Goal: Task Accomplishment & Management: Manage account settings

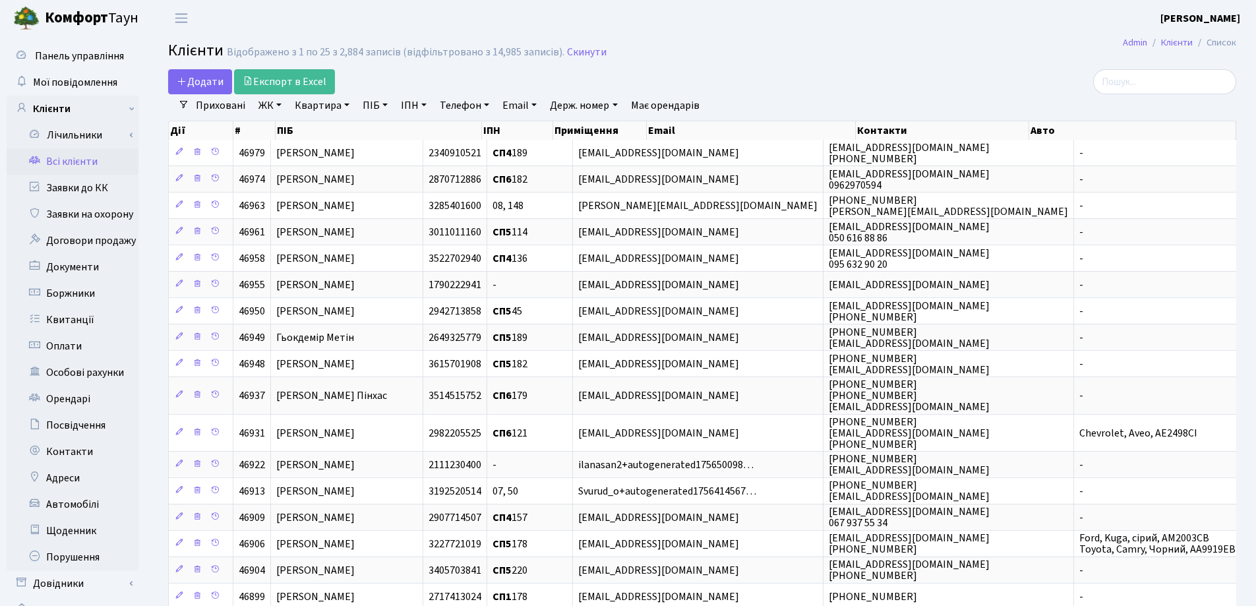
select select "25"
click at [345, 105] on link "Квартира" at bounding box center [321, 105] width 65 height 22
click at [344, 125] on input "text" at bounding box center [328, 131] width 77 height 25
type input "166"
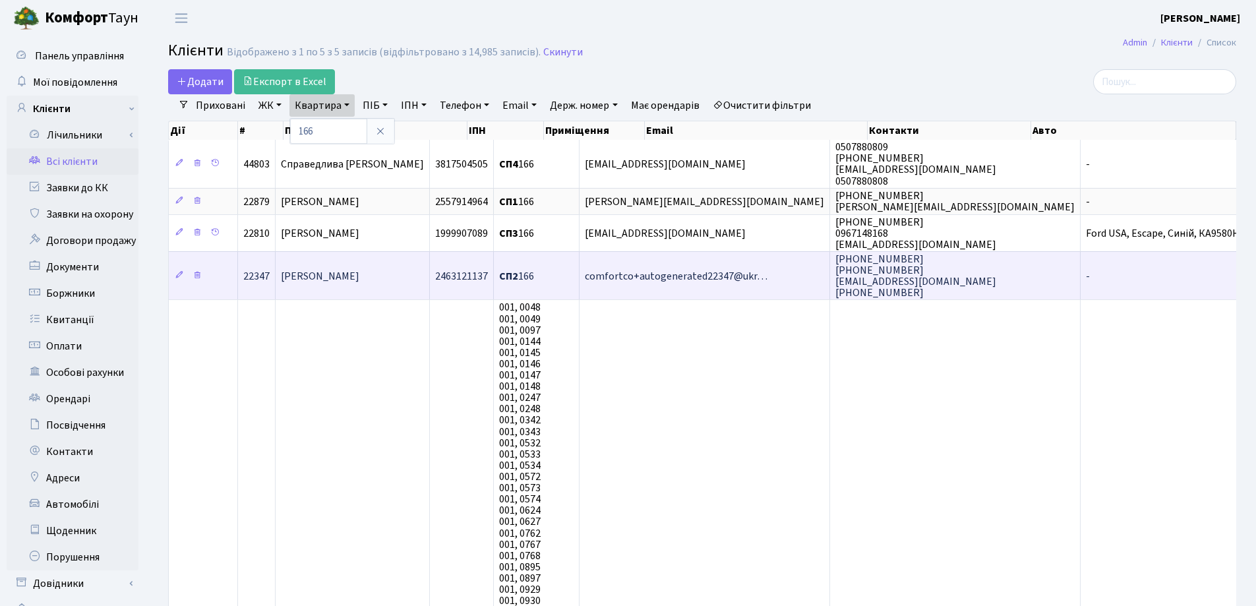
click at [392, 269] on td "Максимов Костянтин" at bounding box center [353, 275] width 154 height 48
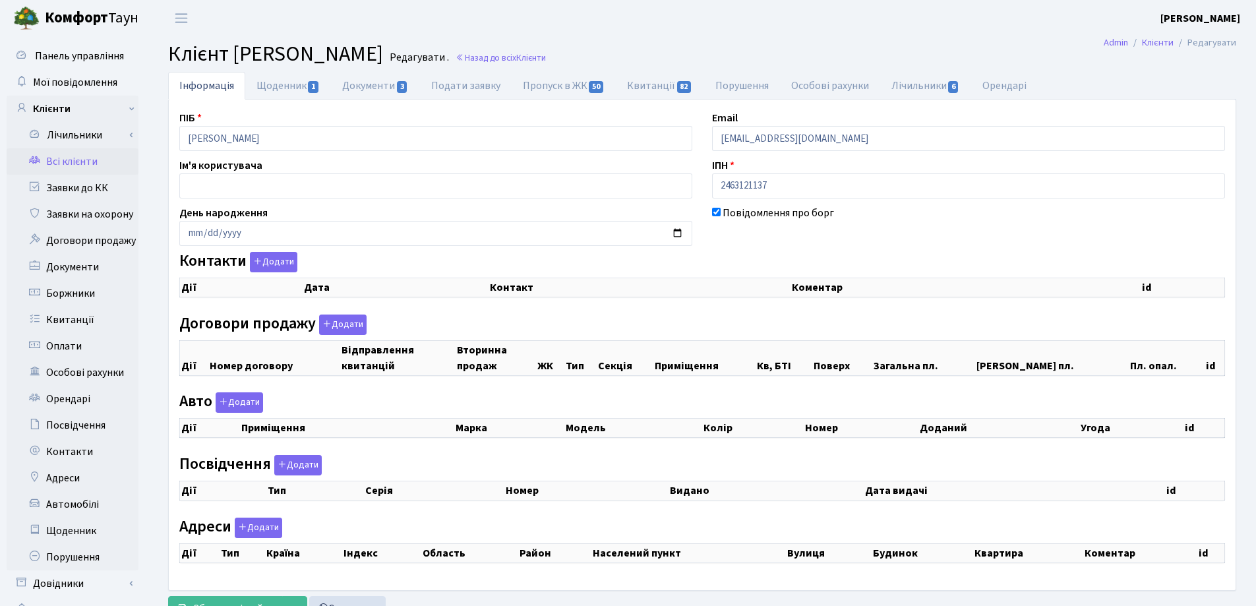
checkbox input "true"
select select "25"
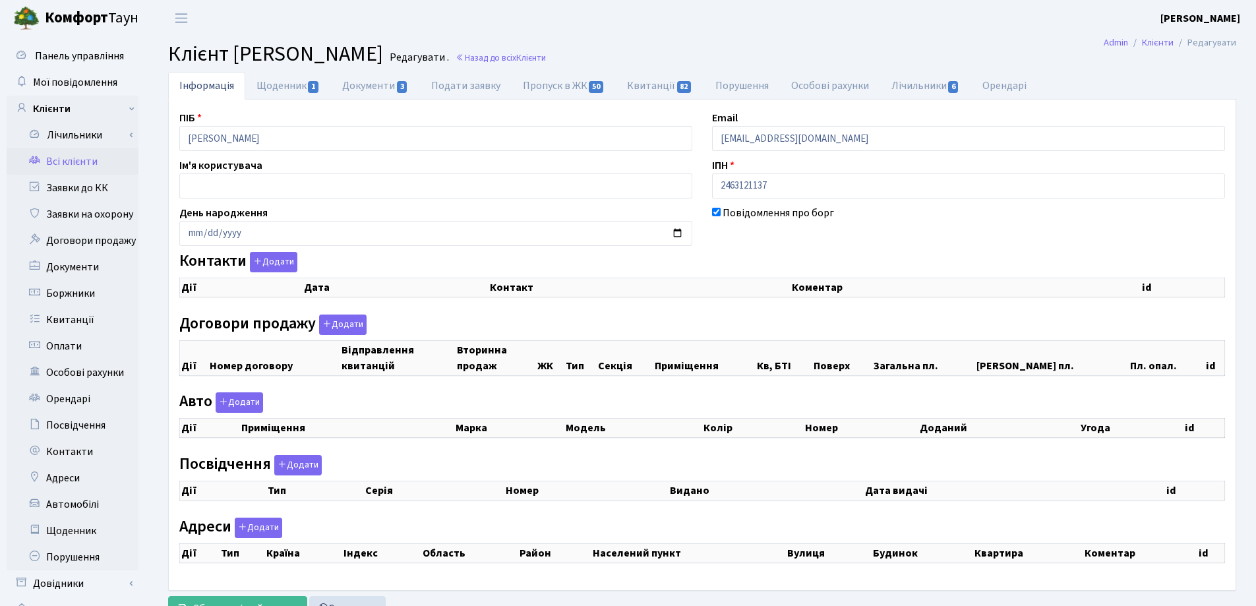
select select "25"
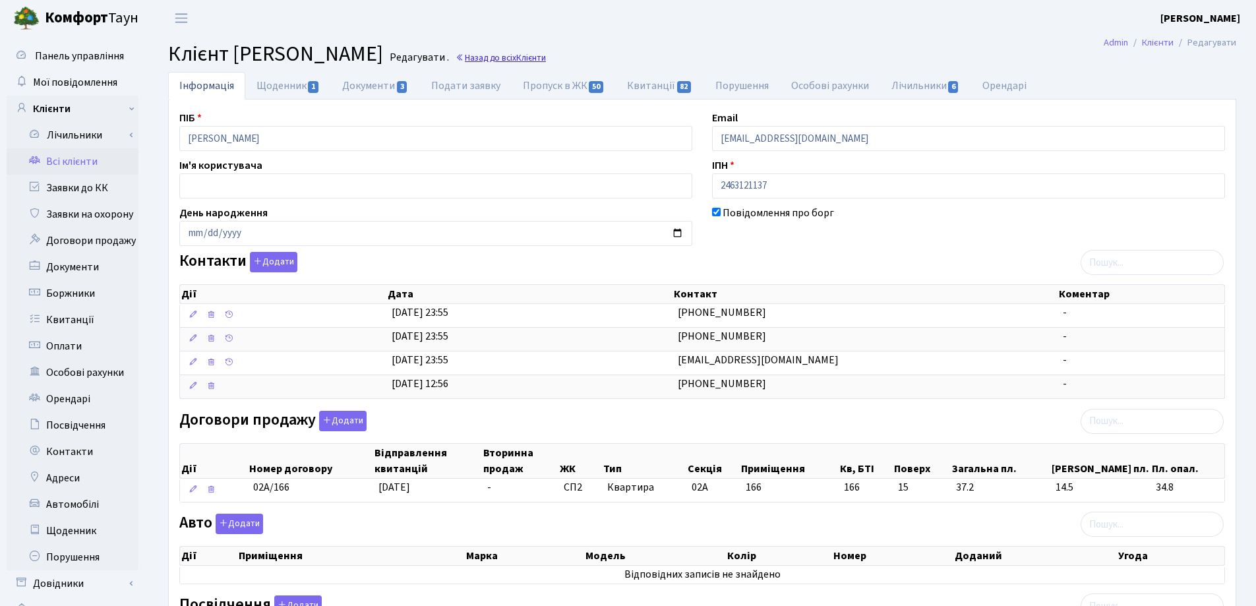
click at [546, 59] on span "Клієнти" at bounding box center [531, 57] width 30 height 13
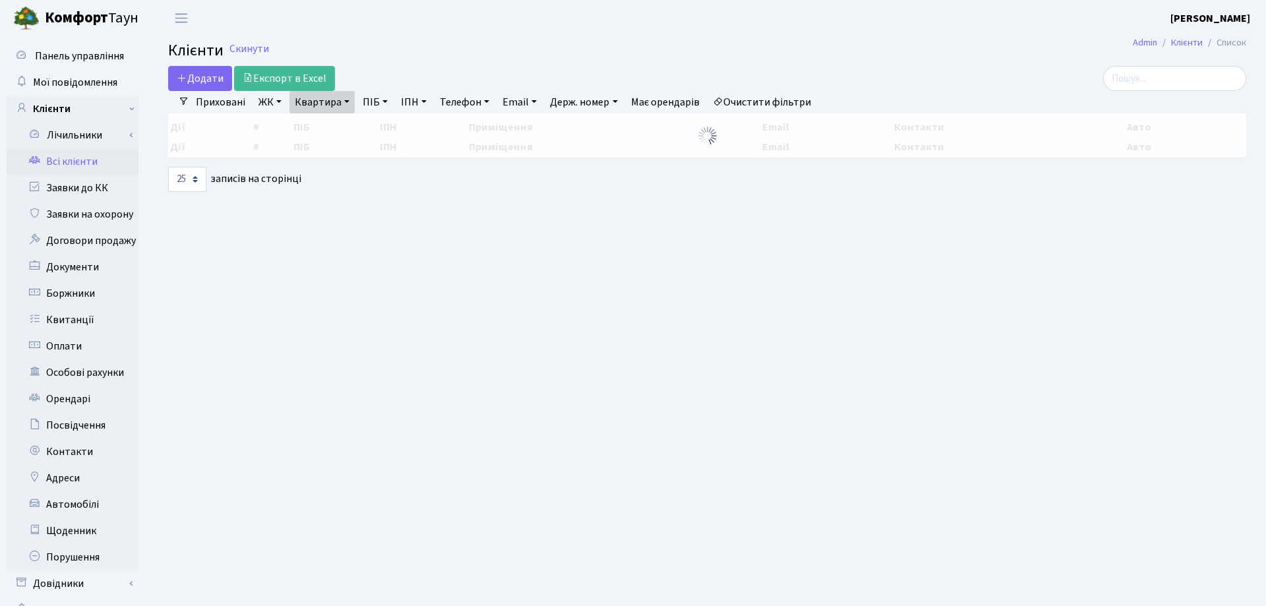
select select "25"
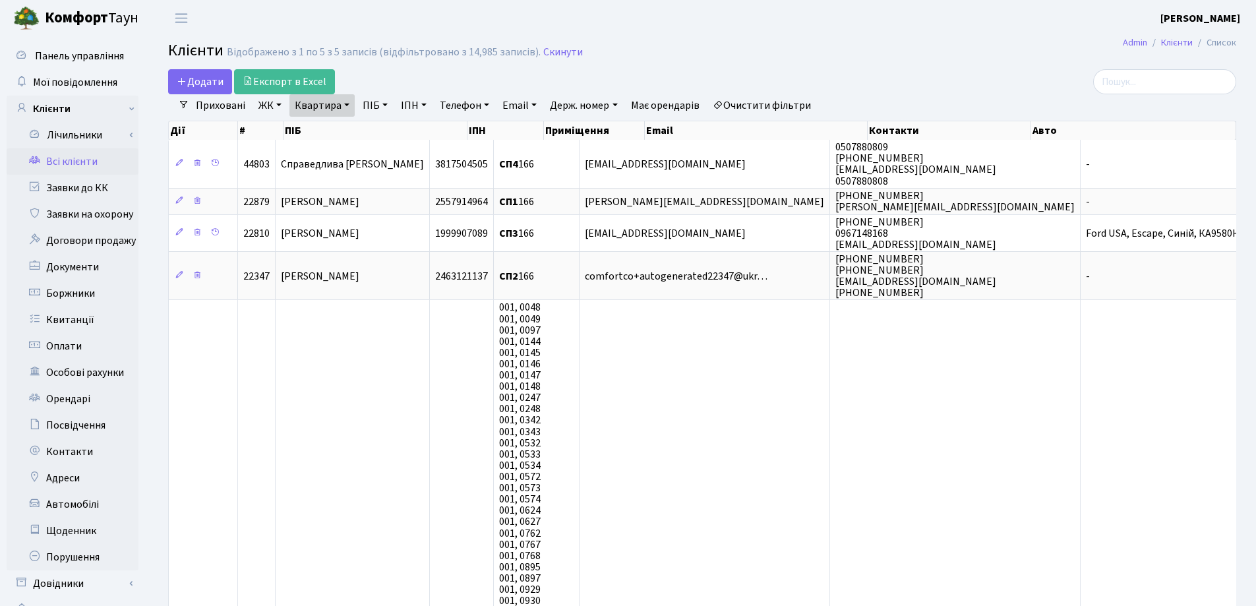
click at [345, 104] on link "Квартира" at bounding box center [321, 105] width 65 height 22
click at [340, 117] on div "Дії # ПІБ ІПН Приміщення Email Контакти Авто" at bounding box center [702, 128] width 1068 height 23
click at [343, 105] on link "Квартира" at bounding box center [321, 105] width 65 height 22
click at [344, 125] on input "166" at bounding box center [328, 131] width 77 height 25
type input "167"
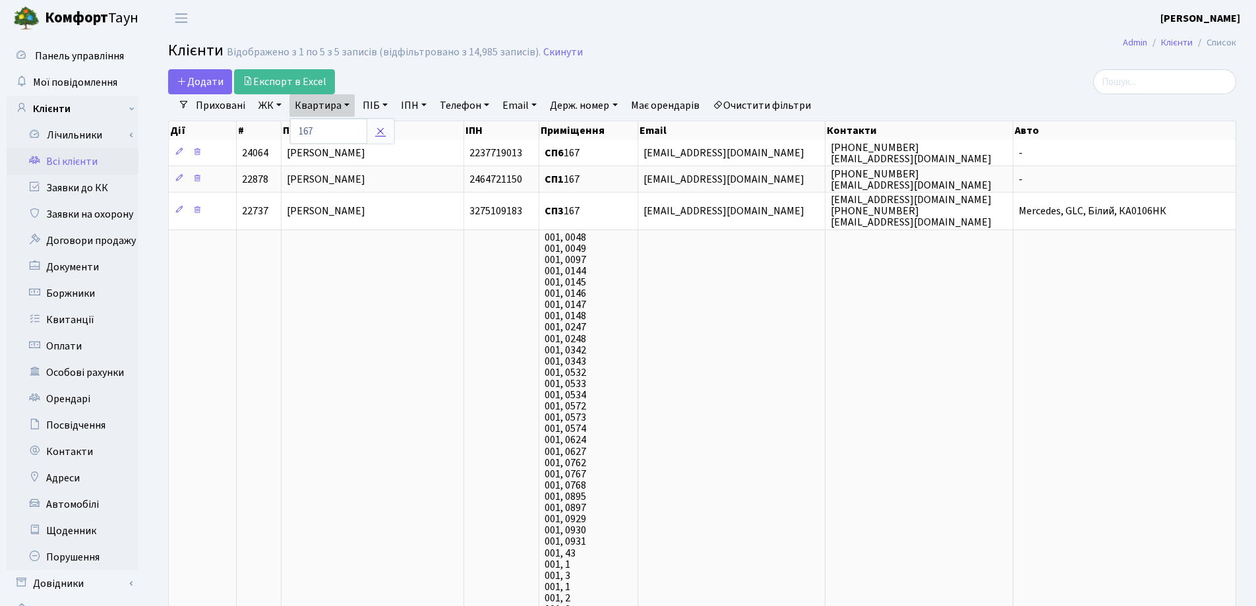
click at [376, 135] on icon at bounding box center [380, 131] width 11 height 11
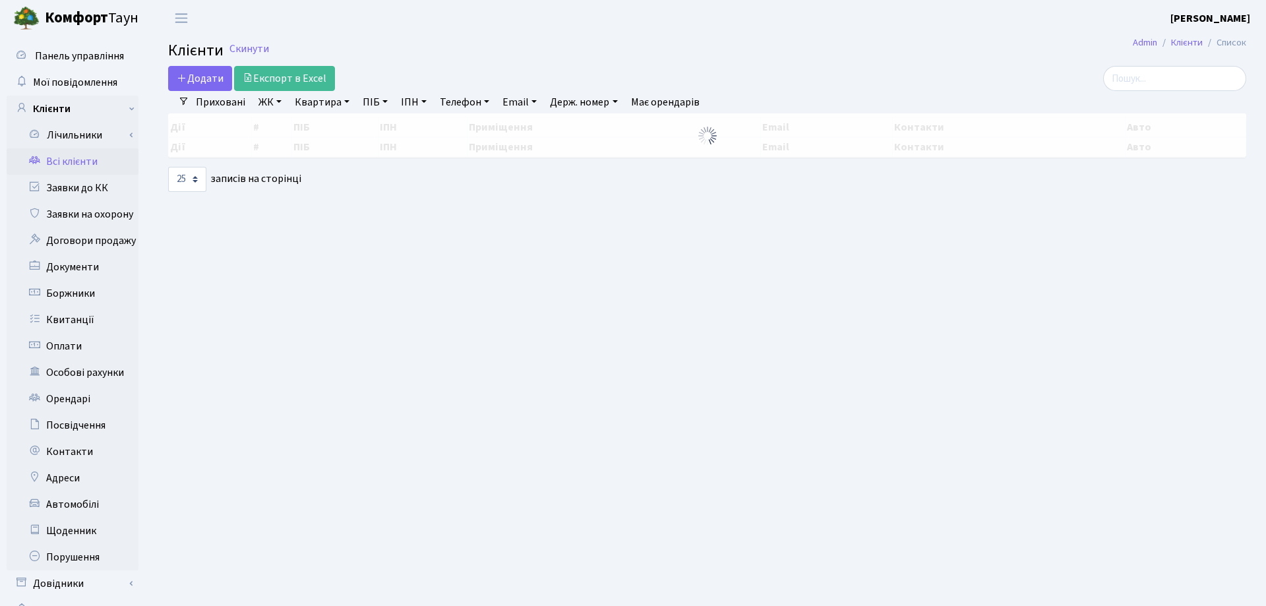
select select "25"
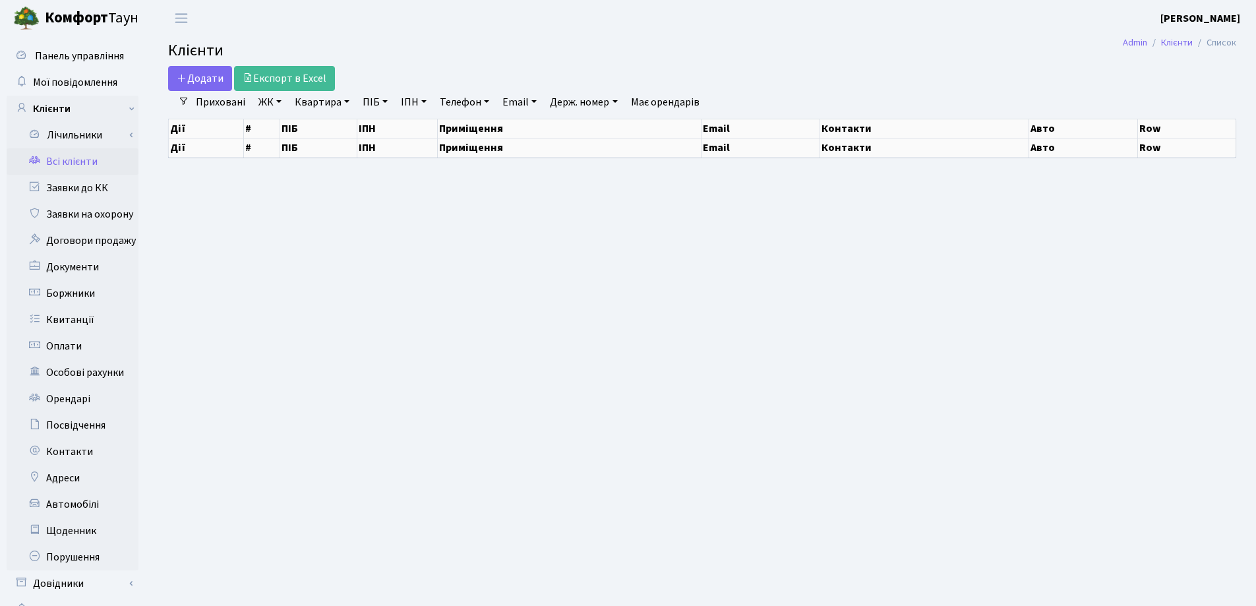
select select "25"
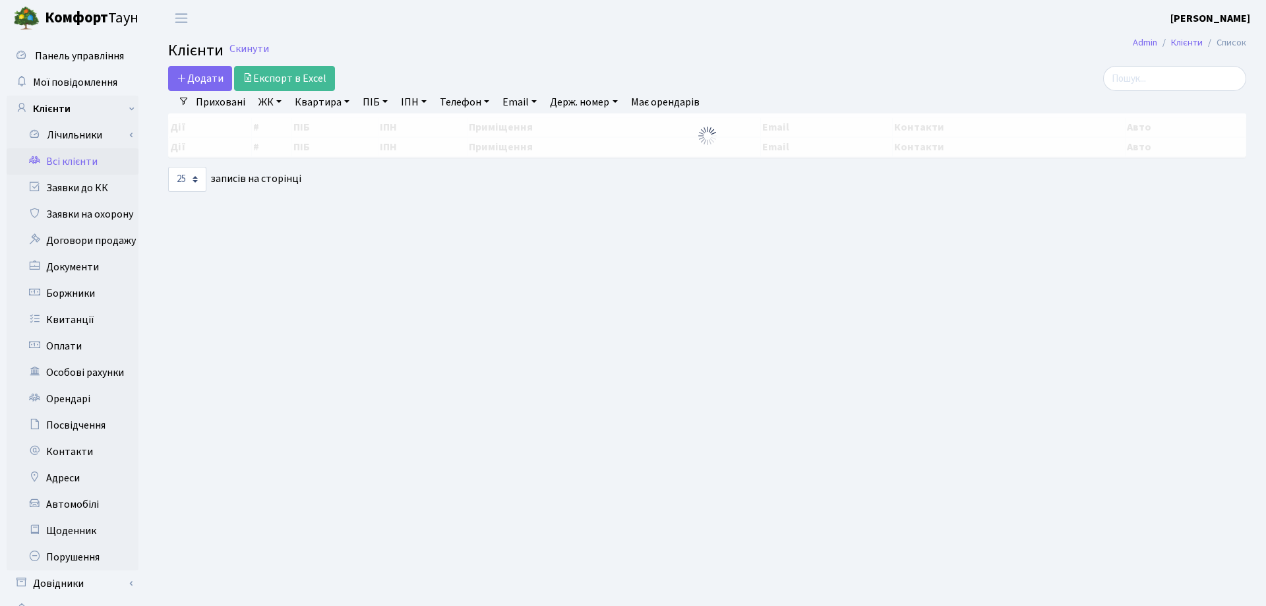
select select "25"
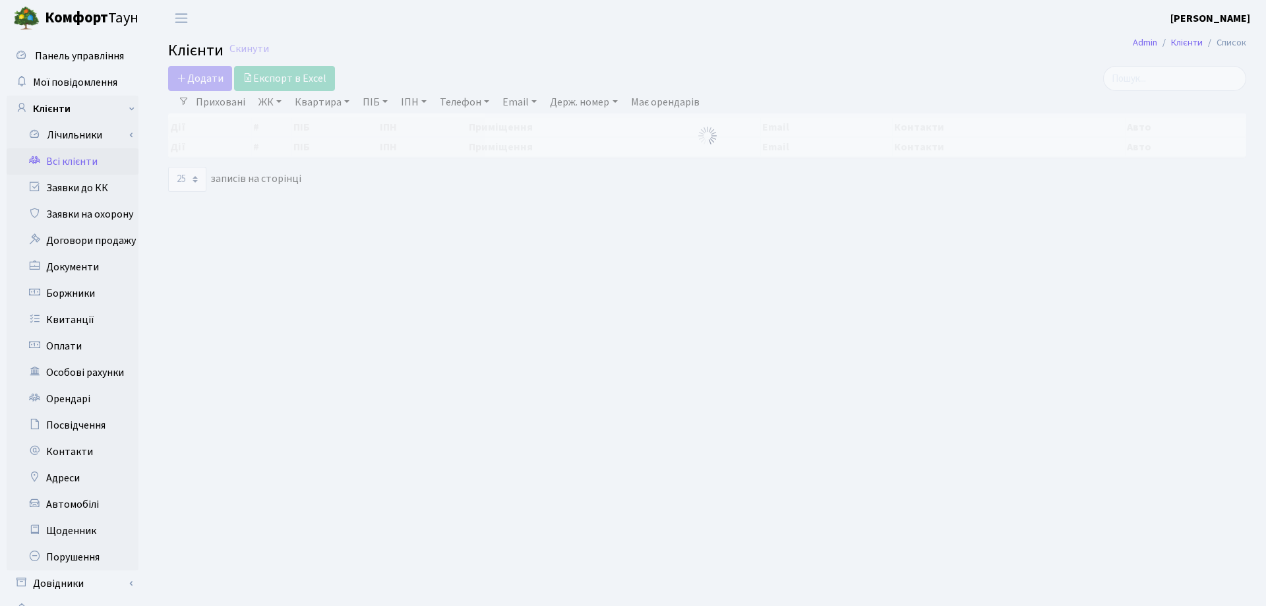
select select "25"
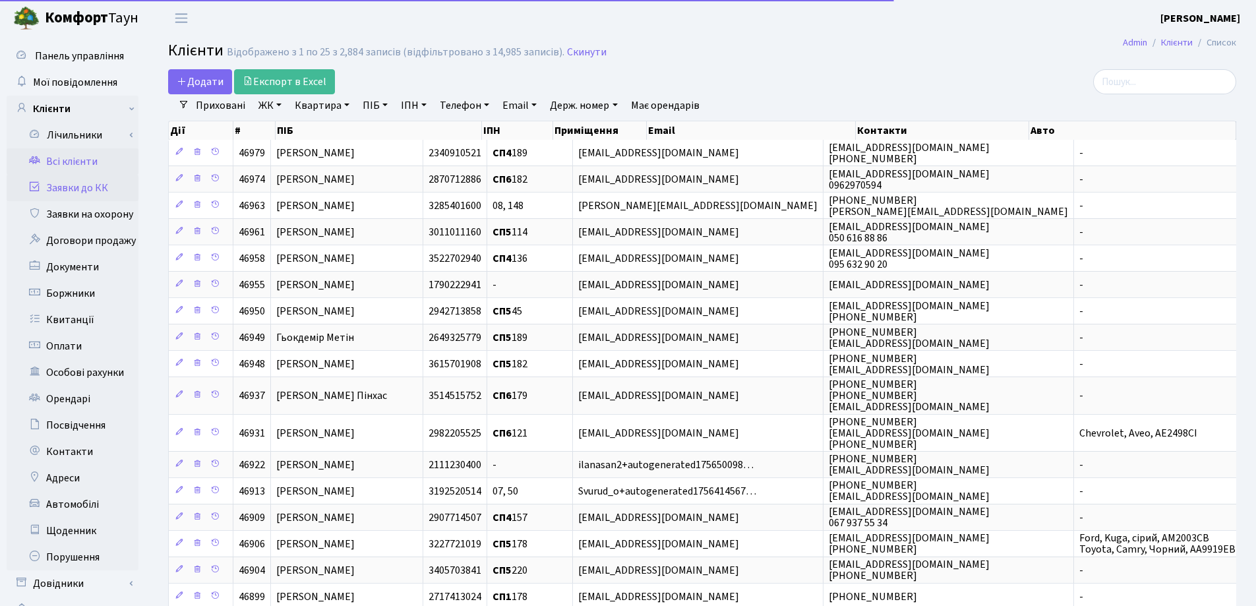
click at [77, 187] on link "Заявки до КК" at bounding box center [73, 188] width 132 height 26
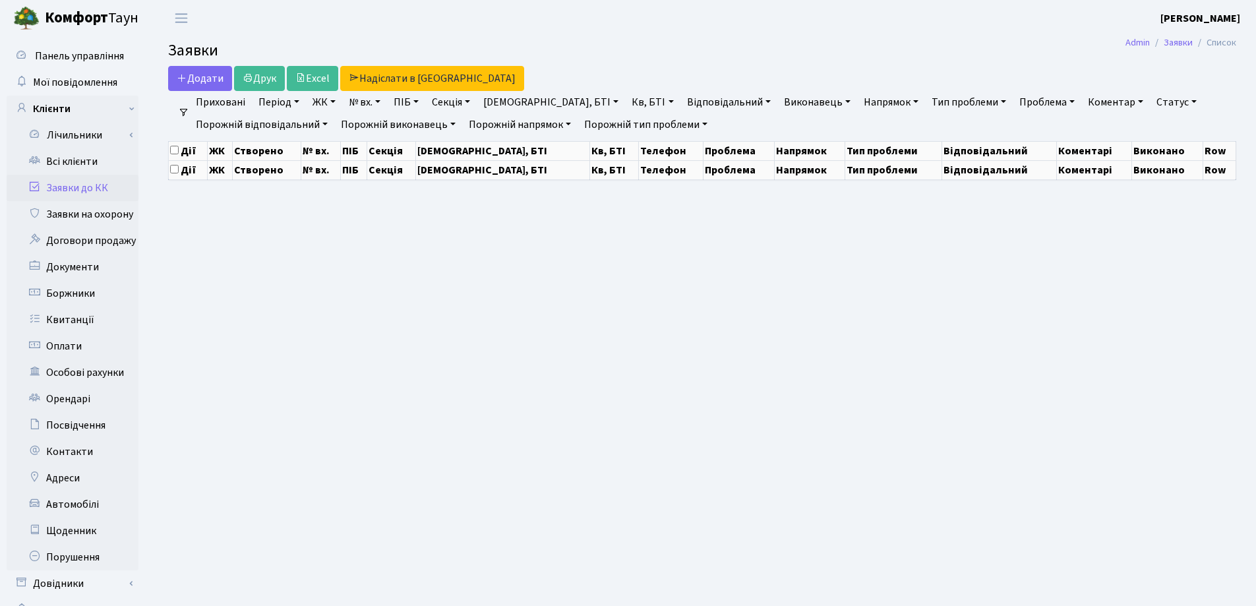
select select "25"
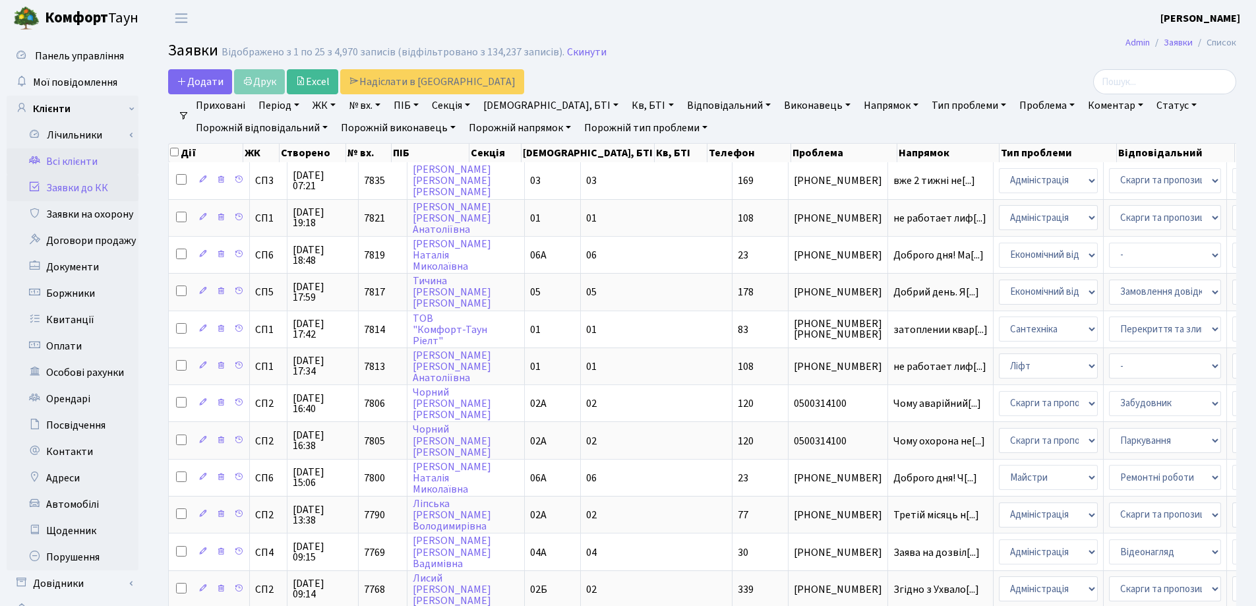
click at [80, 165] on link "Всі клієнти" at bounding box center [73, 161] width 132 height 26
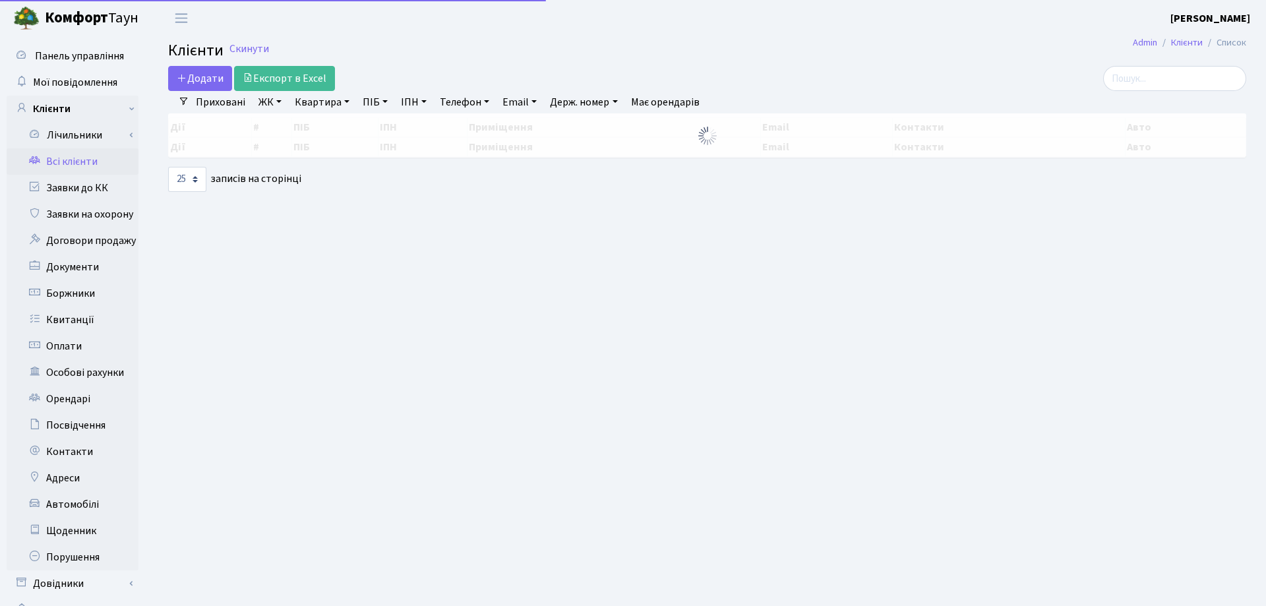
select select "25"
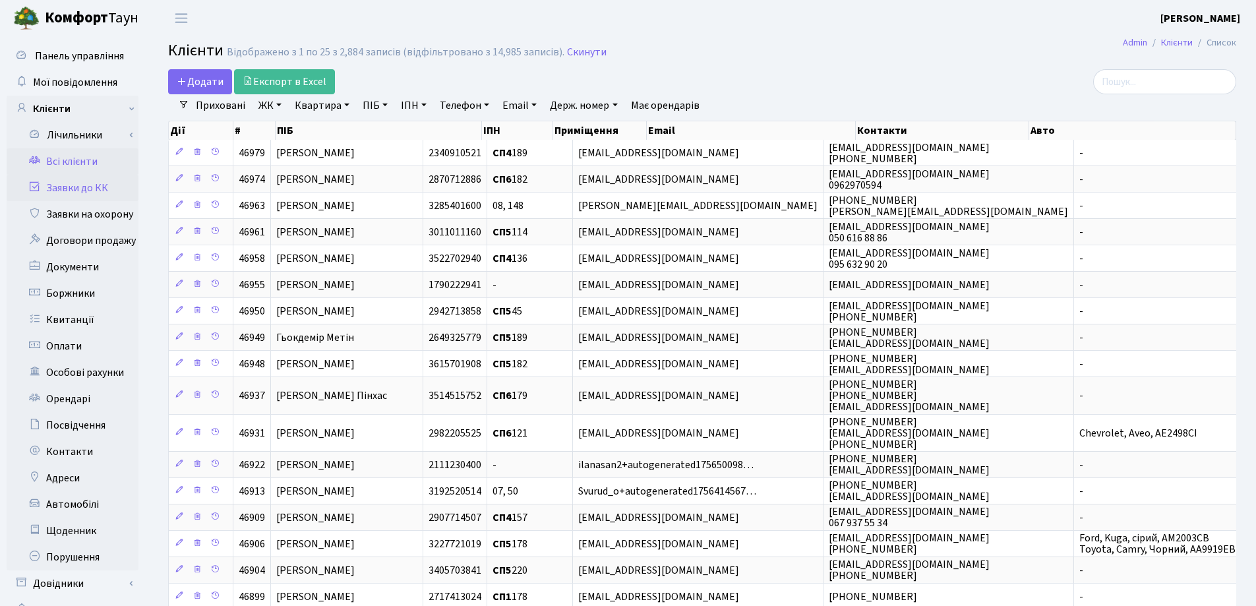
click at [61, 190] on link "Заявки до КК" at bounding box center [73, 188] width 132 height 26
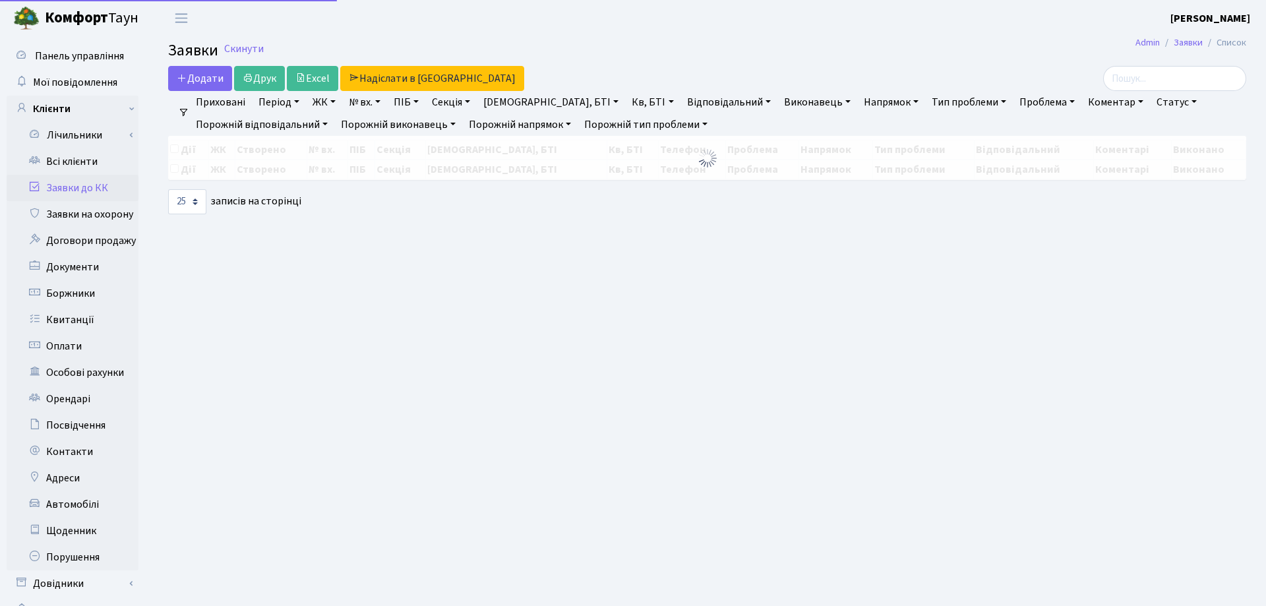
select select "25"
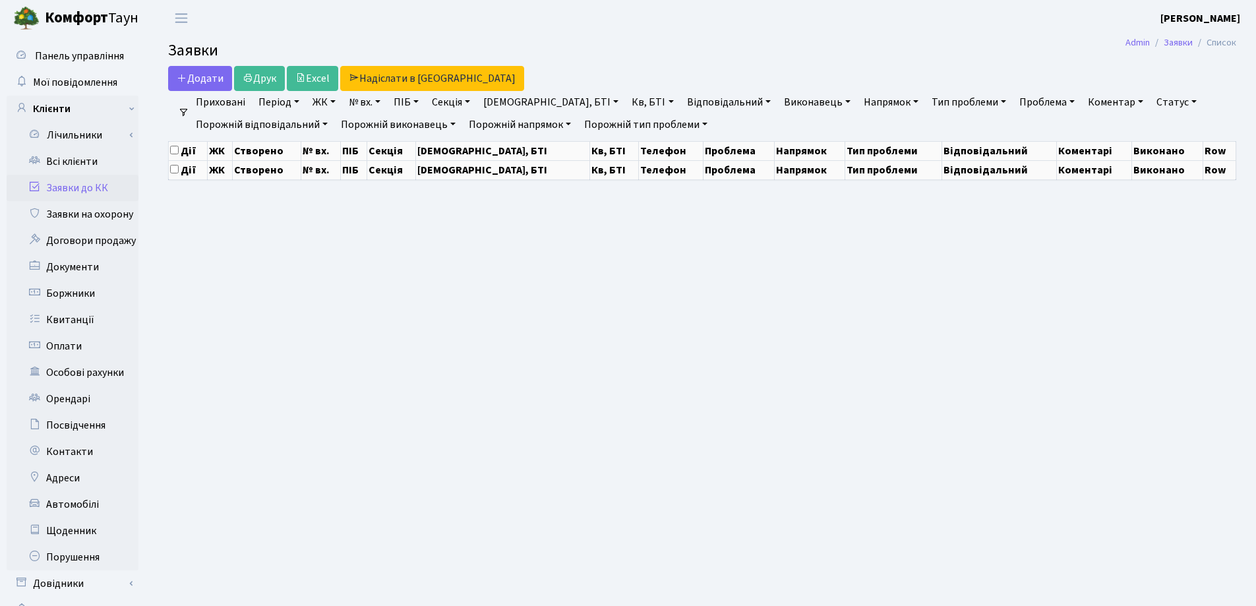
select select "25"
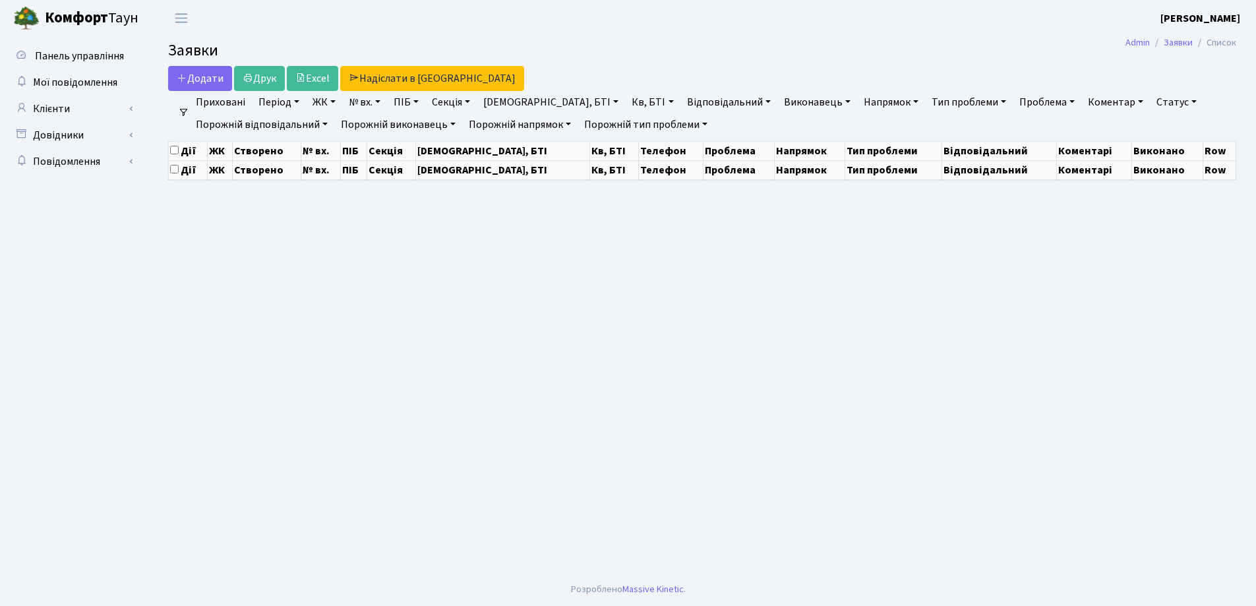
select select "25"
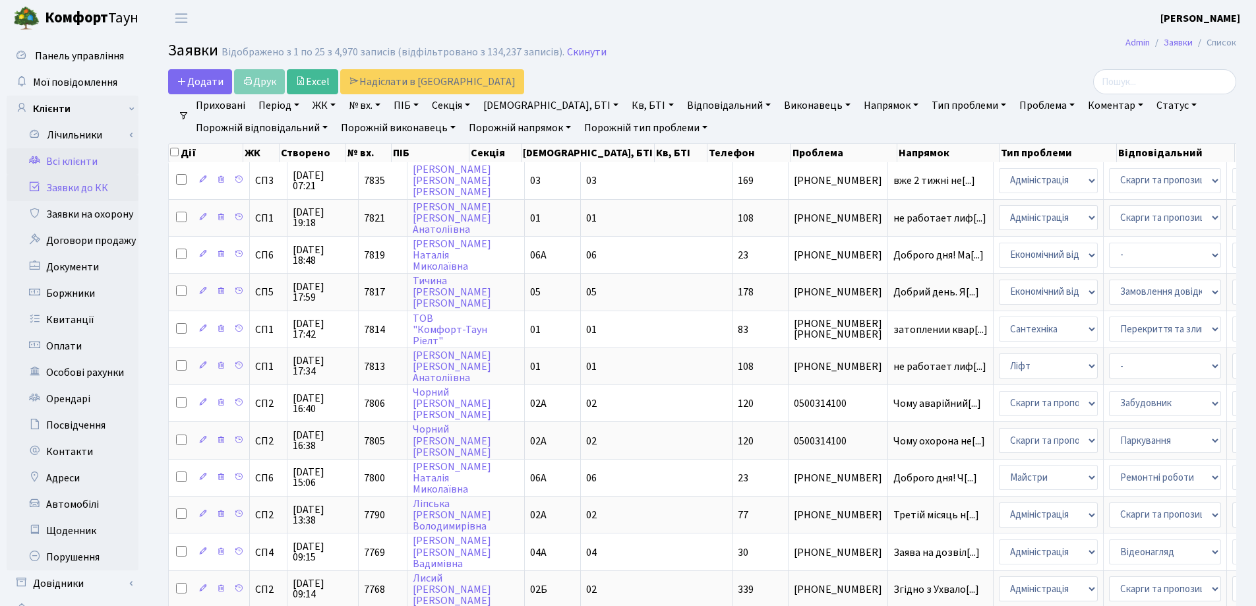
click at [84, 167] on link "Всі клієнти" at bounding box center [73, 161] width 132 height 26
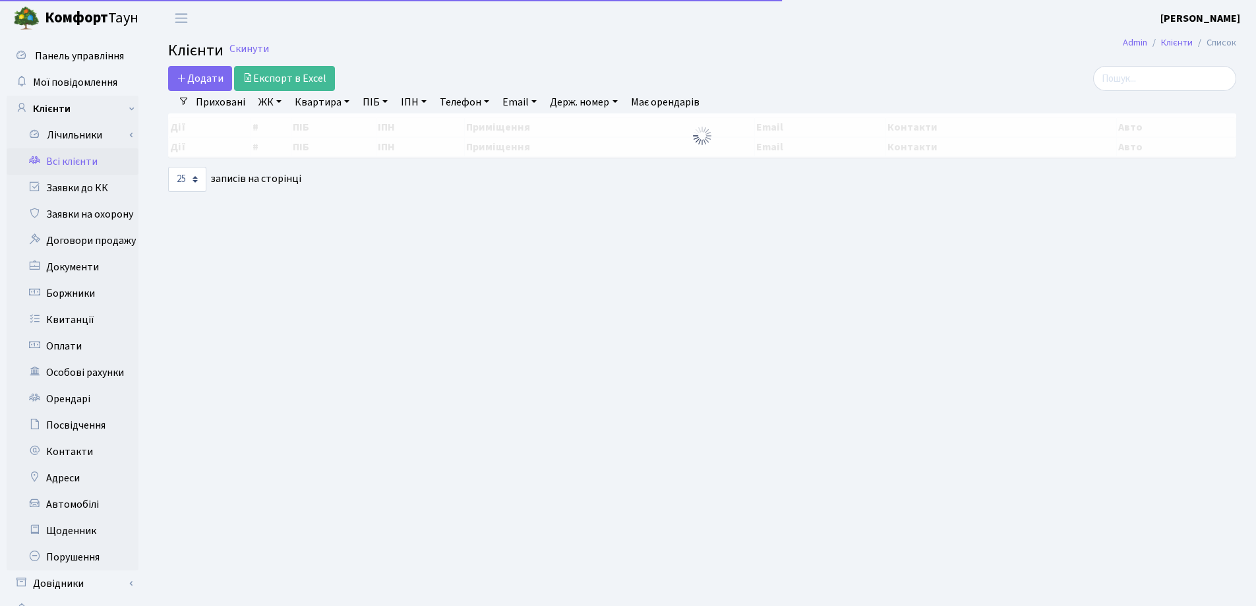
select select "25"
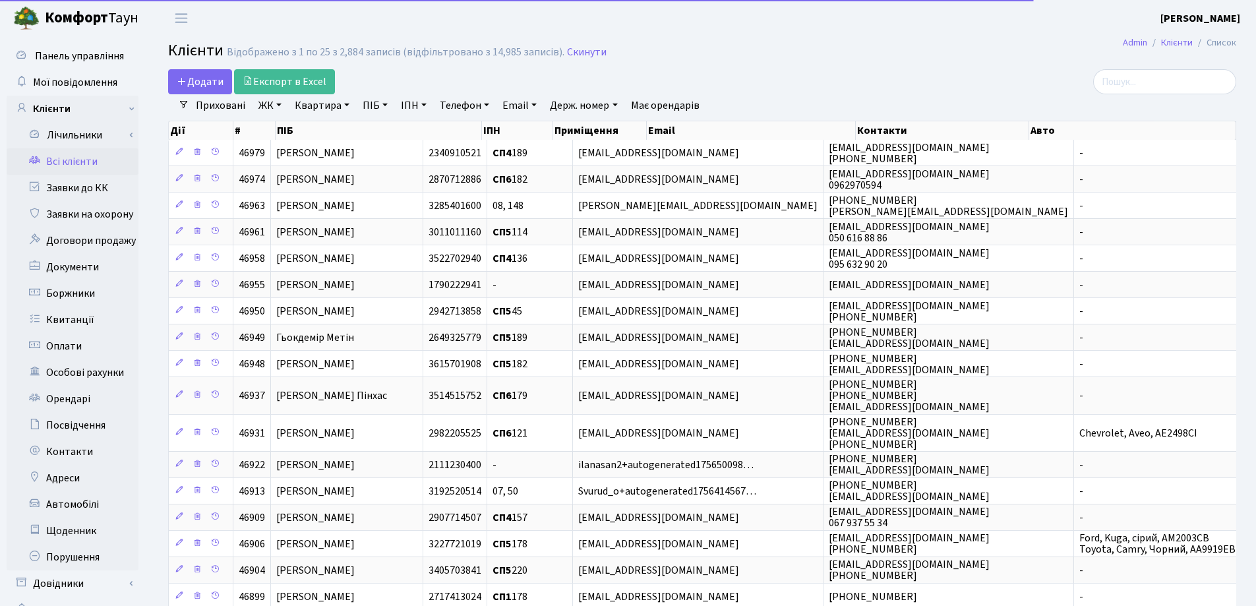
click at [348, 105] on link "Квартира" at bounding box center [321, 105] width 65 height 22
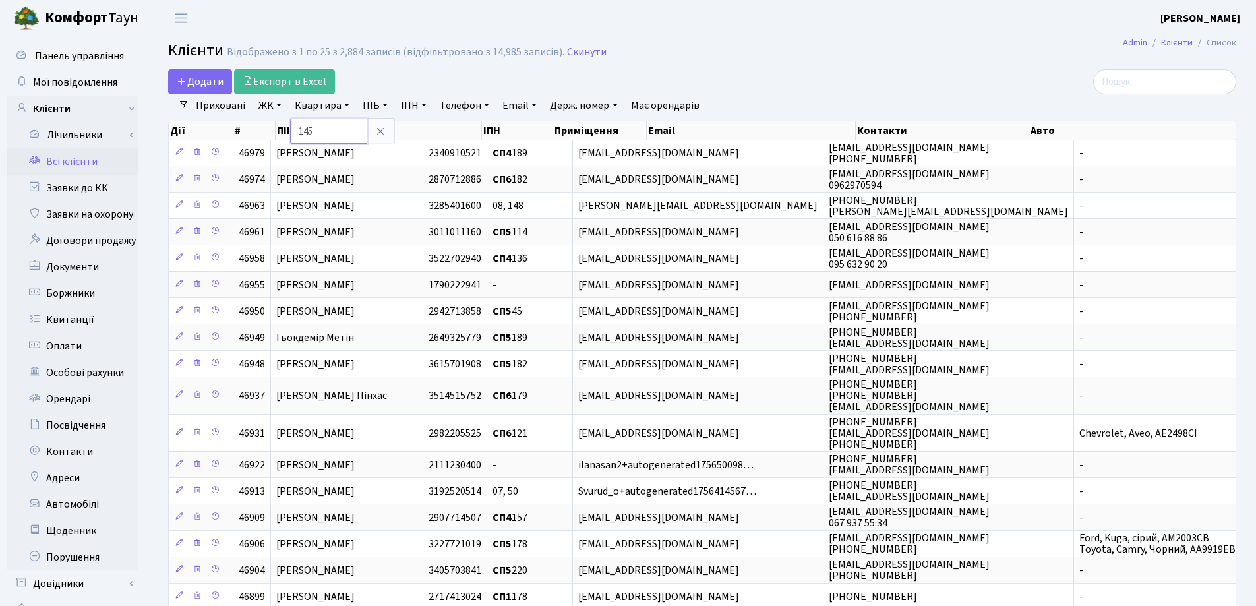
type input "145"
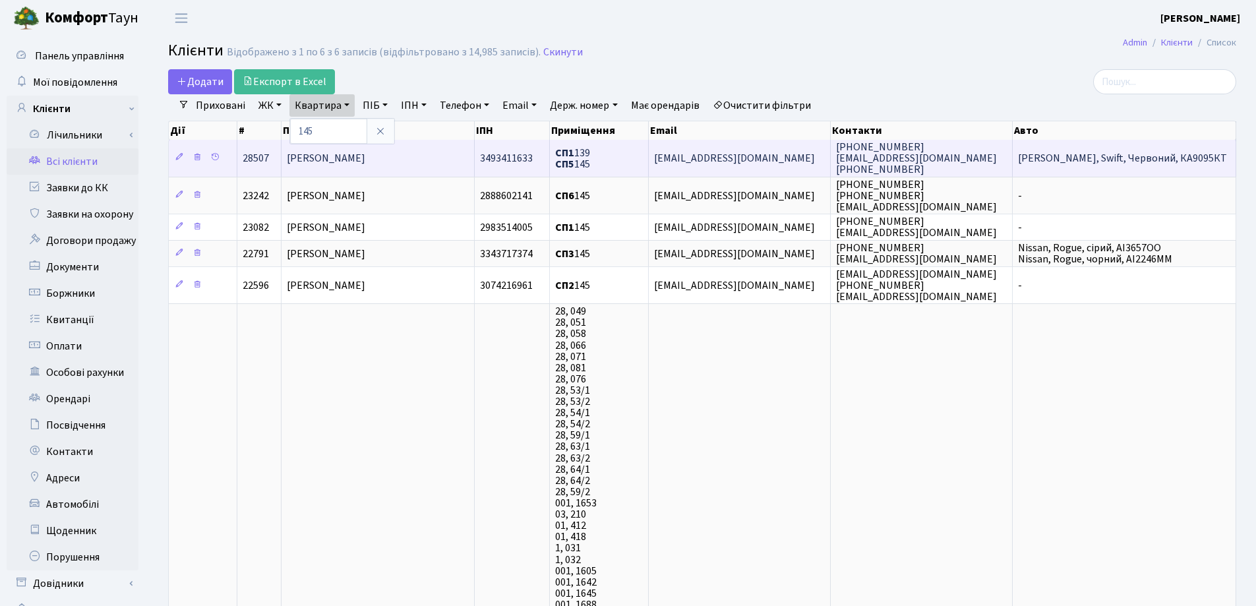
click at [396, 160] on td "[PERSON_NAME]" at bounding box center [378, 158] width 193 height 36
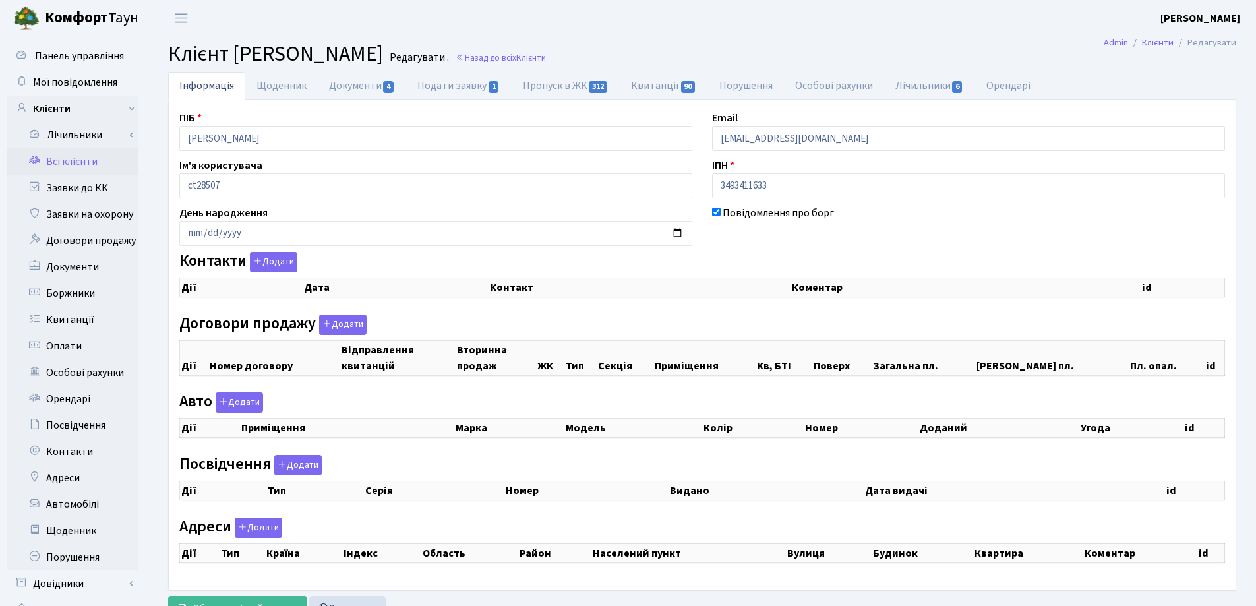
checkbox input "true"
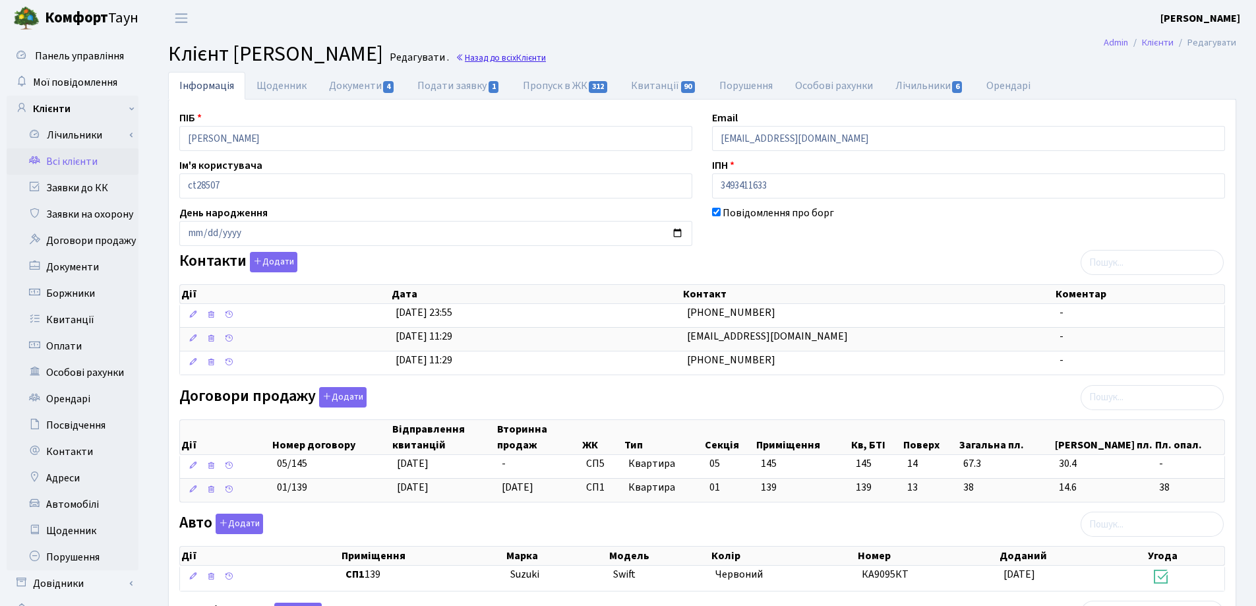
click at [546, 57] on span "Клієнти" at bounding box center [531, 57] width 30 height 13
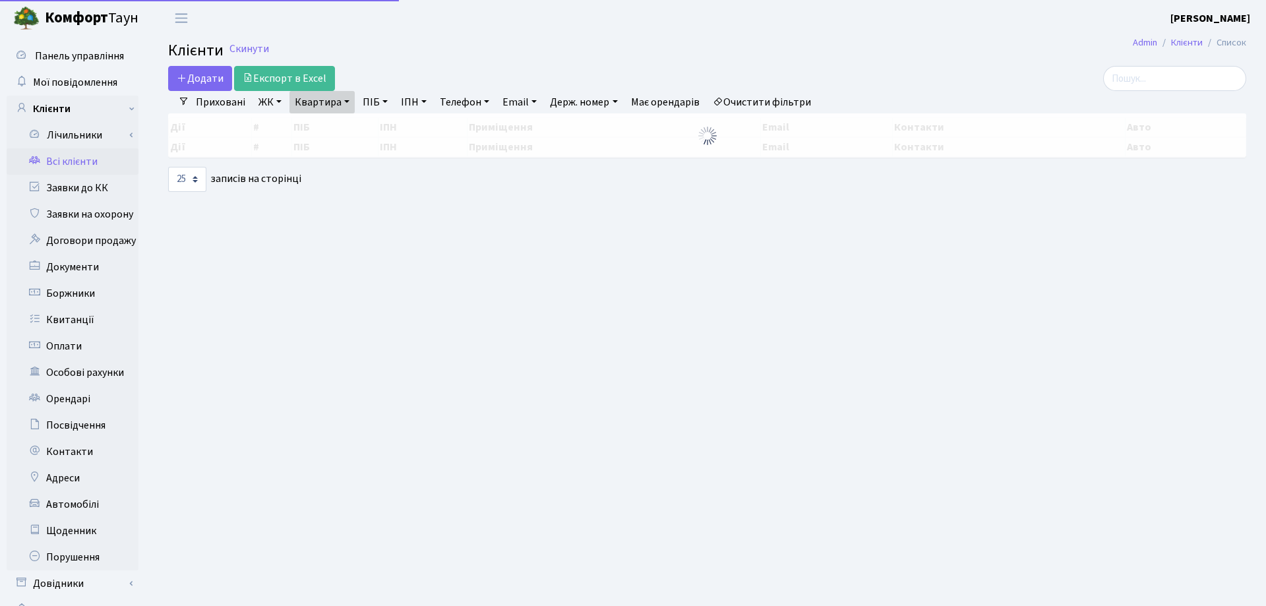
select select "25"
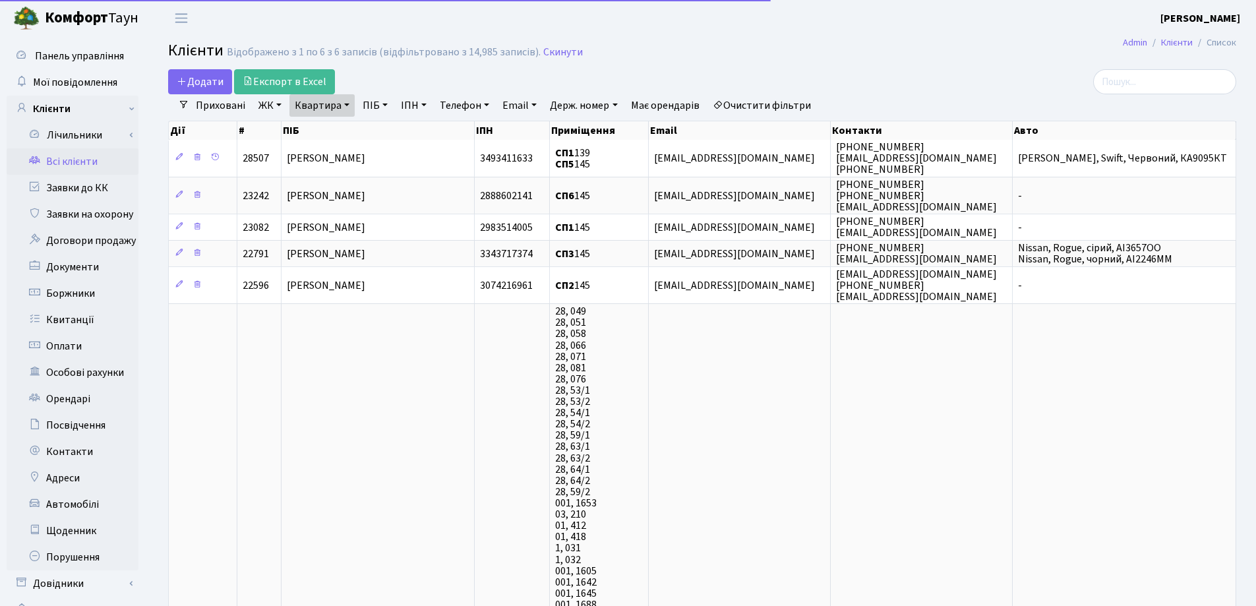
click at [351, 105] on link "Квартира" at bounding box center [321, 105] width 65 height 22
click at [384, 129] on icon at bounding box center [380, 131] width 11 height 11
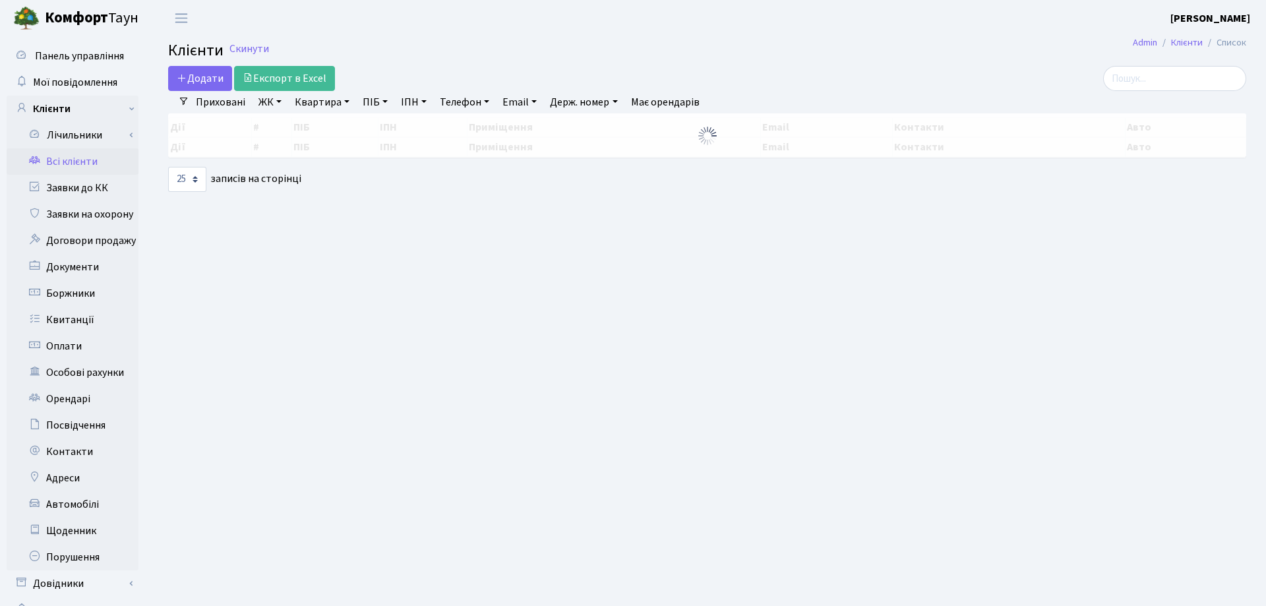
select select "25"
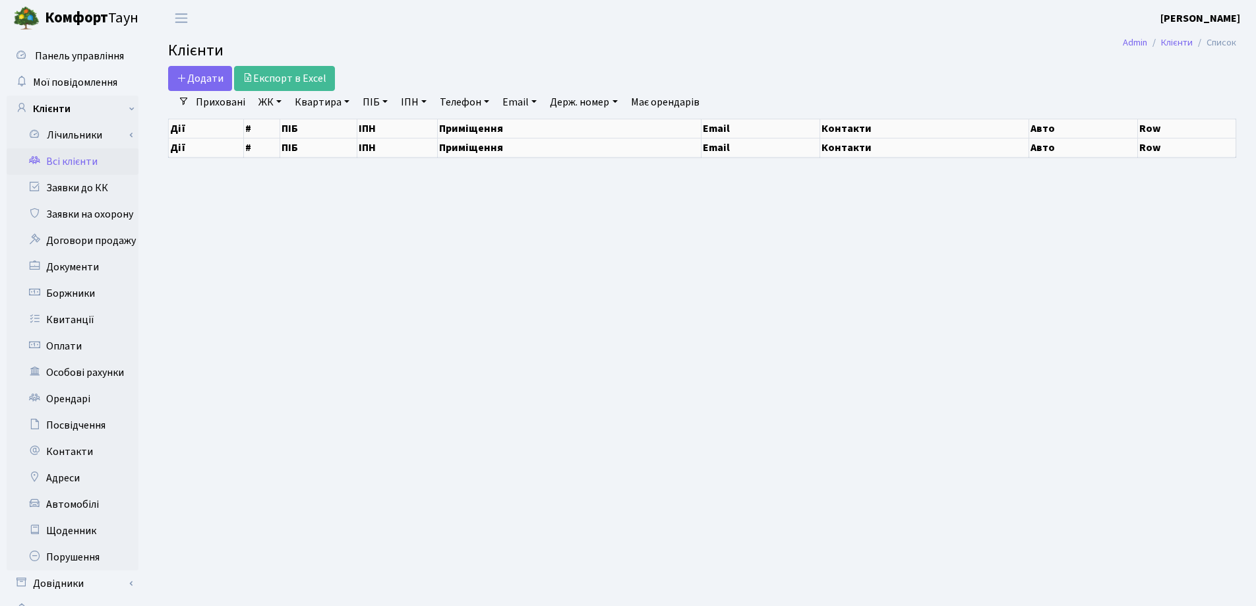
select select "25"
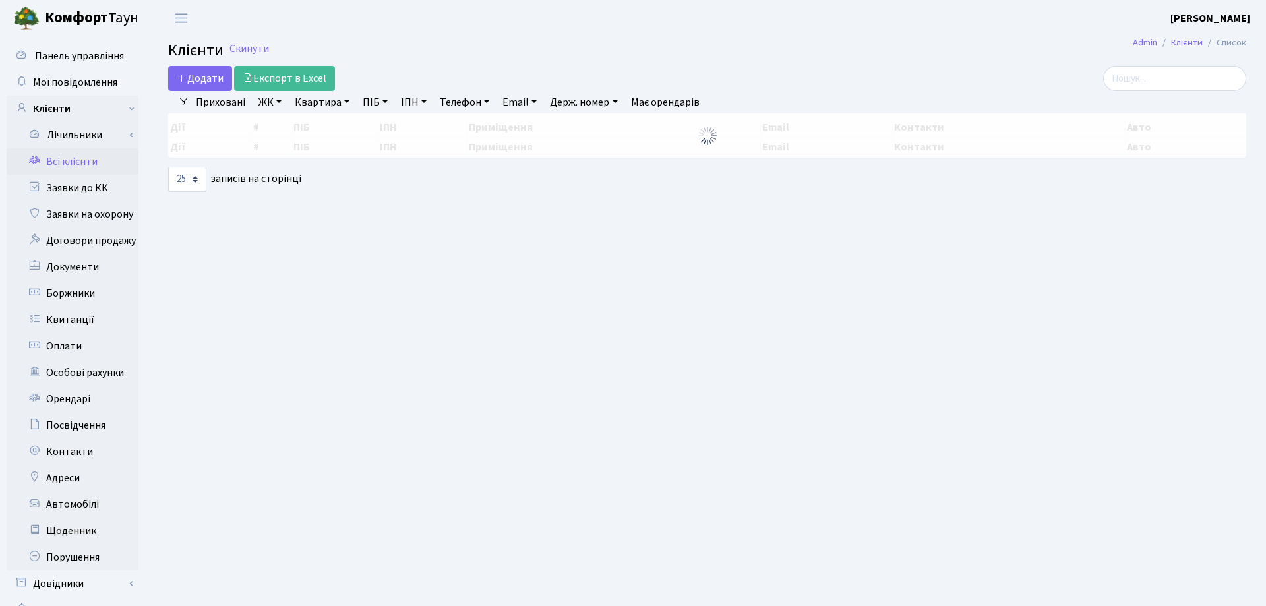
select select "25"
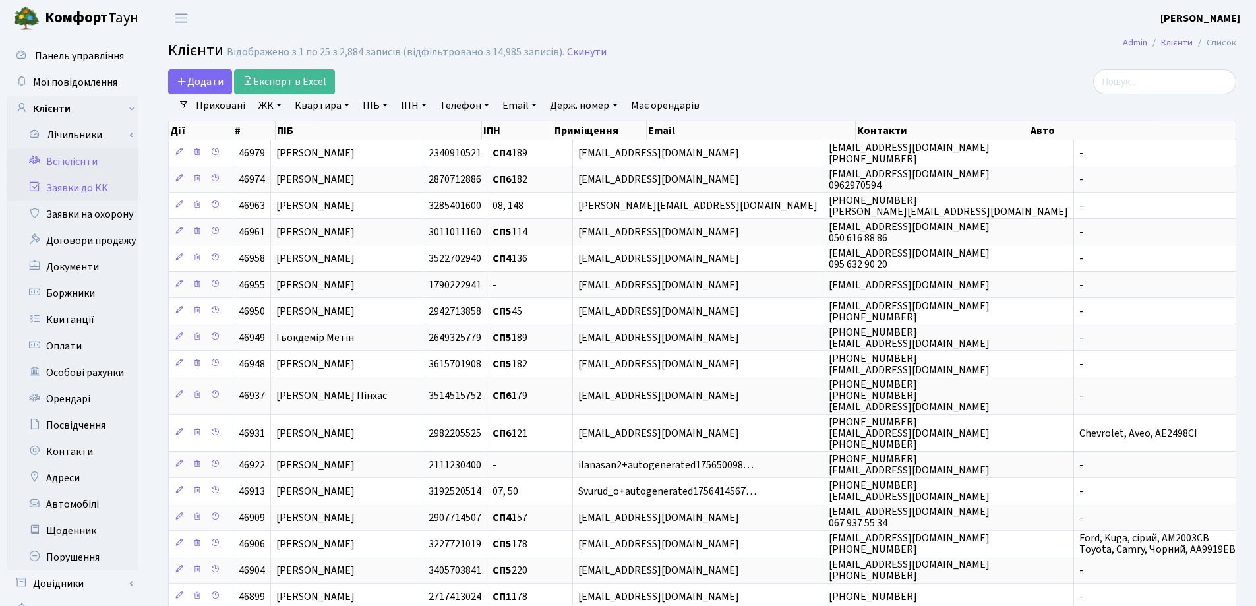
click at [49, 193] on link "Заявки до КК" at bounding box center [73, 188] width 132 height 26
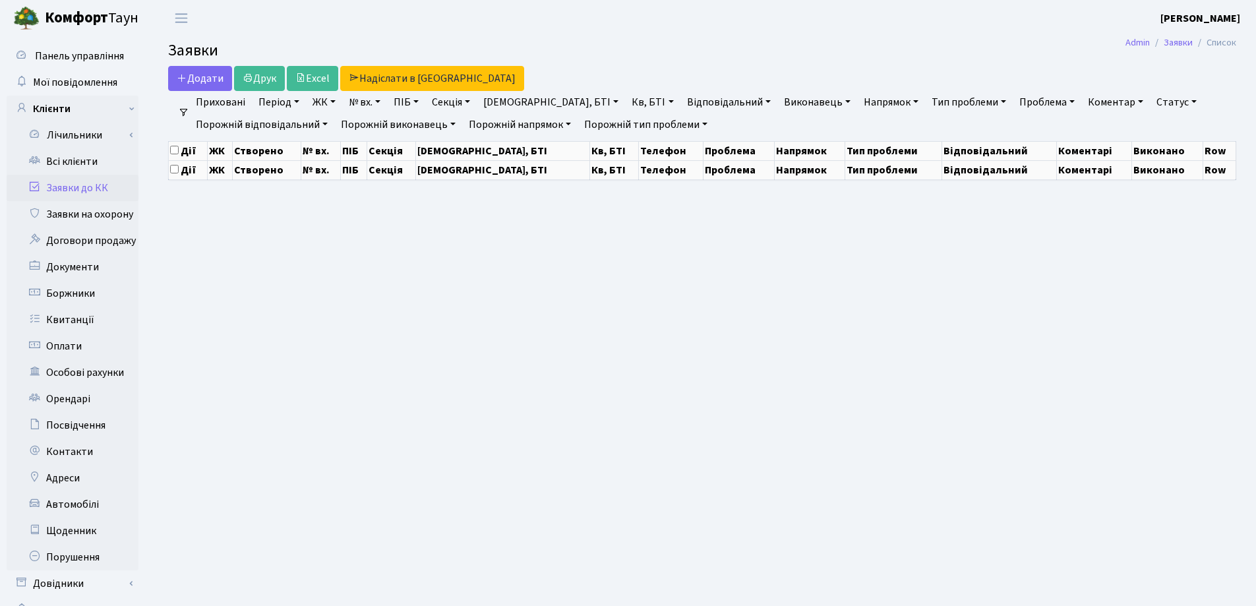
select select "25"
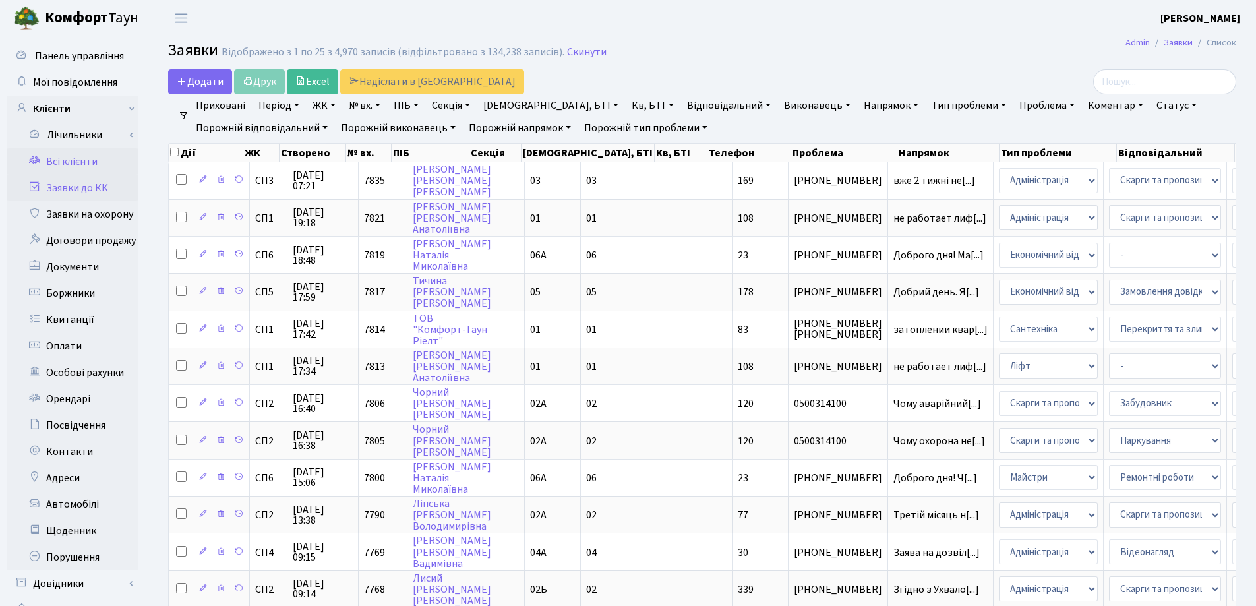
click at [87, 160] on link "Всі клієнти" at bounding box center [73, 161] width 132 height 26
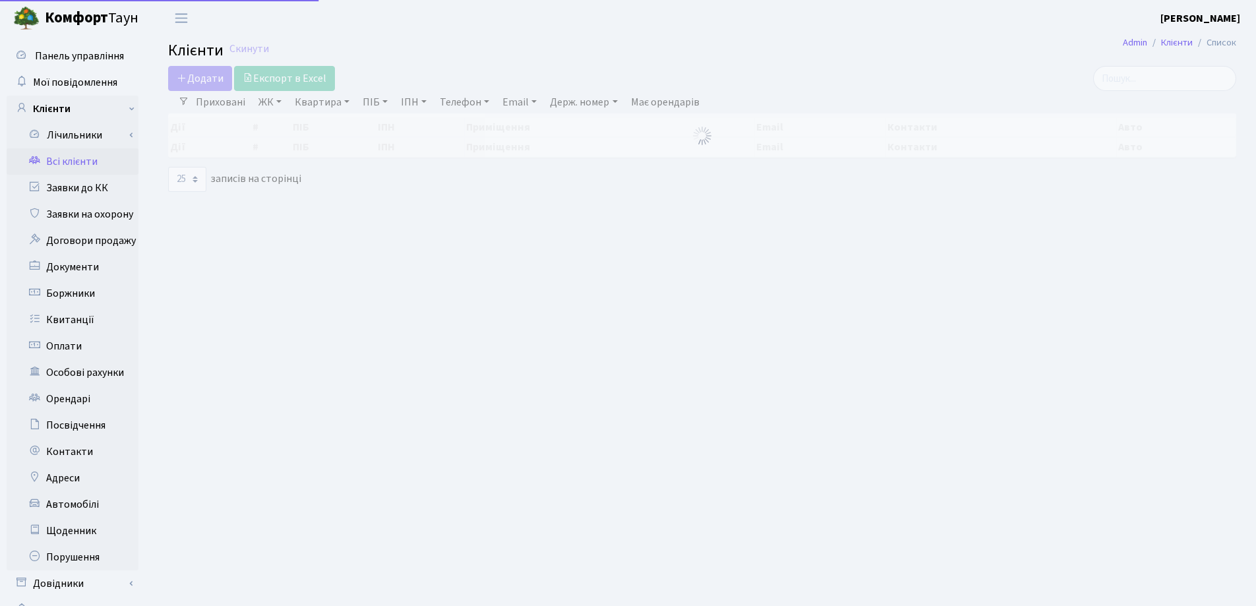
select select "25"
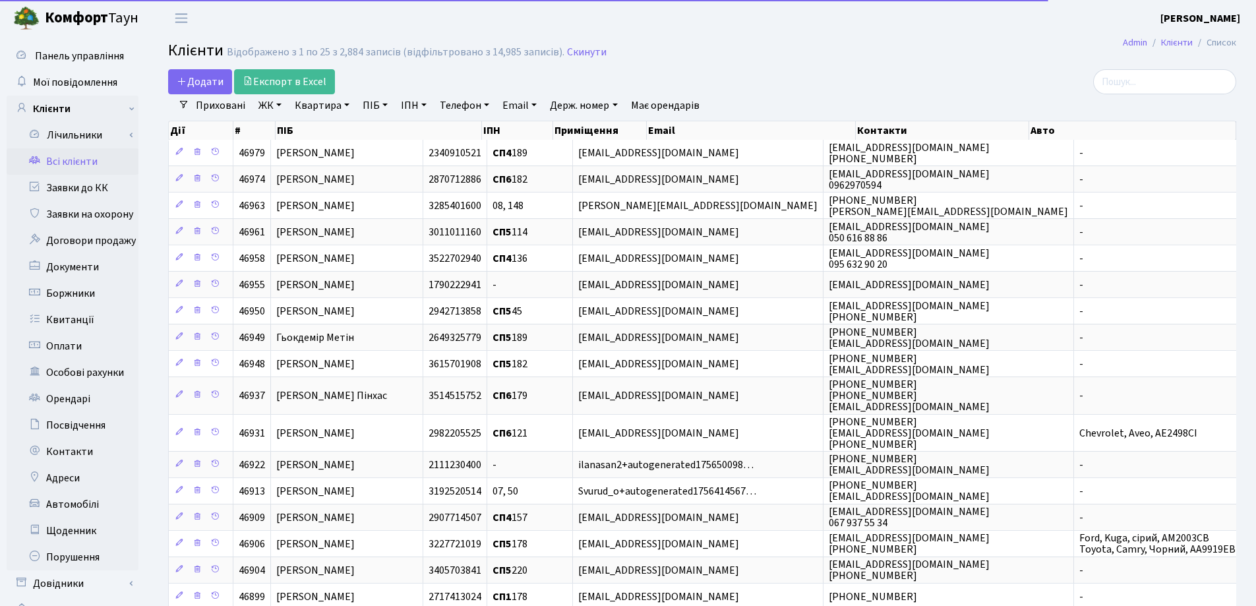
click at [345, 107] on link "Квартира" at bounding box center [321, 105] width 65 height 22
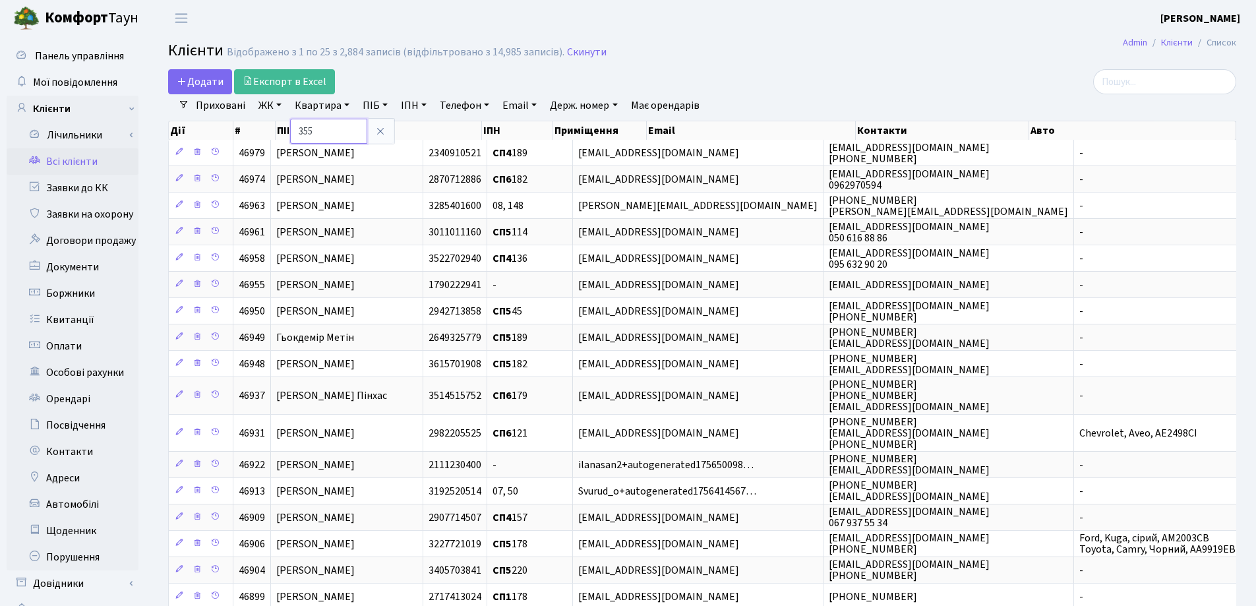
type input "355"
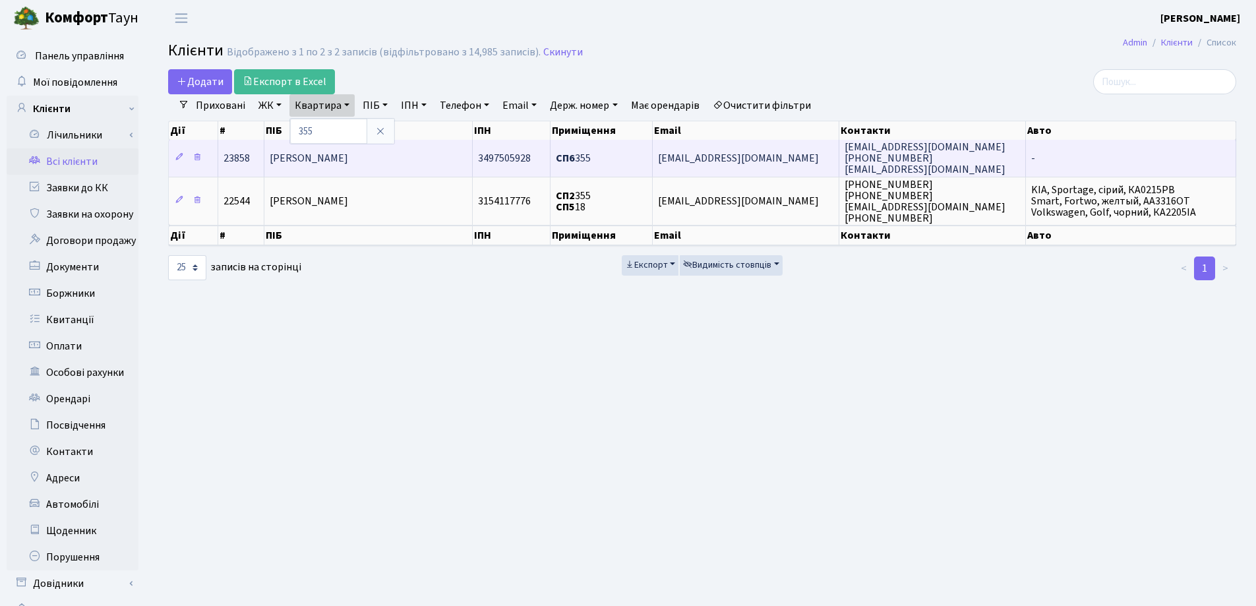
click at [404, 155] on td "[PERSON_NAME]" at bounding box center [368, 158] width 208 height 36
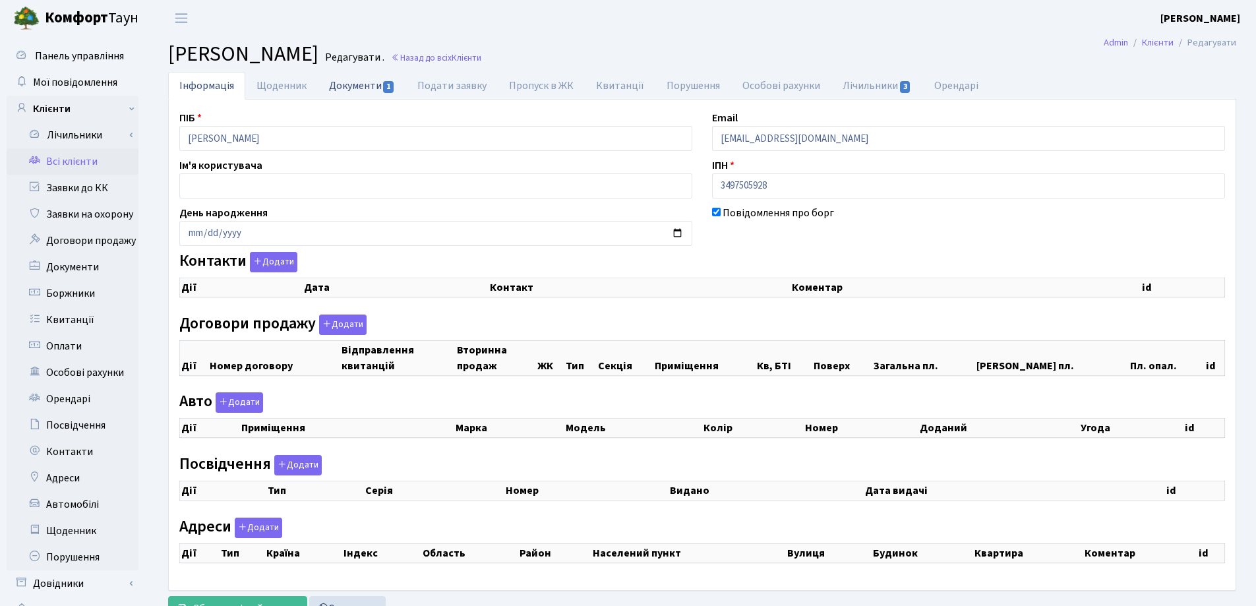
checkbox input "true"
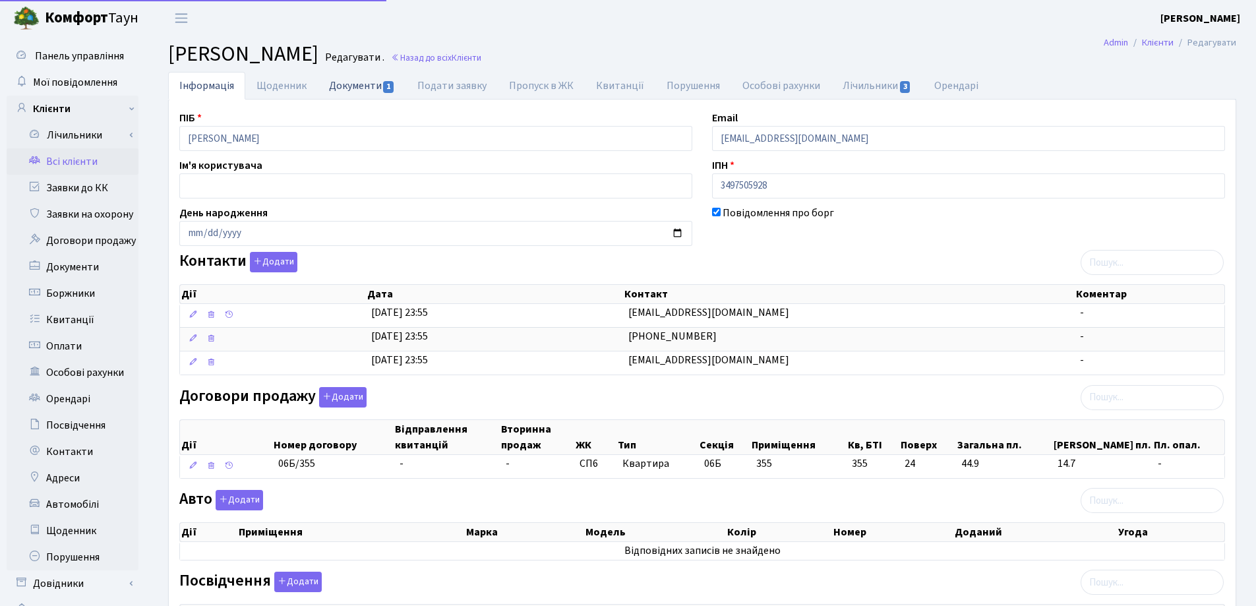
click at [340, 86] on link "Документи 1" at bounding box center [362, 85] width 88 height 27
select select "25"
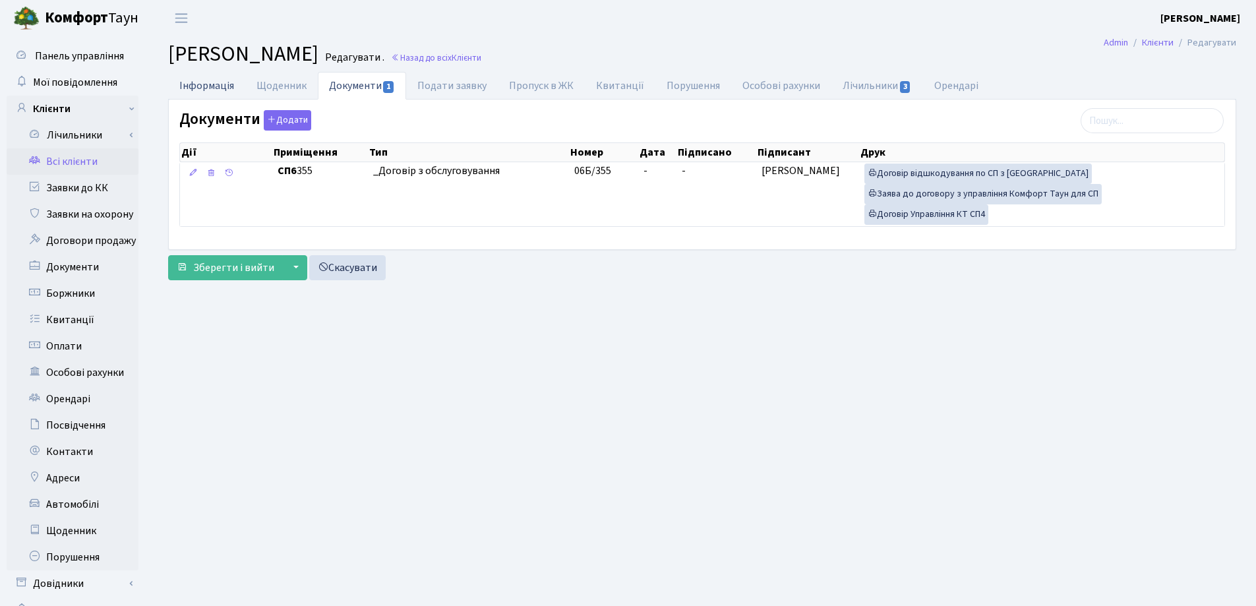
click at [213, 82] on link "Інформація" at bounding box center [206, 85] width 77 height 27
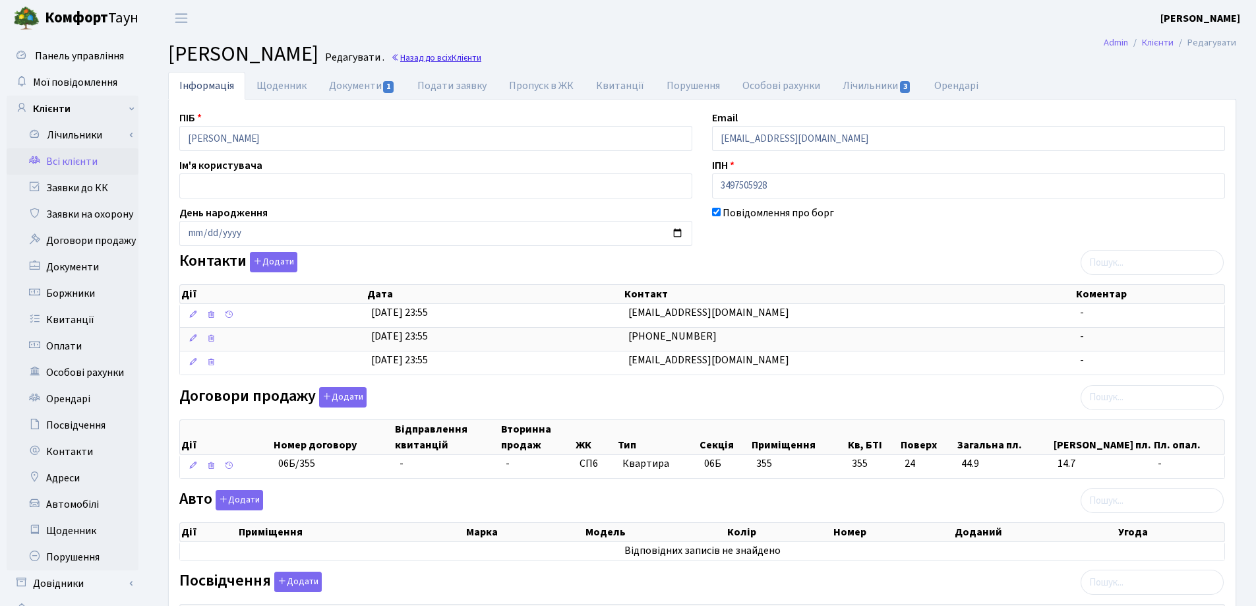
click at [481, 61] on link "Назад до всіх Клієнти" at bounding box center [436, 57] width 90 height 13
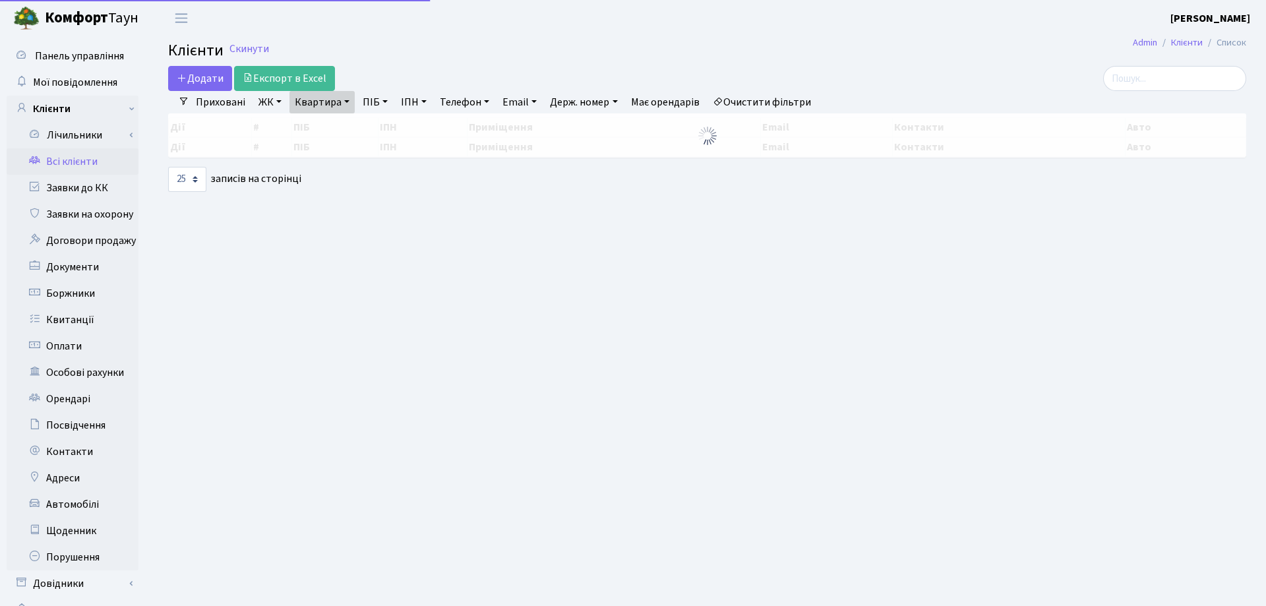
select select "25"
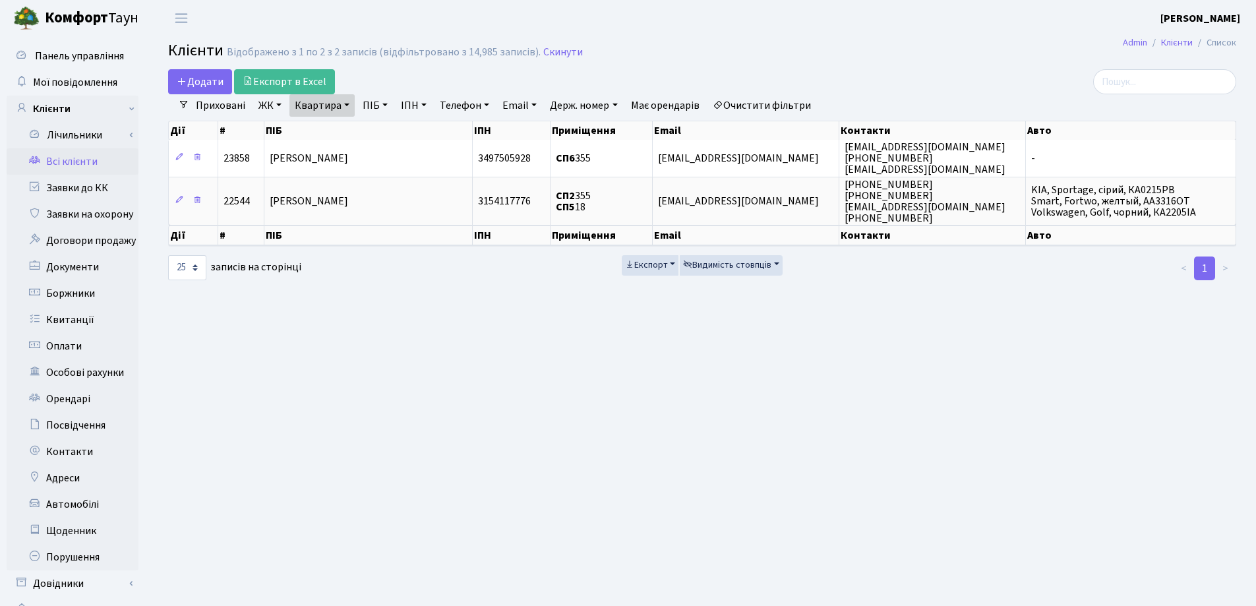
click at [351, 105] on link "Квартира" at bounding box center [321, 105] width 65 height 22
click at [384, 130] on icon at bounding box center [380, 131] width 11 height 11
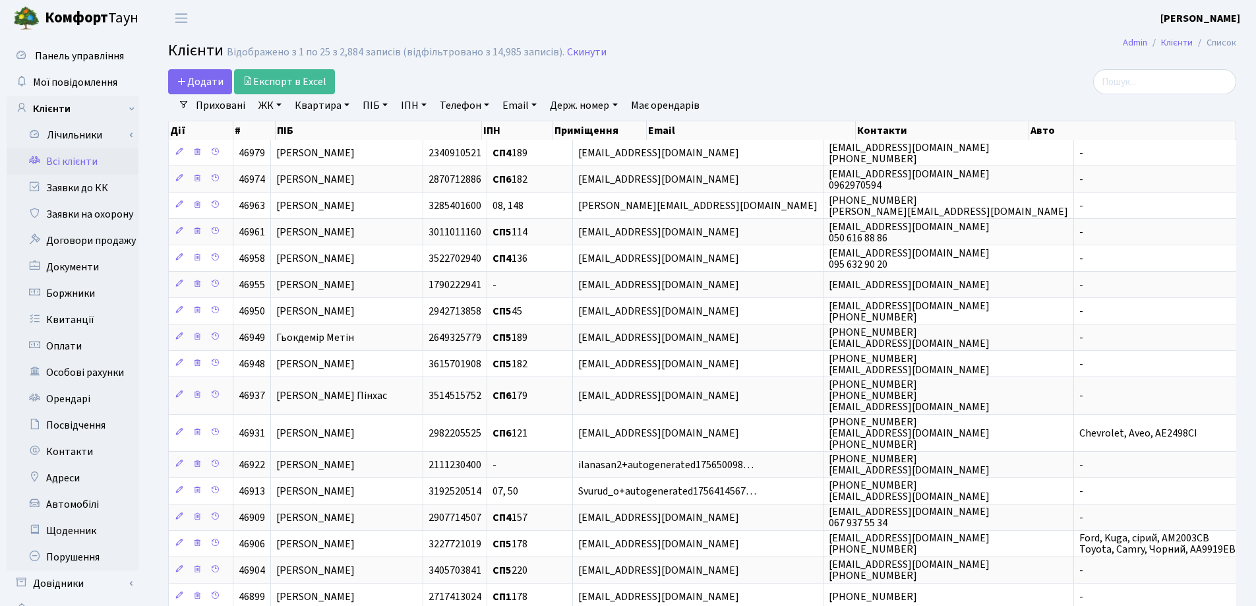
click at [348, 102] on link "Квартира" at bounding box center [321, 105] width 65 height 22
click at [342, 123] on input "text" at bounding box center [328, 131] width 77 height 25
click at [376, 129] on icon at bounding box center [380, 131] width 11 height 11
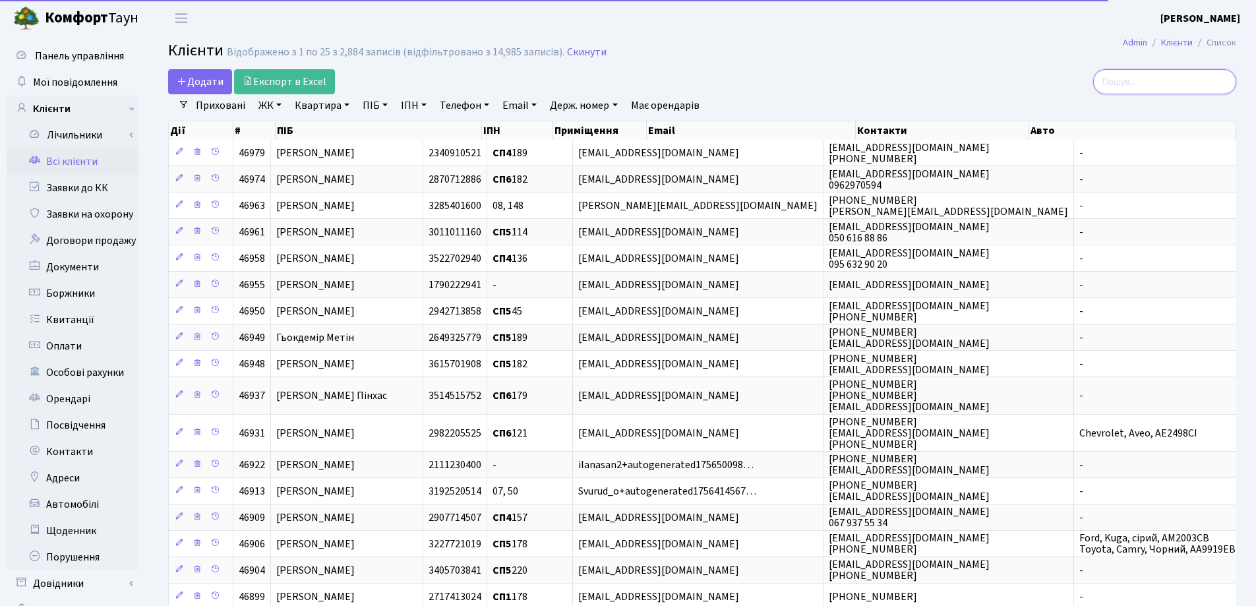
click at [1137, 82] on input "search" at bounding box center [1164, 81] width 143 height 25
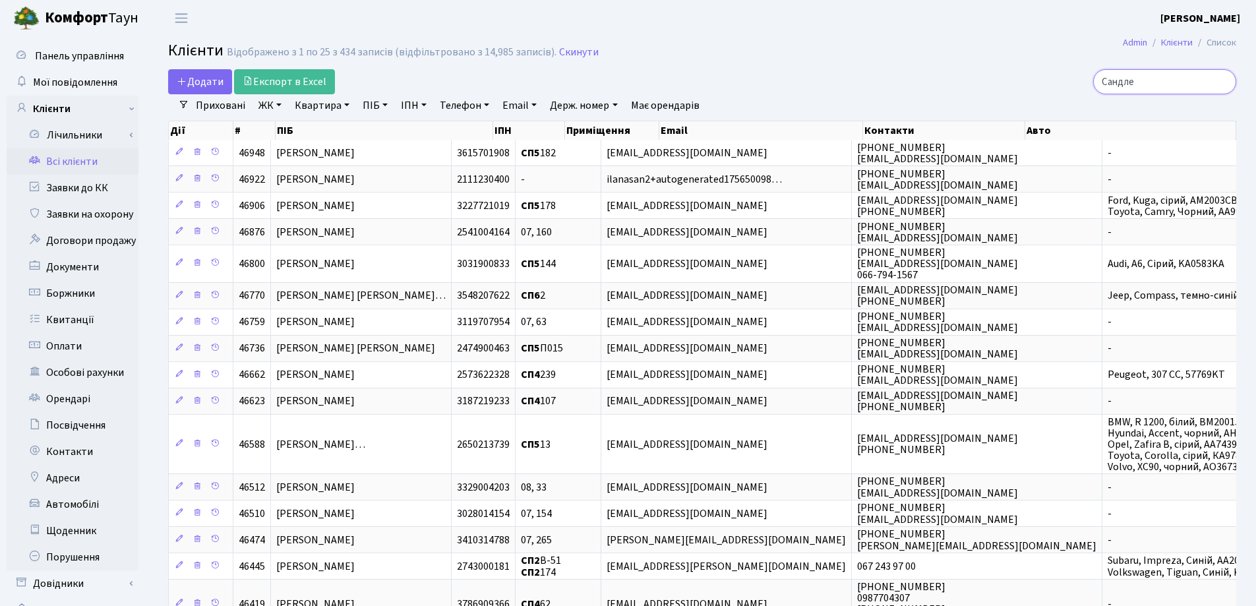
type input "Сандлер"
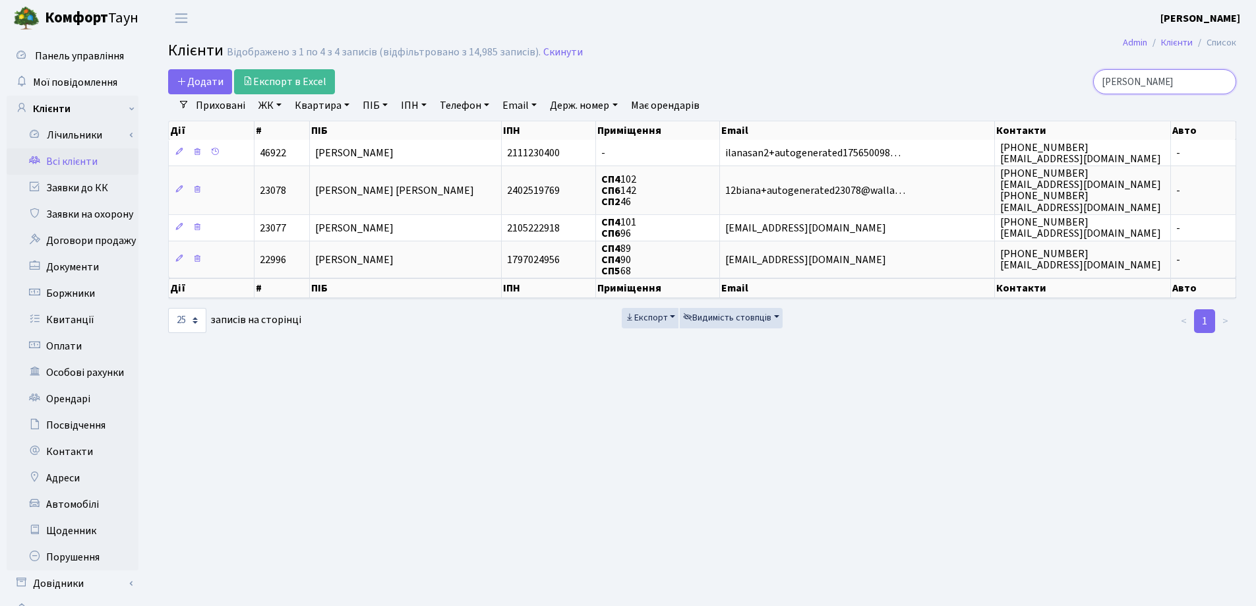
click at [1224, 80] on input "Сандлер" at bounding box center [1164, 81] width 143 height 25
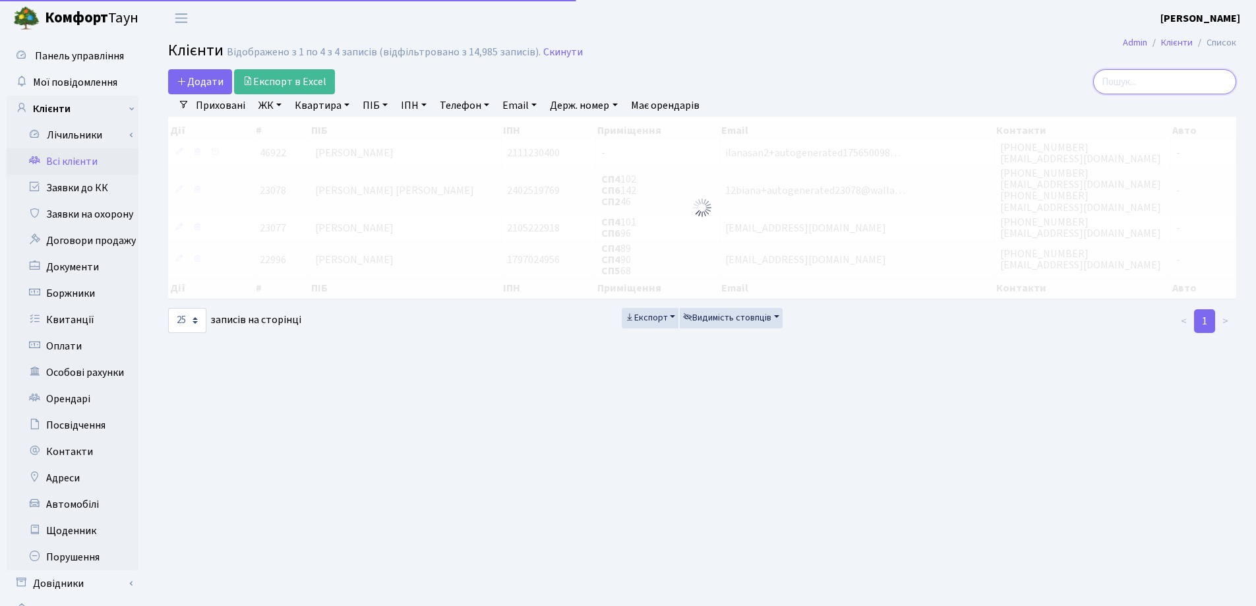
click at [1172, 80] on input "search" at bounding box center [1164, 81] width 143 height 25
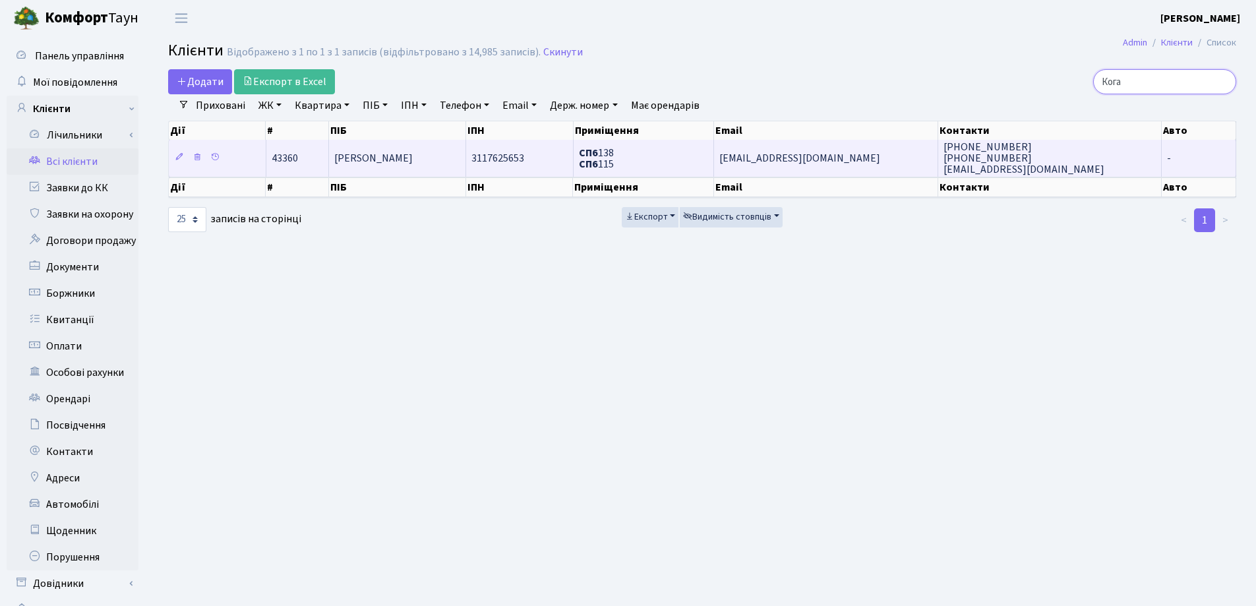
type input "Кога"
click at [391, 150] on td "[PERSON_NAME]" at bounding box center [397, 158] width 137 height 36
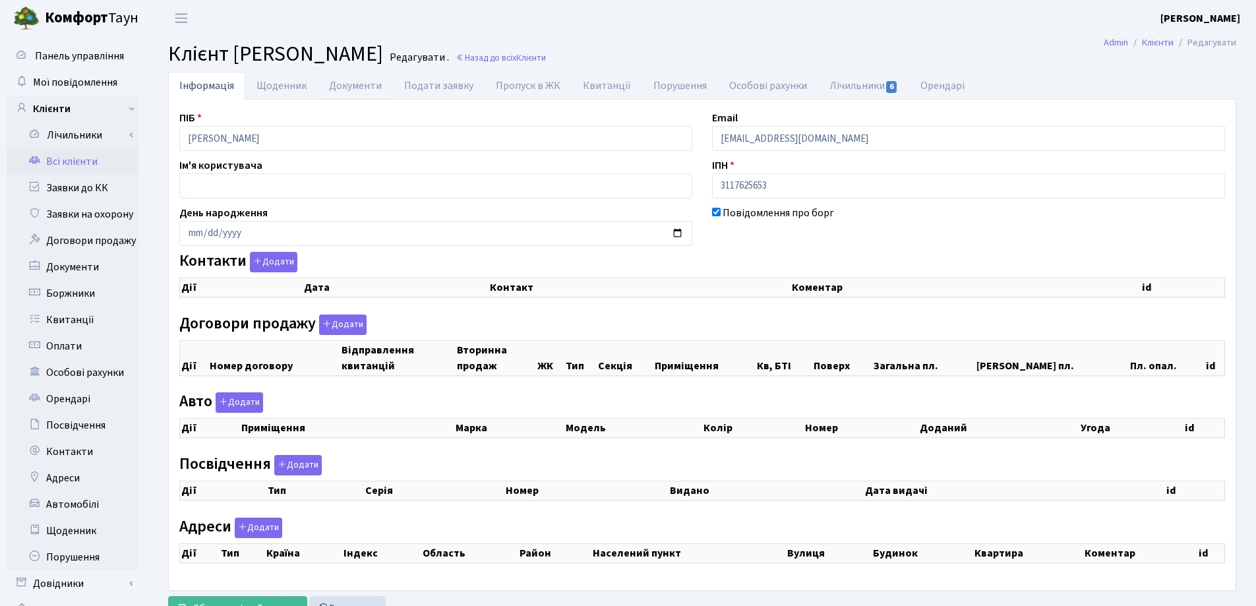
click at [350, 86] on link "Документи" at bounding box center [355, 86] width 75 height 28
select select "25"
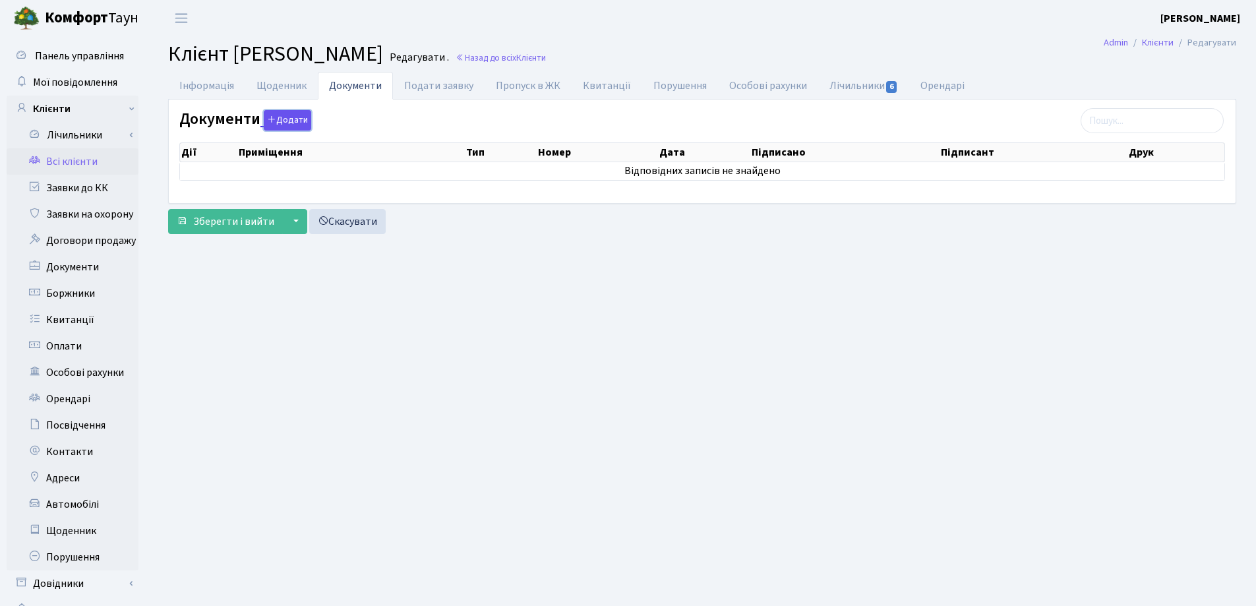
click at [272, 119] on icon "button" at bounding box center [271, 119] width 9 height 9
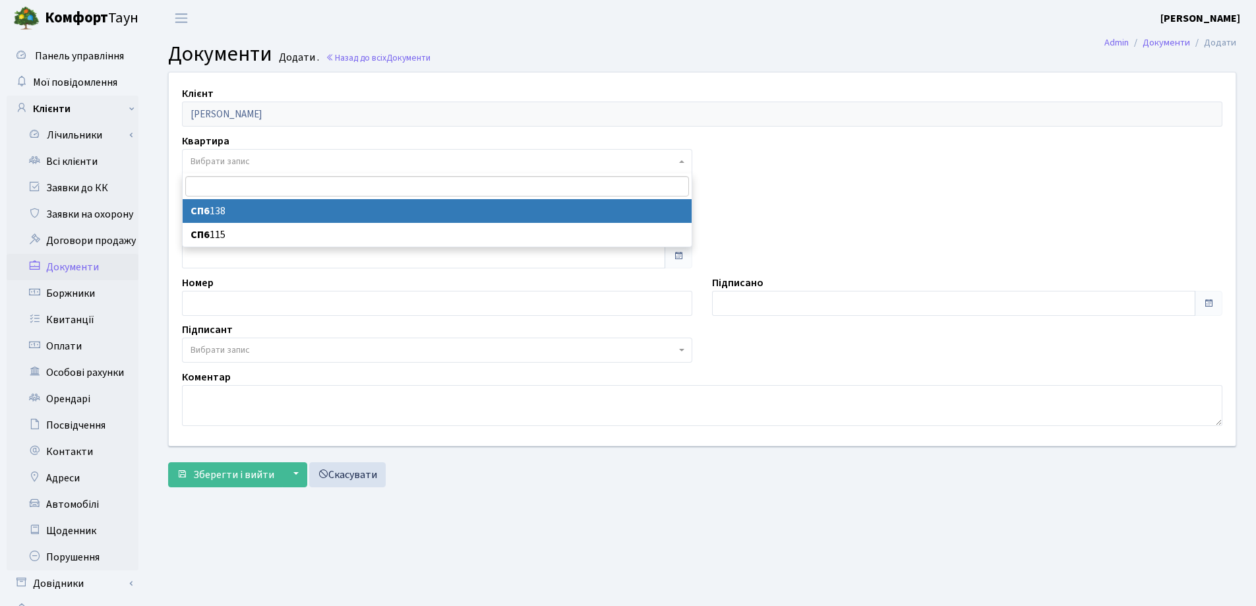
click at [259, 164] on span "Вибрати запис" at bounding box center [433, 161] width 485 height 13
select select "172891"
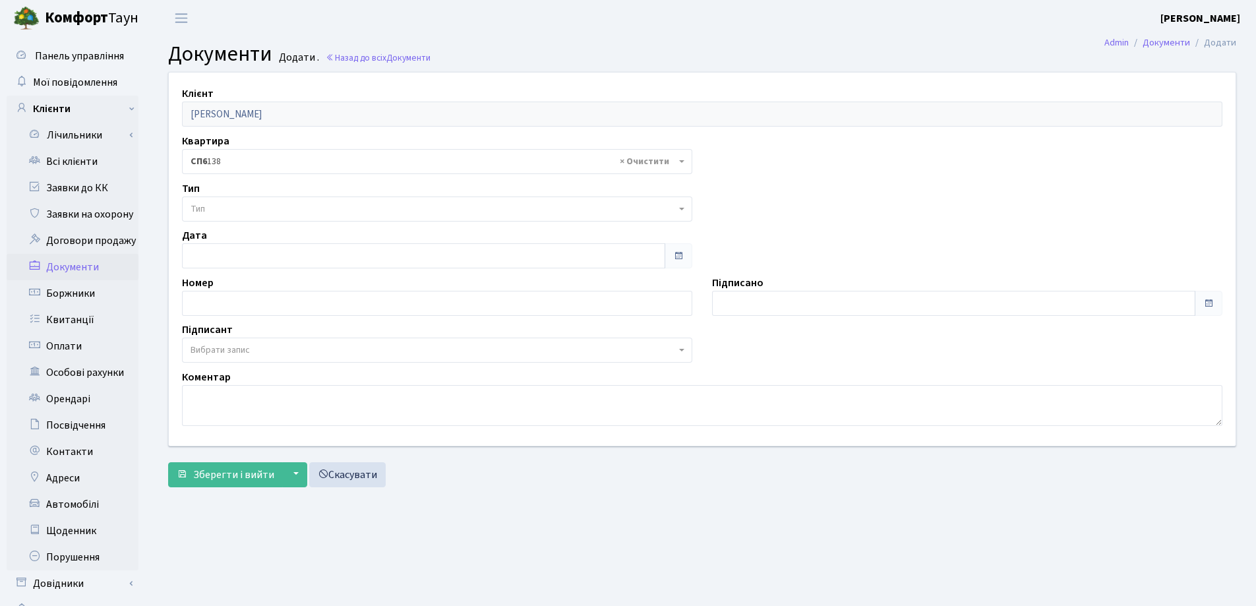
click at [270, 206] on span "Тип" at bounding box center [433, 208] width 485 height 13
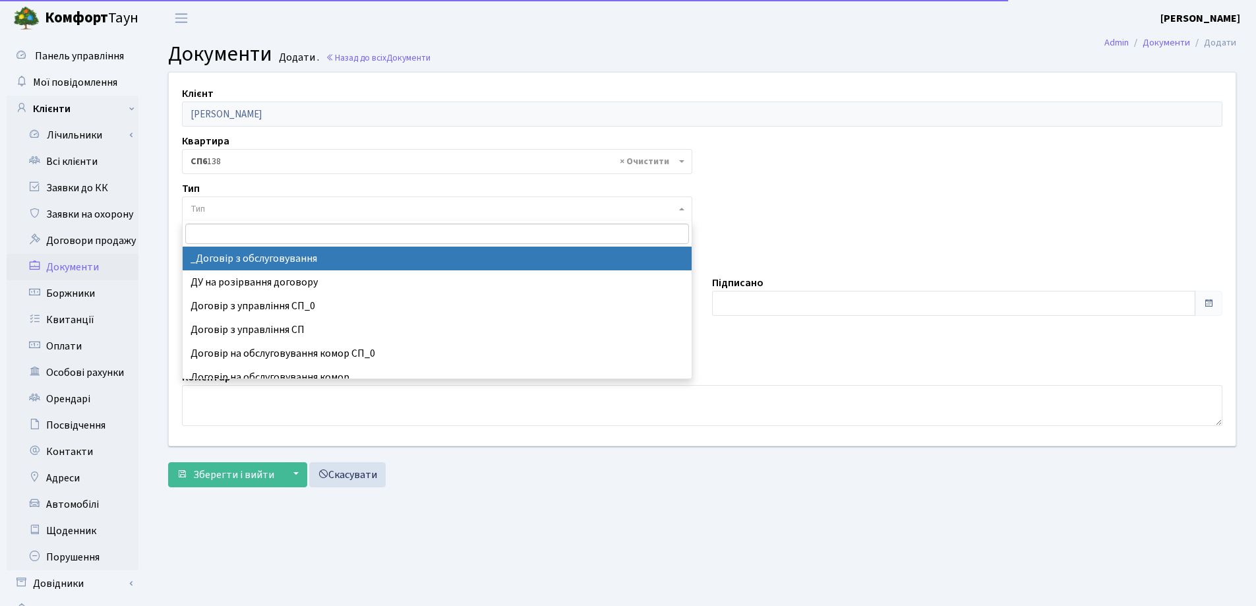
select select "289"
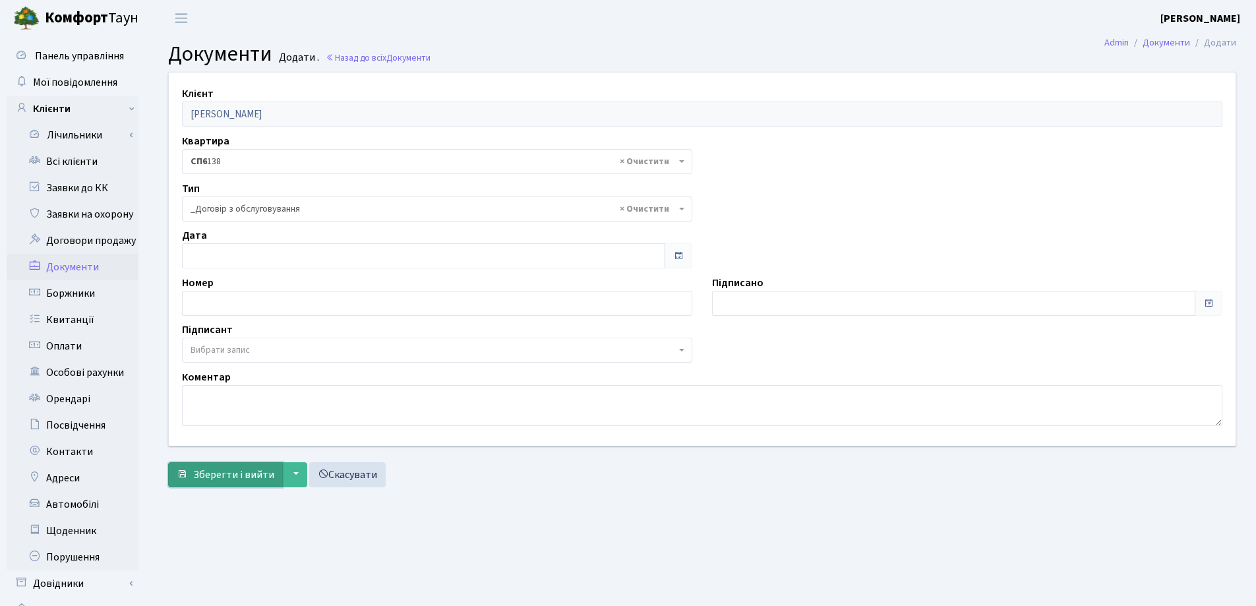
click at [230, 473] on span "Зберегти і вийти" at bounding box center [233, 474] width 81 height 15
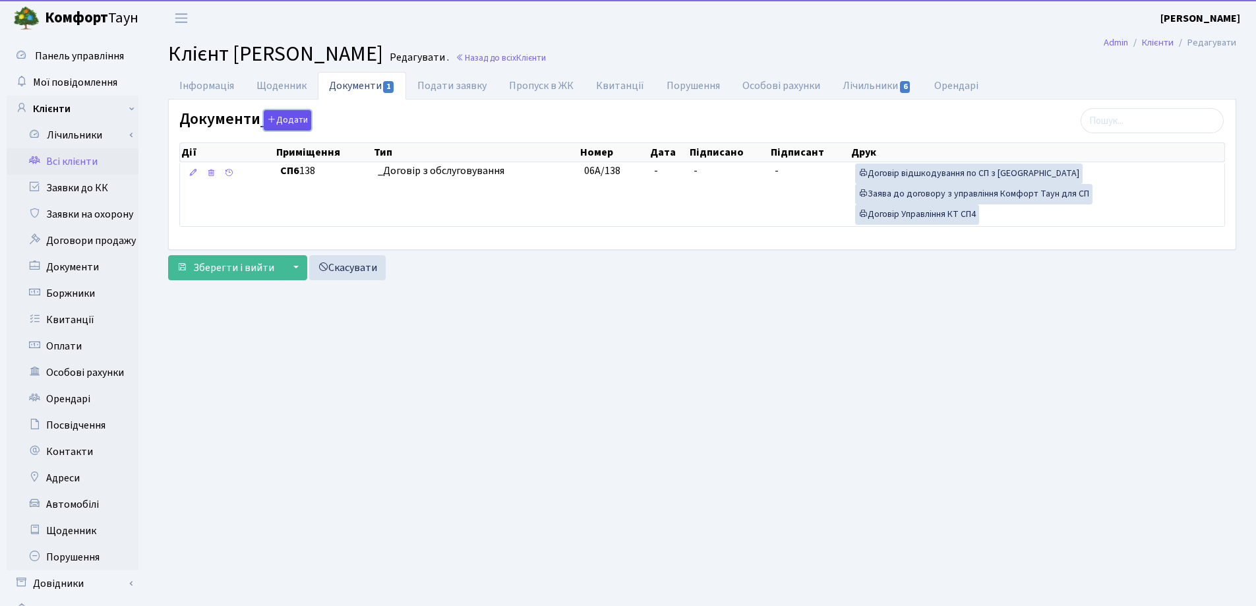
click at [293, 121] on button "Додати" at bounding box center [287, 120] width 47 height 20
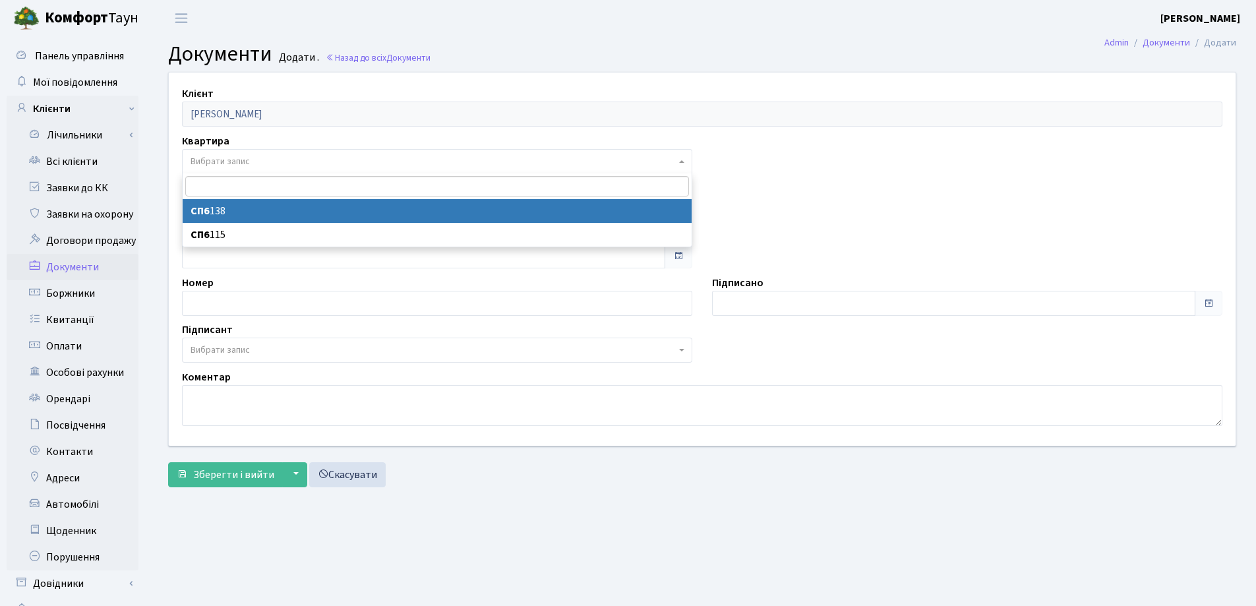
click at [260, 157] on span "Вибрати запис" at bounding box center [433, 161] width 485 height 13
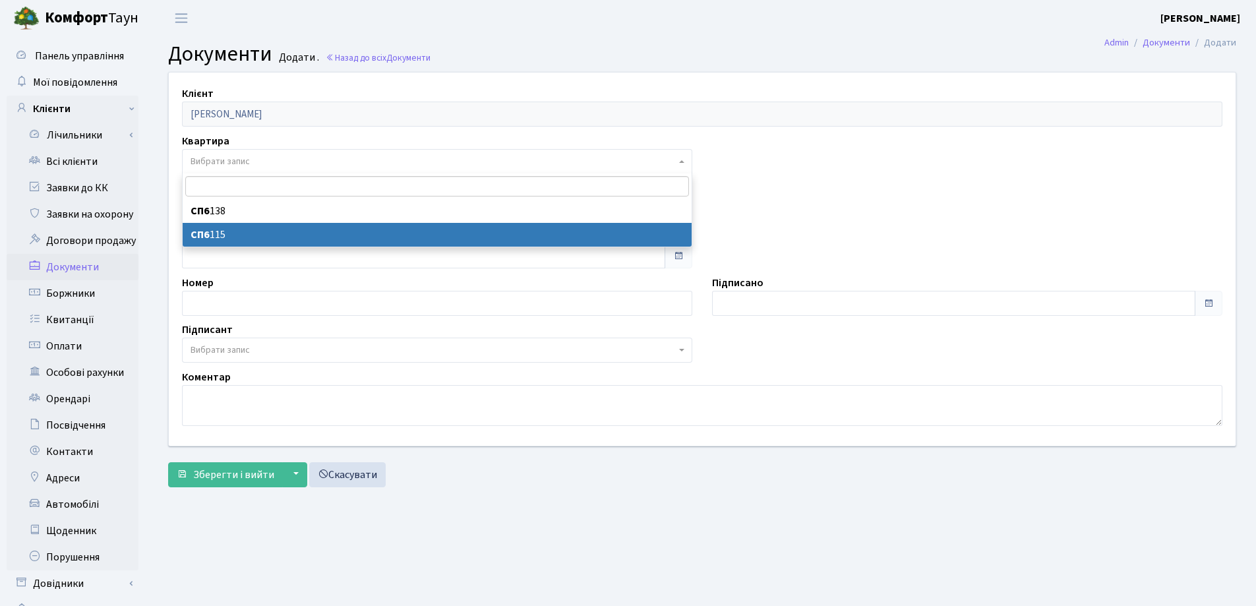
select select "173212"
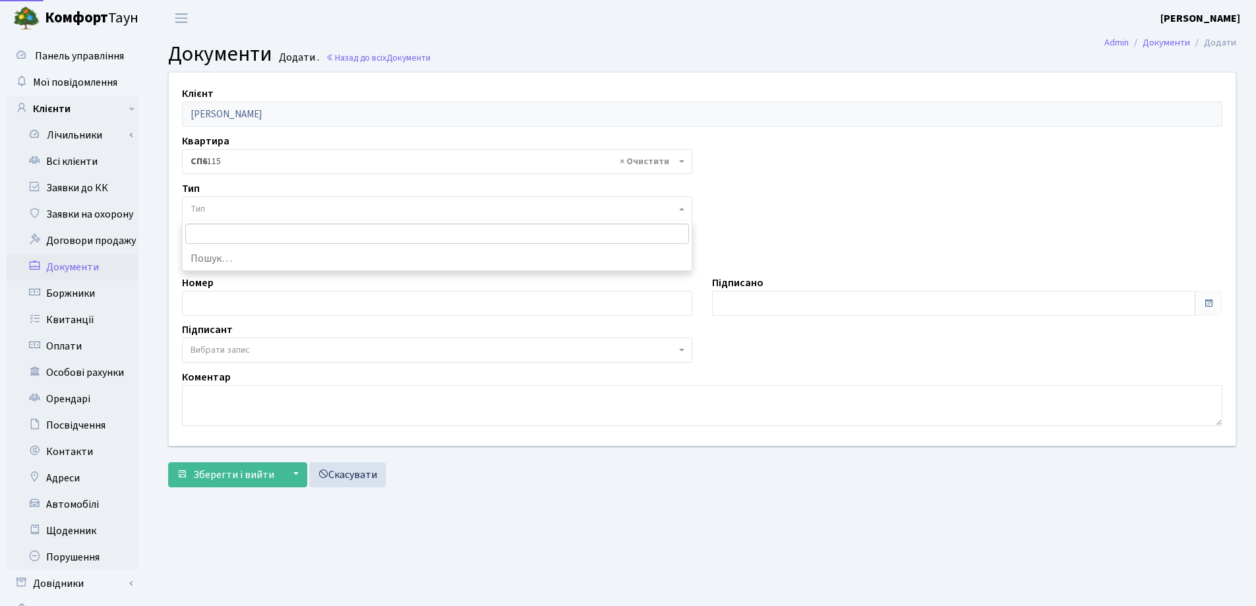
click at [256, 219] on span "Тип" at bounding box center [437, 208] width 510 height 25
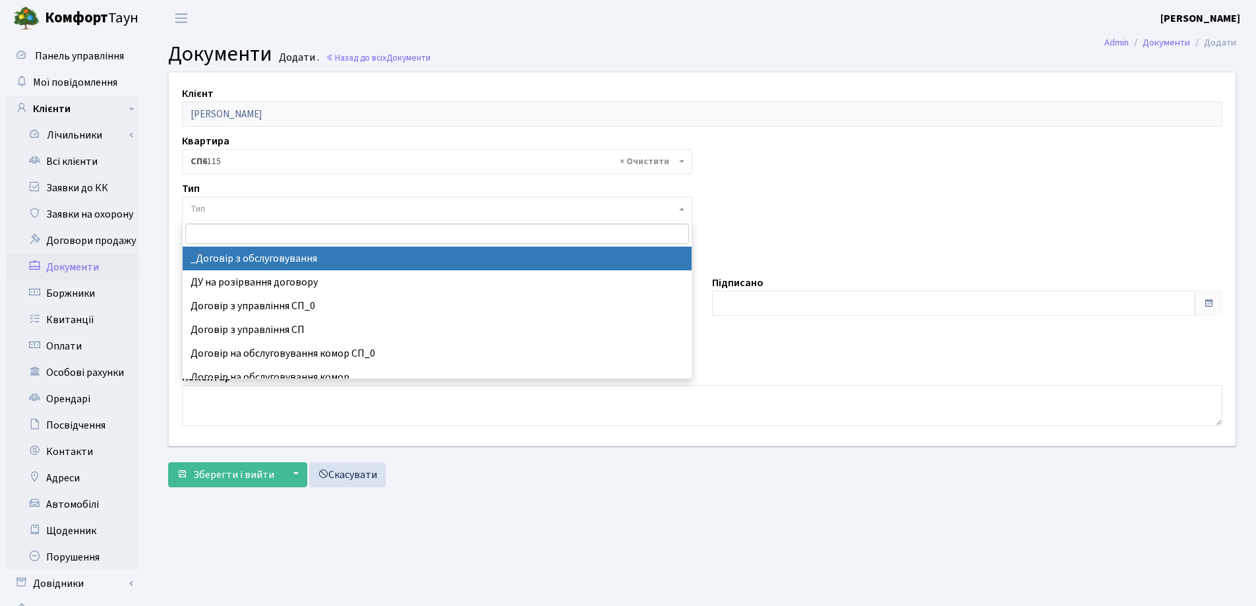
select select "289"
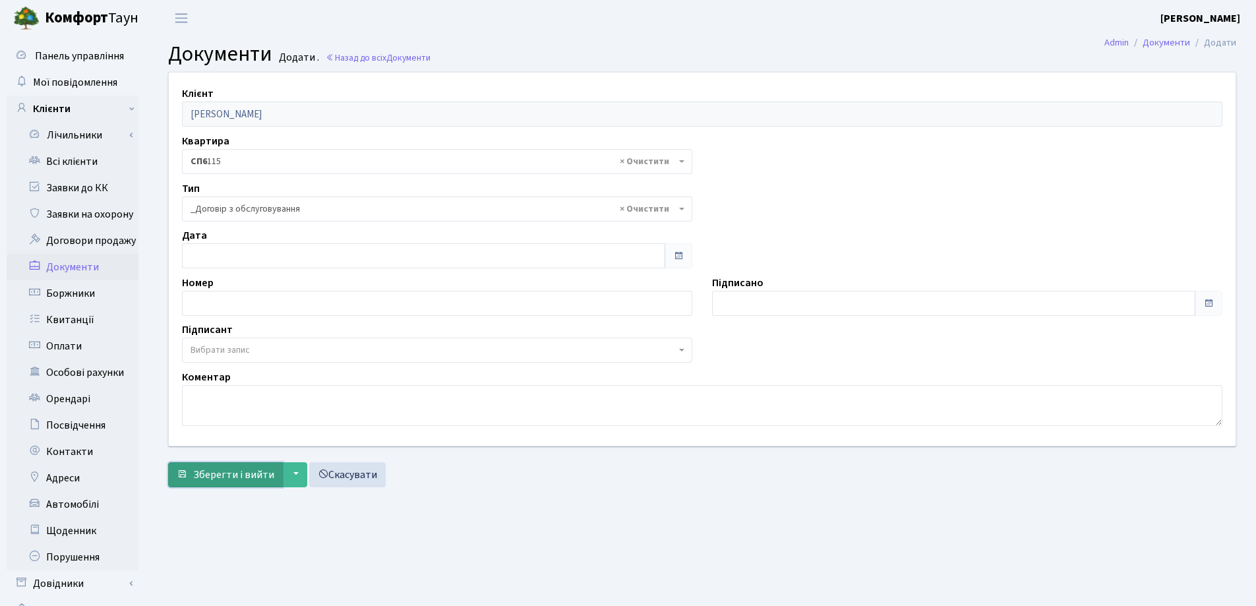
click at [224, 471] on span "Зберегти і вийти" at bounding box center [233, 474] width 81 height 15
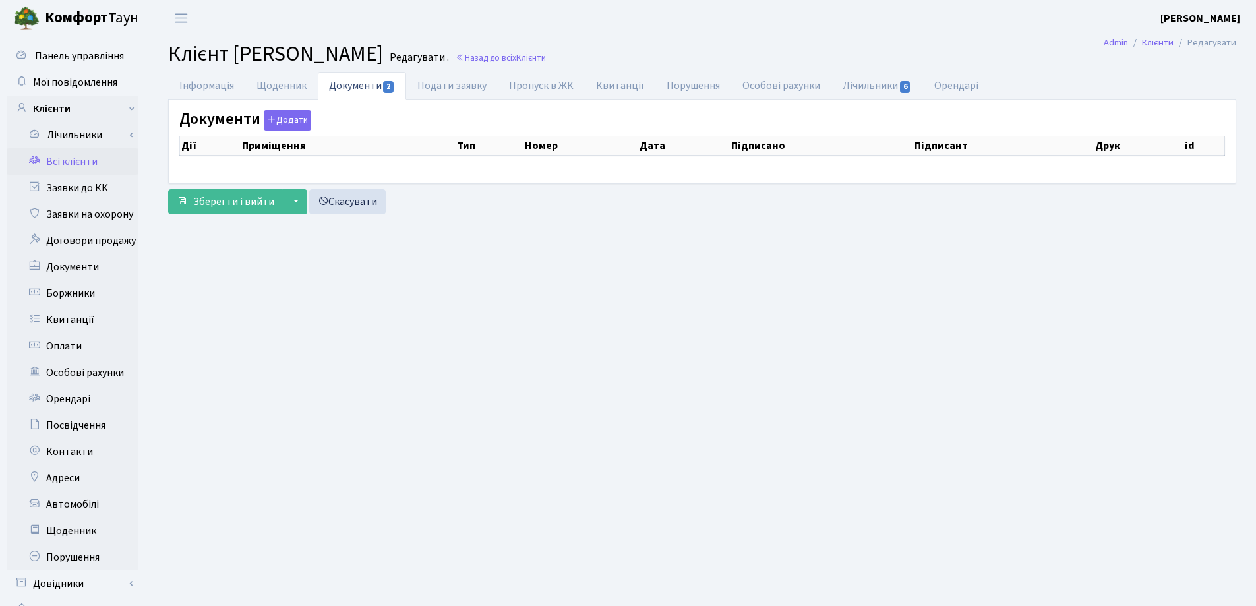
select select "25"
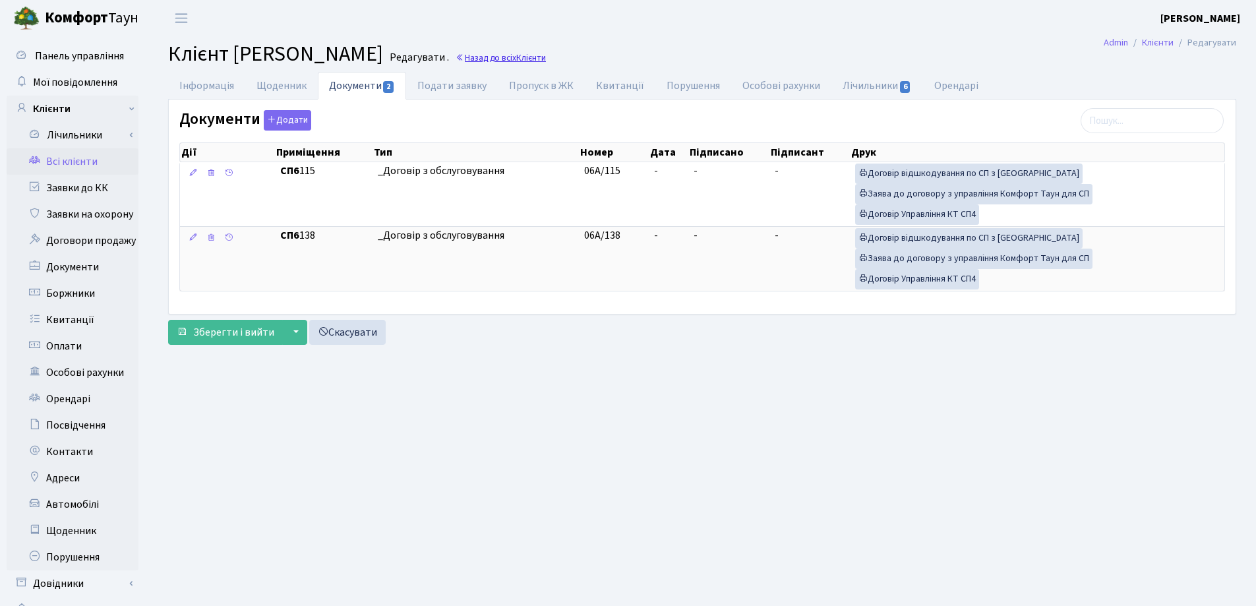
click at [516, 59] on span "Клієнти" at bounding box center [531, 57] width 30 height 13
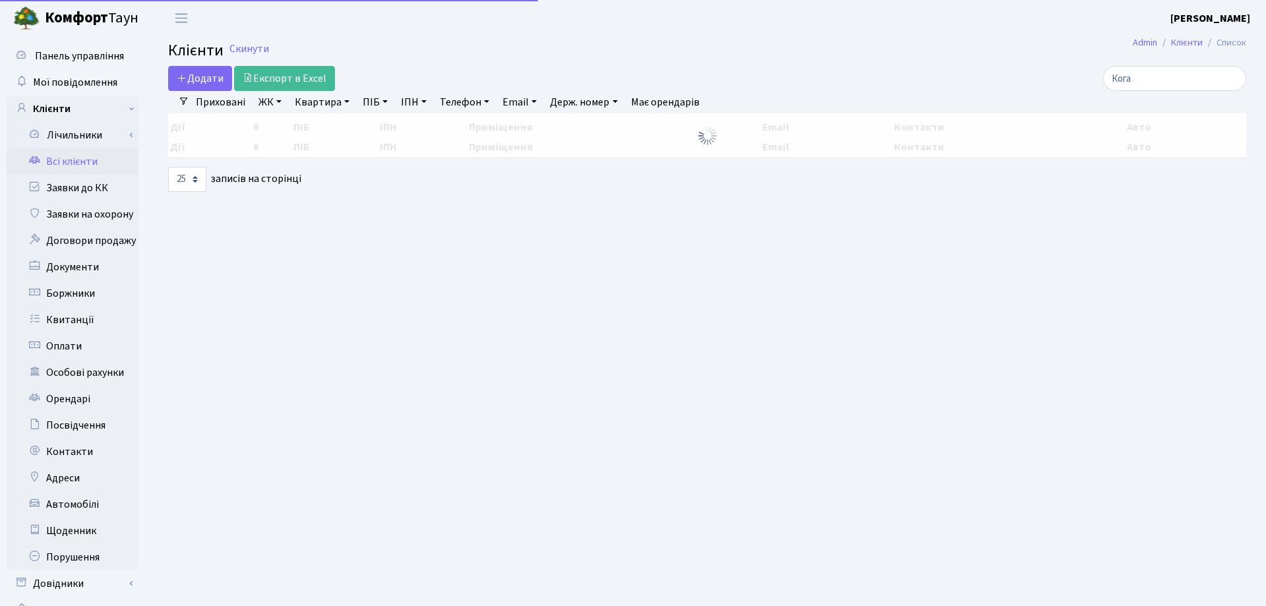
select select "25"
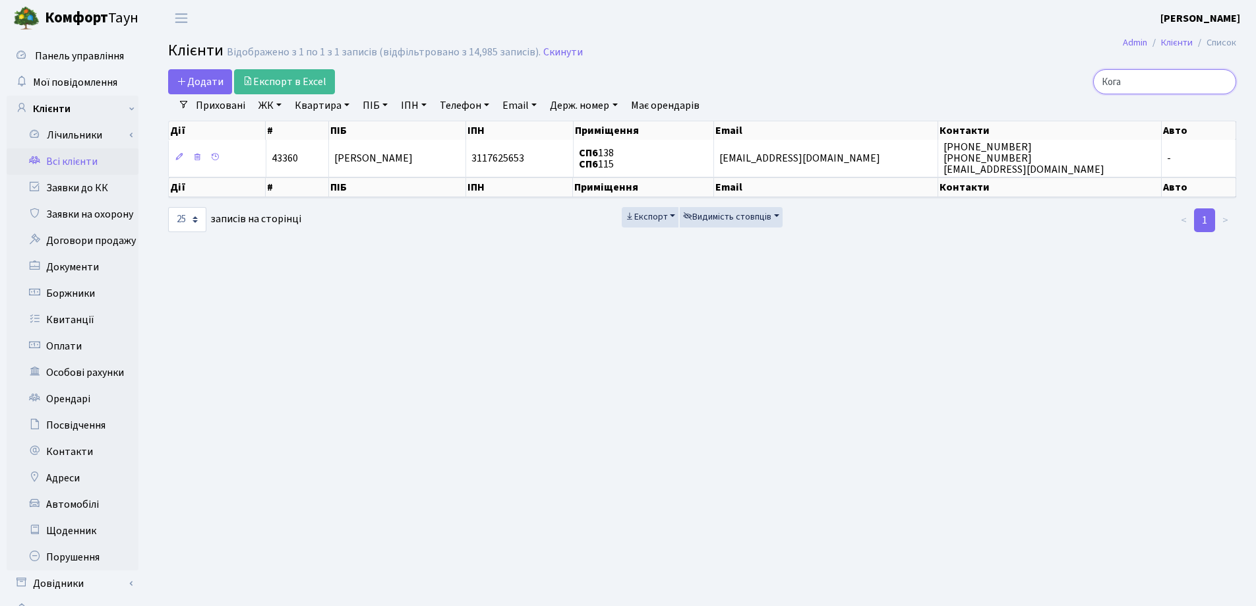
click at [1189, 82] on input "Кога" at bounding box center [1164, 81] width 143 height 25
type input "К"
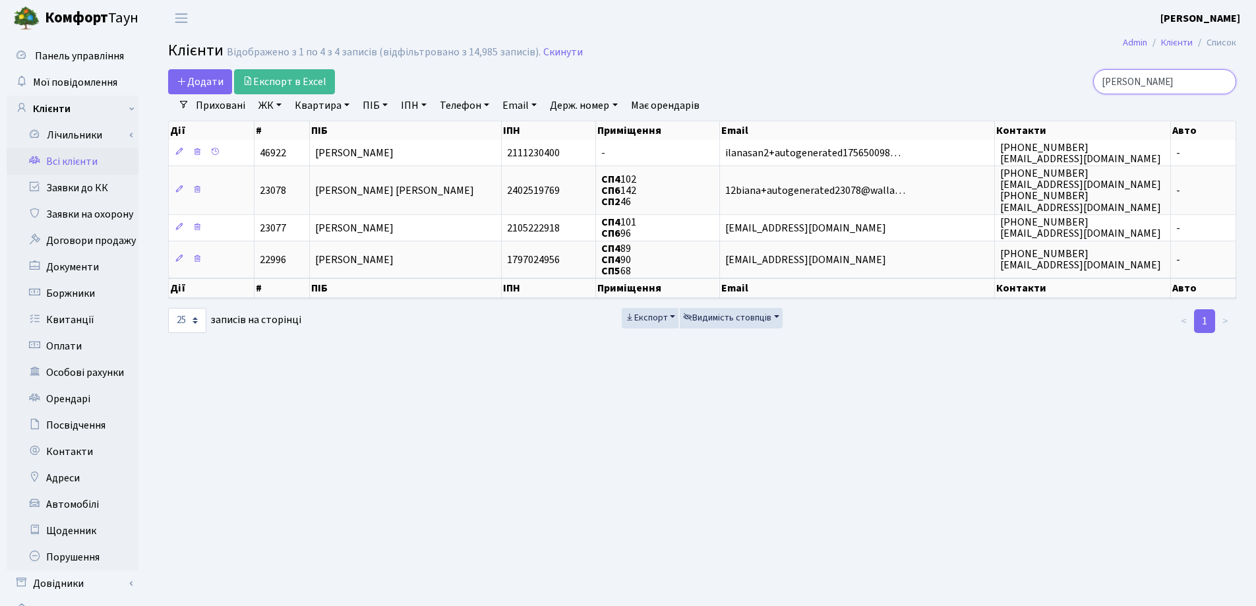
type input "Сандлер"
click at [1224, 81] on input "Сандлер" at bounding box center [1164, 81] width 143 height 25
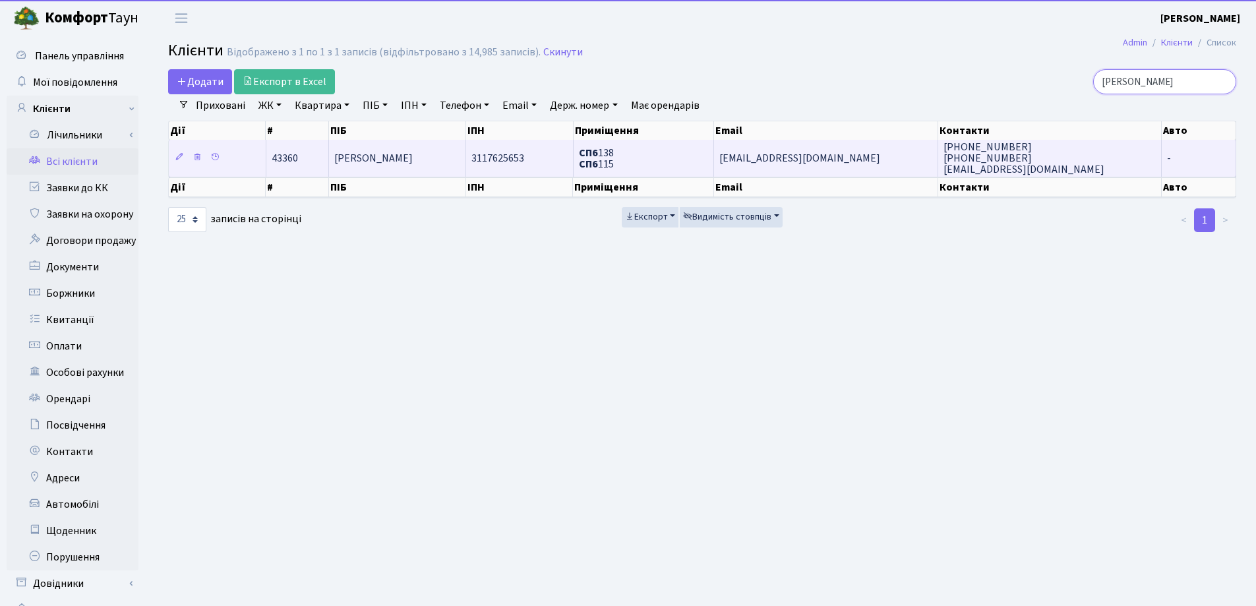
type input "Коган"
click at [345, 150] on td "Коган Михайло" at bounding box center [397, 158] width 137 height 36
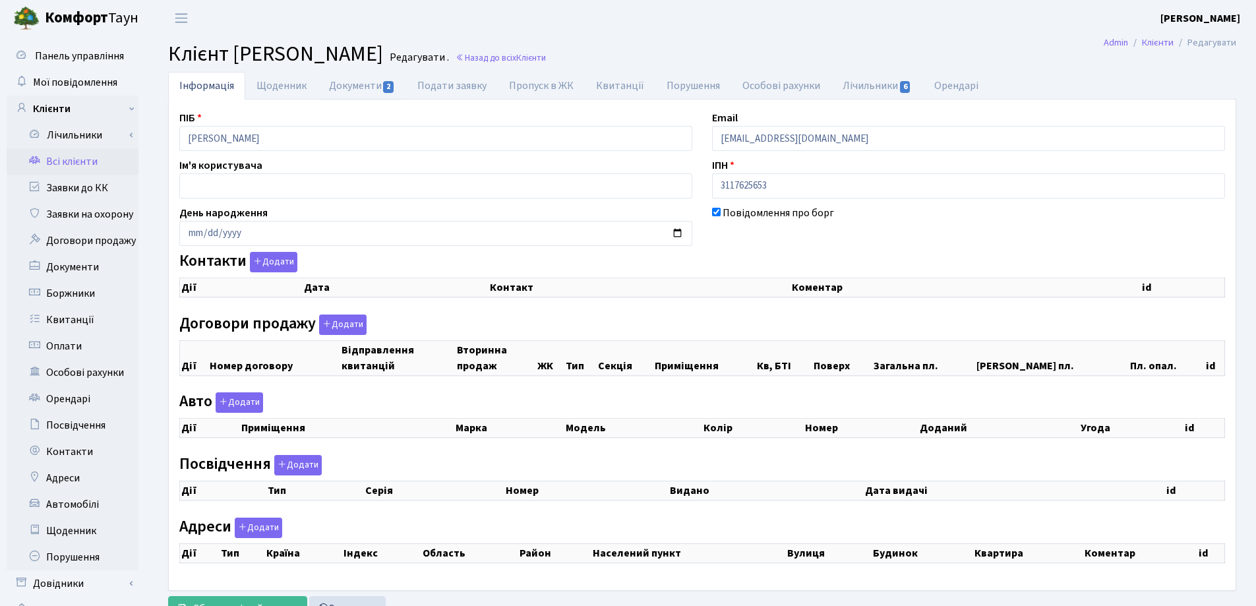
click at [356, 84] on link "Документи 2" at bounding box center [362, 86] width 88 height 28
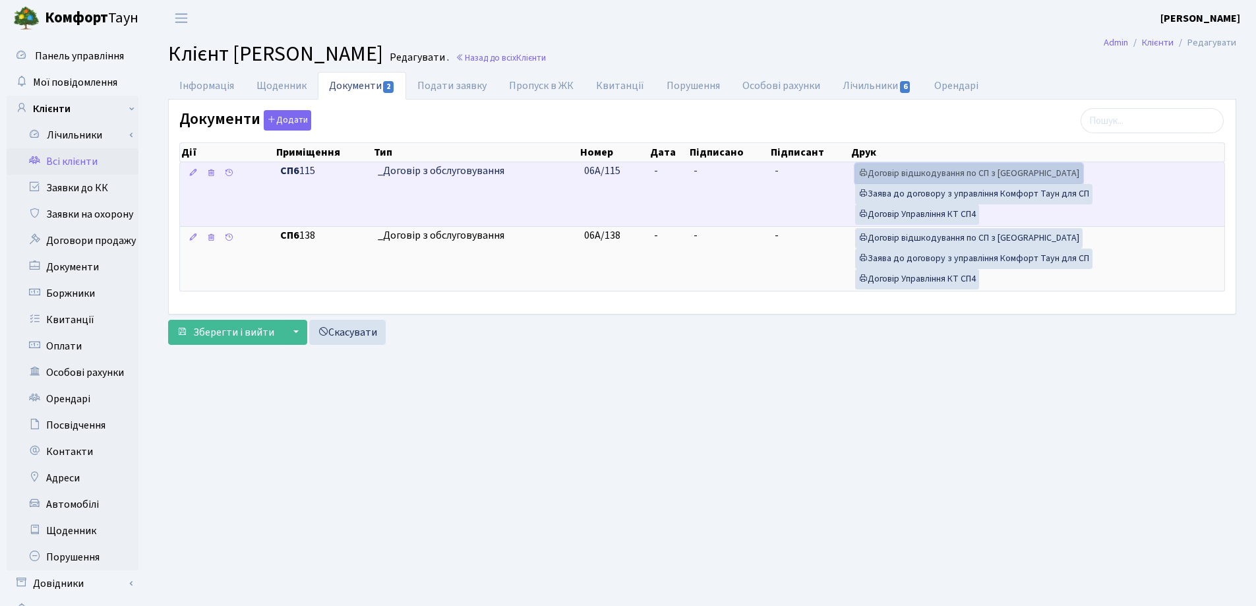
click at [886, 173] on link "Договір відшкодування по СП з Екві" at bounding box center [968, 174] width 227 height 20
click at [894, 212] on link "Договір Управління КТ СП4" at bounding box center [917, 214] width 124 height 20
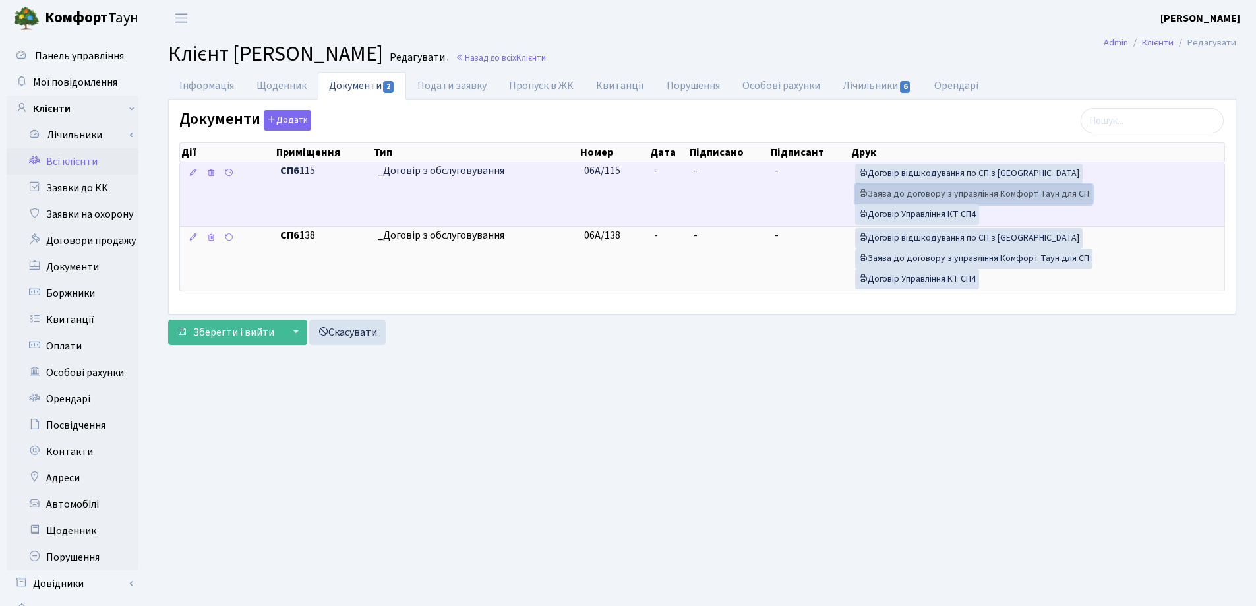
click at [916, 191] on link "Заява до договору з управління Комфорт Таун для СП" at bounding box center [973, 194] width 237 height 20
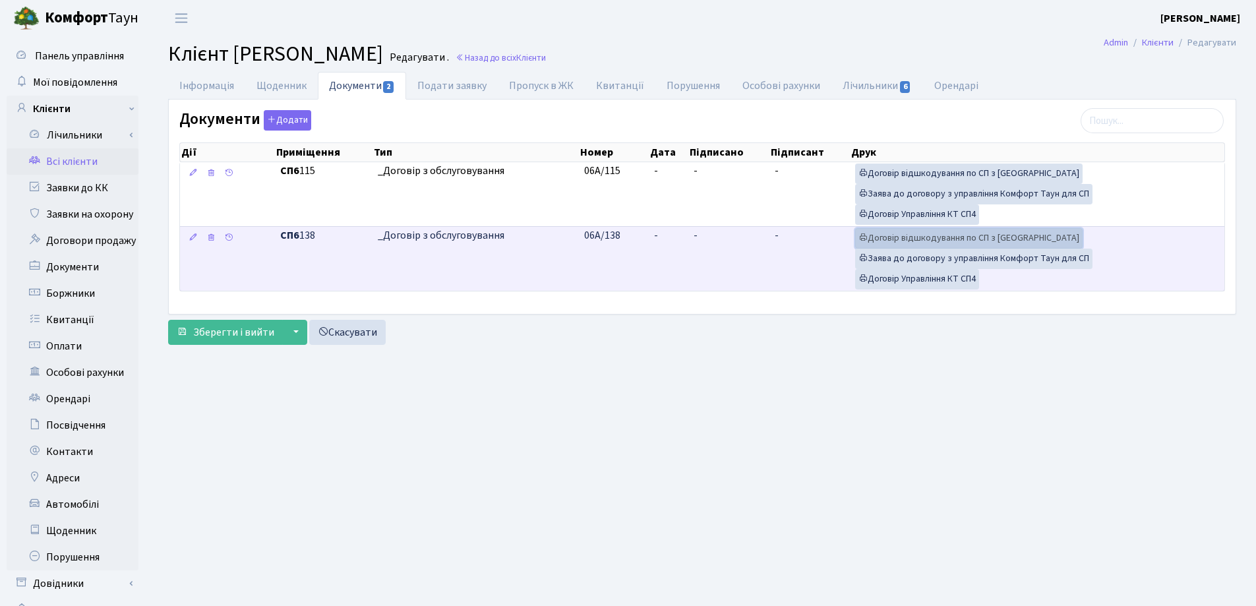
click at [892, 234] on link "Договір відшкодування по СП з Екві" at bounding box center [968, 238] width 227 height 20
click at [924, 280] on link "Договір Управління КТ СП4" at bounding box center [917, 279] width 124 height 20
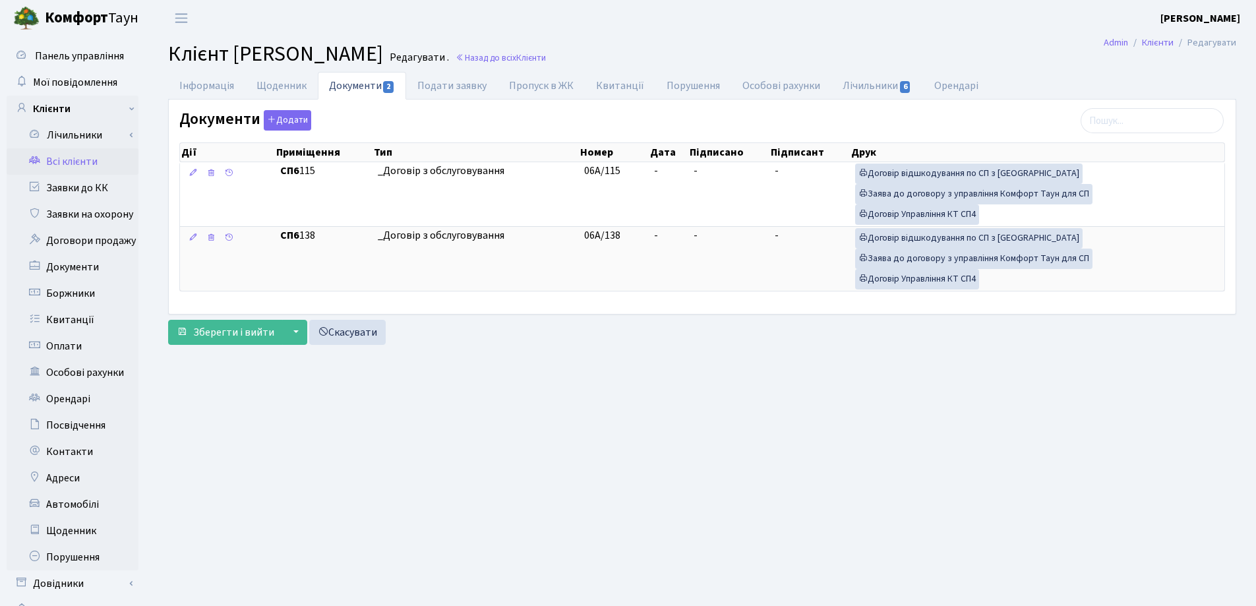
click at [514, 487] on main "Admin Клієнти Редагувати Клієнт Коган Михайло Редагувати . Назад до всіх Клієнт…" at bounding box center [702, 332] width 1108 height 593
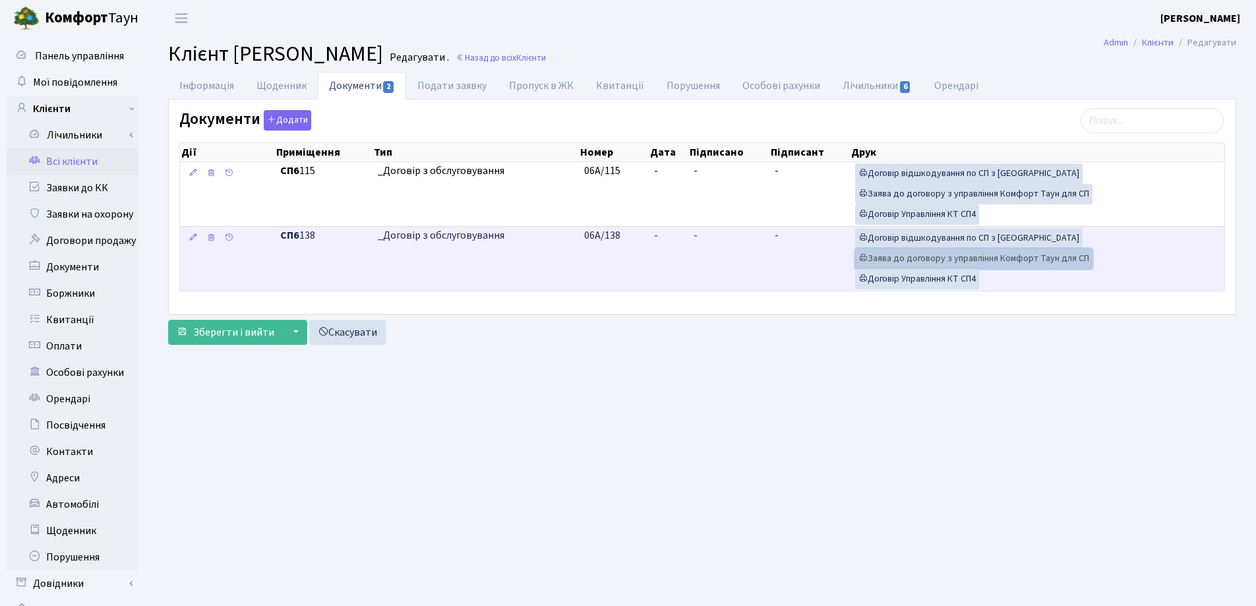
click at [893, 260] on link "Заява до договору з управління Комфорт Таун для СП" at bounding box center [973, 259] width 237 height 20
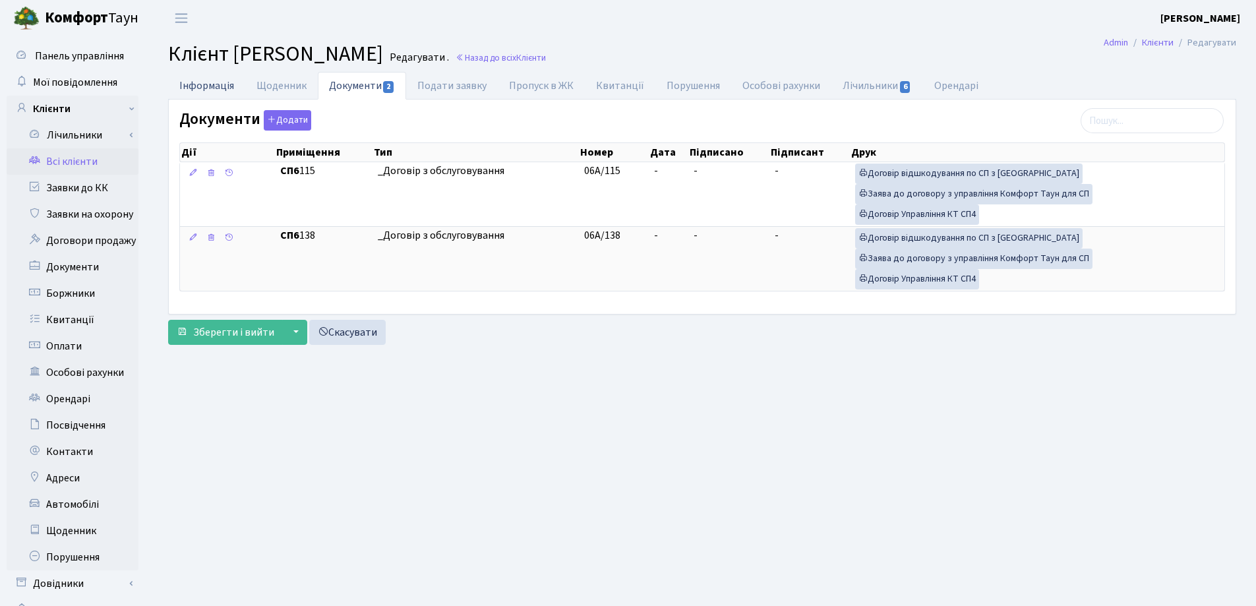
click at [217, 82] on link "Інформація" at bounding box center [206, 85] width 77 height 27
select select "25"
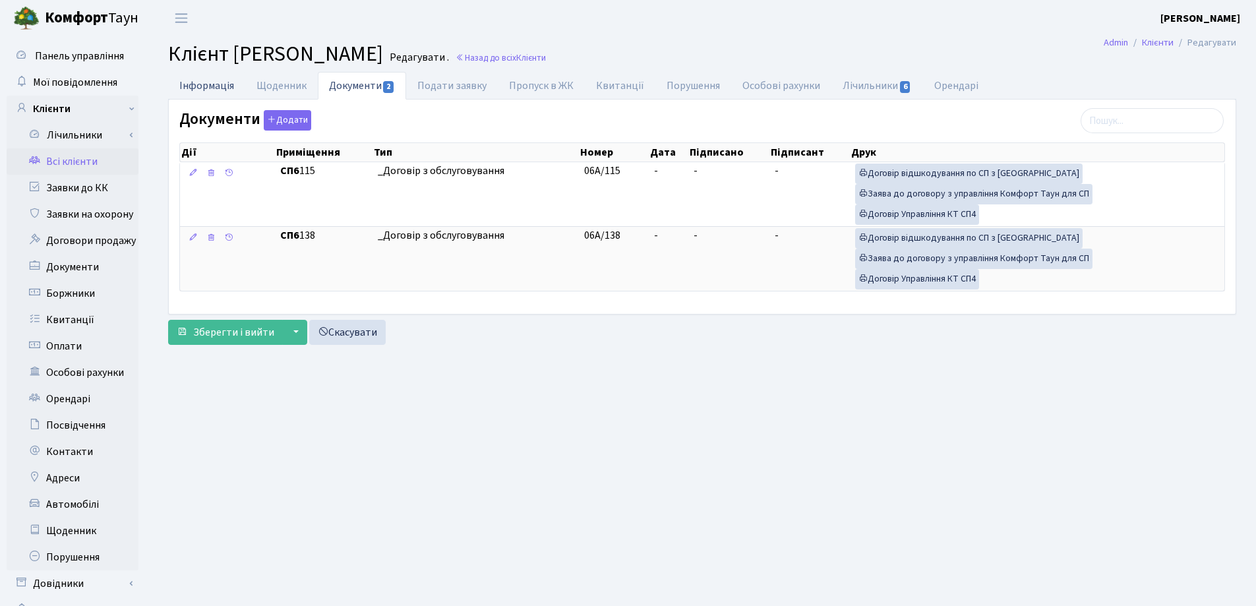
select select "25"
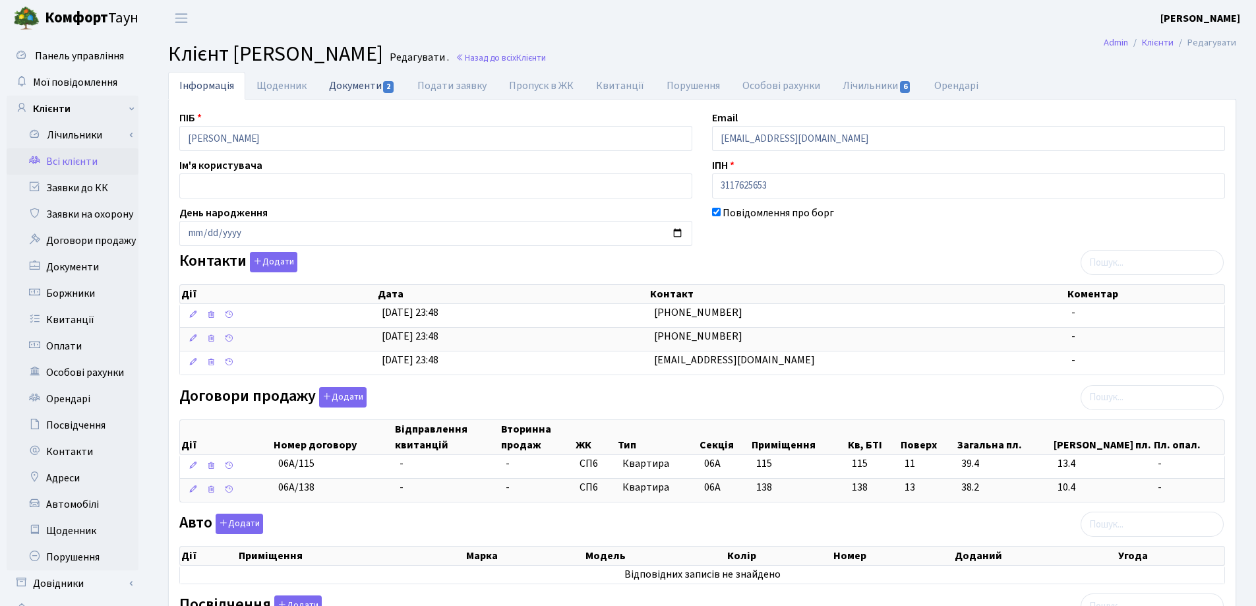
click at [354, 84] on link "Документи 2" at bounding box center [362, 85] width 88 height 27
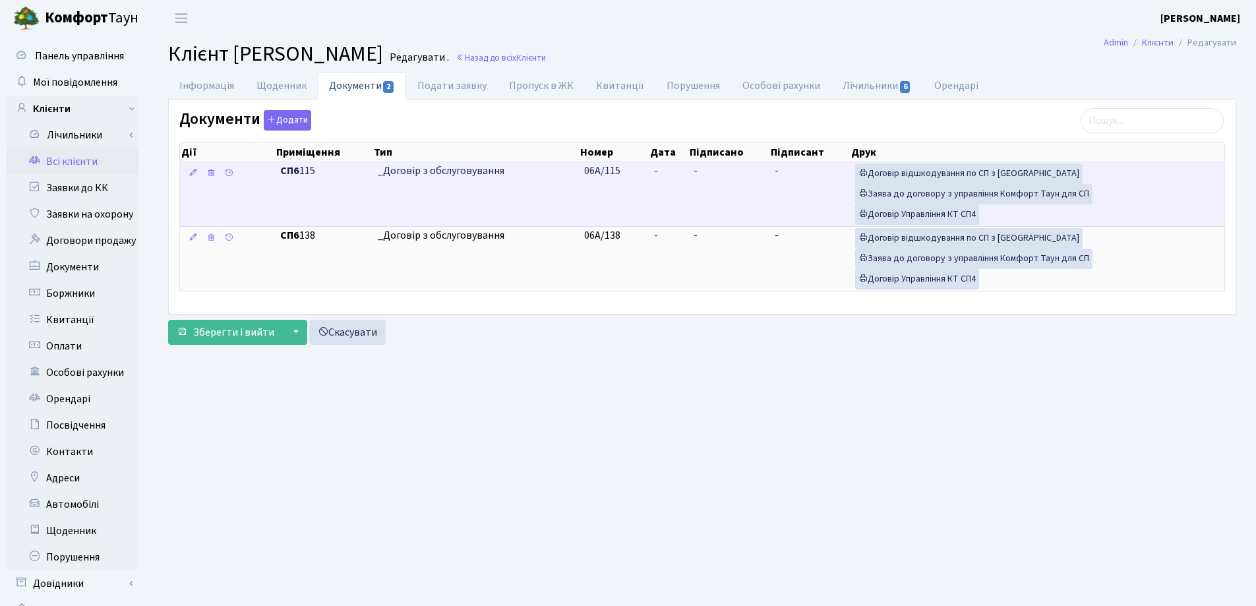
click at [691, 176] on td "-" at bounding box center [729, 194] width 82 height 64
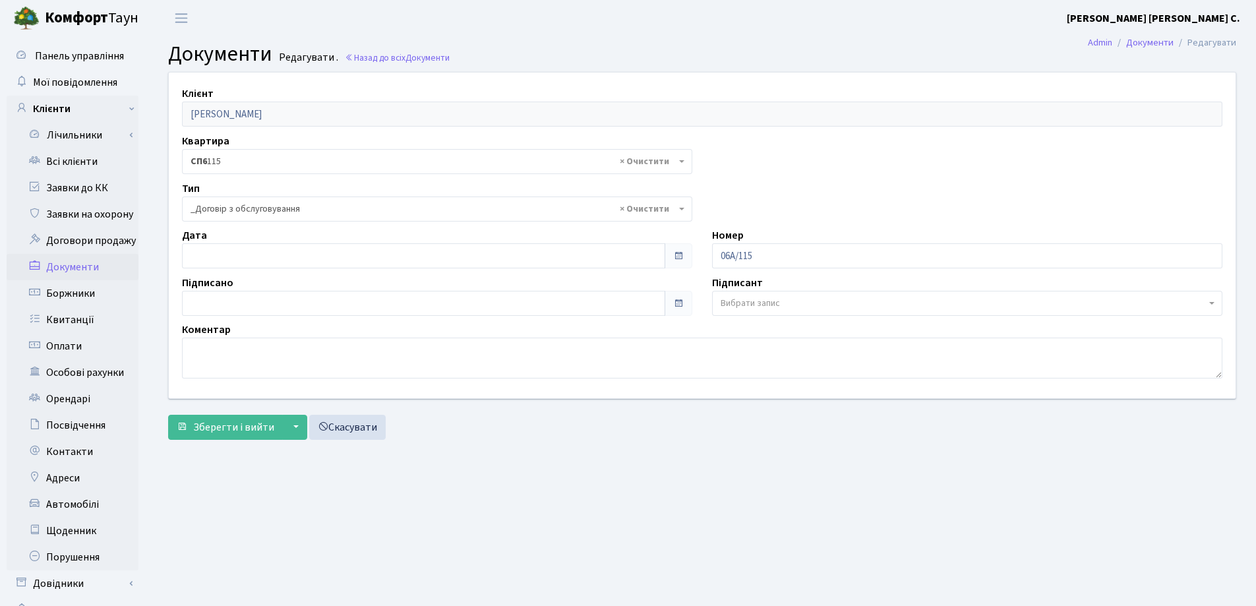
select select "289"
type input "[DATE]"
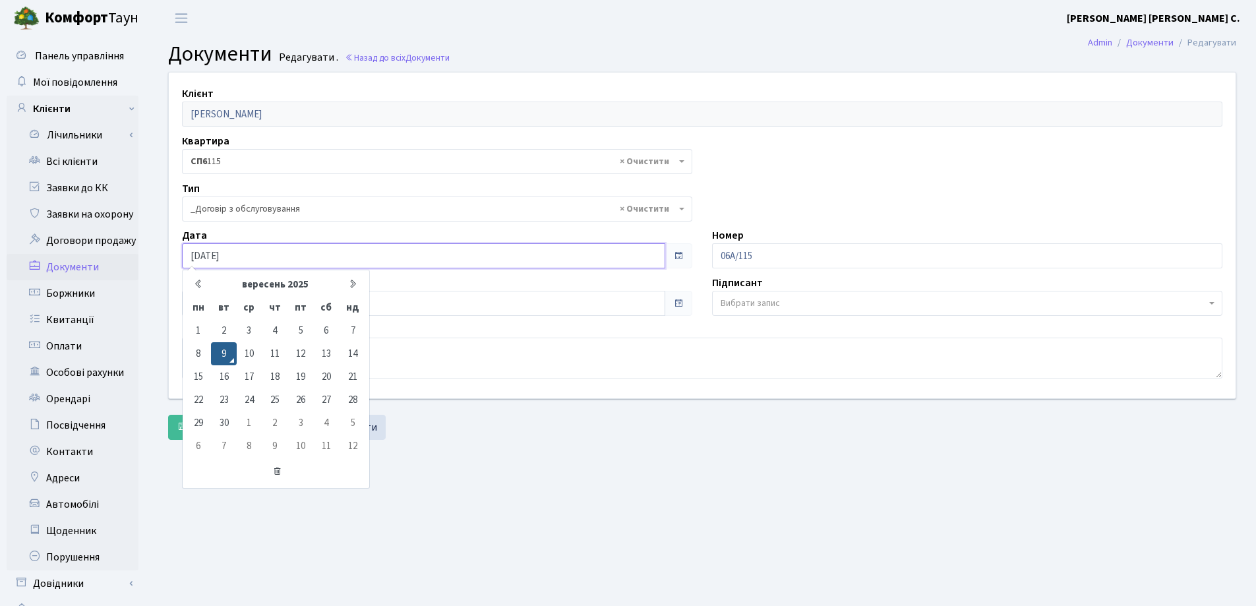
click at [331, 251] on input "[DATE]" at bounding box center [423, 255] width 483 height 25
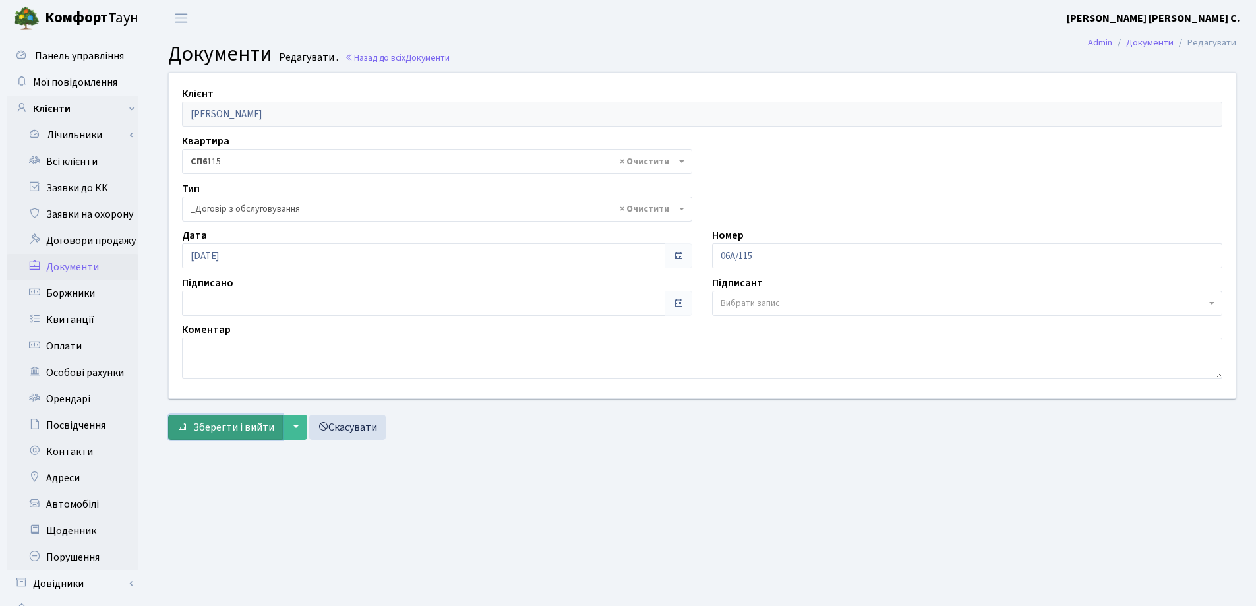
click at [231, 421] on span "Зберегти і вийти" at bounding box center [233, 427] width 81 height 15
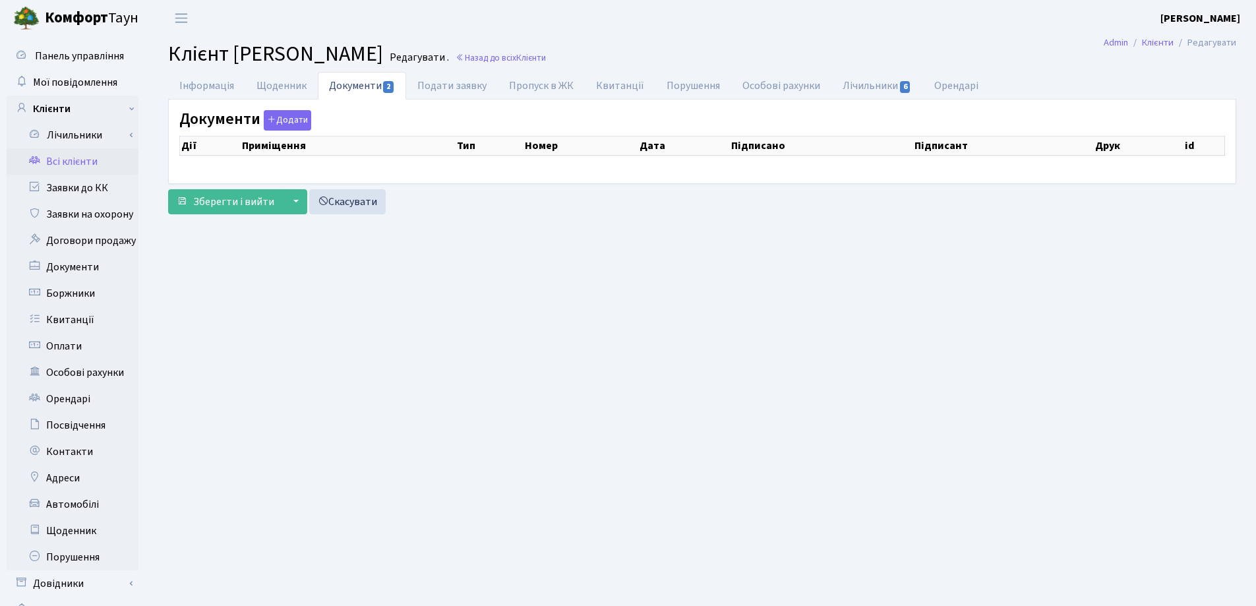
select select "25"
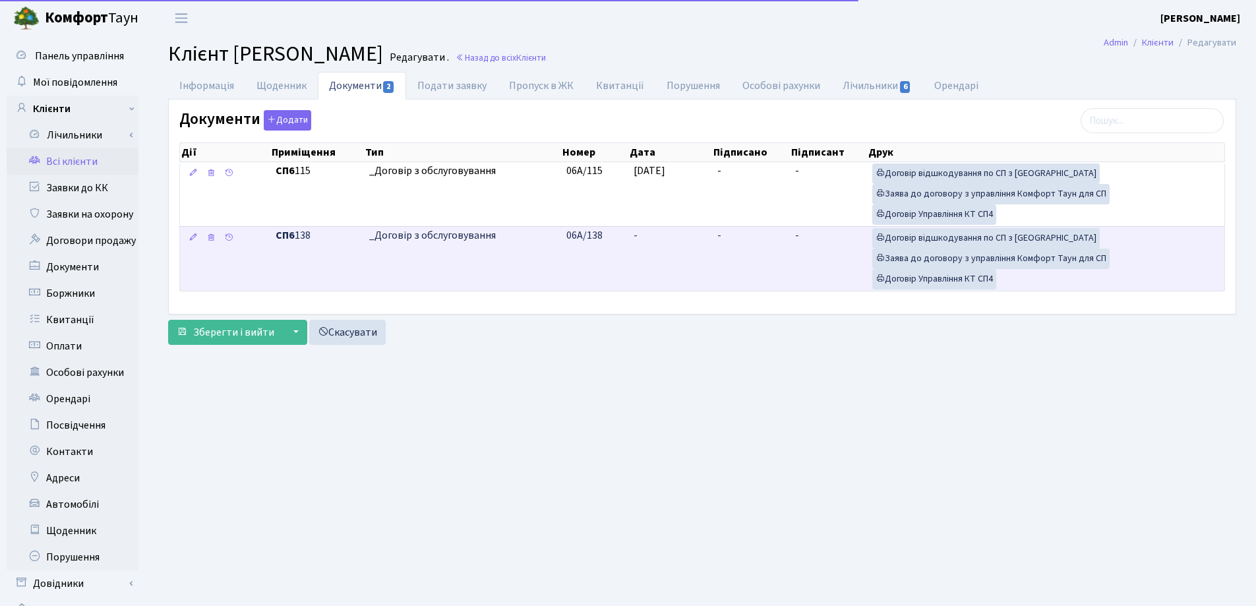
click at [645, 233] on td "-" at bounding box center [670, 258] width 84 height 65
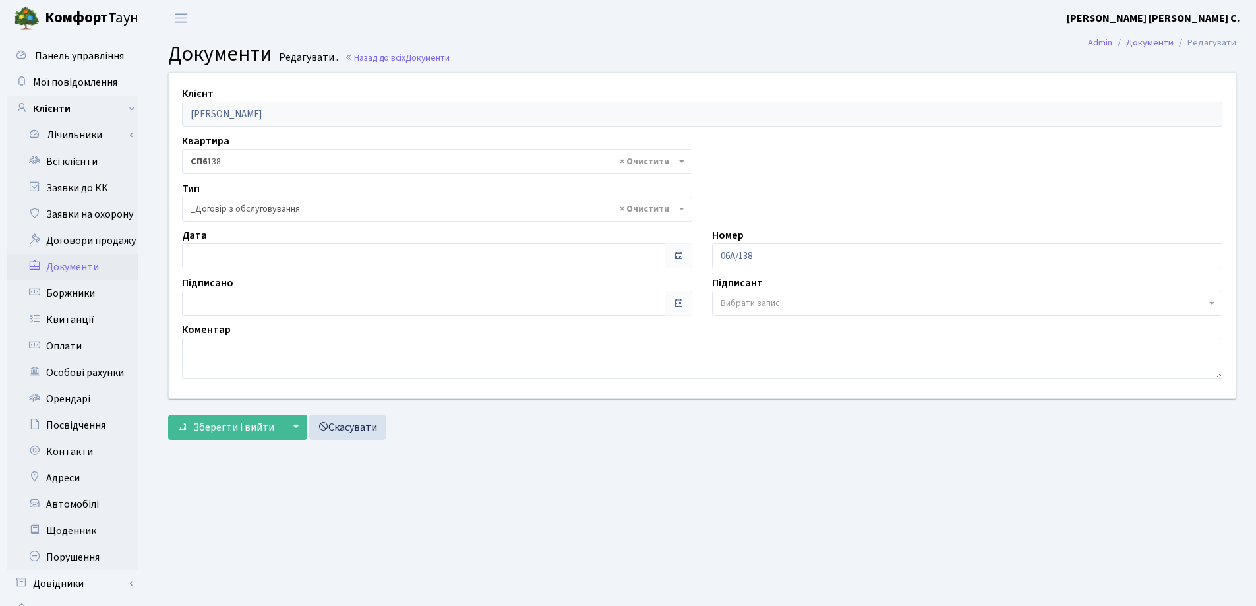
select select "289"
type input "[DATE]"
click at [320, 253] on input "[DATE]" at bounding box center [423, 255] width 483 height 25
click at [241, 421] on span "Зберегти і вийти" at bounding box center [233, 427] width 81 height 15
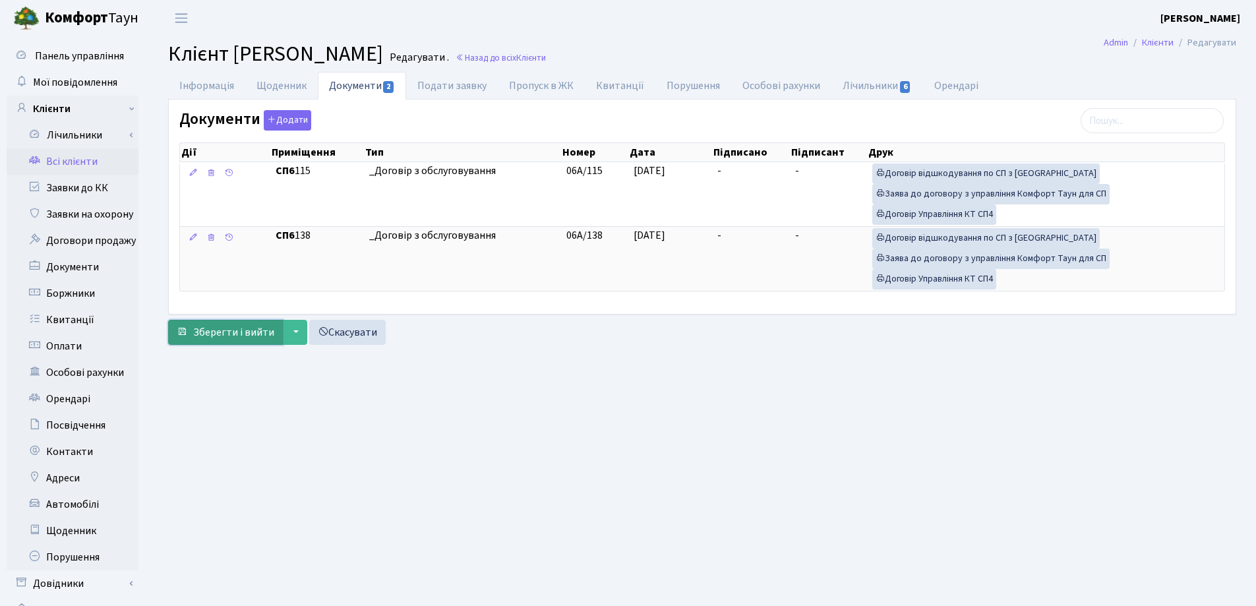
click at [214, 332] on span "Зберегти і вийти" at bounding box center [233, 332] width 81 height 15
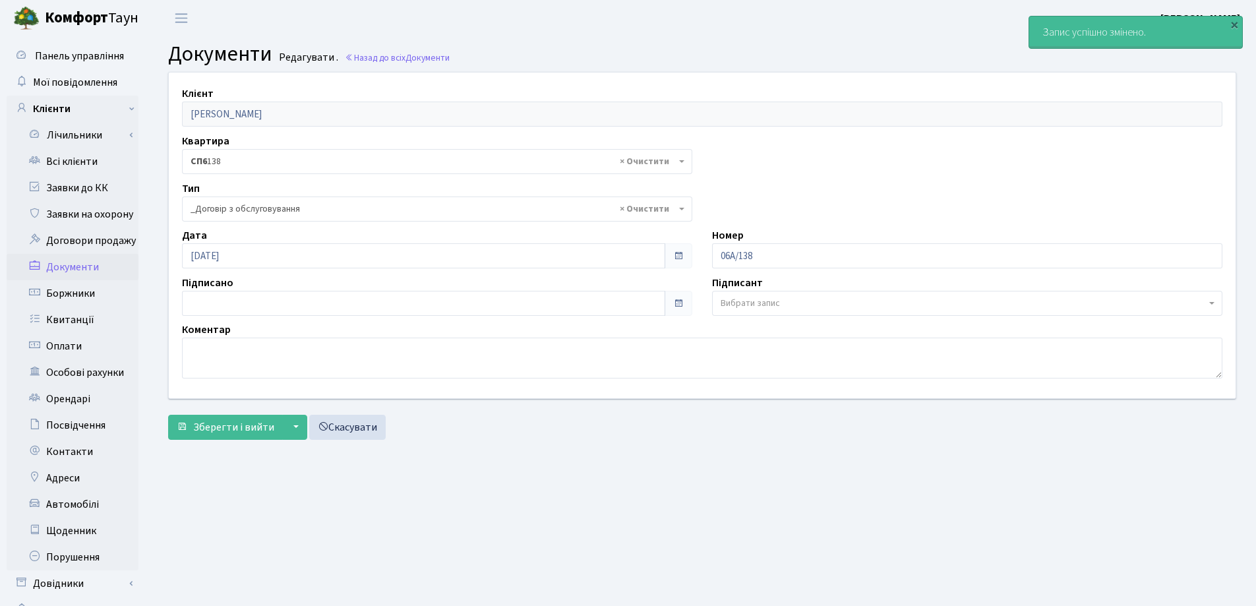
select select "289"
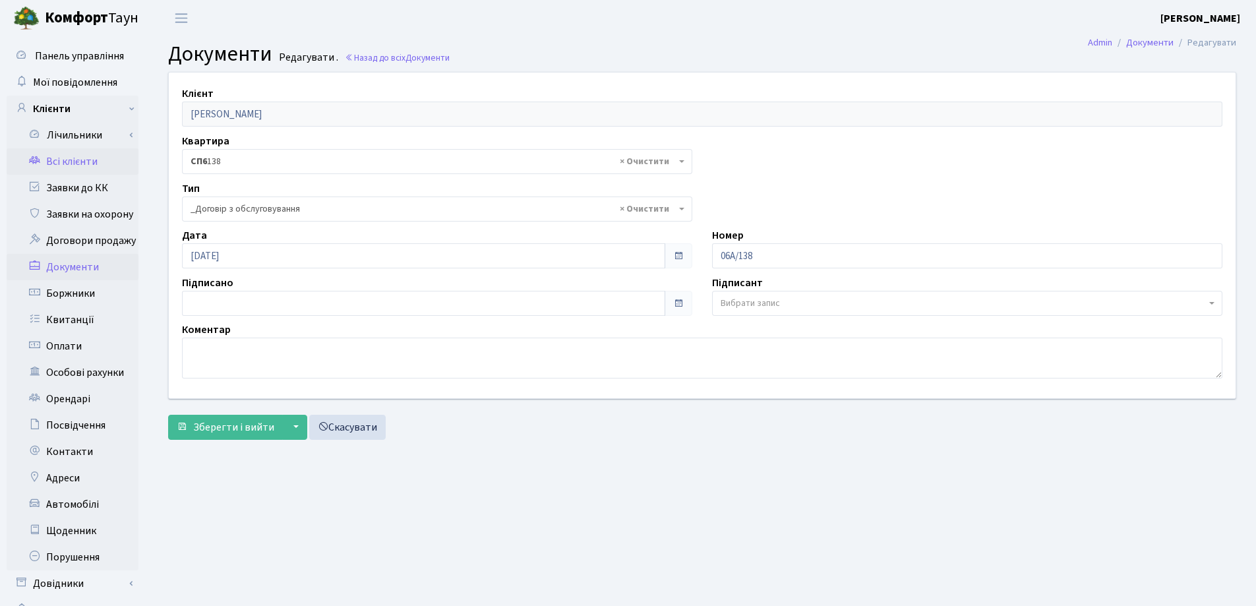
click at [61, 155] on link "Всі клієнти" at bounding box center [73, 161] width 132 height 26
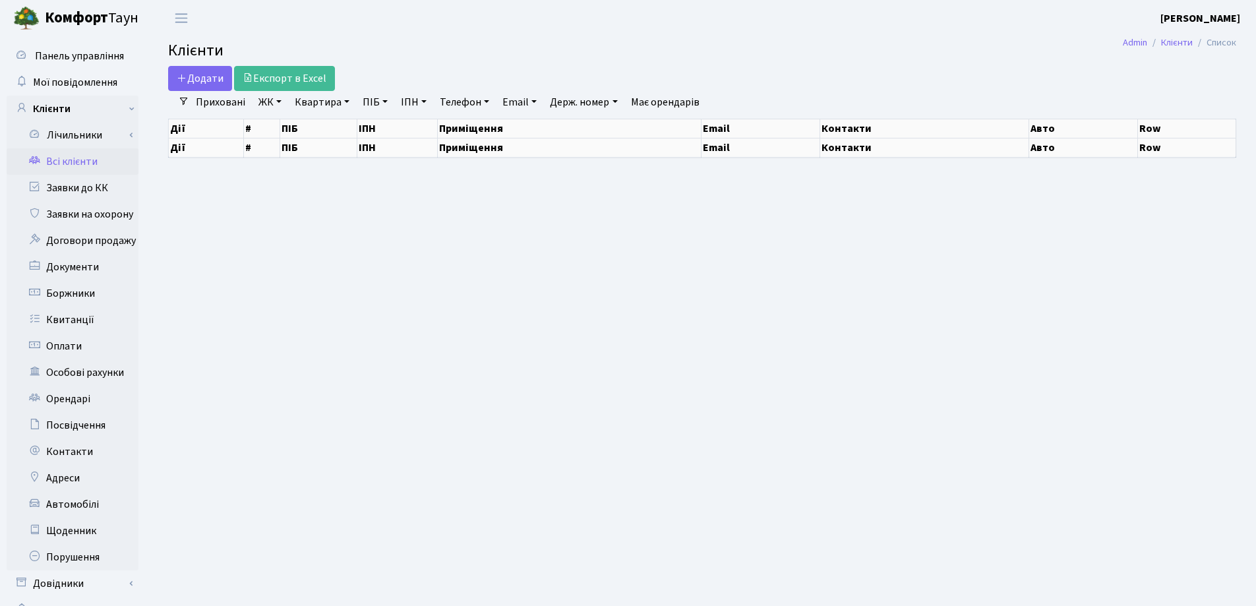
select select "25"
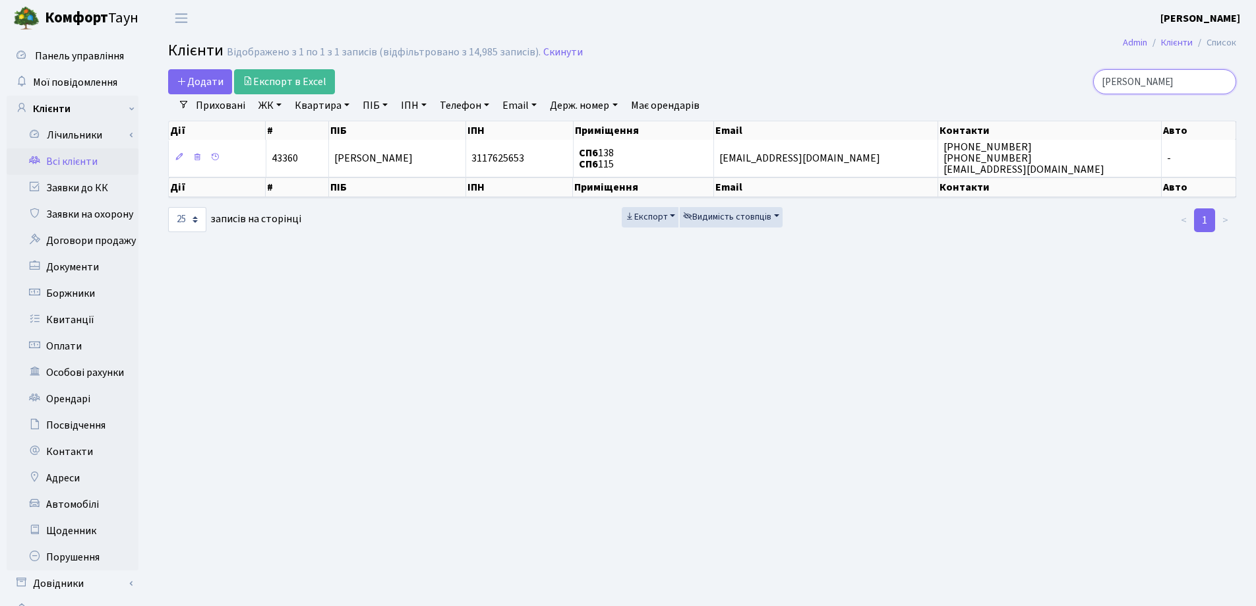
click at [1224, 79] on input "[PERSON_NAME]" at bounding box center [1164, 81] width 143 height 25
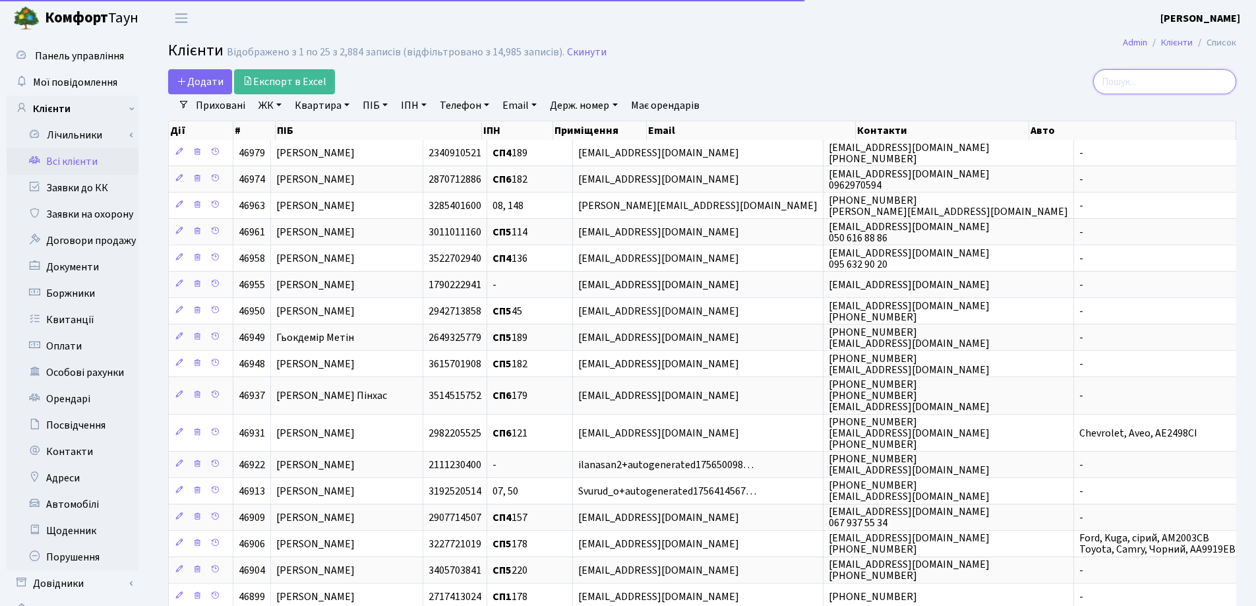
click at [1151, 87] on input "search" at bounding box center [1164, 81] width 143 height 25
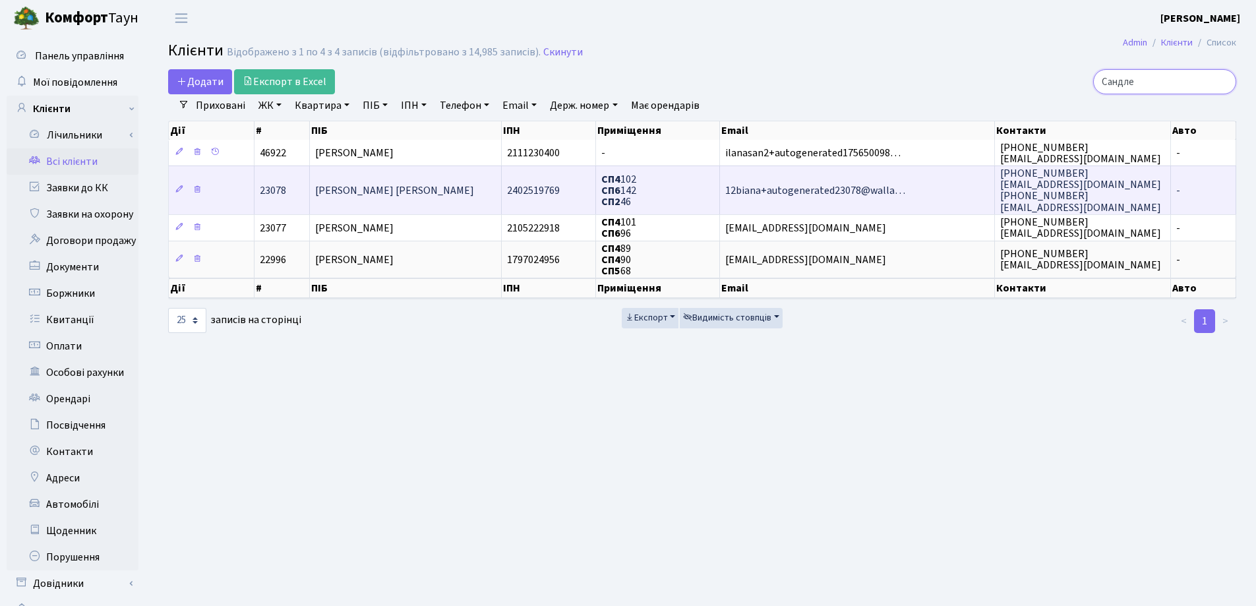
type input "Сандле"
click at [458, 186] on td "[PERSON_NAME] [PERSON_NAME]" at bounding box center [406, 189] width 192 height 48
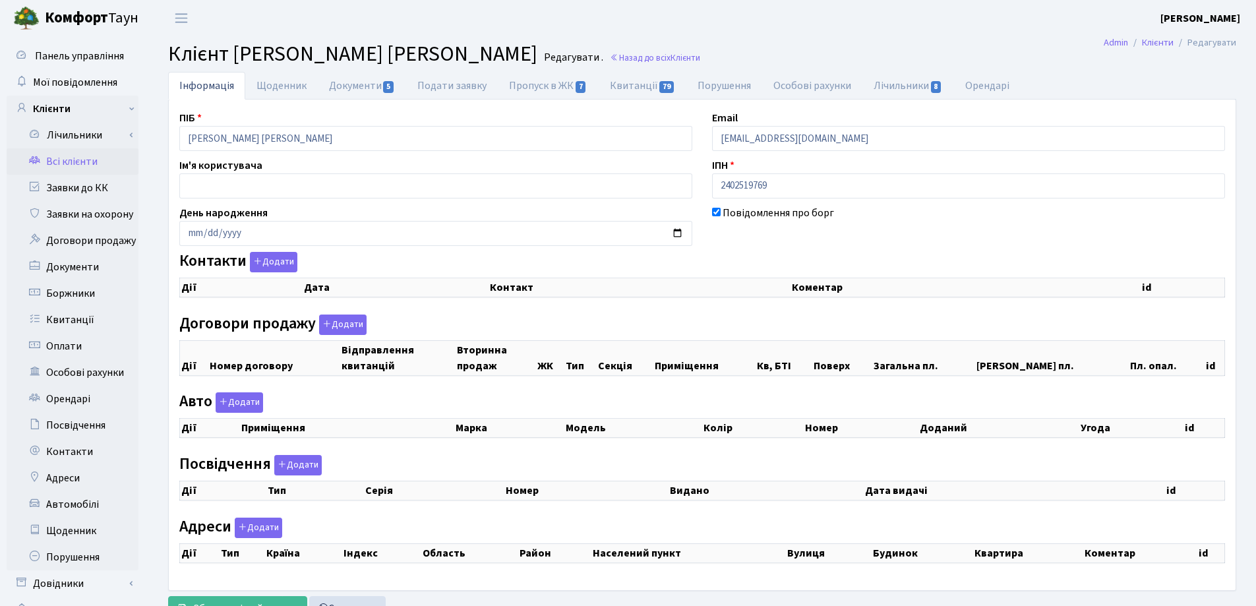
checkbox input "true"
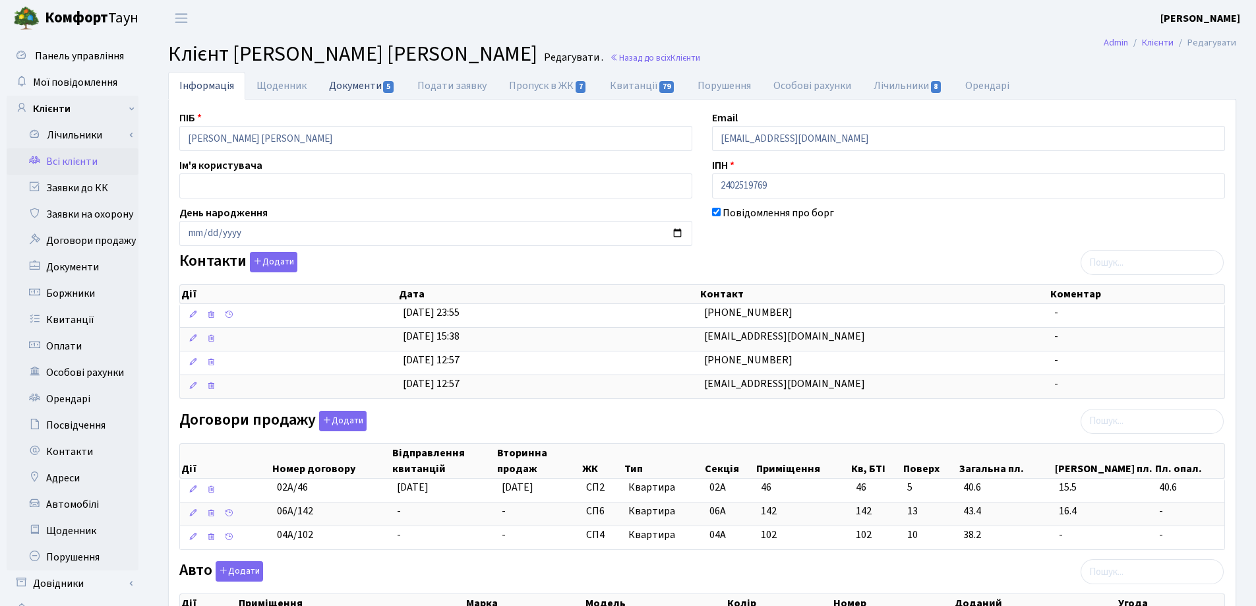
click at [338, 81] on link "Документи 5" at bounding box center [362, 85] width 88 height 27
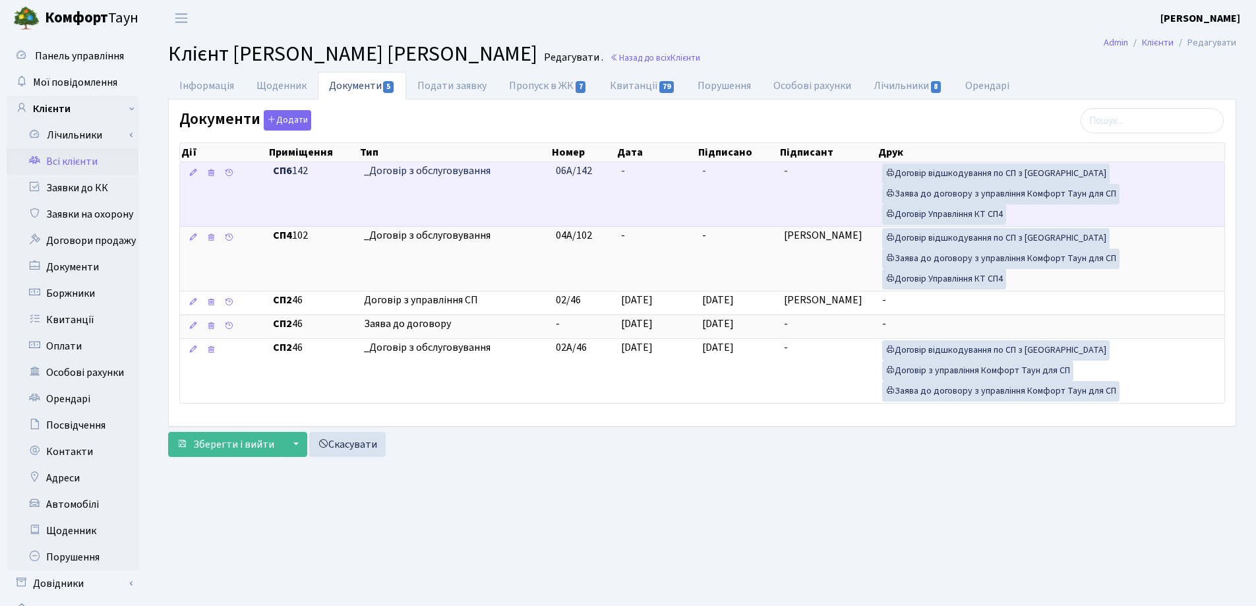
click at [647, 165] on td "-" at bounding box center [657, 194] width 82 height 64
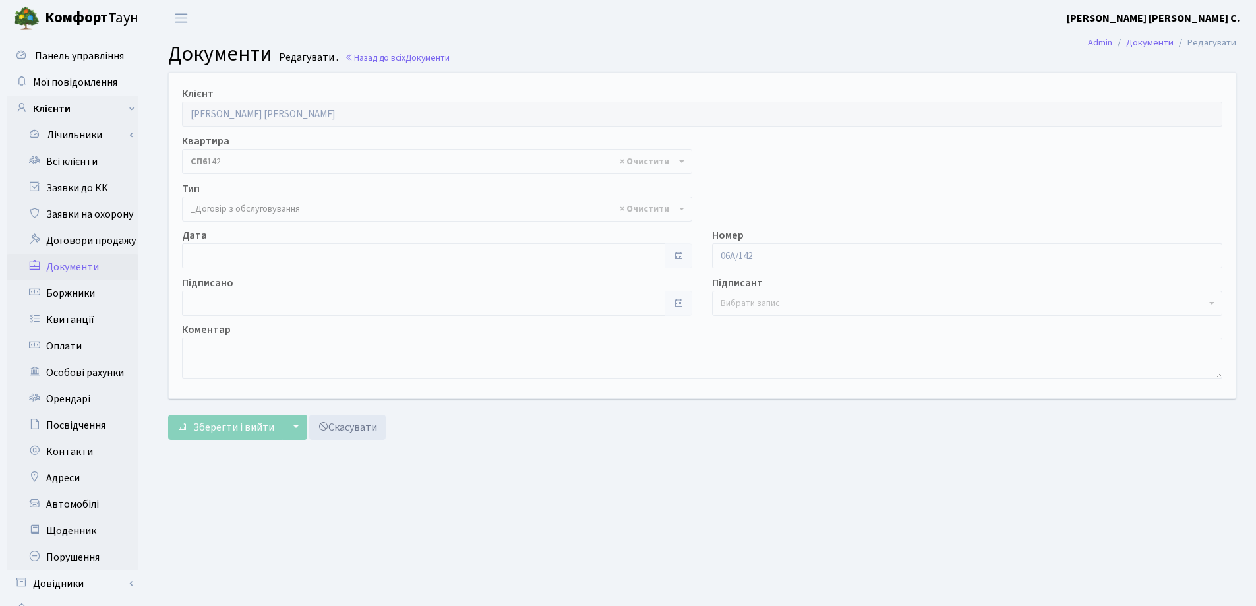
select select "289"
type input "[DATE]"
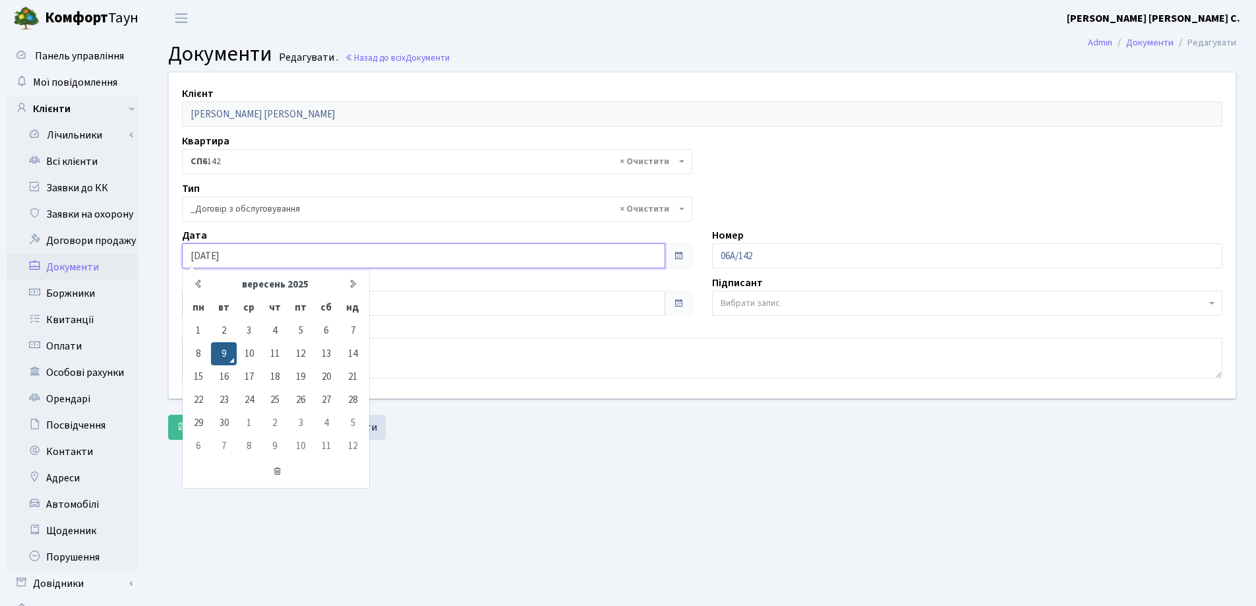
click at [386, 243] on input "[DATE]" at bounding box center [423, 255] width 483 height 25
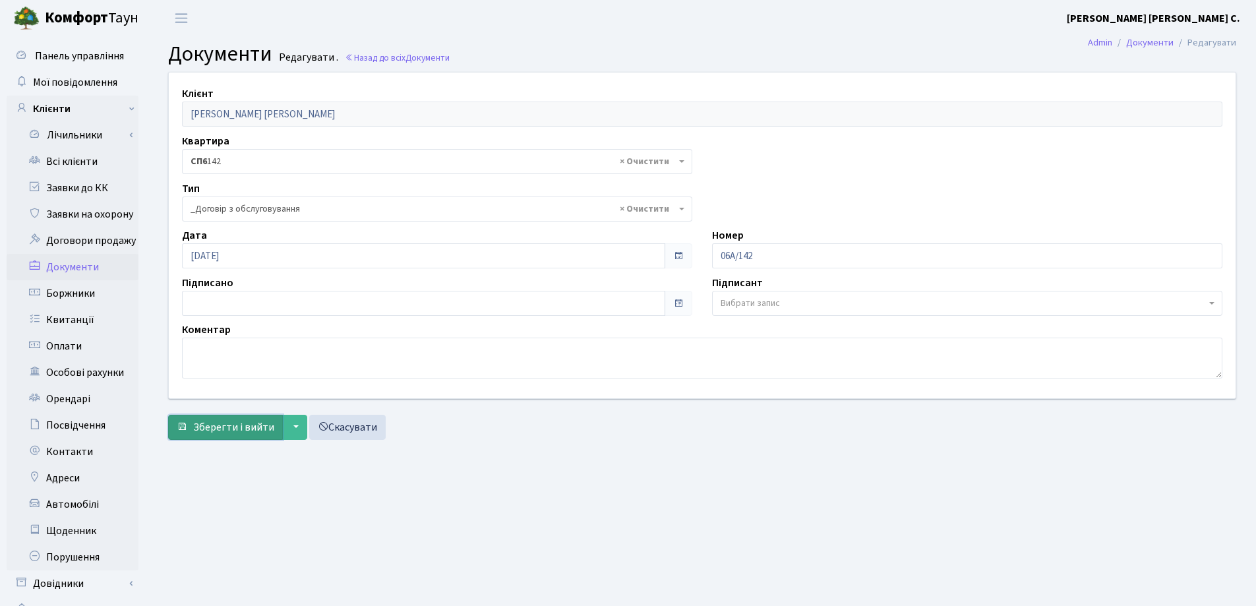
click at [239, 423] on span "Зберегти і вийти" at bounding box center [233, 427] width 81 height 15
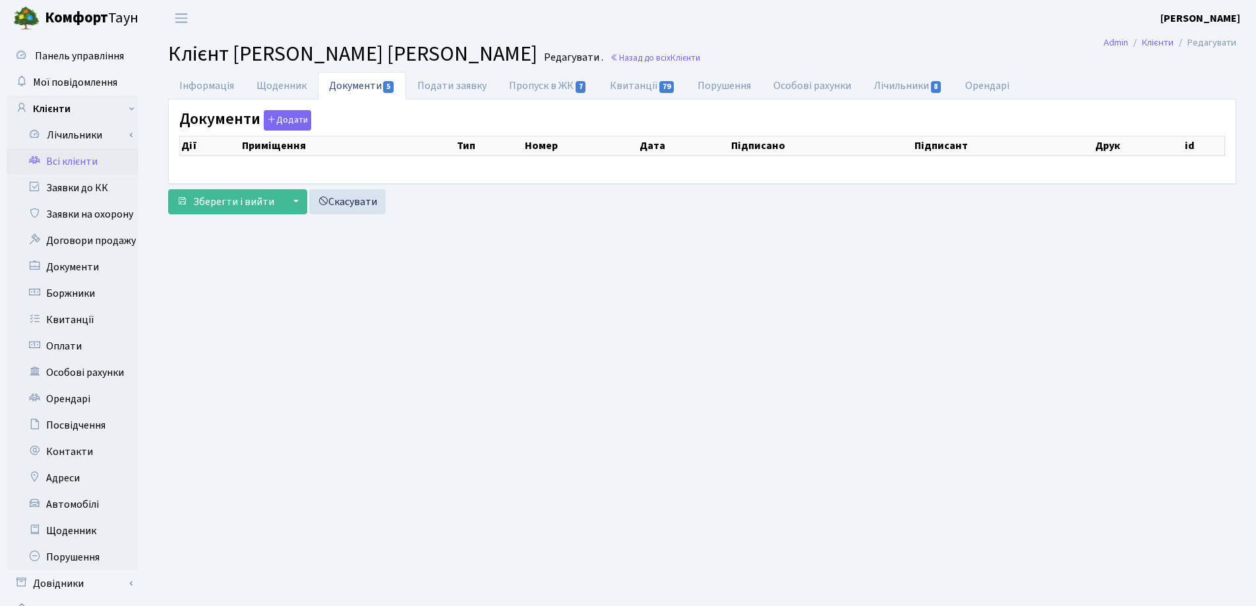
select select "25"
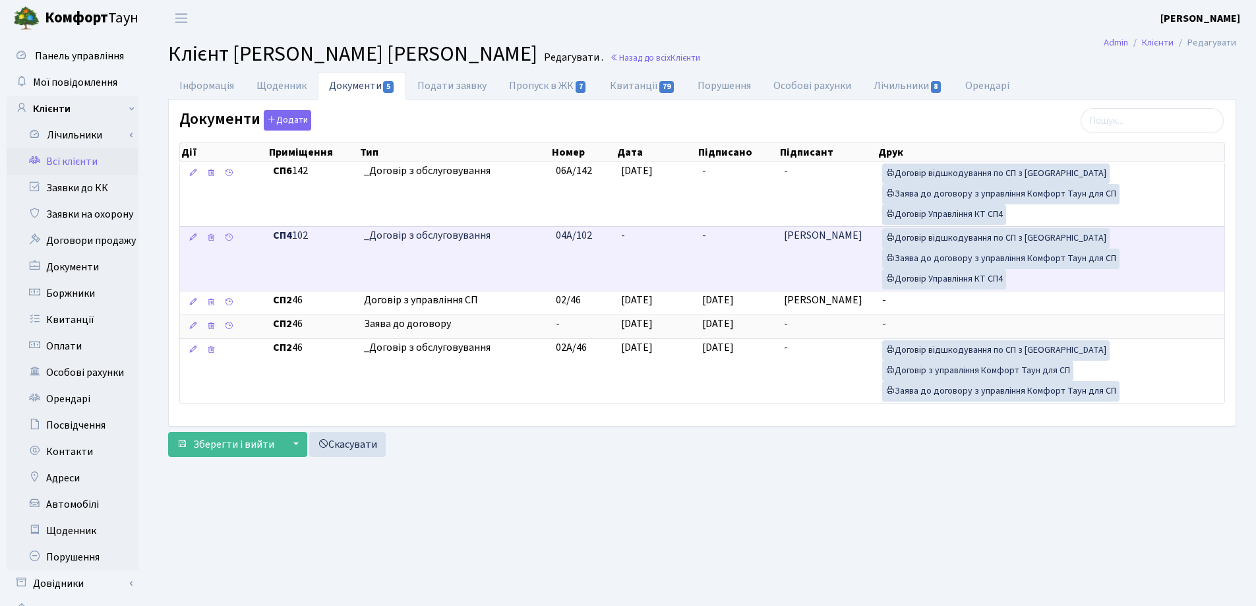
click at [636, 228] on td "-" at bounding box center [657, 258] width 82 height 65
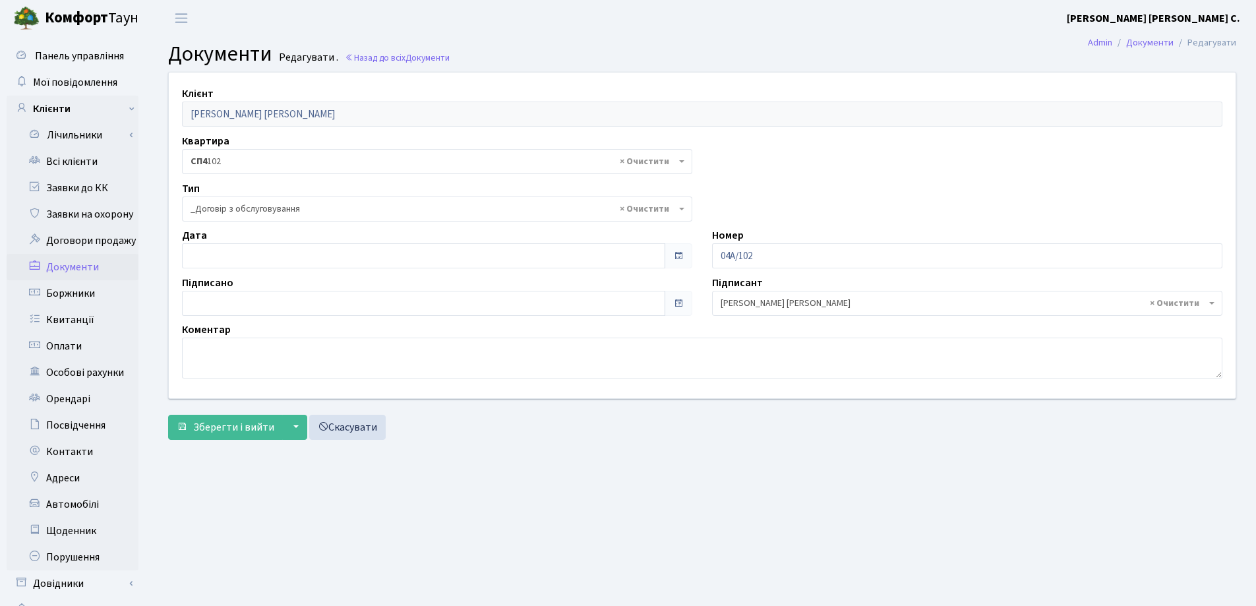
select select "289"
type input "[DATE]"
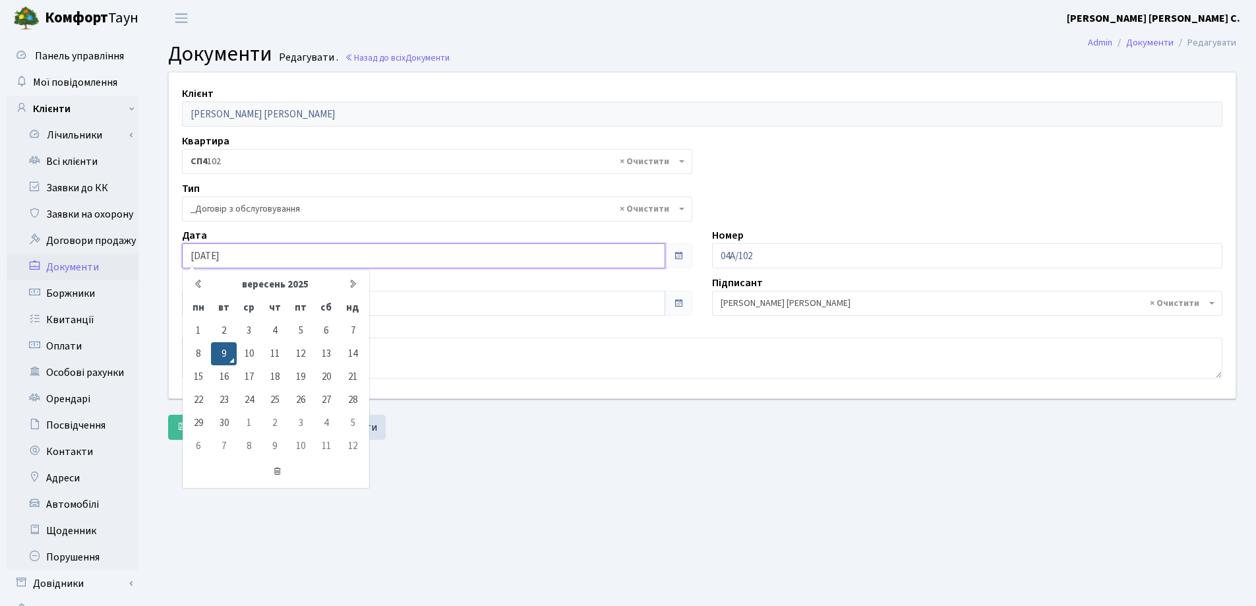
click at [365, 256] on input "[DATE]" at bounding box center [423, 255] width 483 height 25
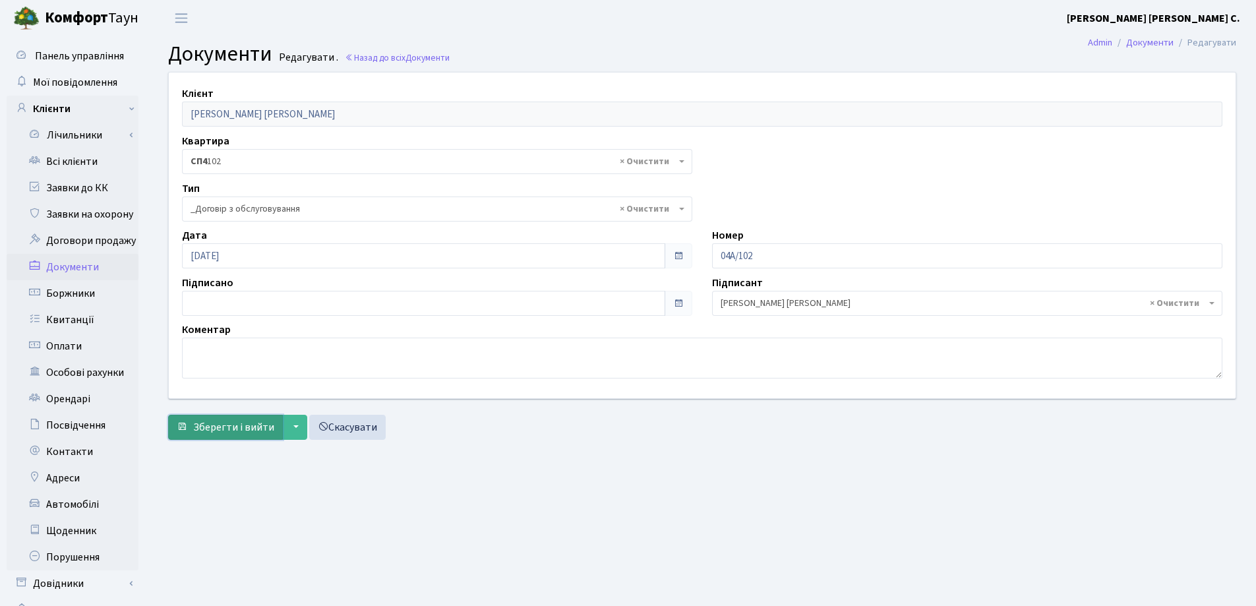
click at [231, 423] on span "Зберегти і вийти" at bounding box center [233, 427] width 81 height 15
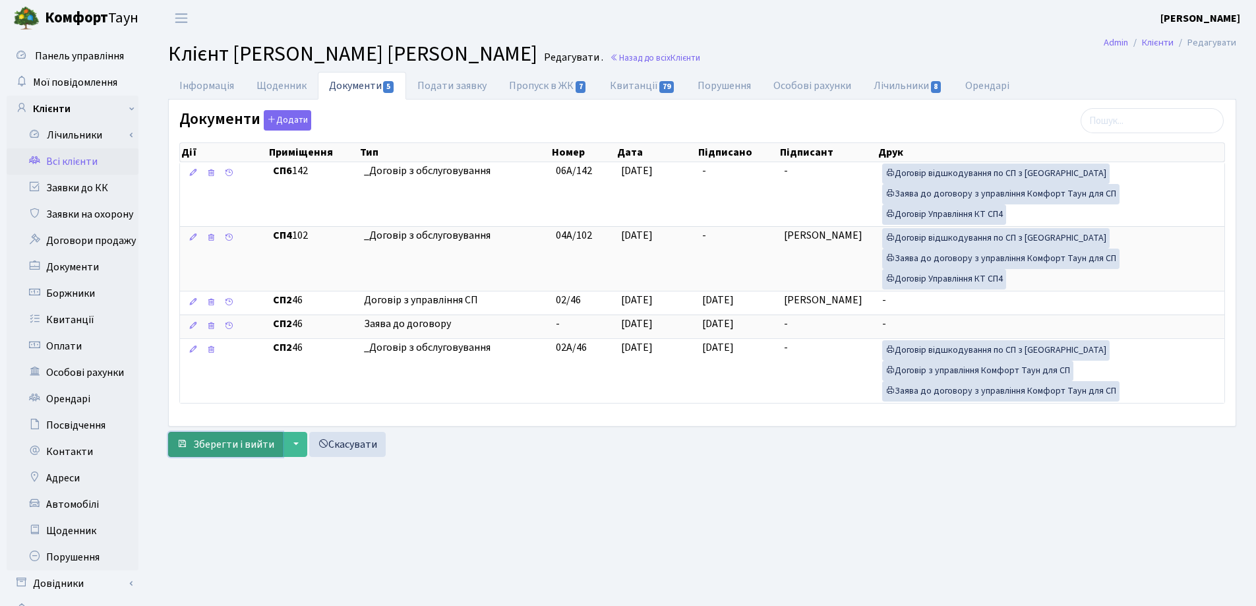
click at [260, 436] on button "Зберегти і вийти" at bounding box center [225, 444] width 115 height 25
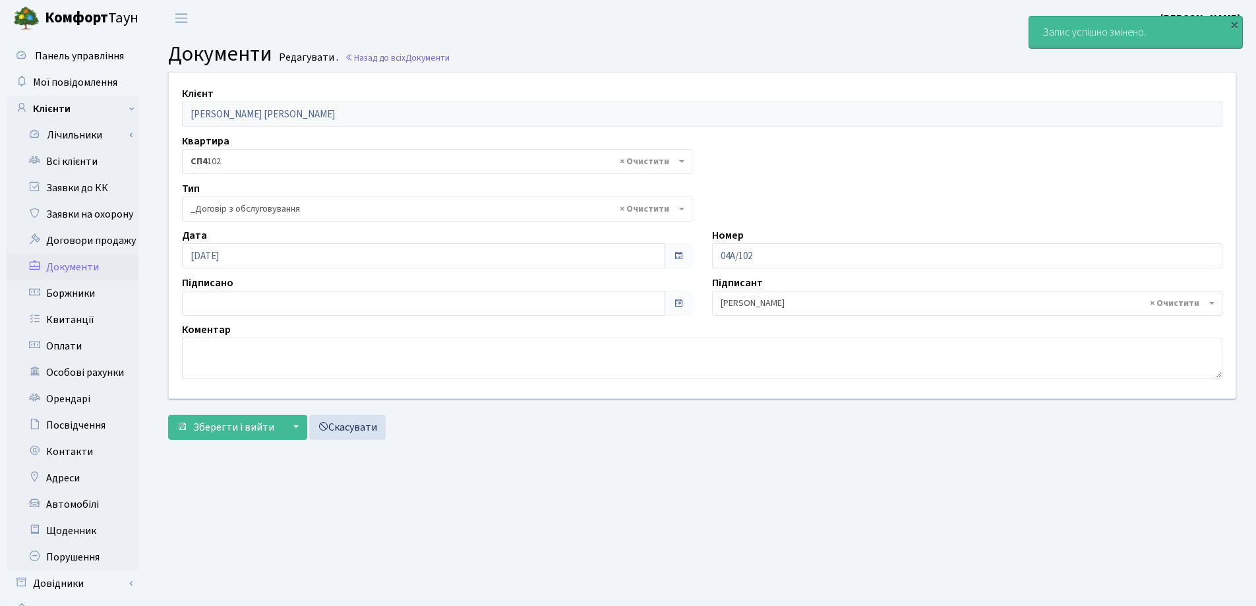
select select "289"
click at [212, 429] on span "Зберегти і вийти" at bounding box center [233, 427] width 81 height 15
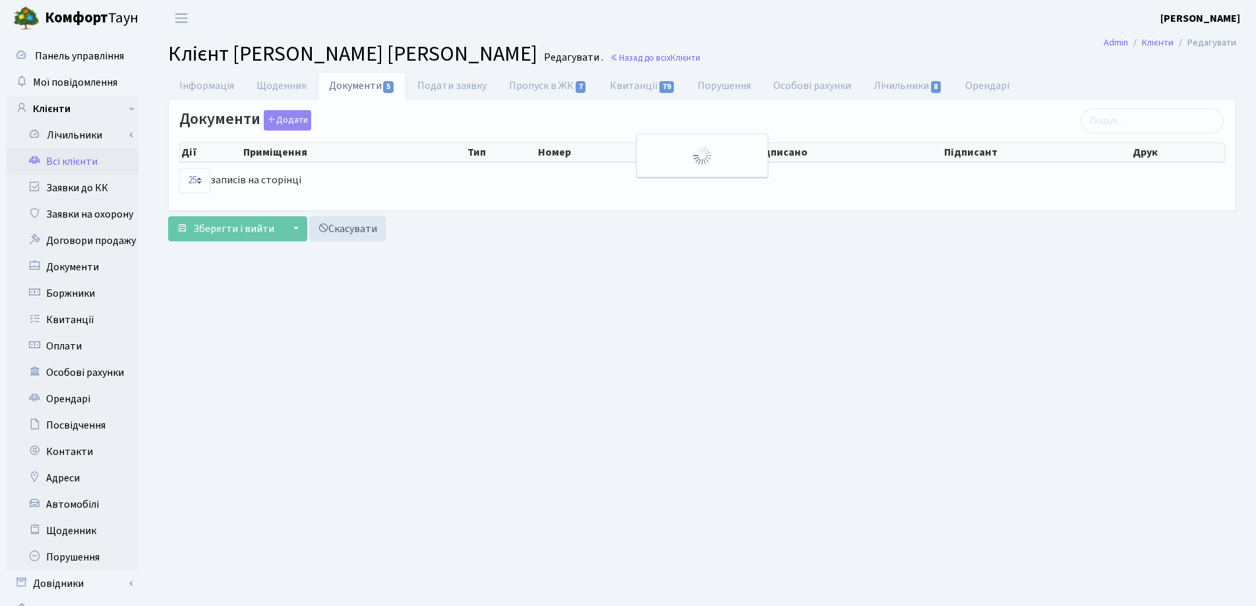
select select "25"
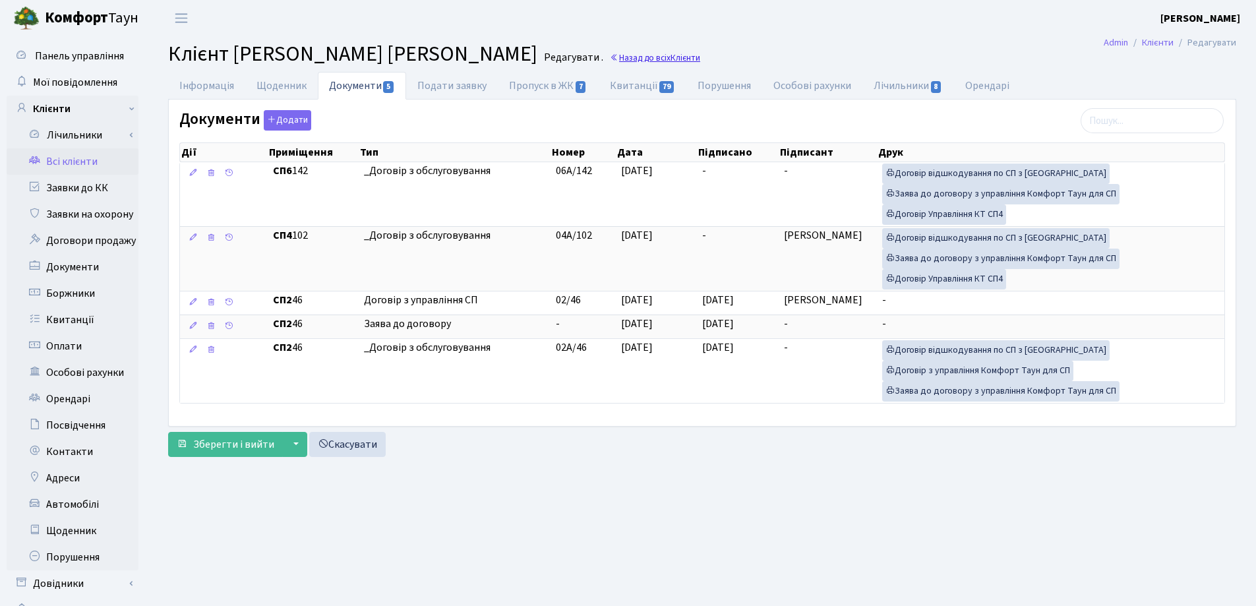
click at [610, 59] on link "Назад до всіх Клієнти" at bounding box center [655, 57] width 90 height 13
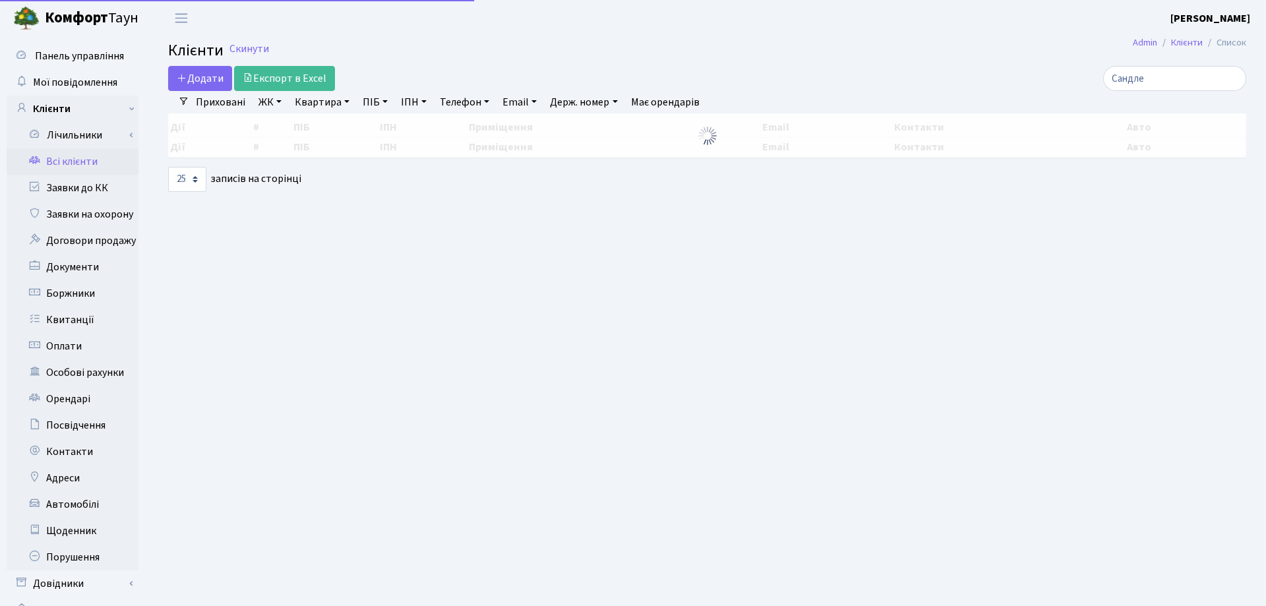
select select "25"
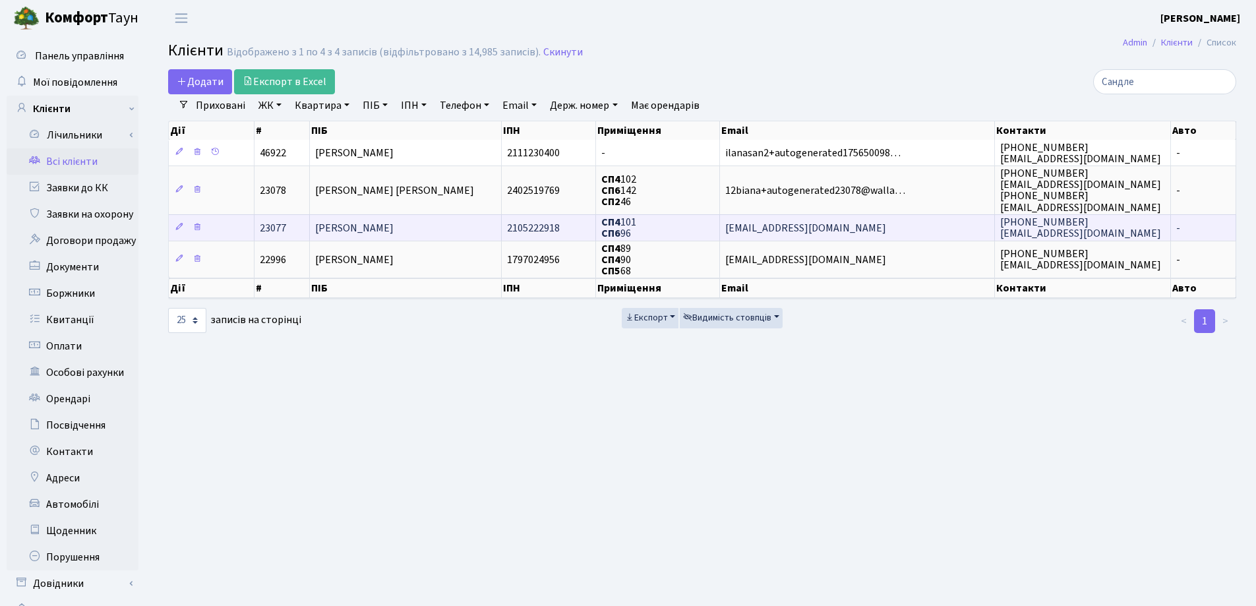
click at [451, 231] on td "[PERSON_NAME]" at bounding box center [406, 227] width 192 height 26
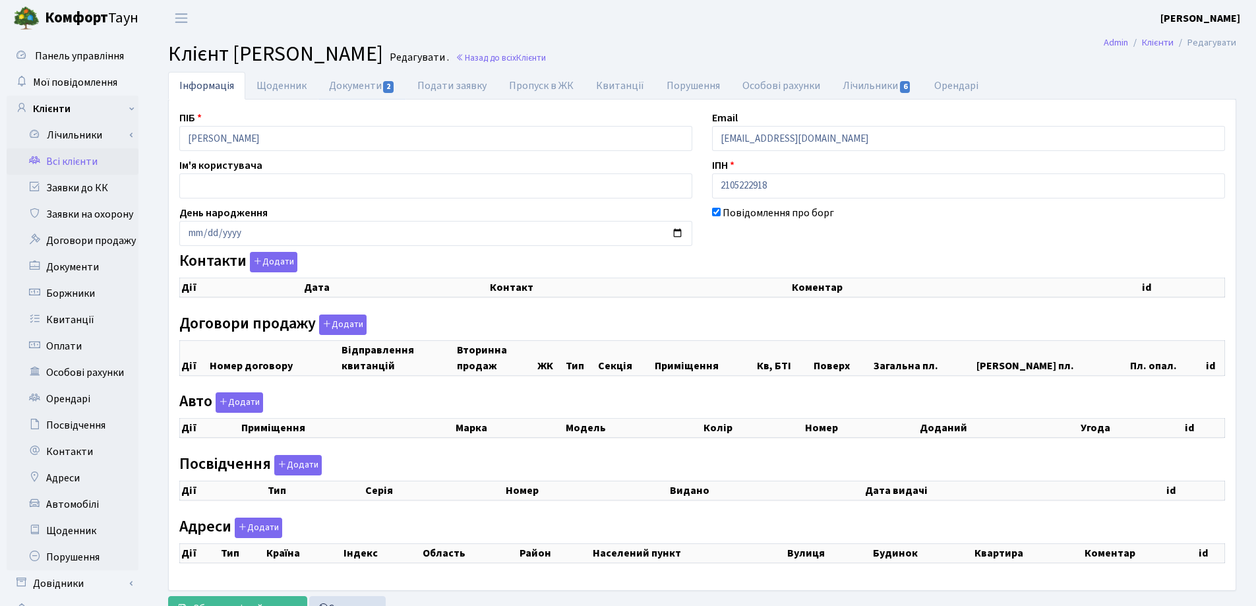
click at [355, 90] on link "Документи 2" at bounding box center [362, 86] width 88 height 28
select select "25"
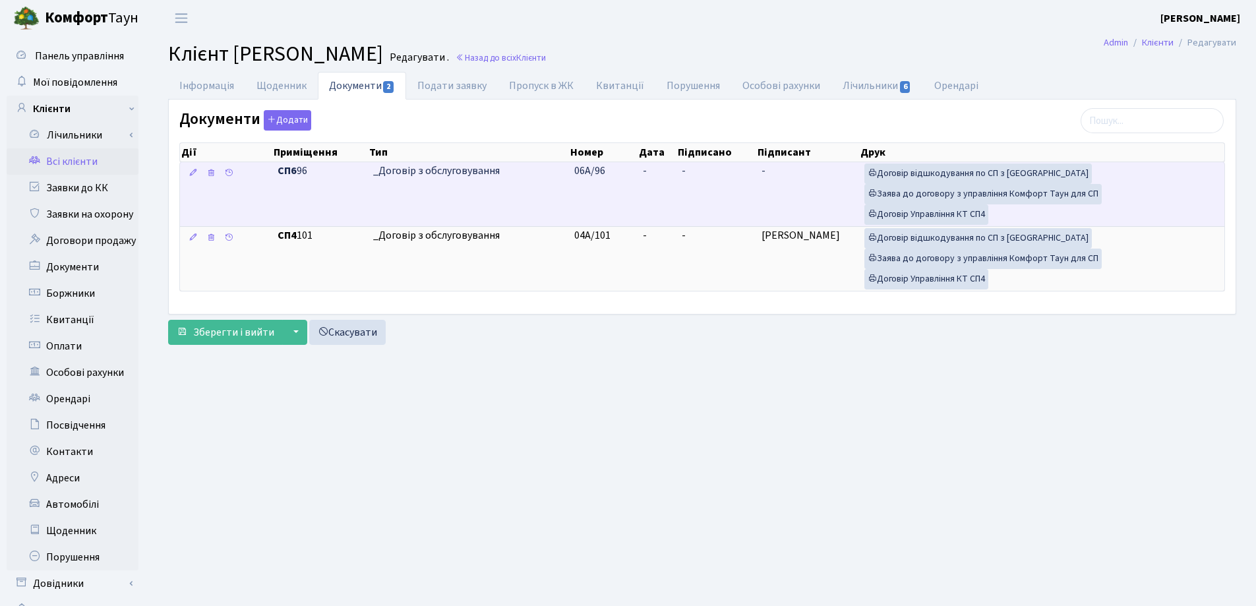
click at [655, 167] on td "-" at bounding box center [657, 194] width 38 height 64
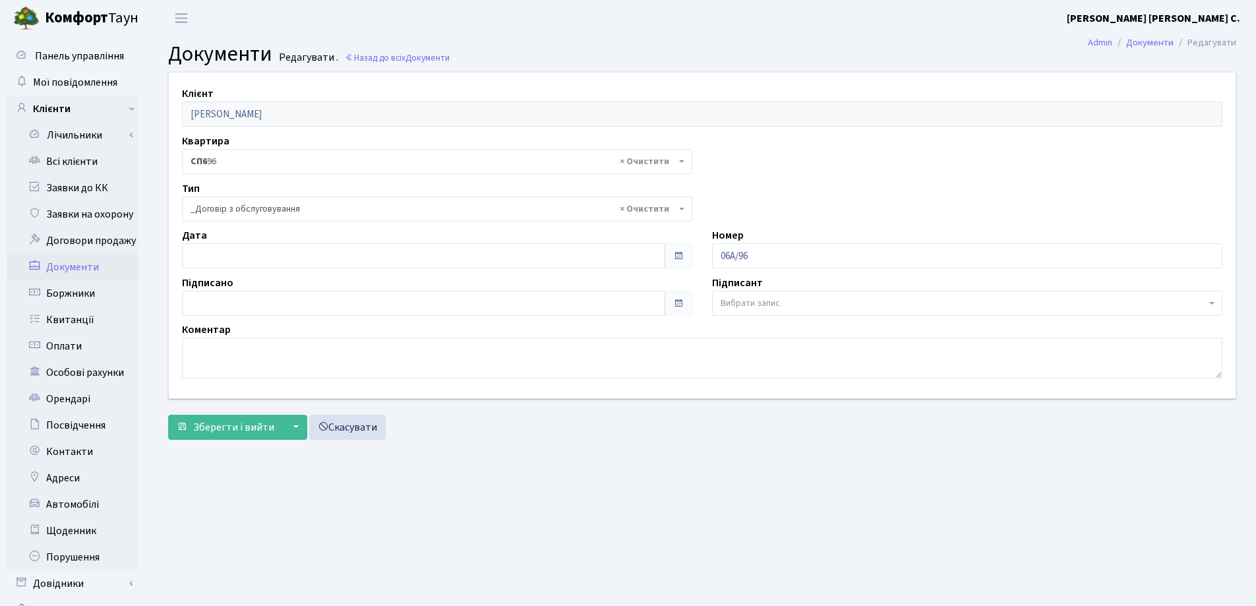
select select "289"
type input "[DATE]"
click at [438, 260] on input "[DATE]" at bounding box center [423, 255] width 483 height 25
click at [251, 421] on span "Зберегти і вийти" at bounding box center [233, 427] width 81 height 15
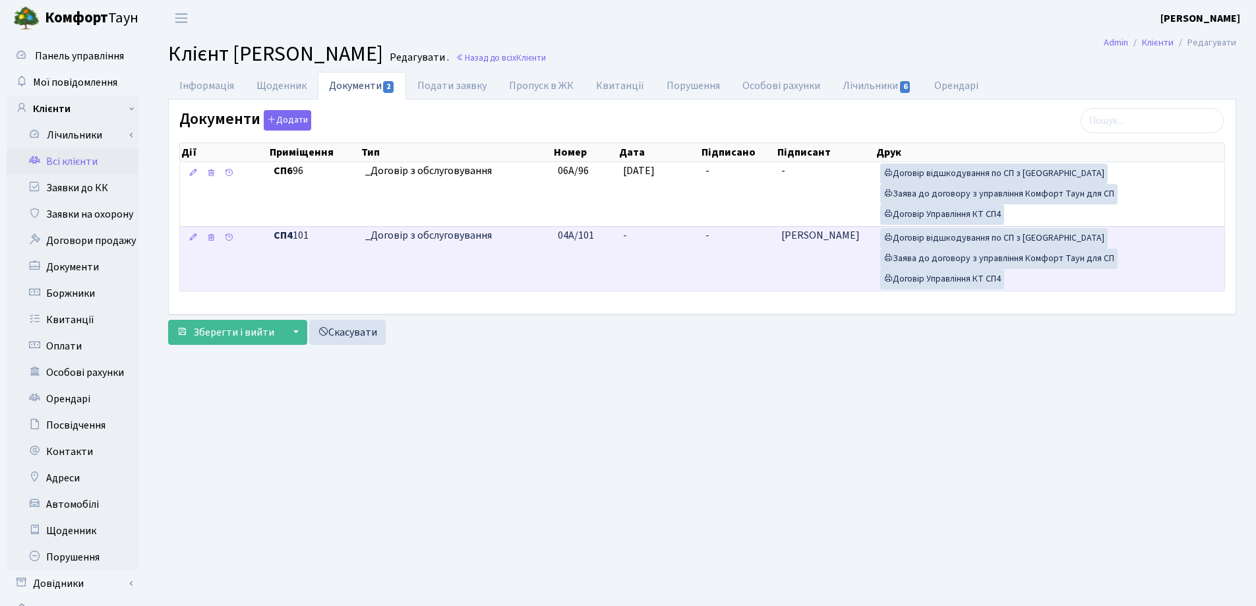
click at [633, 234] on td "-" at bounding box center [659, 258] width 82 height 65
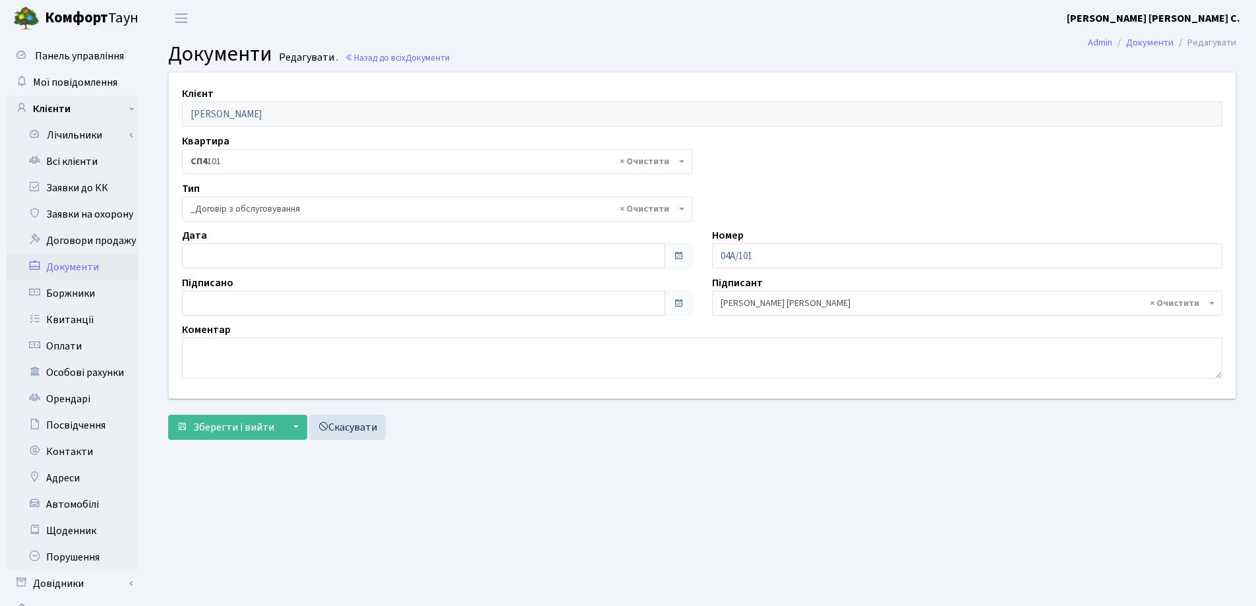
select select "289"
type input "[DATE]"
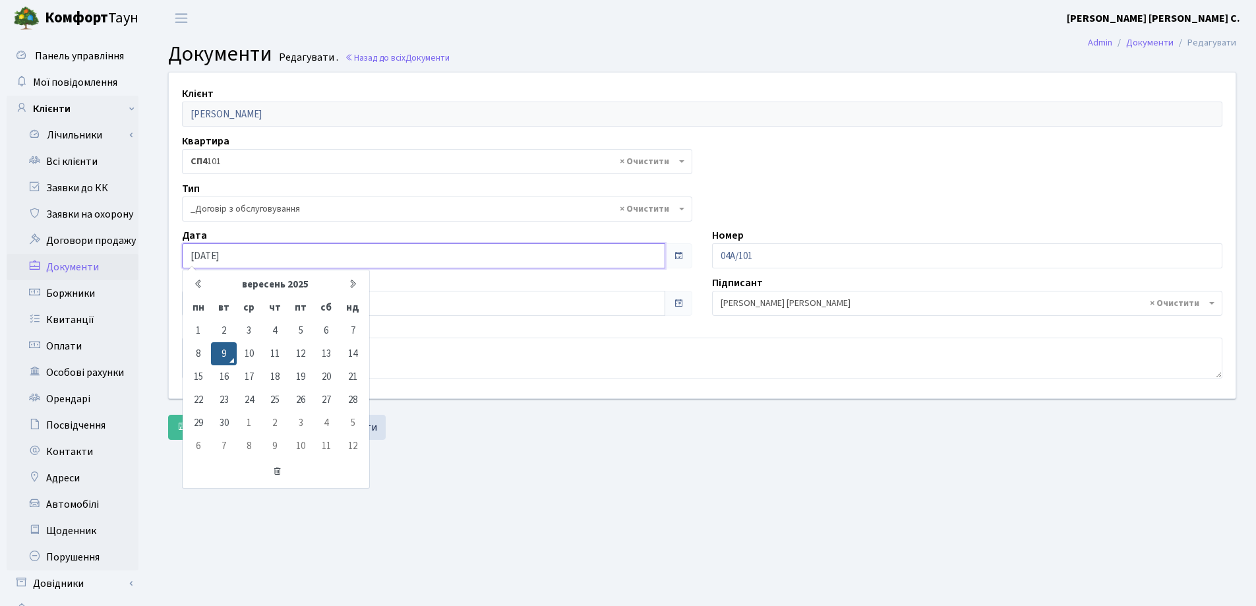
click at [372, 257] on input "[DATE]" at bounding box center [423, 255] width 483 height 25
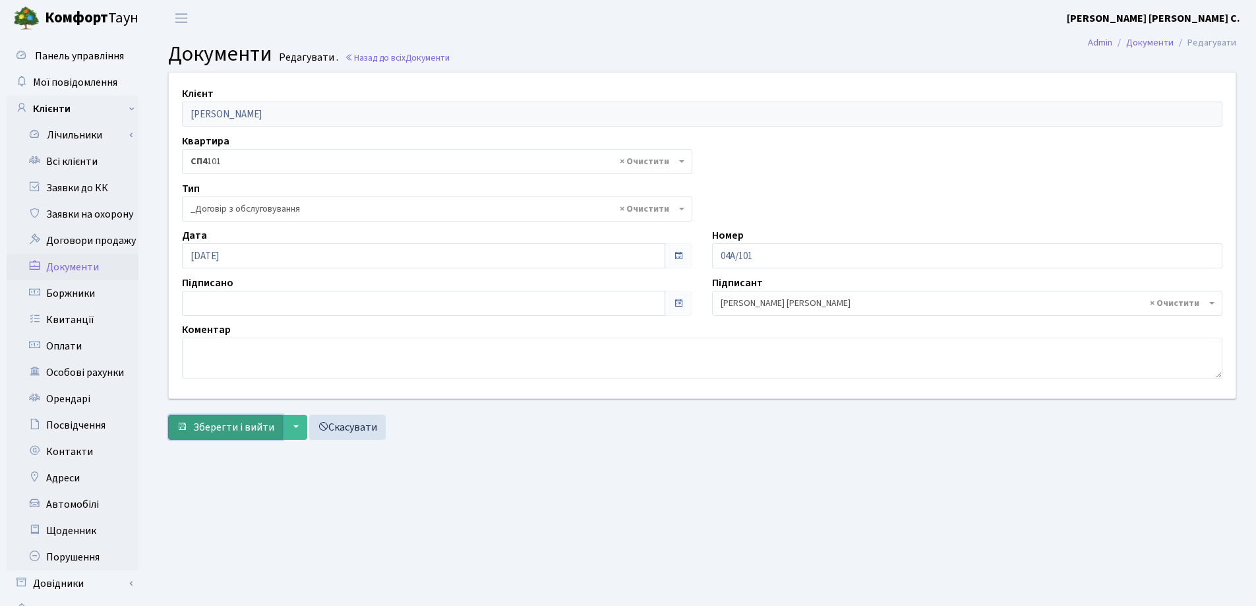
click at [218, 427] on span "Зберегти і вийти" at bounding box center [233, 427] width 81 height 15
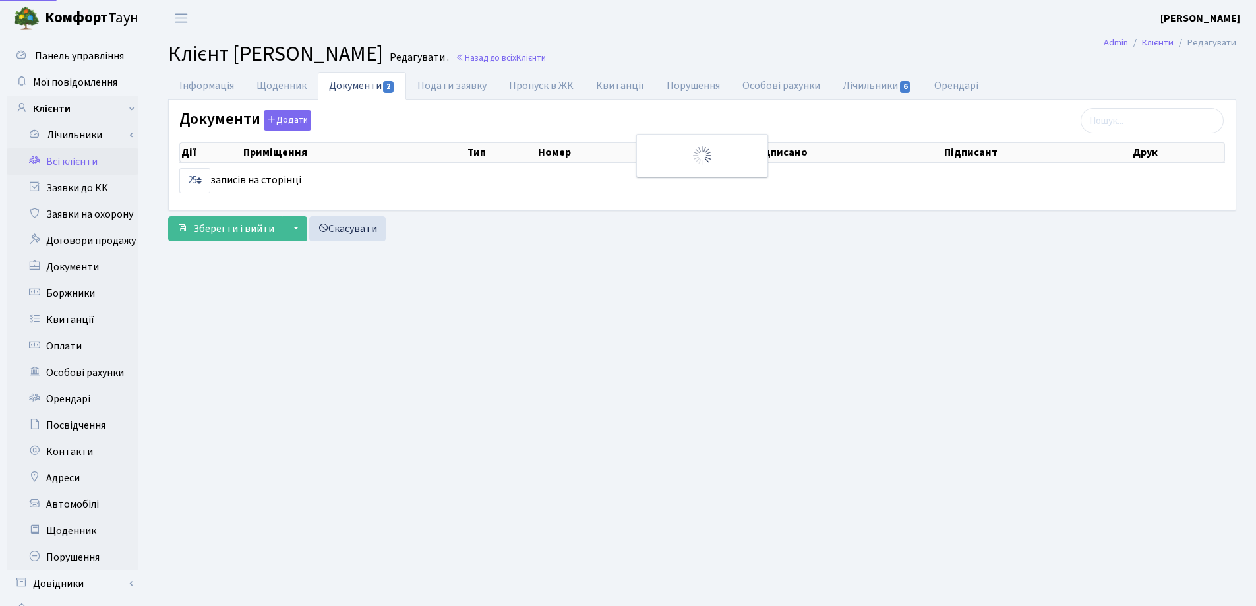
select select "25"
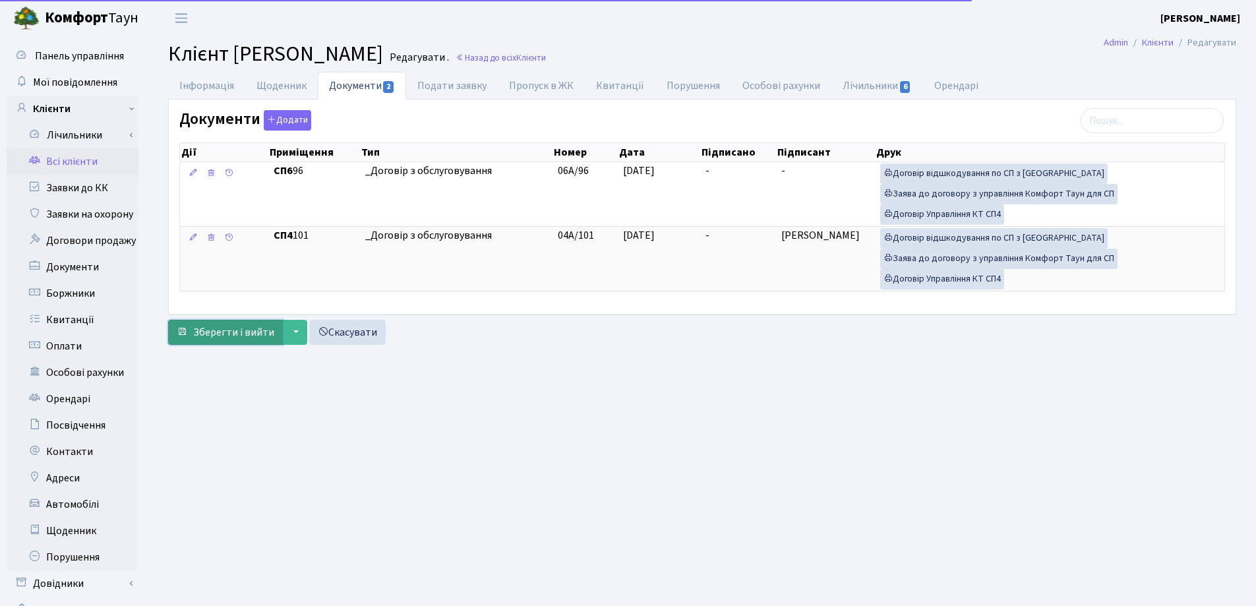
click at [224, 330] on span "Зберегти і вийти" at bounding box center [233, 332] width 81 height 15
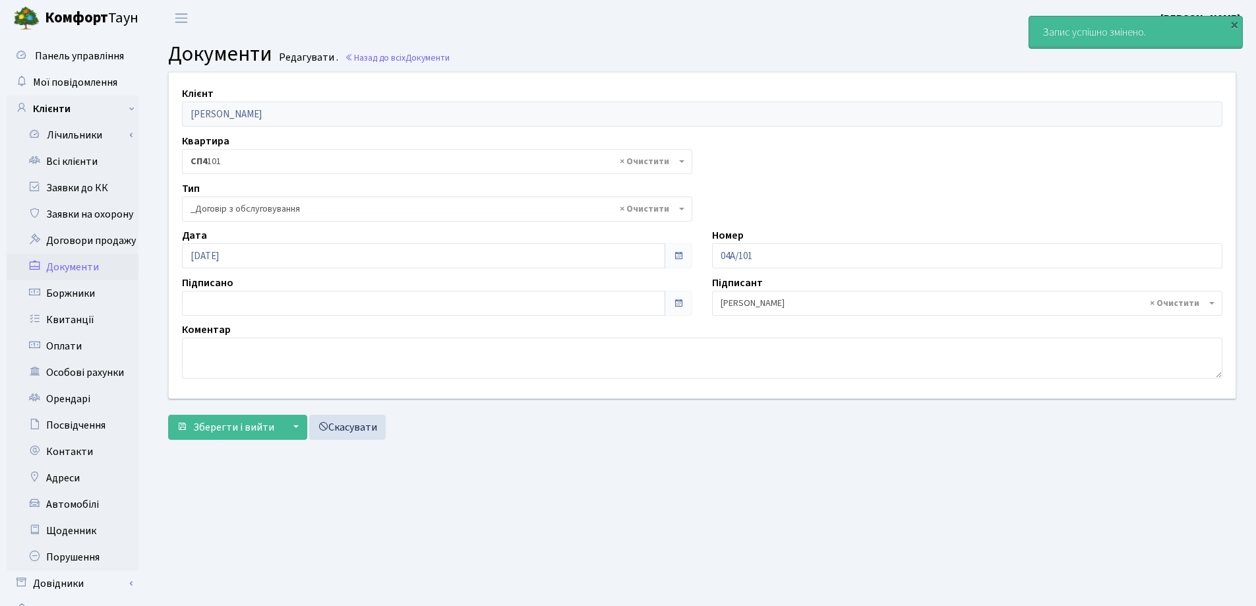
select select "289"
click at [75, 165] on link "Всі клієнти" at bounding box center [73, 161] width 132 height 26
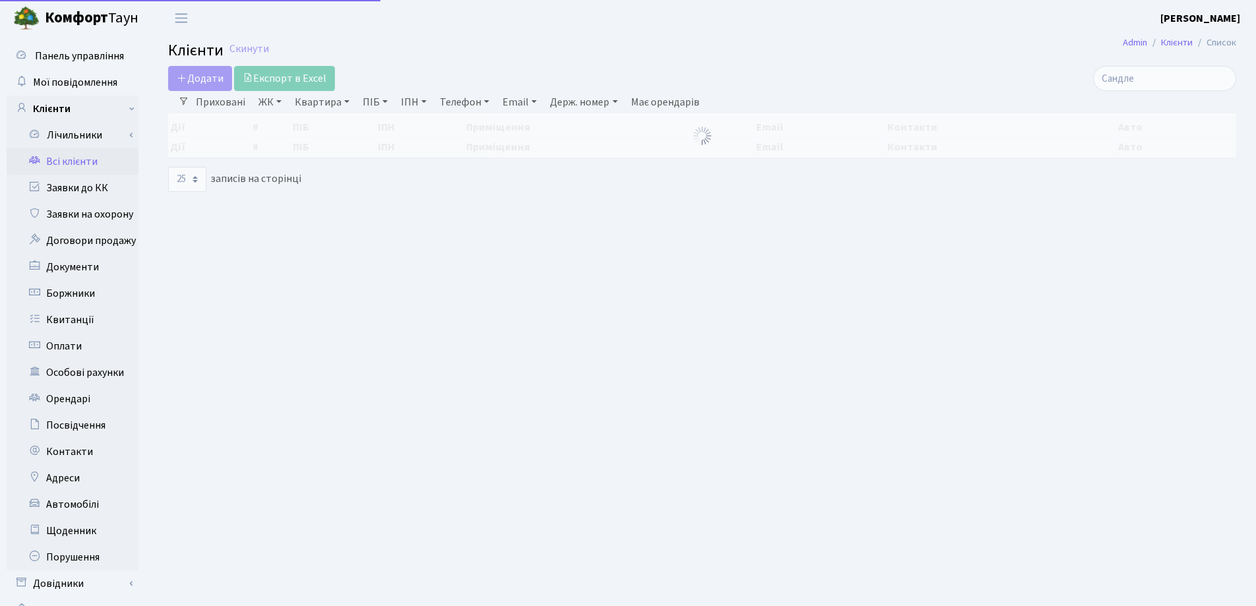
select select "25"
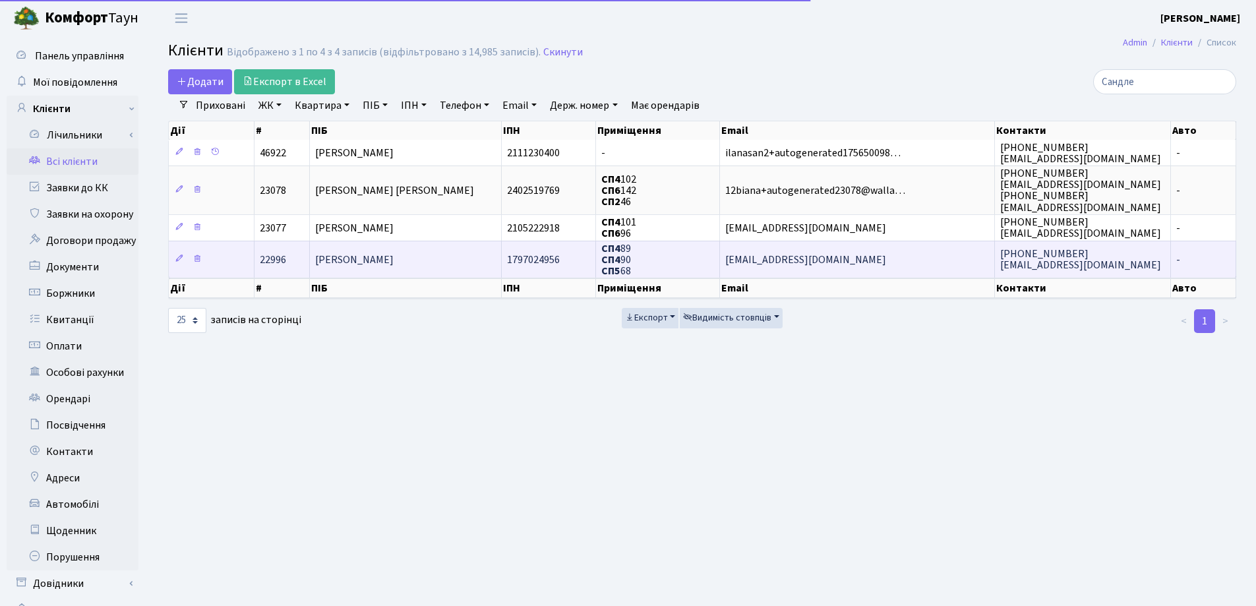
click at [459, 267] on td "[PERSON_NAME]" at bounding box center [406, 259] width 192 height 37
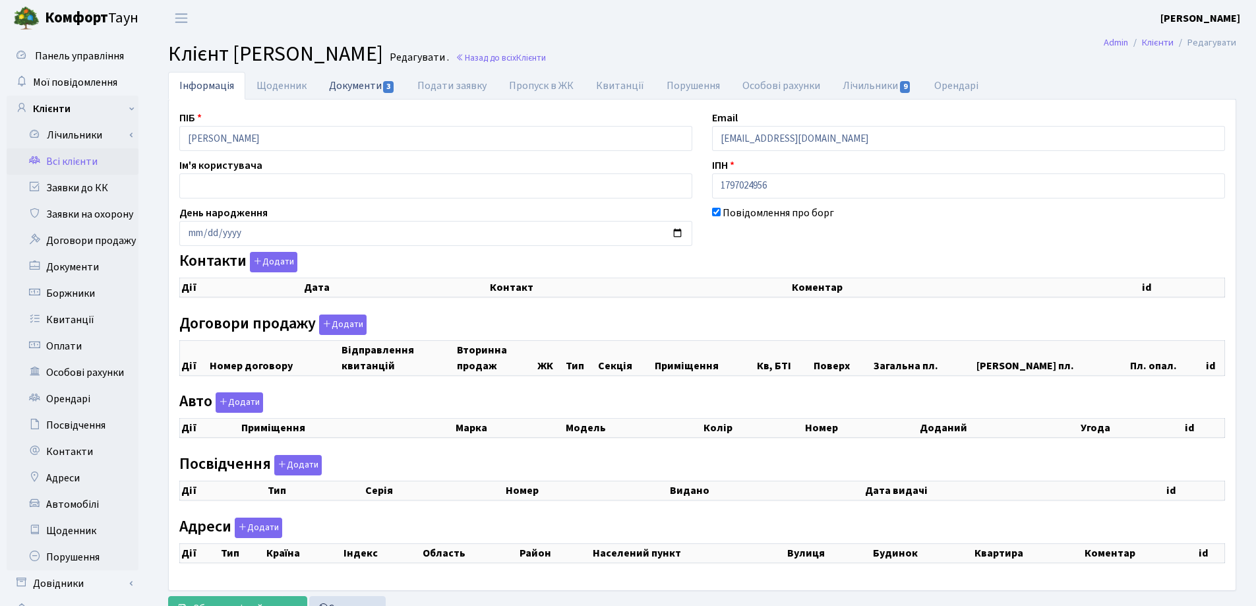
click at [349, 86] on link "Документи 3" at bounding box center [362, 85] width 88 height 27
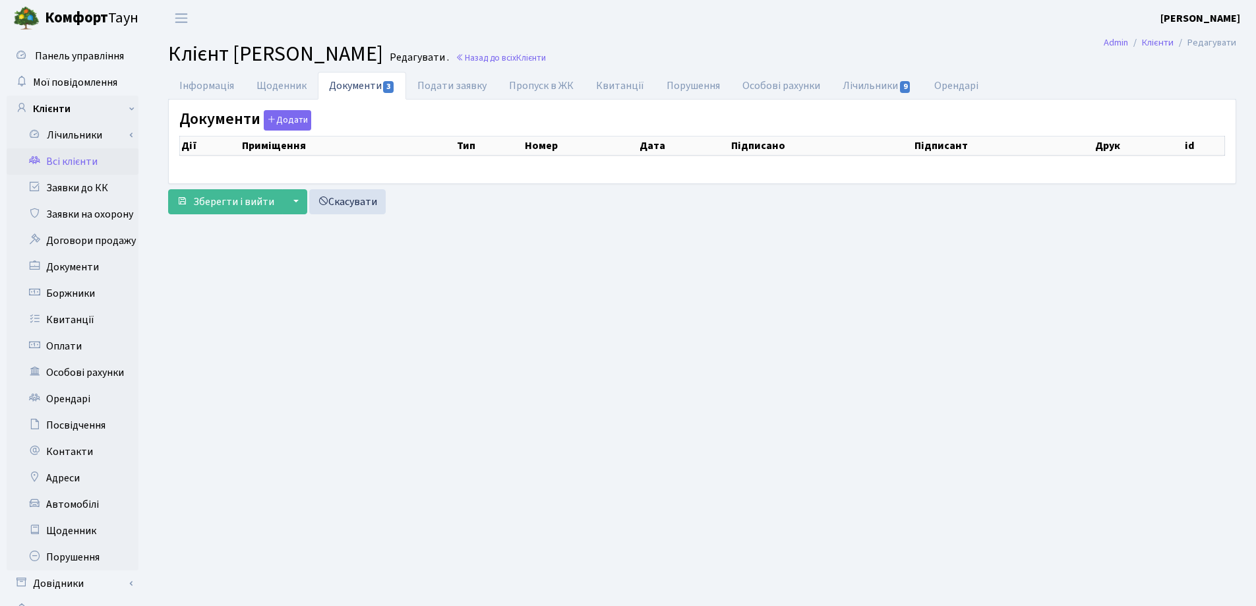
select select "25"
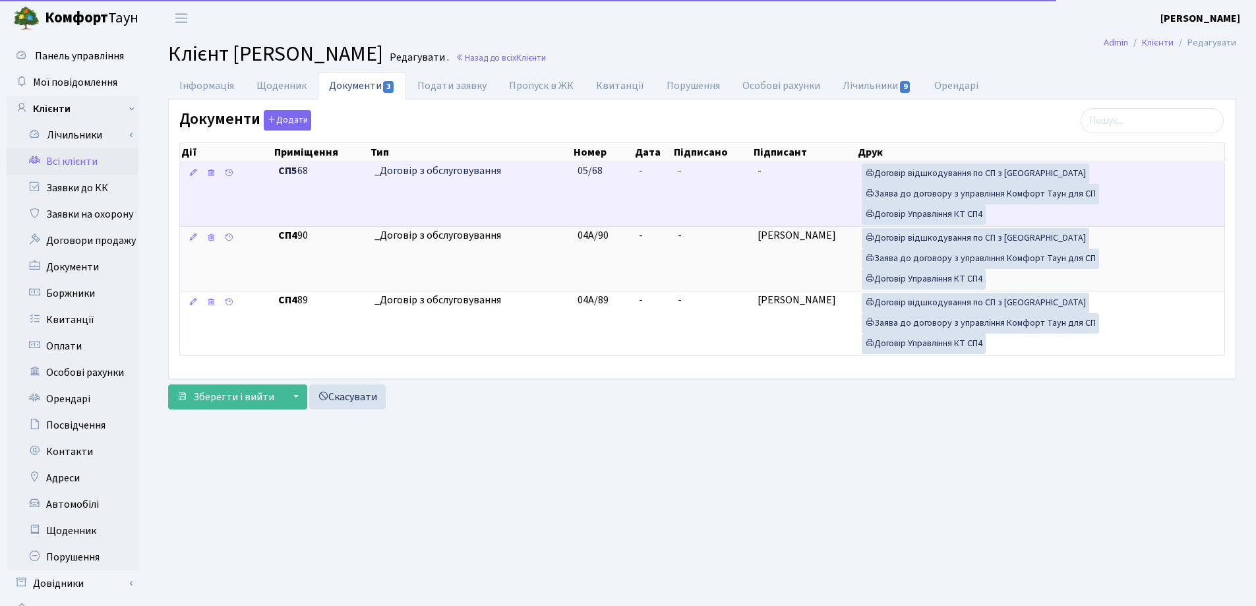
click at [648, 168] on td "-" at bounding box center [653, 194] width 39 height 64
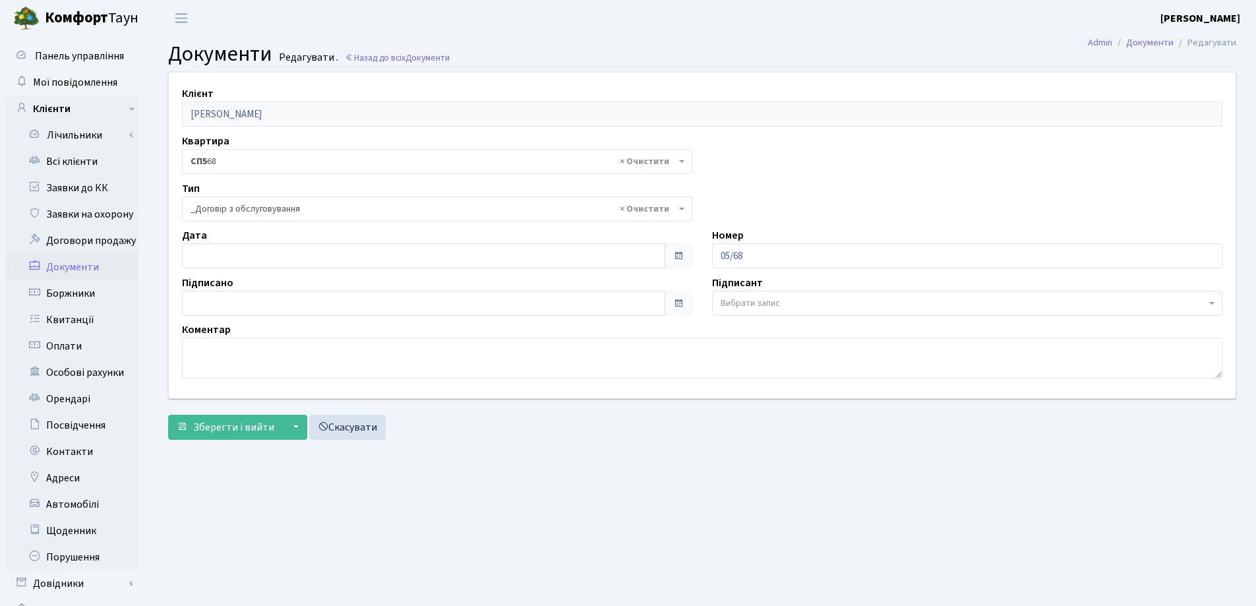
select select "289"
type input "[DATE]"
click at [446, 250] on input "[DATE]" at bounding box center [423, 255] width 483 height 25
click at [232, 423] on span "Зберегти і вийти" at bounding box center [233, 427] width 81 height 15
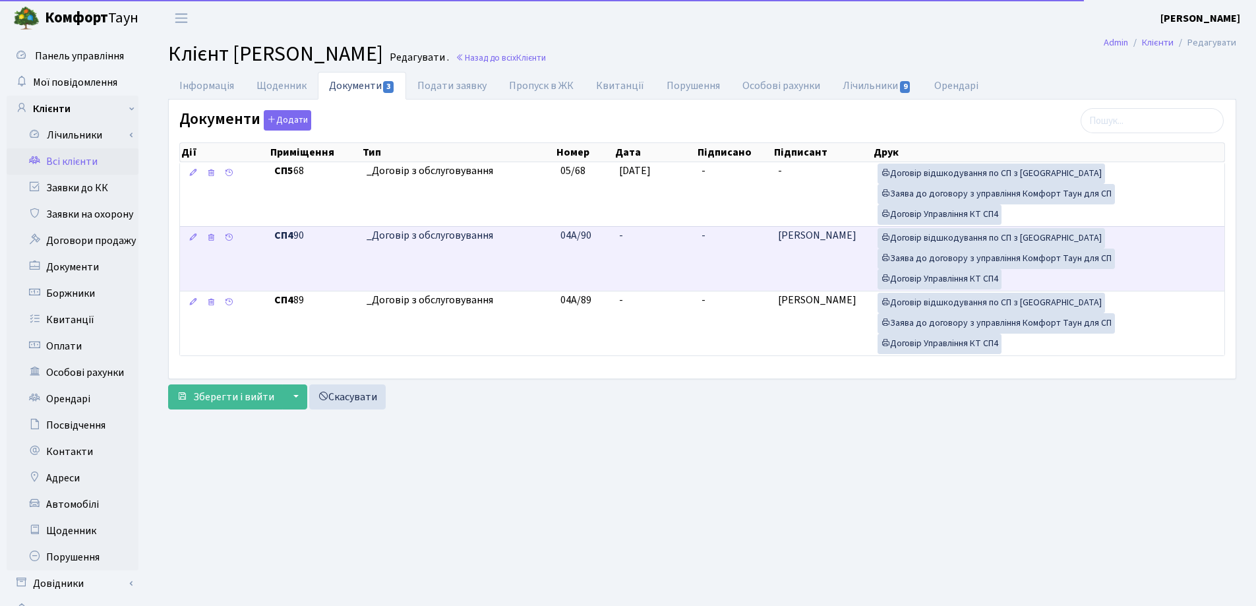
click at [611, 237] on td "04А/90" at bounding box center [584, 258] width 59 height 65
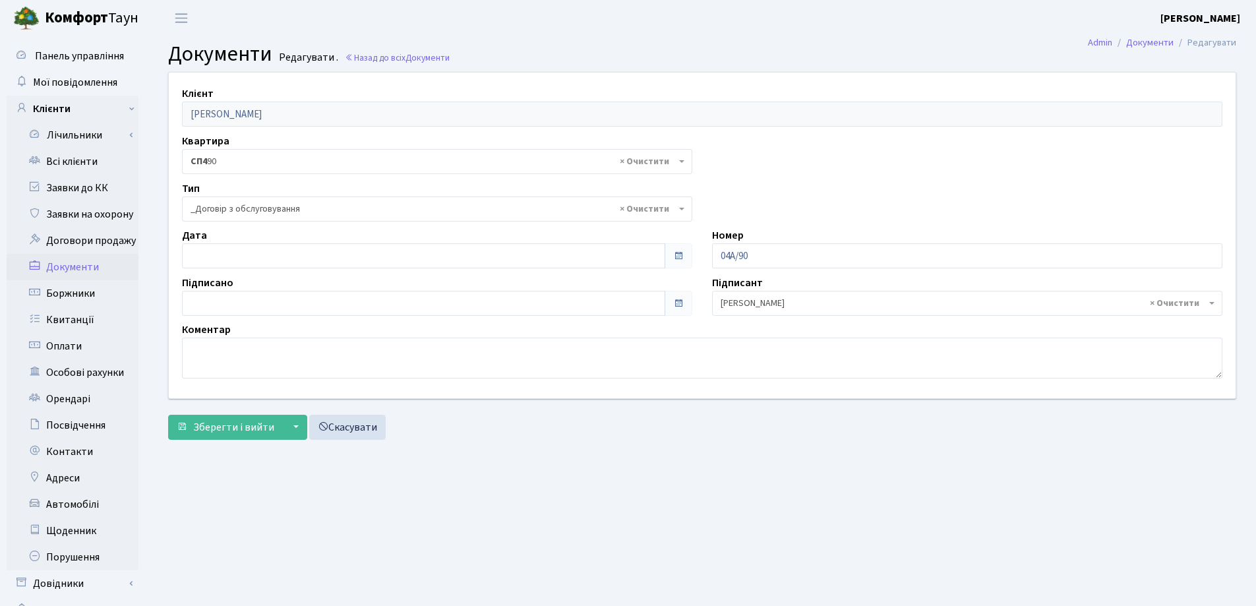
select select "289"
type input "[DATE]"
click at [415, 256] on input "[DATE]" at bounding box center [423, 255] width 483 height 25
click at [239, 425] on span "Зберегти і вийти" at bounding box center [233, 427] width 81 height 15
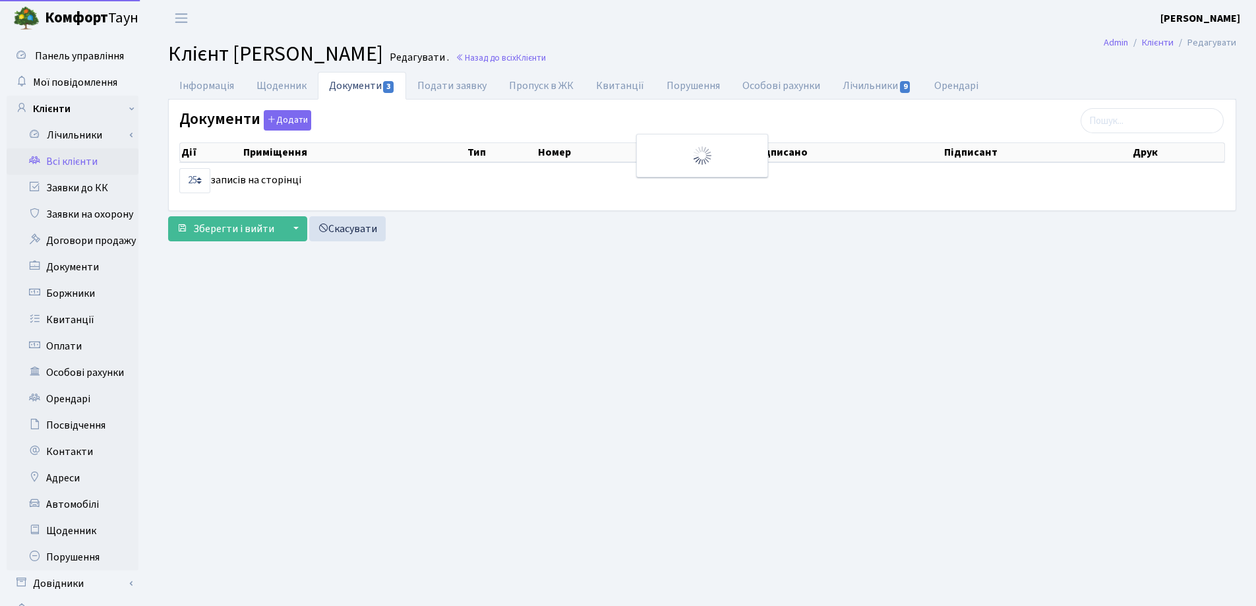
select select "25"
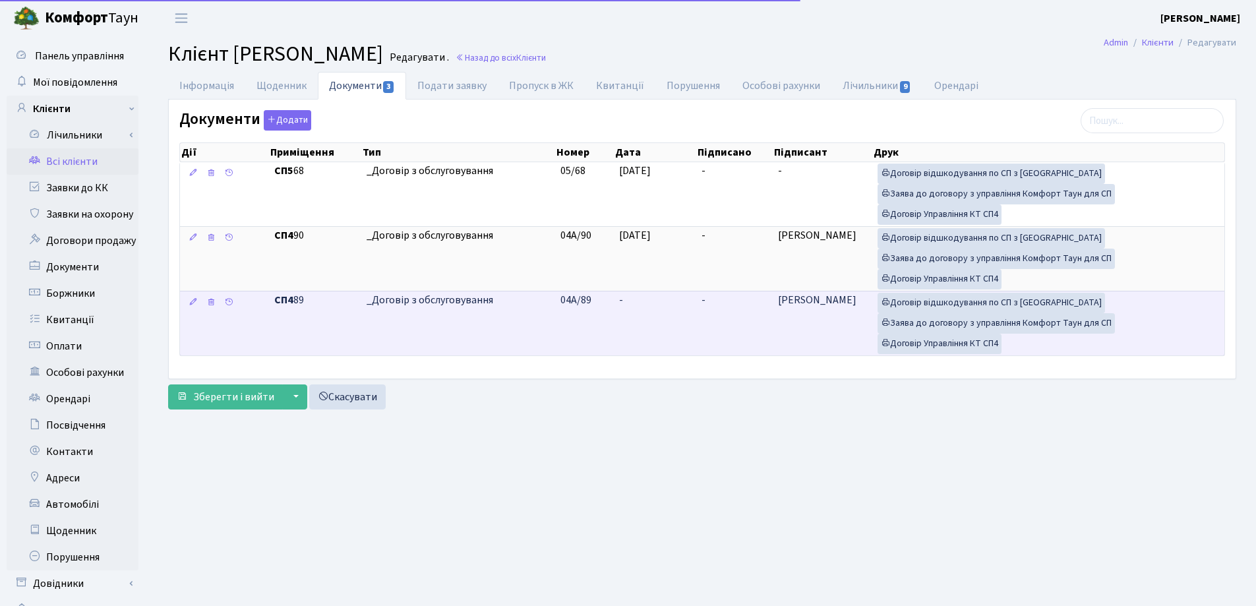
click at [634, 305] on td "-" at bounding box center [655, 323] width 82 height 65
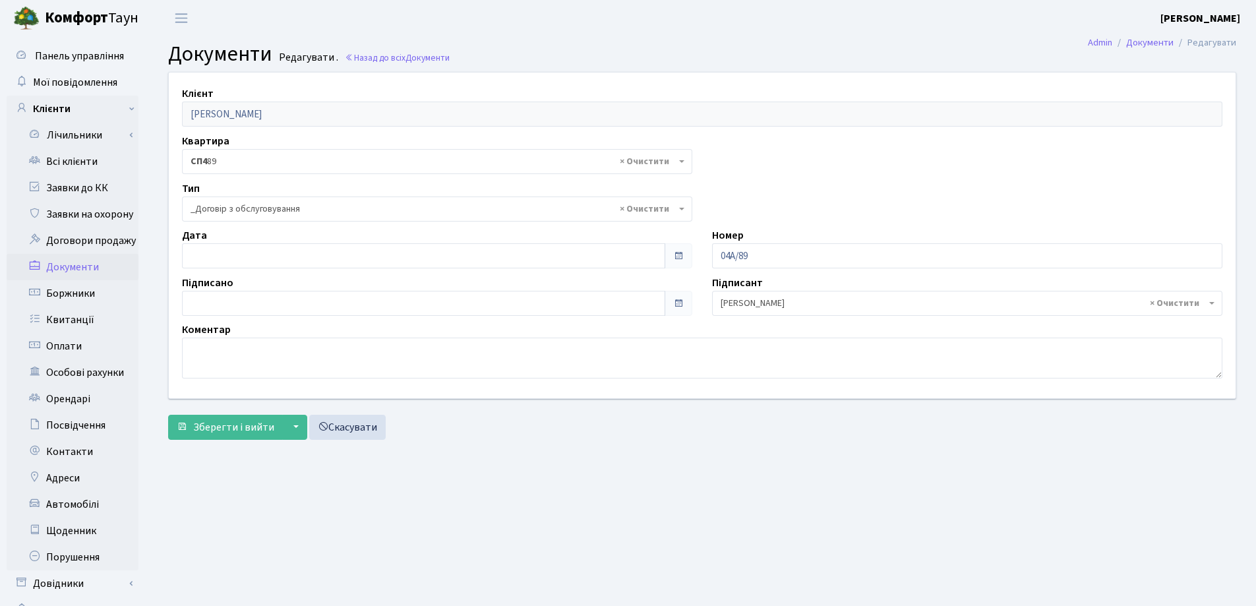
select select "289"
type input "[DATE]"
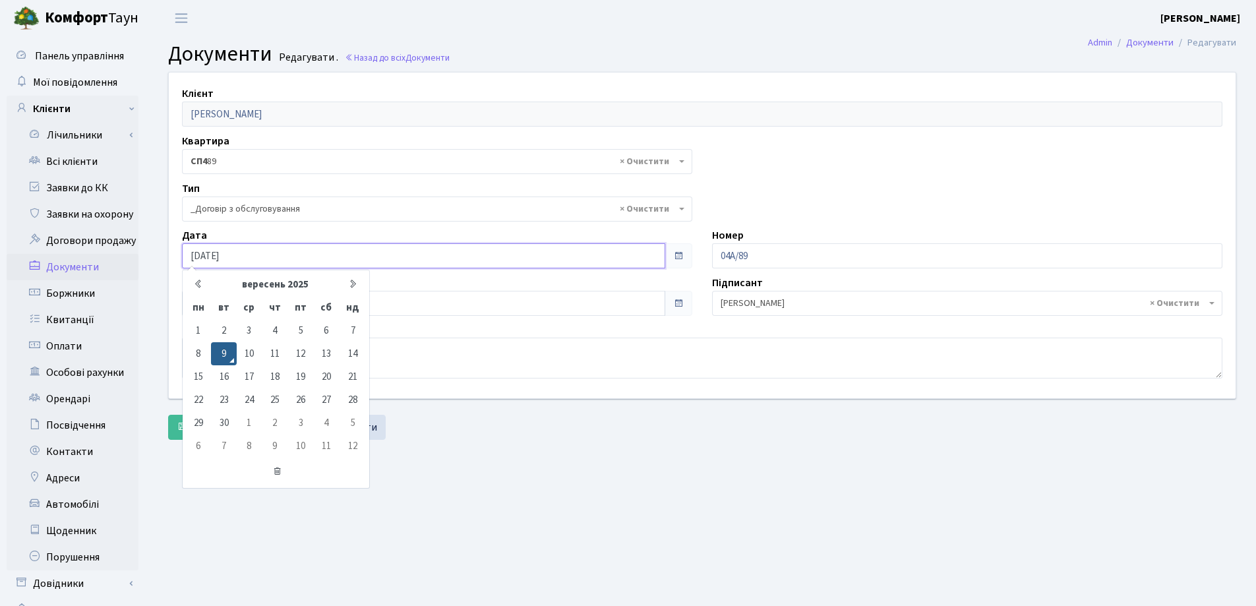
click at [323, 255] on input "[DATE]" at bounding box center [423, 255] width 483 height 25
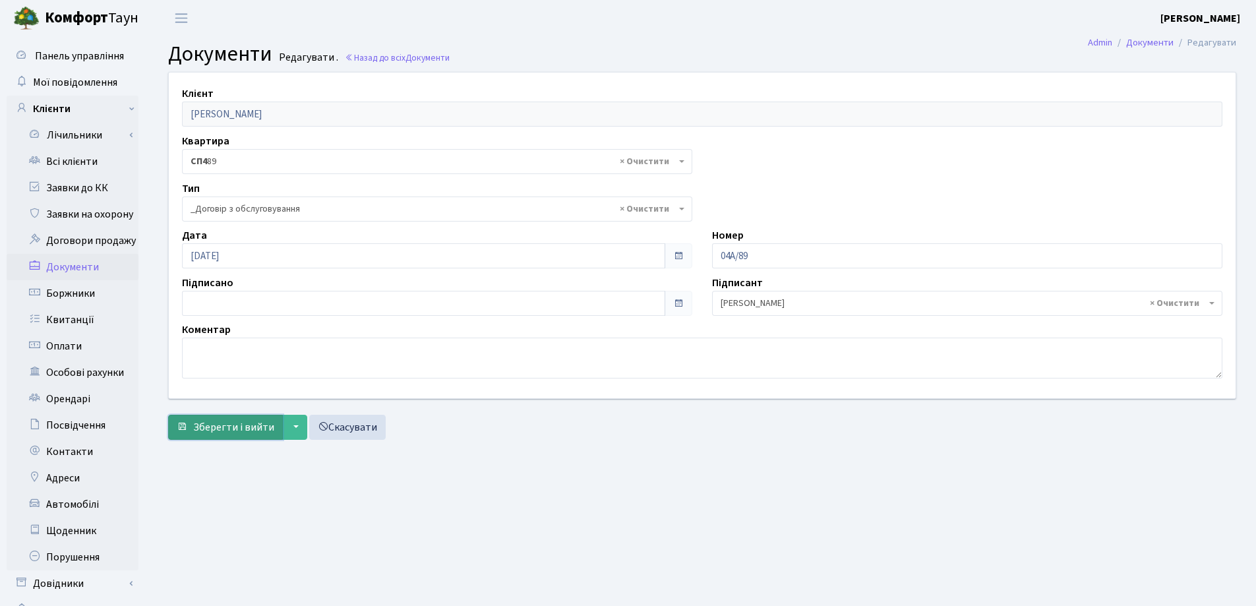
click at [239, 427] on span "Зберегти і вийти" at bounding box center [233, 427] width 81 height 15
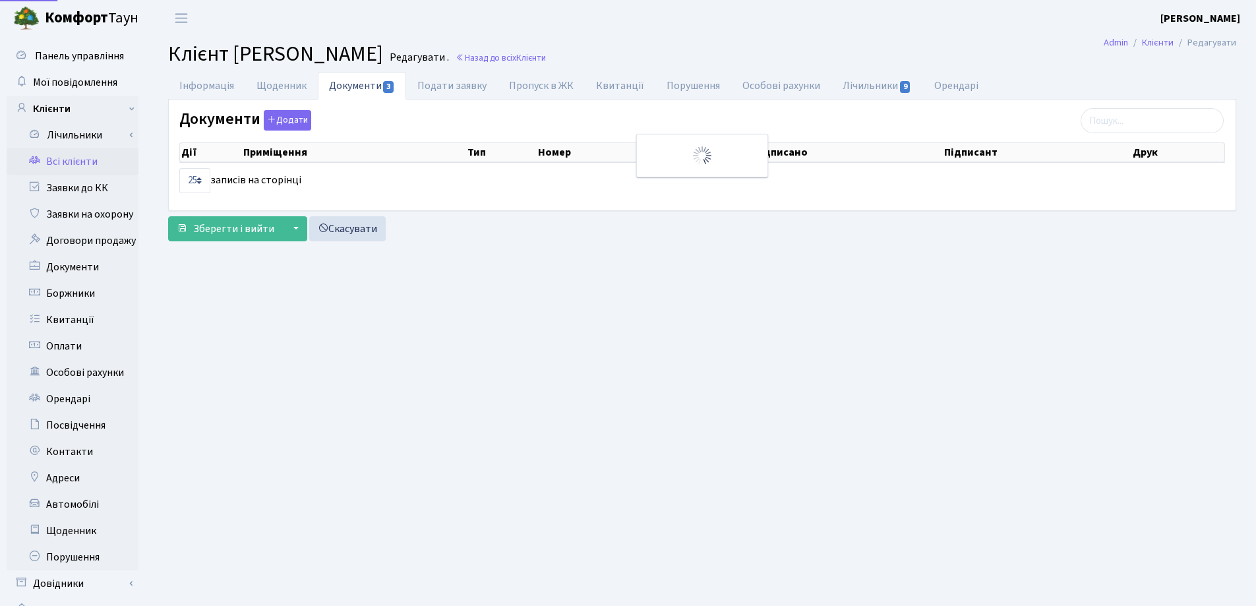
select select "25"
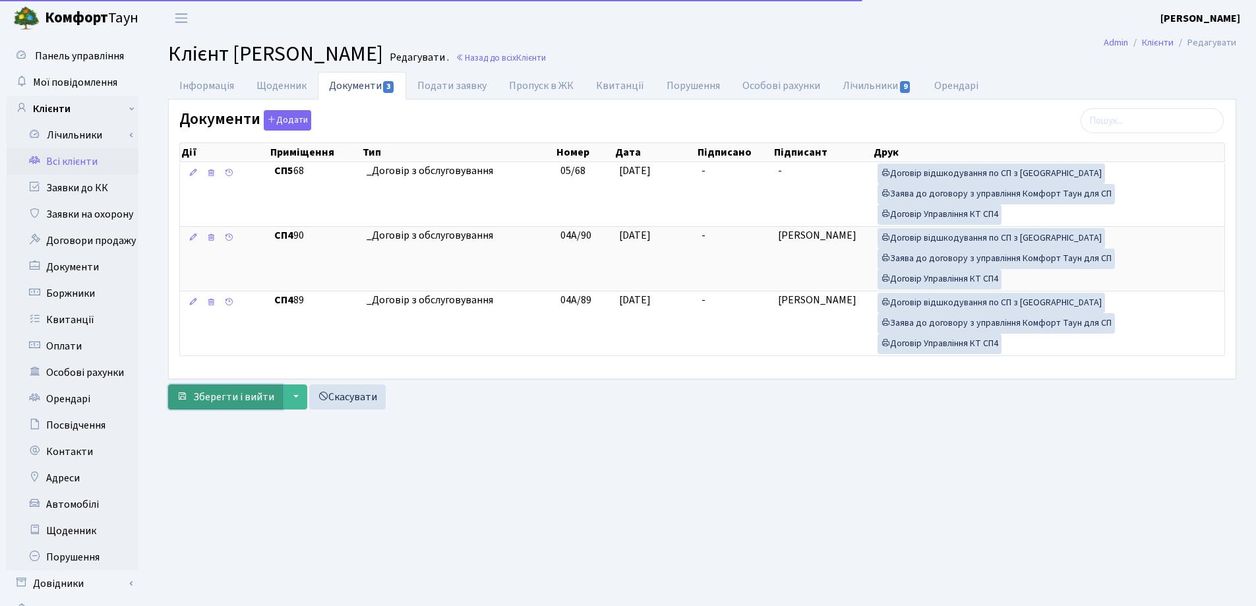
click at [219, 397] on span "Зберегти і вийти" at bounding box center [233, 397] width 81 height 15
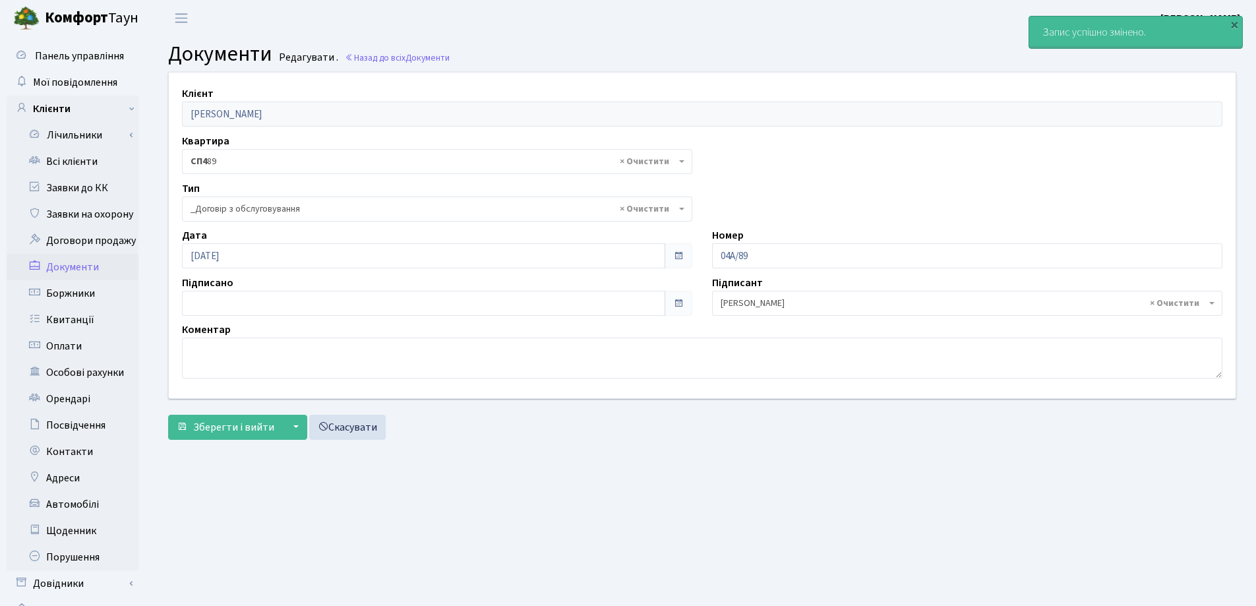
select select "289"
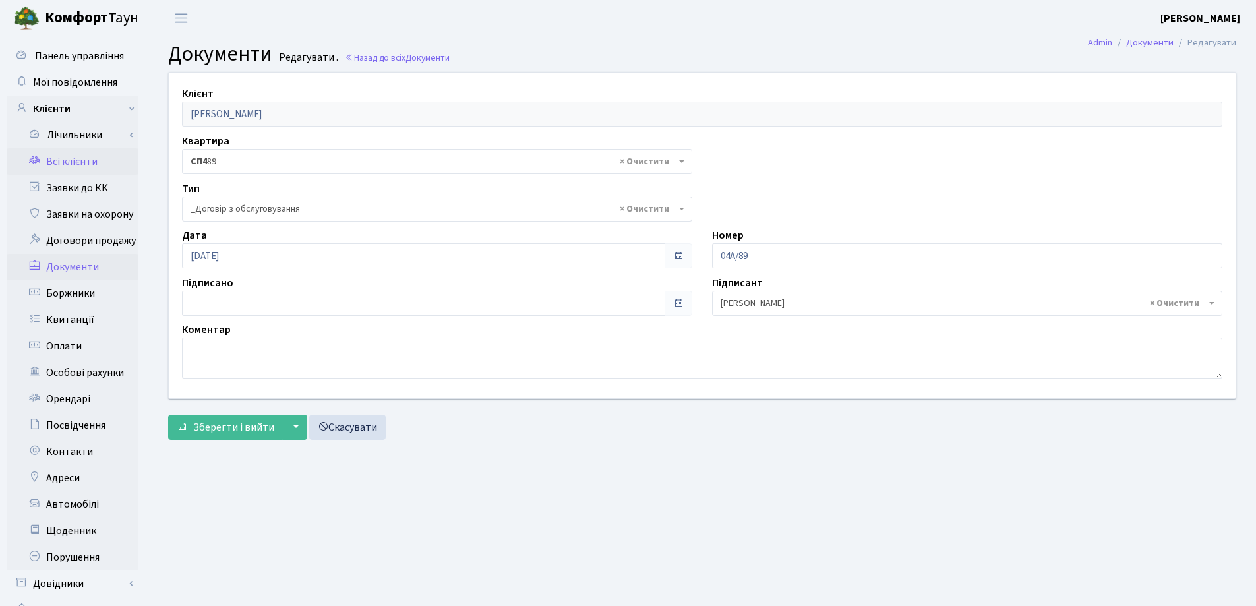
click at [83, 163] on link "Всі клієнти" at bounding box center [73, 161] width 132 height 26
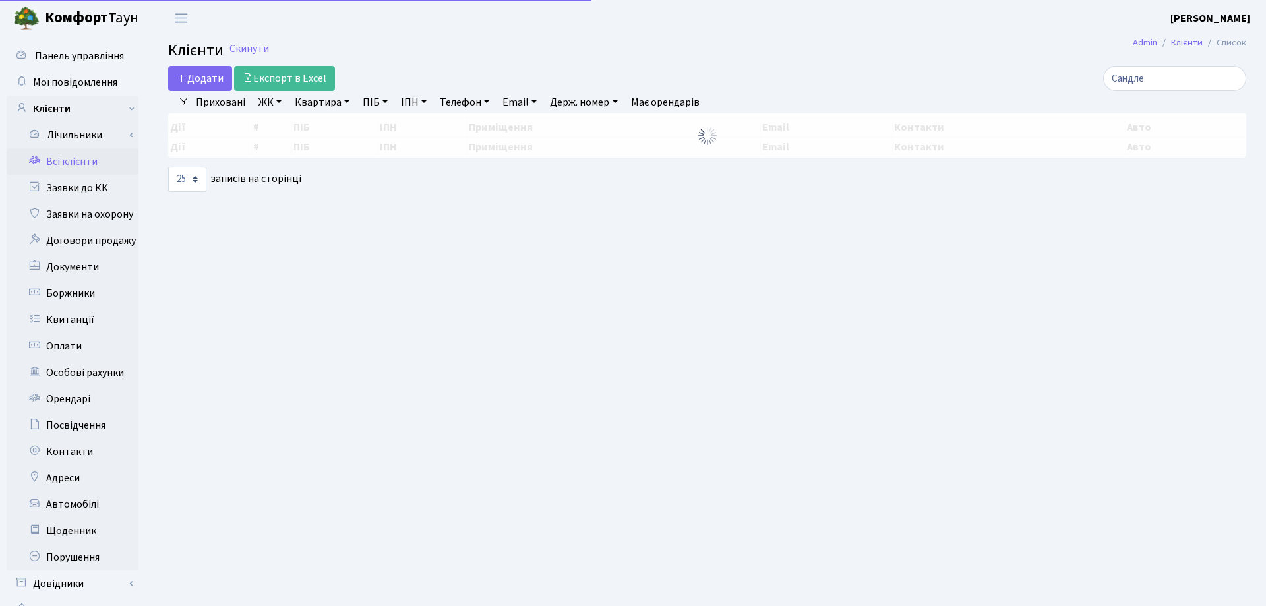
select select "25"
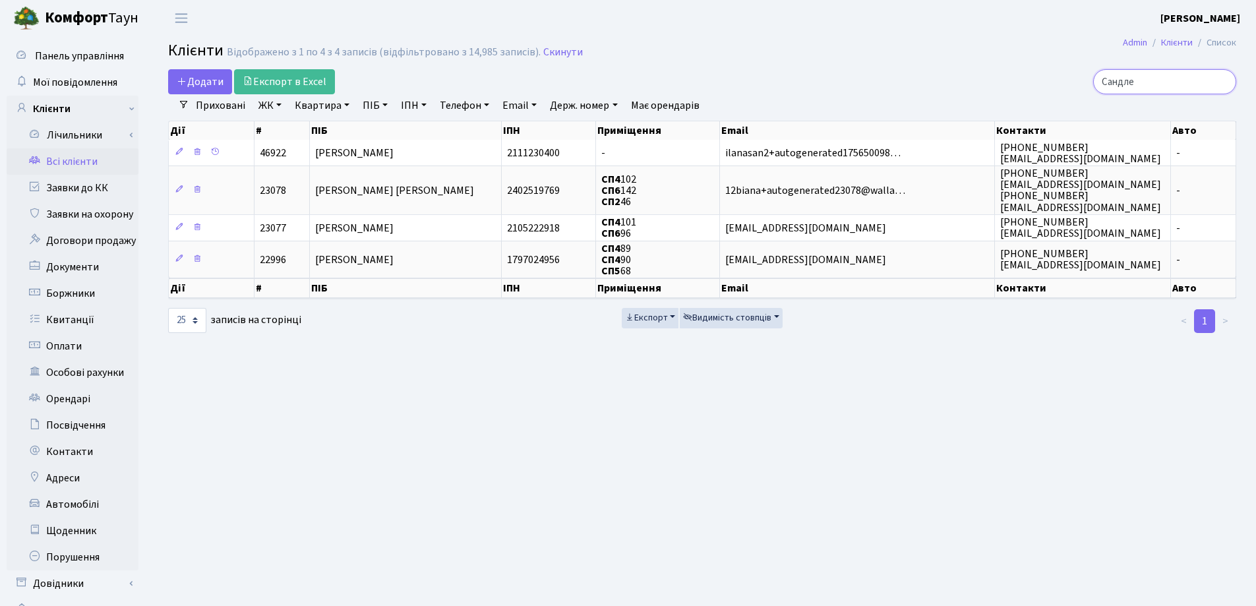
click at [1224, 83] on input "Сандле" at bounding box center [1164, 81] width 143 height 25
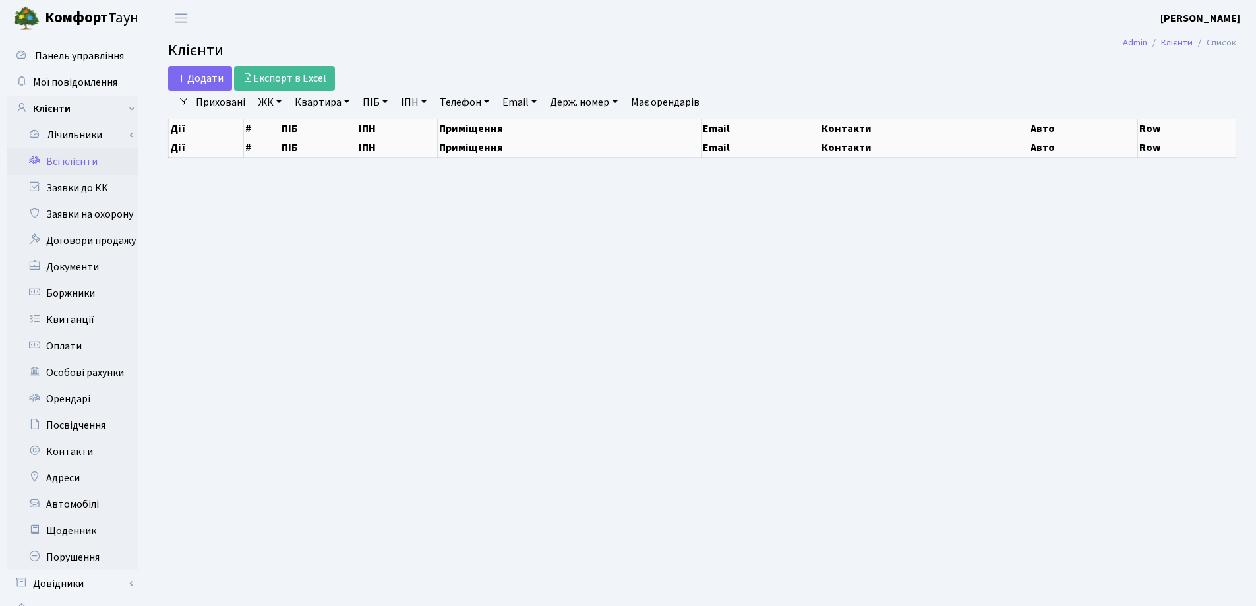
select select "25"
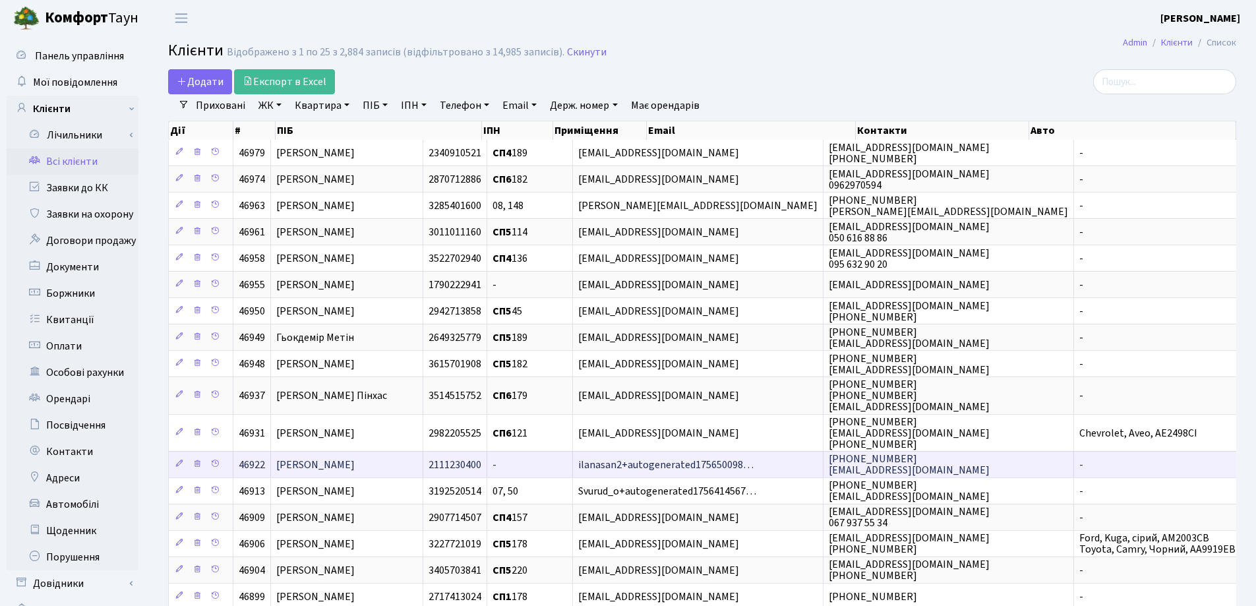
click at [421, 453] on td "[PERSON_NAME]" at bounding box center [347, 464] width 152 height 26
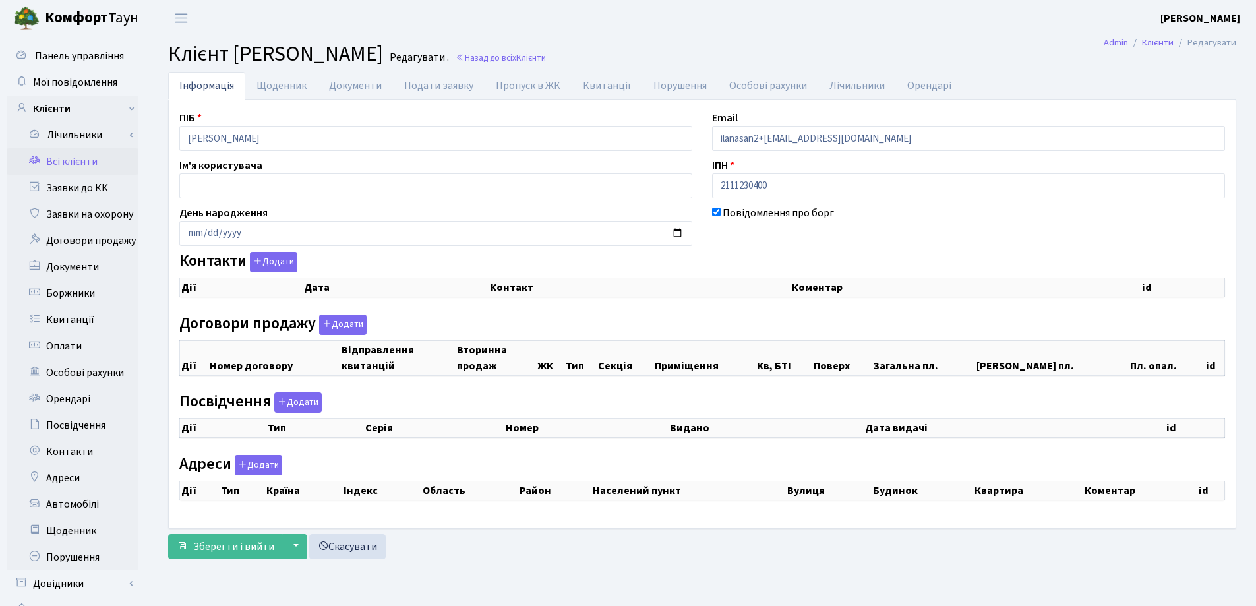
checkbox input "true"
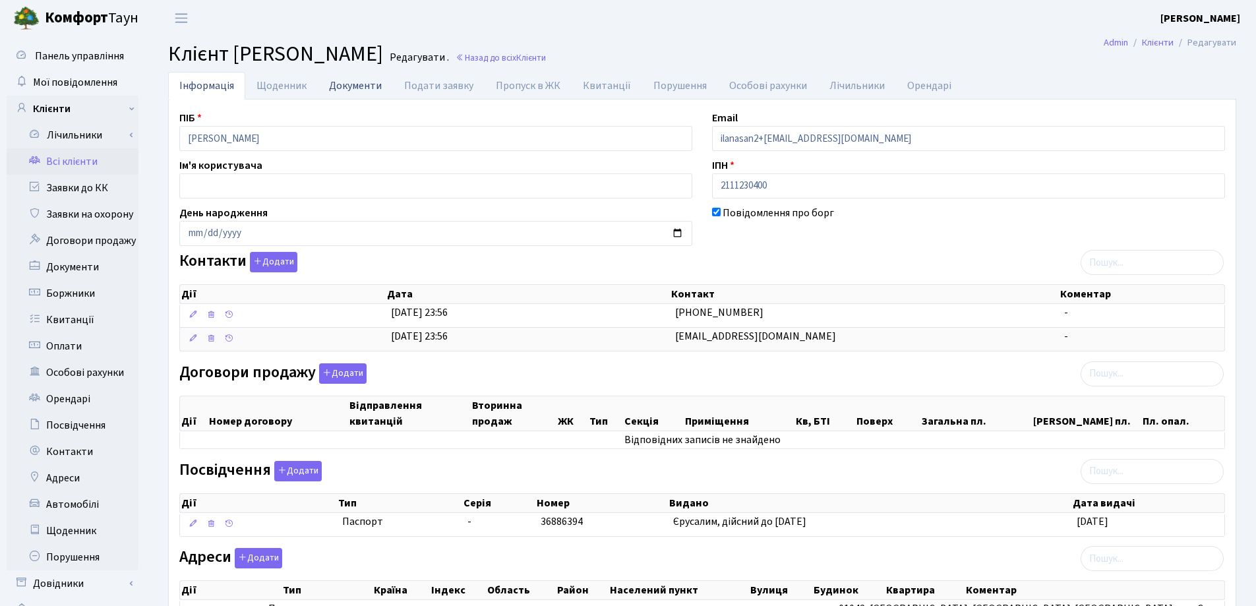
click at [350, 92] on link "Документи" at bounding box center [355, 85] width 75 height 27
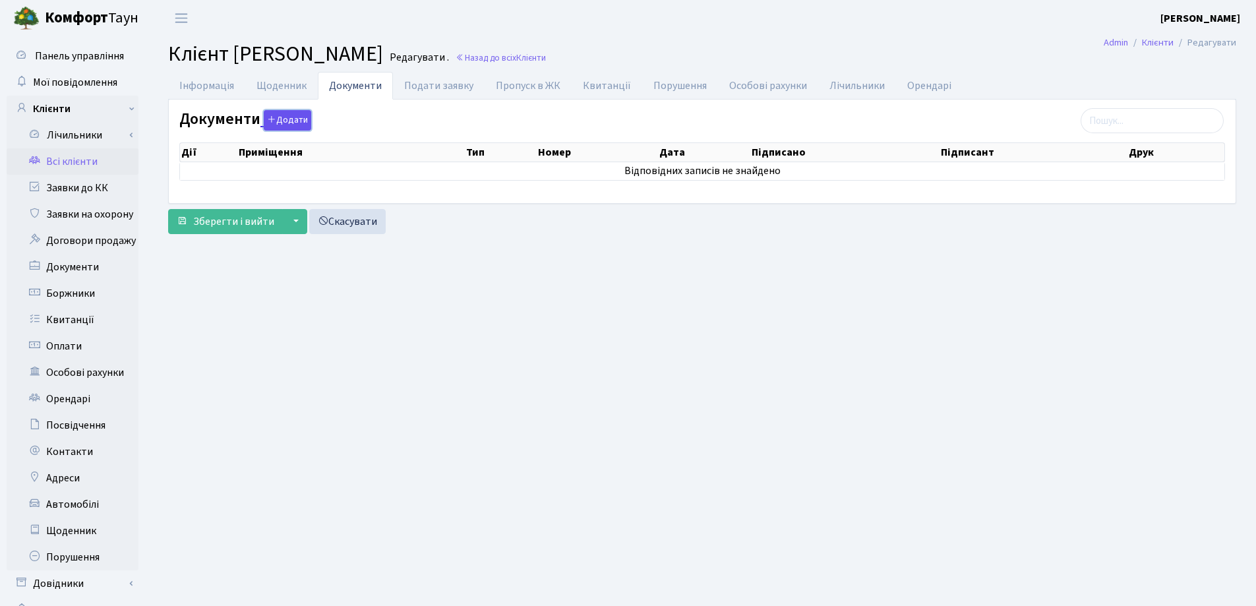
click at [280, 121] on button "Додати" at bounding box center [287, 120] width 47 height 20
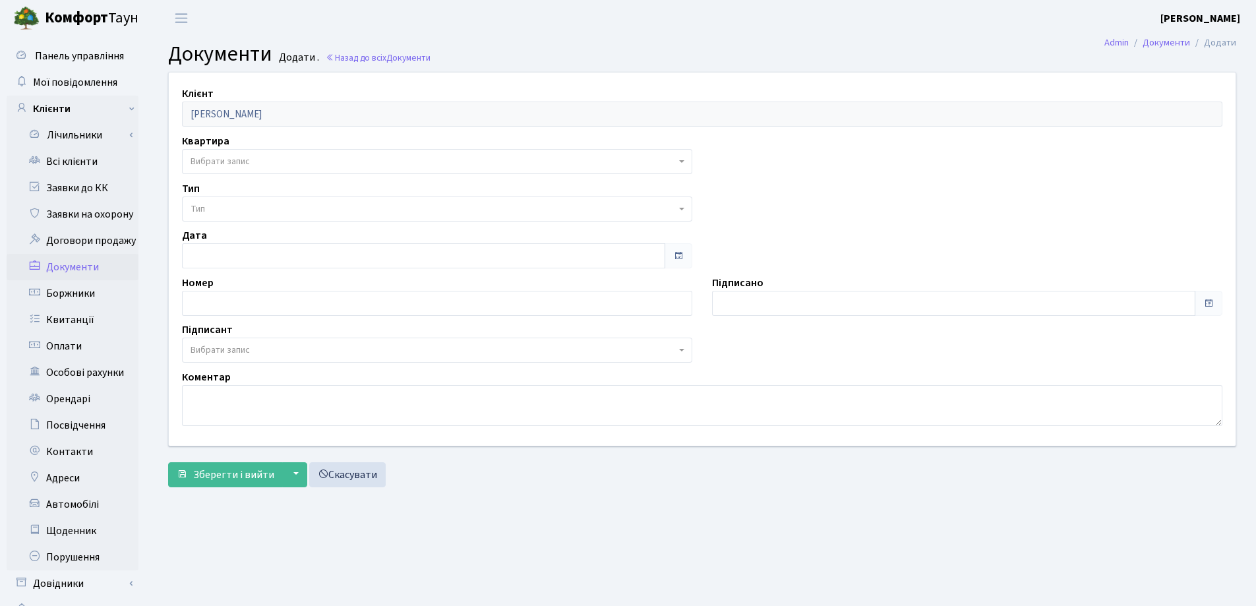
click at [265, 158] on span "Вибрати запис" at bounding box center [433, 161] width 485 height 13
click at [502, 38] on main "Admin Документи Додати Документи Додати . Назад до всіх Документи Клієнт Сандле…" at bounding box center [702, 332] width 1108 height 593
click at [65, 160] on link "Всі клієнти" at bounding box center [73, 161] width 132 height 26
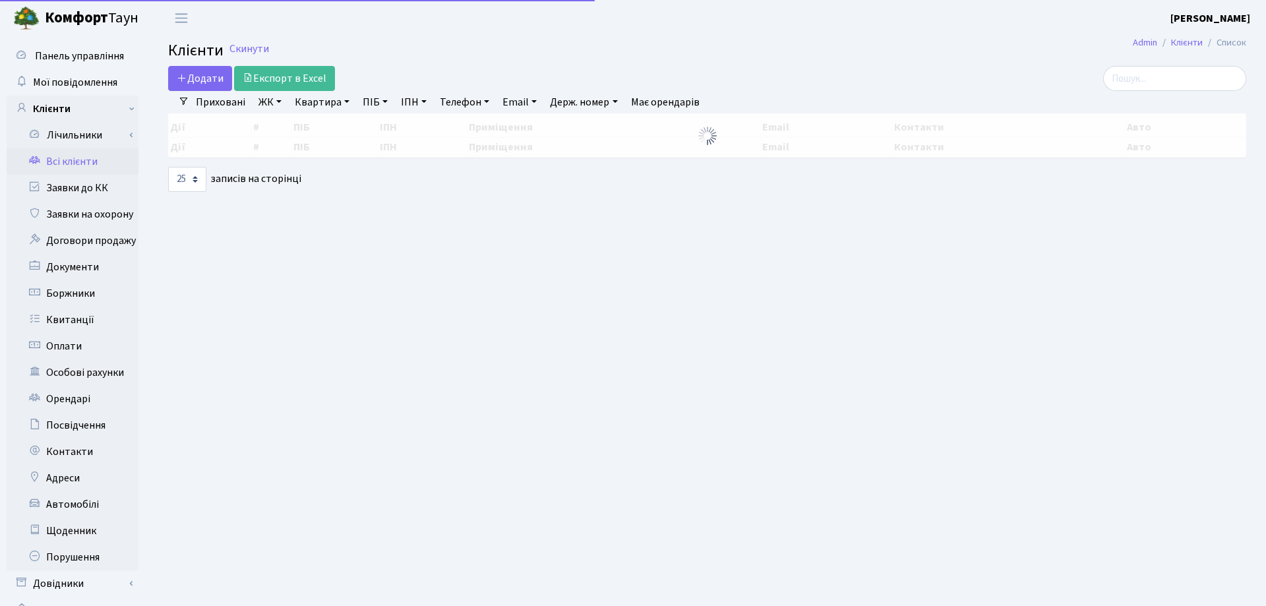
select select "25"
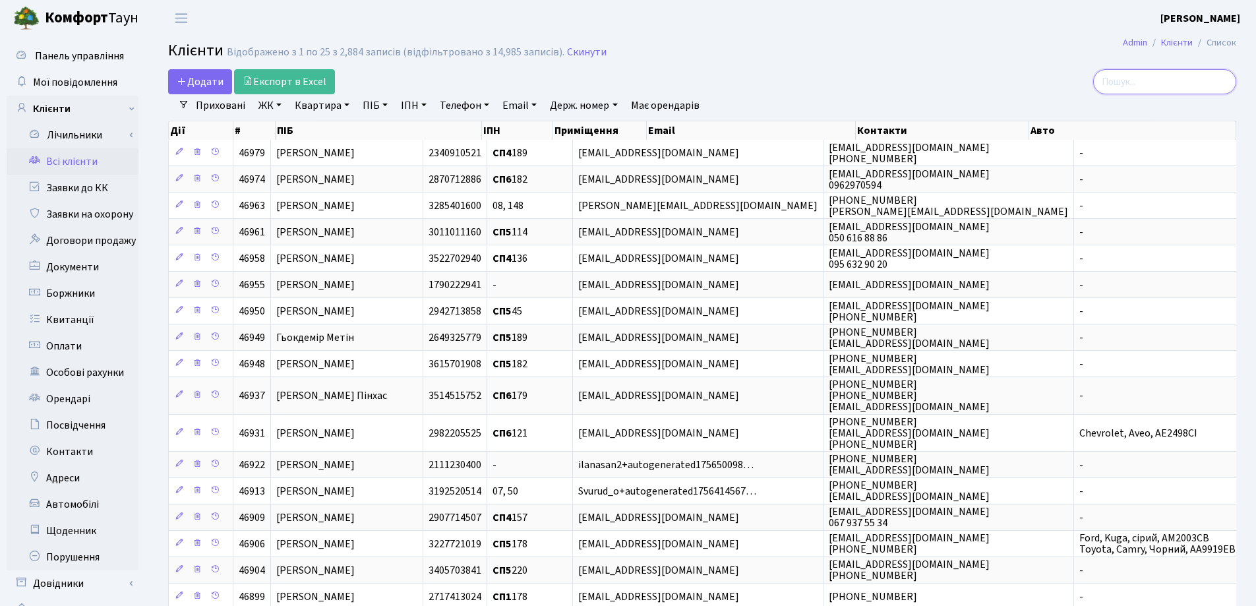
click at [1166, 82] on input "search" at bounding box center [1164, 81] width 143 height 25
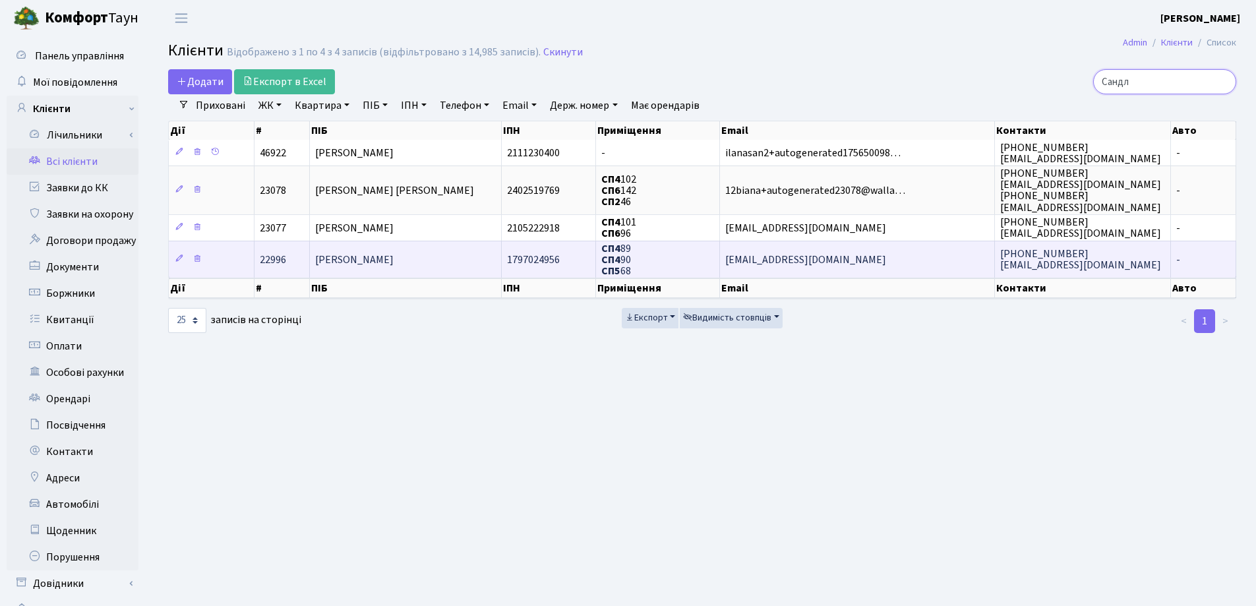
type input "Сандл"
click at [433, 253] on td "[PERSON_NAME]" at bounding box center [406, 259] width 192 height 37
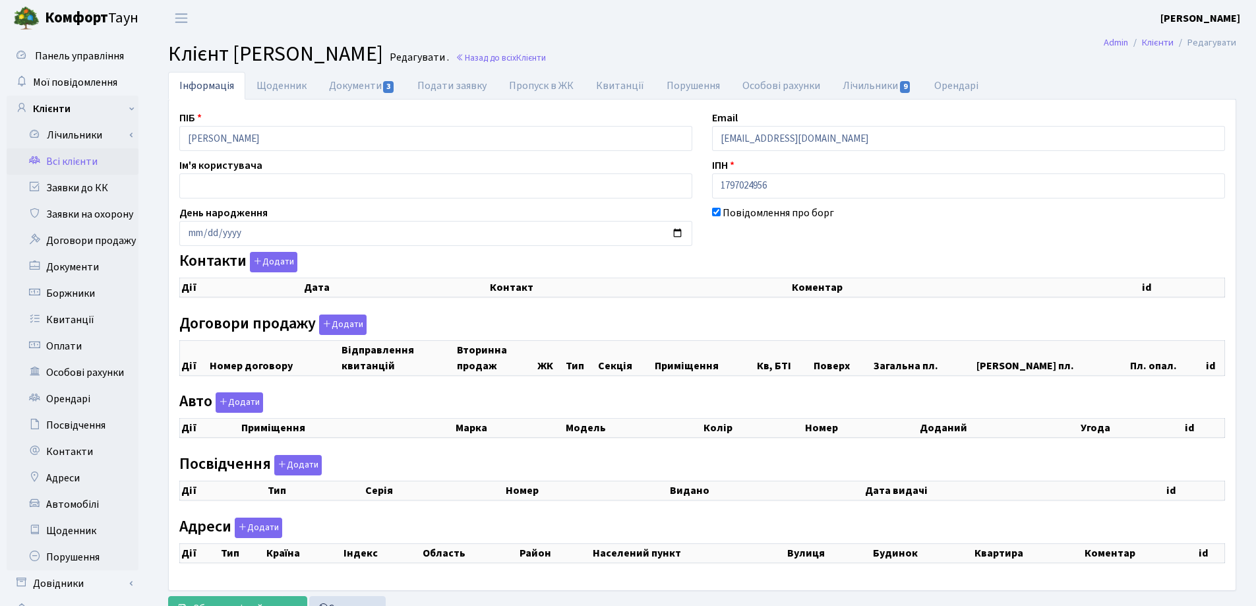
click at [366, 83] on link "Документи 3" at bounding box center [362, 86] width 88 height 28
checkbox input "true"
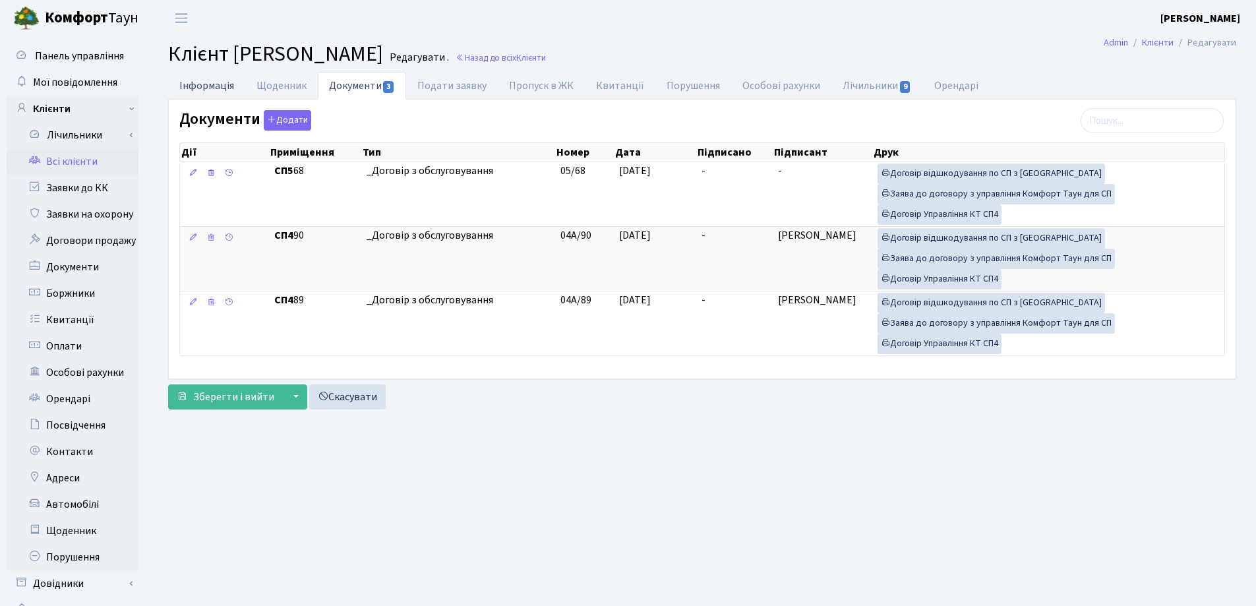
click at [208, 82] on link "Інформація" at bounding box center [206, 85] width 77 height 27
select select "25"
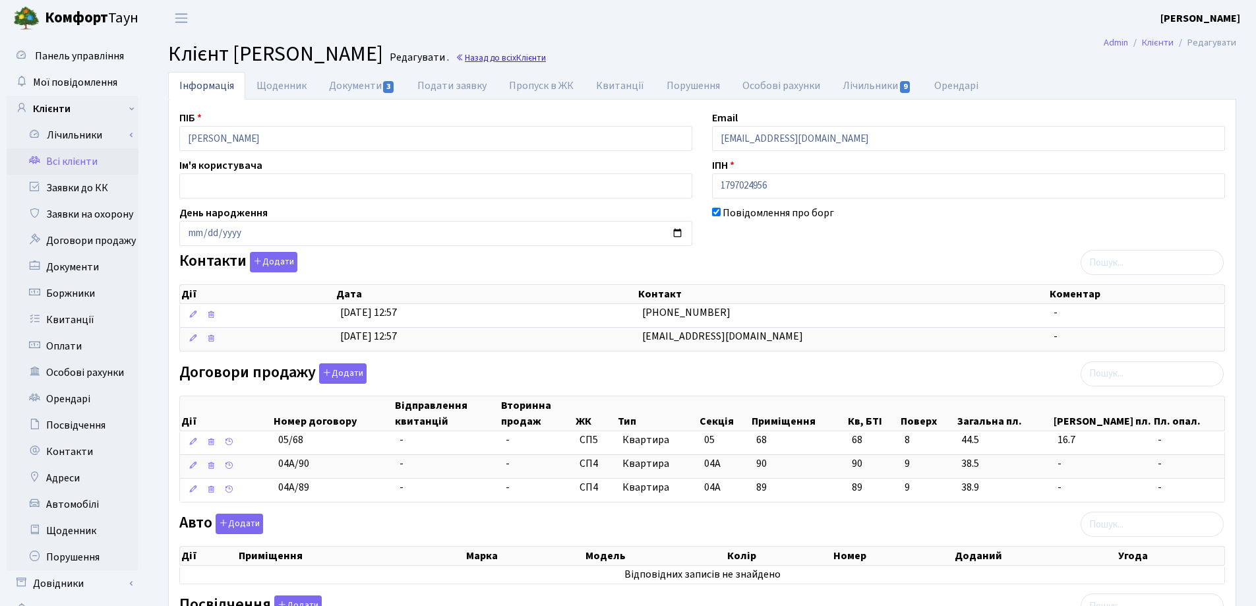
click at [471, 55] on link "Назад до всіх Клієнти" at bounding box center [501, 57] width 90 height 13
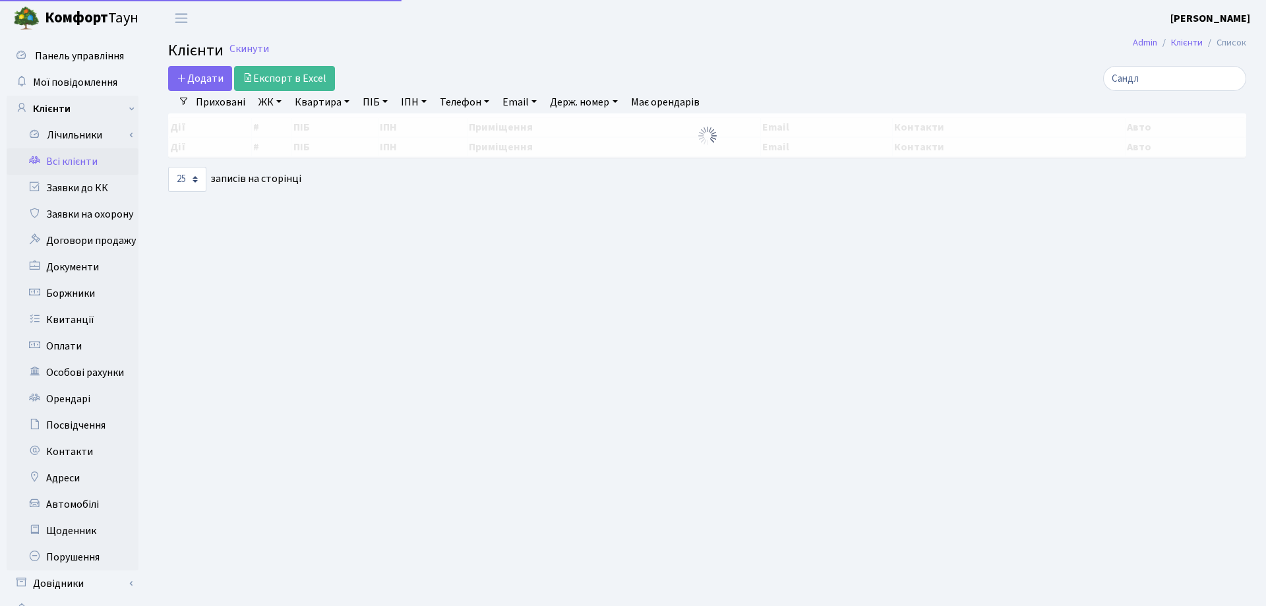
select select "25"
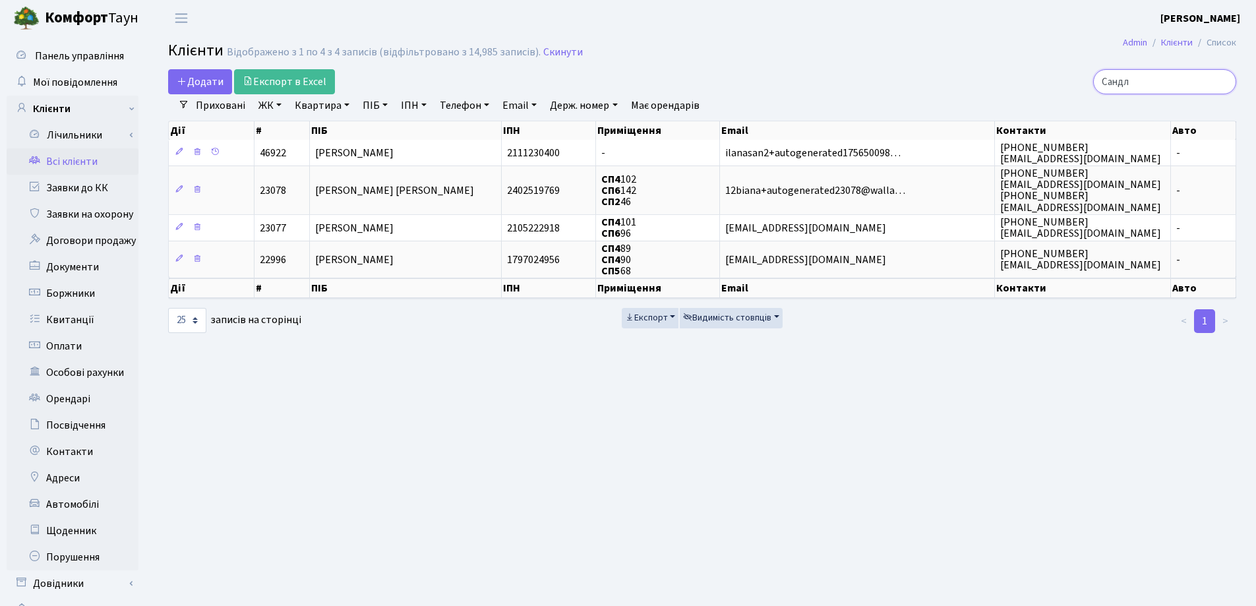
click at [1221, 80] on input "Сандл" at bounding box center [1164, 81] width 143 height 25
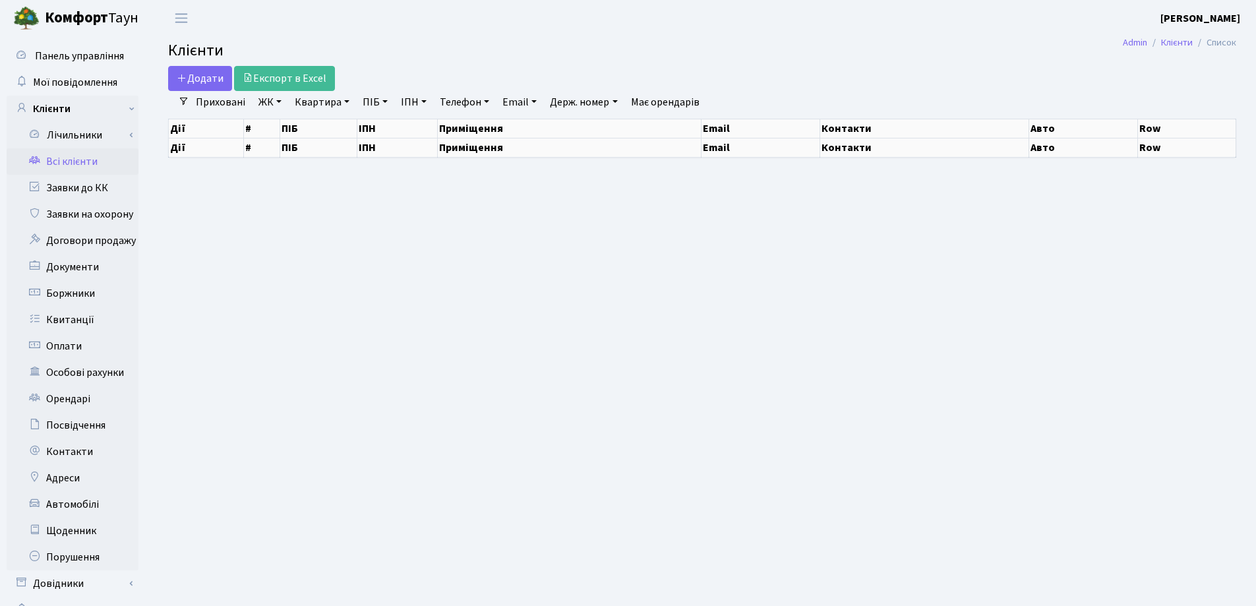
select select "25"
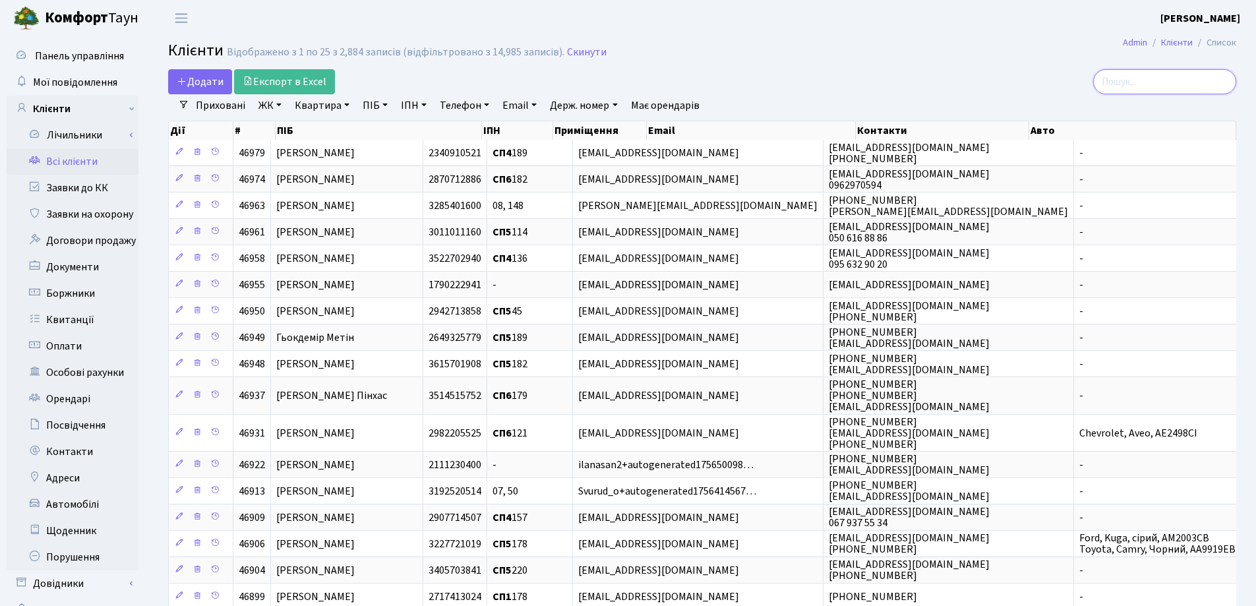
click at [1123, 82] on input "search" at bounding box center [1164, 81] width 143 height 25
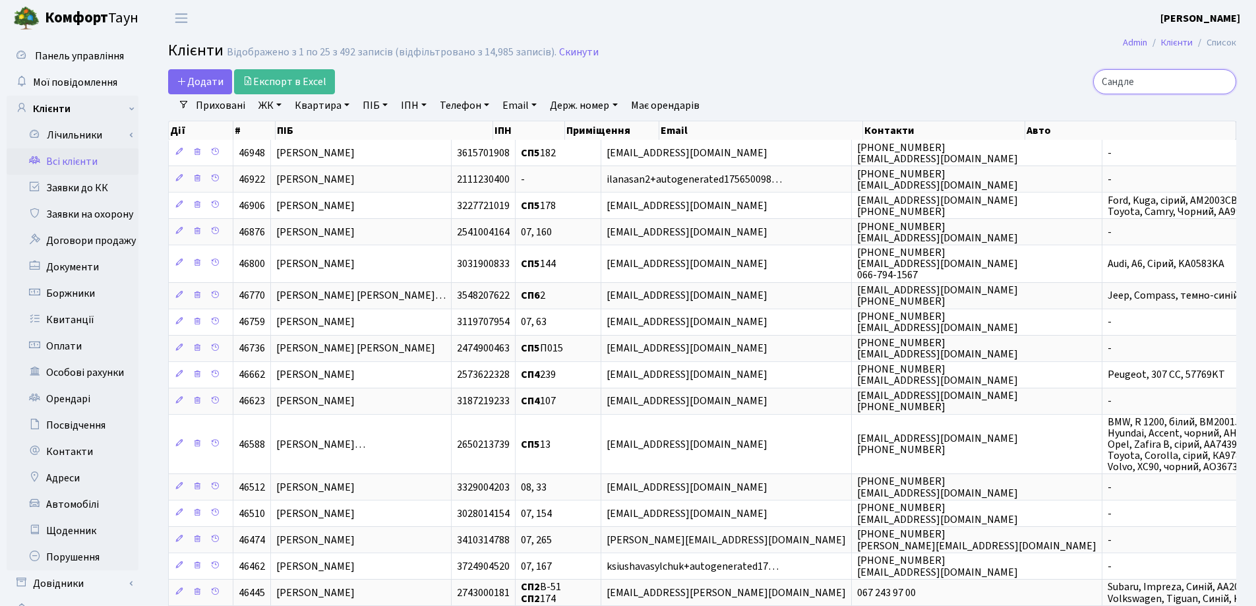
type input "[PERSON_NAME]"
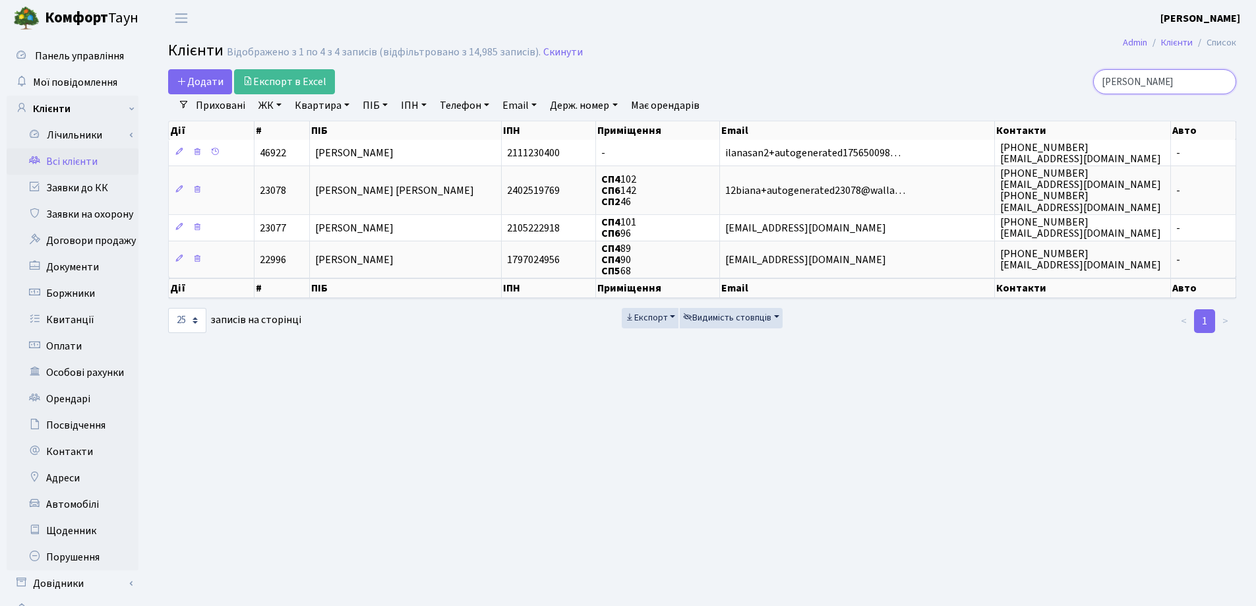
click at [1222, 79] on input "[PERSON_NAME]" at bounding box center [1164, 81] width 143 height 25
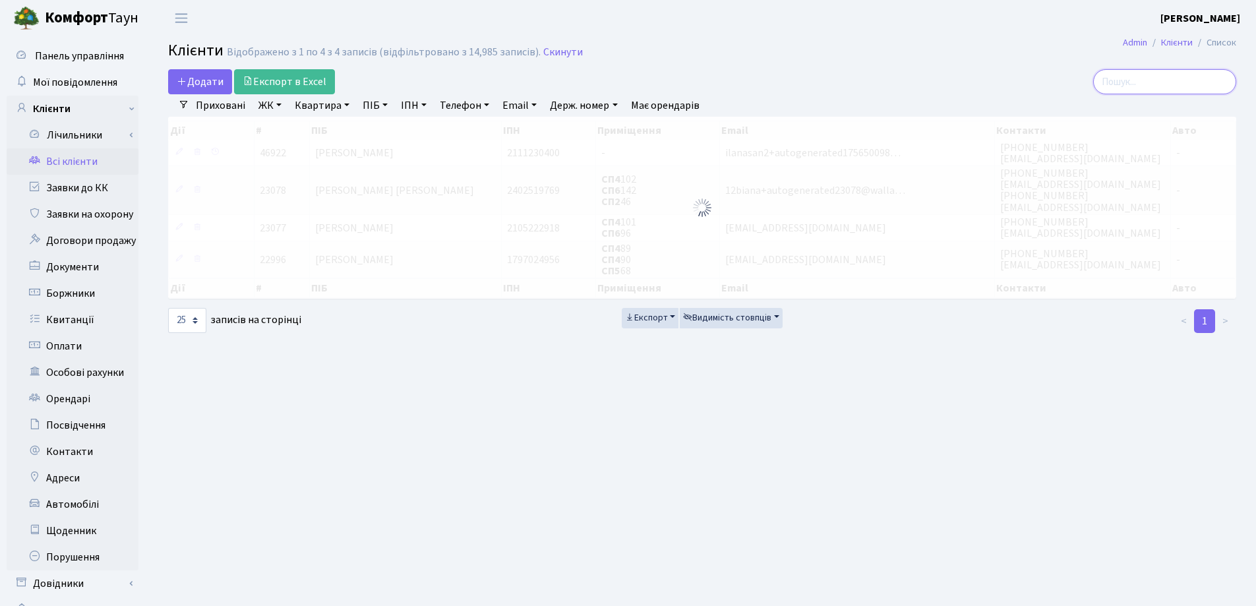
click at [1121, 78] on input "search" at bounding box center [1164, 81] width 143 height 25
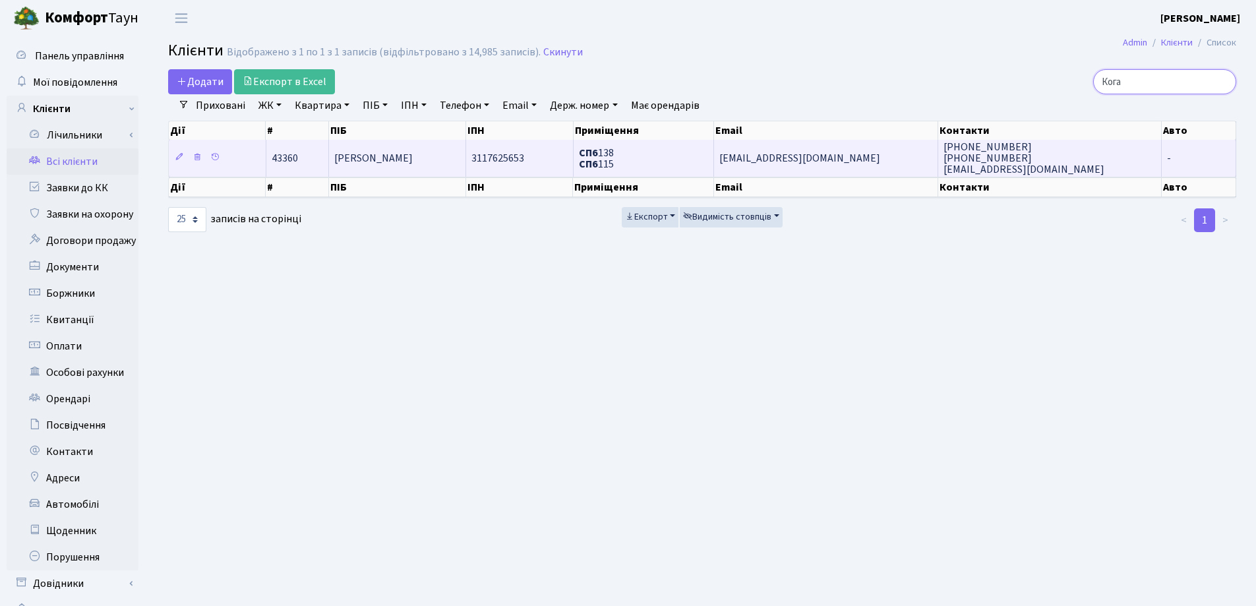
type input "Кога"
click at [395, 165] on span "[PERSON_NAME]" at bounding box center [373, 158] width 78 height 15
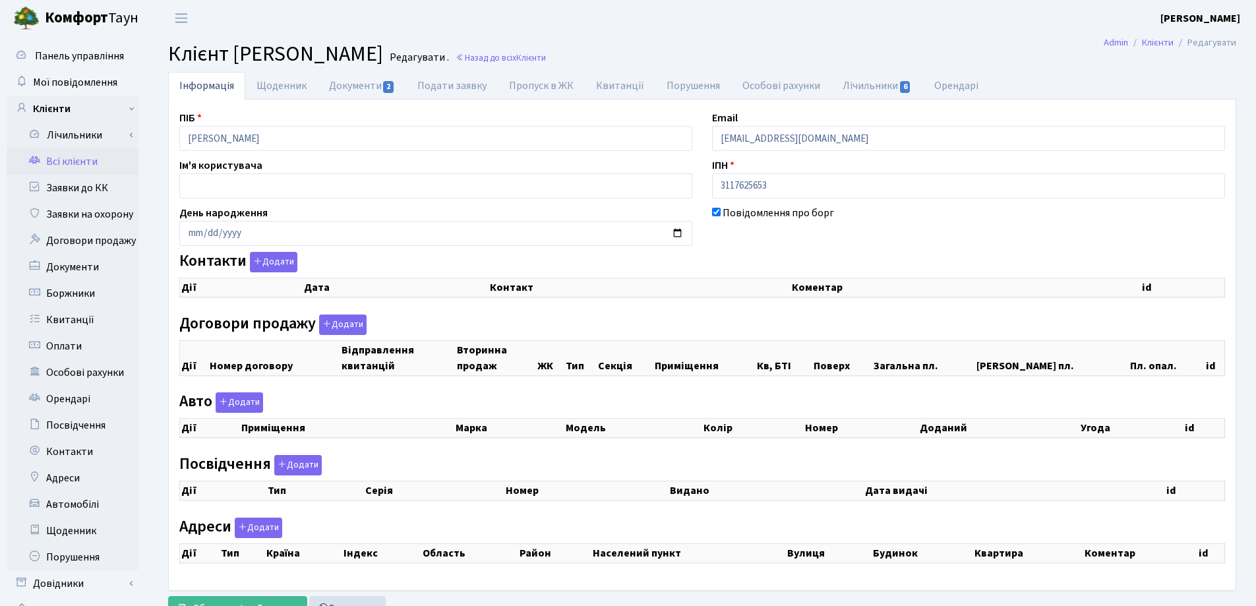
checkbox input "true"
select select "25"
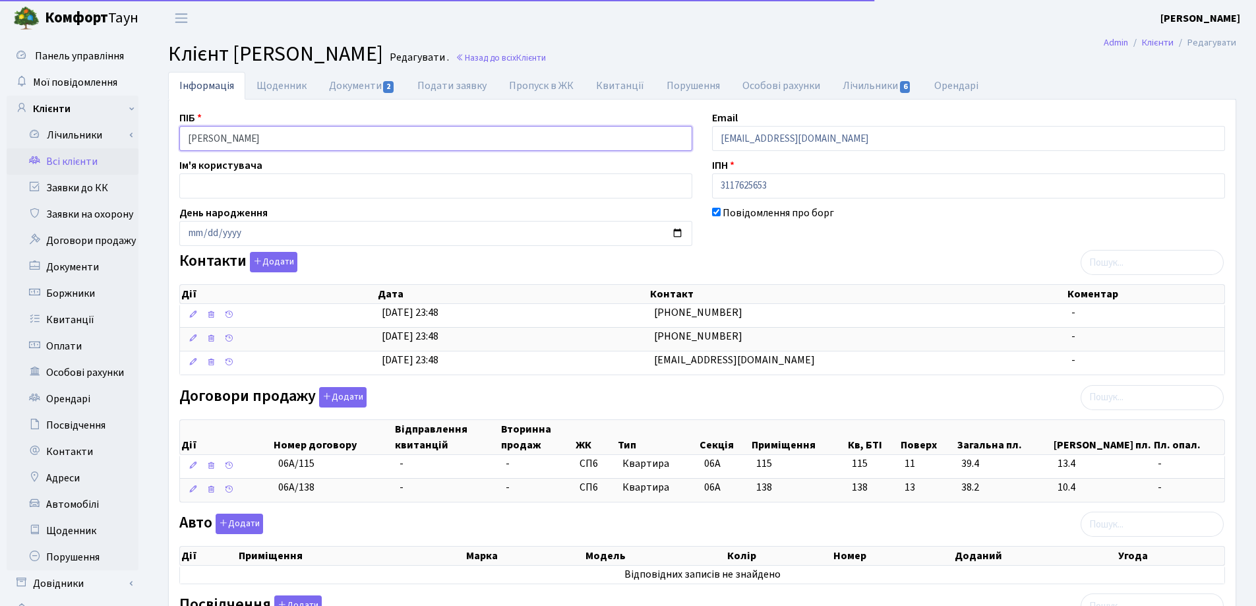
drag, startPoint x: 334, startPoint y: 136, endPoint x: 145, endPoint y: 140, distance: 189.3
click at [150, 137] on div "Інформація Щоденник Документи 2 Подати заявку Пропуск в ЖК Квитанції Порушення …" at bounding box center [702, 445] width 1108 height 746
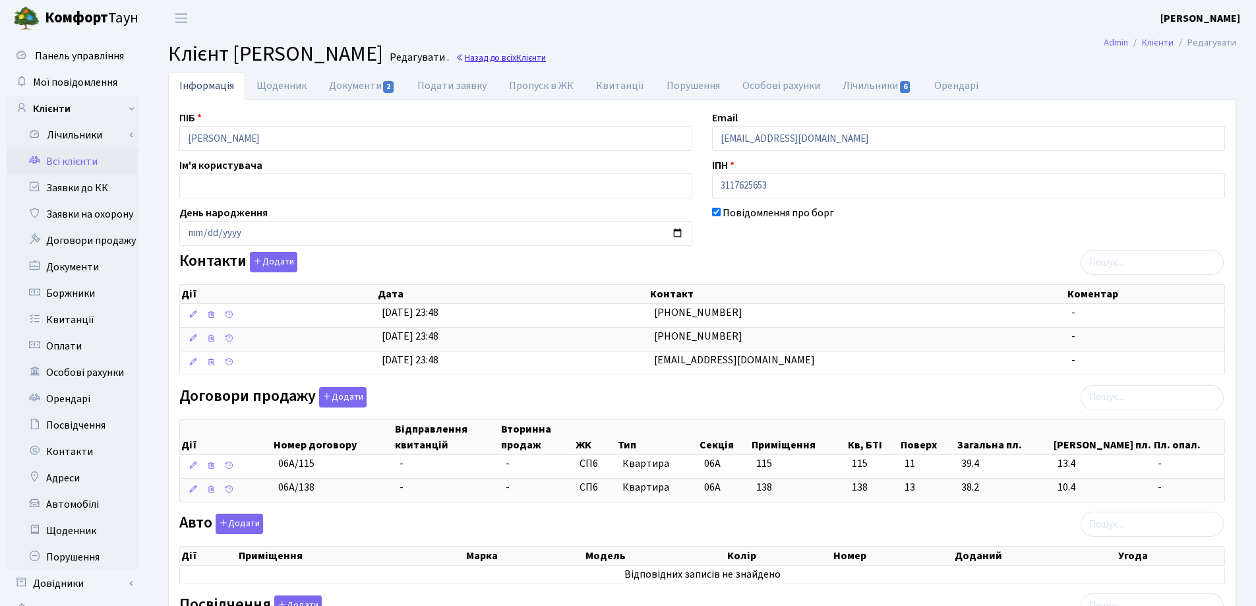
click at [498, 55] on link "Назад до всіх Клієнти" at bounding box center [501, 57] width 90 height 13
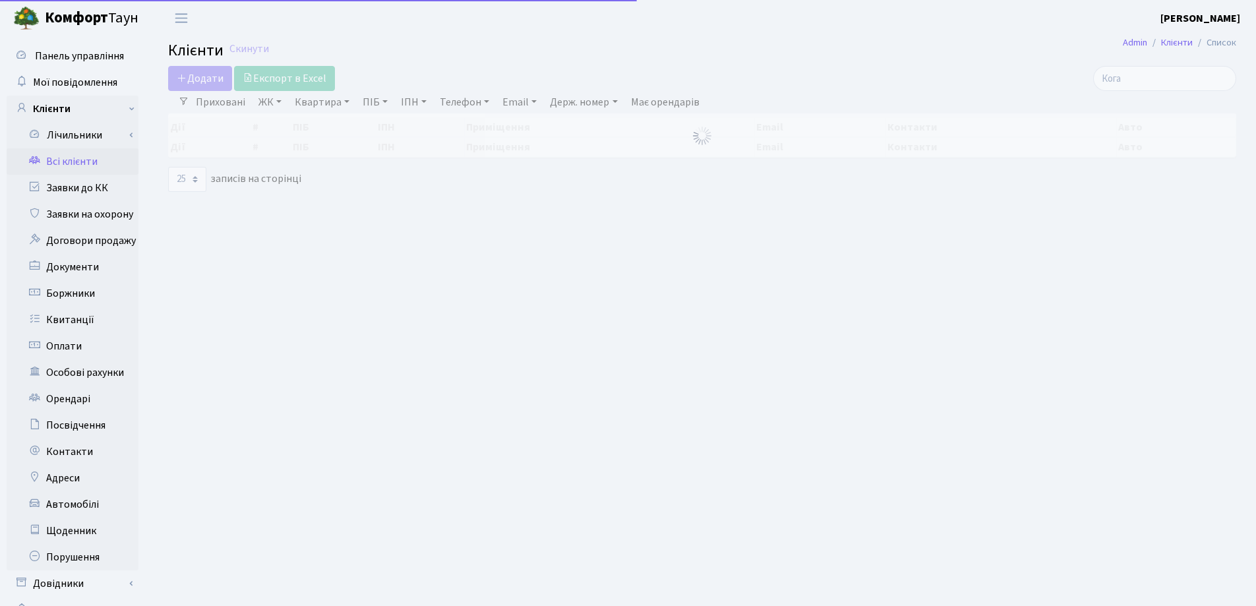
select select "25"
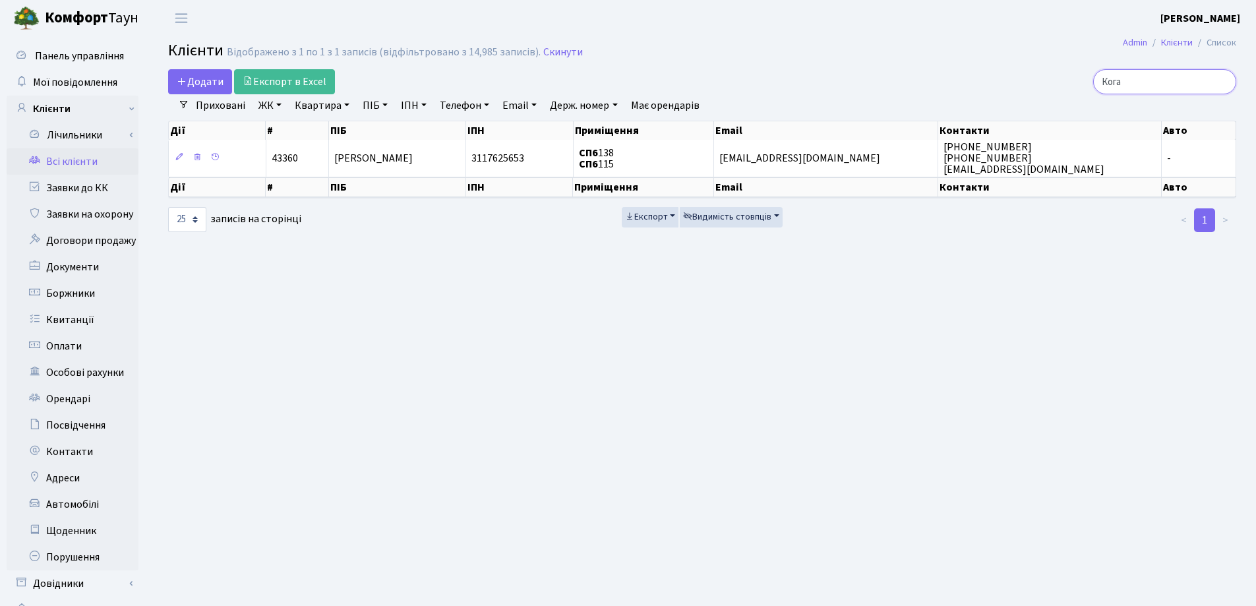
click at [1225, 82] on input "Кога" at bounding box center [1164, 81] width 143 height 25
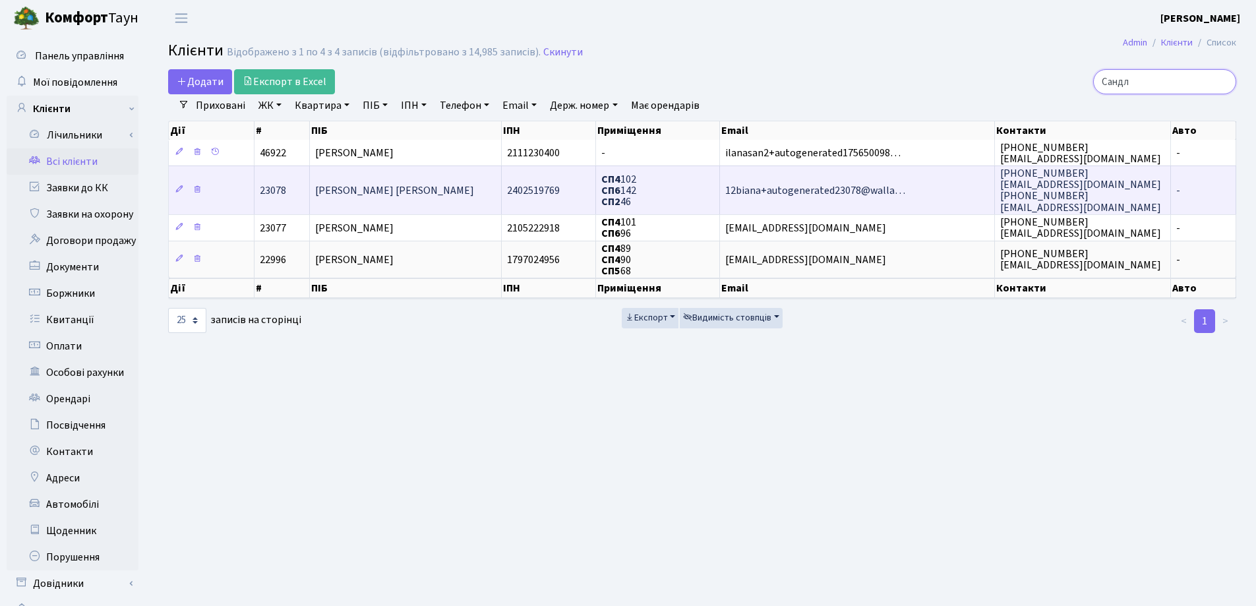
type input "Сандл"
click at [446, 180] on td "[PERSON_NAME] [PERSON_NAME]" at bounding box center [406, 189] width 192 height 48
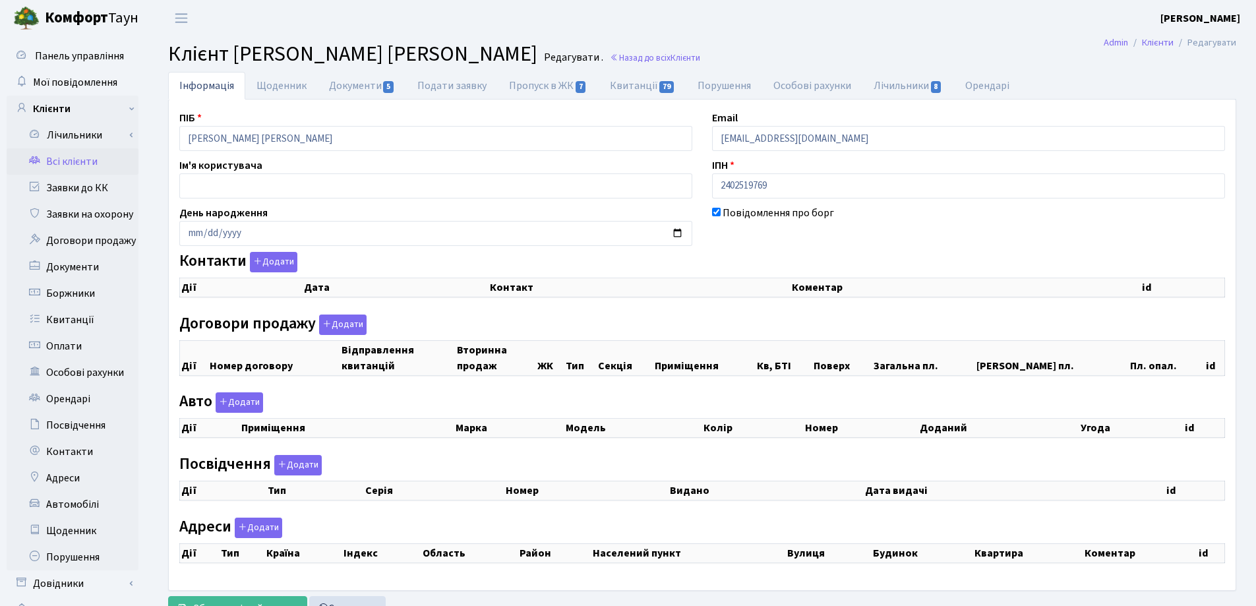
select select "25"
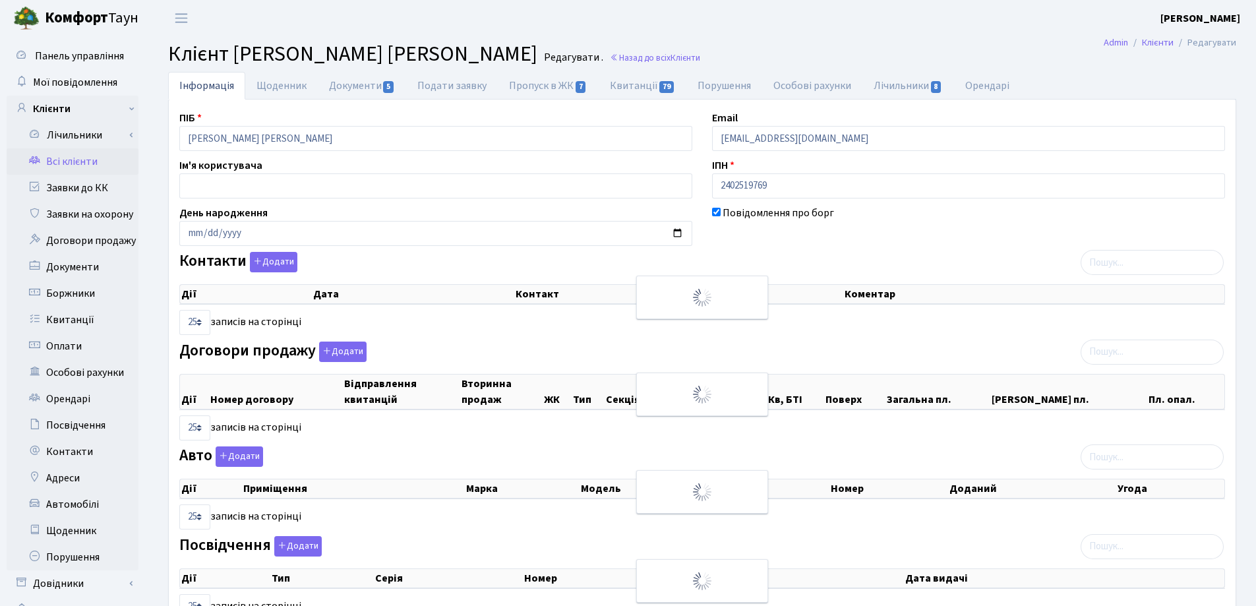
checkbox input "true"
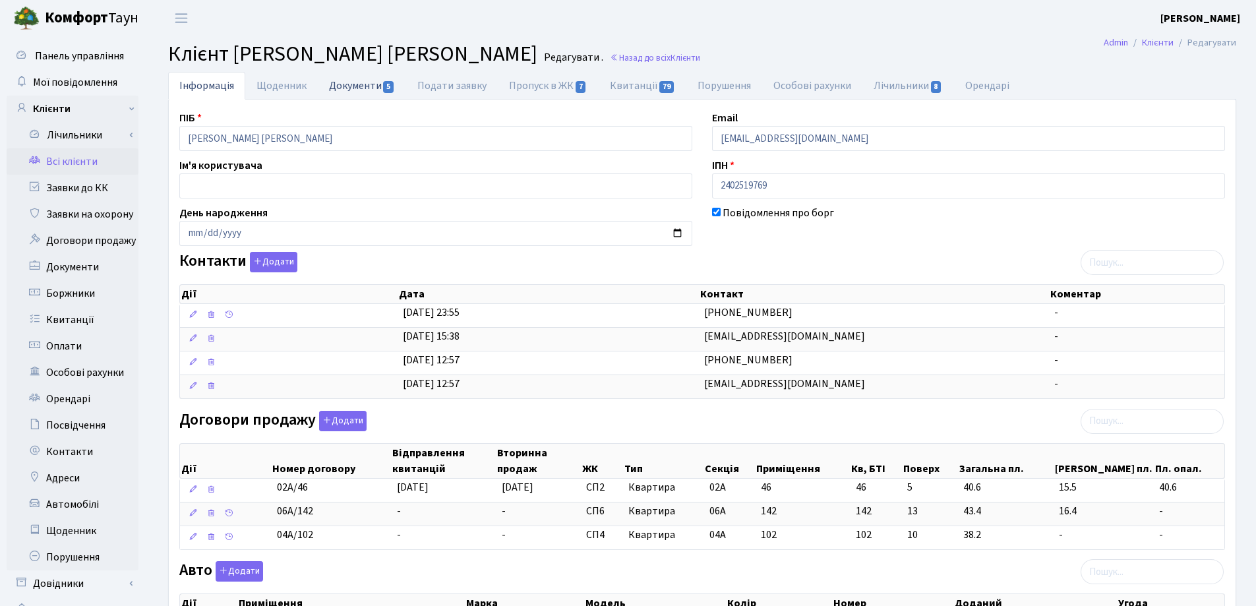
click at [344, 86] on link "Документи 5" at bounding box center [362, 85] width 88 height 27
select select "25"
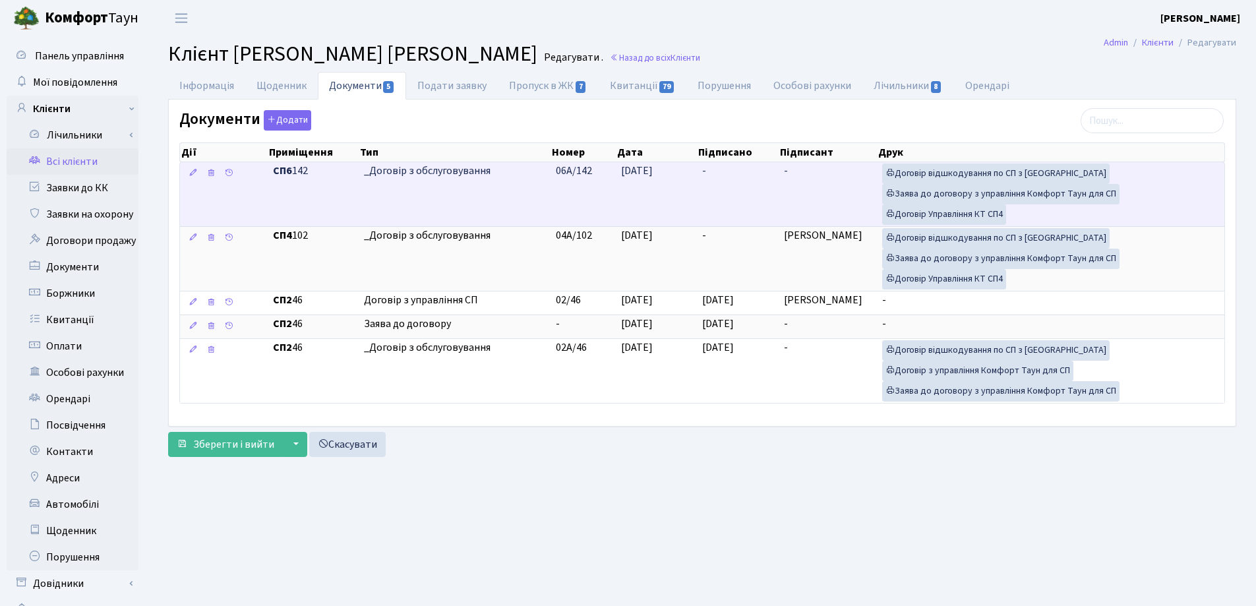
click at [722, 171] on td "-" at bounding box center [738, 194] width 82 height 64
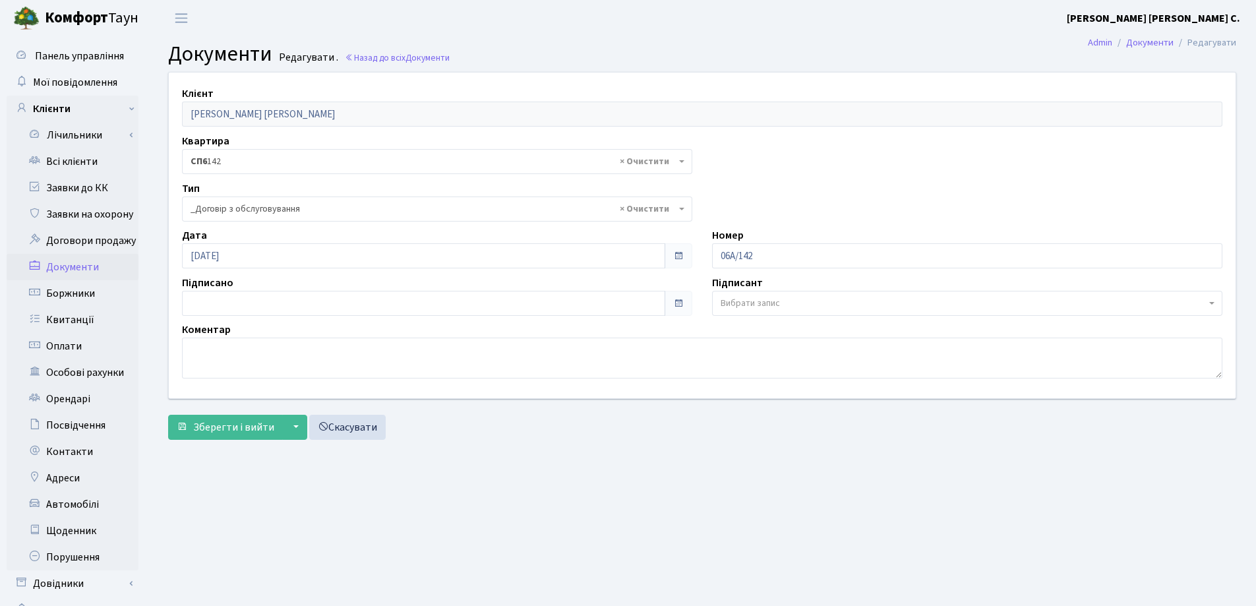
select select "289"
type input "[DATE]"
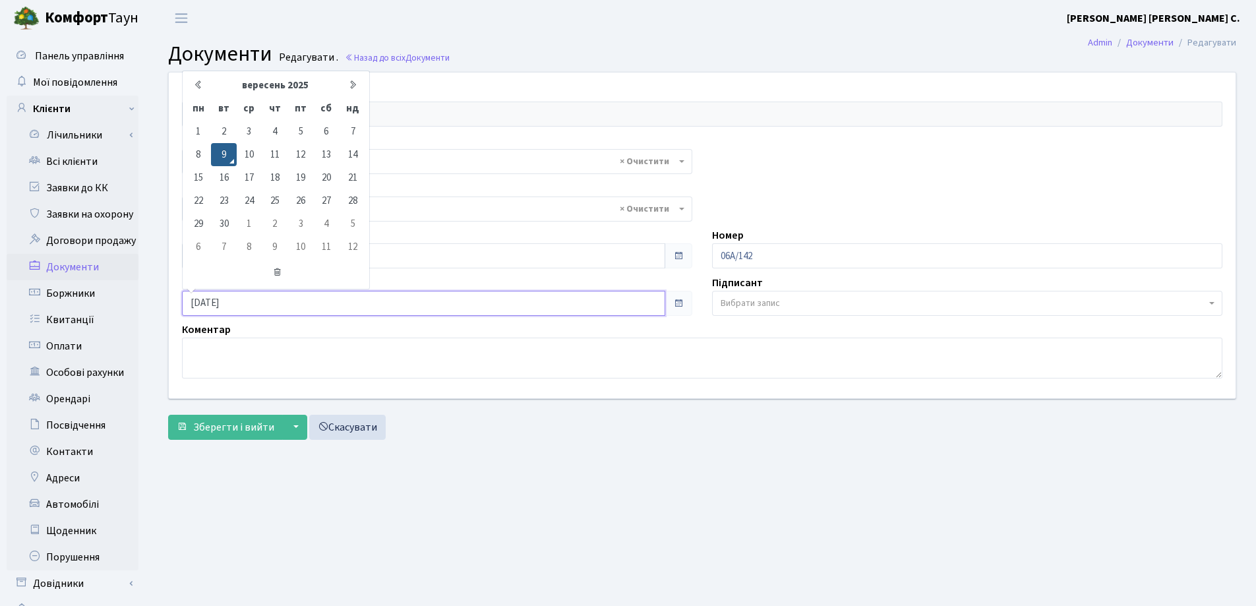
click at [218, 305] on input "[DATE]" at bounding box center [423, 303] width 483 height 25
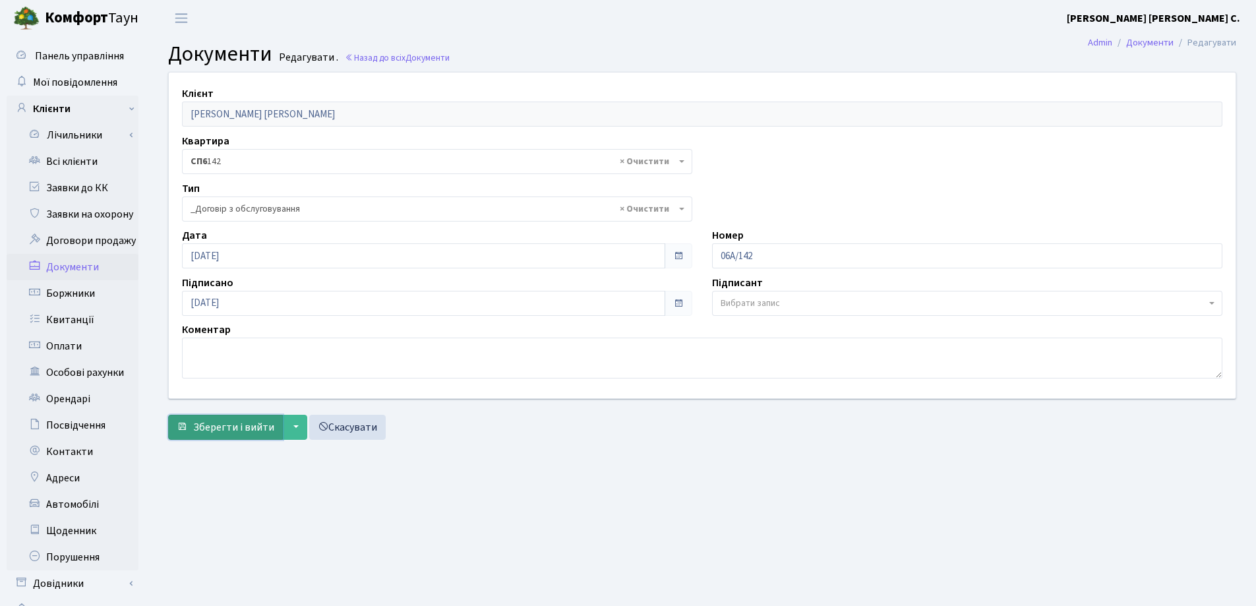
click at [231, 425] on span "Зберегти і вийти" at bounding box center [233, 427] width 81 height 15
click at [88, 167] on link "Всі клієнти" at bounding box center [73, 161] width 132 height 26
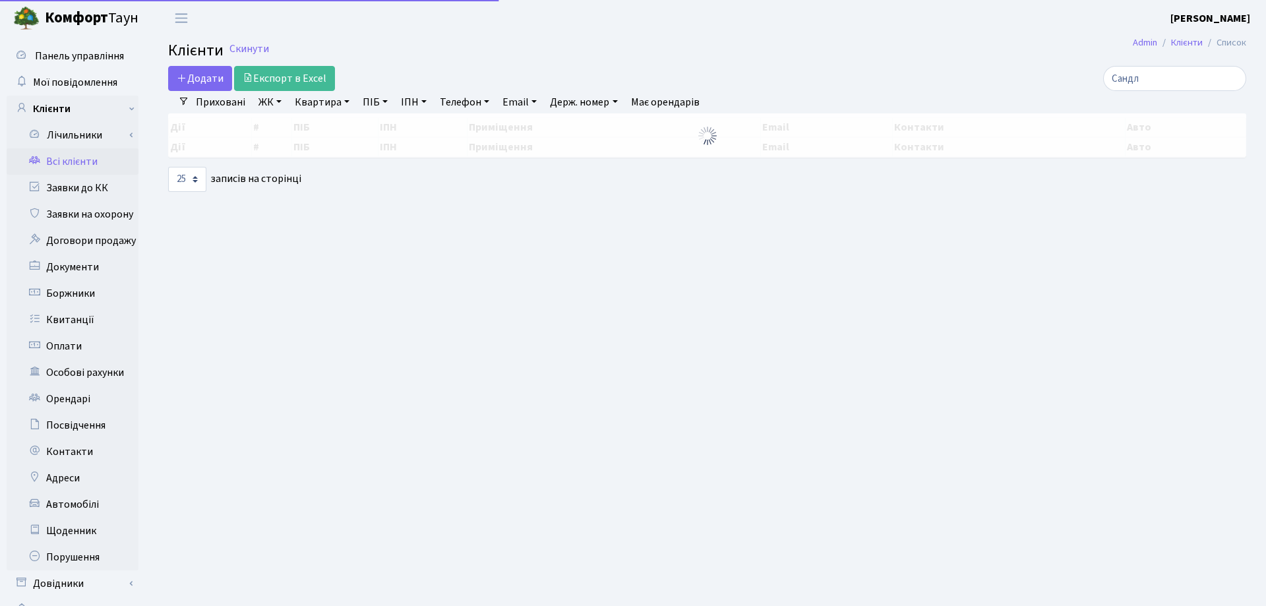
select select "25"
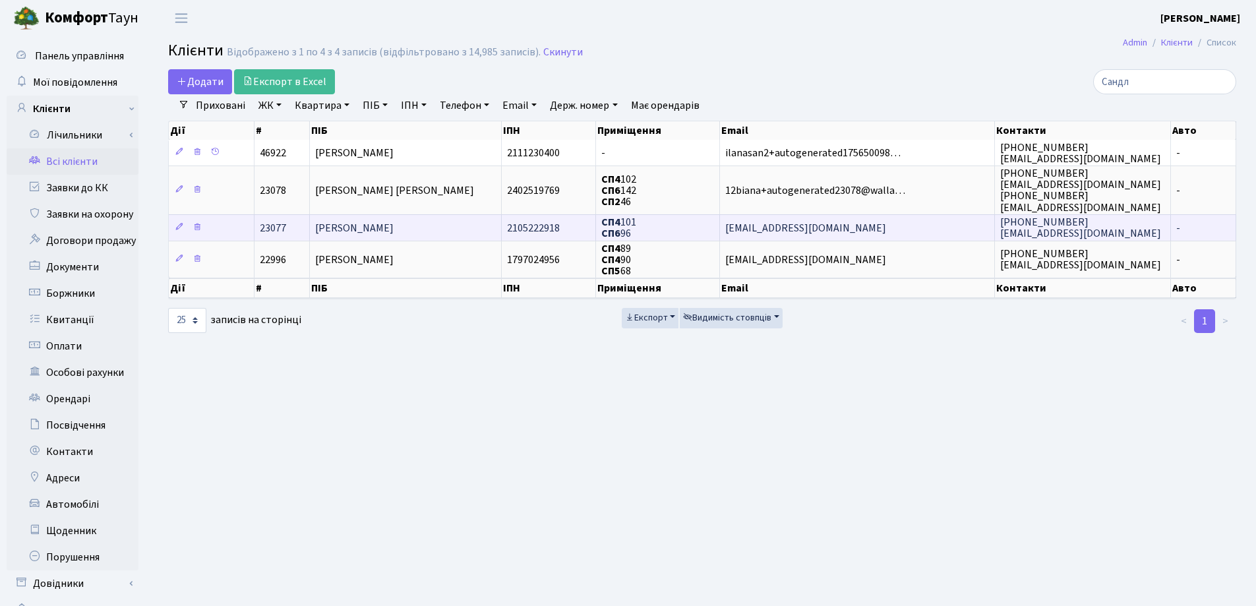
click at [452, 231] on td "[PERSON_NAME]" at bounding box center [406, 227] width 192 height 26
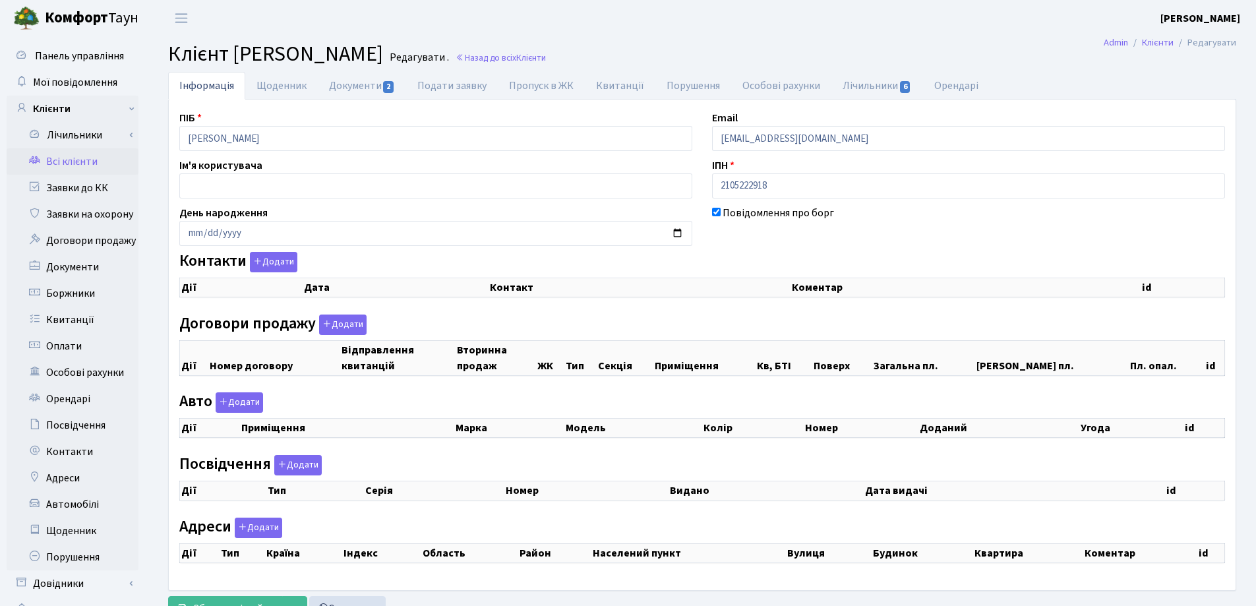
checkbox input "true"
select select "25"
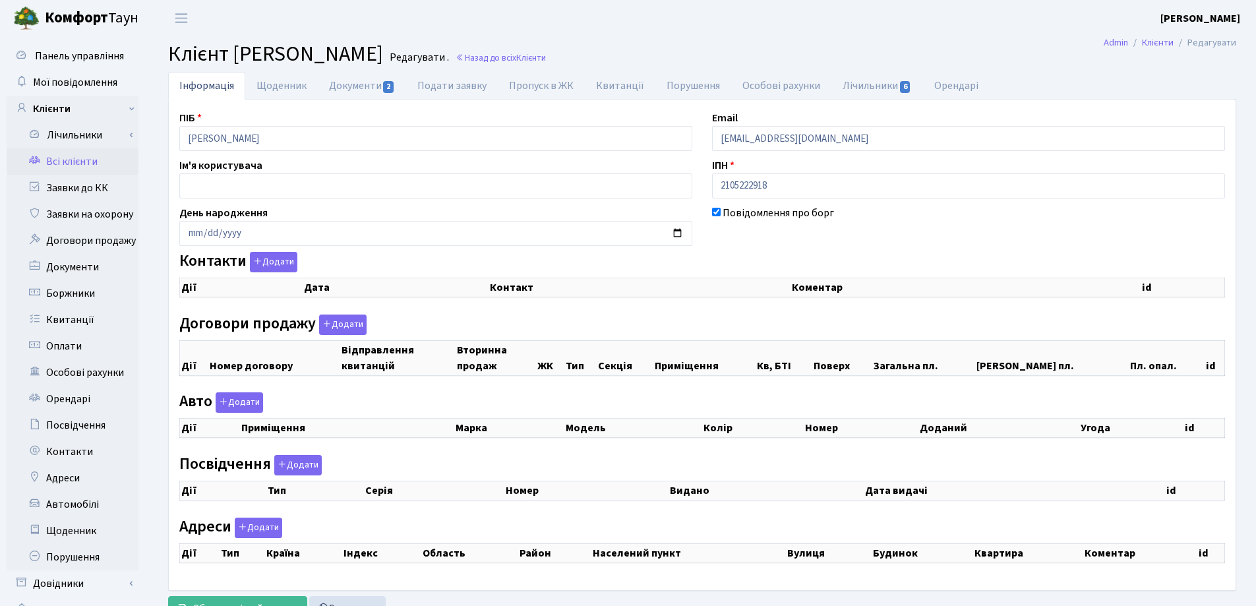
select select "25"
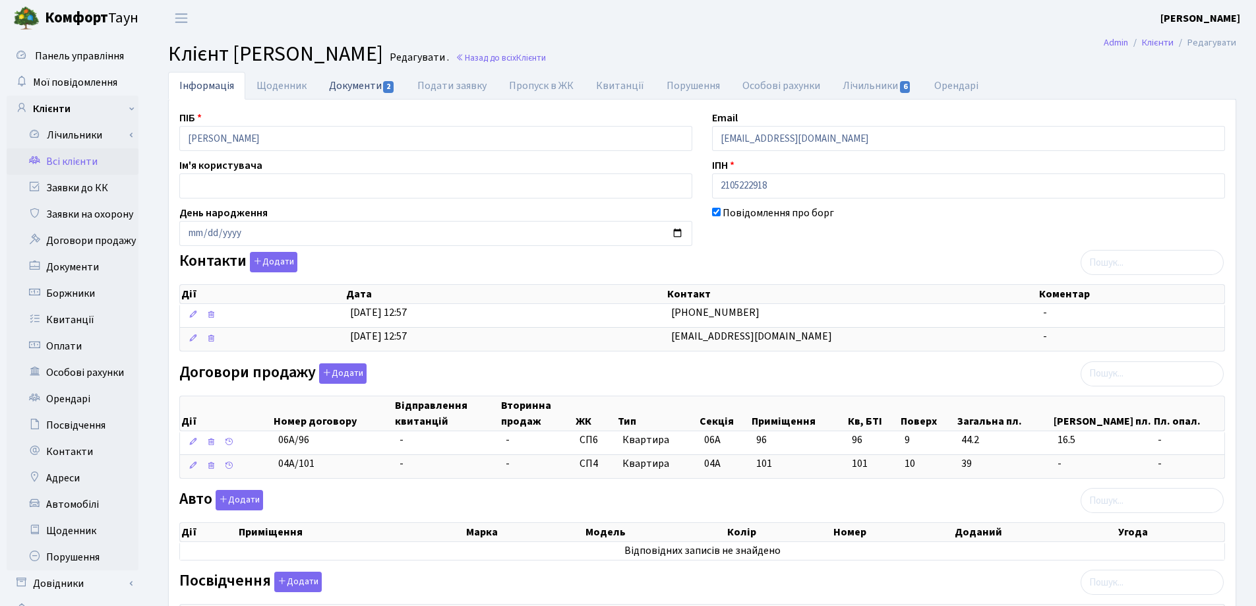
click at [349, 87] on link "Документи 2" at bounding box center [362, 85] width 88 height 27
select select "25"
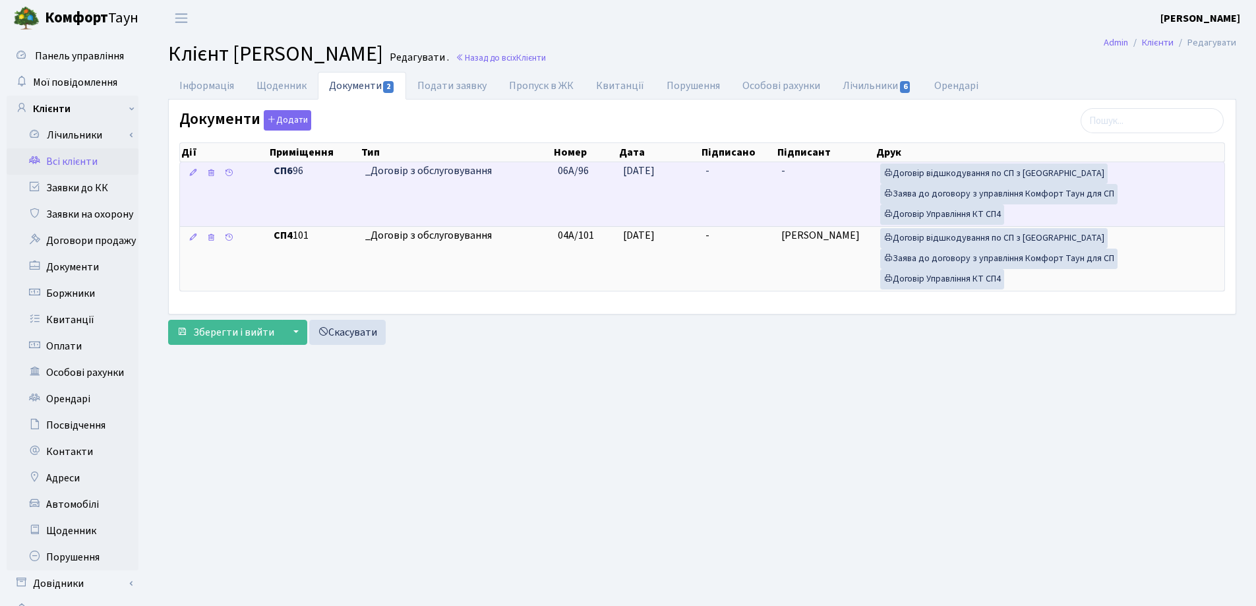
click at [753, 179] on td "-" at bounding box center [738, 194] width 76 height 64
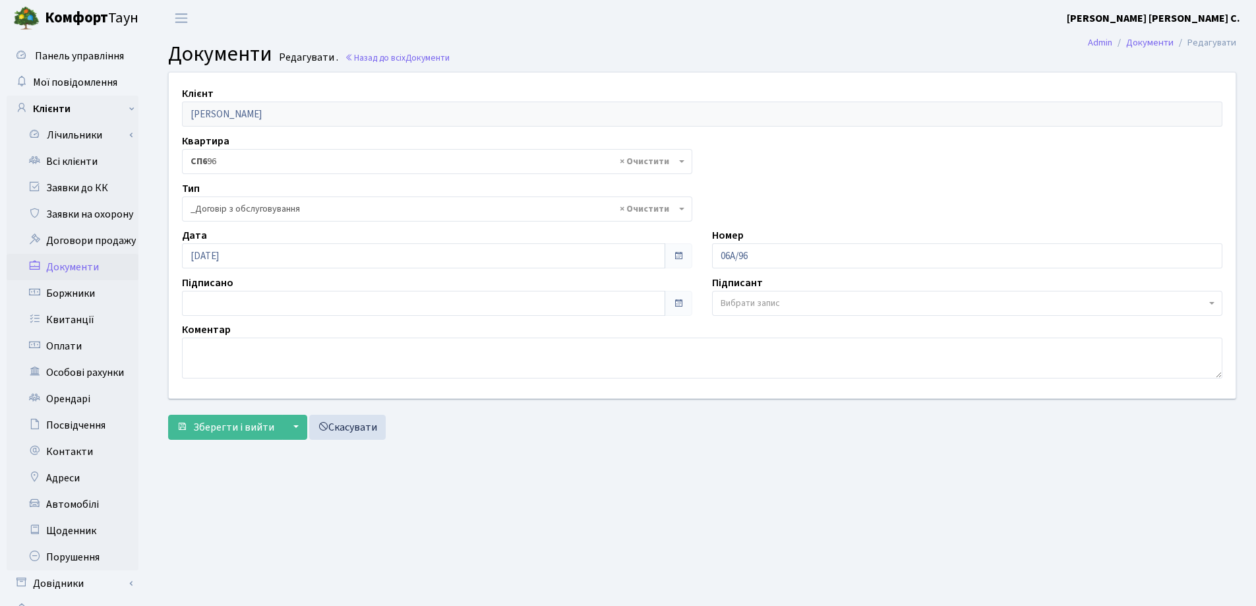
select select "289"
type input "[DATE]"
click at [320, 299] on input "[DATE]" at bounding box center [423, 303] width 483 height 25
click at [252, 425] on span "Зберегти і вийти" at bounding box center [233, 427] width 81 height 15
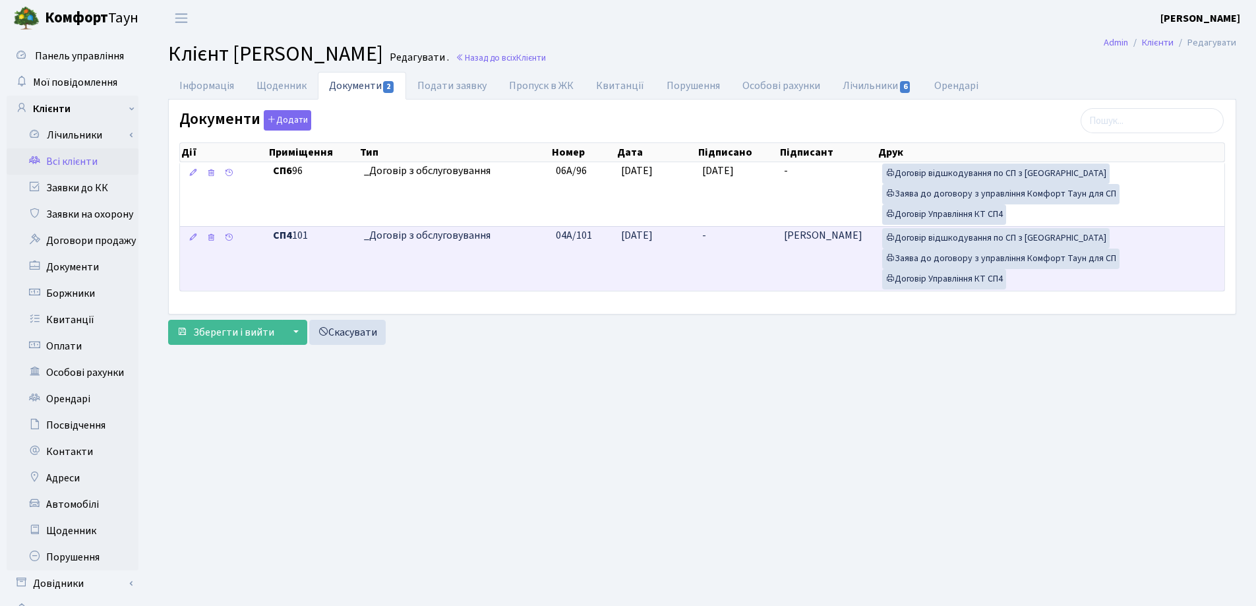
click at [726, 237] on td "-" at bounding box center [738, 258] width 82 height 65
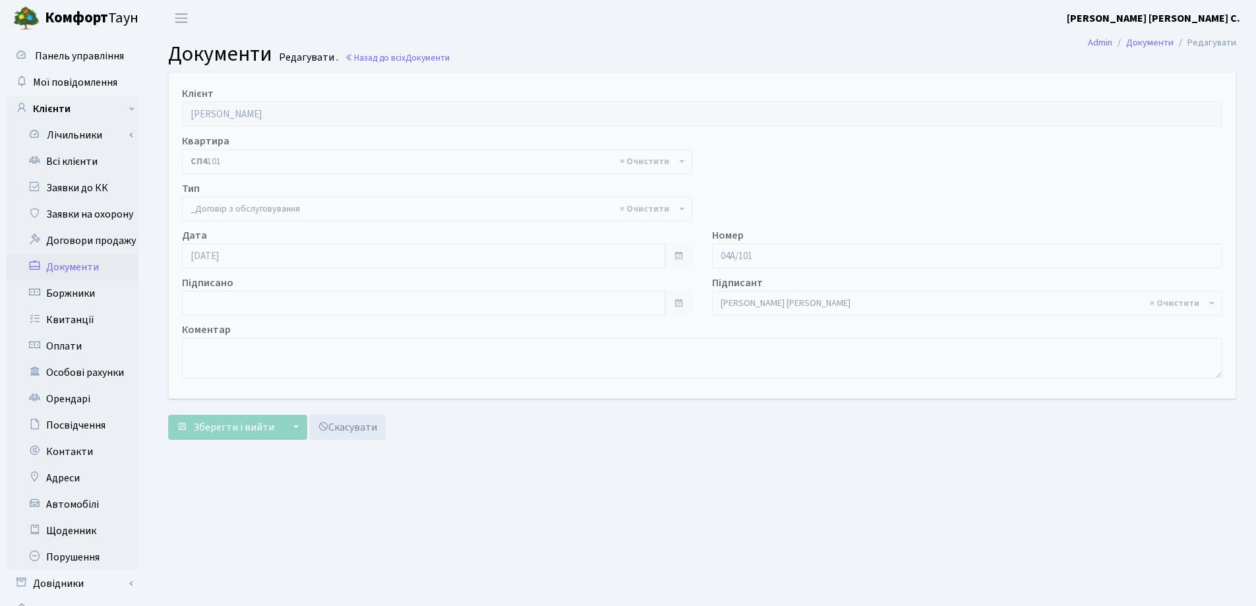
select select "289"
type input "[DATE]"
click at [349, 309] on input "[DATE]" at bounding box center [423, 303] width 483 height 25
click at [214, 424] on span "Зберегти і вийти" at bounding box center [233, 427] width 81 height 15
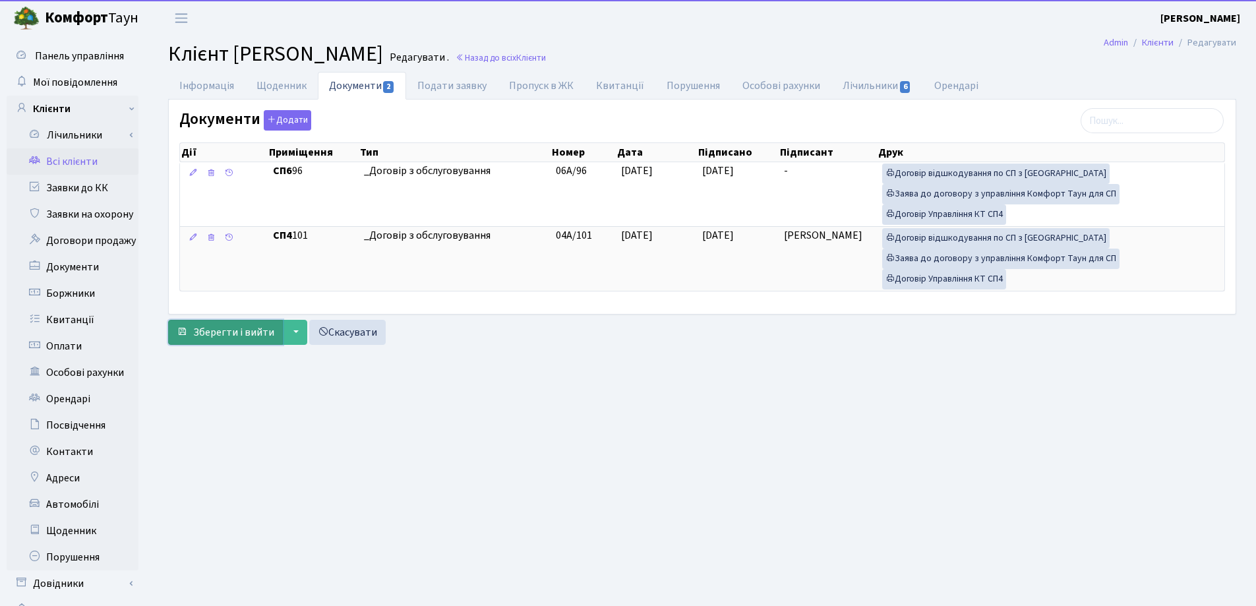
click at [241, 334] on span "Зберегти і вийти" at bounding box center [233, 332] width 81 height 15
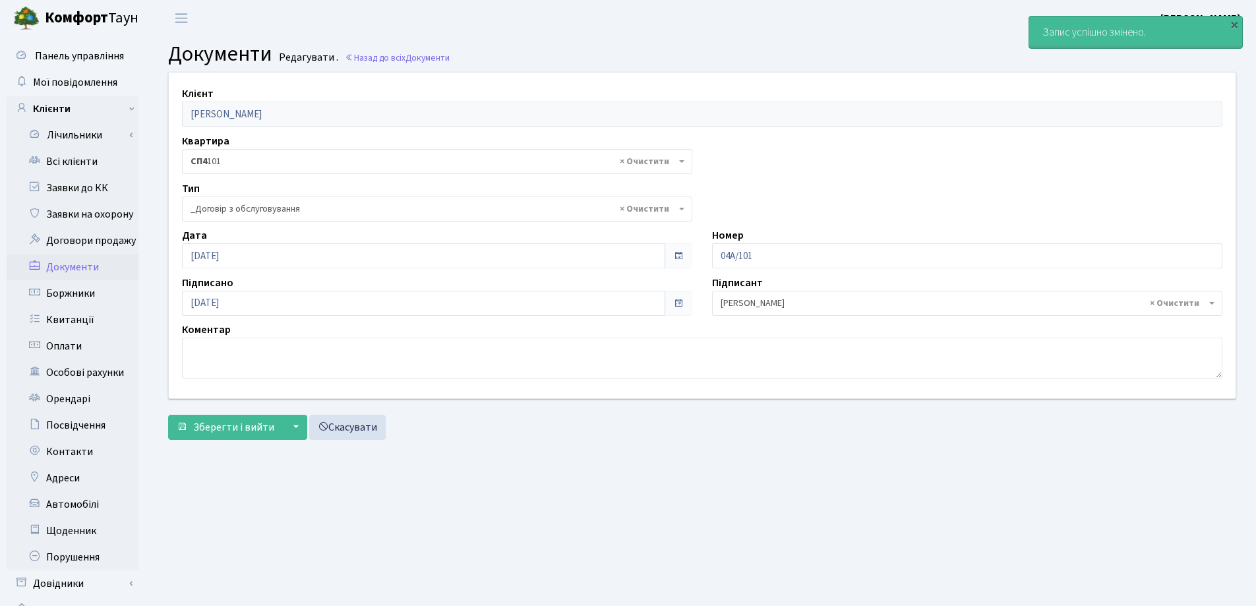
select select "289"
click at [78, 164] on link "Всі клієнти" at bounding box center [73, 161] width 132 height 26
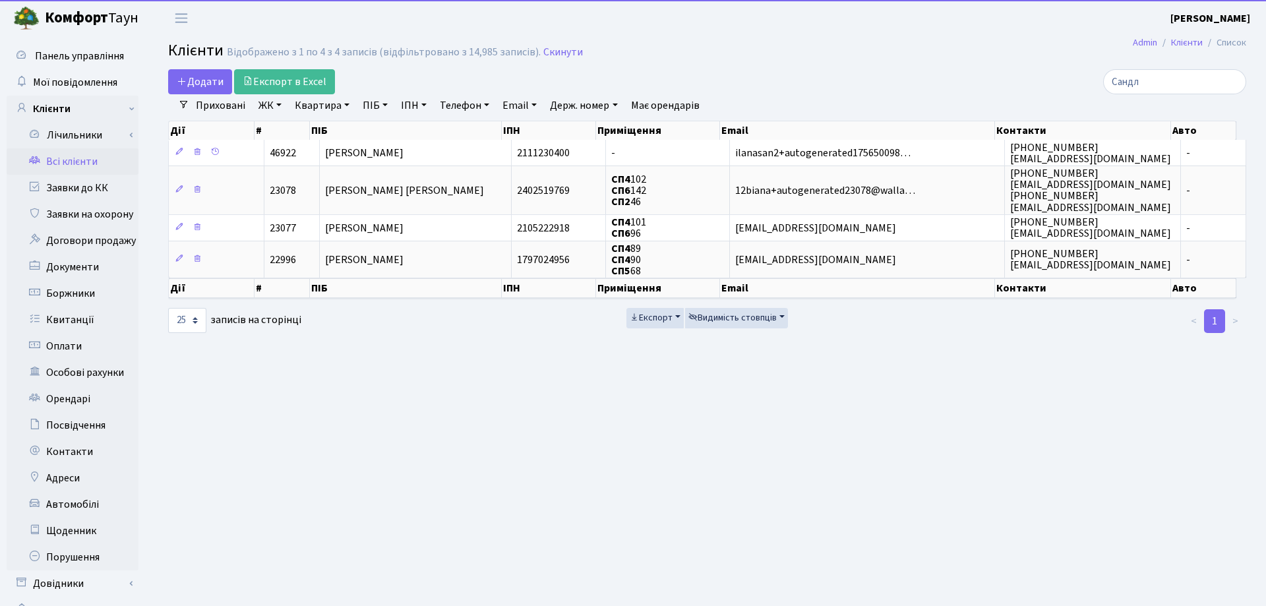
select select "25"
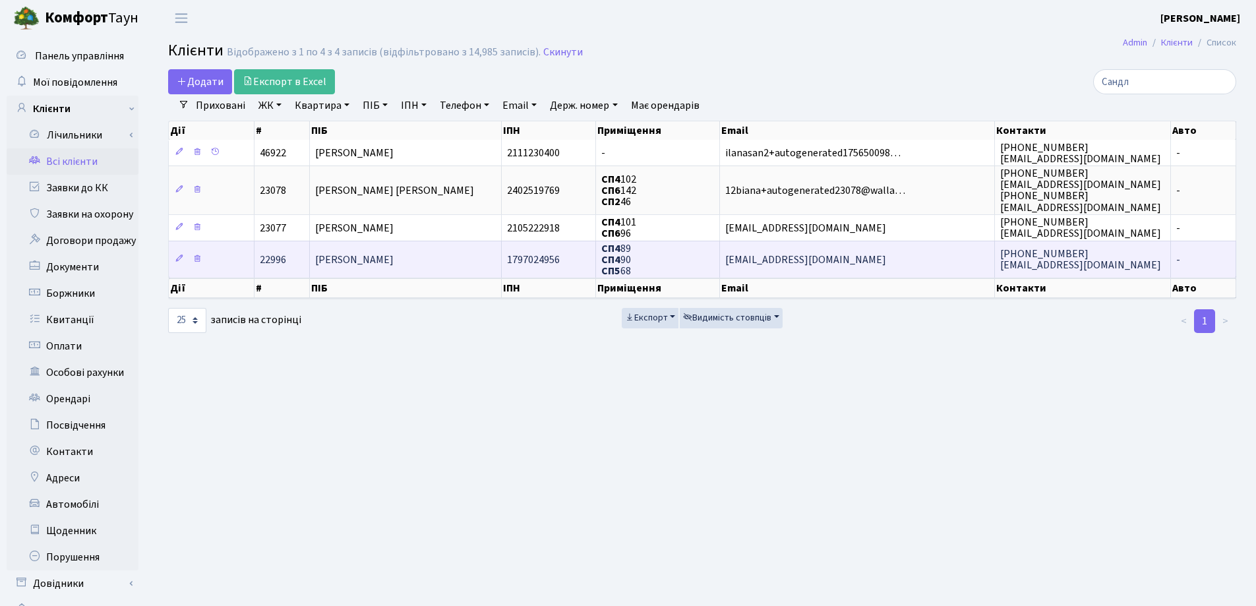
click at [451, 258] on td "[PERSON_NAME]" at bounding box center [406, 259] width 192 height 37
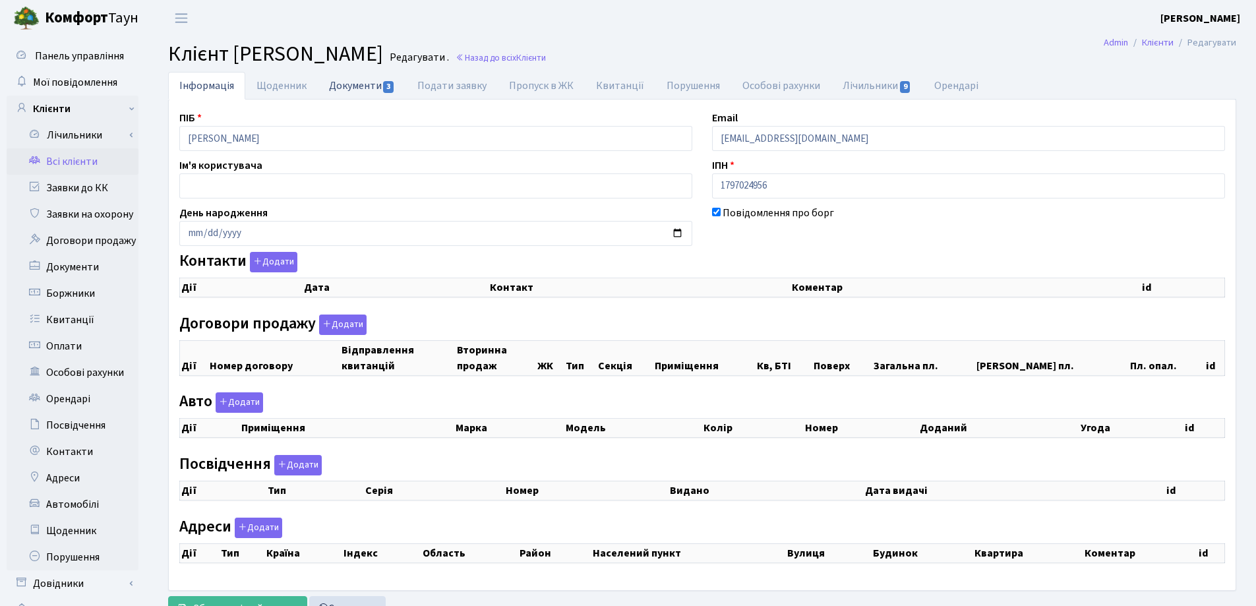
click at [357, 85] on link "Документи 3" at bounding box center [362, 85] width 88 height 27
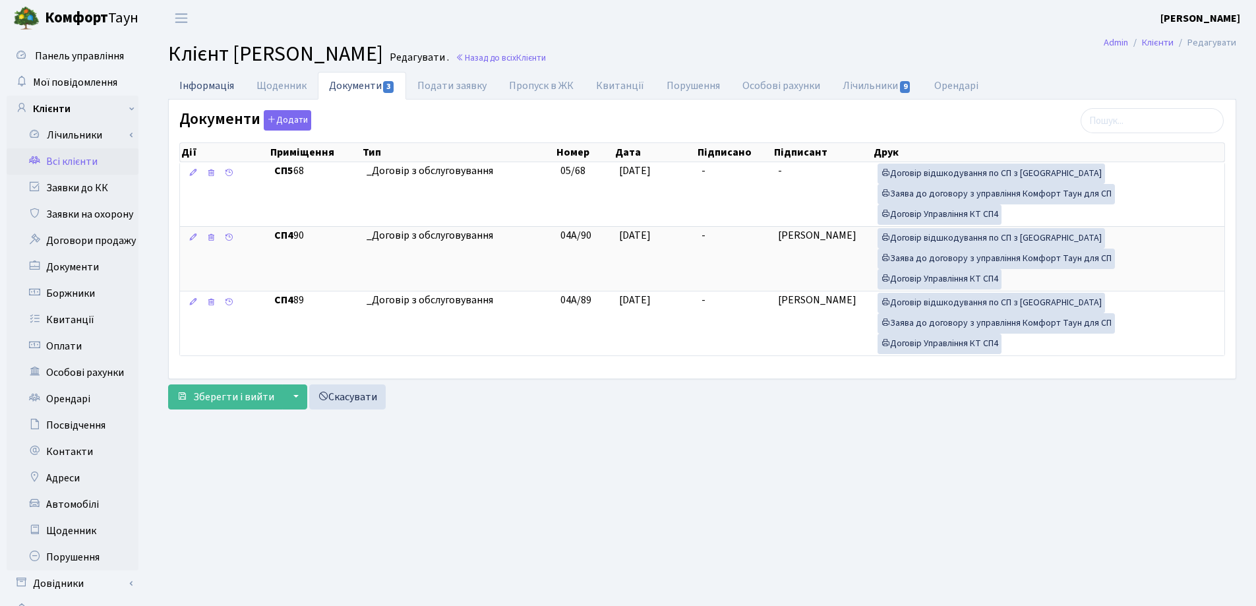
click at [200, 80] on link "Інформація" at bounding box center [206, 85] width 77 height 27
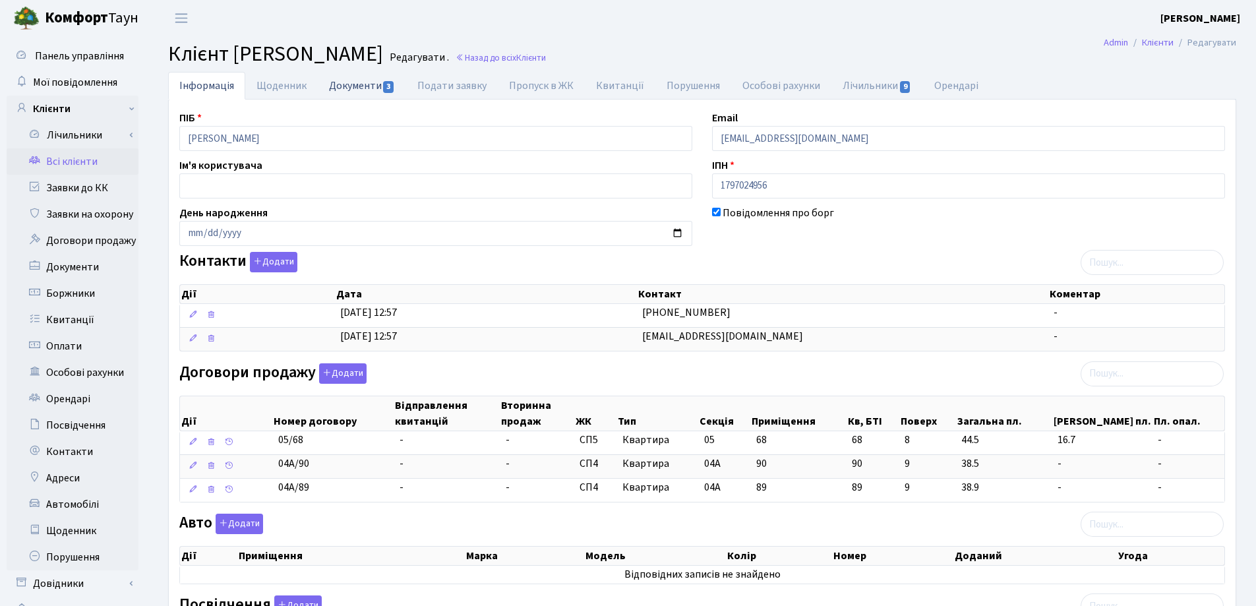
click at [345, 88] on link "Документи 3" at bounding box center [362, 85] width 88 height 27
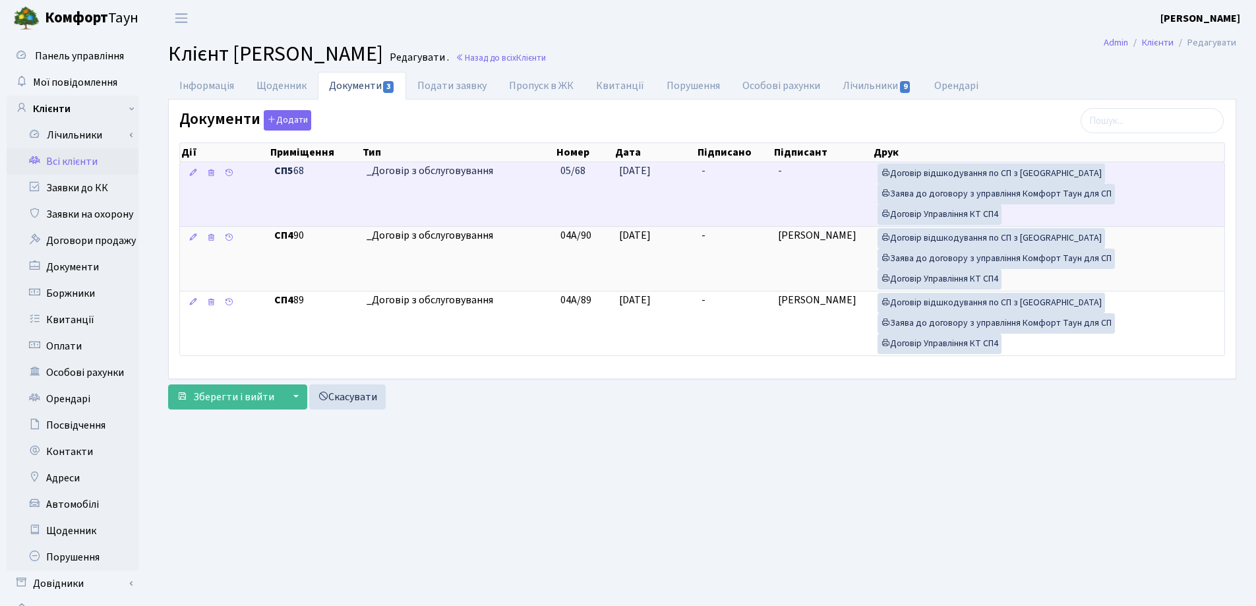
click at [727, 174] on td "-" at bounding box center [734, 194] width 76 height 64
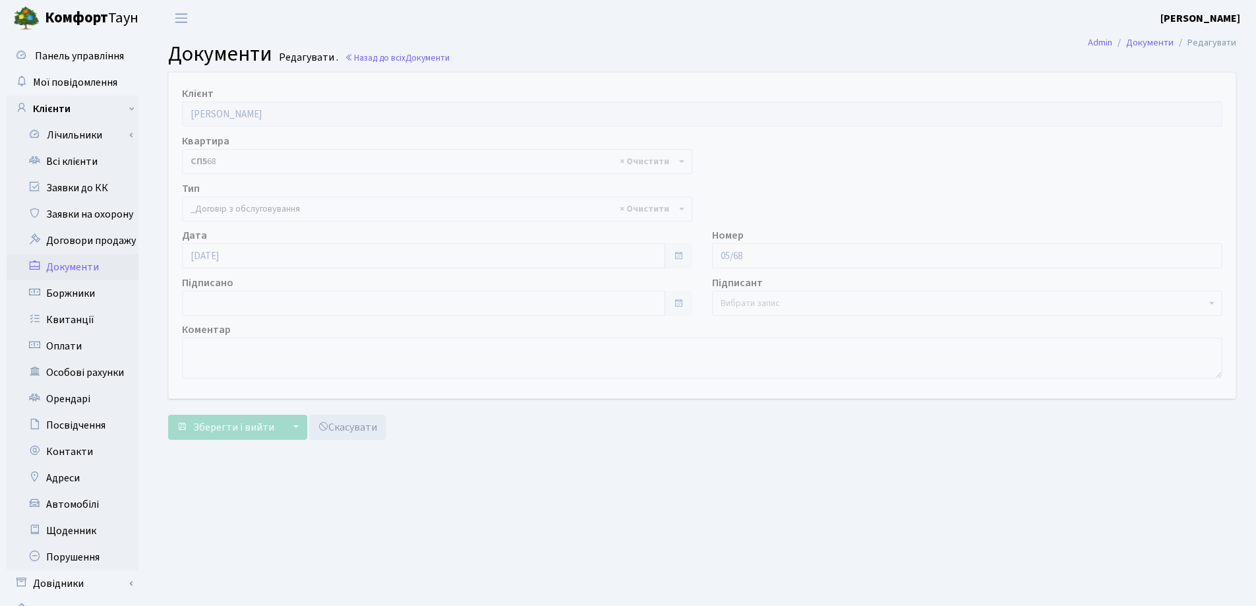
select select "289"
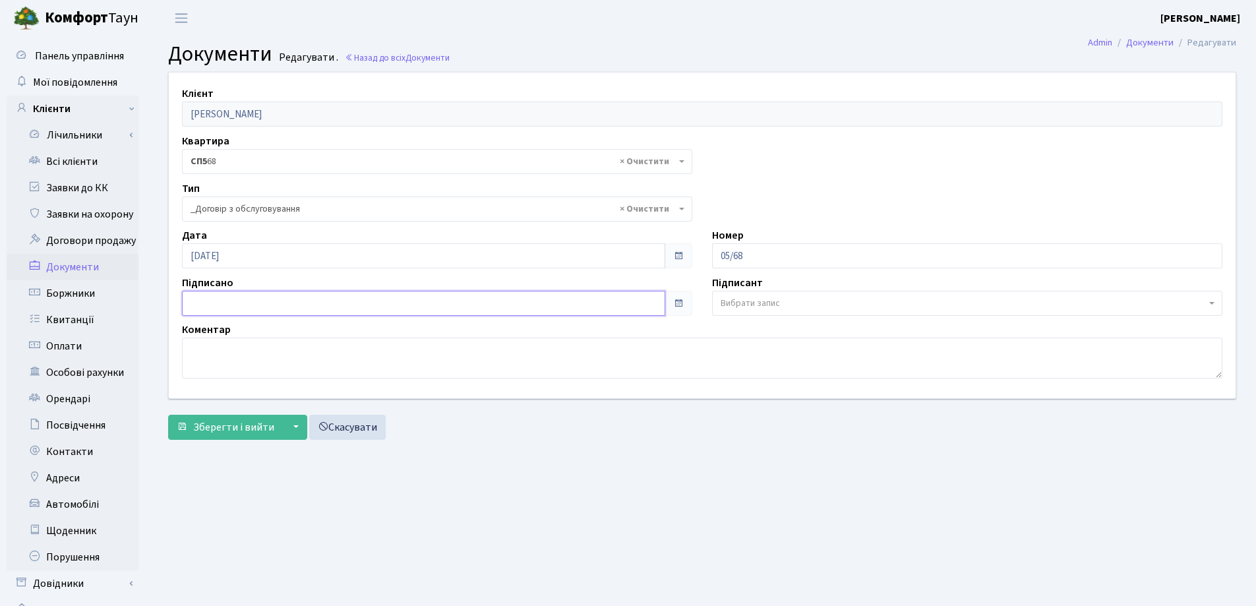
type input "[DATE]"
click at [470, 304] on input "[DATE]" at bounding box center [423, 303] width 483 height 25
click at [229, 425] on span "Зберегти і вийти" at bounding box center [233, 427] width 81 height 15
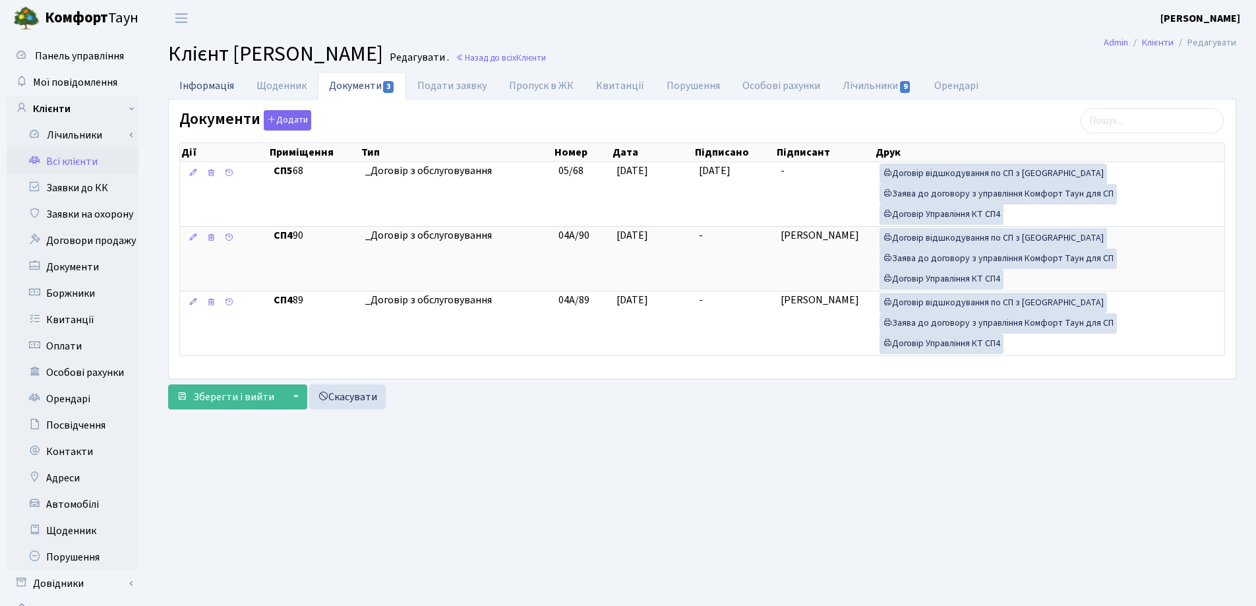
click at [193, 86] on link "Інформація" at bounding box center [206, 85] width 77 height 27
select select "25"
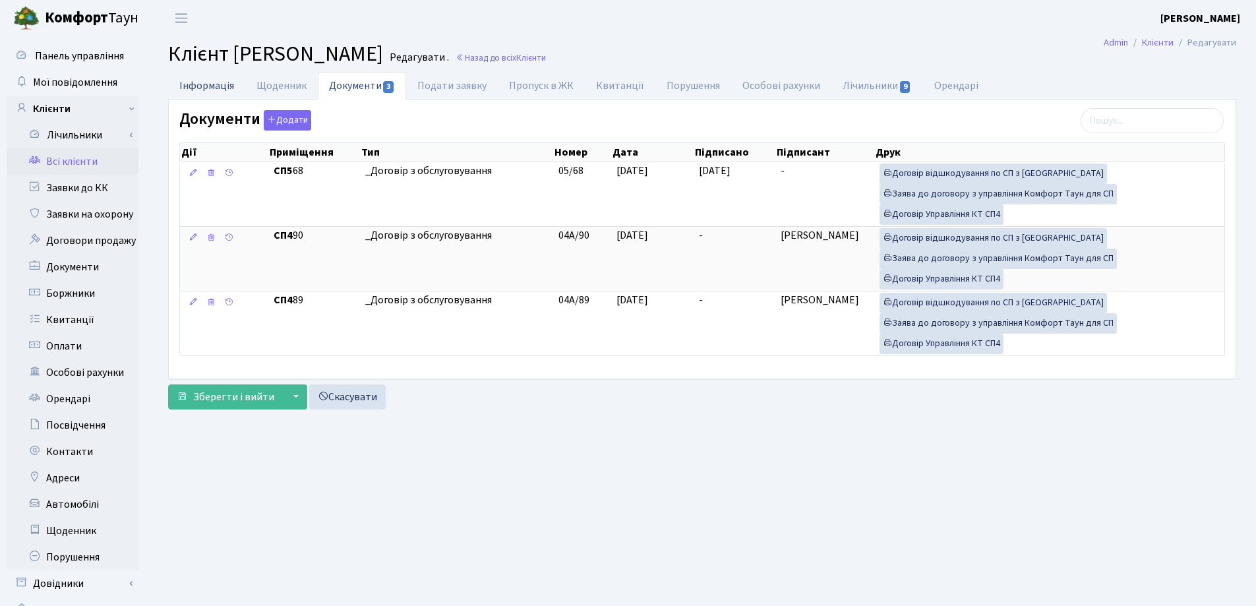
select select "25"
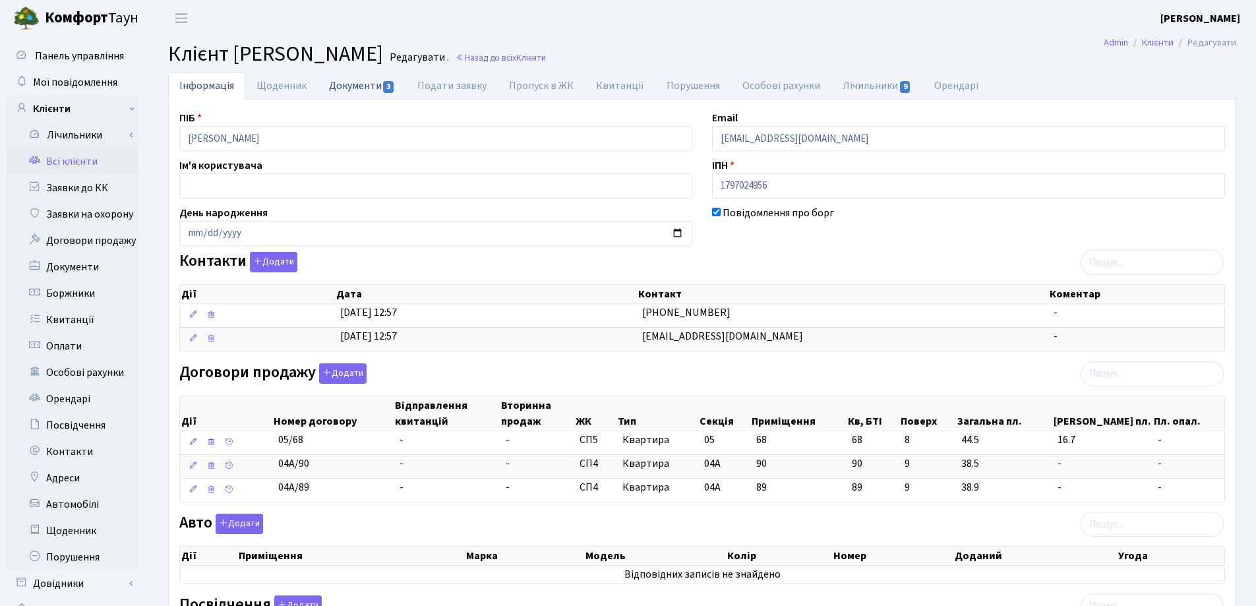
click at [353, 84] on link "Документи 3" at bounding box center [362, 85] width 88 height 27
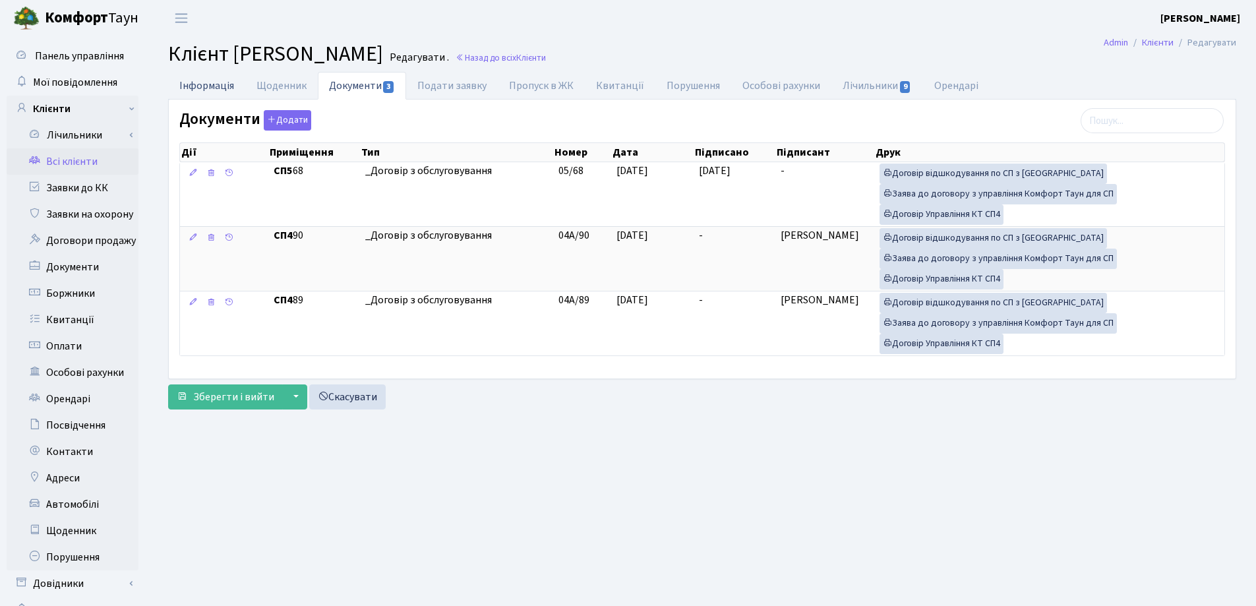
click at [185, 84] on link "Інформація" at bounding box center [206, 85] width 77 height 27
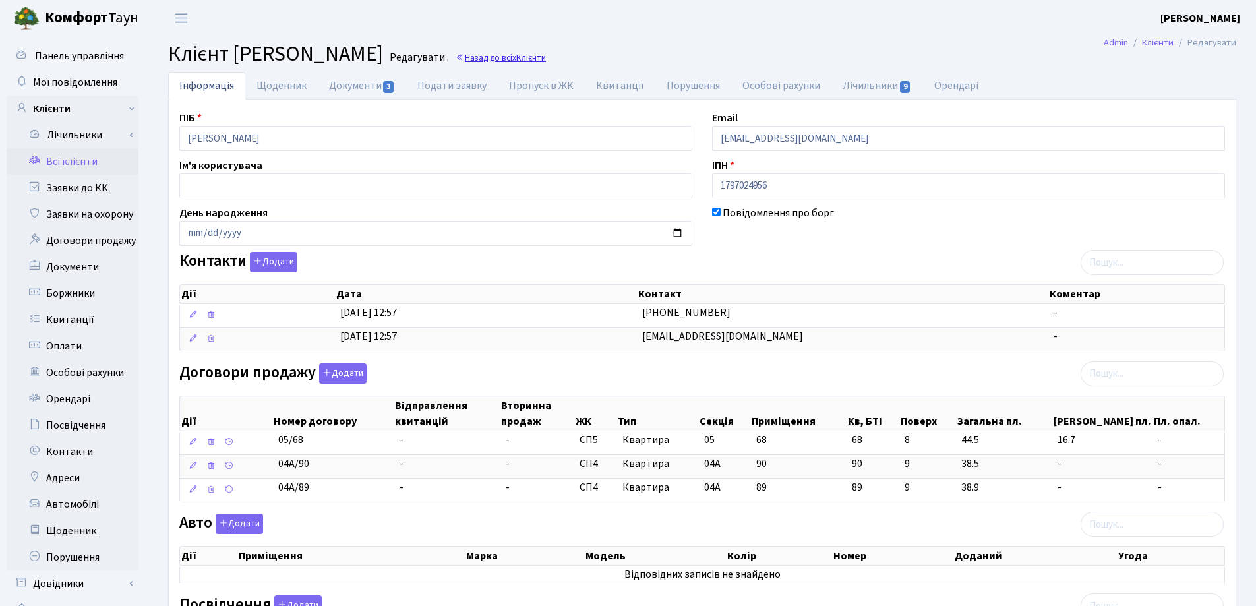
click at [483, 55] on link "Назад до всіх Клієнти" at bounding box center [501, 57] width 90 height 13
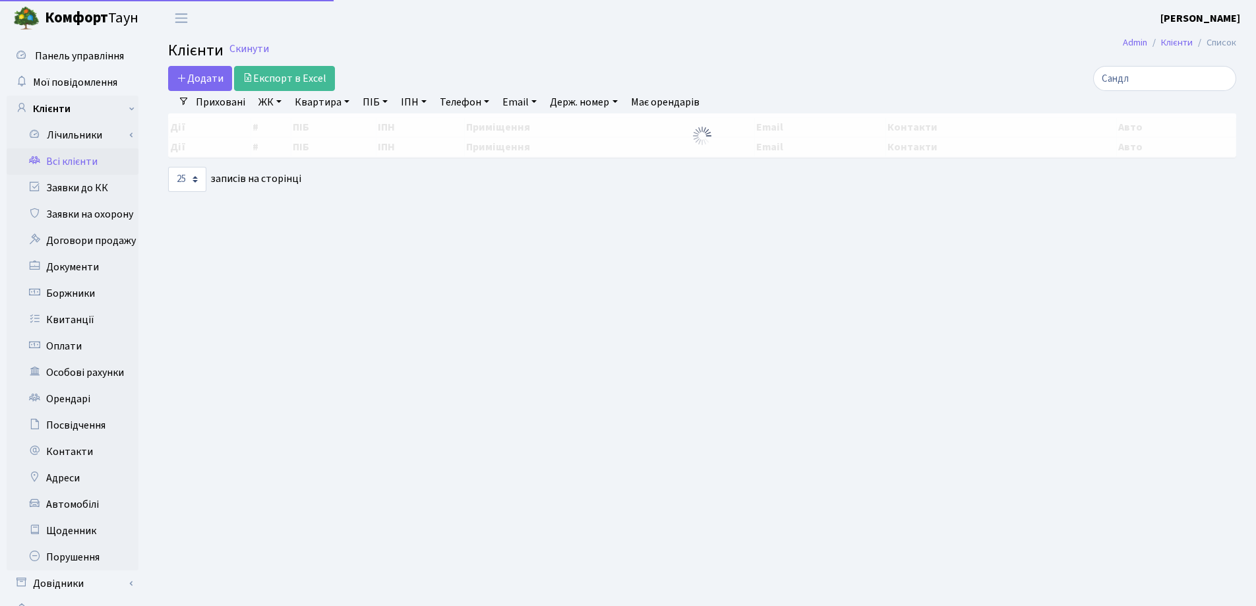
select select "25"
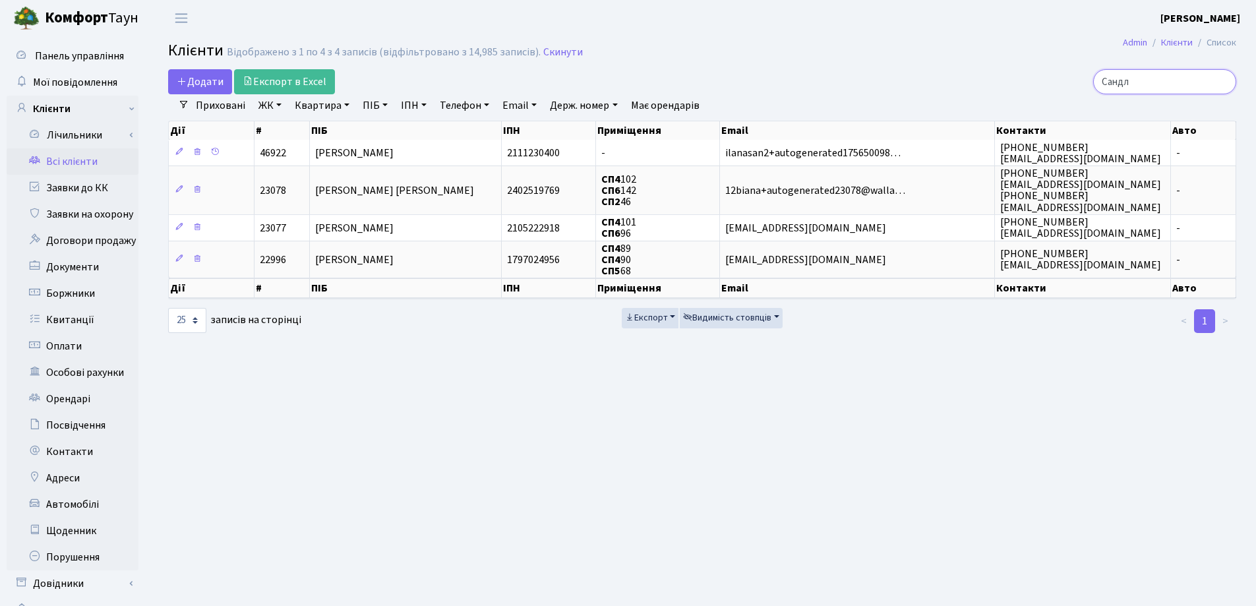
click at [1222, 79] on input "Сандл" at bounding box center [1164, 81] width 143 height 25
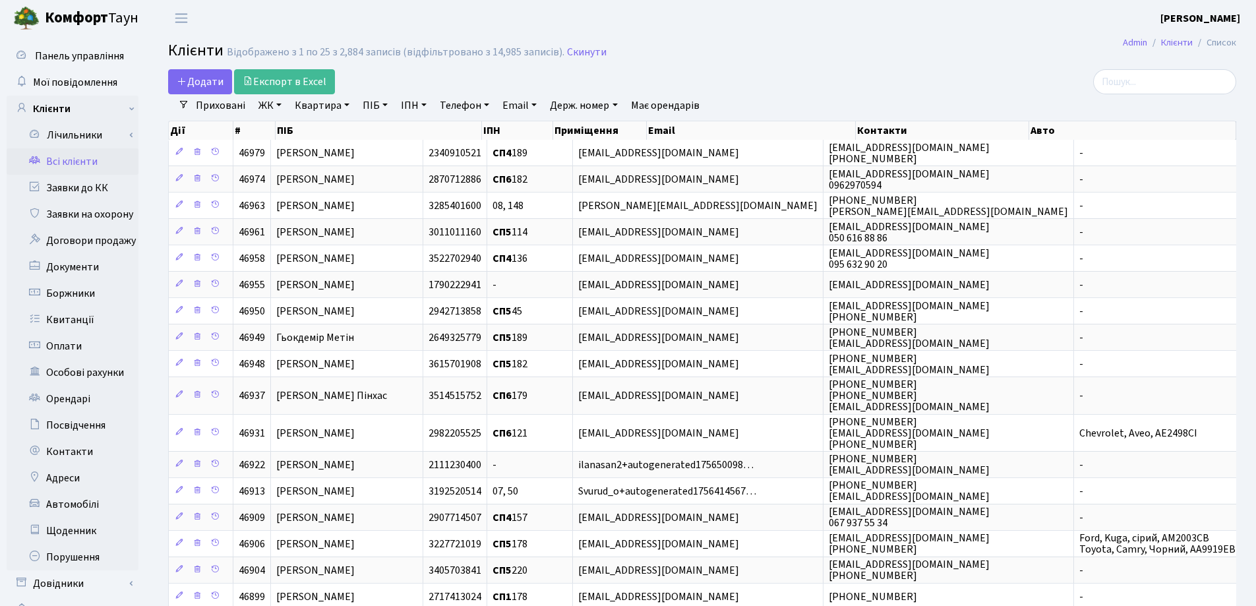
click at [347, 101] on link "Квартира" at bounding box center [321, 105] width 65 height 22
click at [344, 129] on input "text" at bounding box center [328, 131] width 77 height 25
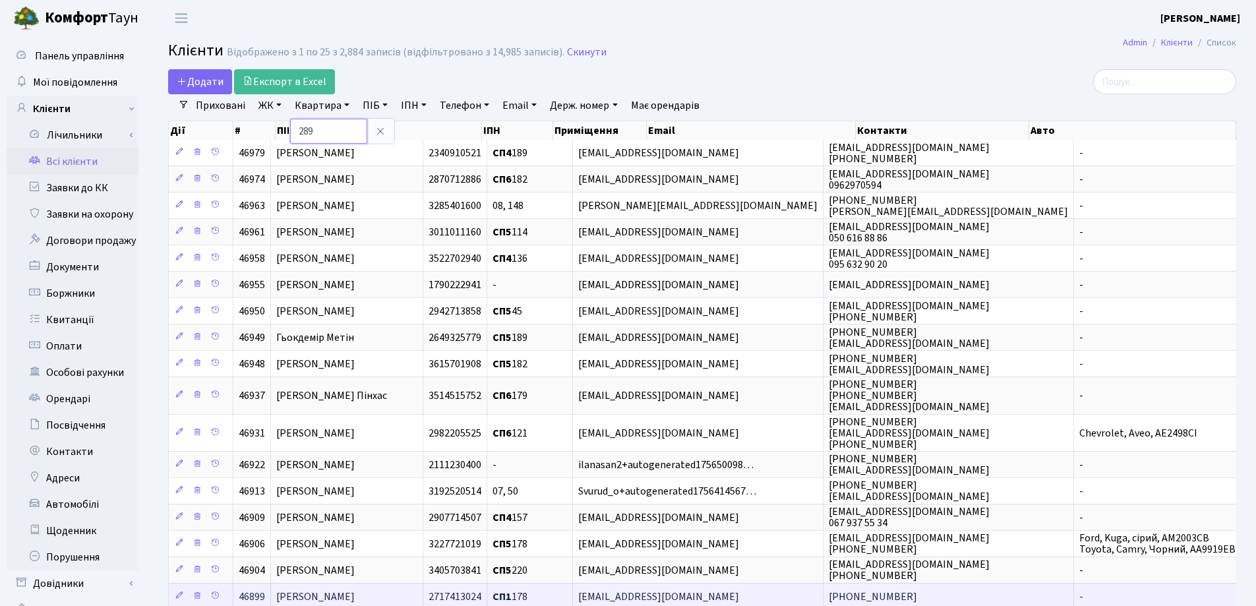
type input "289"
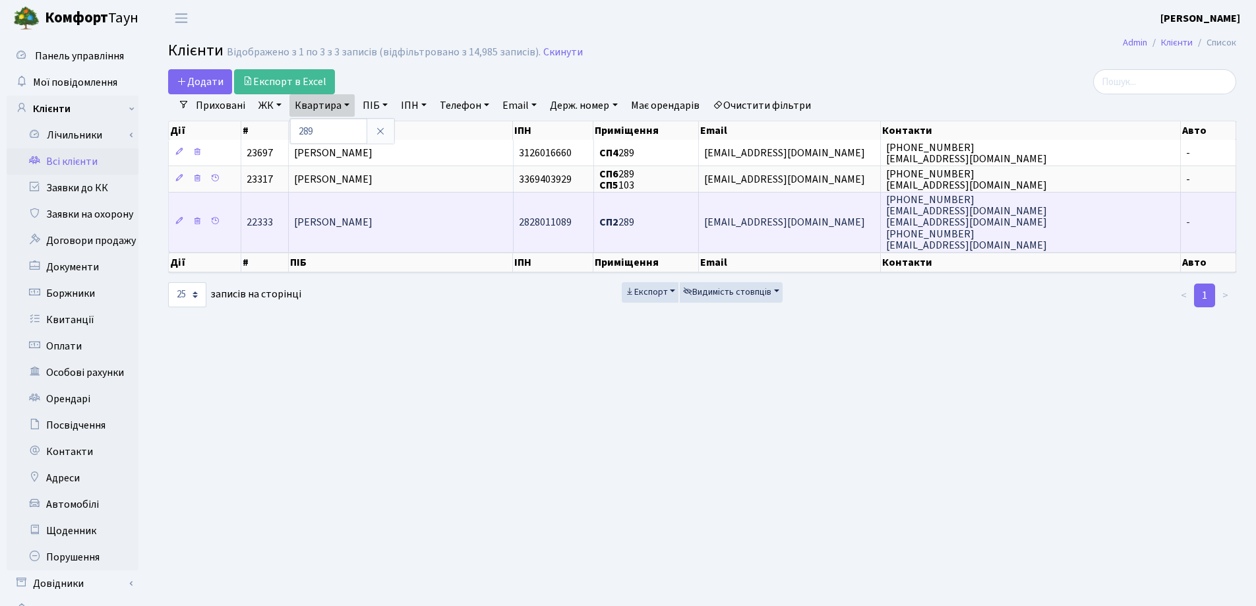
click at [446, 226] on td "Буняк Надія Анатоліївна" at bounding box center [401, 222] width 224 height 60
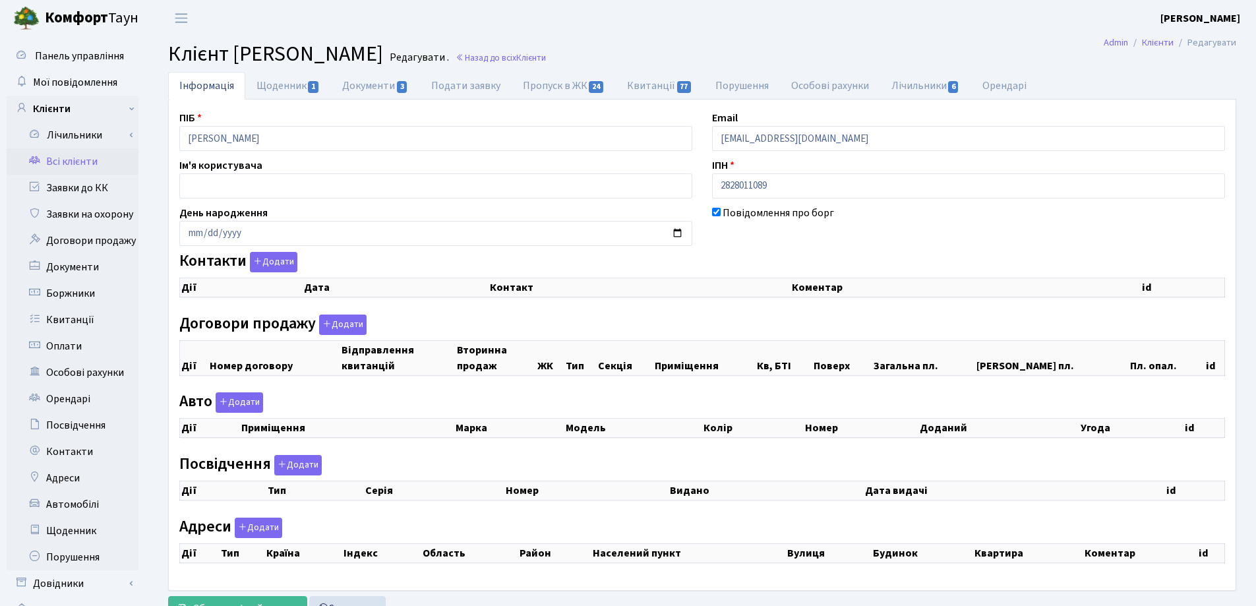
checkbox input "true"
select select "25"
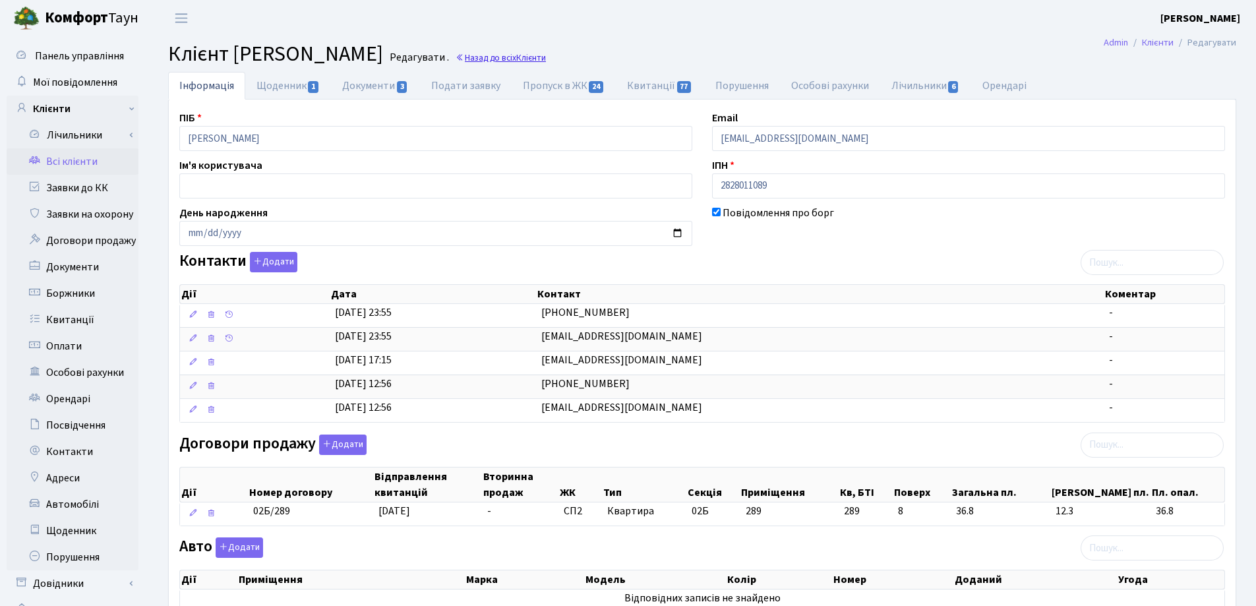
click at [546, 59] on link "Назад до всіх Клієнти" at bounding box center [501, 57] width 90 height 13
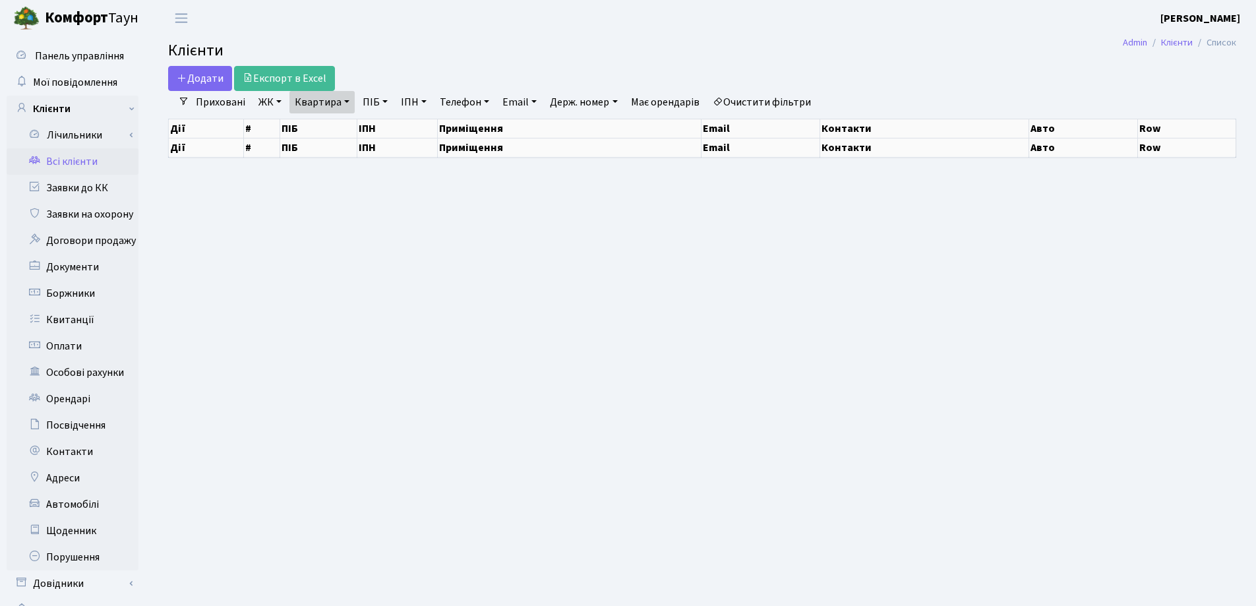
select select "25"
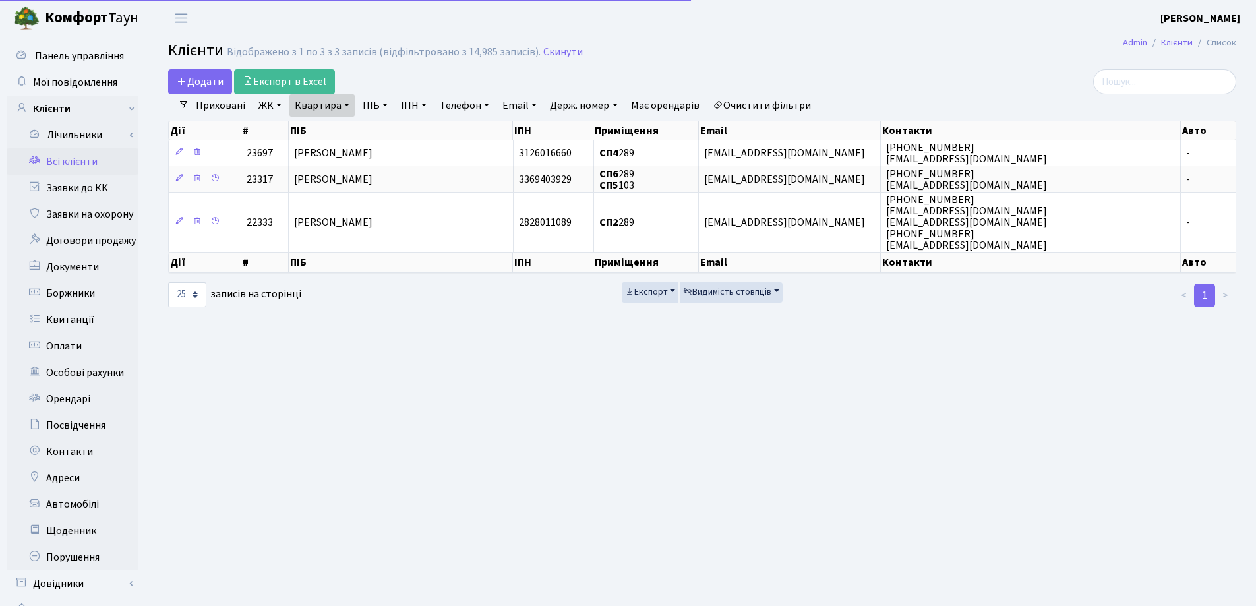
drag, startPoint x: 347, startPoint y: 104, endPoint x: 350, endPoint y: 127, distance: 22.7
click at [347, 106] on link "Квартира" at bounding box center [321, 105] width 65 height 22
click at [350, 127] on input "289" at bounding box center [328, 131] width 77 height 25
type input "2"
type input "158"
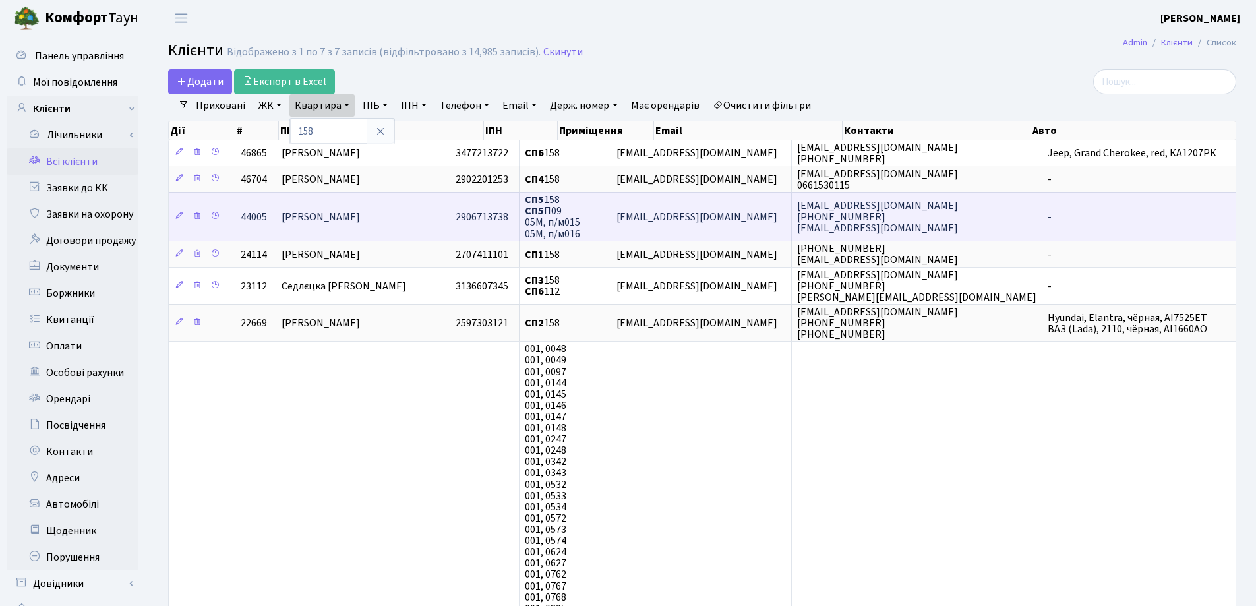
click at [434, 224] on td "[PERSON_NAME]" at bounding box center [363, 216] width 174 height 48
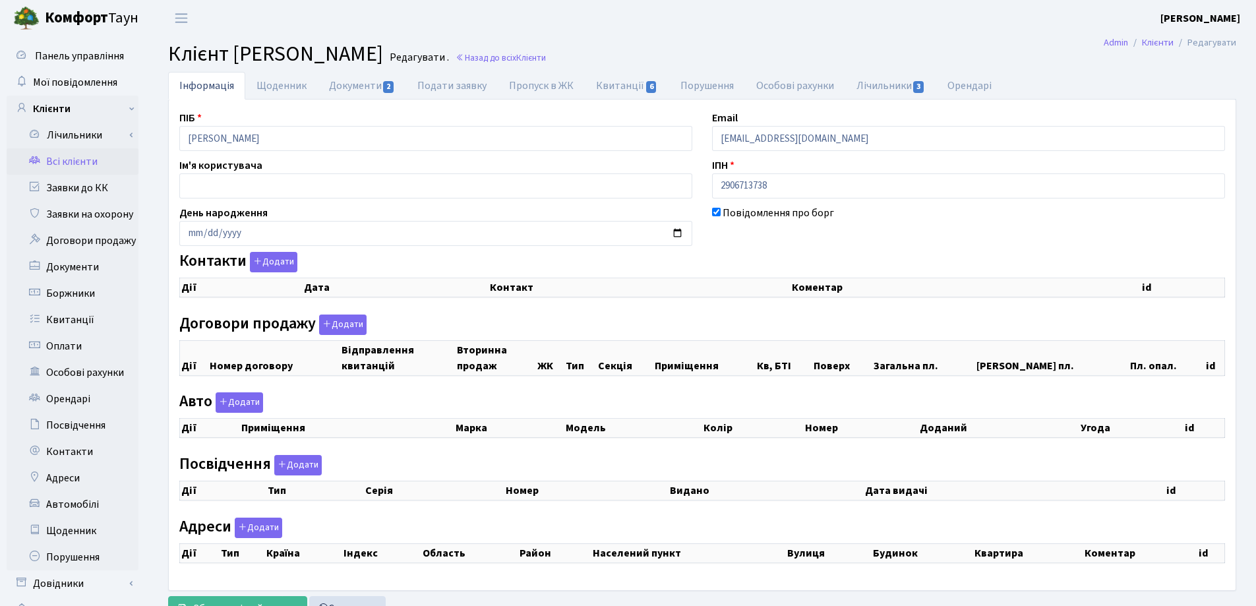
checkbox input "true"
select select "25"
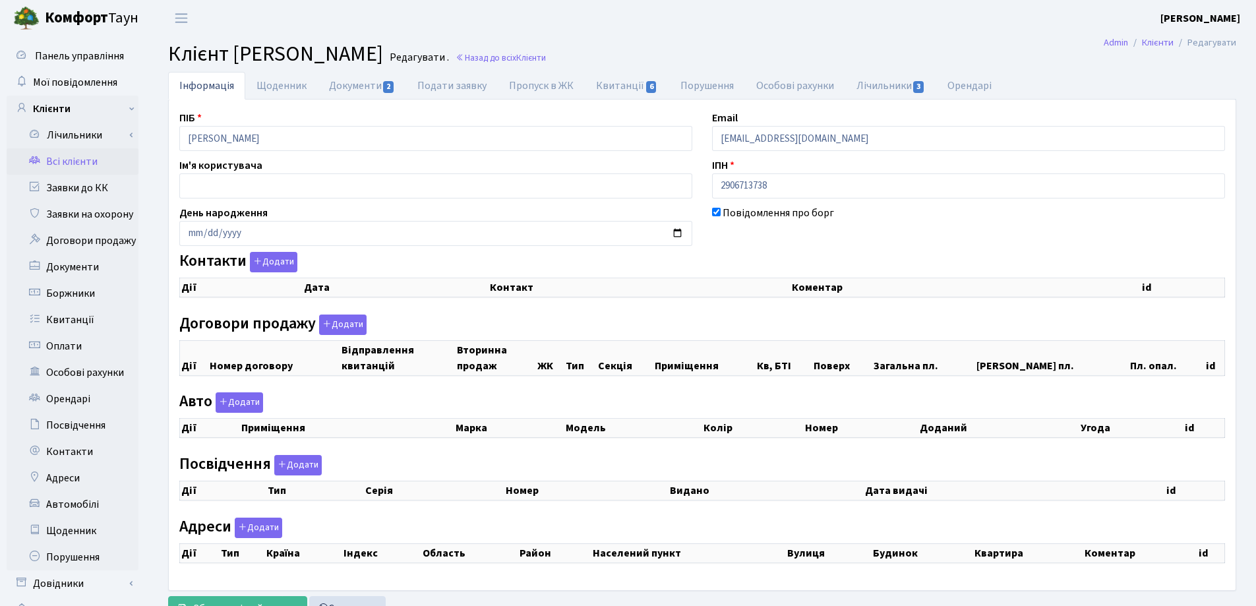
select select "25"
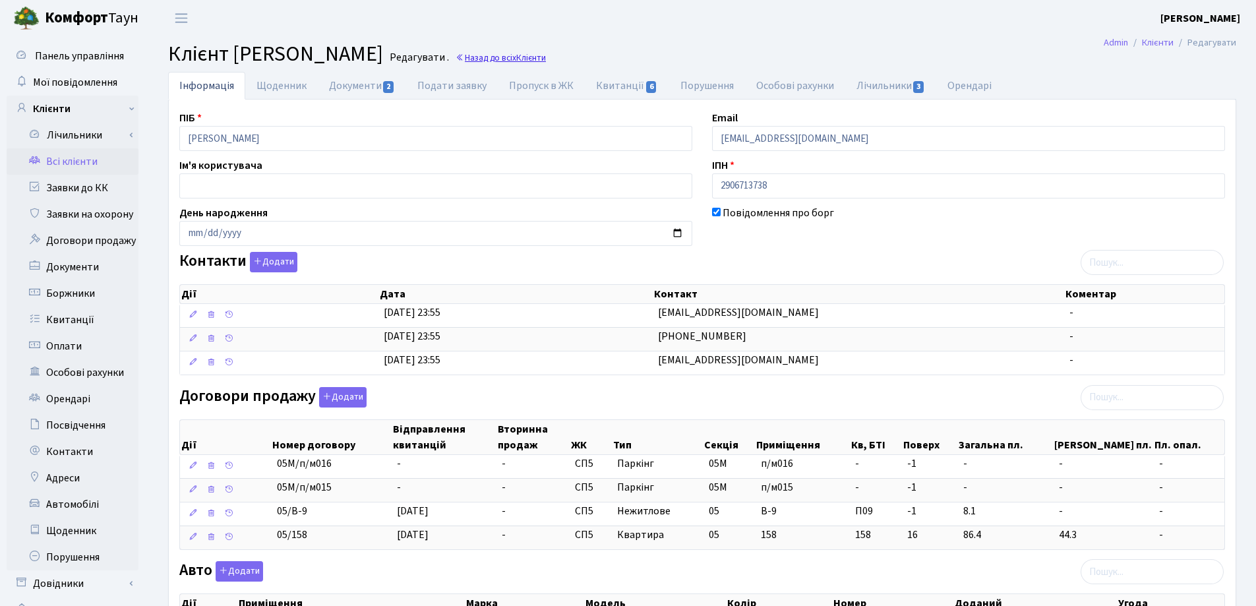
click at [546, 63] on link "Назад до всіх Клієнти" at bounding box center [501, 57] width 90 height 13
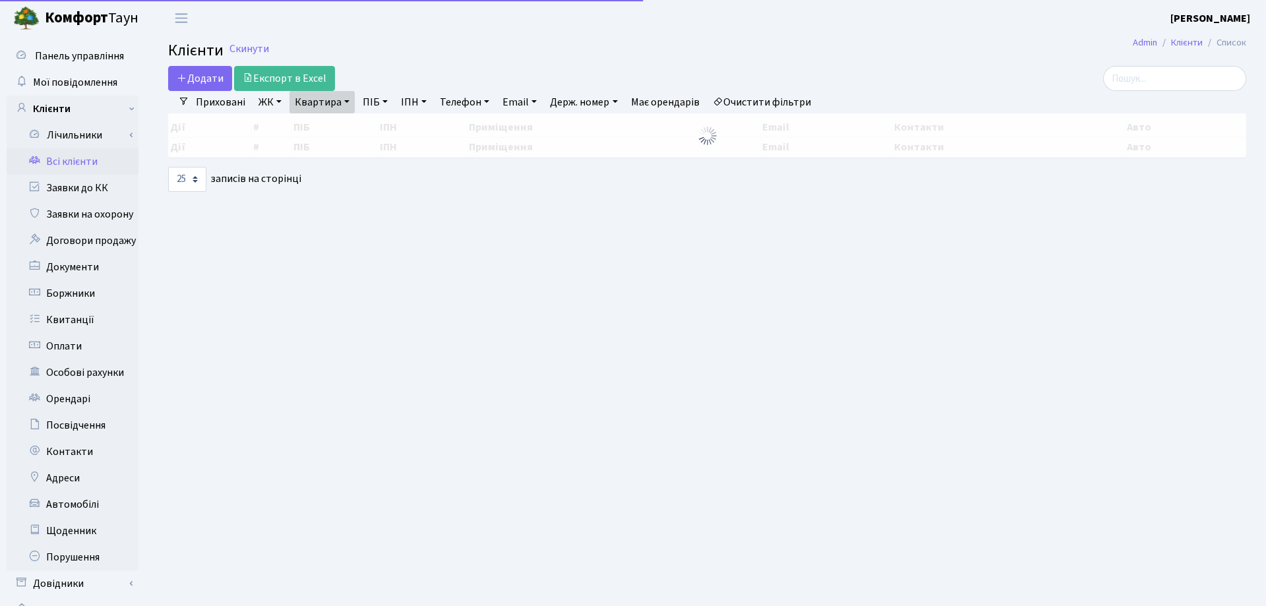
select select "25"
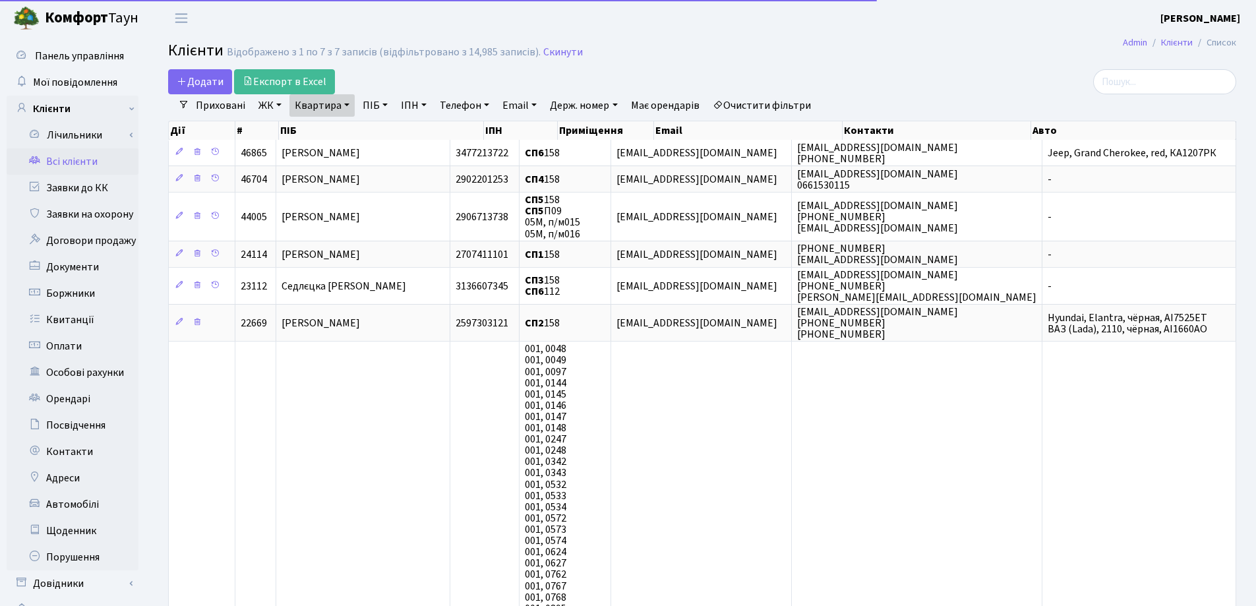
click at [347, 104] on link "Квартира" at bounding box center [321, 105] width 65 height 22
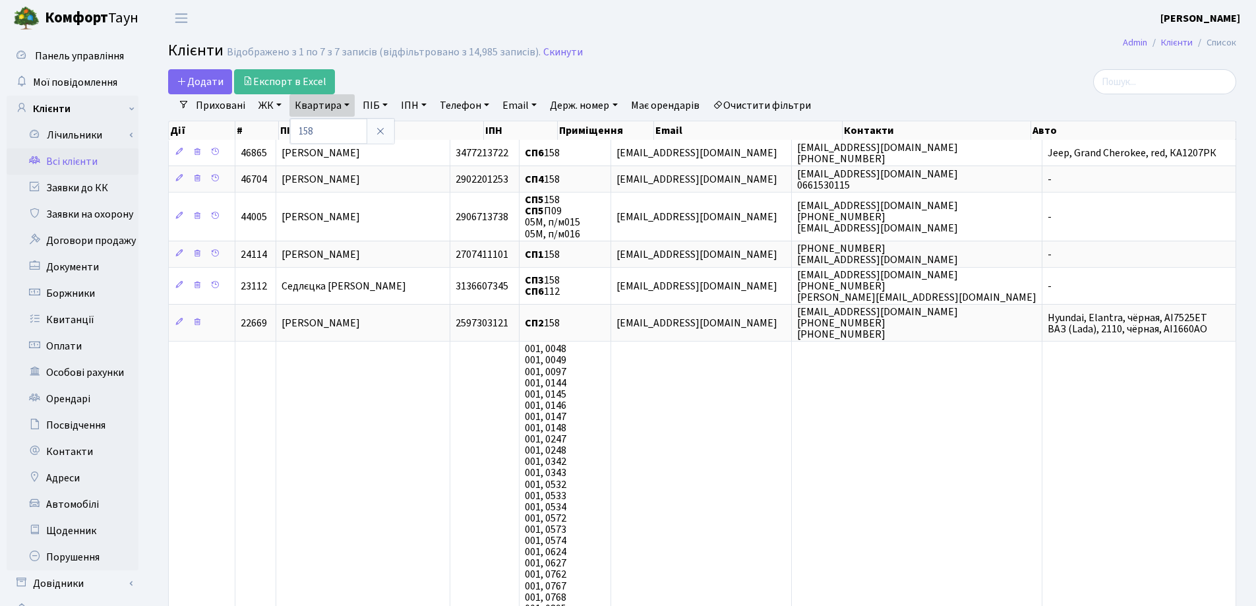
click at [384, 128] on icon at bounding box center [380, 131] width 11 height 11
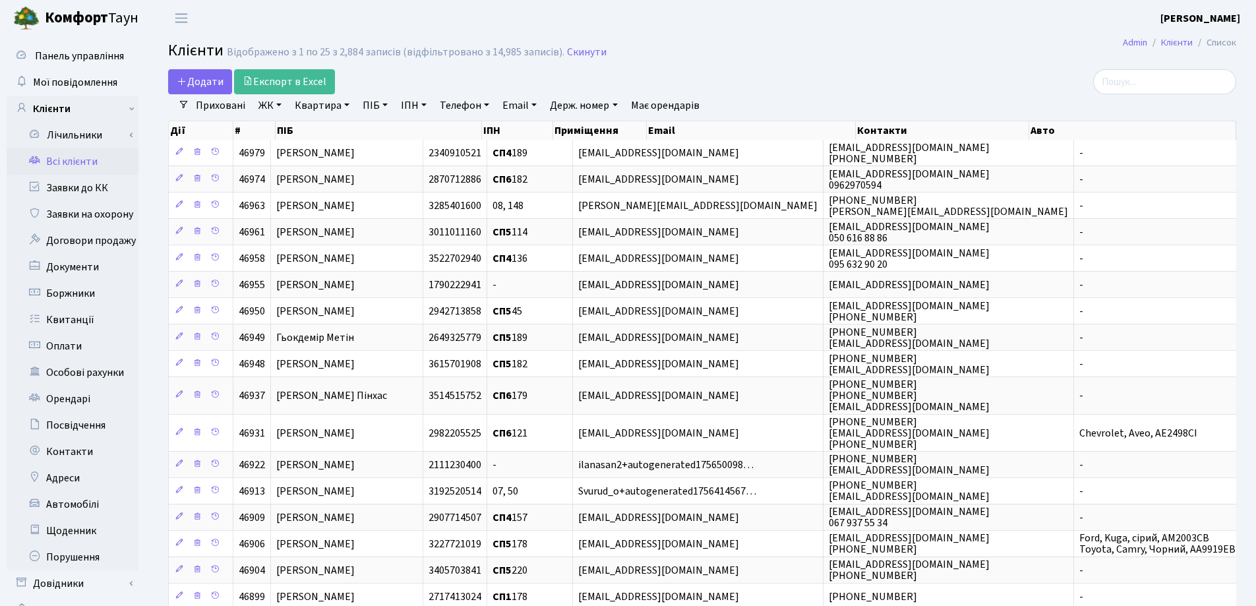
click at [343, 105] on link "Квартира" at bounding box center [321, 105] width 65 height 22
click at [342, 124] on input "text" at bounding box center [328, 131] width 77 height 25
type input "78"
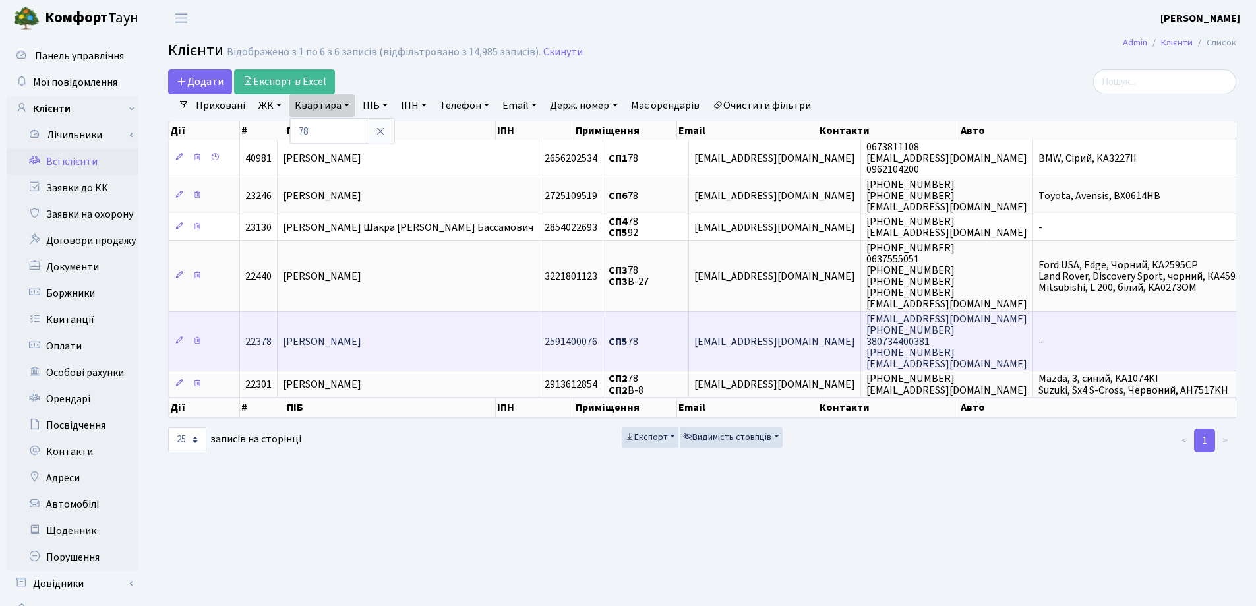
click at [438, 334] on td "[PERSON_NAME]" at bounding box center [409, 341] width 262 height 60
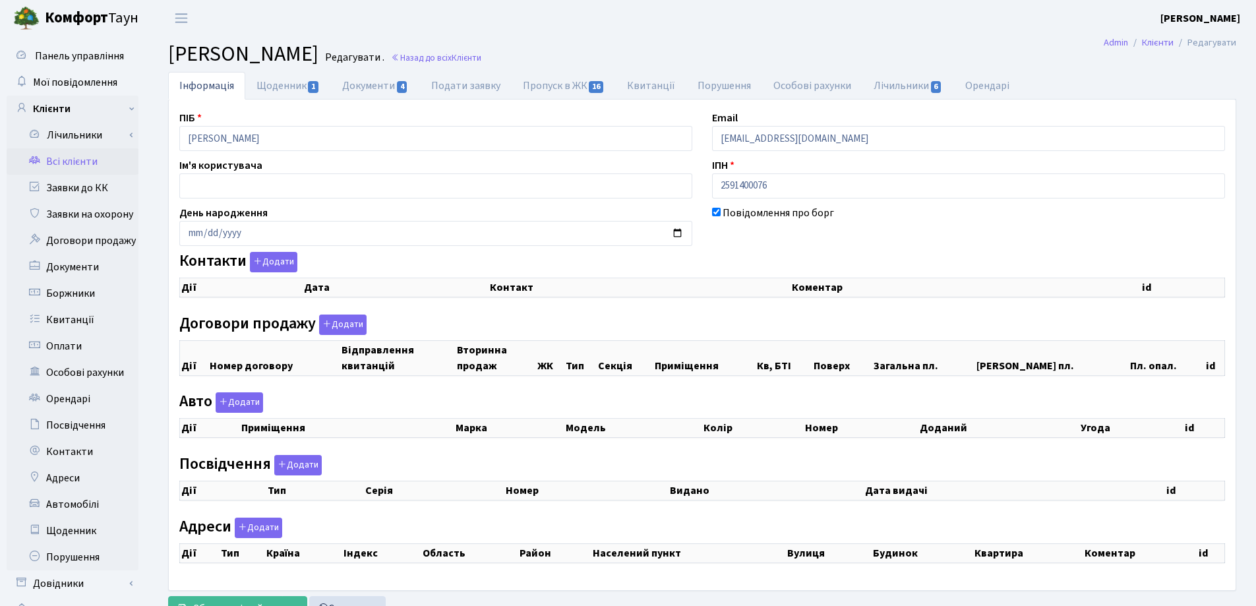
checkbox input "true"
select select "25"
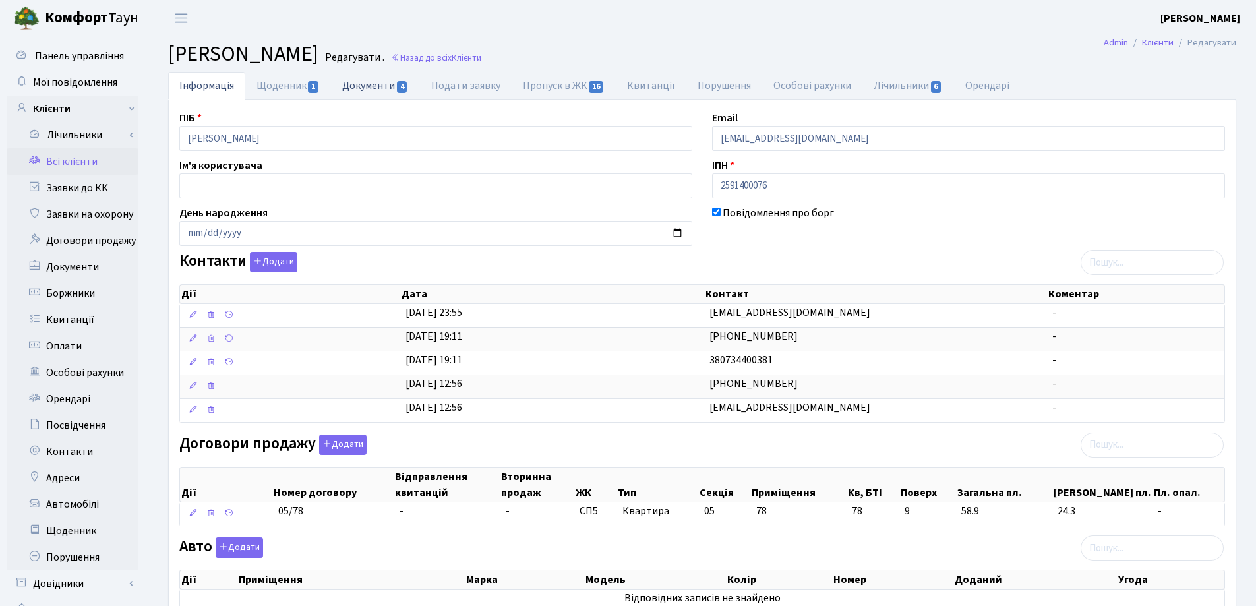
click at [361, 94] on link "Документи 4" at bounding box center [375, 85] width 88 height 27
select select "25"
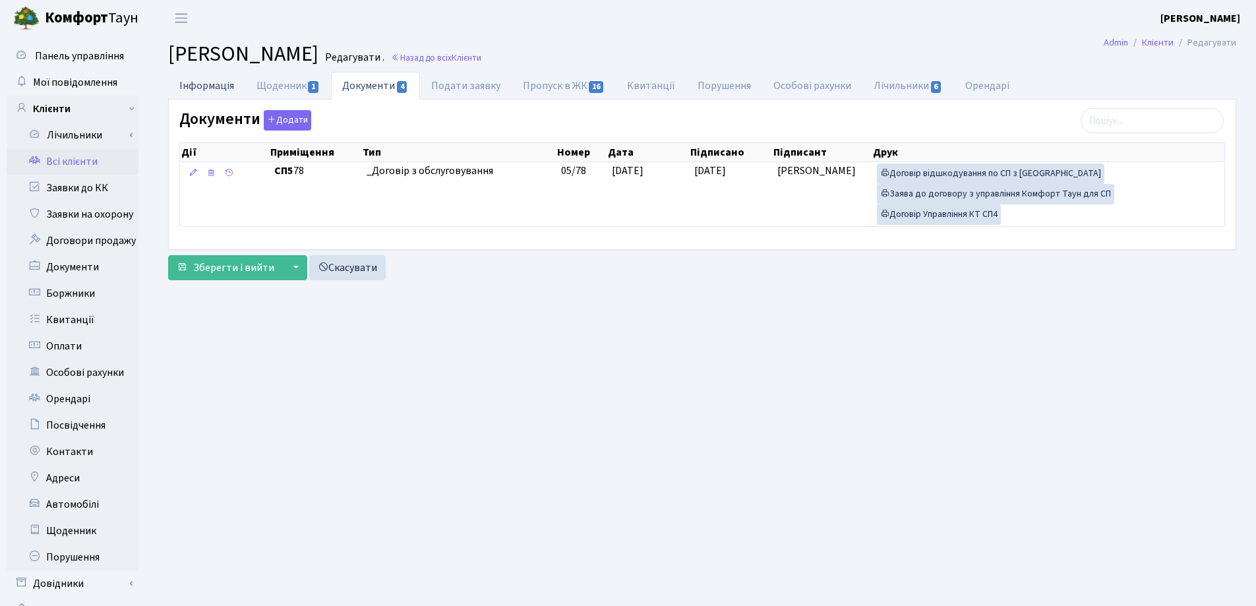
click at [199, 92] on link "Інформація" at bounding box center [206, 85] width 77 height 27
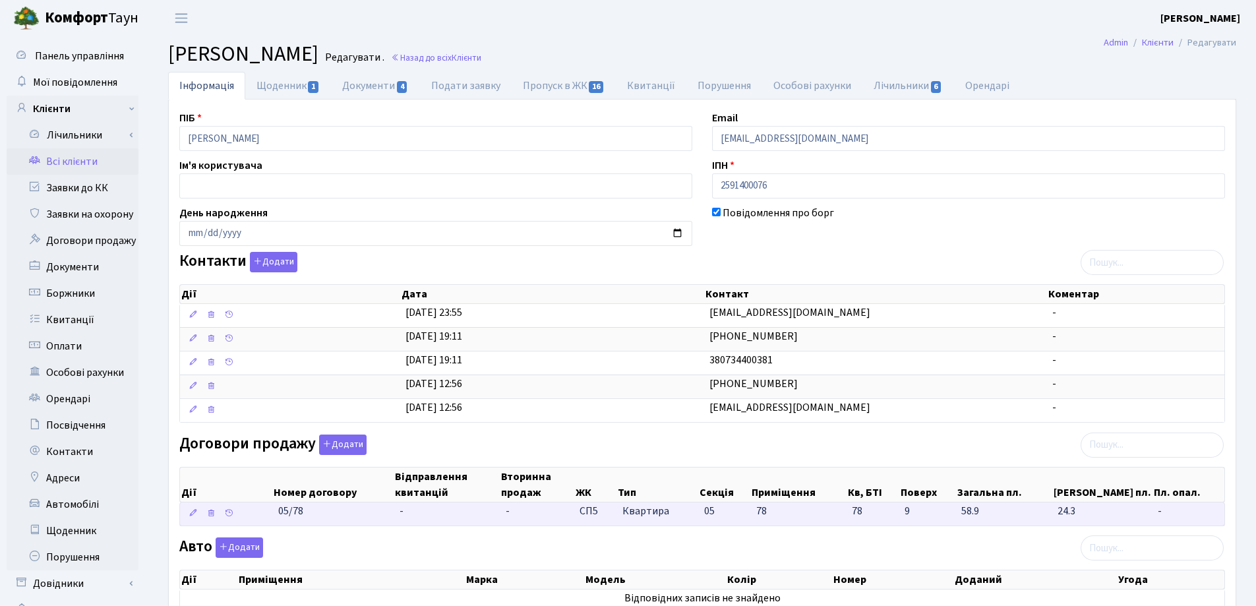
click at [413, 512] on td "-" at bounding box center [447, 513] width 106 height 23
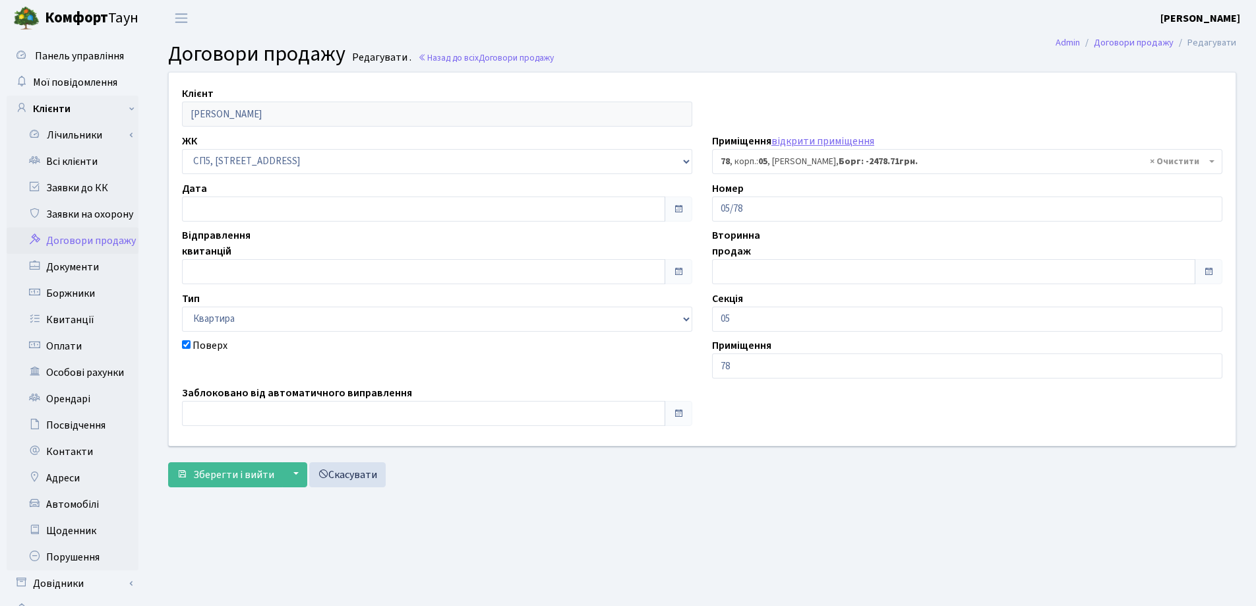
select select "21487"
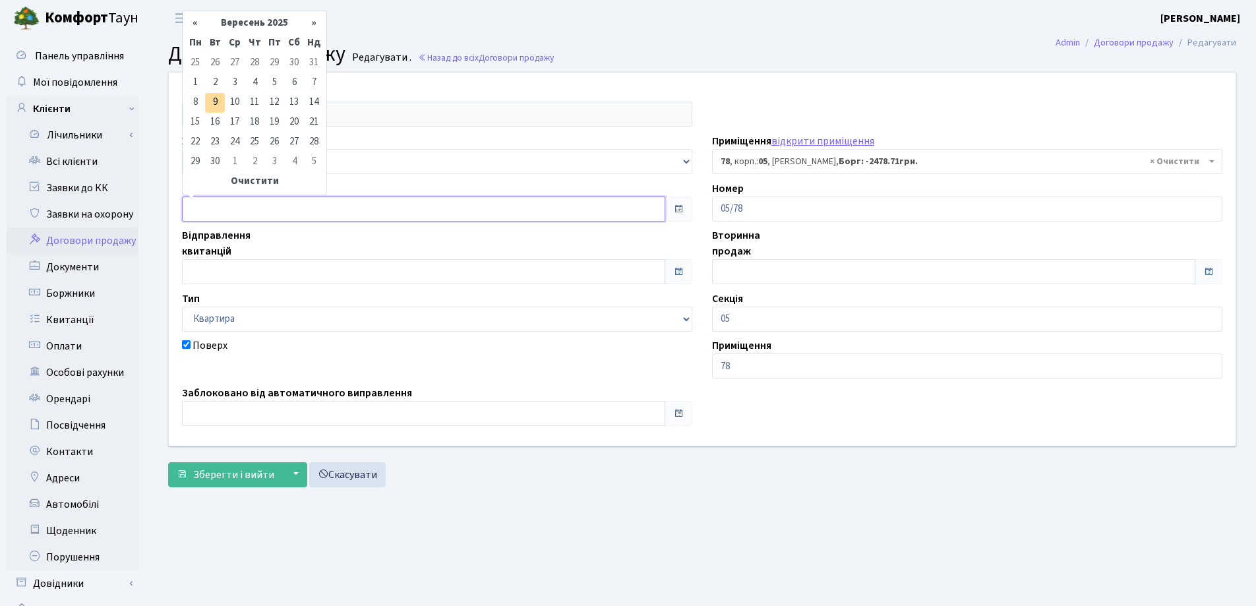
click at [233, 210] on input "text" at bounding box center [423, 208] width 483 height 25
click at [195, 24] on th "«" at bounding box center [195, 24] width 20 height 20
click at [272, 81] on td "8" at bounding box center [274, 83] width 20 height 20
type input "08.08.2025"
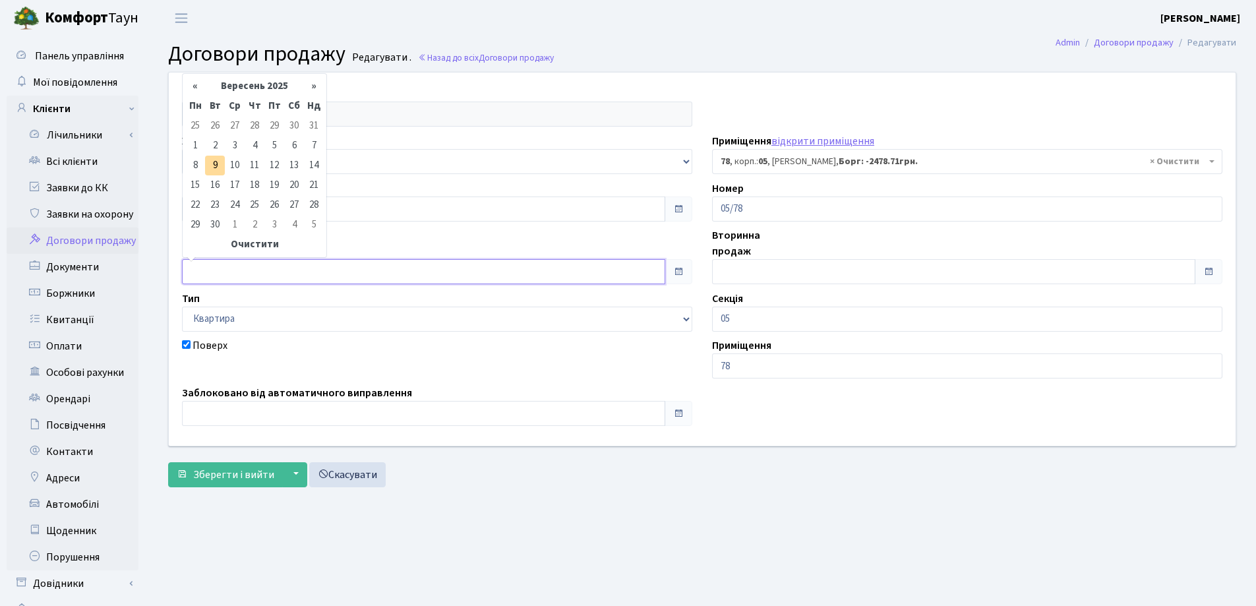
click at [255, 270] on input "text" at bounding box center [423, 271] width 483 height 25
click at [193, 87] on th "«" at bounding box center [195, 86] width 20 height 20
click at [272, 144] on td "8" at bounding box center [274, 146] width 20 height 20
type input "08.08.2025"
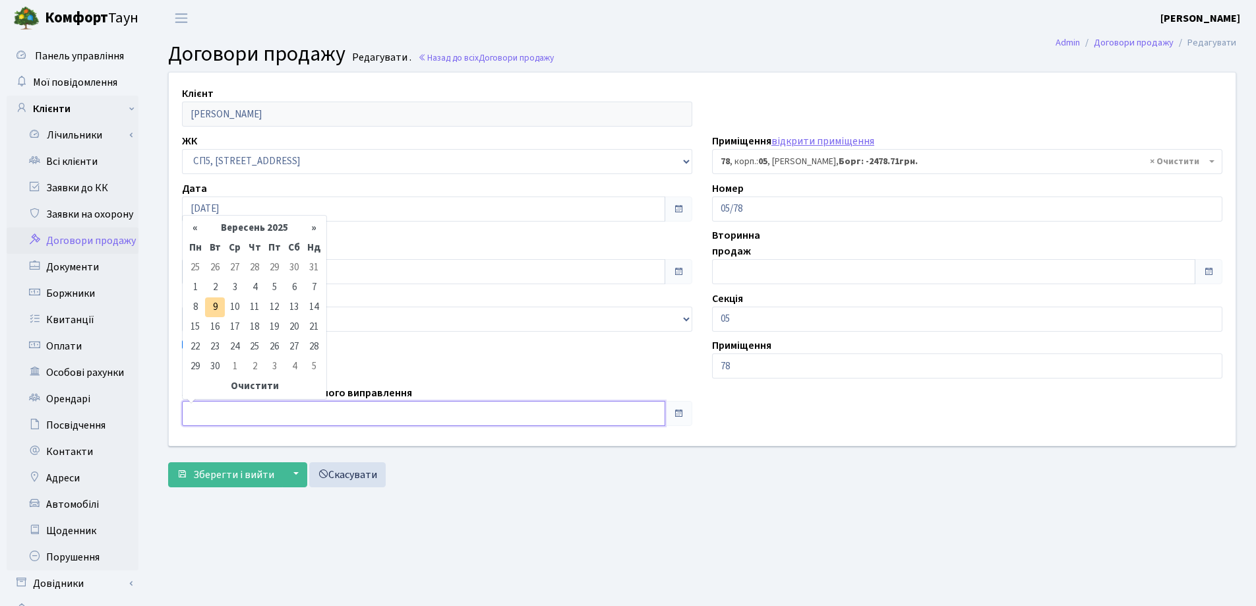
click at [224, 416] on input "text" at bounding box center [423, 413] width 483 height 25
click at [195, 226] on th "«" at bounding box center [195, 228] width 20 height 20
click at [275, 284] on td "8" at bounding box center [274, 288] width 20 height 20
type input "[DATE]"
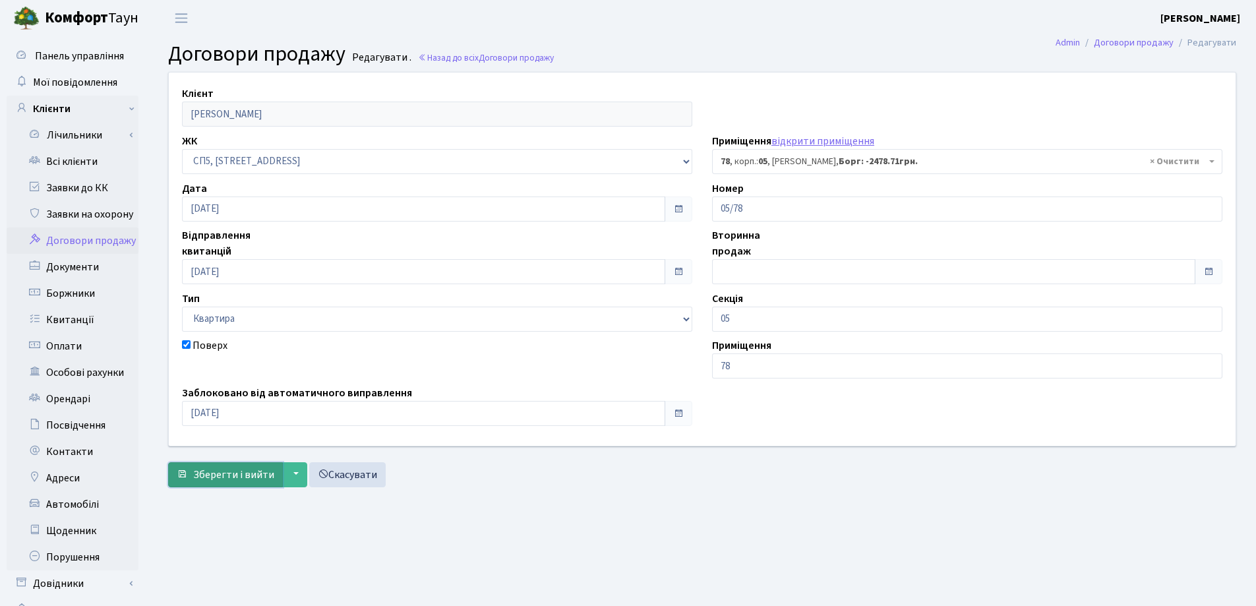
click at [223, 478] on span "Зберегти і вийти" at bounding box center [233, 474] width 81 height 15
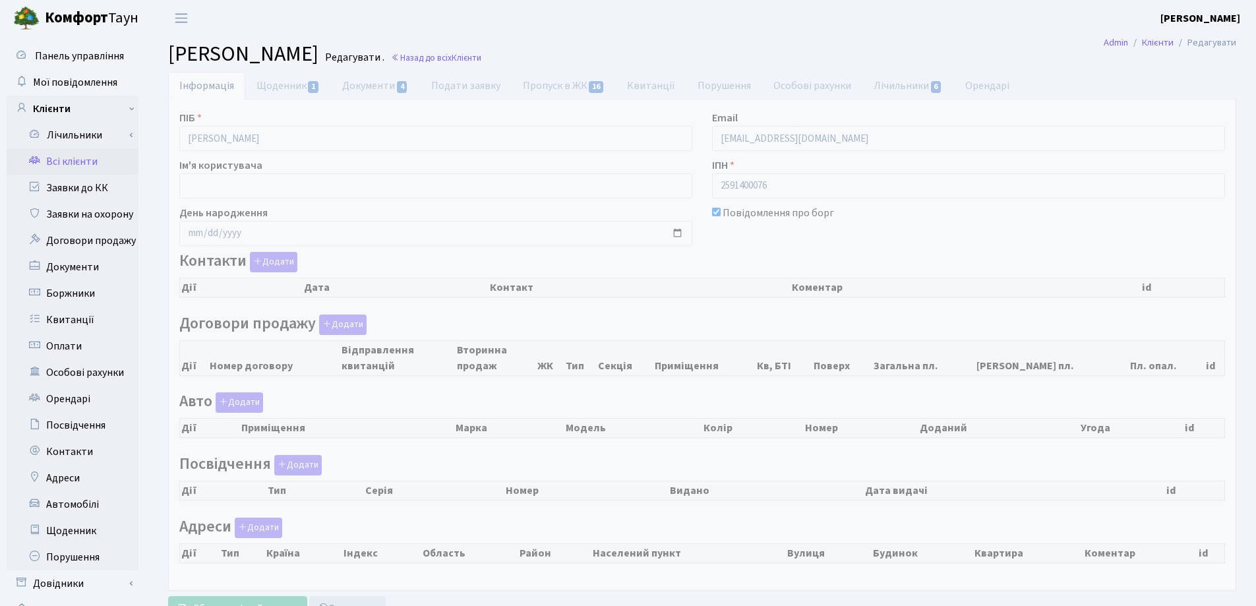
checkbox input "true"
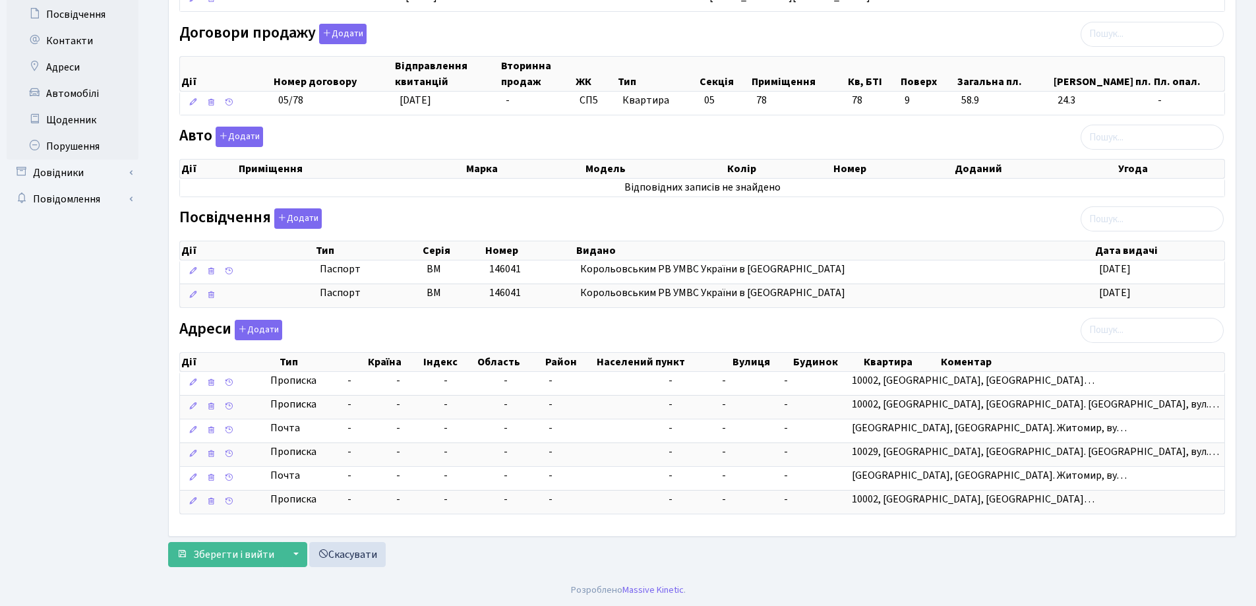
scroll to position [411, 0]
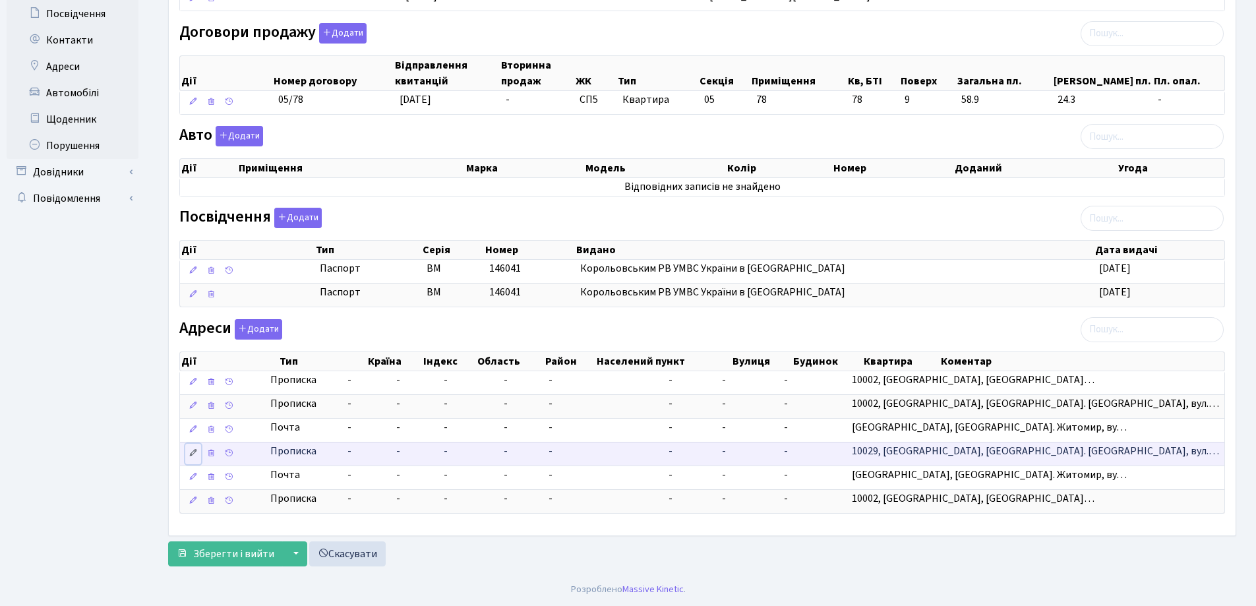
click at [191, 452] on icon at bounding box center [193, 452] width 9 height 9
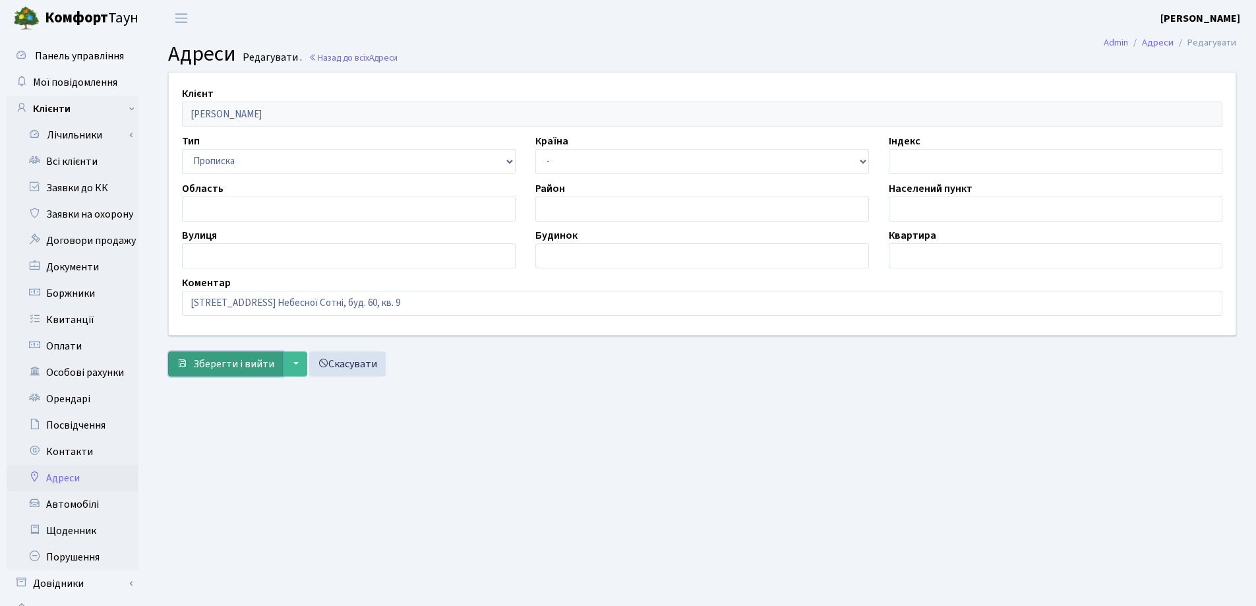
click at [234, 361] on span "Зберегти і вийти" at bounding box center [233, 364] width 81 height 15
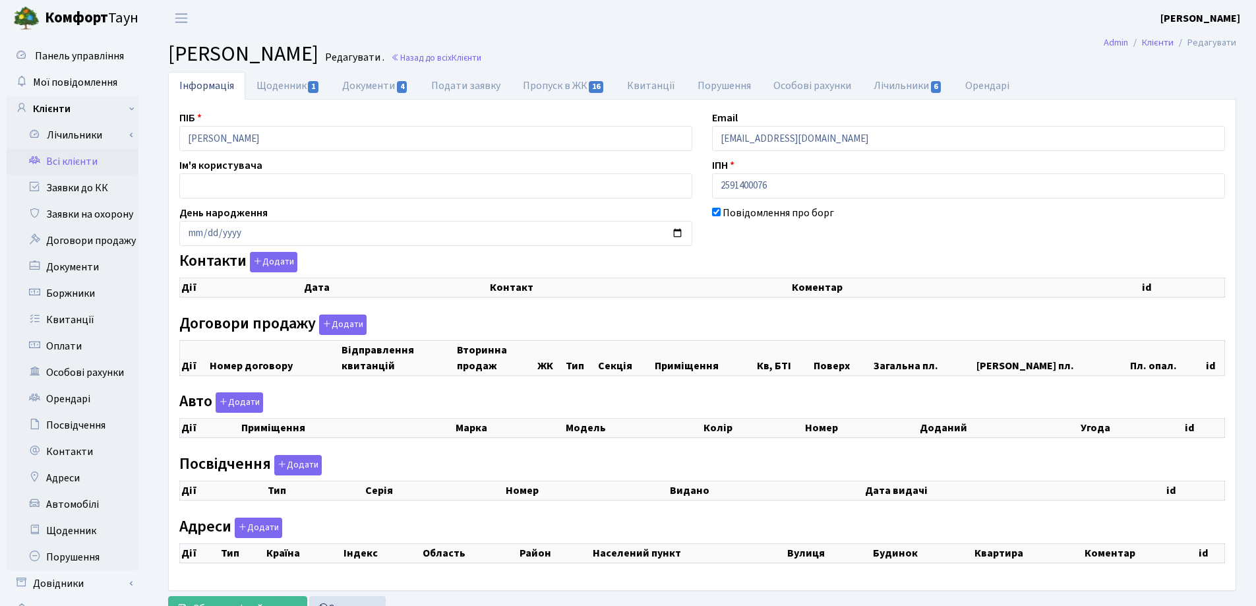
checkbox input "true"
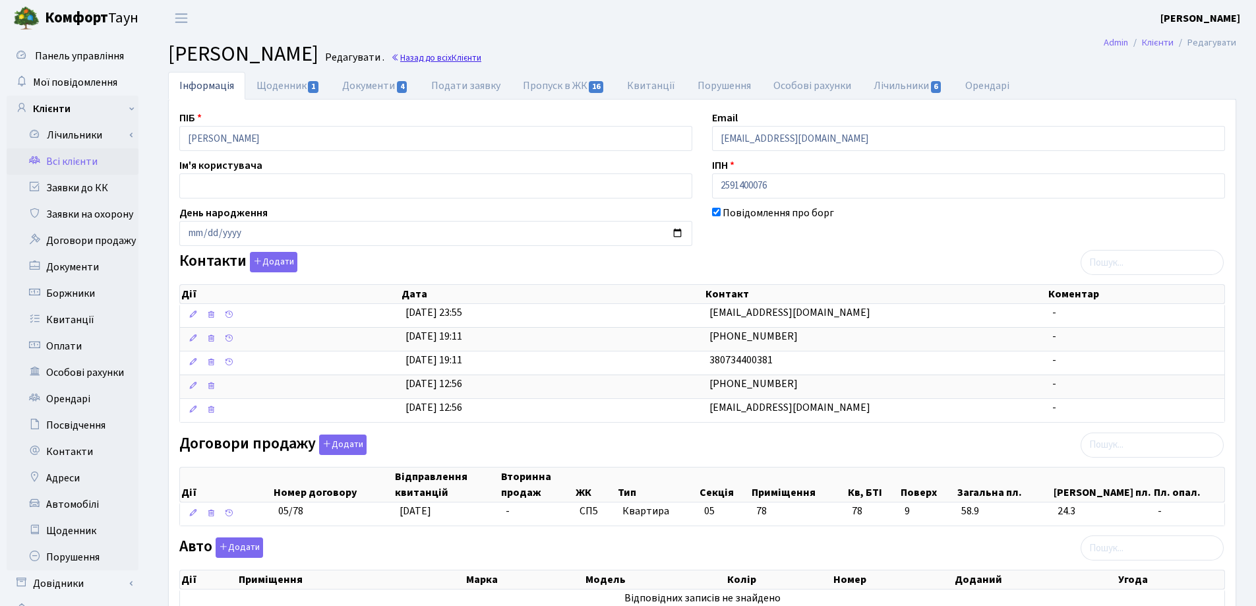
click at [481, 59] on link "Назад до всіх Клієнти" at bounding box center [436, 57] width 90 height 13
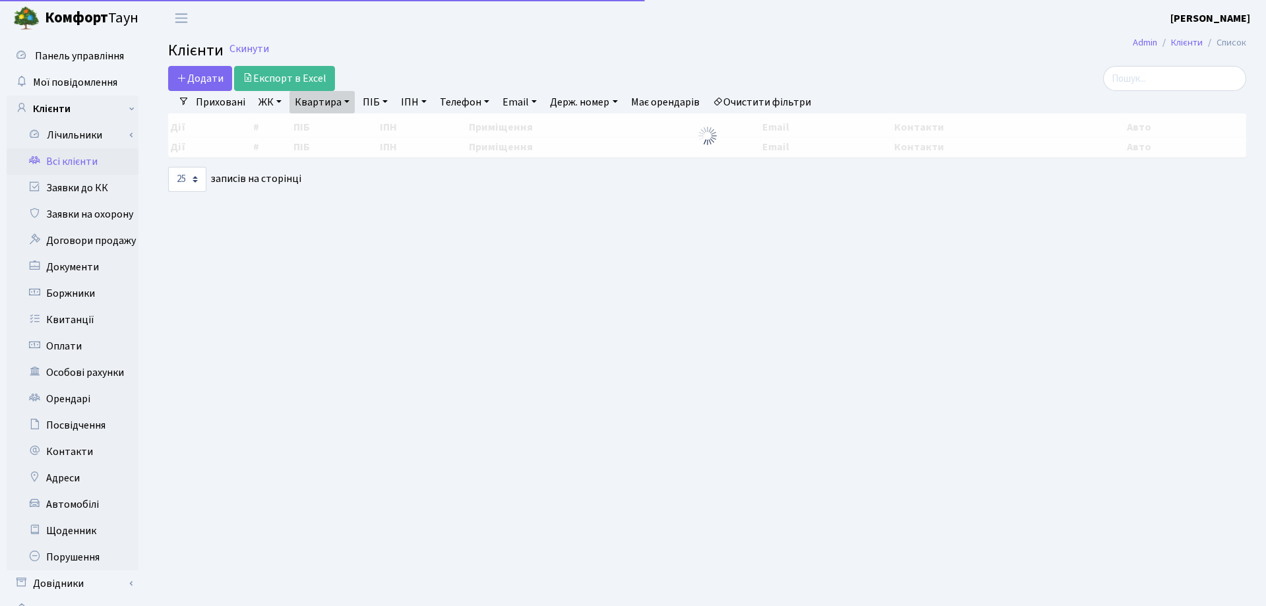
select select "25"
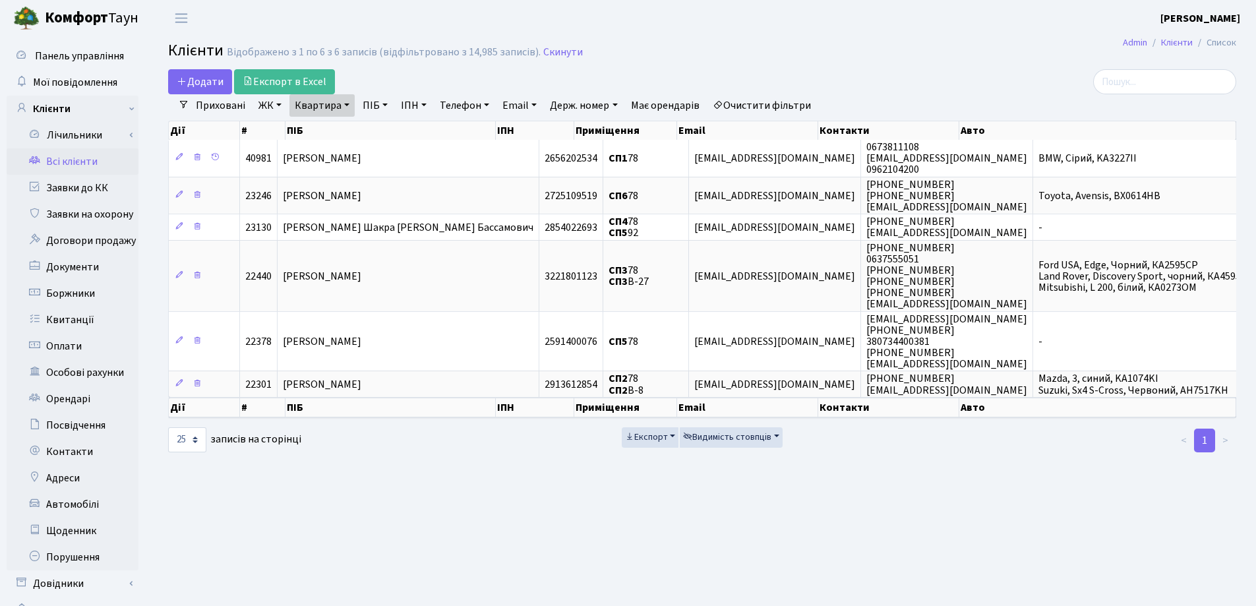
click at [344, 106] on link "Квартира" at bounding box center [321, 105] width 65 height 22
click at [377, 133] on icon at bounding box center [380, 131] width 11 height 11
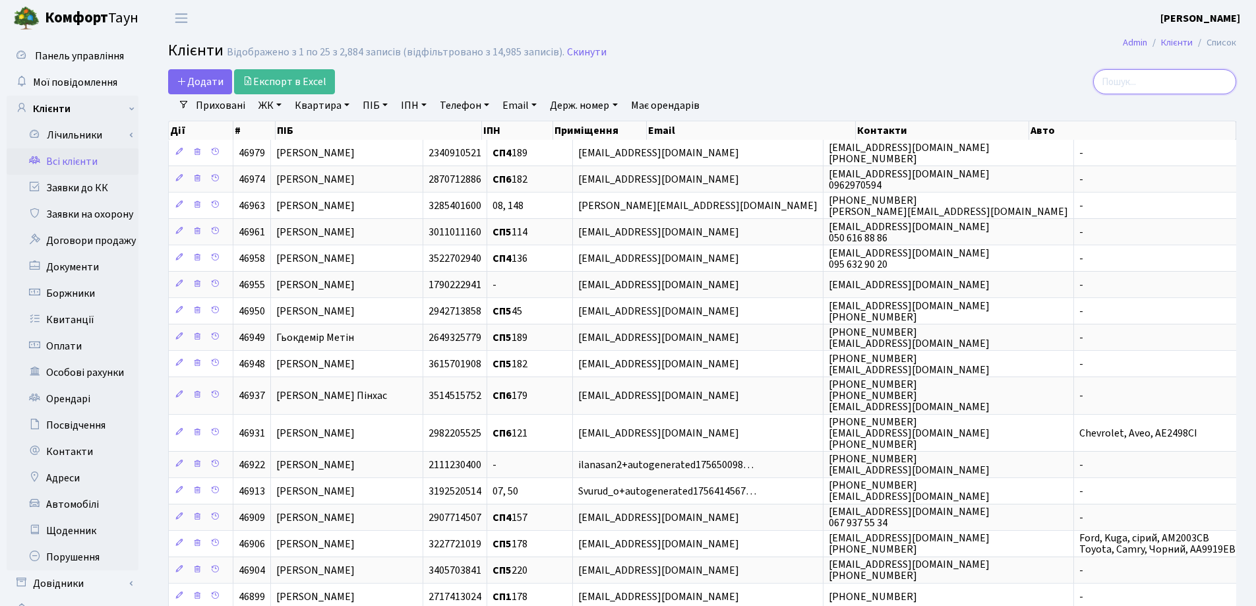
click at [1160, 87] on input "search" at bounding box center [1164, 81] width 143 height 25
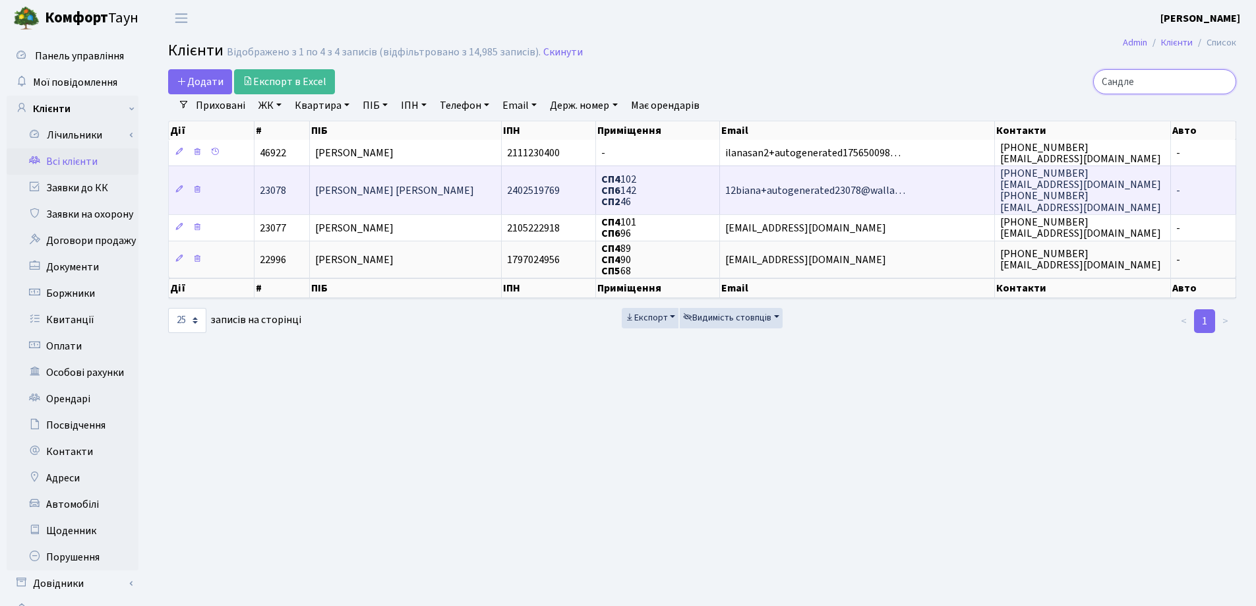
type input "Сандле"
click at [394, 197] on span "[PERSON_NAME] [PERSON_NAME]" at bounding box center [394, 190] width 159 height 15
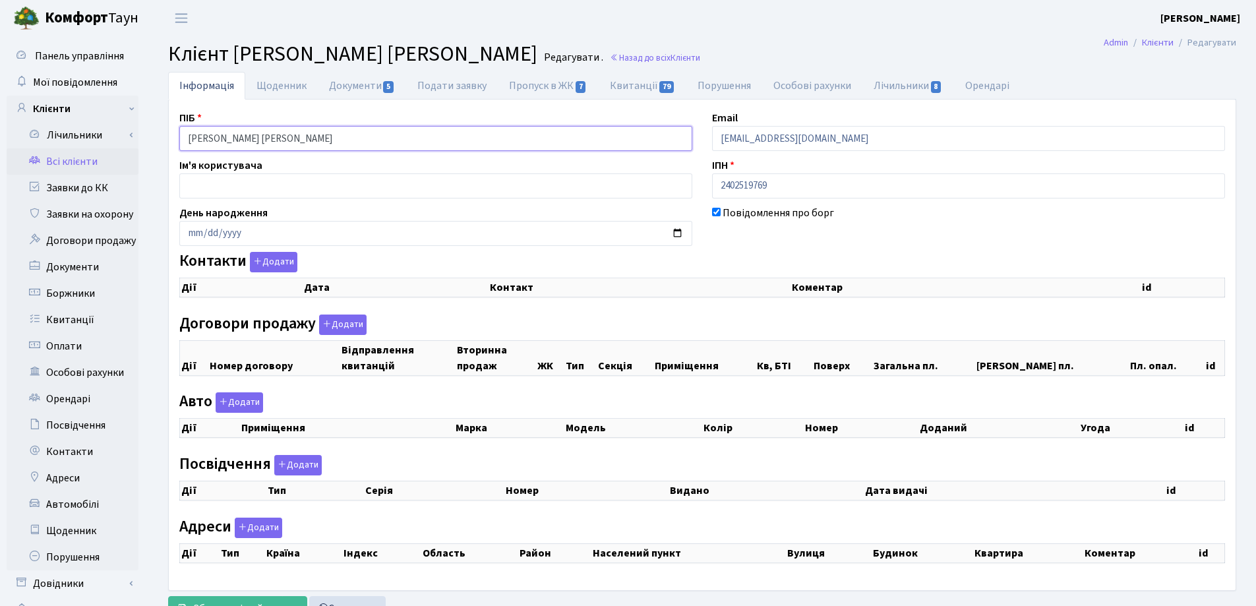
checkbox input "true"
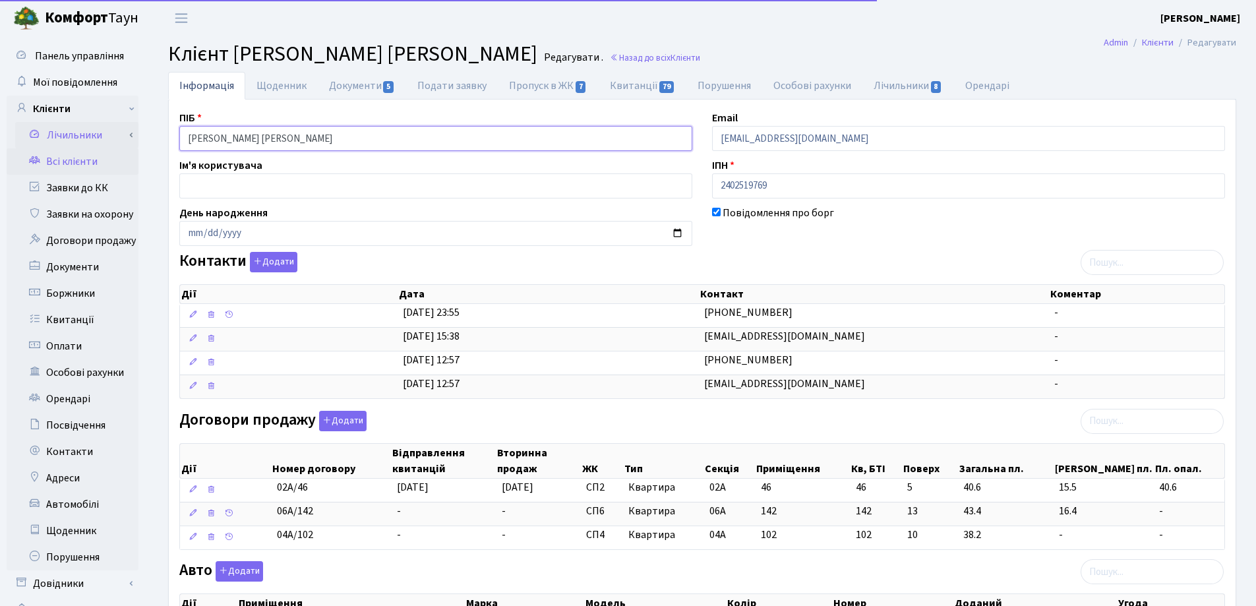
drag, startPoint x: 366, startPoint y: 136, endPoint x: 119, endPoint y: 138, distance: 246.6
click at [119, 138] on div "Панель управління Мої повідомлення Клієнти Лічильники Показання" at bounding box center [628, 557] width 1256 height 1043
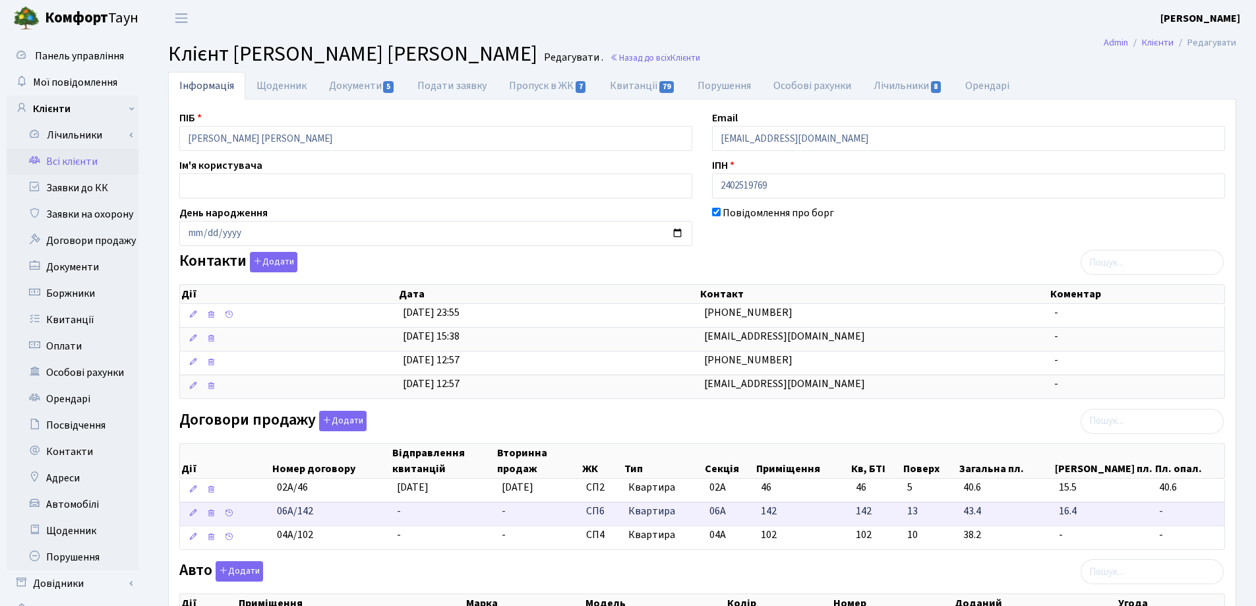
drag, startPoint x: 340, startPoint y: 511, endPoint x: 258, endPoint y: 510, distance: 81.8
click at [258, 510] on \<\/span\>\a "06А/142 - - СП6 Квартира 06А 142 142 -" at bounding box center [702, 514] width 1044 height 24
copy span "06А/142"
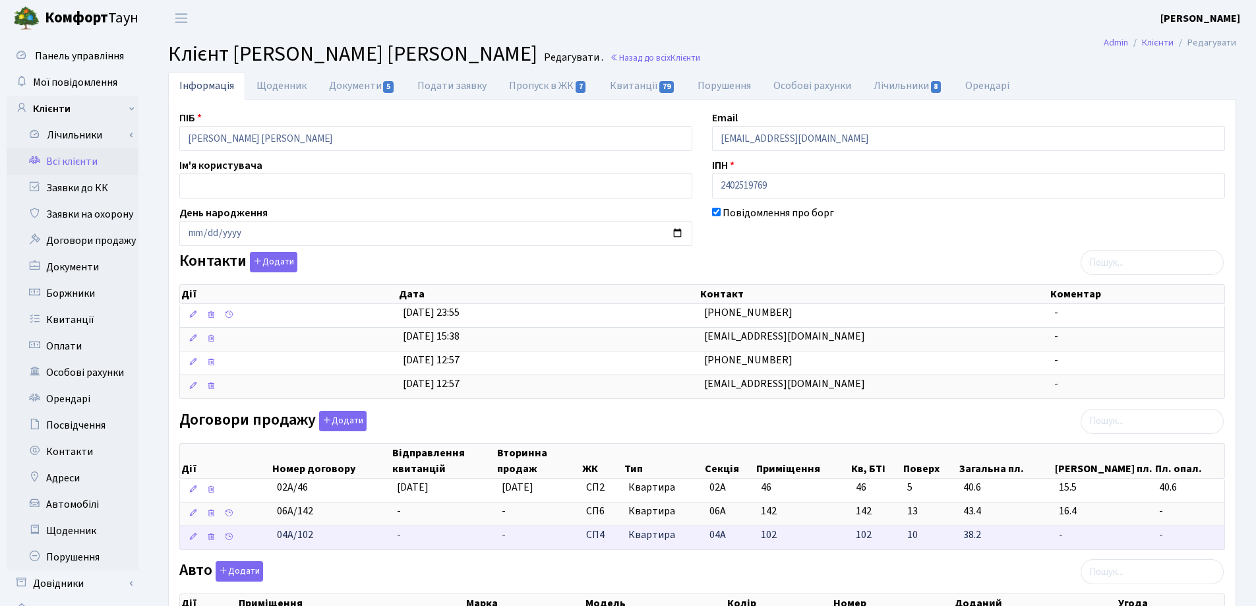
drag, startPoint x: 341, startPoint y: 535, endPoint x: 262, endPoint y: 543, distance: 79.6
click at [262, 543] on \<\/span\>\a "04А/102 - - СП4 Квартира 04А 102 102 - -" at bounding box center [702, 537] width 1044 height 24
copy span "04А/102"
click at [369, 548] on td "04А/102" at bounding box center [332, 537] width 120 height 24
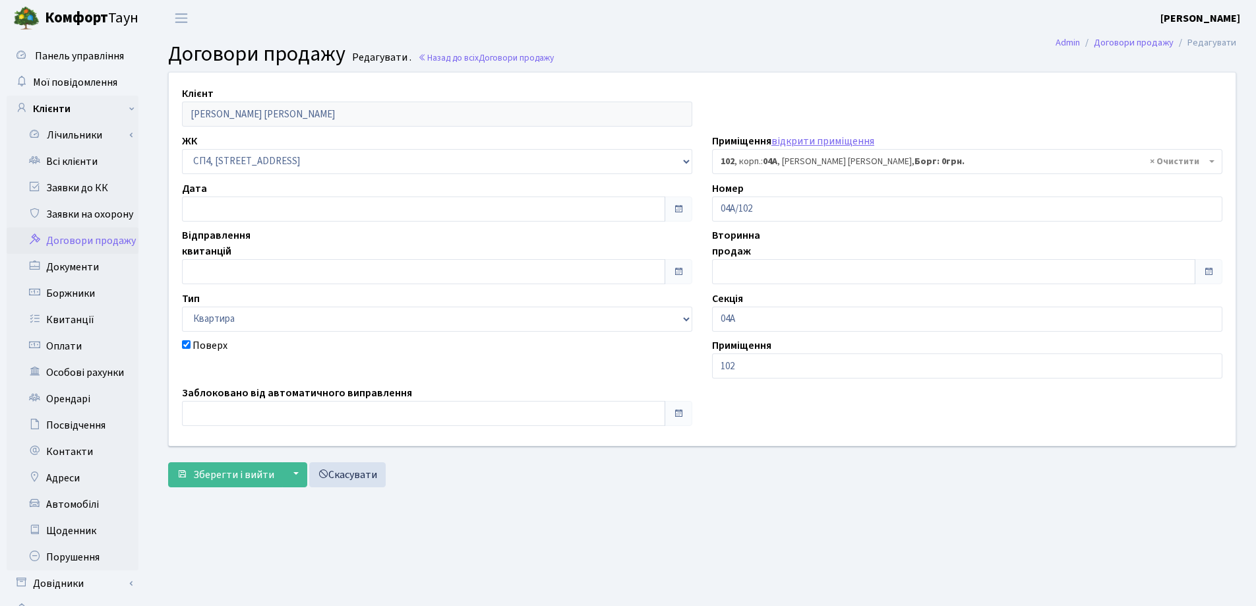
select select "21130"
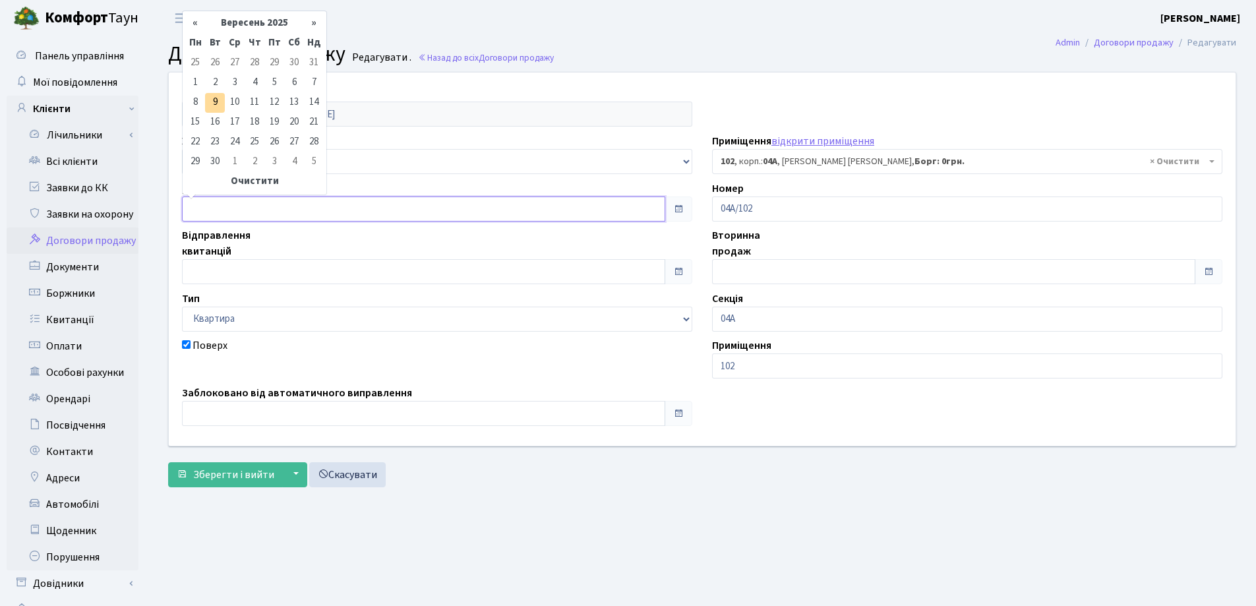
click at [350, 208] on input "text" at bounding box center [423, 208] width 483 height 25
type input "[DATE]"
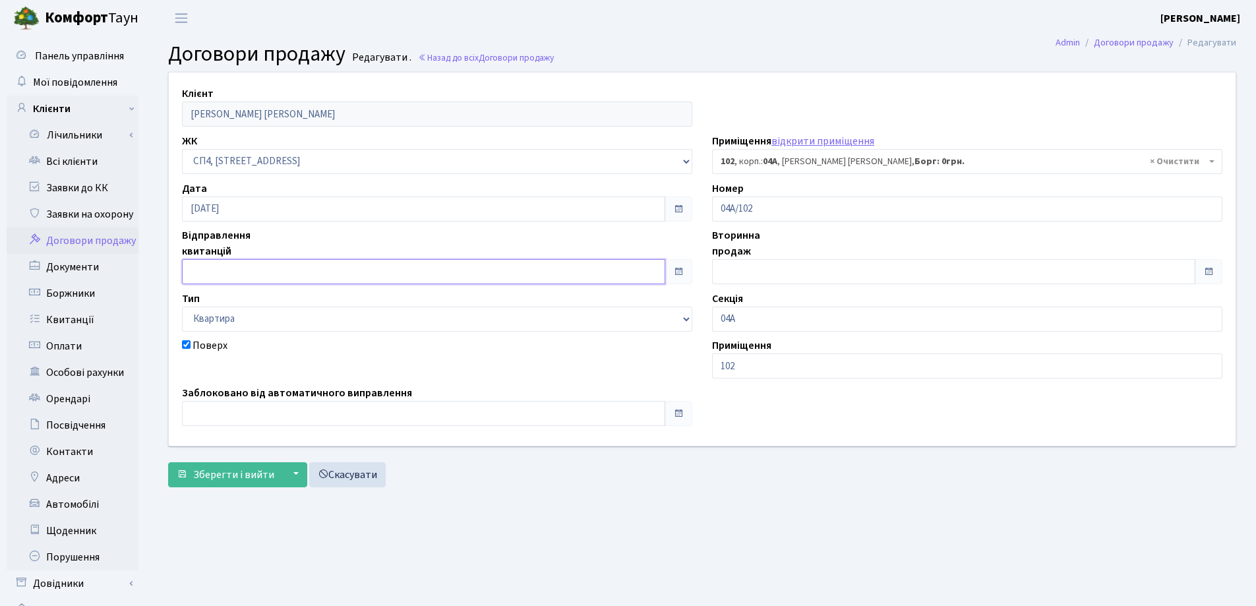
click at [339, 268] on input "text" at bounding box center [423, 271] width 483 height 25
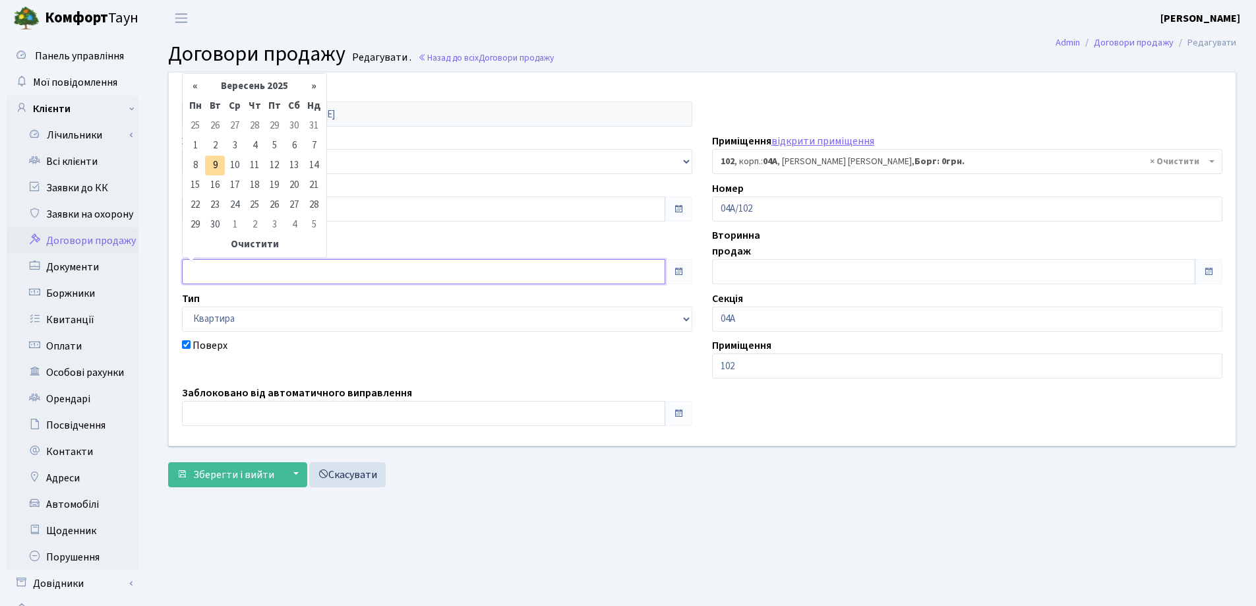
type input "[DATE]"
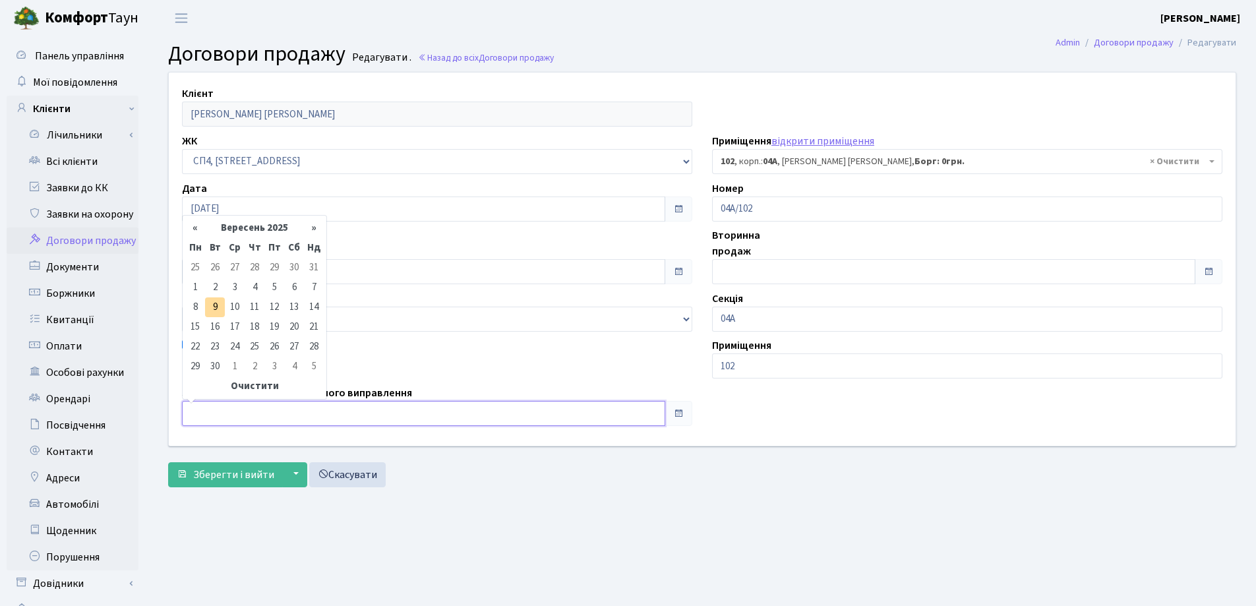
click at [336, 417] on input "text" at bounding box center [423, 413] width 483 height 25
type input "[DATE]"
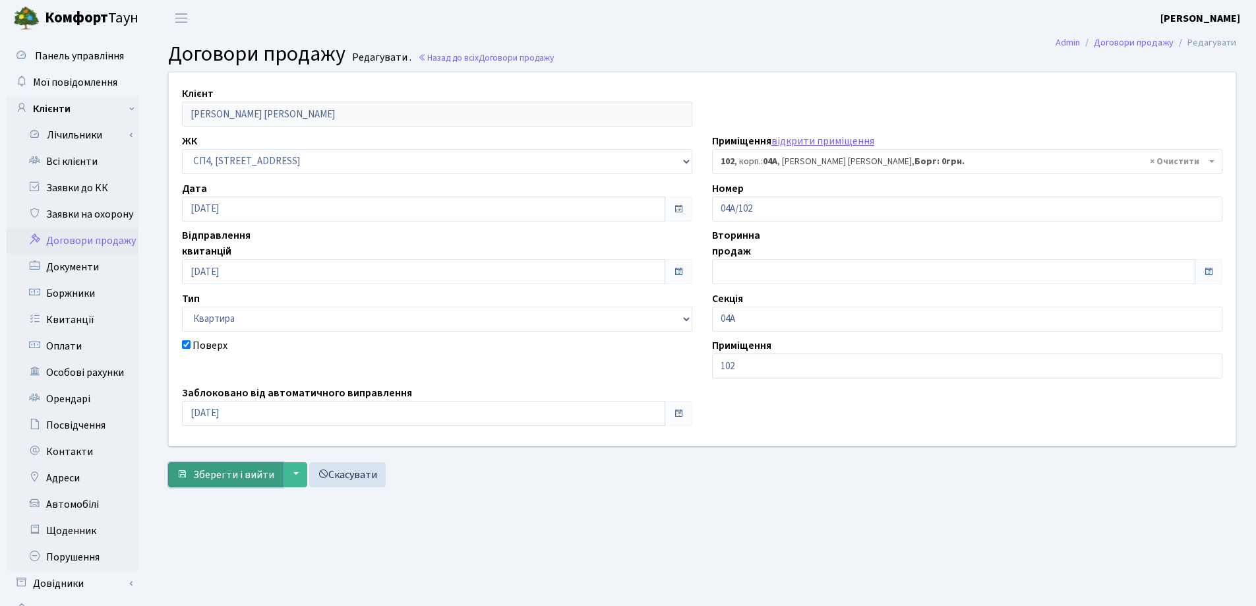
click at [226, 470] on span "Зберегти і вийти" at bounding box center [233, 474] width 81 height 15
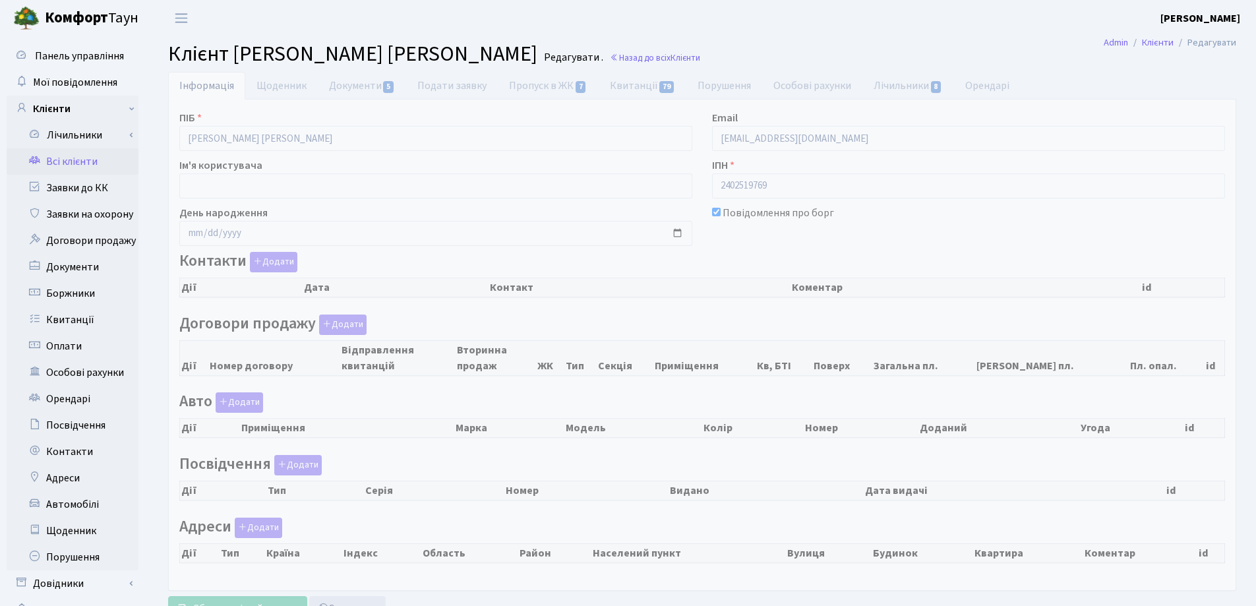
checkbox input "true"
select select "25"
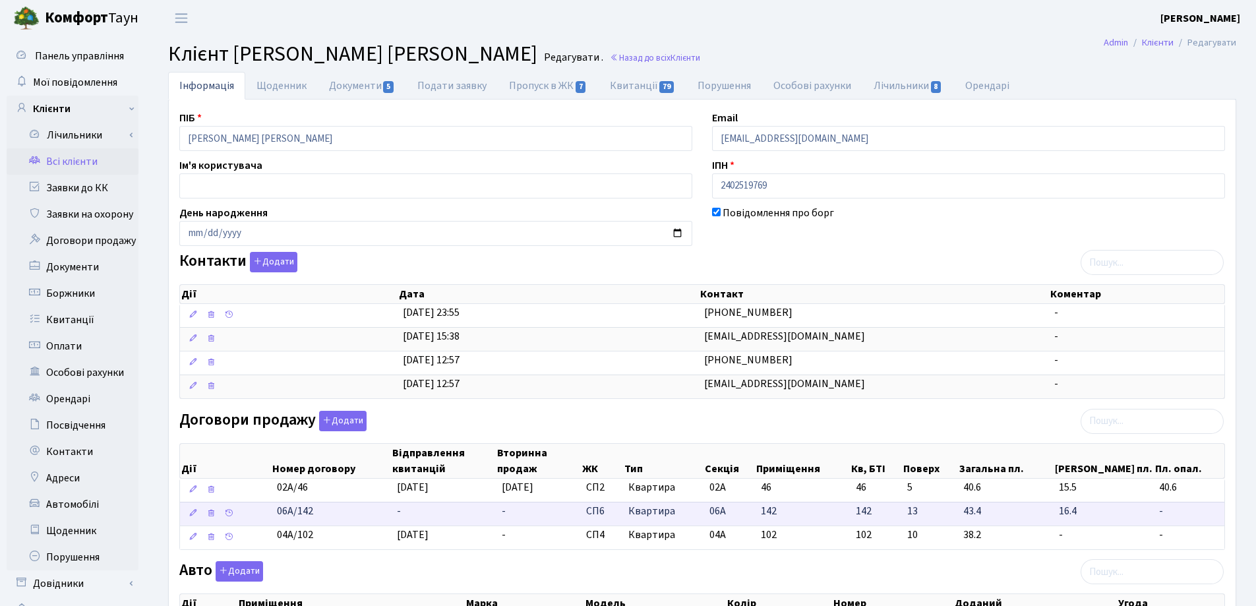
click at [423, 508] on td "-" at bounding box center [444, 514] width 105 height 24
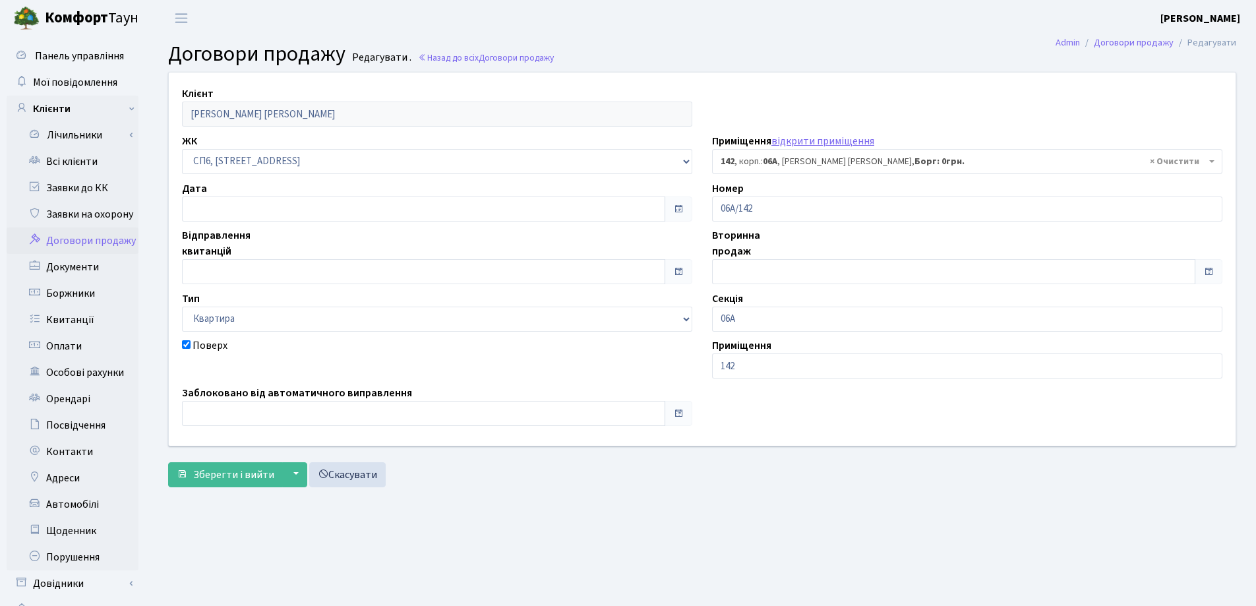
select select "21810"
click at [282, 211] on input "text" at bounding box center [423, 208] width 483 height 25
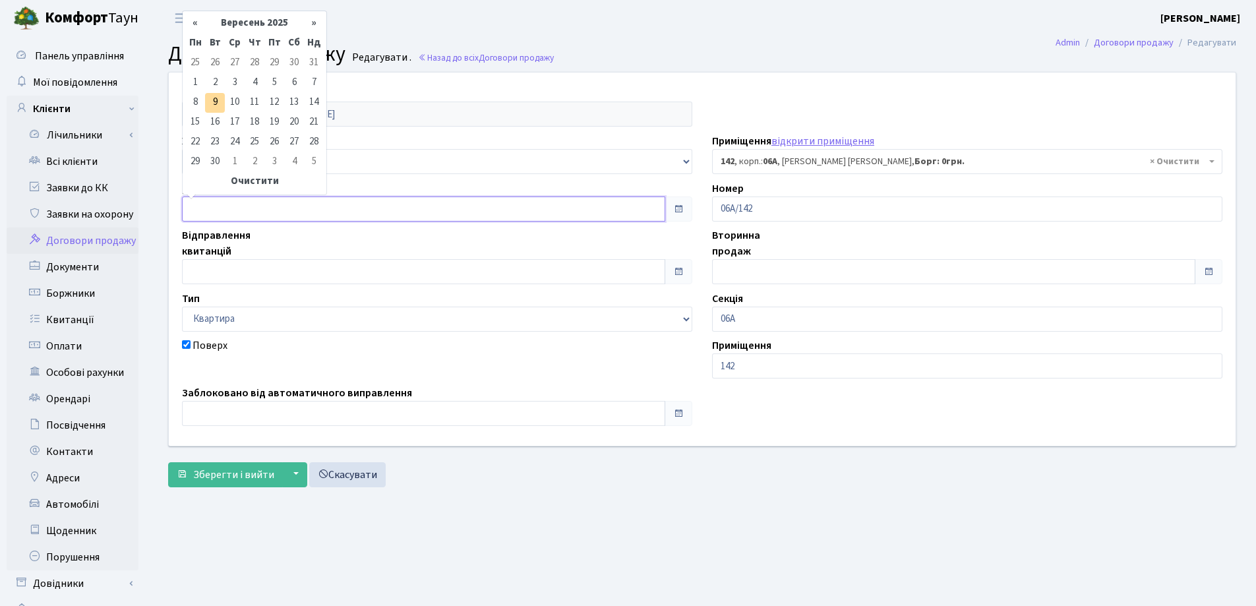
type input "[DATE]"
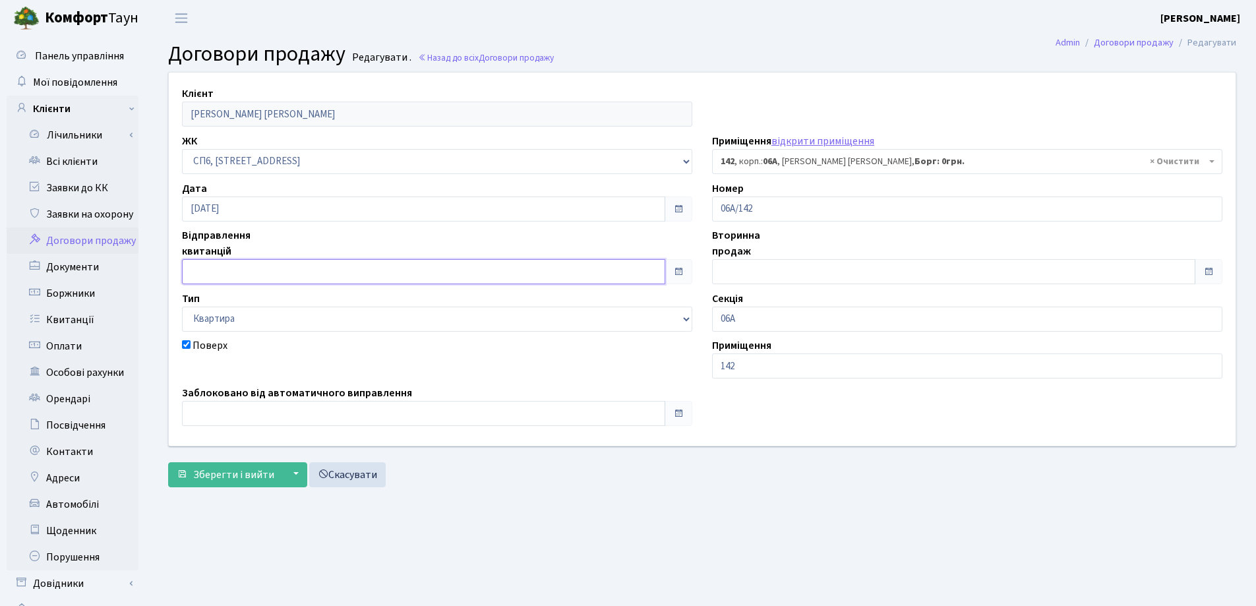
click at [268, 273] on input "text" at bounding box center [423, 271] width 483 height 25
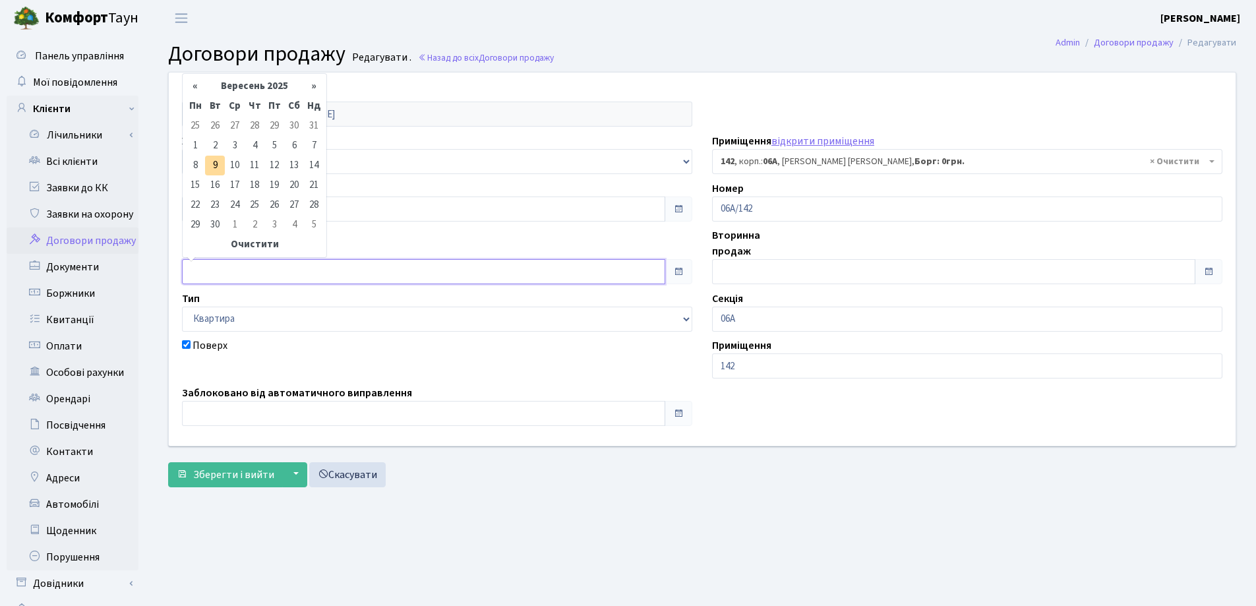
type input "[DATE]"
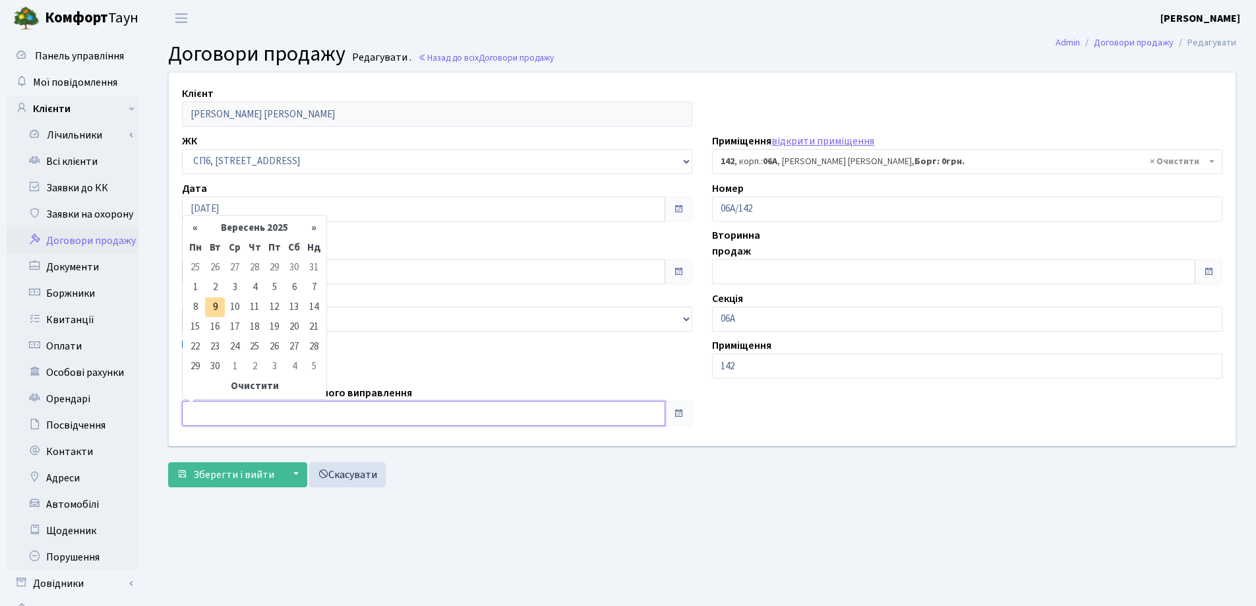
click at [253, 420] on input "text" at bounding box center [423, 413] width 483 height 25
type input "[DATE]"
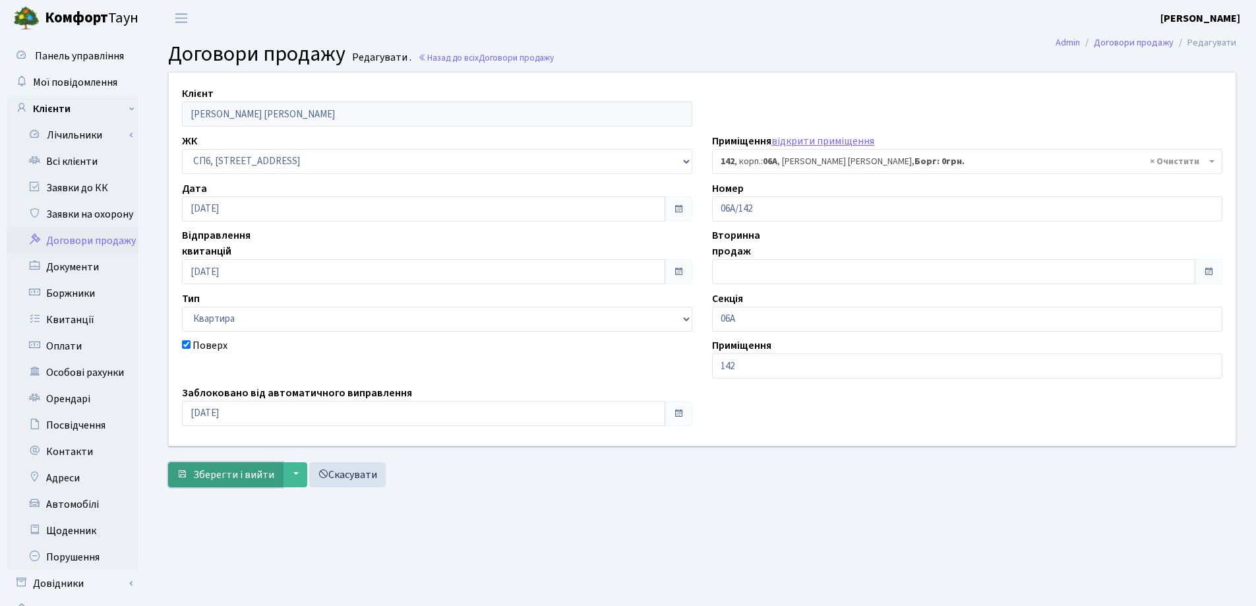
click at [236, 472] on span "Зберегти і вийти" at bounding box center [233, 474] width 81 height 15
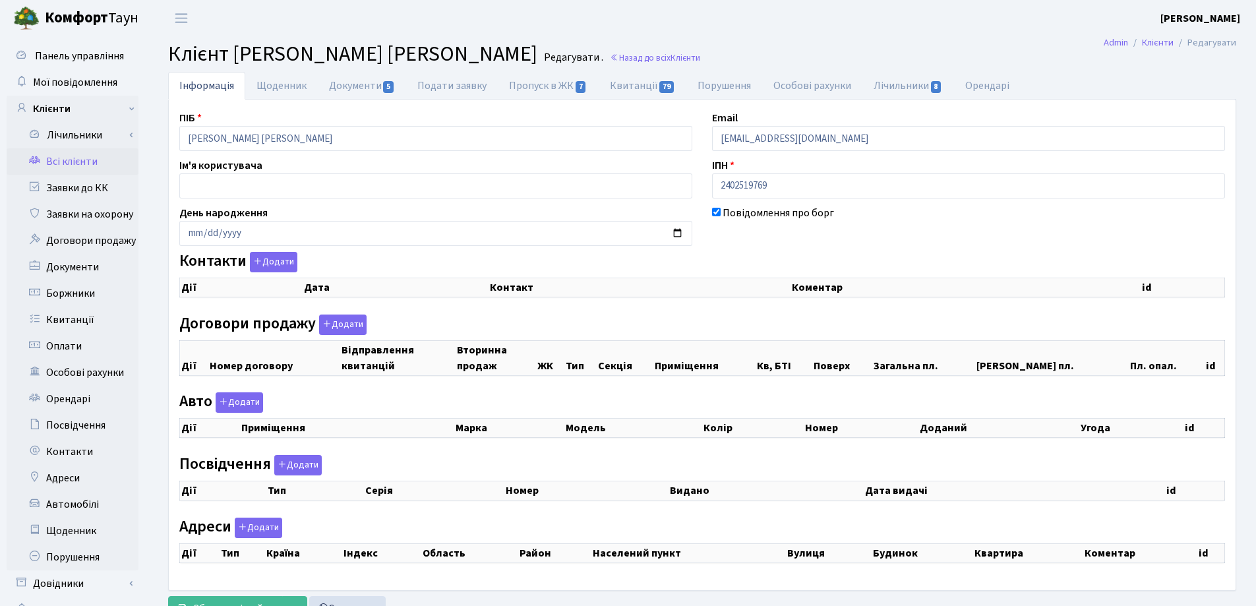
select select "25"
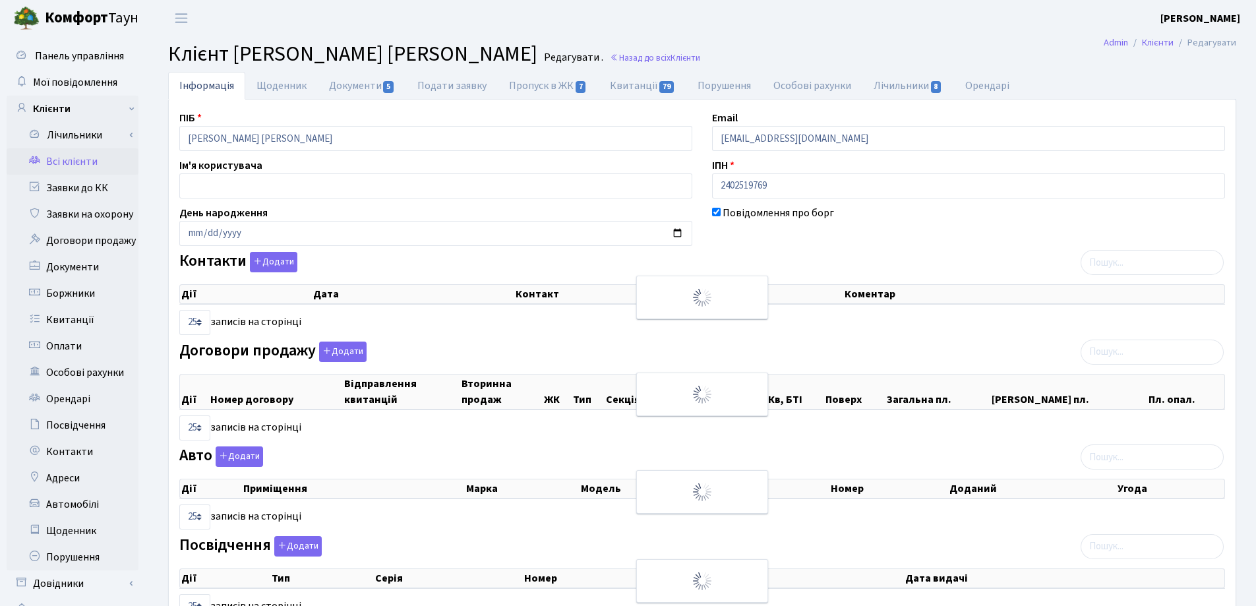
checkbox input "true"
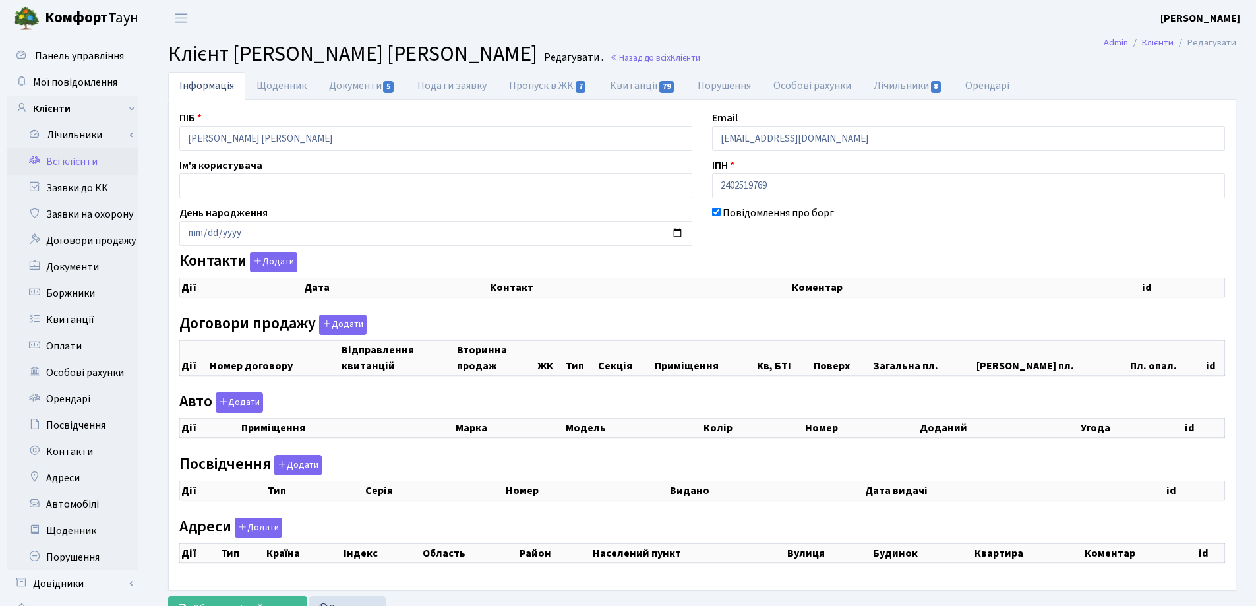
checkbox input "true"
select select "25"
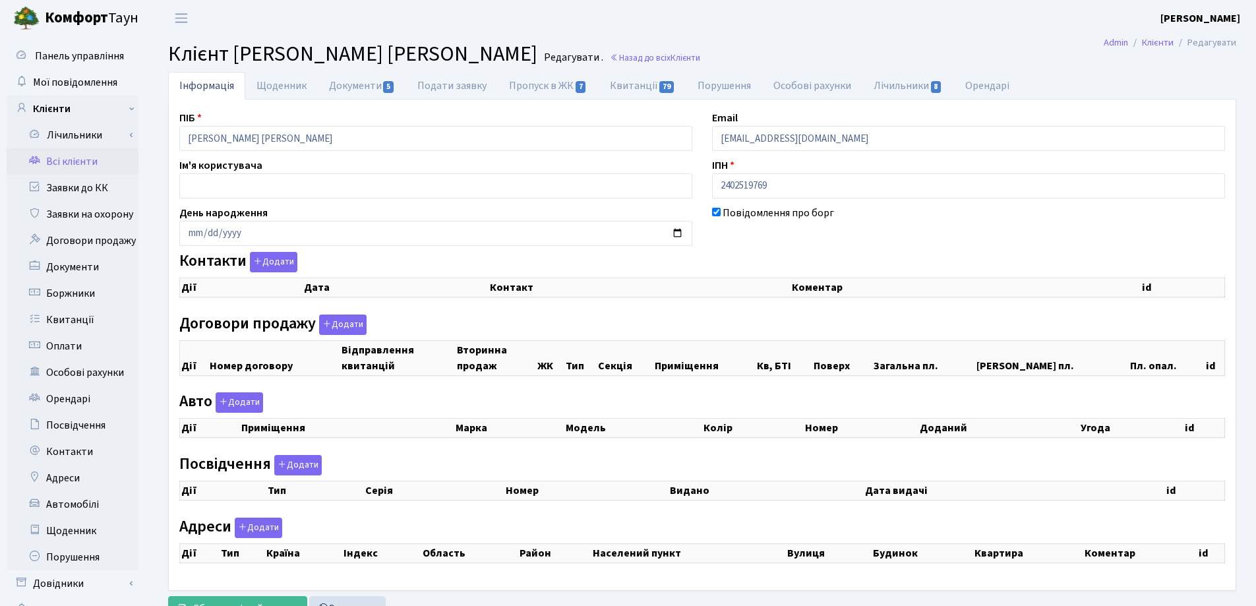
select select "25"
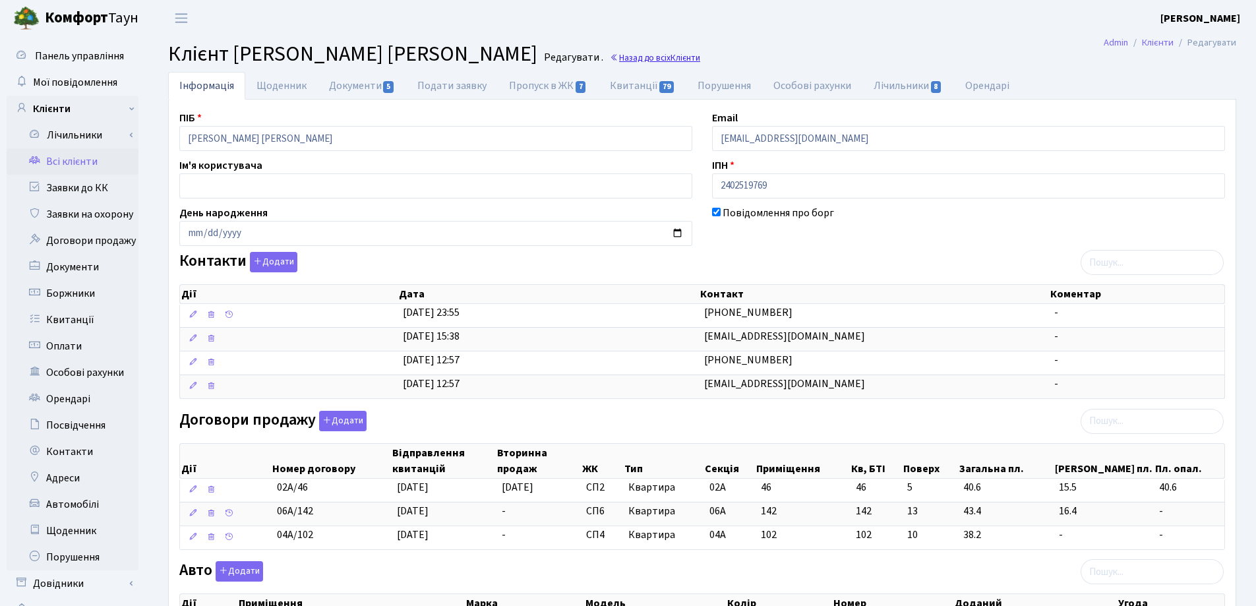
click at [610, 55] on link "Назад до всіх Клієнти" at bounding box center [655, 57] width 90 height 13
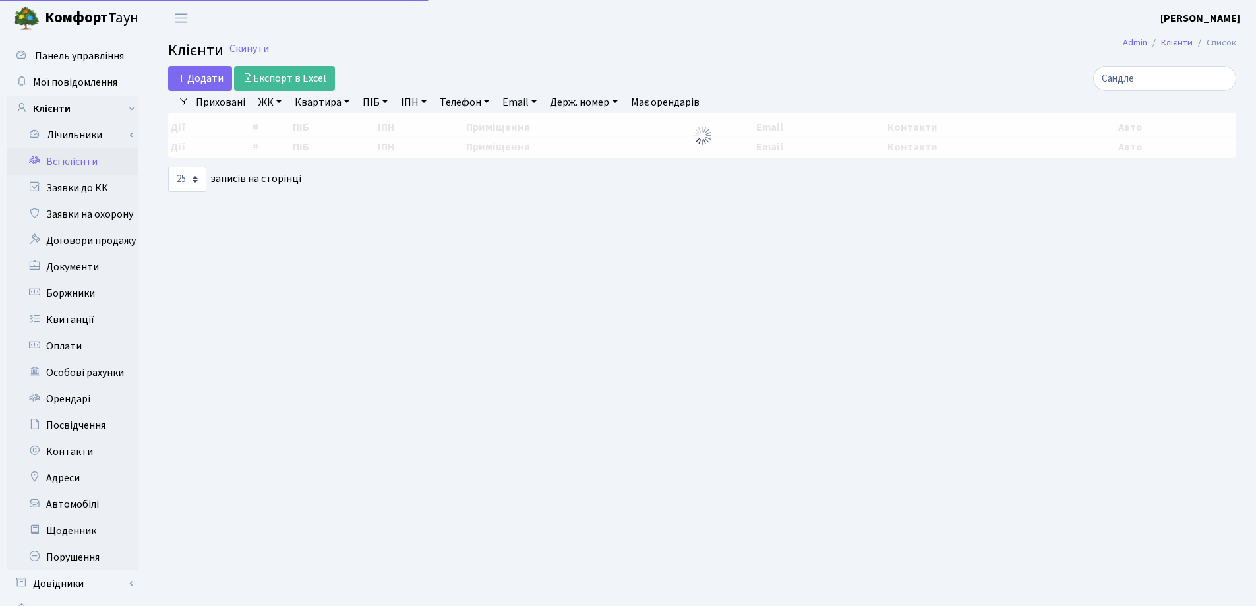
select select "25"
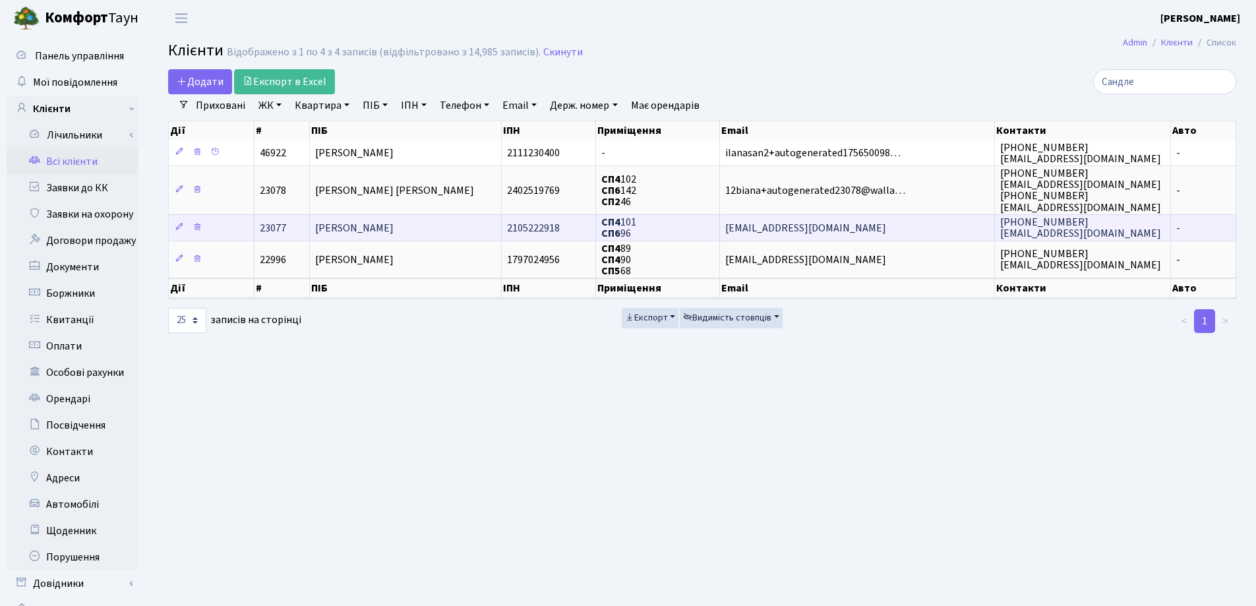
click at [434, 227] on td "[PERSON_NAME]" at bounding box center [406, 227] width 192 height 26
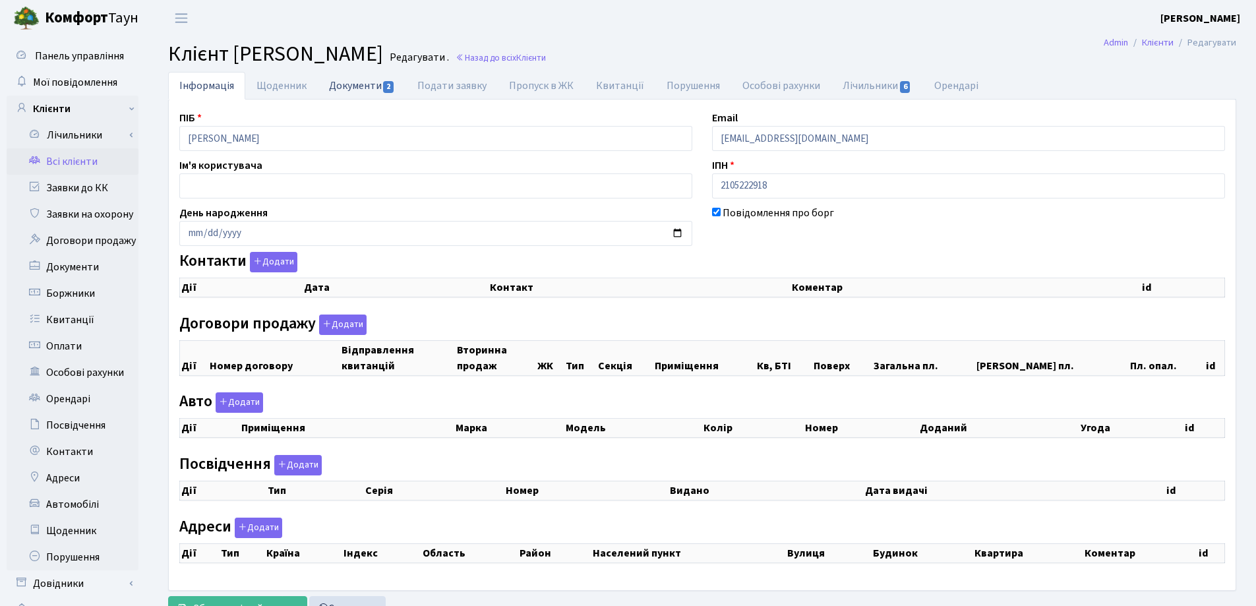
click at [345, 89] on link "Документи 2" at bounding box center [362, 85] width 88 height 27
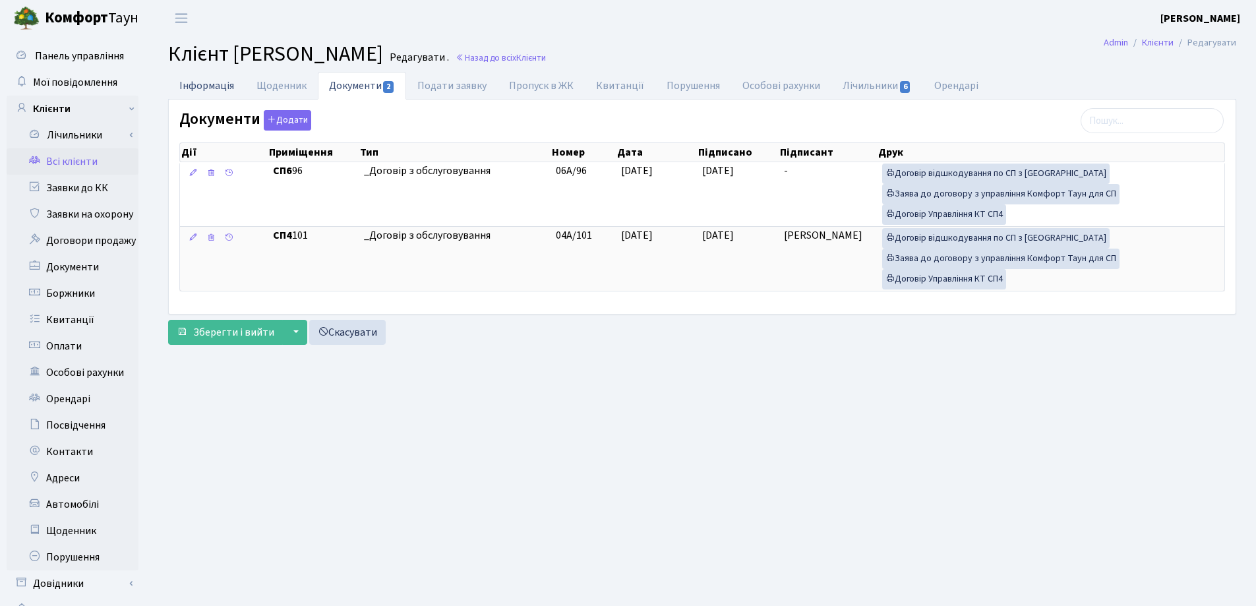
click at [202, 85] on link "Інформація" at bounding box center [206, 85] width 77 height 27
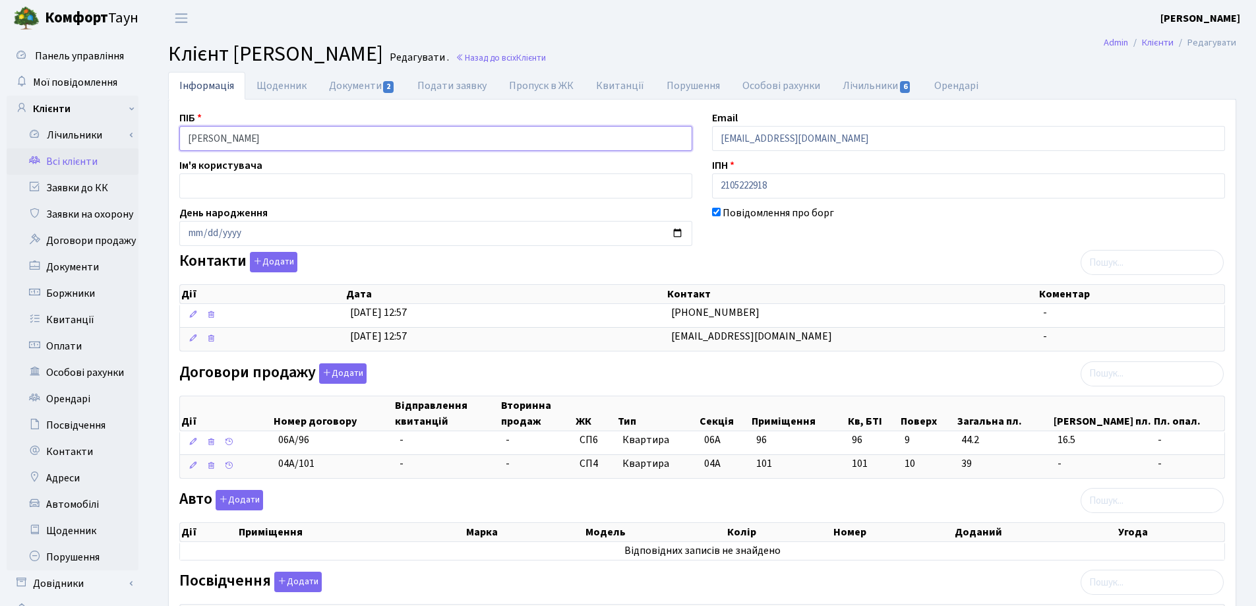
drag, startPoint x: 333, startPoint y: 140, endPoint x: 156, endPoint y: 139, distance: 177.4
click at [156, 137] on div "Інформація Щоденник Документи 2 Подати заявку Пропуск в ЖК Квитанції Порушення …" at bounding box center [702, 504] width 1108 height 865
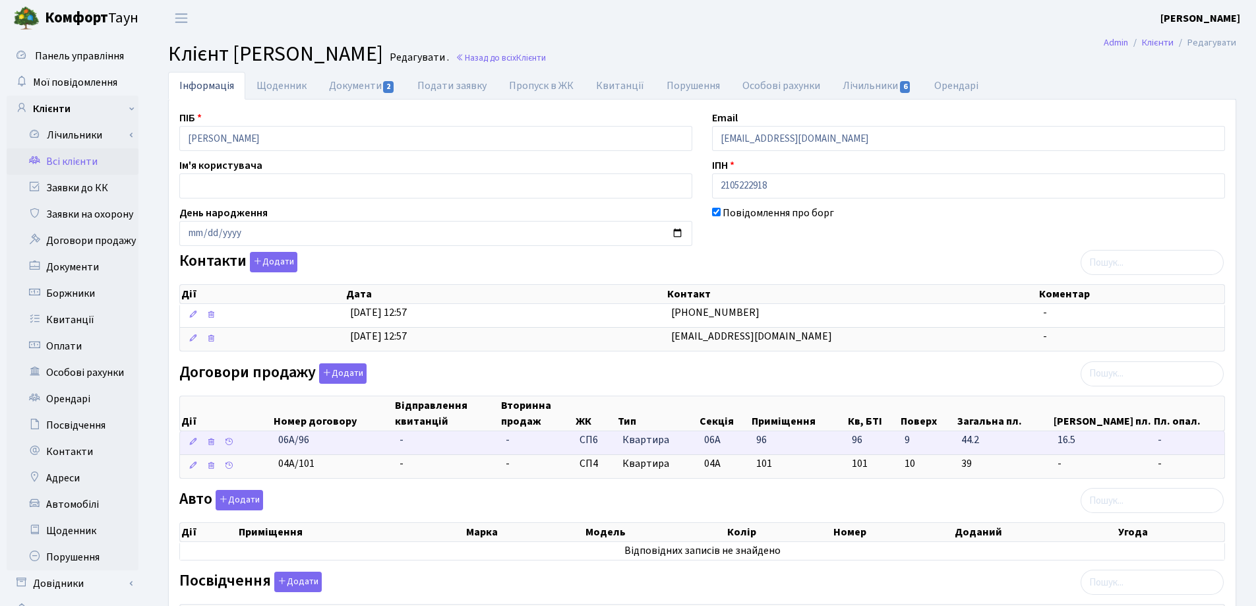
drag, startPoint x: 271, startPoint y: 438, endPoint x: 320, endPoint y: 450, distance: 50.4
click at [320, 450] on \<\/span\>\a "06А/96 - - СП6 Квартира 06А 96 96 -" at bounding box center [702, 442] width 1044 height 23
copy span "06А/96"
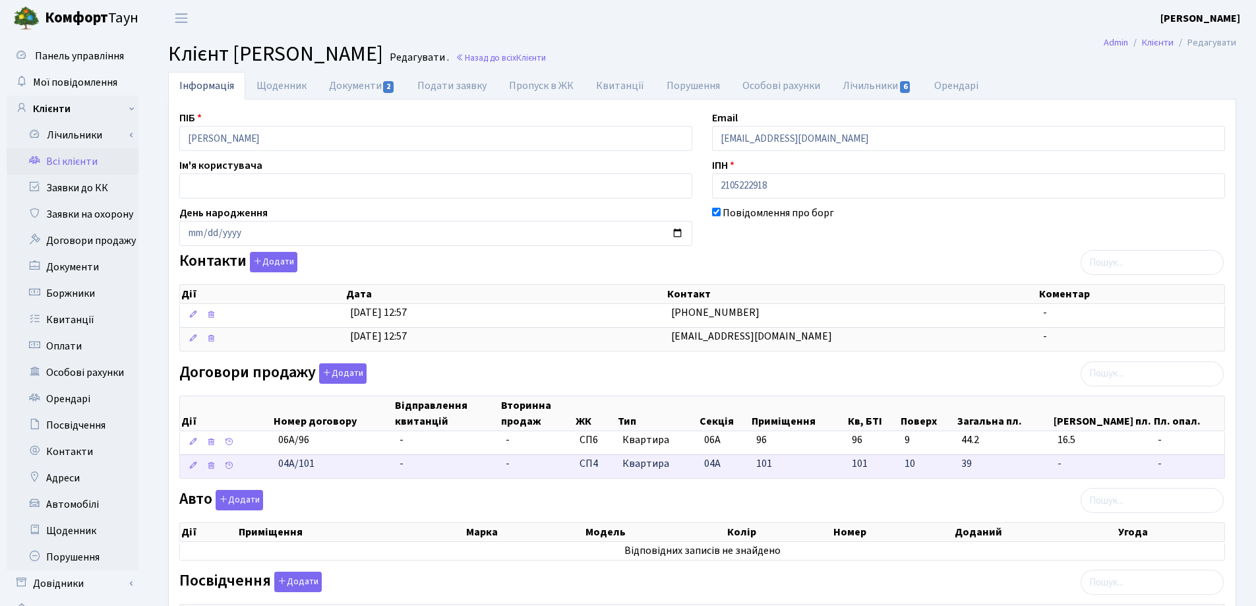
drag, startPoint x: 337, startPoint y: 464, endPoint x: 274, endPoint y: 462, distance: 63.3
click at [274, 462] on td "04А/101" at bounding box center [333, 466] width 121 height 24
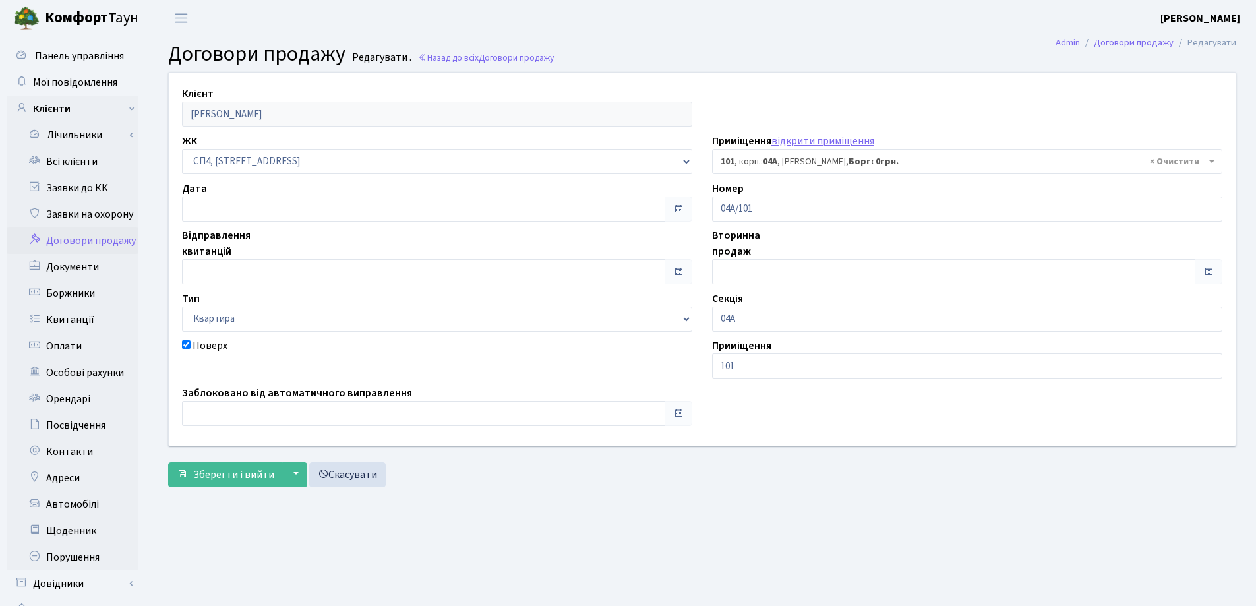
select select "21129"
drag, startPoint x: 0, startPoint y: 0, endPoint x: 606, endPoint y: 523, distance: 800.3
click at [601, 534] on main "Admin Договори продажу Редагувати Договори продажу Редагувати . Назад до всіх Д…" at bounding box center [702, 332] width 1108 height 593
drag, startPoint x: 783, startPoint y: 211, endPoint x: 716, endPoint y: 205, distance: 66.9
click at [716, 205] on input "04А/101" at bounding box center [967, 208] width 510 height 25
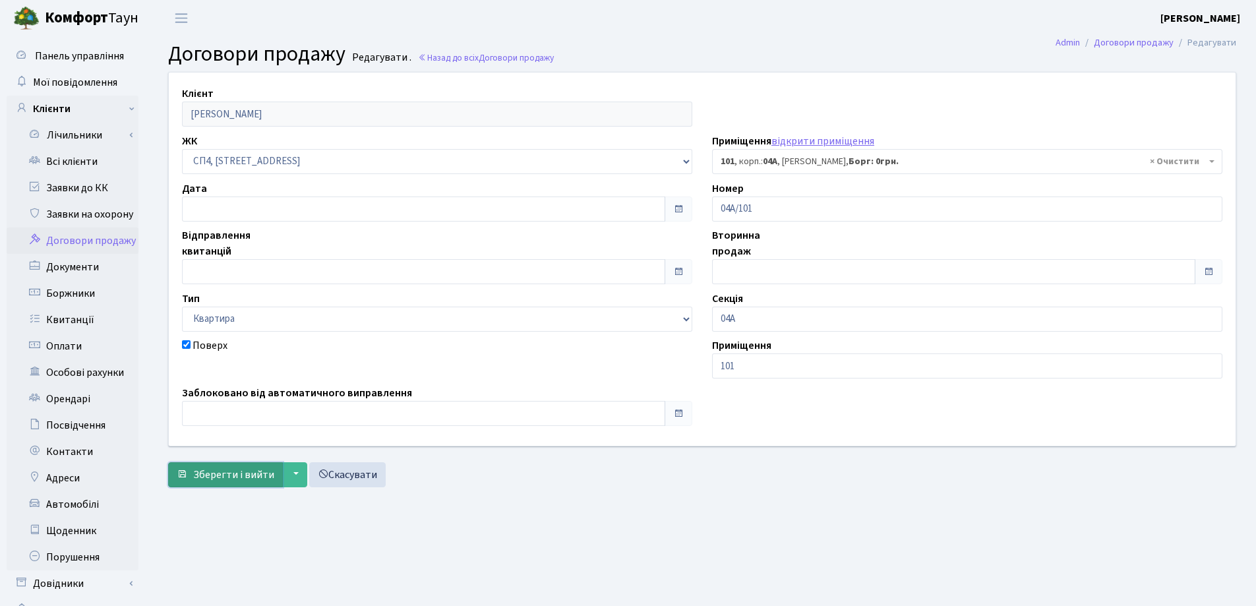
click at [218, 469] on span "Зберегти і вийти" at bounding box center [233, 474] width 81 height 15
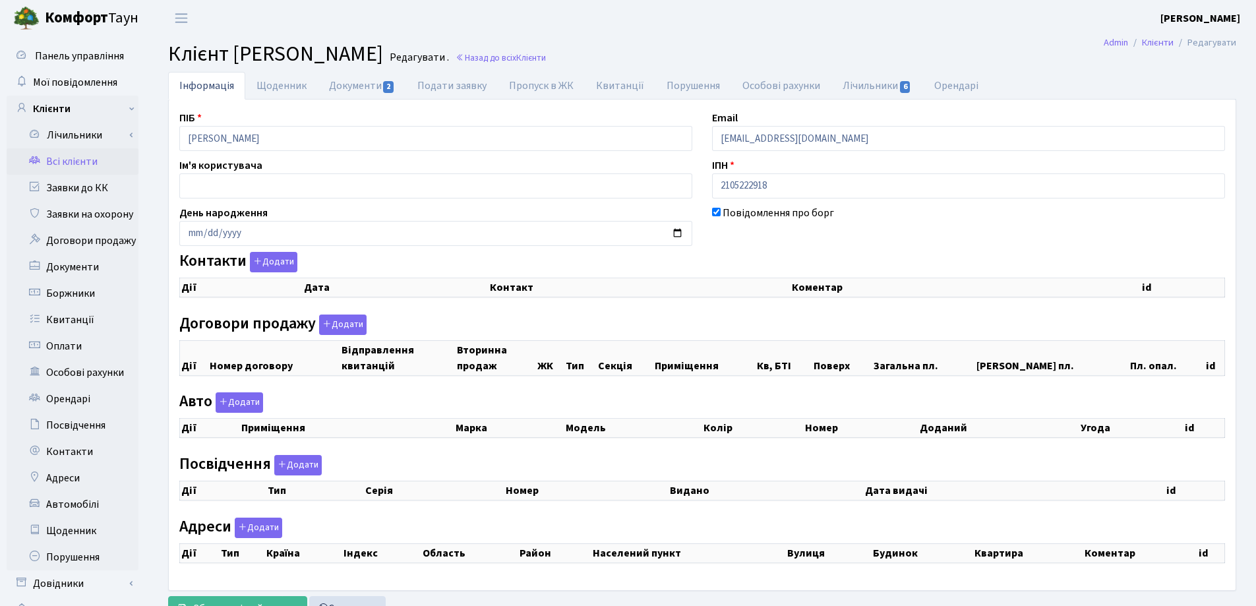
checkbox input "true"
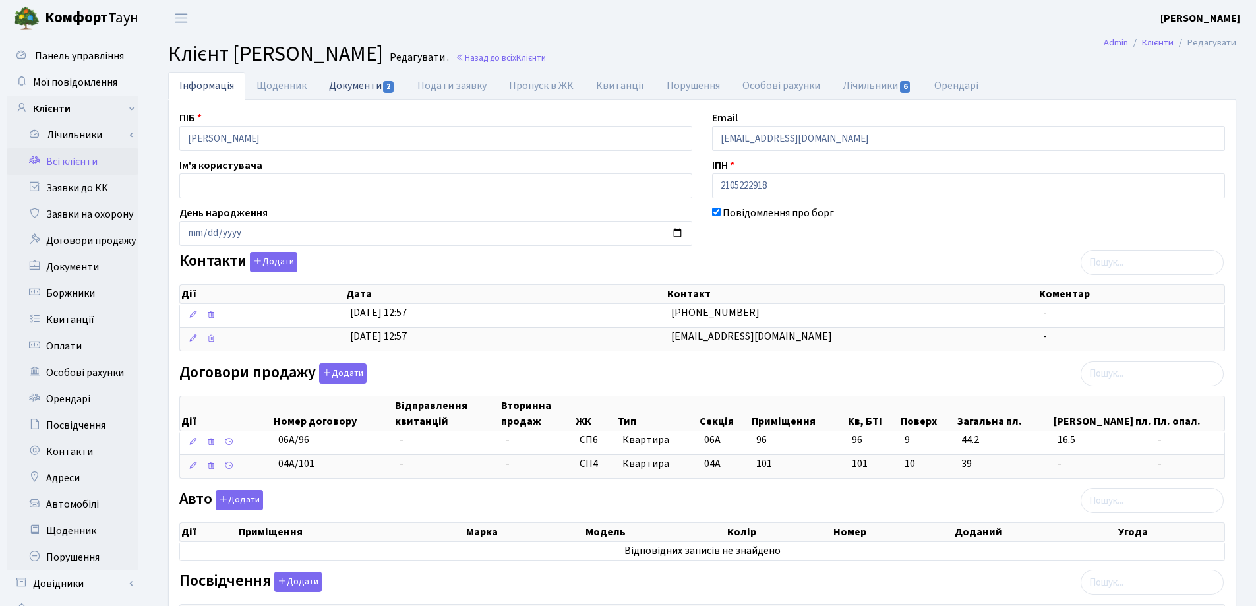
click at [332, 86] on link "Документи 2" at bounding box center [362, 85] width 88 height 27
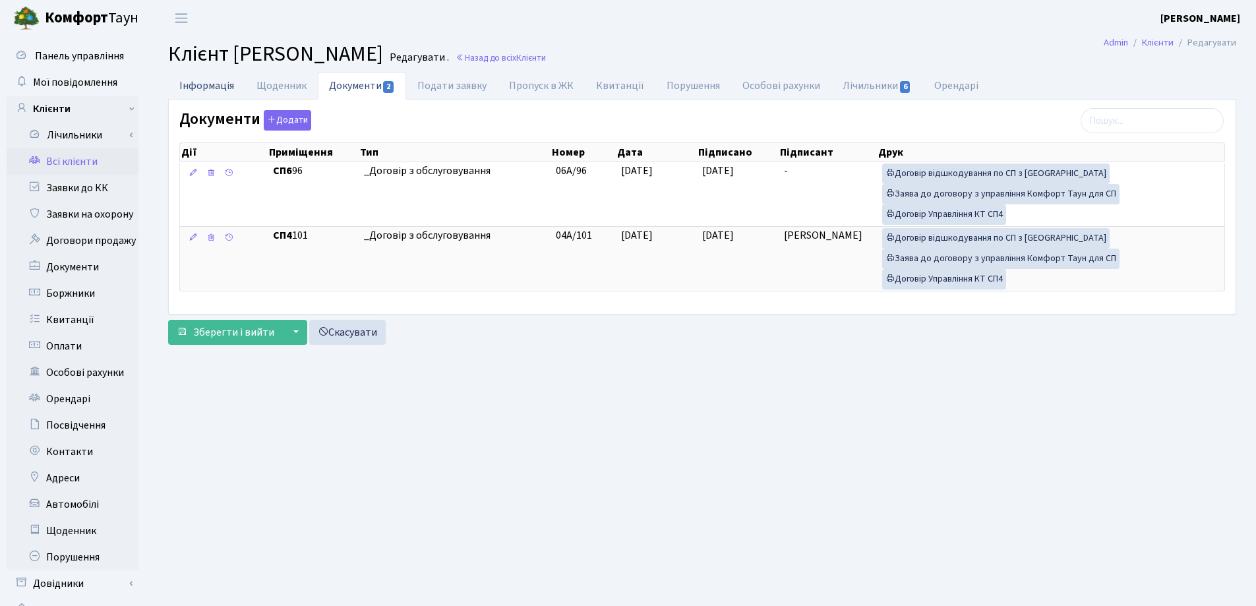
click at [196, 83] on link "Інформація" at bounding box center [206, 85] width 77 height 27
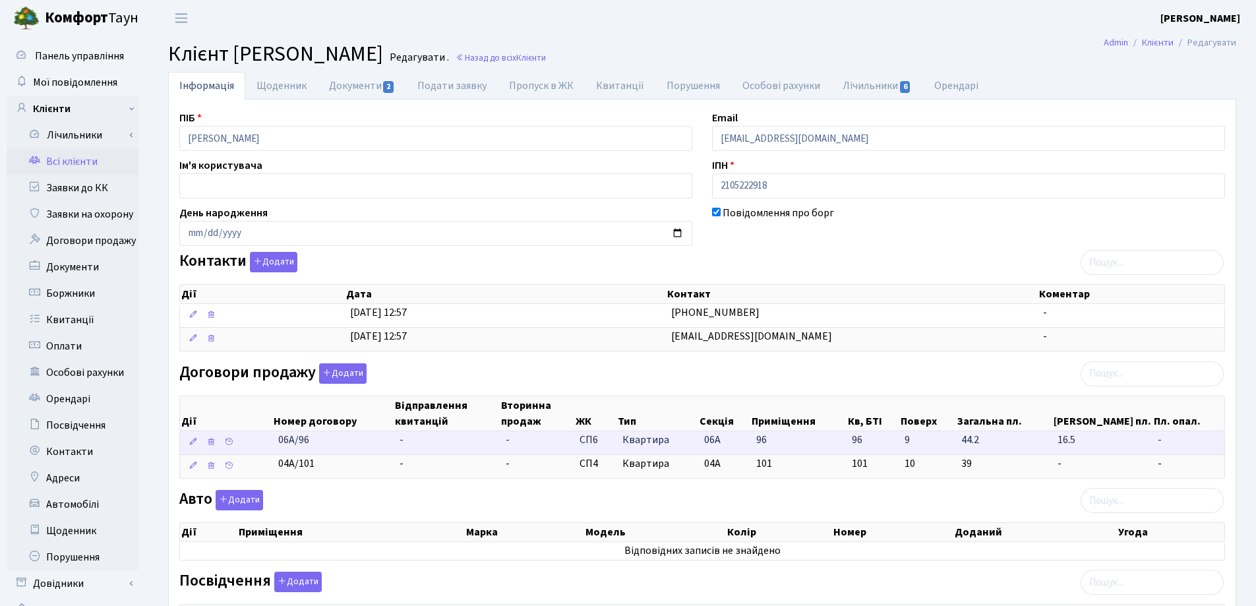
click at [417, 440] on td "-" at bounding box center [447, 442] width 106 height 23
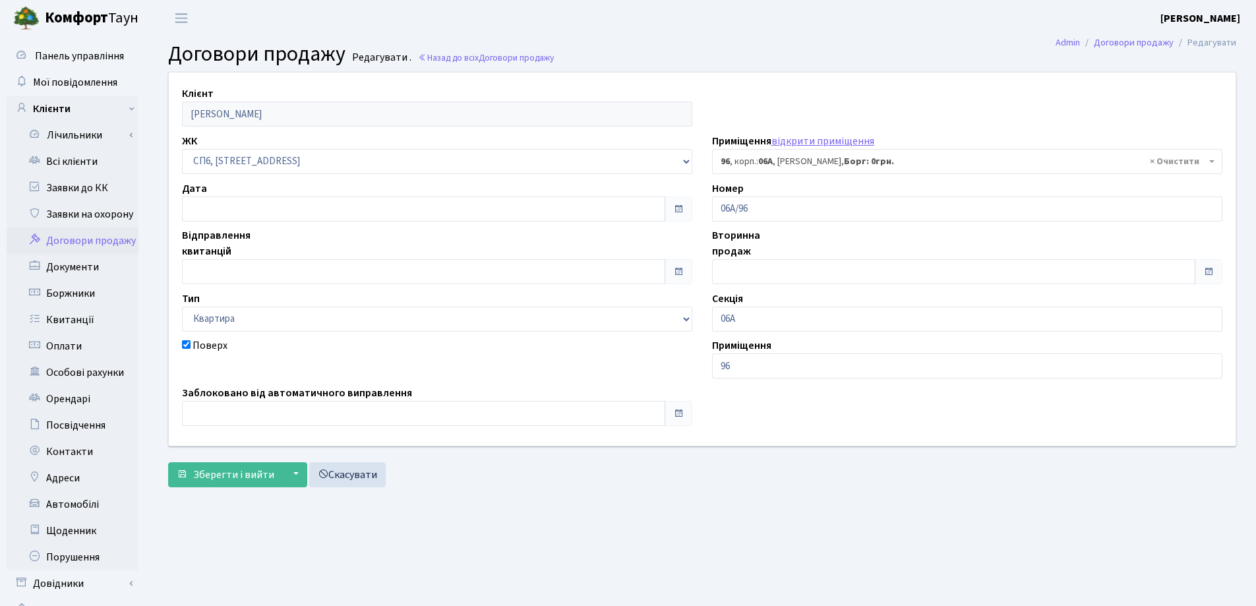
select select "21764"
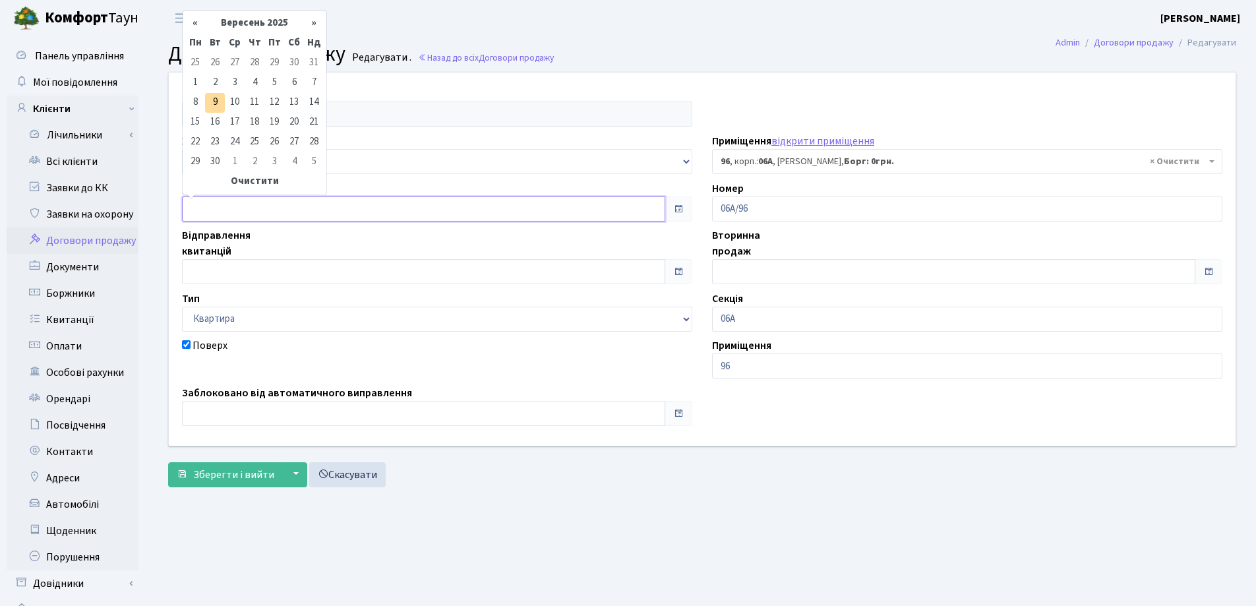
click at [266, 201] on input "text" at bounding box center [423, 208] width 483 height 25
type input "[DATE]"
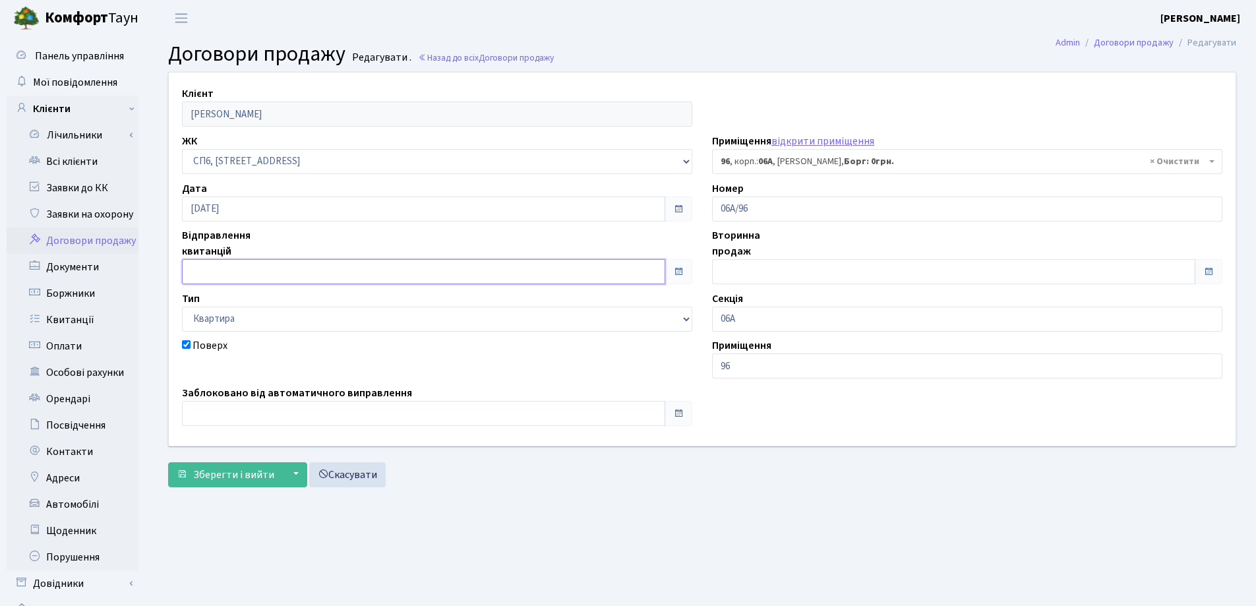
click at [313, 266] on input "text" at bounding box center [423, 271] width 483 height 25
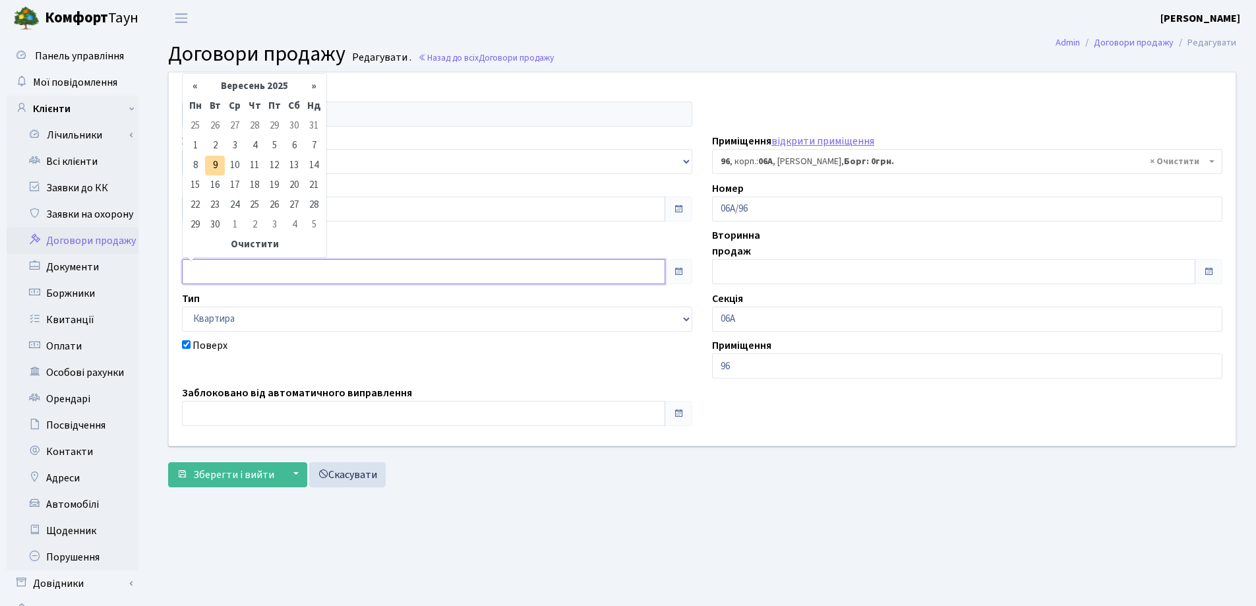
type input "[DATE]"
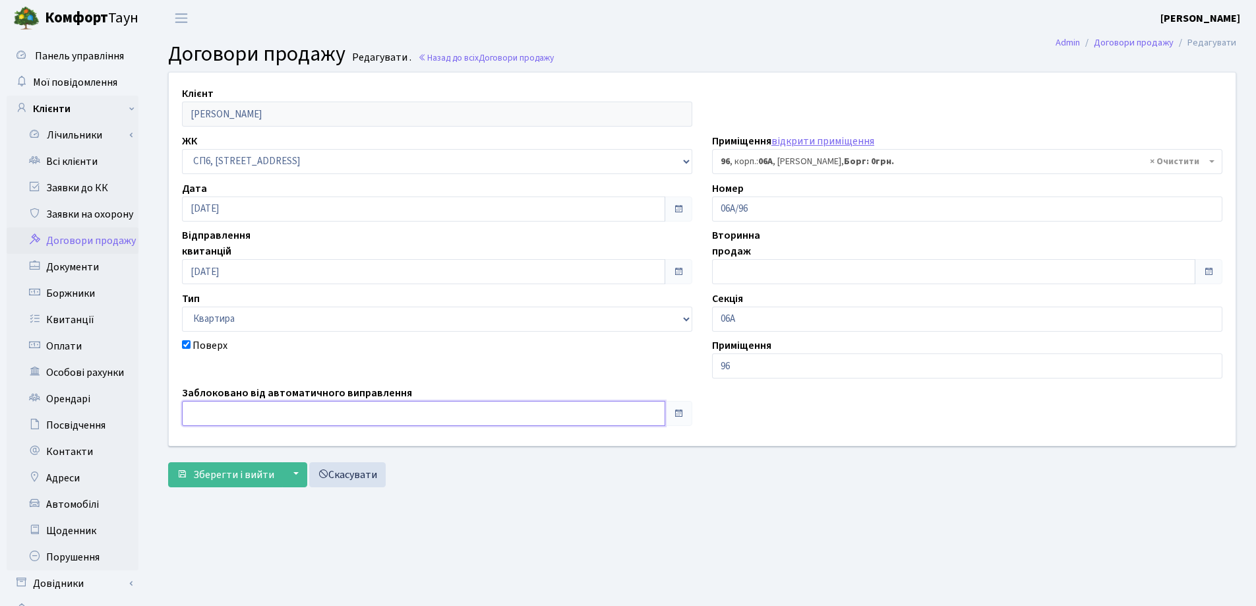
click at [301, 414] on input "text" at bounding box center [423, 413] width 483 height 25
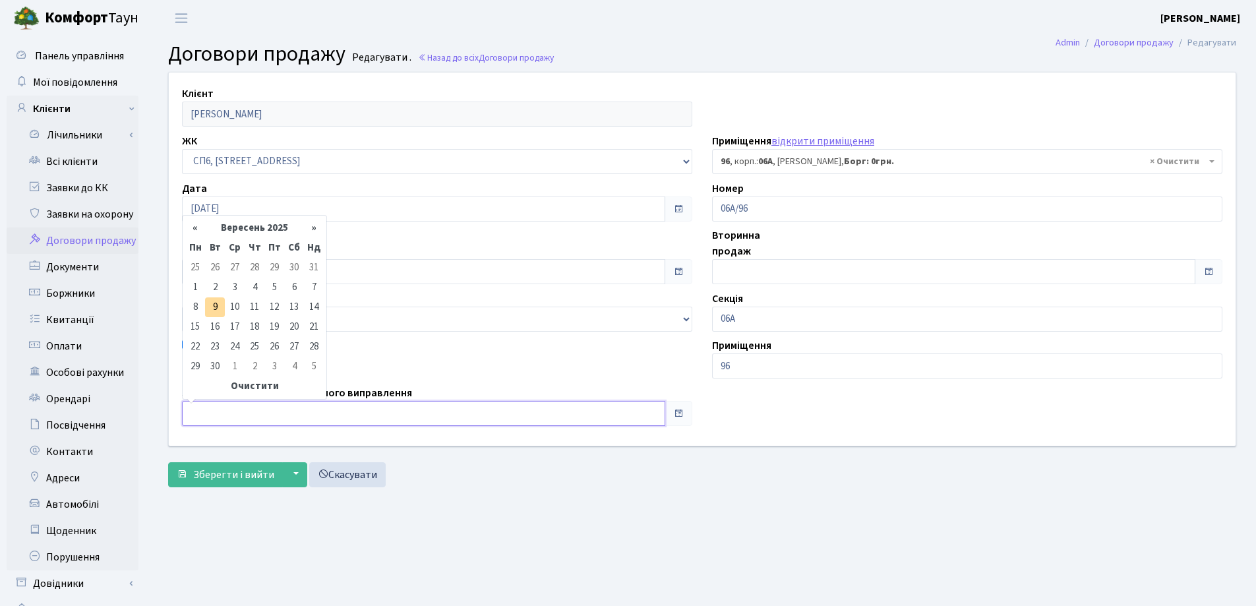
type input "[DATE]"
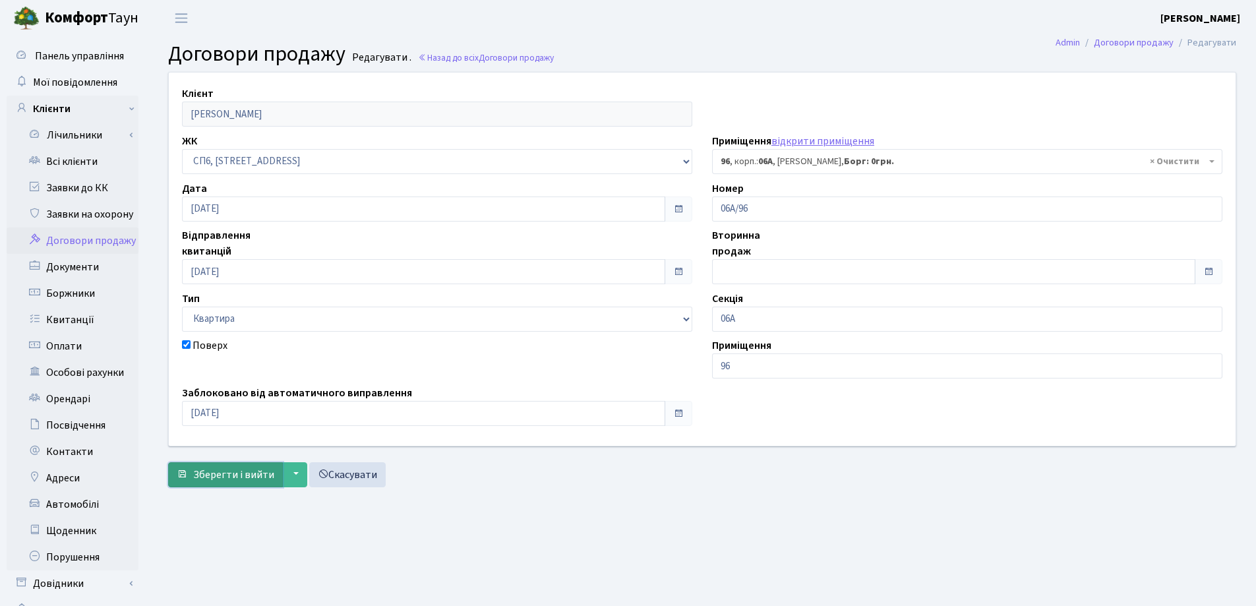
click at [217, 475] on span "Зберегти і вийти" at bounding box center [233, 474] width 81 height 15
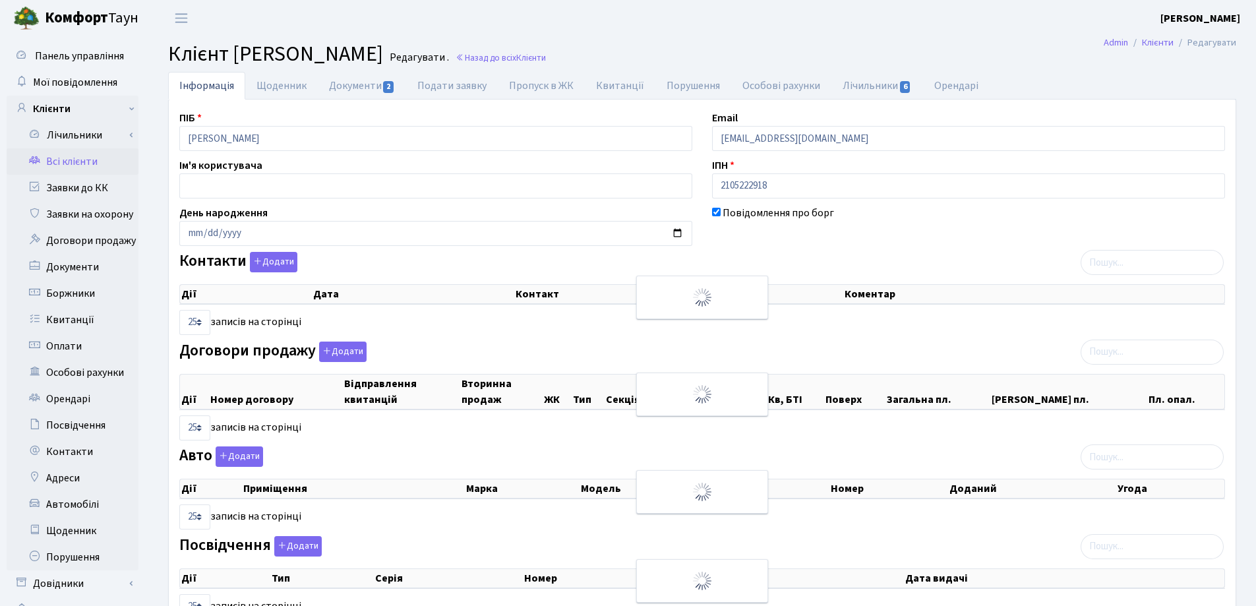
select select "25"
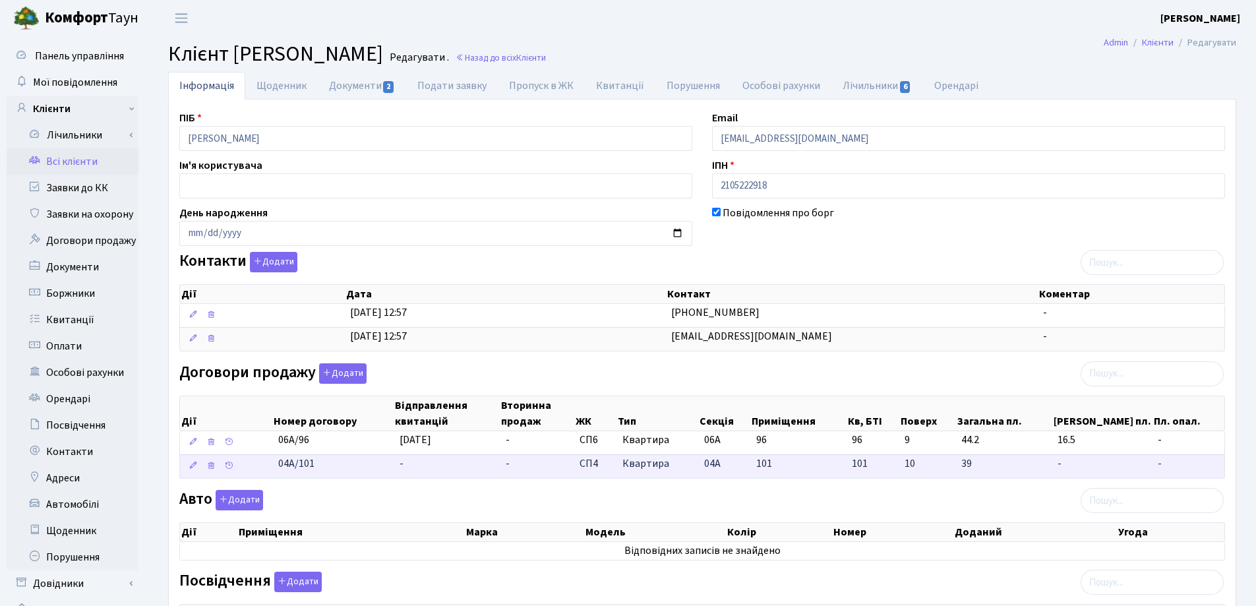
click at [414, 463] on td "-" at bounding box center [447, 466] width 106 height 24
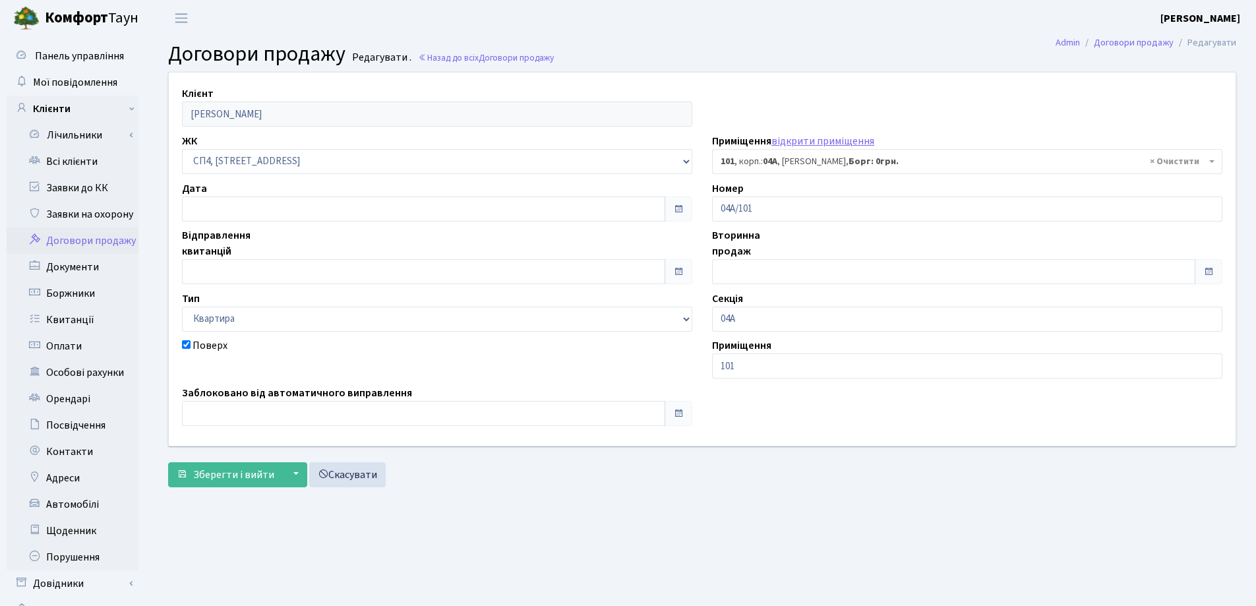
select select "21129"
click at [293, 210] on input "text" at bounding box center [423, 208] width 483 height 25
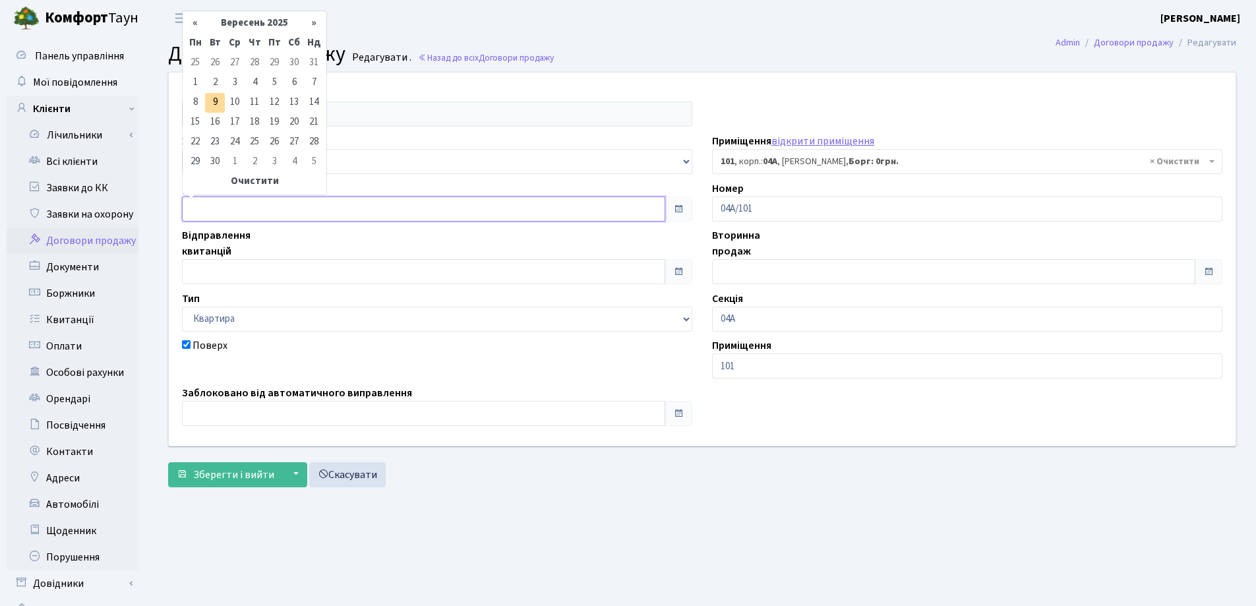
type input "[DATE]"
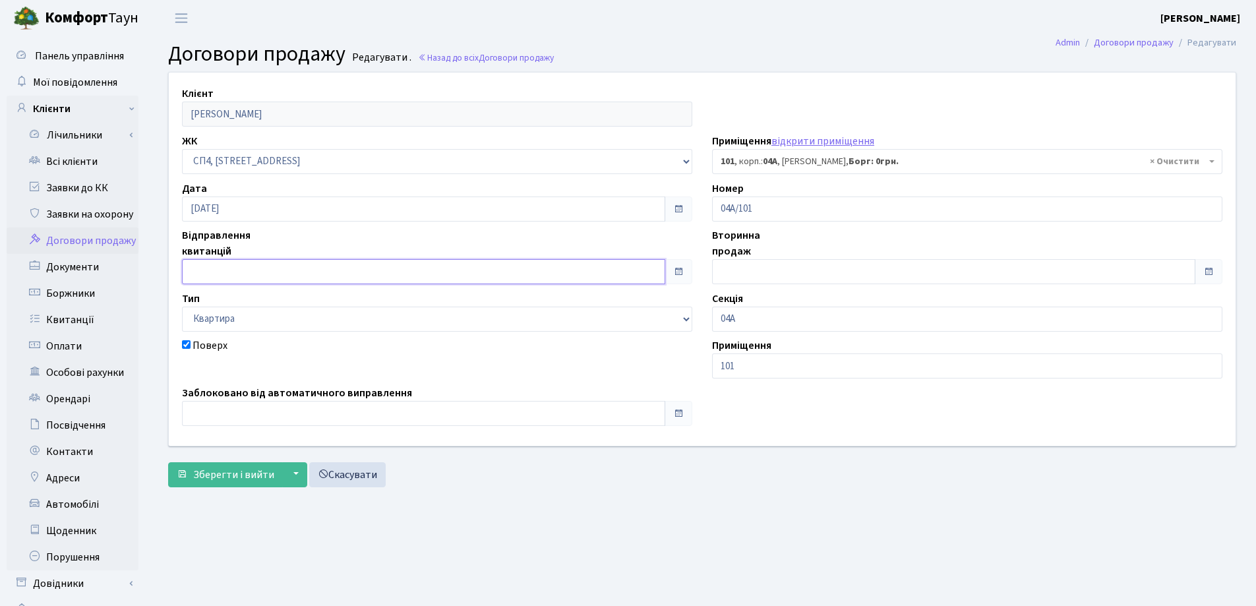
click at [291, 263] on input "text" at bounding box center [423, 271] width 483 height 25
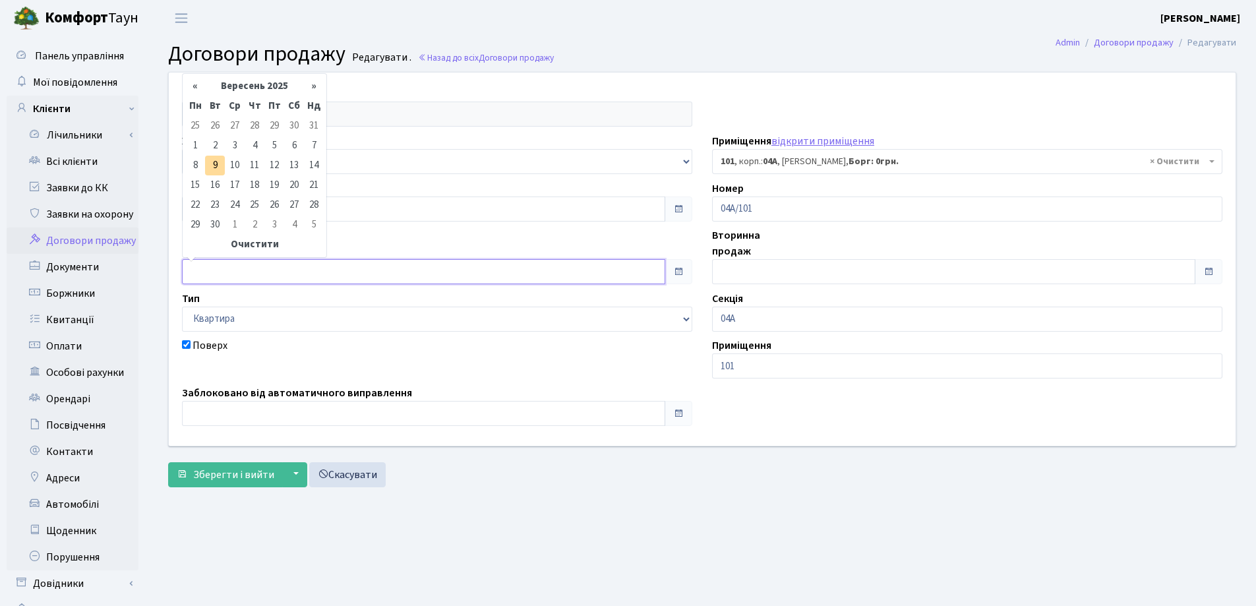
type input "[DATE]"
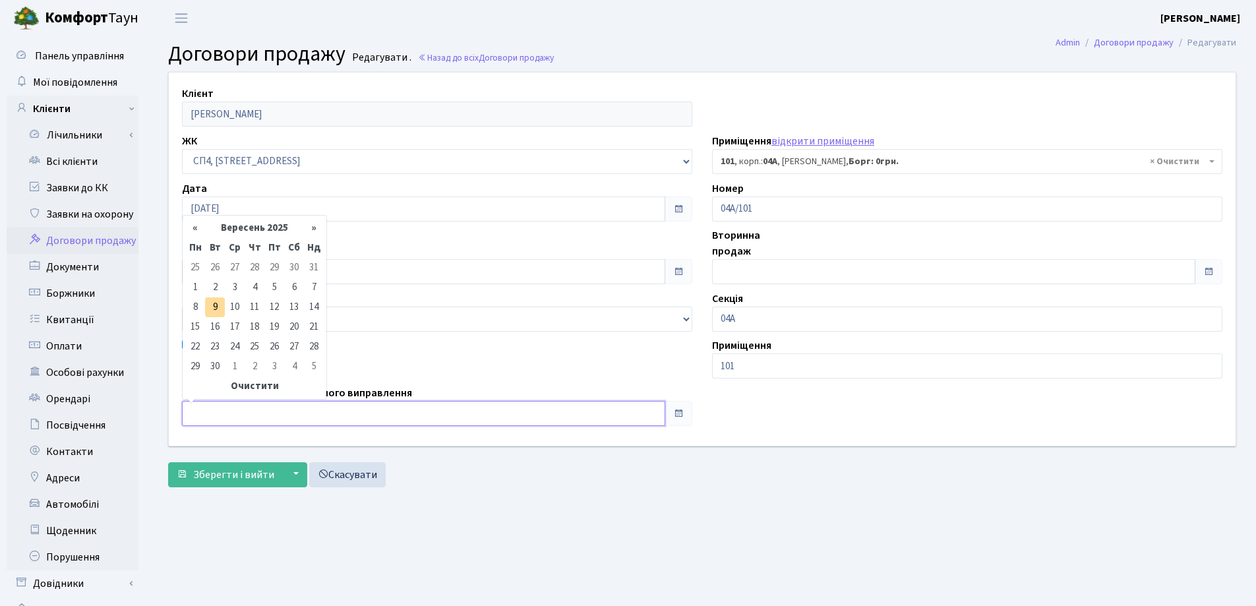
click at [258, 423] on input "text" at bounding box center [423, 413] width 483 height 25
type input "[DATE]"
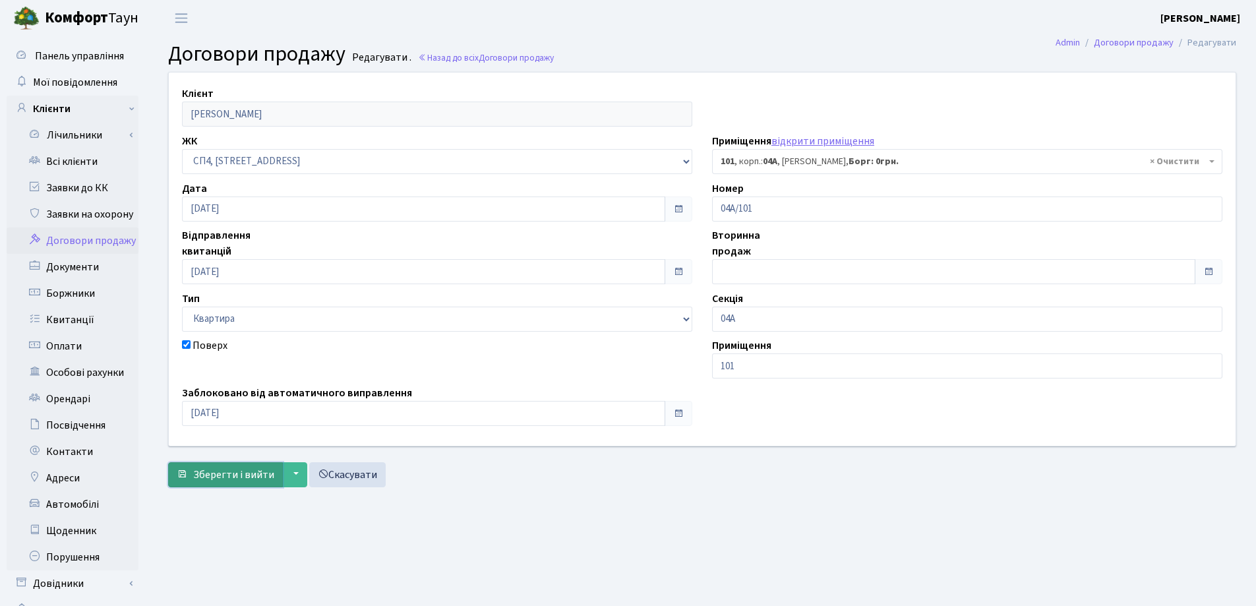
click at [225, 481] on span "Зберегти і вийти" at bounding box center [233, 474] width 81 height 15
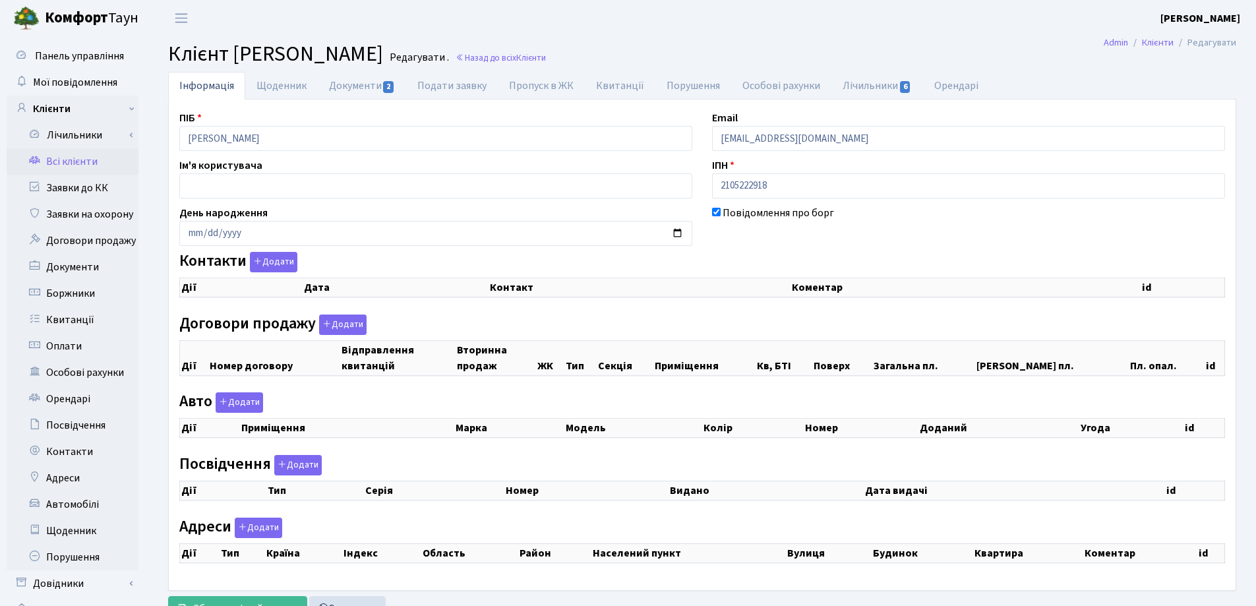
checkbox input "true"
select select "25"
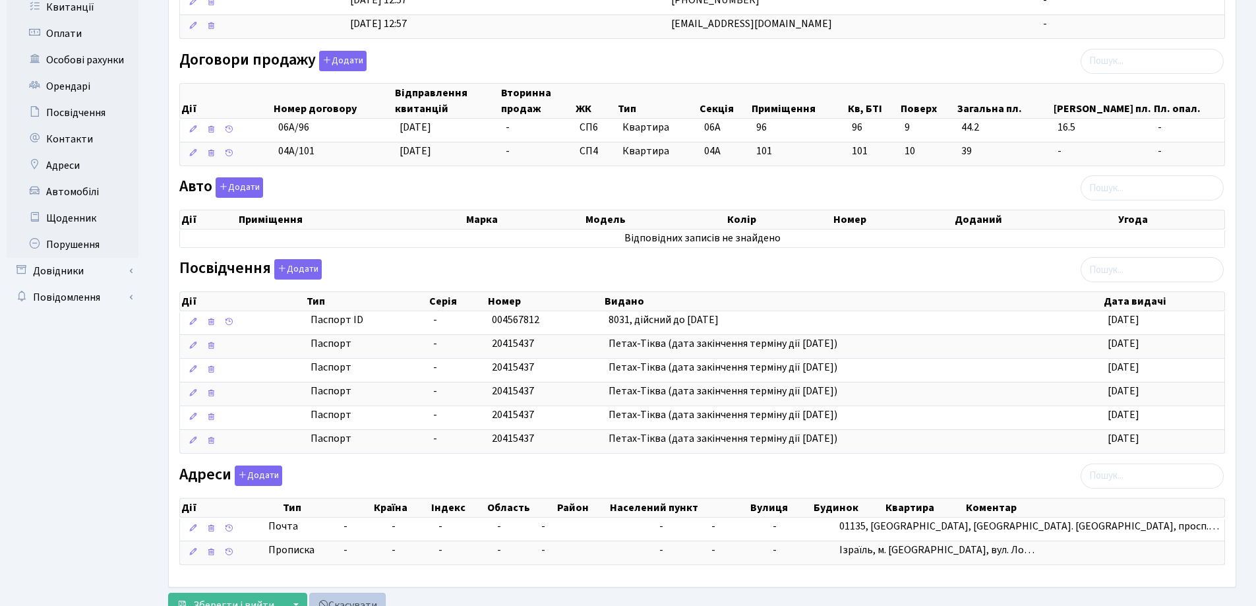
scroll to position [364, 0]
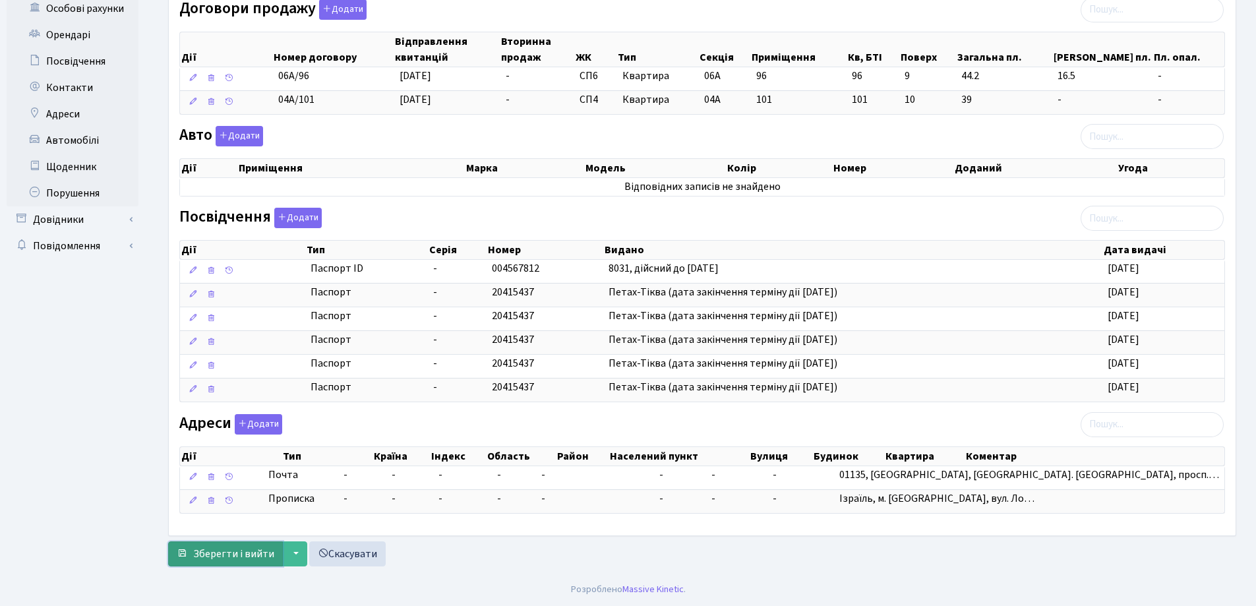
click at [225, 546] on button "Зберегти і вийти" at bounding box center [225, 553] width 115 height 25
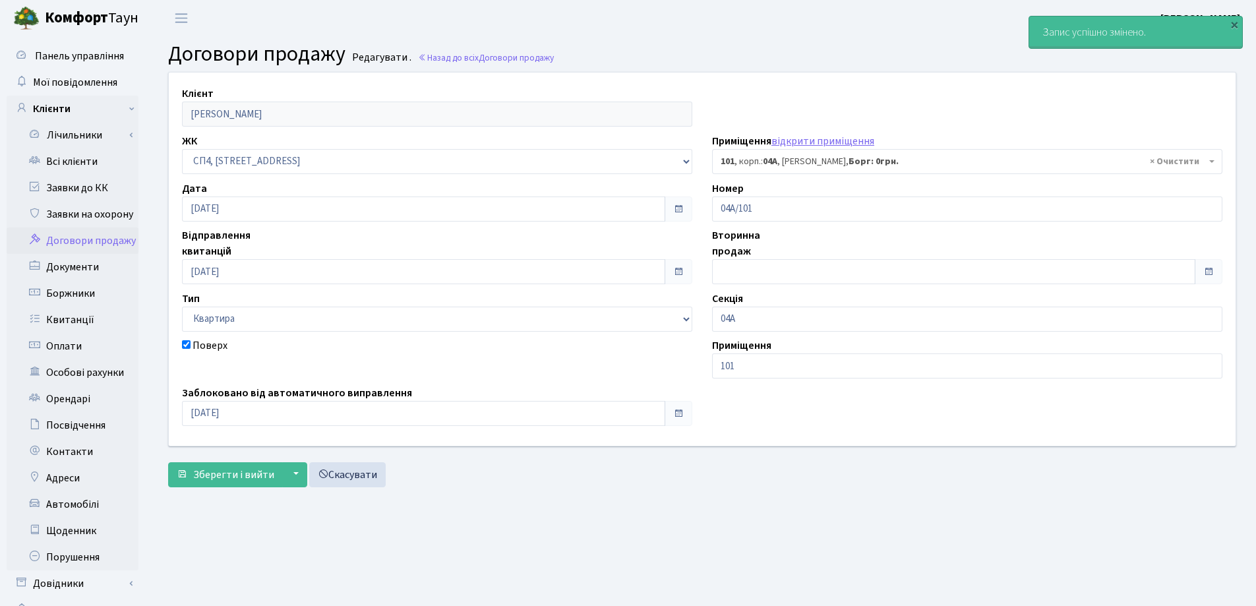
select select "21129"
click at [89, 155] on link "Всі клієнти" at bounding box center [73, 161] width 132 height 26
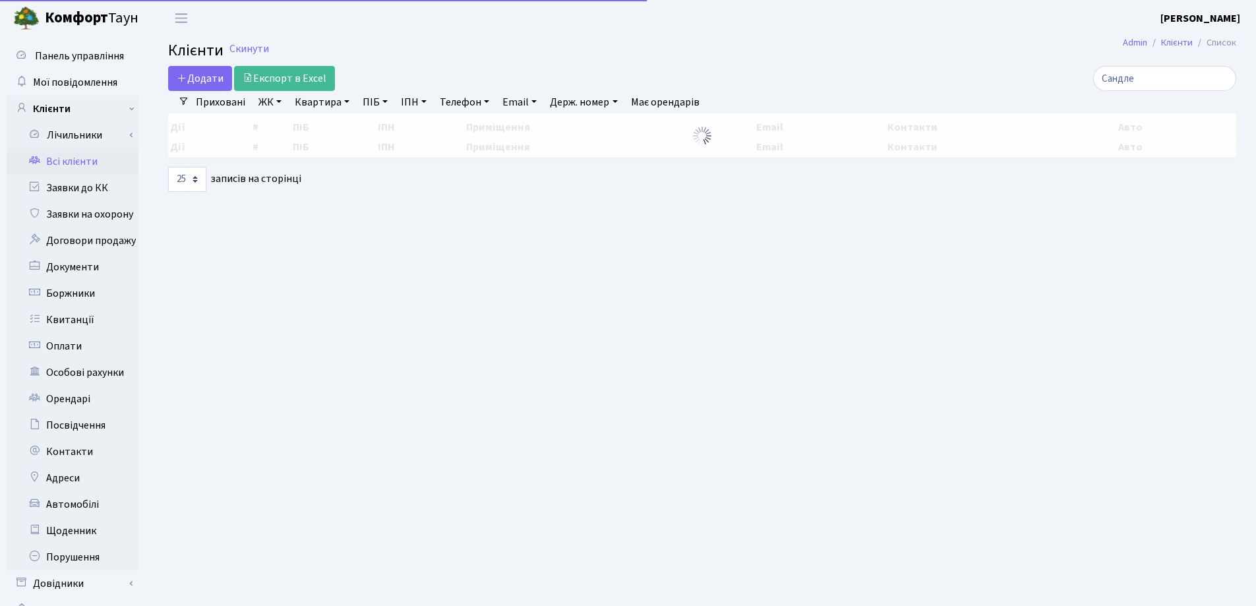
select select "25"
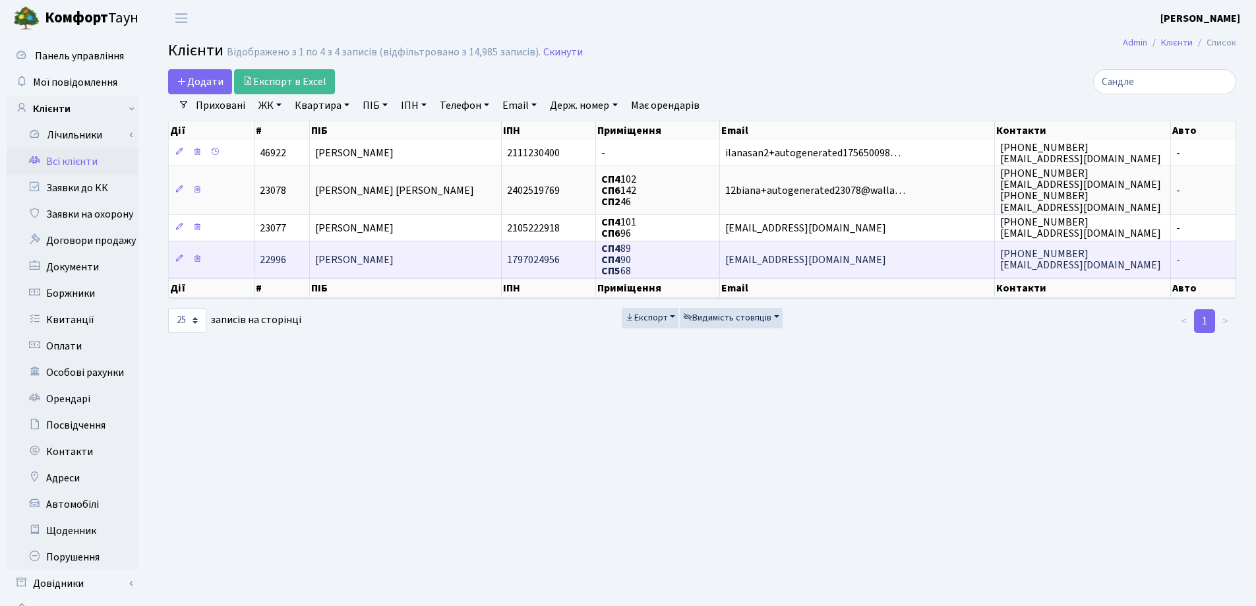
click at [389, 262] on td "[PERSON_NAME]" at bounding box center [406, 259] width 192 height 37
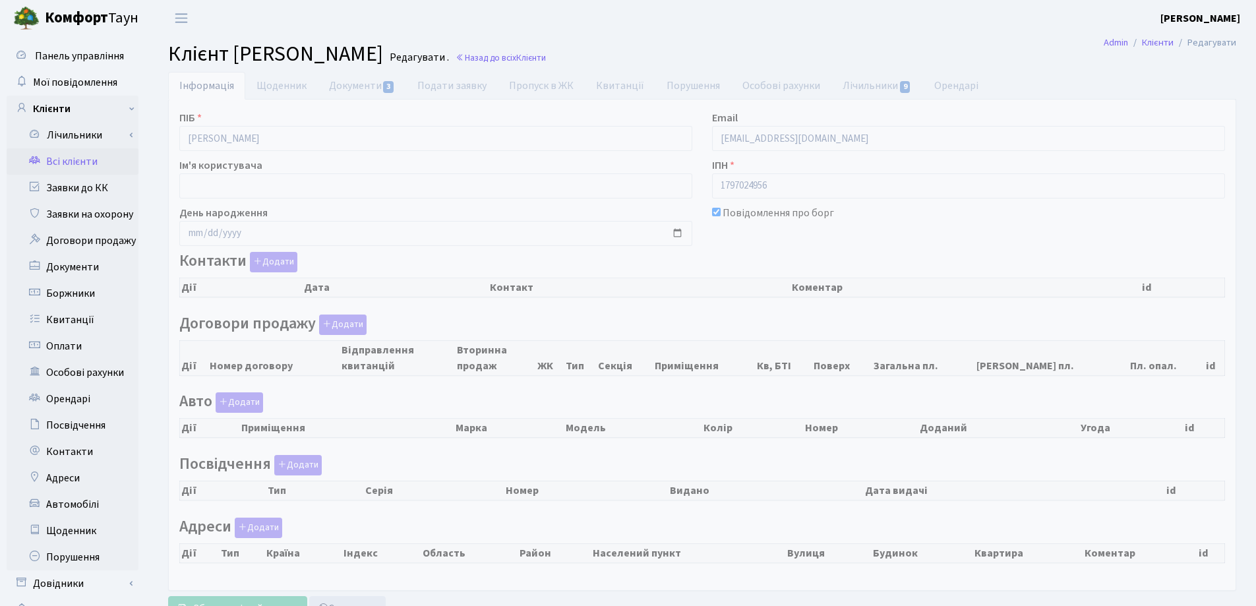
checkbox input "true"
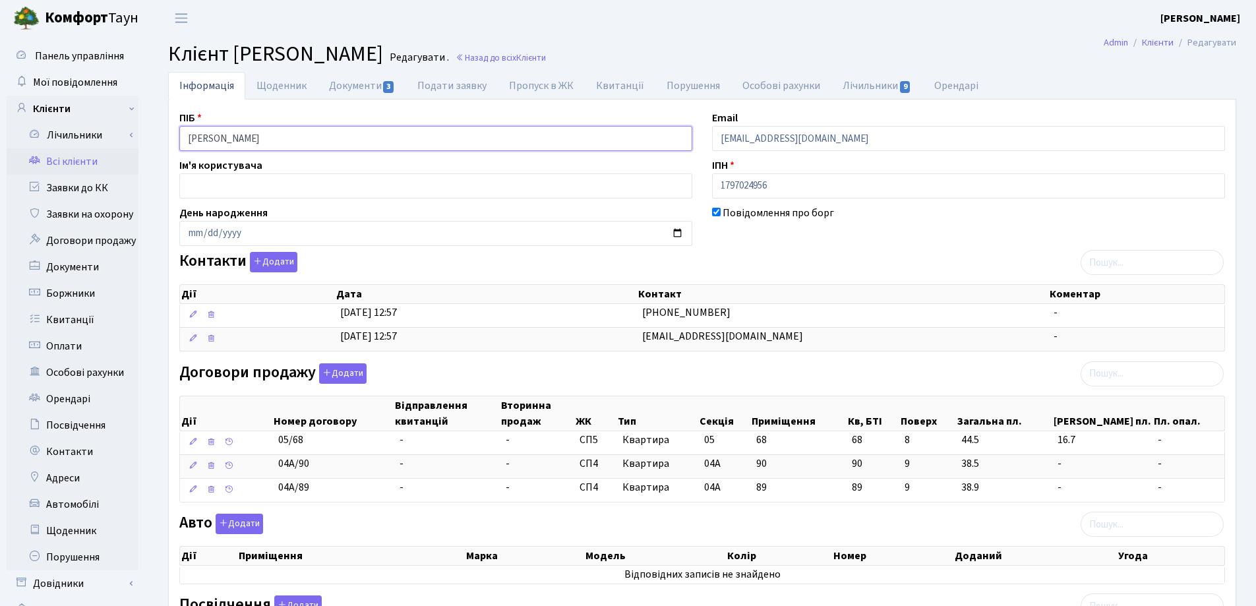
drag, startPoint x: 303, startPoint y: 138, endPoint x: 169, endPoint y: 135, distance: 133.2
click at [169, 135] on div "ПІБ Сандлер Юрій" at bounding box center [435, 130] width 533 height 41
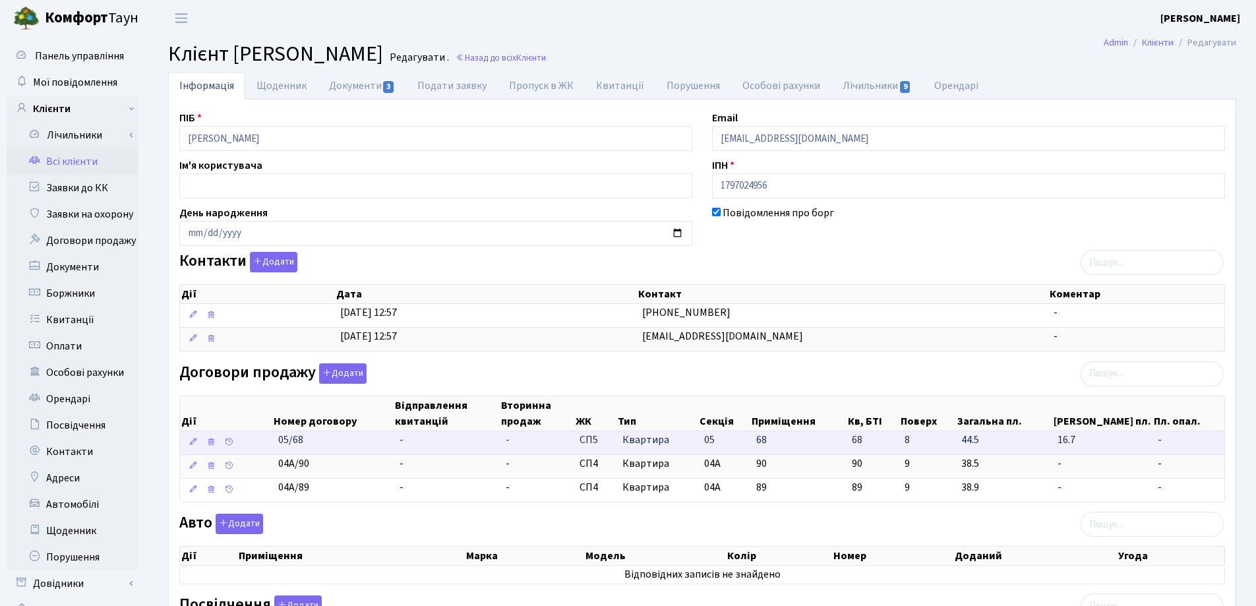
drag, startPoint x: 342, startPoint y: 446, endPoint x: 273, endPoint y: 446, distance: 69.2
click at [273, 446] on td "05/68" at bounding box center [333, 442] width 121 height 23
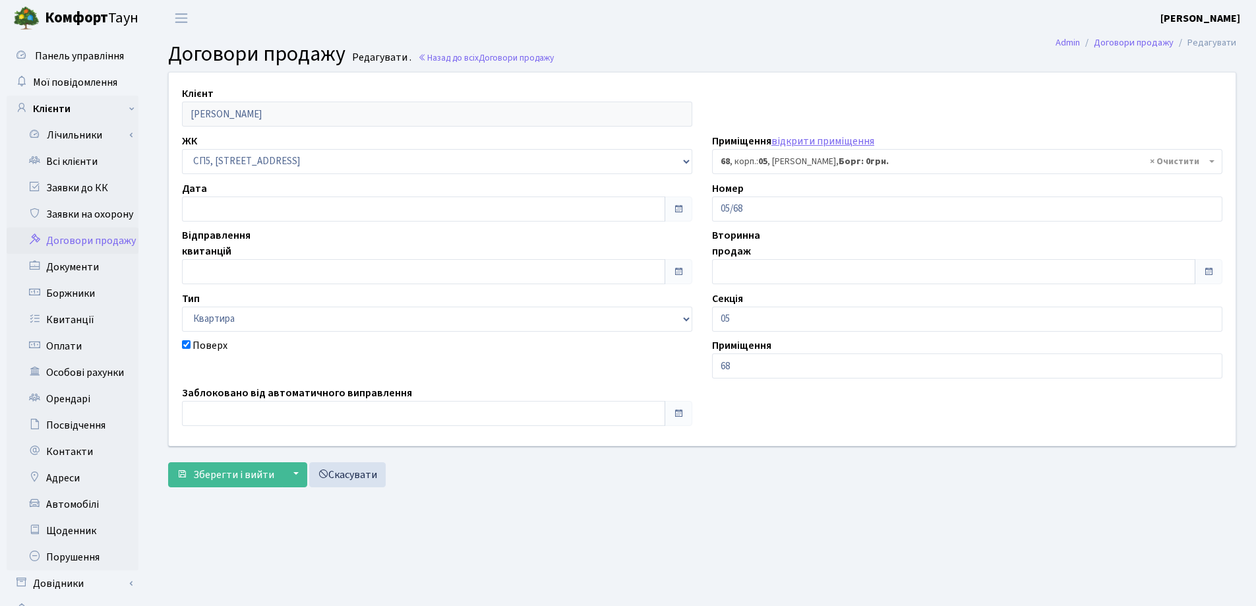
select select "21477"
drag, startPoint x: 789, startPoint y: 202, endPoint x: 707, endPoint y: 202, distance: 81.1
click at [707, 202] on div "Номер 05/68" at bounding box center [967, 201] width 530 height 41
click at [246, 209] on input "text" at bounding box center [423, 208] width 483 height 25
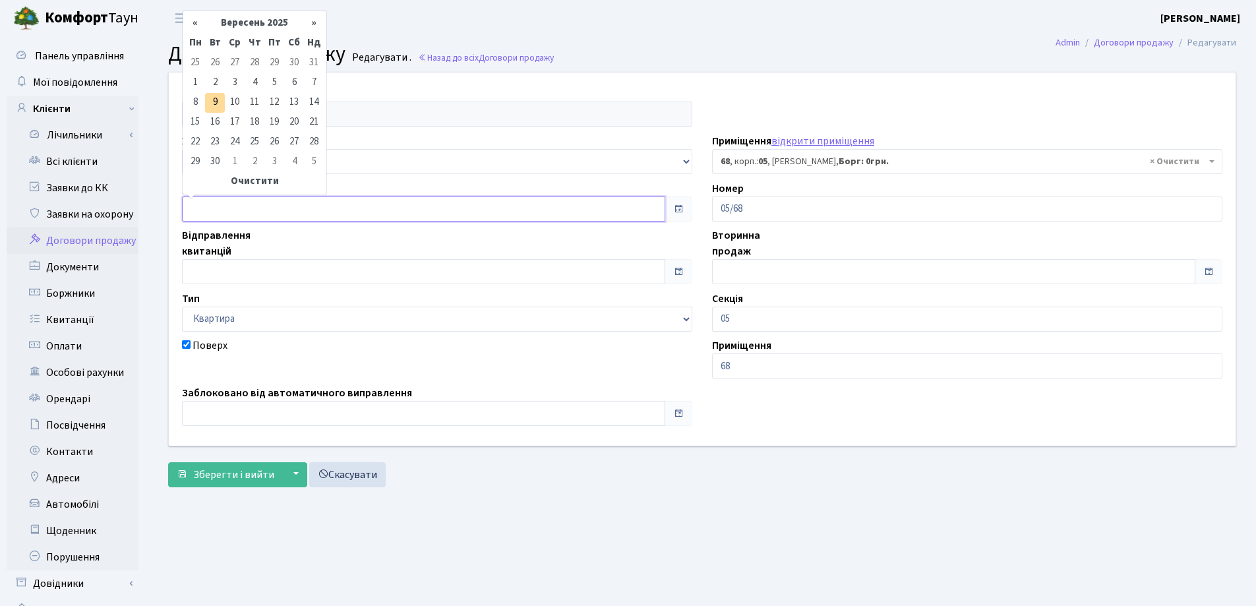
type input "[DATE]"
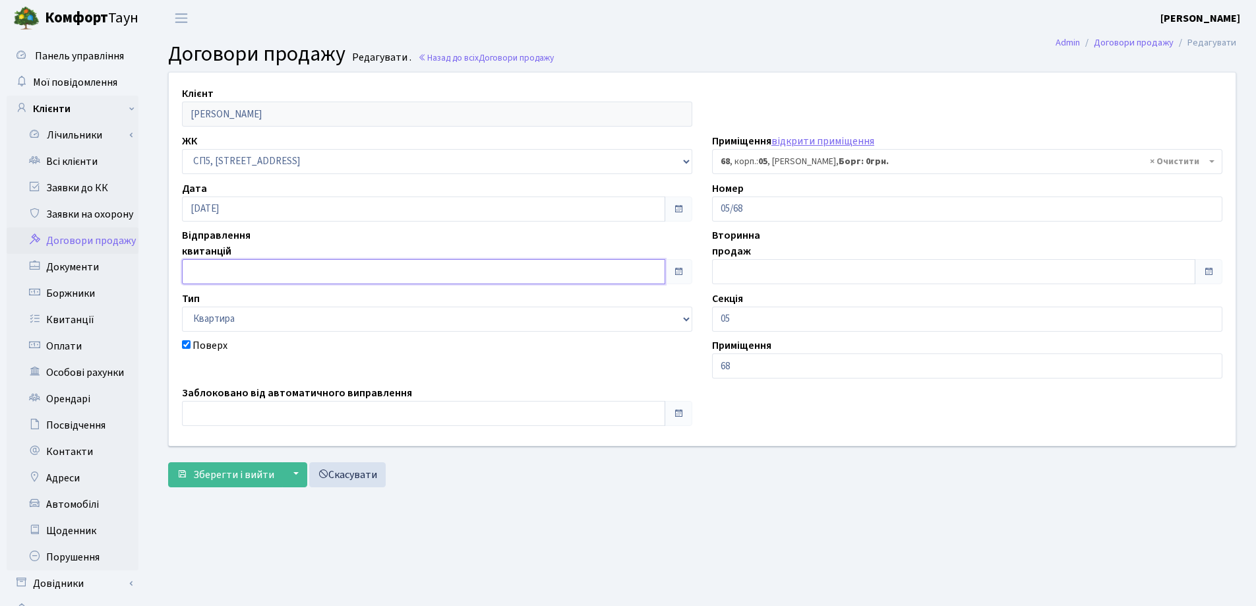
click at [251, 273] on input "text" at bounding box center [423, 271] width 483 height 25
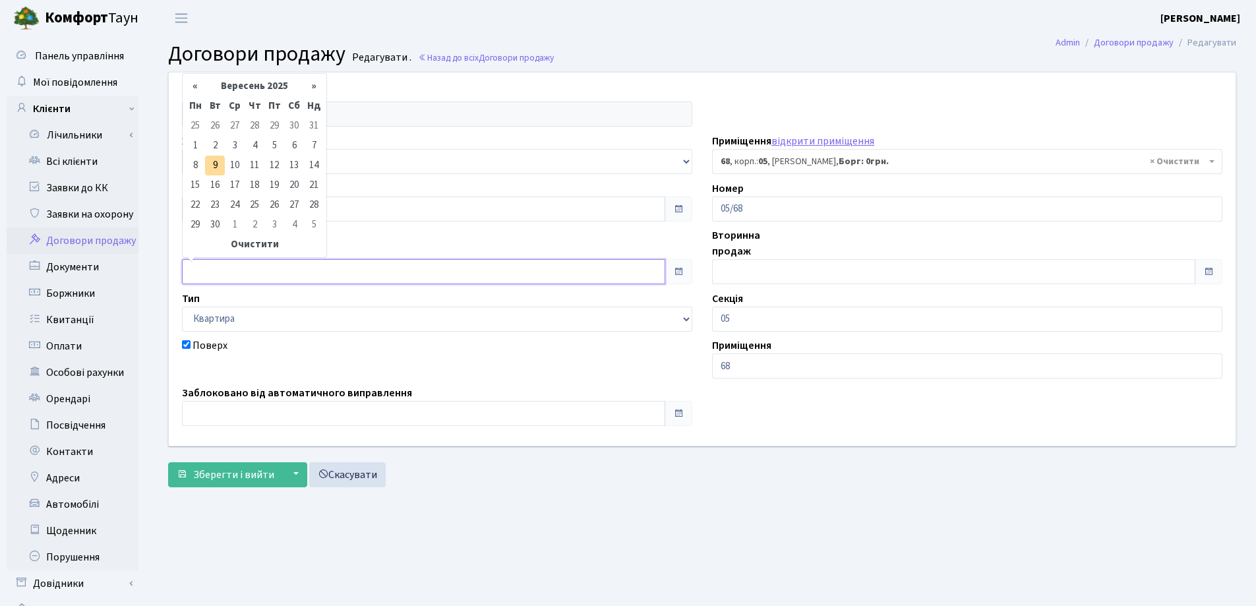
type input "[DATE]"
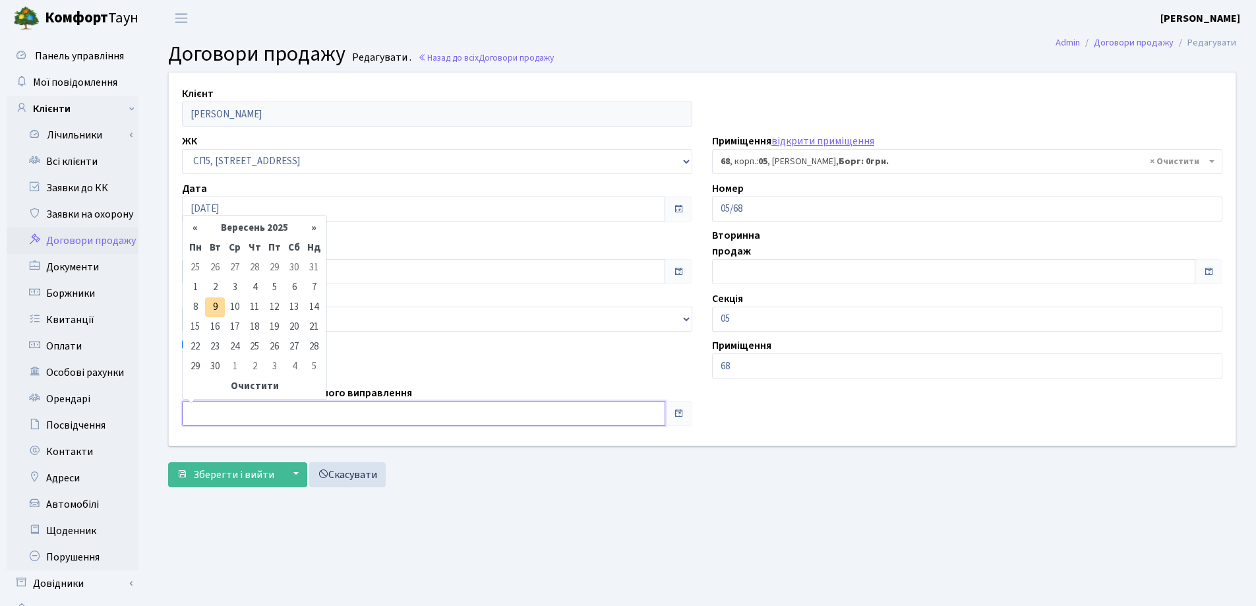
click at [237, 407] on input "text" at bounding box center [423, 413] width 483 height 25
type input "[DATE]"
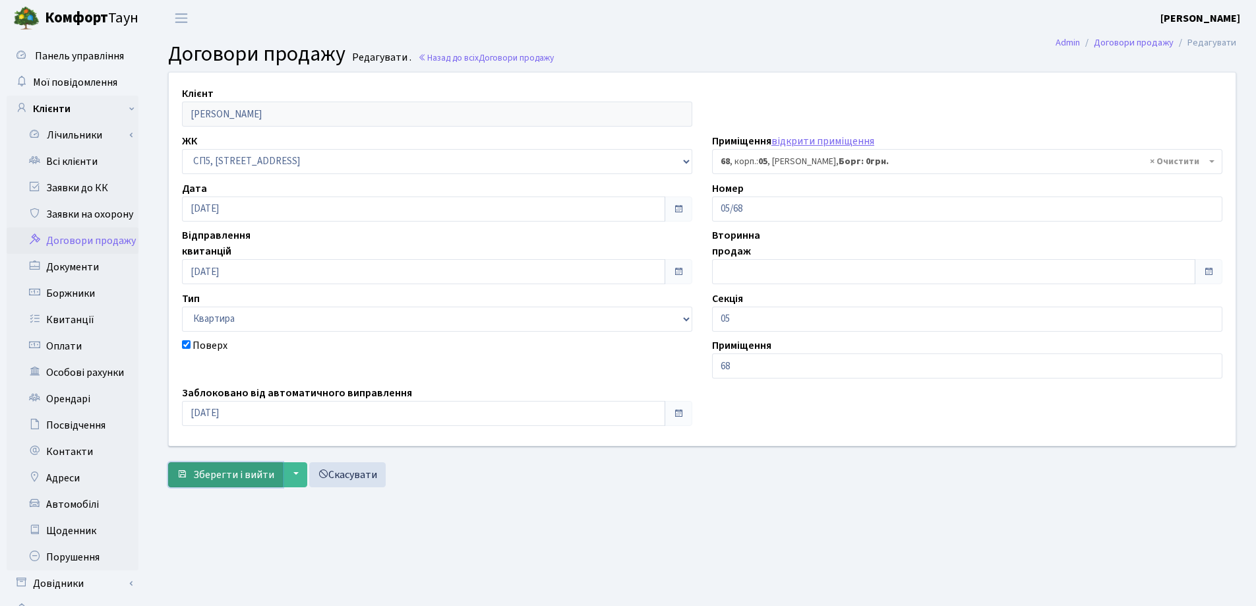
click at [224, 479] on span "Зберегти і вийти" at bounding box center [233, 474] width 81 height 15
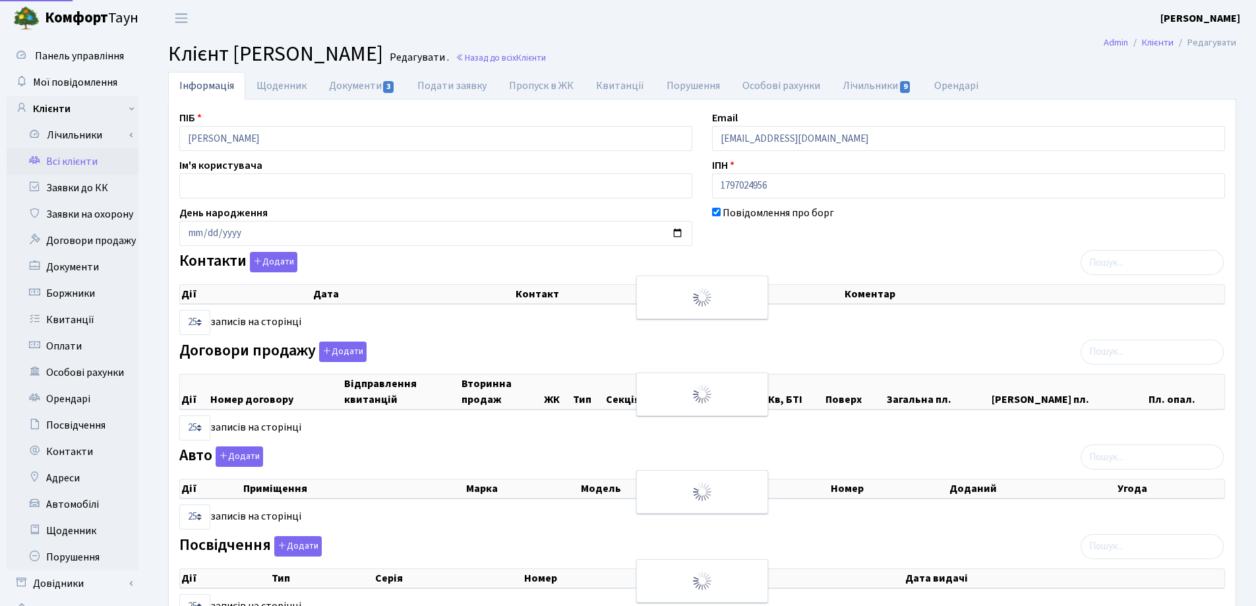
select select "25"
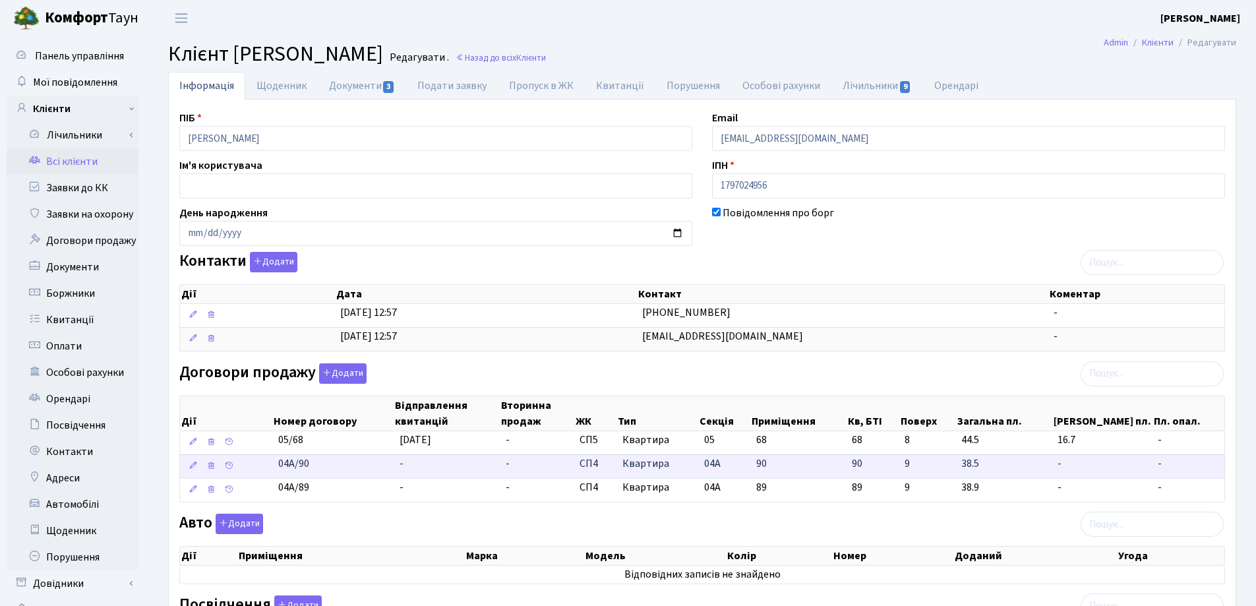
click at [429, 460] on td "-" at bounding box center [447, 466] width 106 height 24
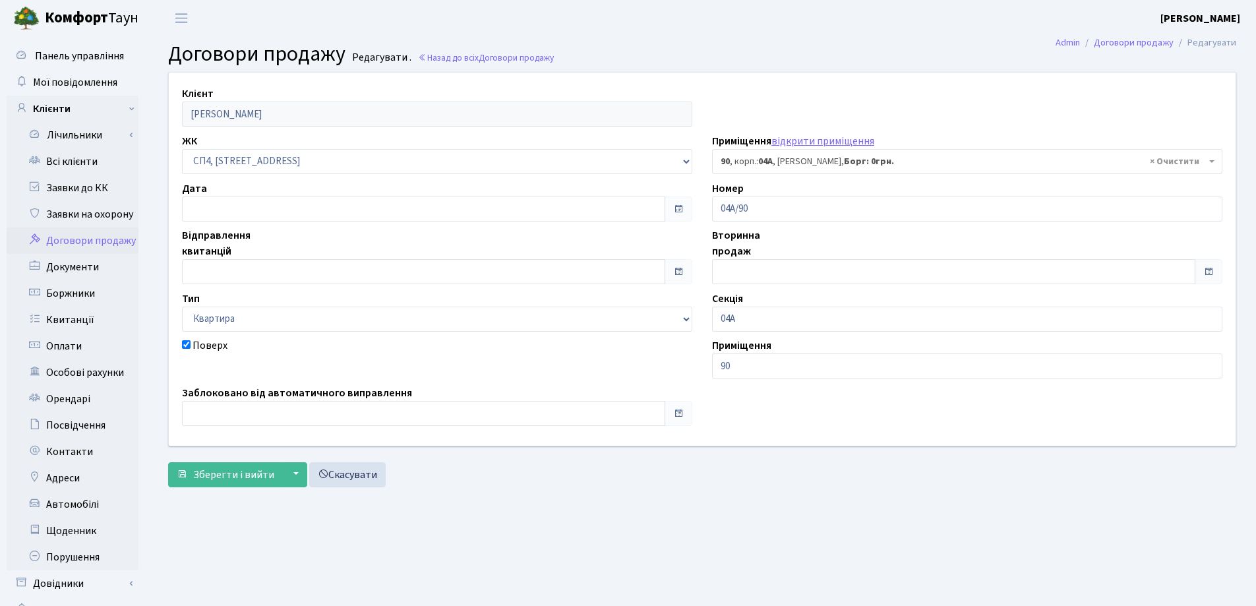
select select "21118"
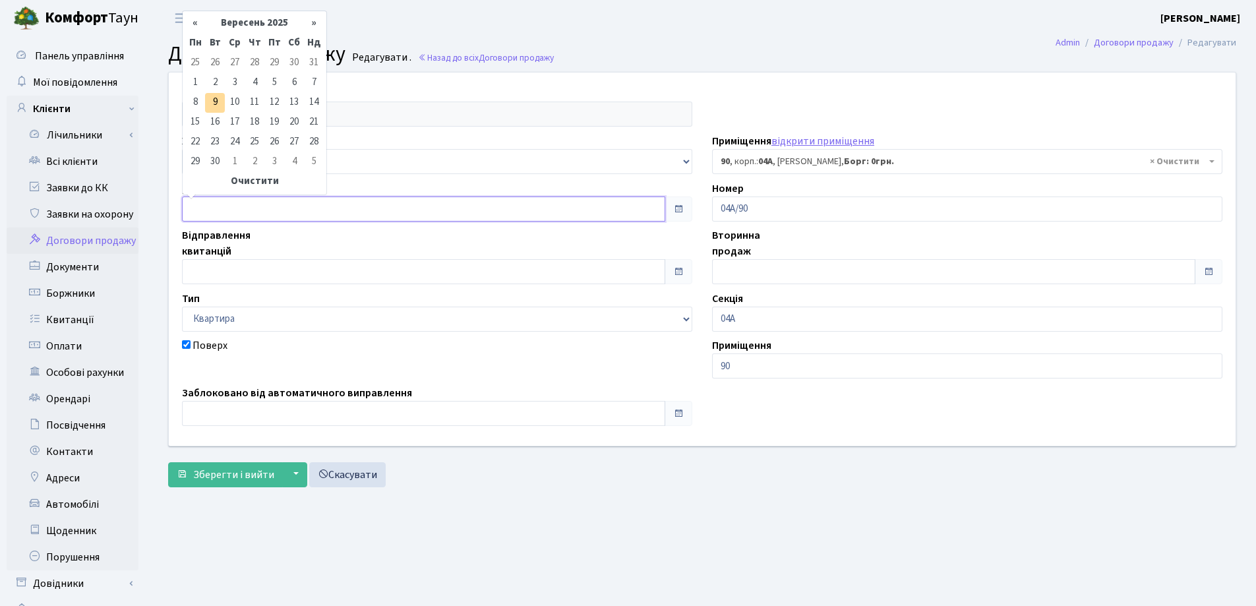
click at [268, 204] on input "text" at bounding box center [423, 208] width 483 height 25
type input "[DATE]"
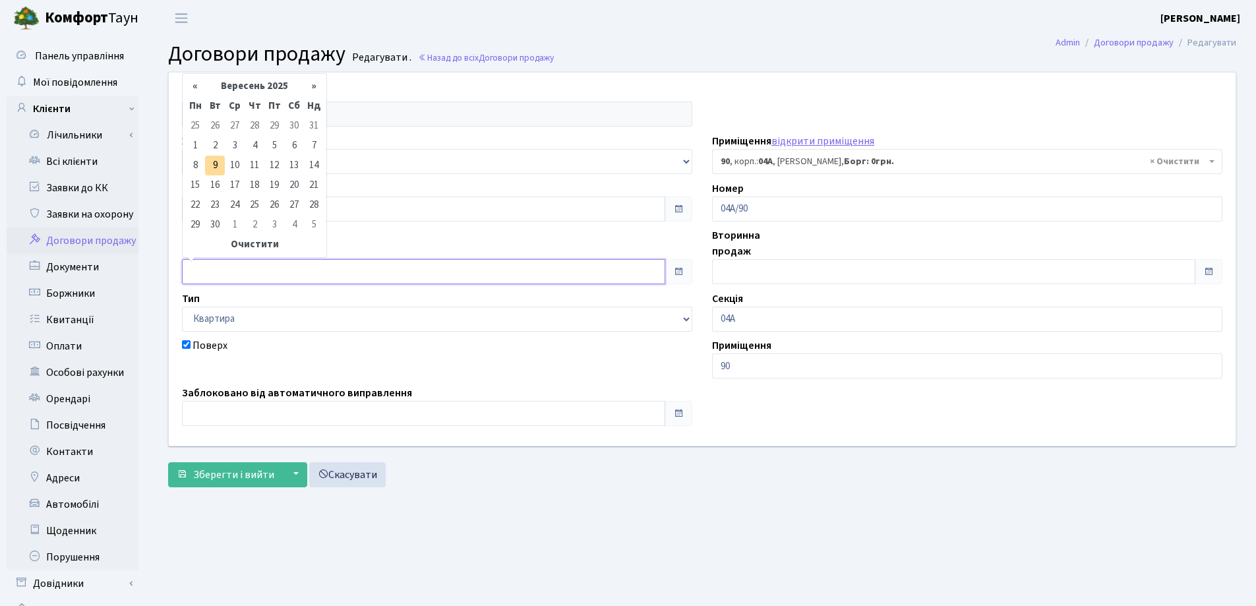
click at [274, 268] on input "text" at bounding box center [423, 271] width 483 height 25
type input "[DATE]"
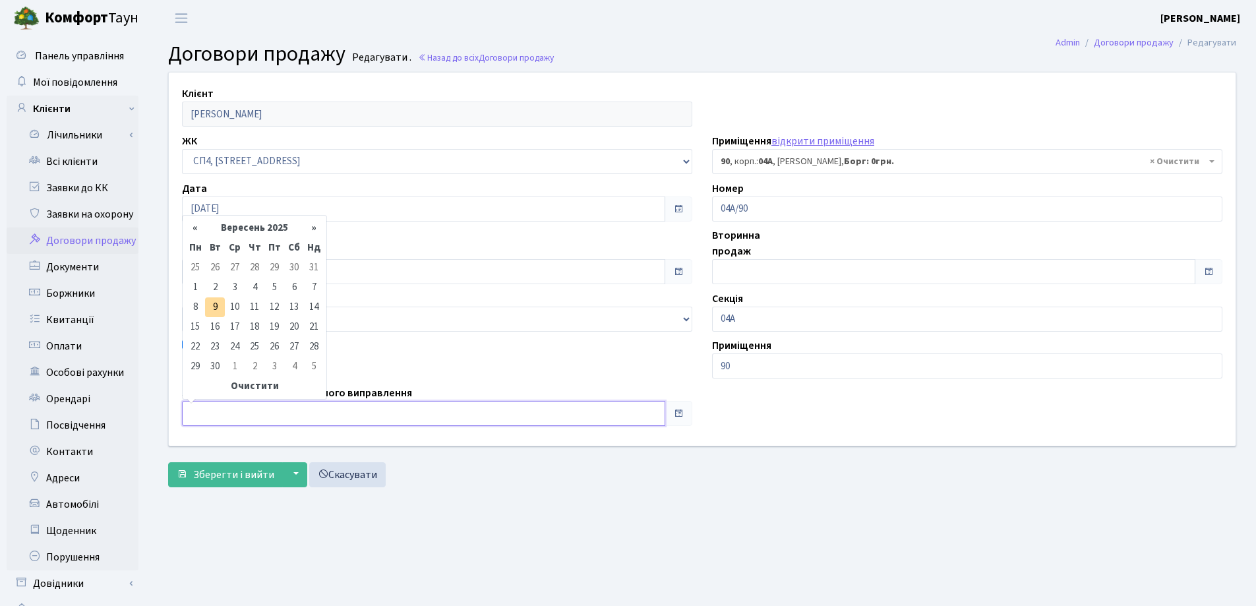
click at [233, 417] on input "text" at bounding box center [423, 413] width 483 height 25
type input "[DATE]"
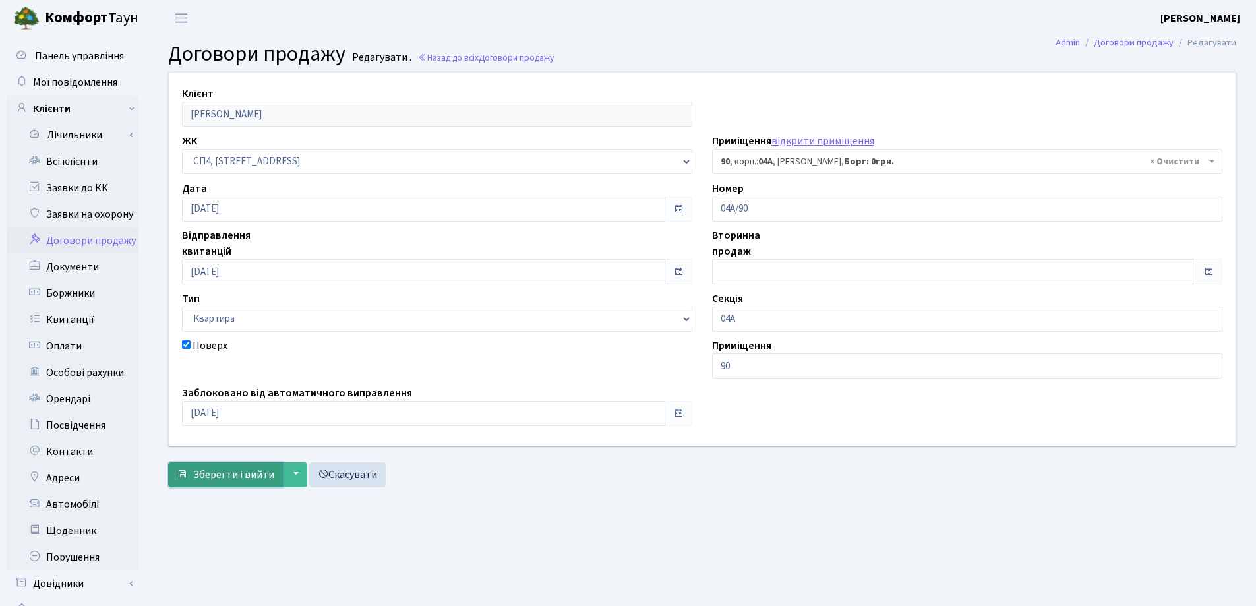
click at [245, 469] on span "Зберегти і вийти" at bounding box center [233, 474] width 81 height 15
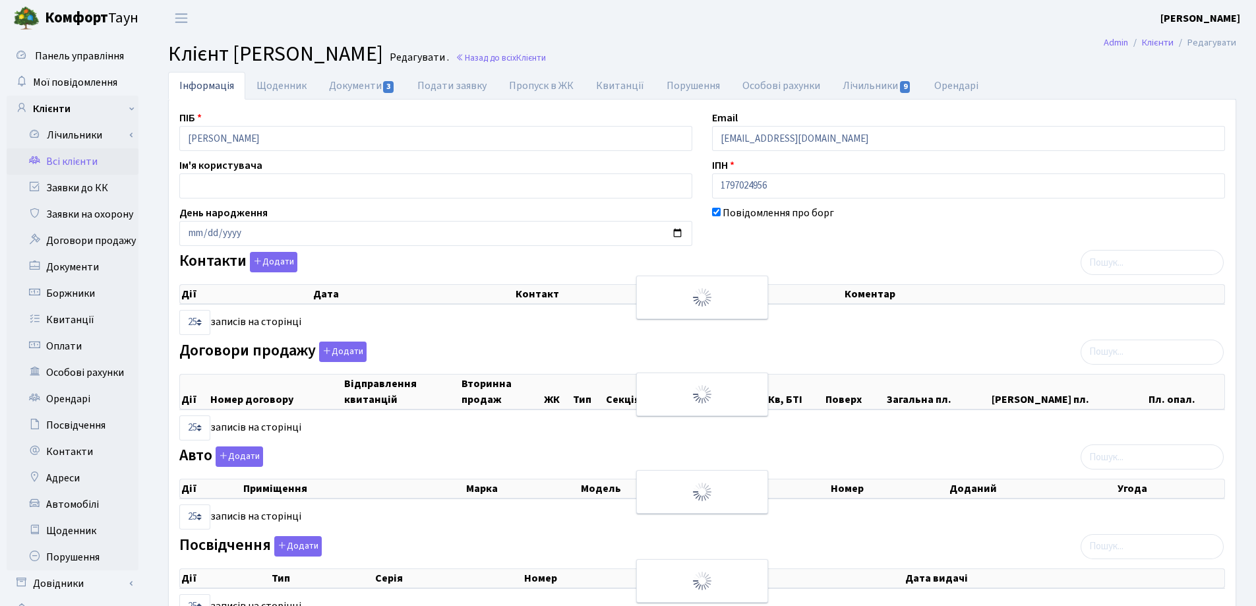
select select "25"
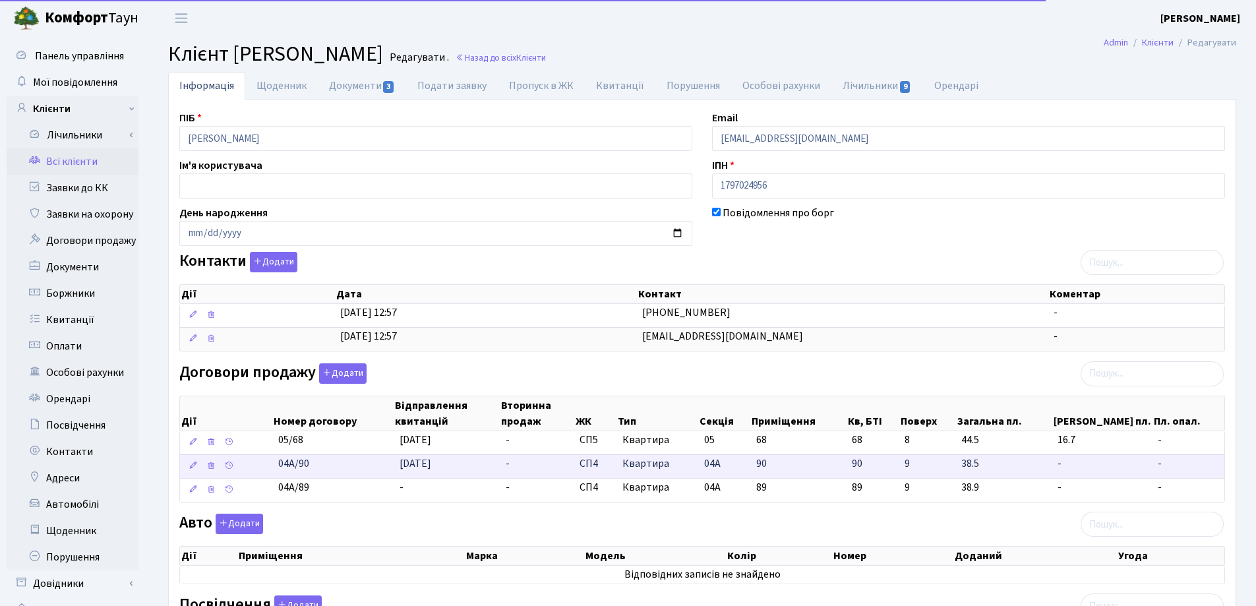
drag, startPoint x: 333, startPoint y: 467, endPoint x: 281, endPoint y: 467, distance: 52.1
click at [281, 467] on td "04А/90" at bounding box center [333, 466] width 121 height 24
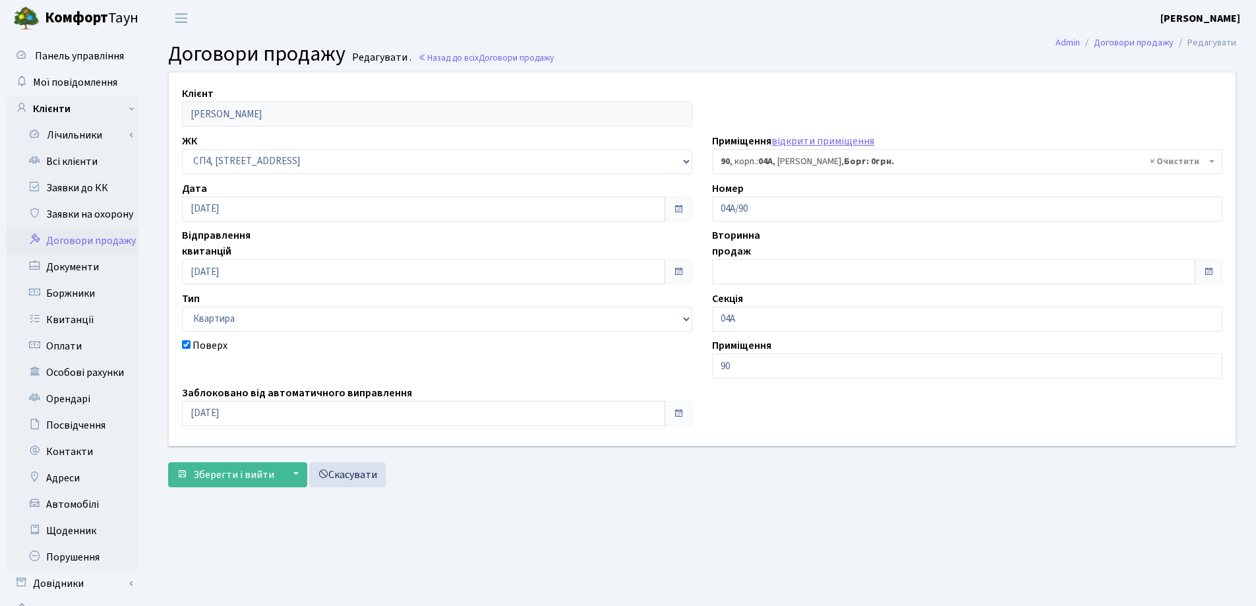
select select "21118"
drag, startPoint x: 812, startPoint y: 212, endPoint x: 686, endPoint y: 211, distance: 125.3
click at [686, 211] on div "Клієнт Сандлер Юрій ЖК - СП, Наддніпрянське шосе, 2а СП1, Столичне шосе, 1 СП2,…" at bounding box center [702, 259] width 1087 height 373
click at [228, 467] on span "Зберегти і вийти" at bounding box center [233, 474] width 81 height 15
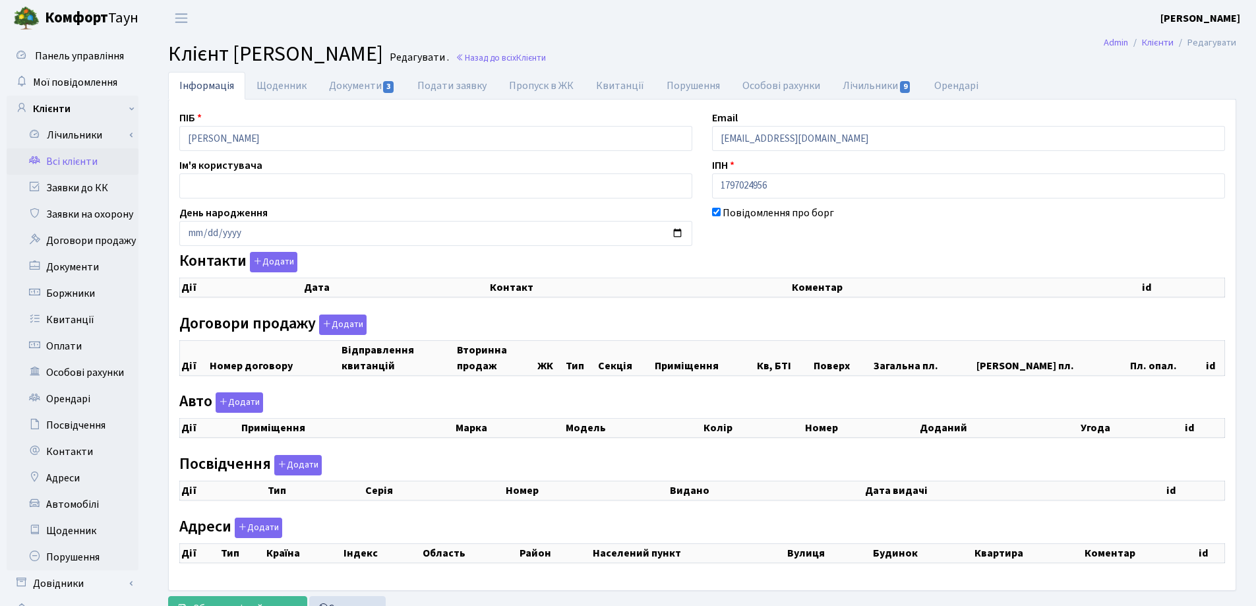
checkbox input "true"
select select "25"
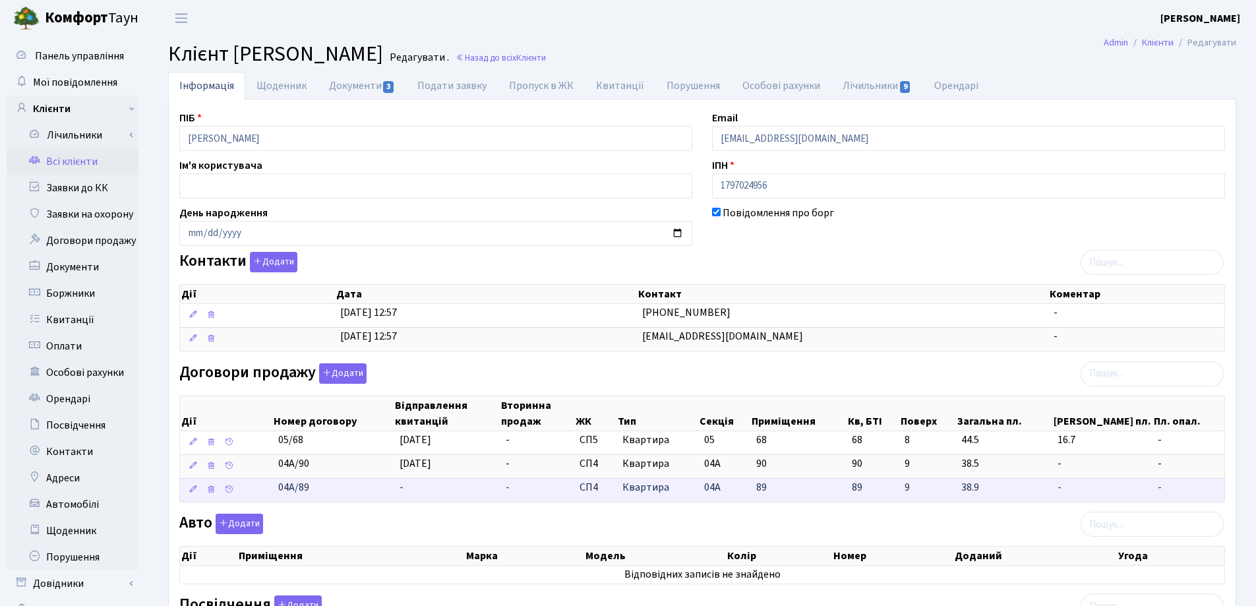
drag, startPoint x: 359, startPoint y: 491, endPoint x: 264, endPoint y: 487, distance: 95.0
click at [264, 487] on \<\/span\>\a "04А/89 - - СП4 Квартира 04А 89 89 - -" at bounding box center [702, 490] width 1044 height 24
copy span "04А/89"
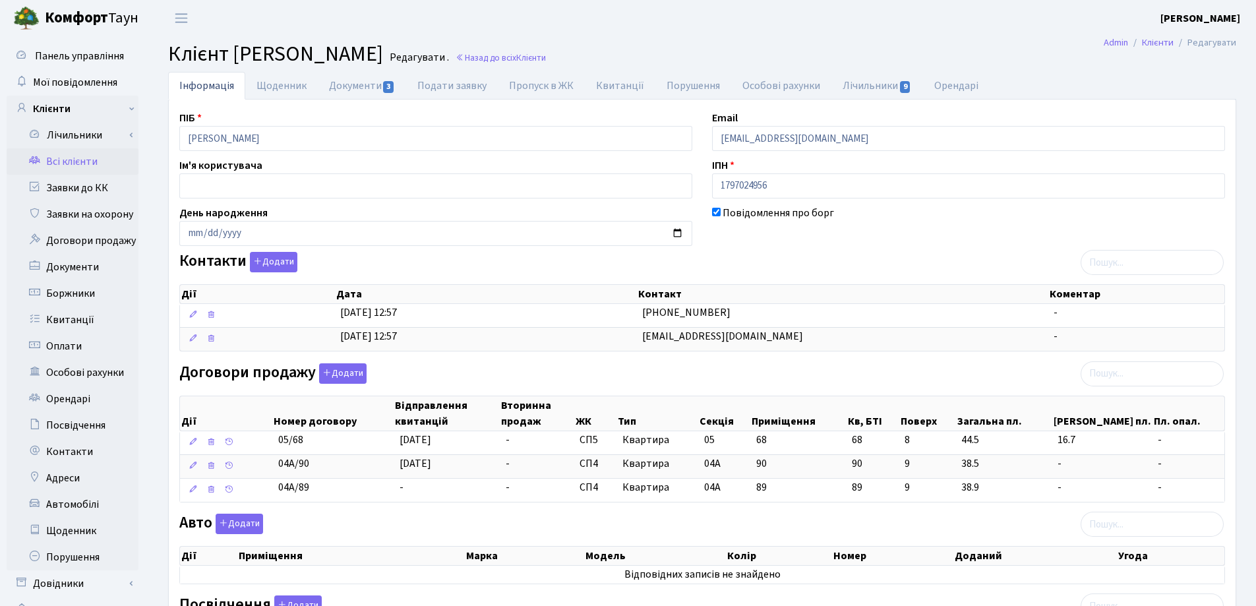
click at [896, 38] on main "Admin Клієнти Редагувати Клієнт Сандлер Юрій Редагувати . Назад до всіх Клієнти…" at bounding box center [702, 510] width 1108 height 948
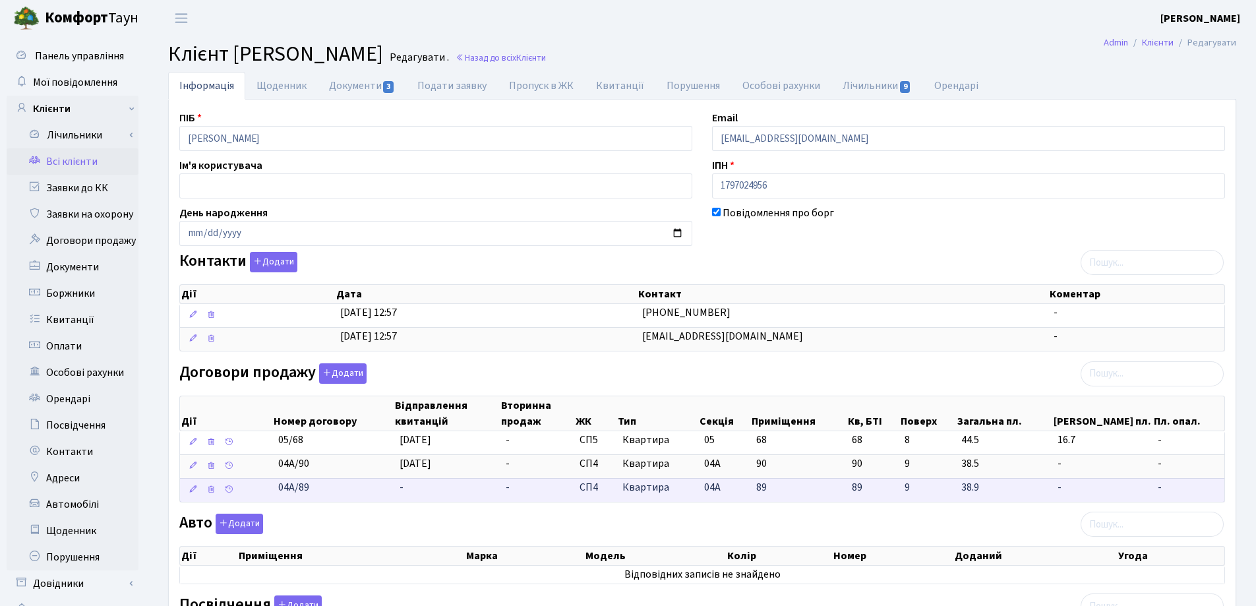
click at [413, 496] on td "-" at bounding box center [447, 490] width 106 height 24
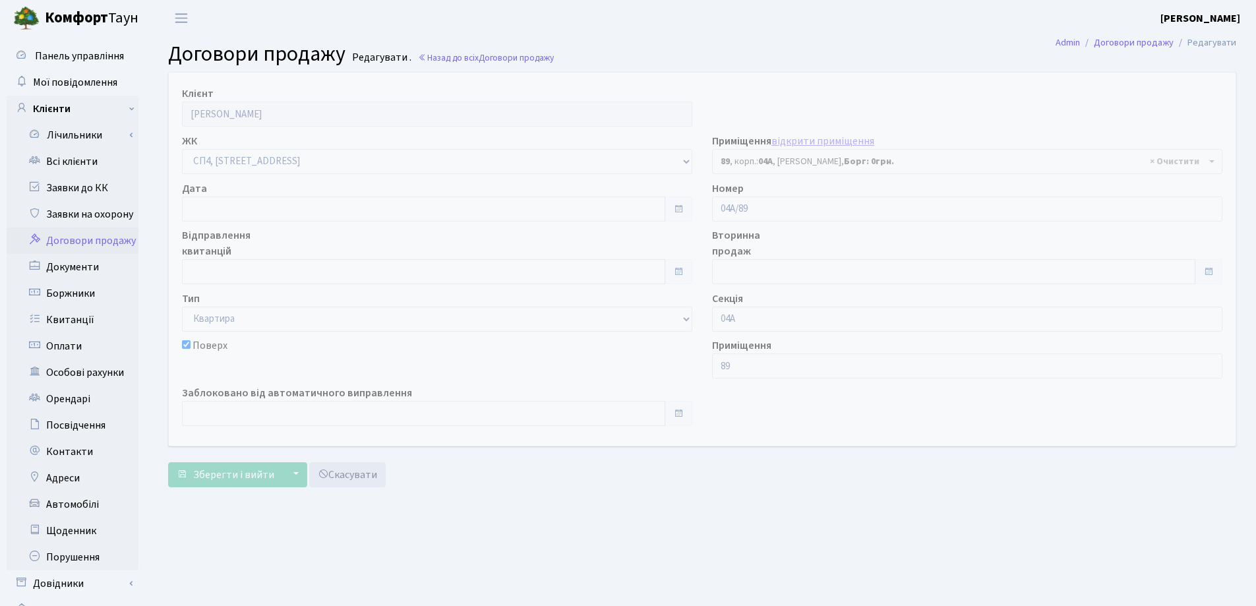
select select "21117"
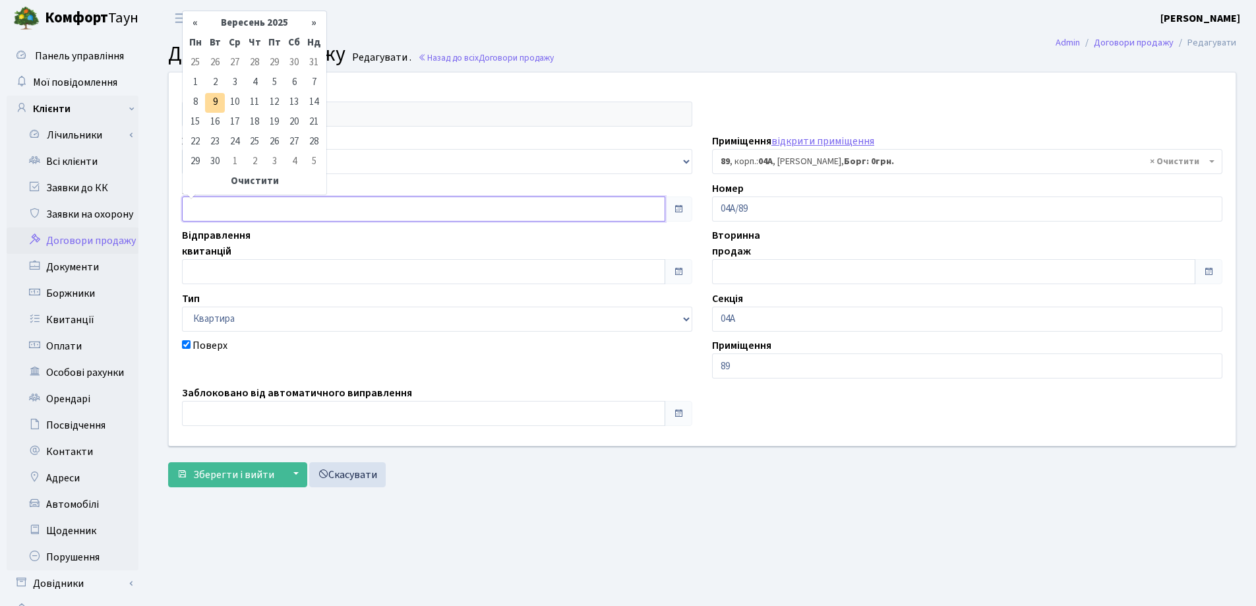
click at [294, 198] on input "text" at bounding box center [423, 208] width 483 height 25
type input "[DATE]"
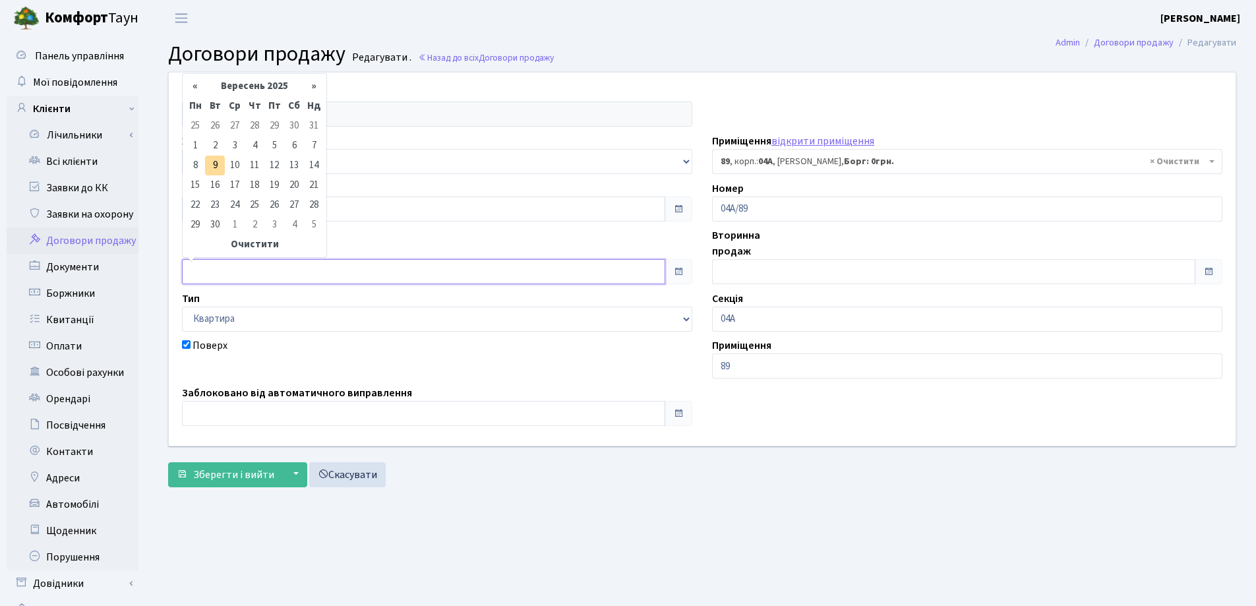
click at [312, 265] on input "text" at bounding box center [423, 271] width 483 height 25
type input "[DATE]"
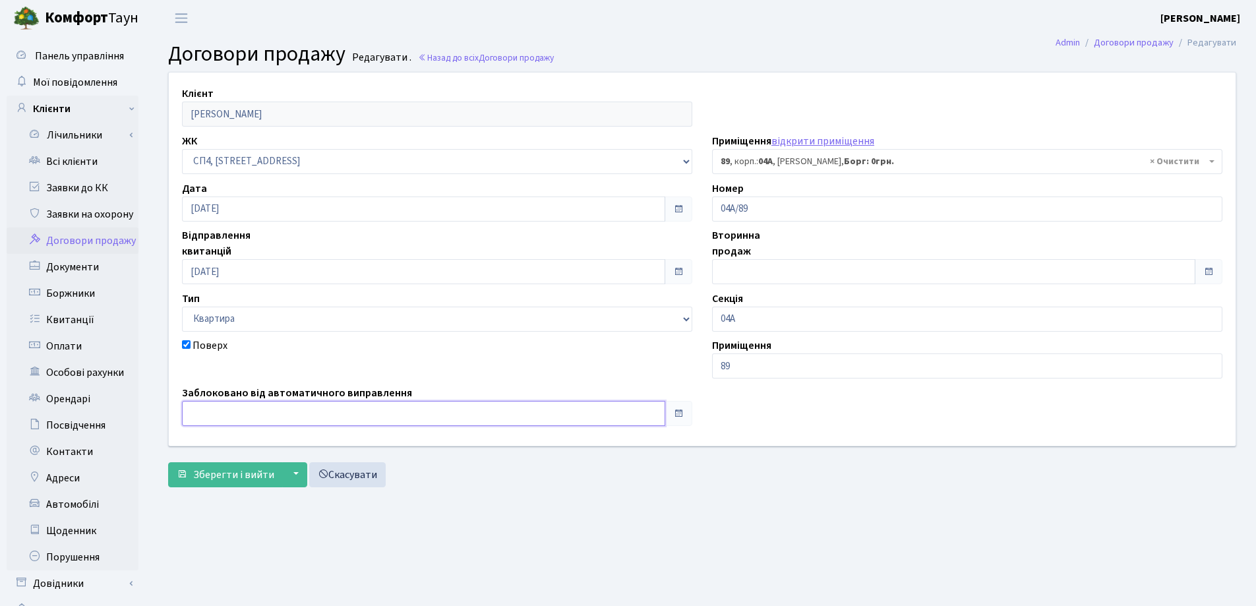
click at [298, 413] on input "text" at bounding box center [423, 413] width 483 height 25
type input "[DATE]"
click at [215, 469] on span "Зберегти і вийти" at bounding box center [233, 474] width 81 height 15
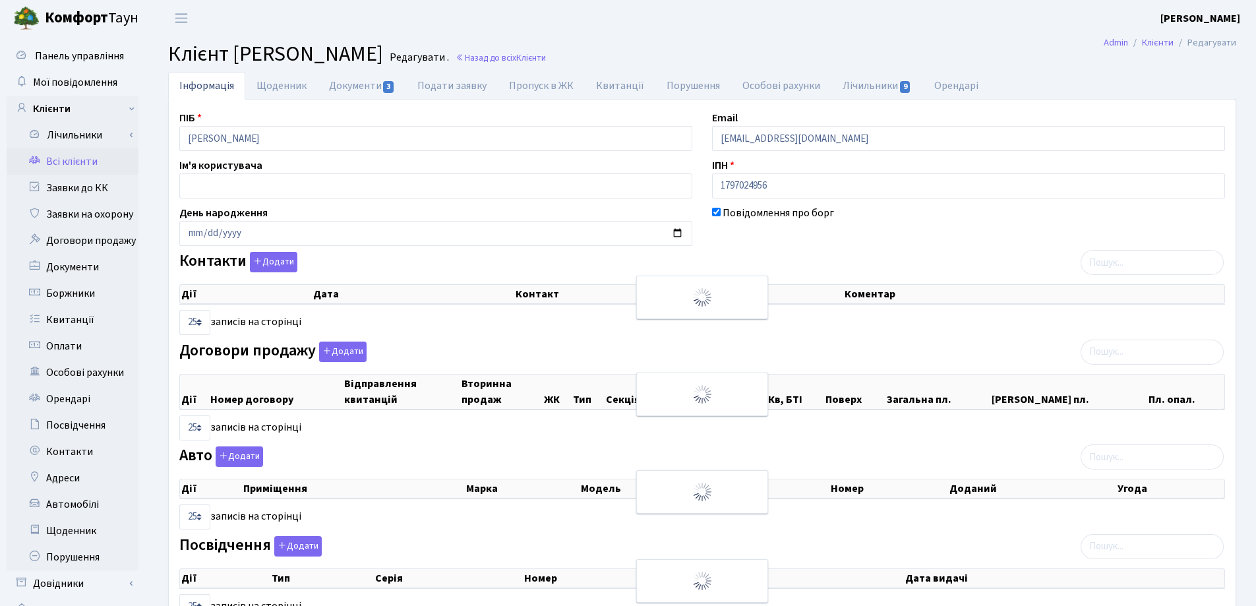
select select "25"
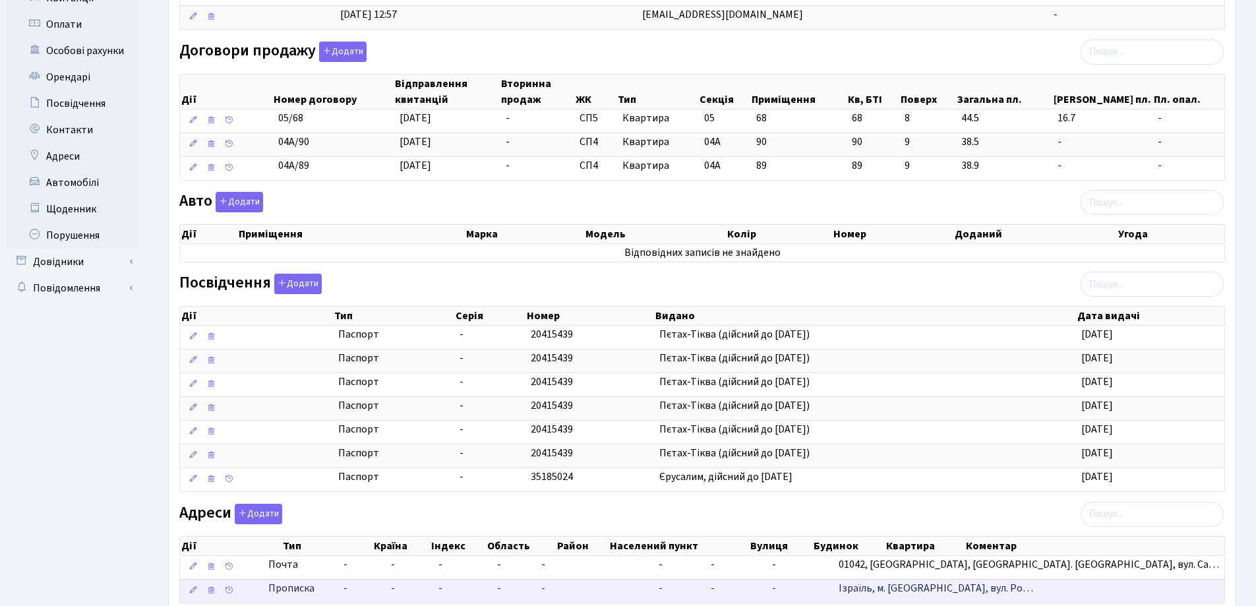
scroll to position [411, 0]
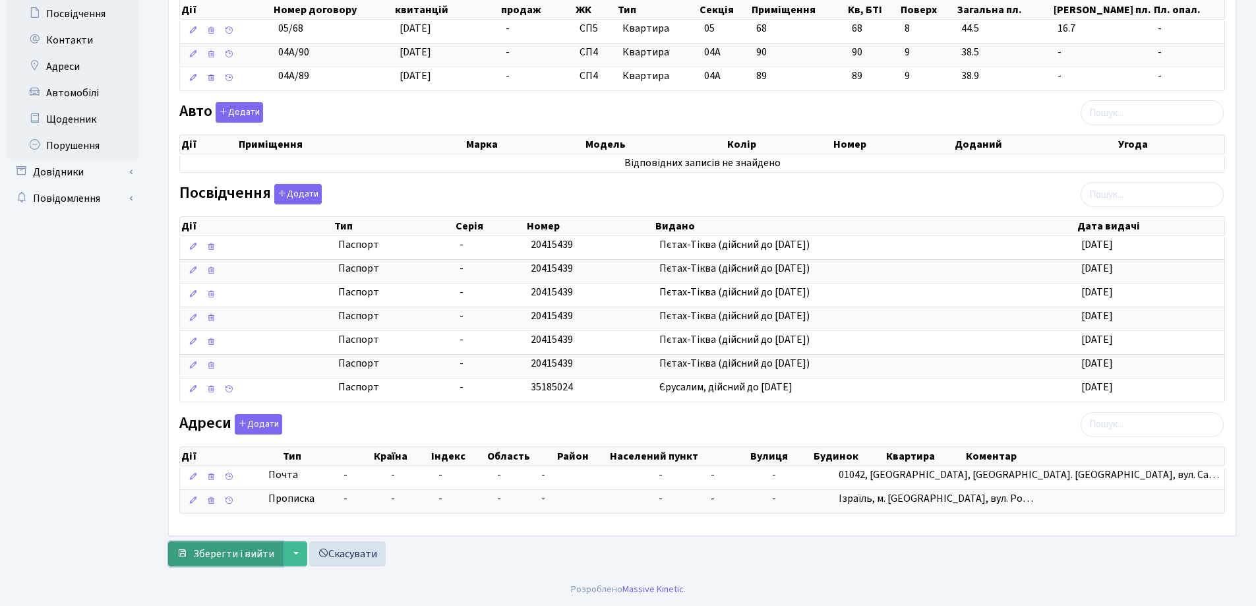
click at [253, 552] on span "Зберегти і вийти" at bounding box center [233, 554] width 81 height 15
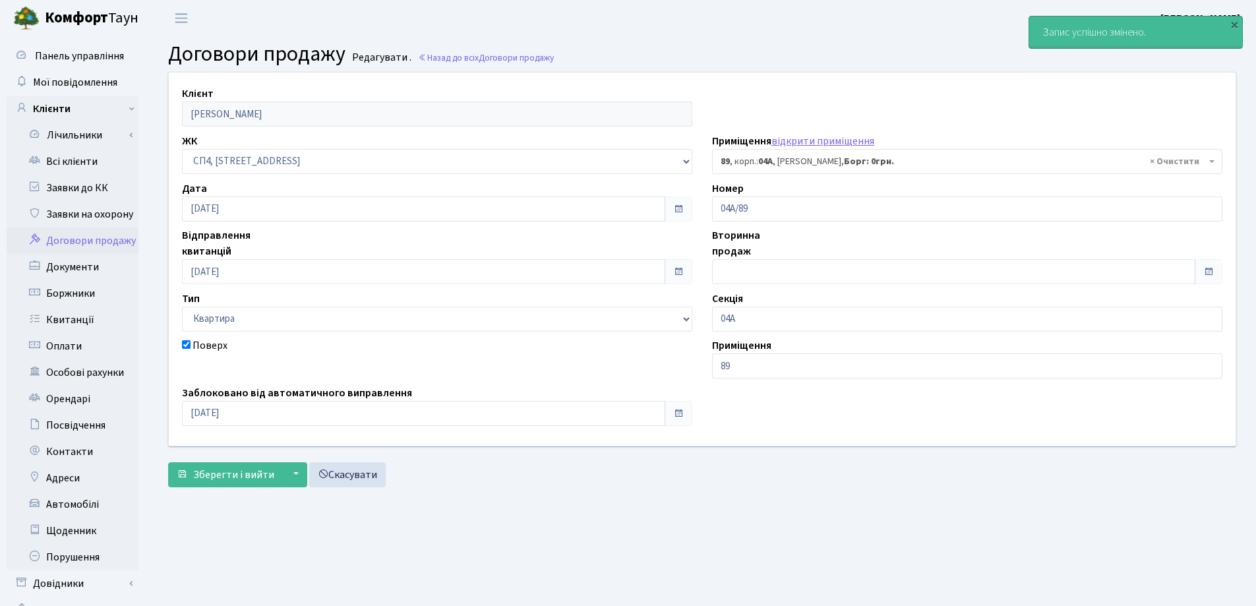
select select "21117"
click at [59, 165] on link "Всі клієнти" at bounding box center [73, 161] width 132 height 26
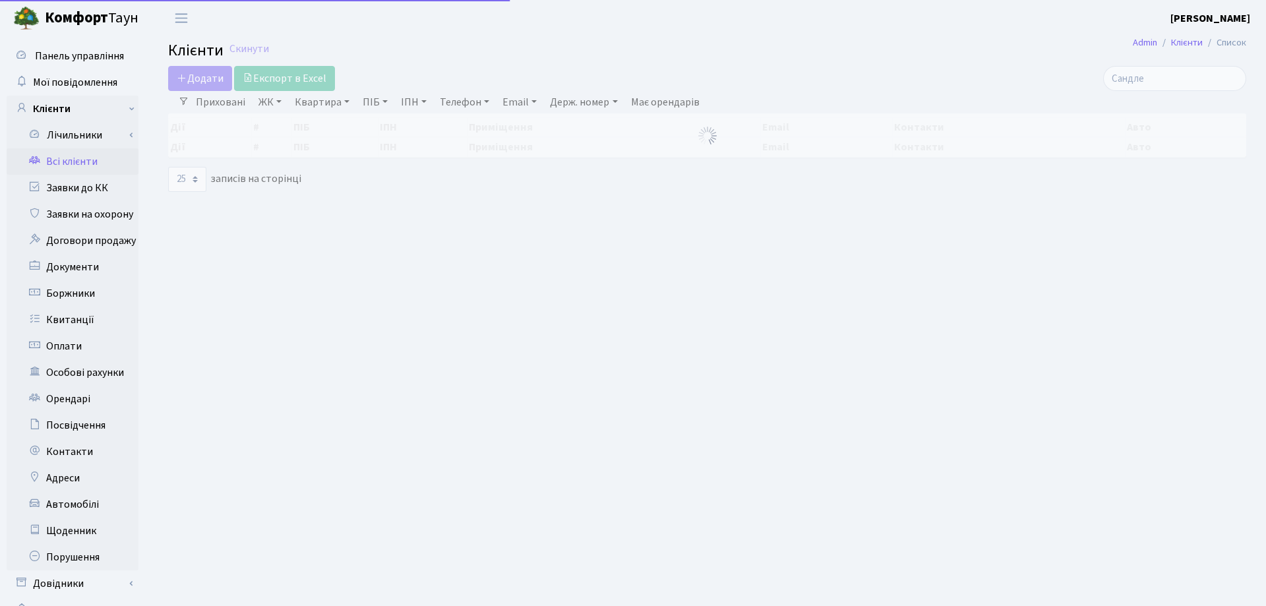
select select "25"
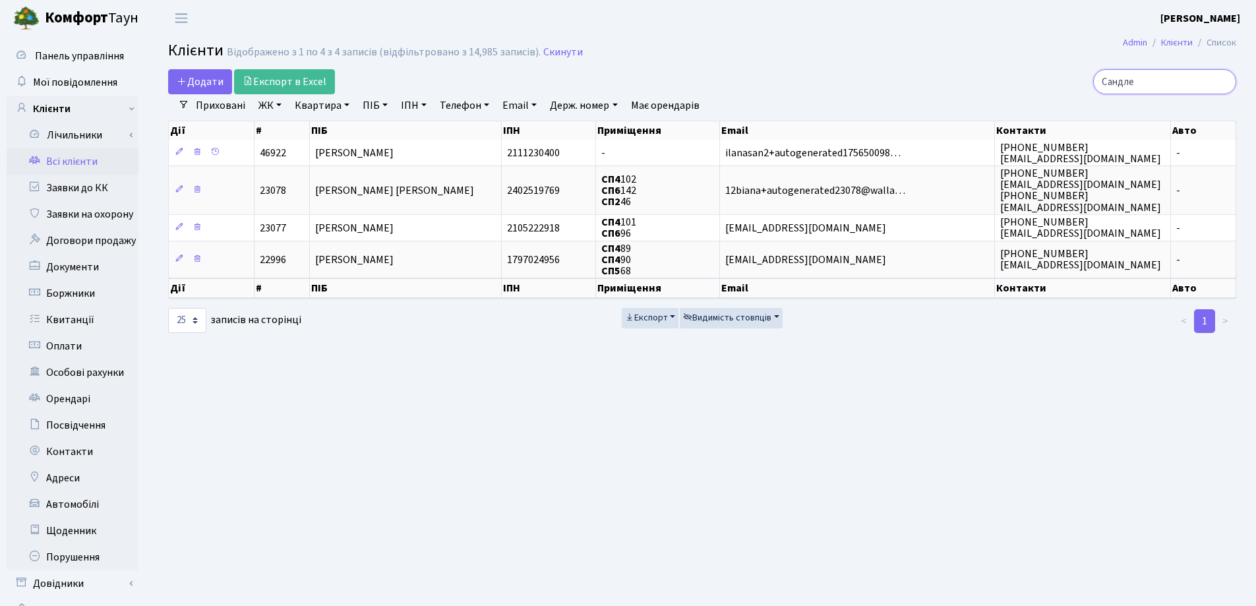
click at [1220, 84] on input "Сандле" at bounding box center [1164, 81] width 143 height 25
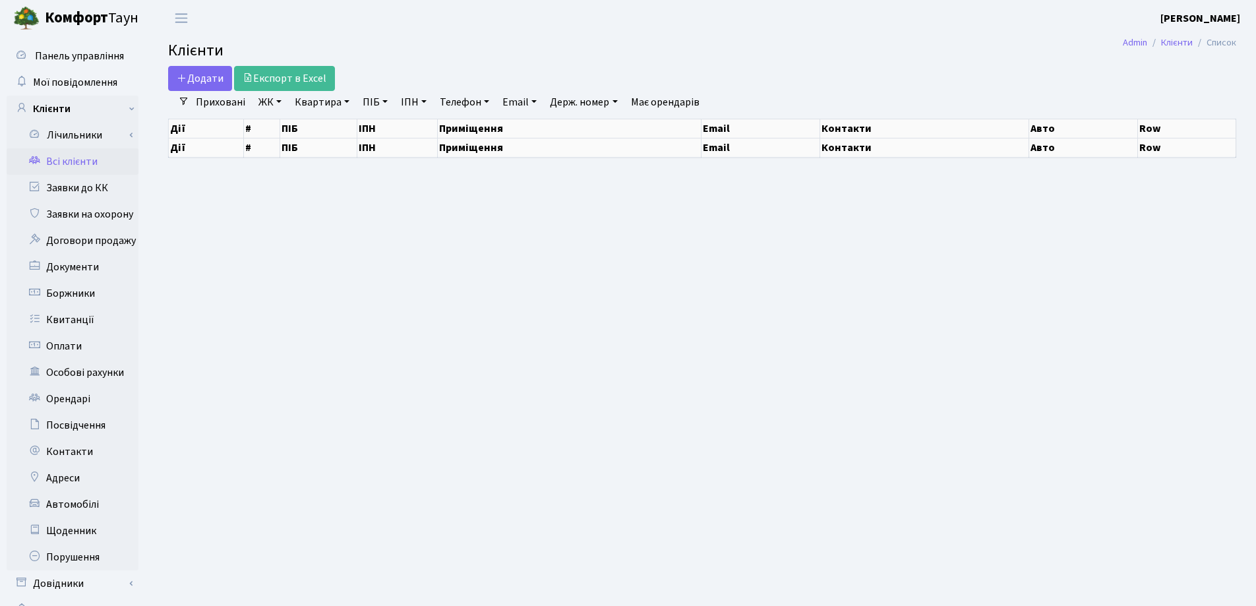
select select "25"
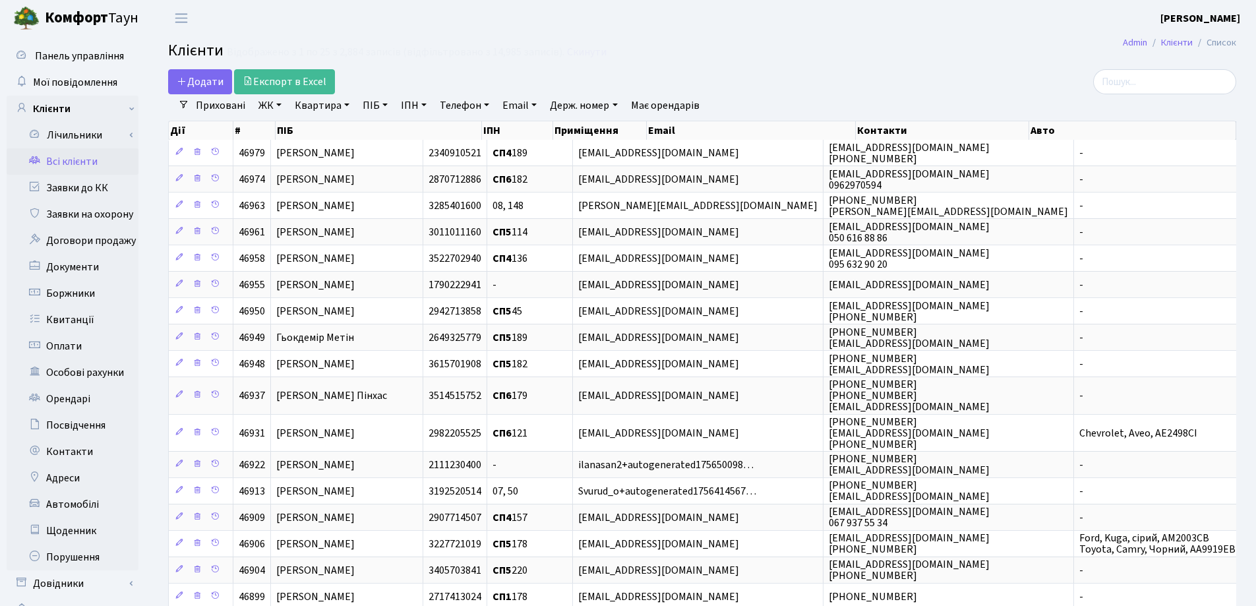
click at [347, 105] on link "Квартира" at bounding box center [321, 105] width 65 height 22
type input "171"
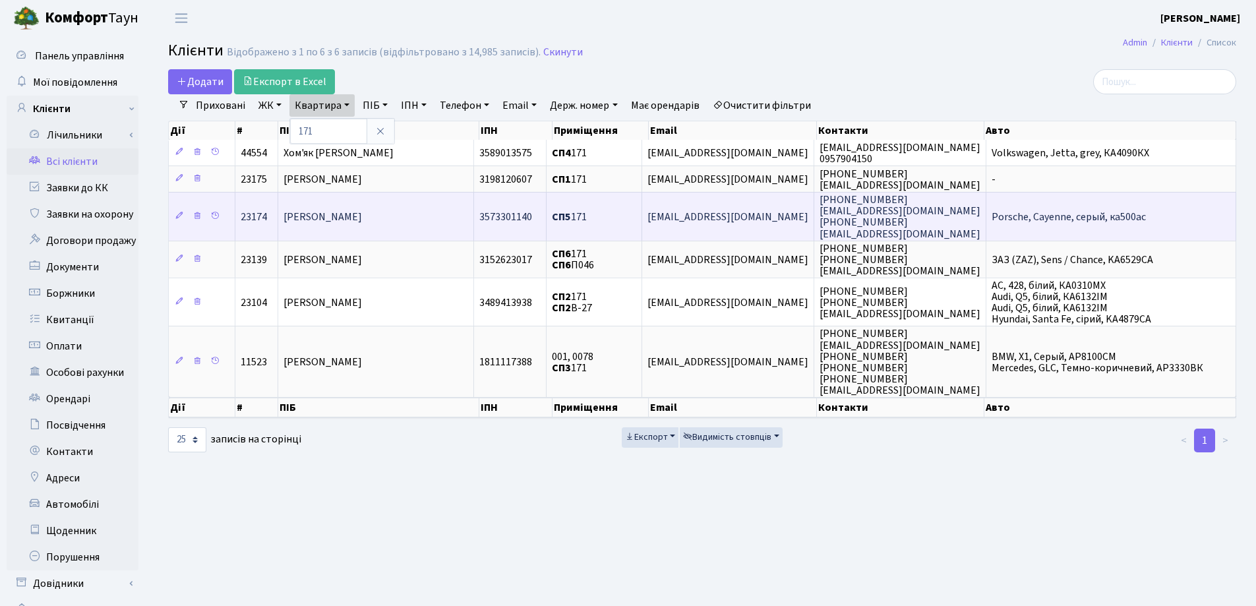
click at [362, 211] on span "Вертинська Анастасія Василівна" at bounding box center [323, 217] width 78 height 15
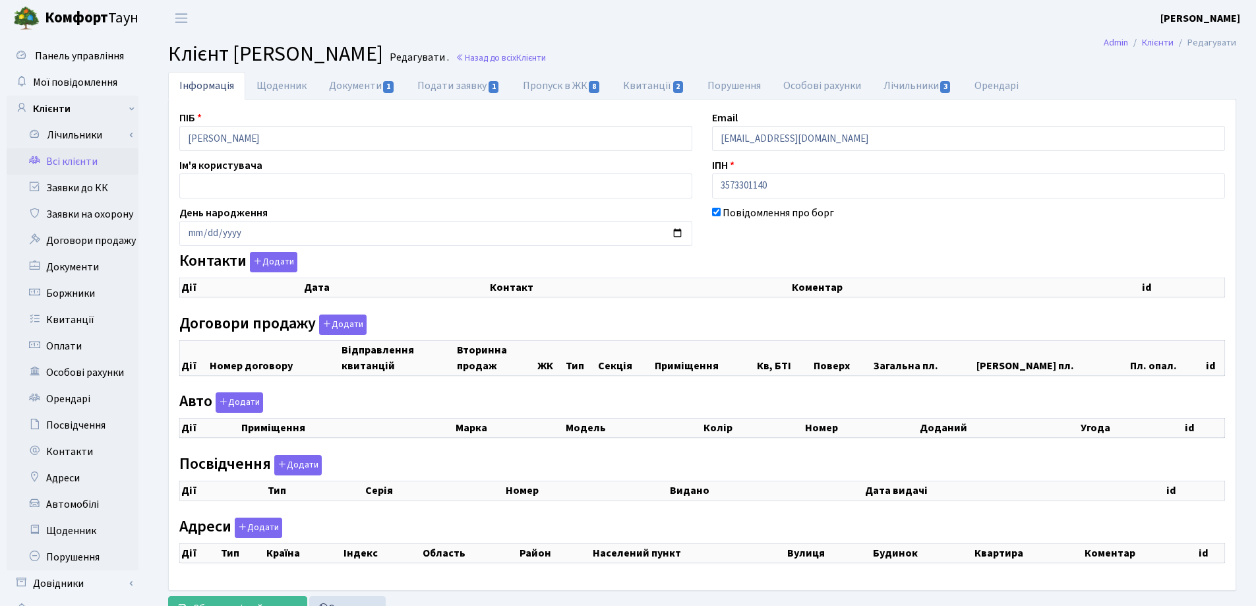
checkbox input "true"
select select "25"
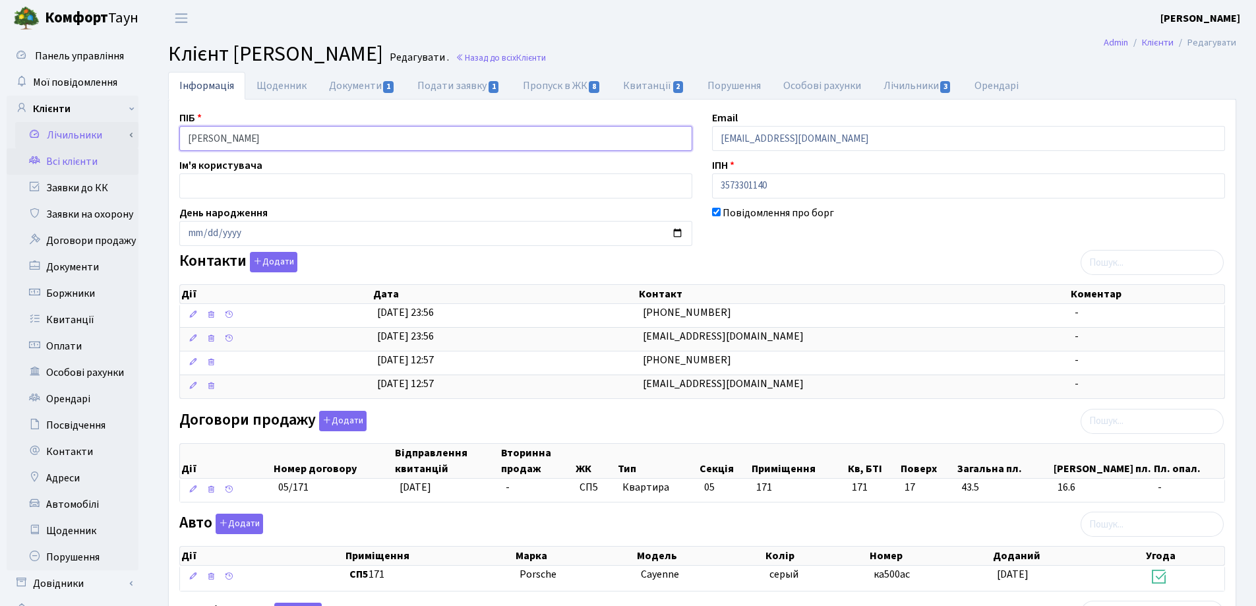
drag, startPoint x: 362, startPoint y: 137, endPoint x: 122, endPoint y: 140, distance: 240.0
click at [123, 139] on div "Панель управління Мої повідомлення Клієнти Лічильники Показання" at bounding box center [628, 502] width 1256 height 932
click at [874, 51] on h2 "Клієнт Вертинська Анастасія Василівна Редагувати . Назад до всіх Клієнти" at bounding box center [702, 54] width 1068 height 25
click at [342, 84] on link "Документи 1" at bounding box center [362, 85] width 88 height 27
select select "25"
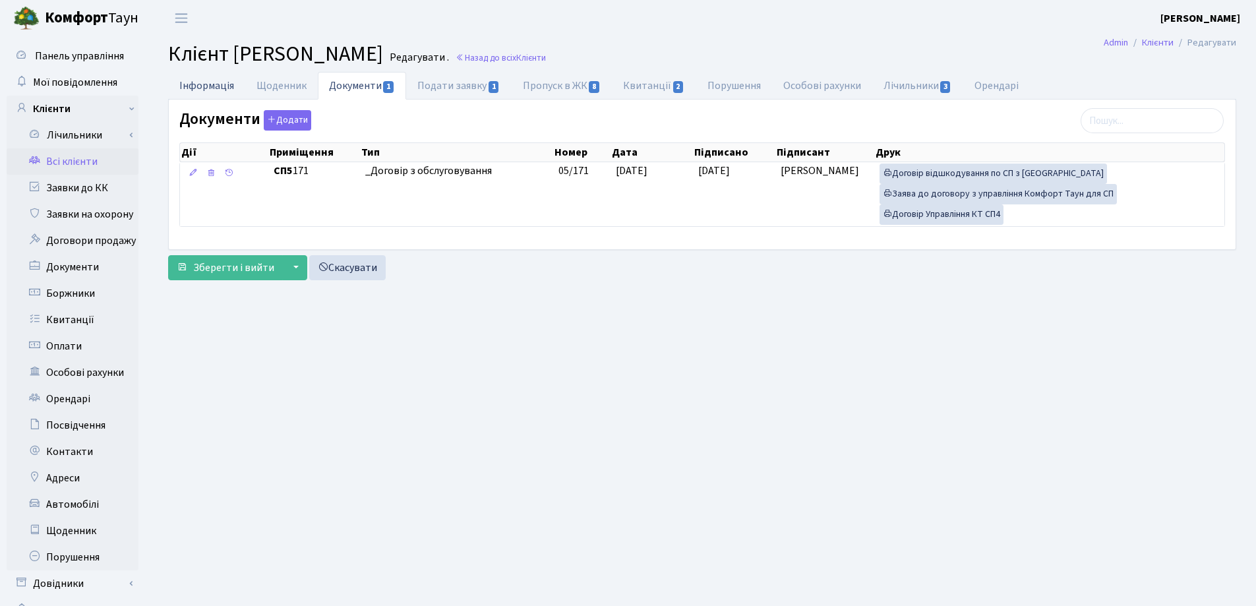
click at [195, 85] on link "Інформація" at bounding box center [206, 85] width 77 height 27
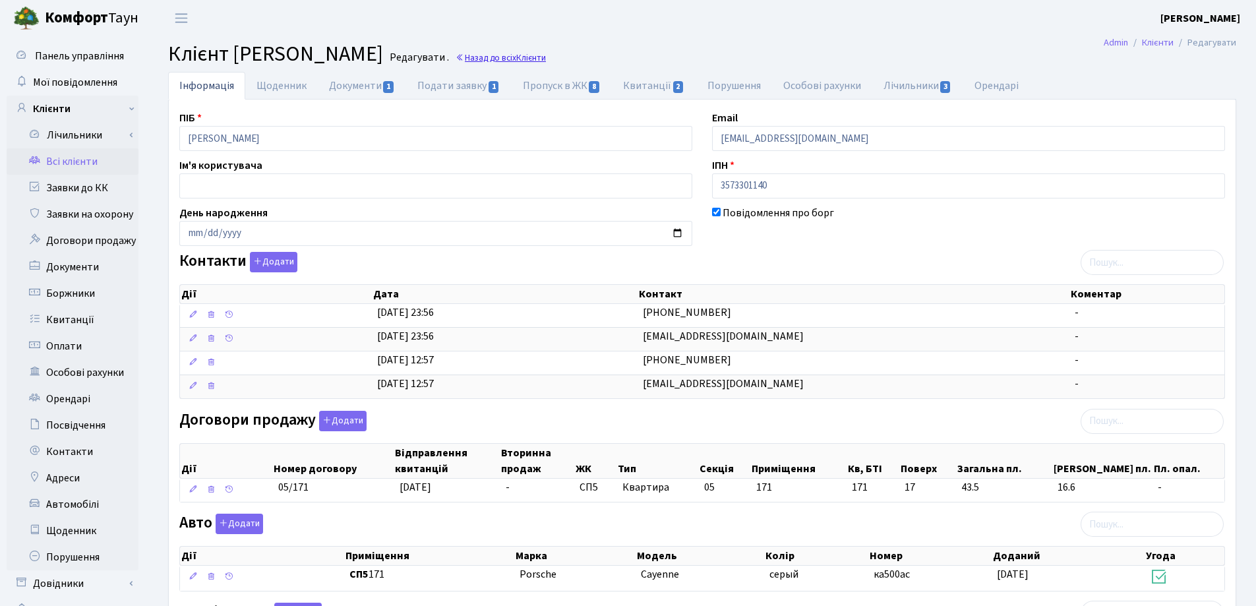
click at [546, 56] on link "Назад до всіх Клієнти" at bounding box center [501, 57] width 90 height 13
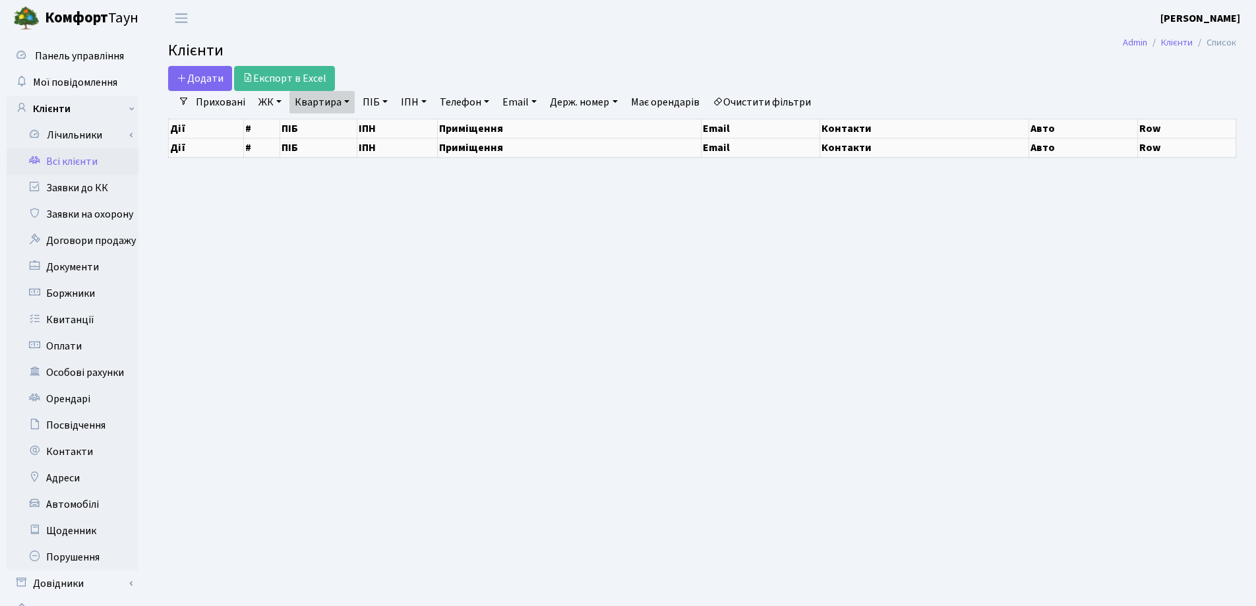
select select "25"
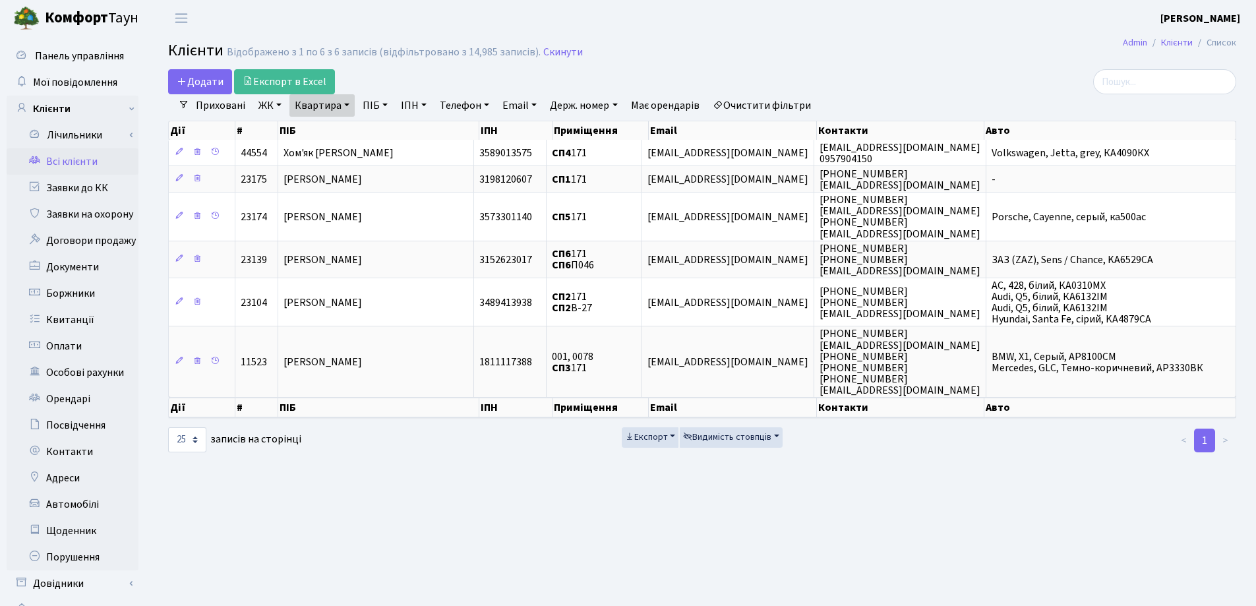
click at [347, 107] on link "Квартира" at bounding box center [321, 105] width 65 height 22
click at [381, 133] on icon at bounding box center [380, 131] width 11 height 11
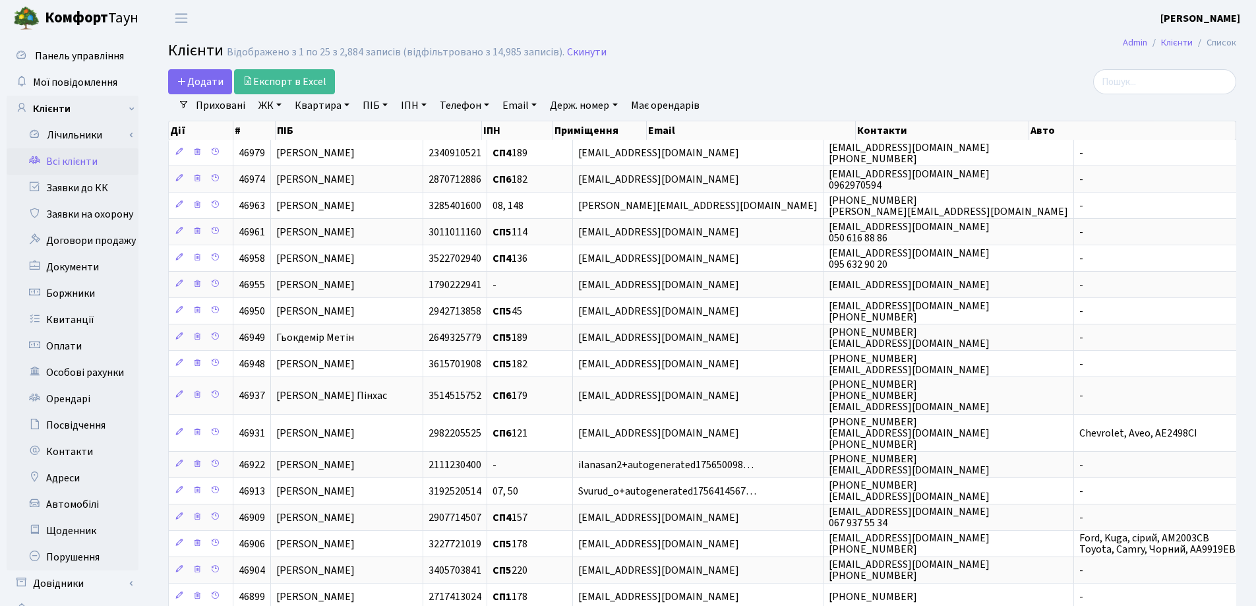
click at [883, 37] on main "Admin Клієнти Список Клієнти Відображено з 1 по 25 з 2,884 записів (відфільтров…" at bounding box center [702, 456] width 1108 height 841
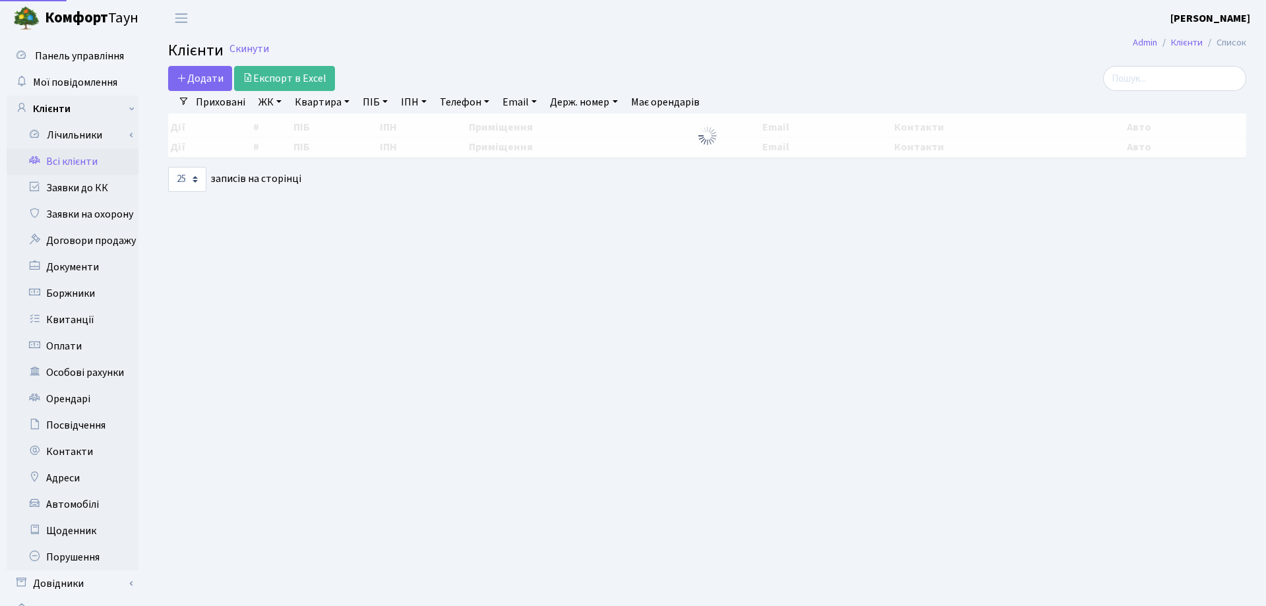
select select "25"
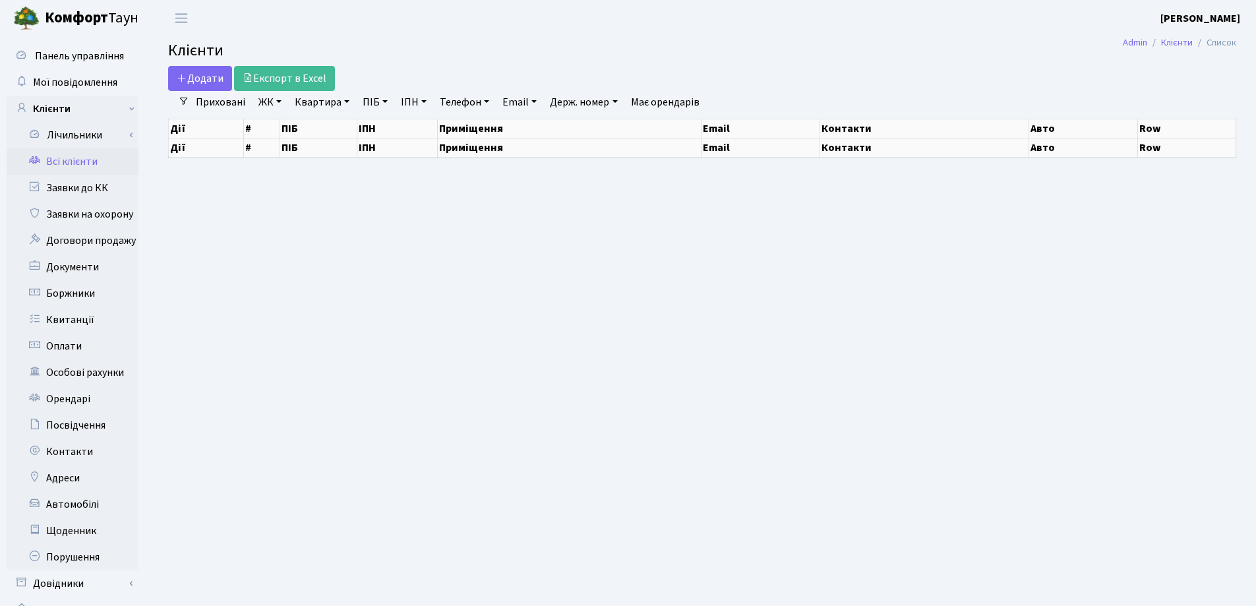
select select "25"
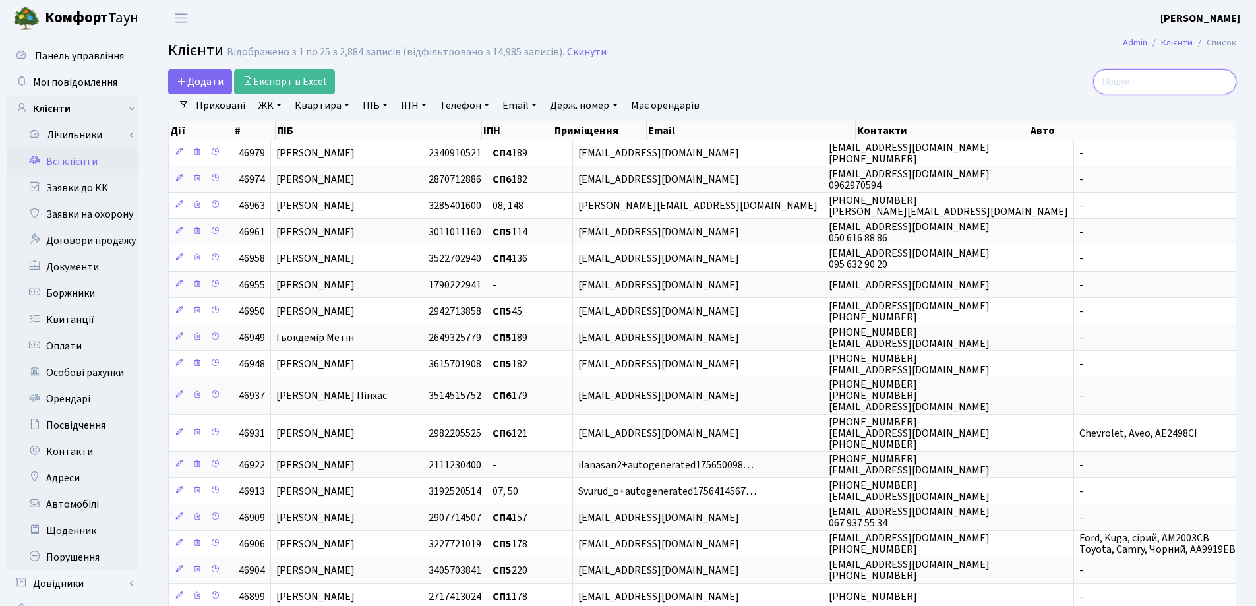
click at [1123, 84] on input "search" at bounding box center [1164, 81] width 143 height 25
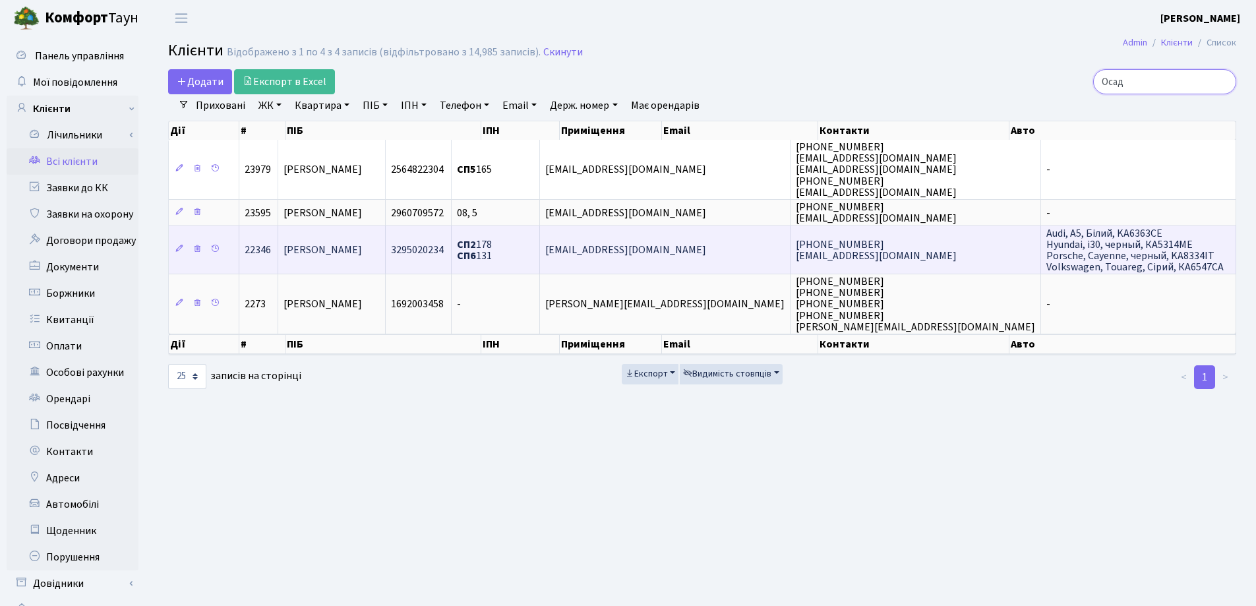
type input "Осад"
click at [362, 255] on span "[PERSON_NAME] [PERSON_NAME]" at bounding box center [323, 250] width 78 height 15
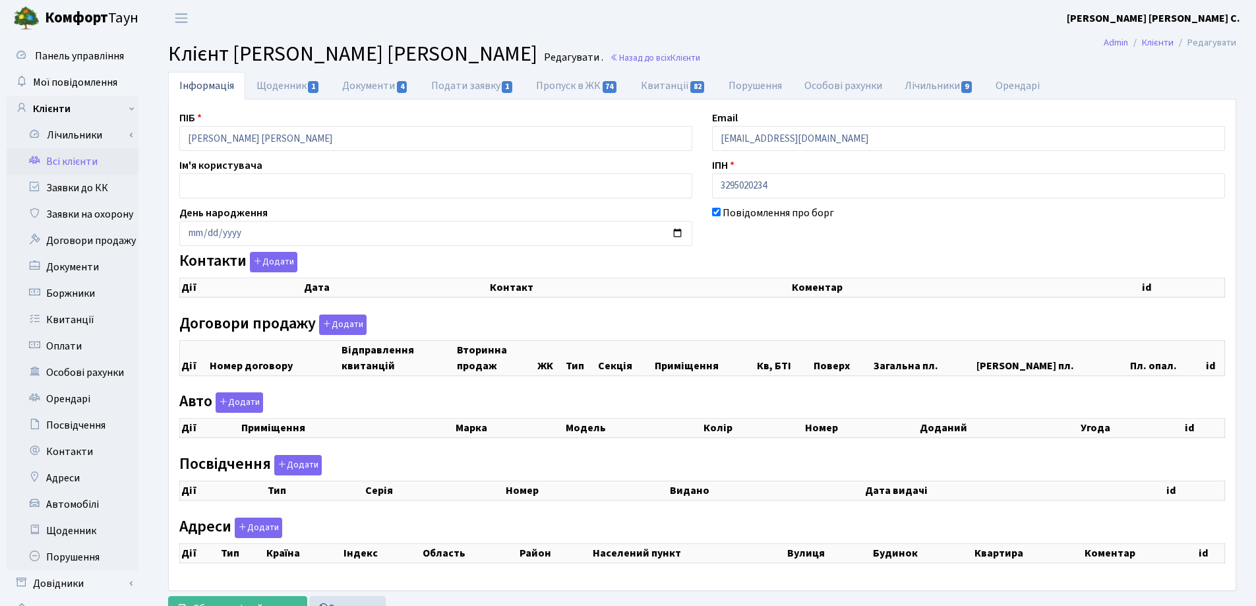
select select "25"
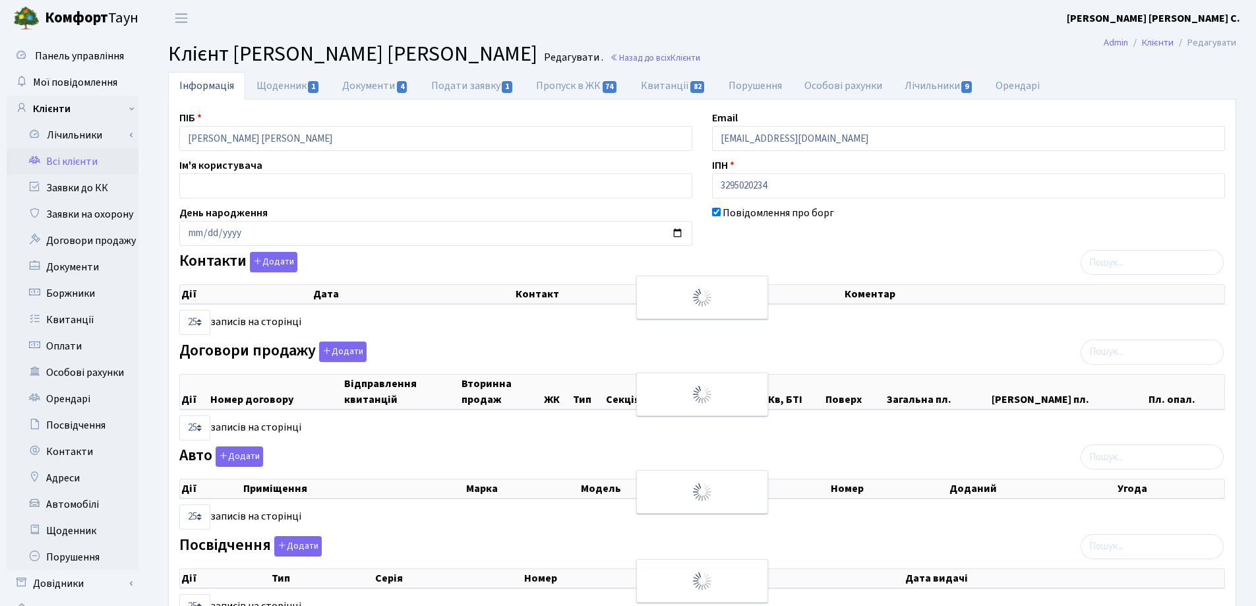
checkbox input "true"
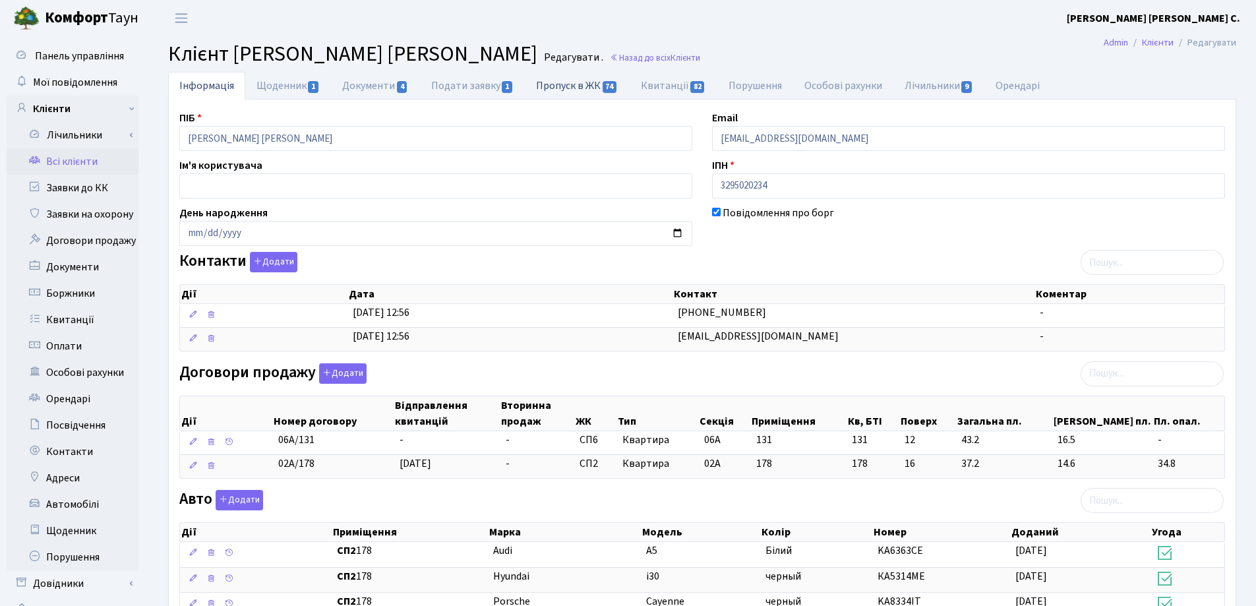
click at [557, 92] on link "Пропуск в ЖК 74" at bounding box center [577, 85] width 104 height 27
select select "25"
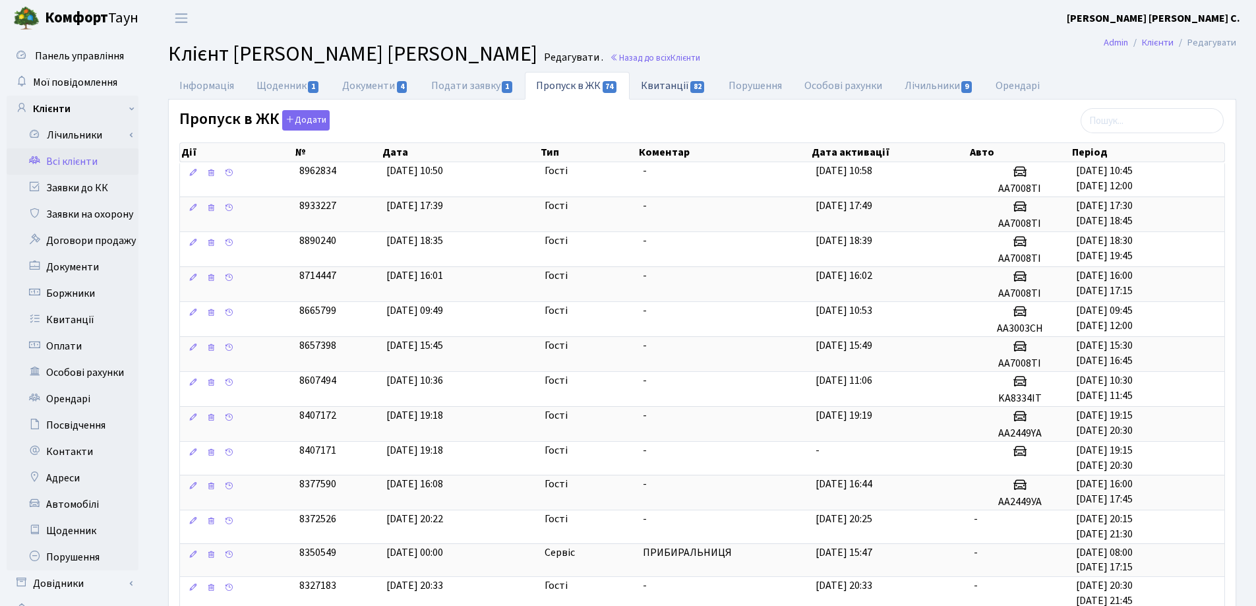
click at [649, 86] on link "Квитанції 82" at bounding box center [674, 85] width 88 height 27
select select "25"
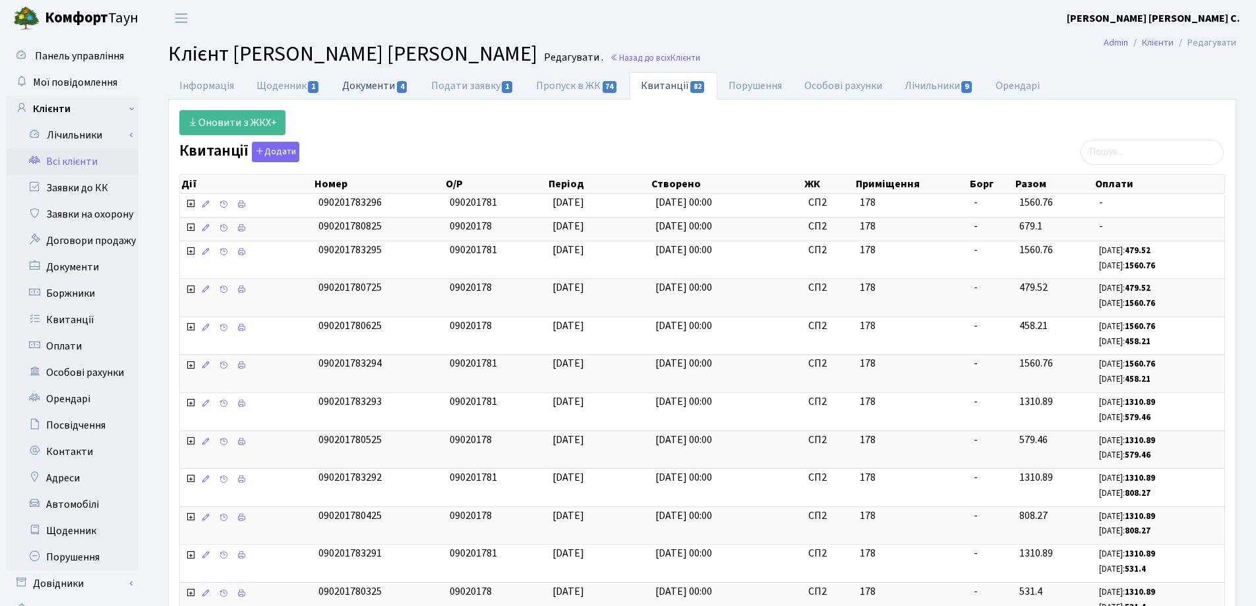
click at [361, 86] on link "Документи 4" at bounding box center [375, 85] width 88 height 27
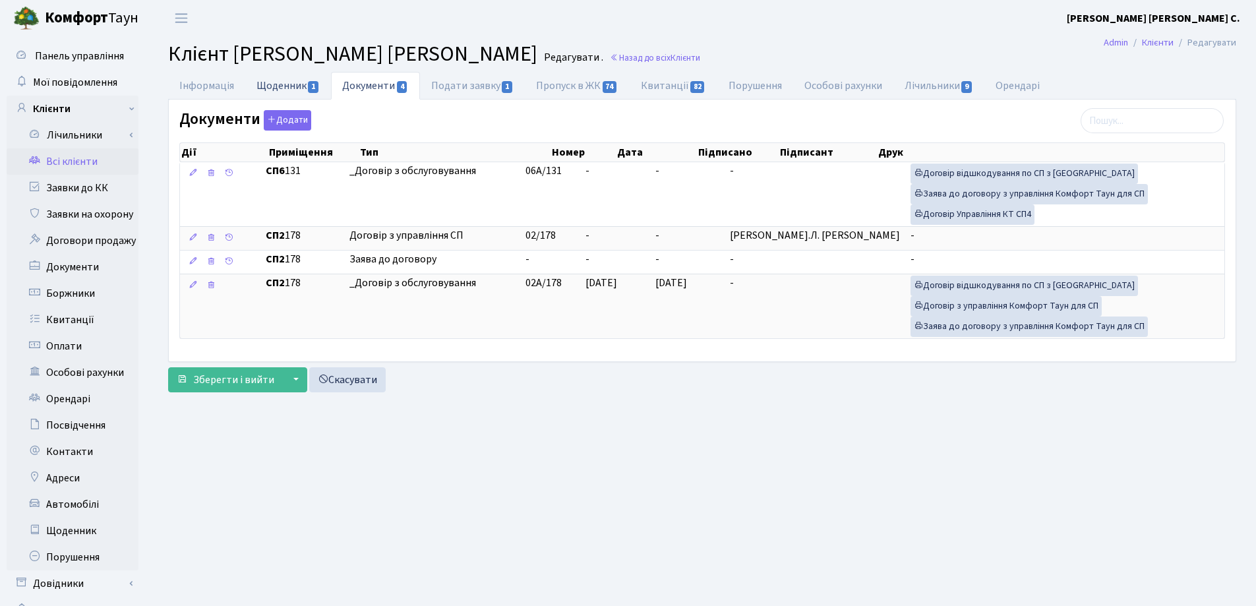
click at [266, 89] on link "Щоденник 1" at bounding box center [288, 85] width 86 height 27
select select "25"
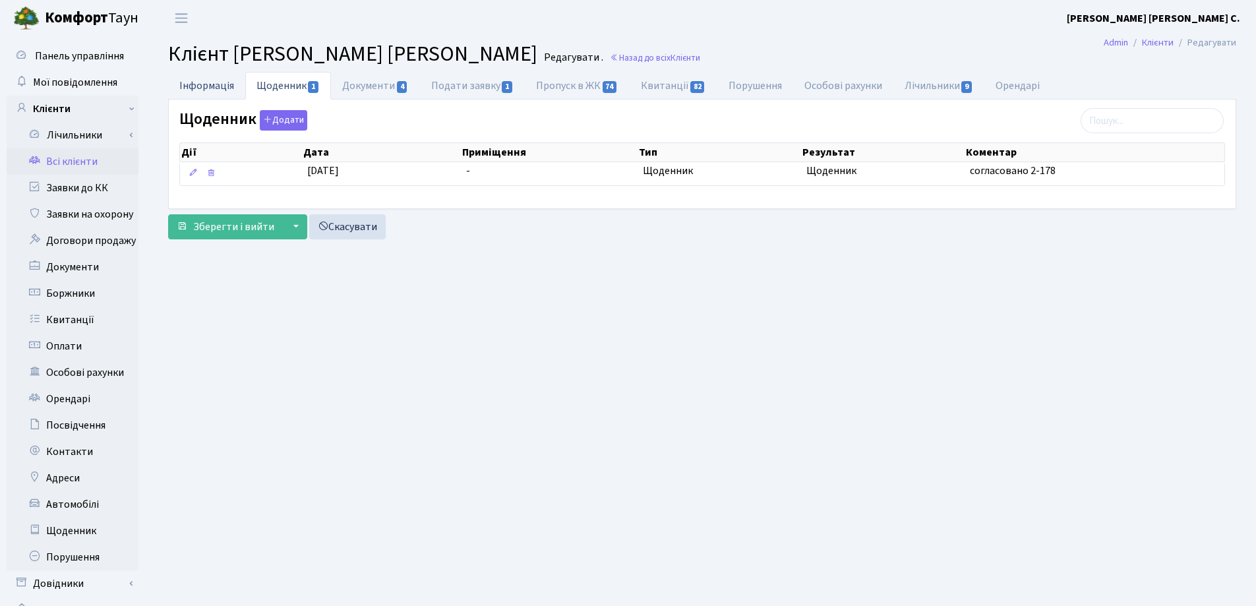
click at [217, 89] on link "Інформація" at bounding box center [206, 85] width 77 height 27
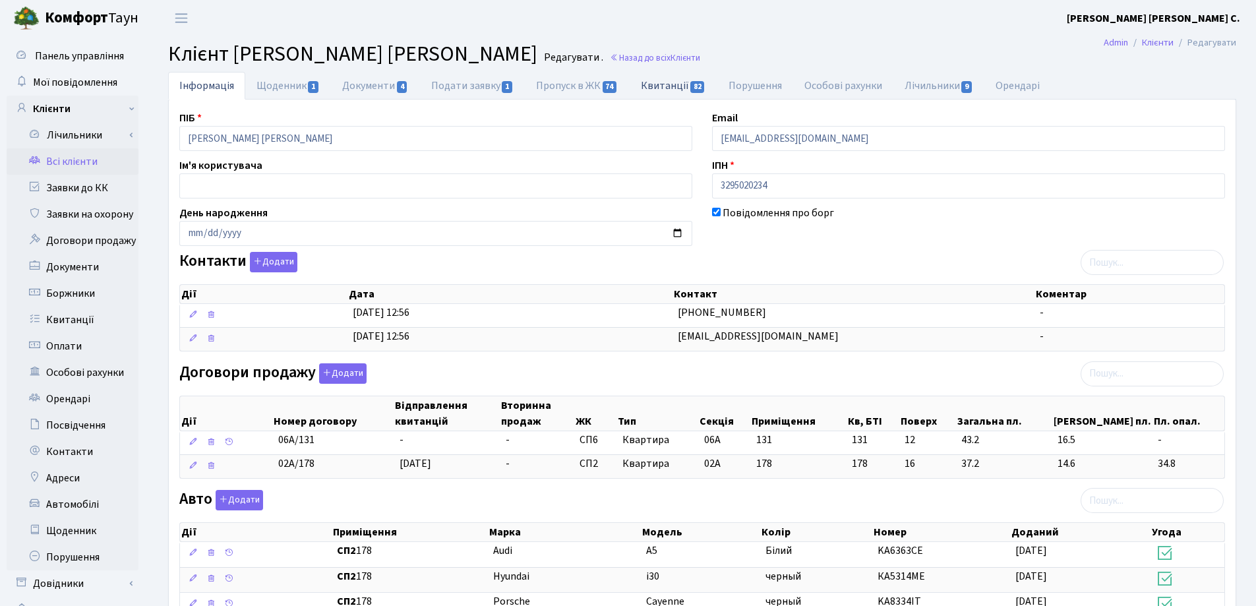
click at [666, 85] on link "Квитанції 82" at bounding box center [674, 85] width 88 height 27
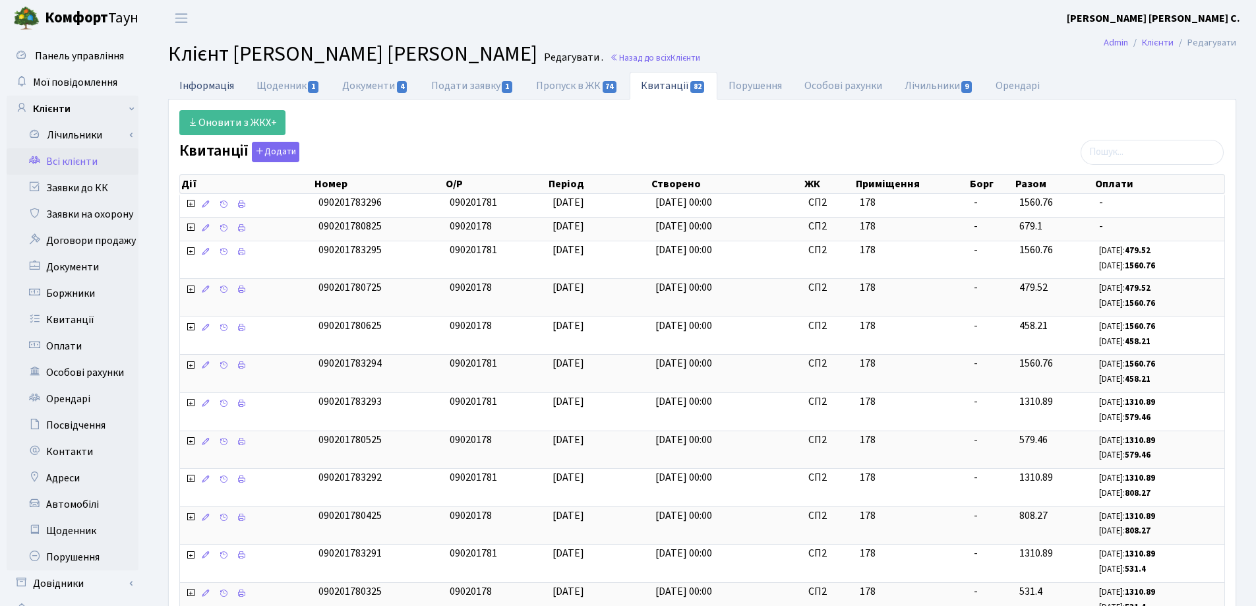
click at [193, 88] on link "Інформація" at bounding box center [206, 85] width 77 height 27
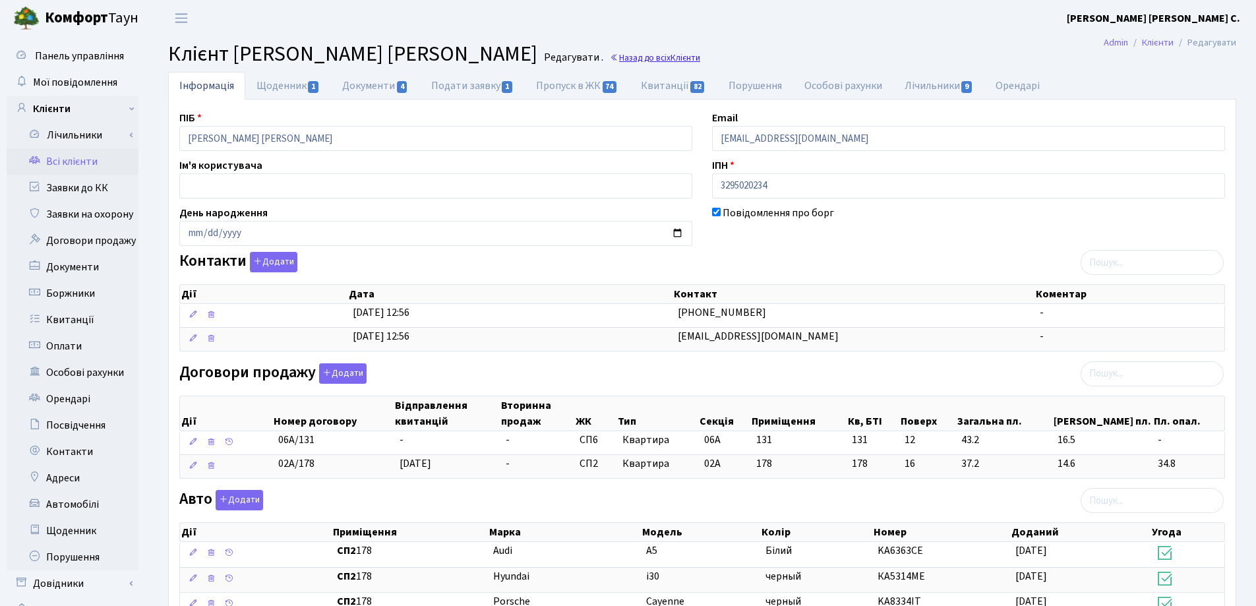
click at [610, 55] on link "Назад до всіх Клієнти" at bounding box center [655, 57] width 90 height 13
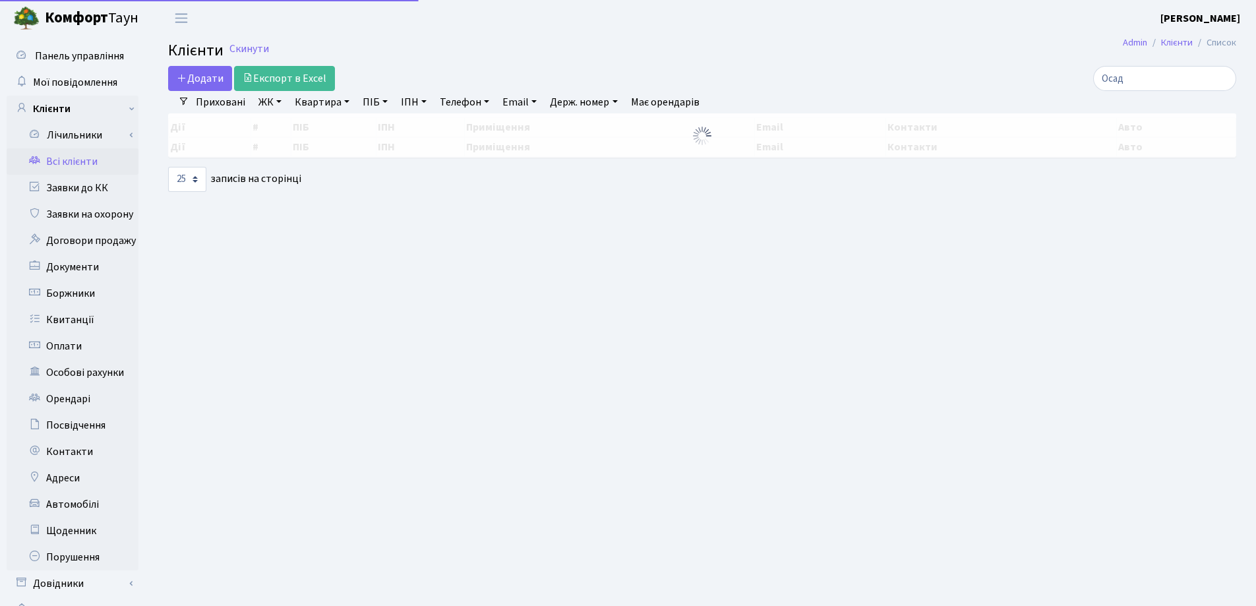
select select "25"
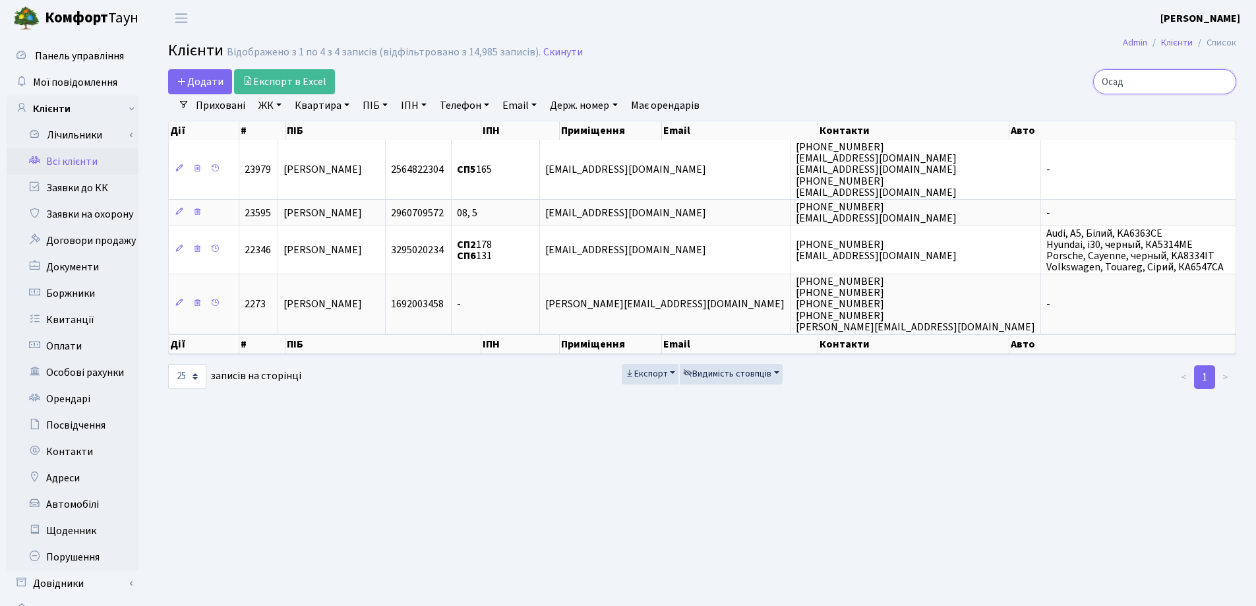
click at [1223, 81] on input "Осад" at bounding box center [1164, 81] width 143 height 25
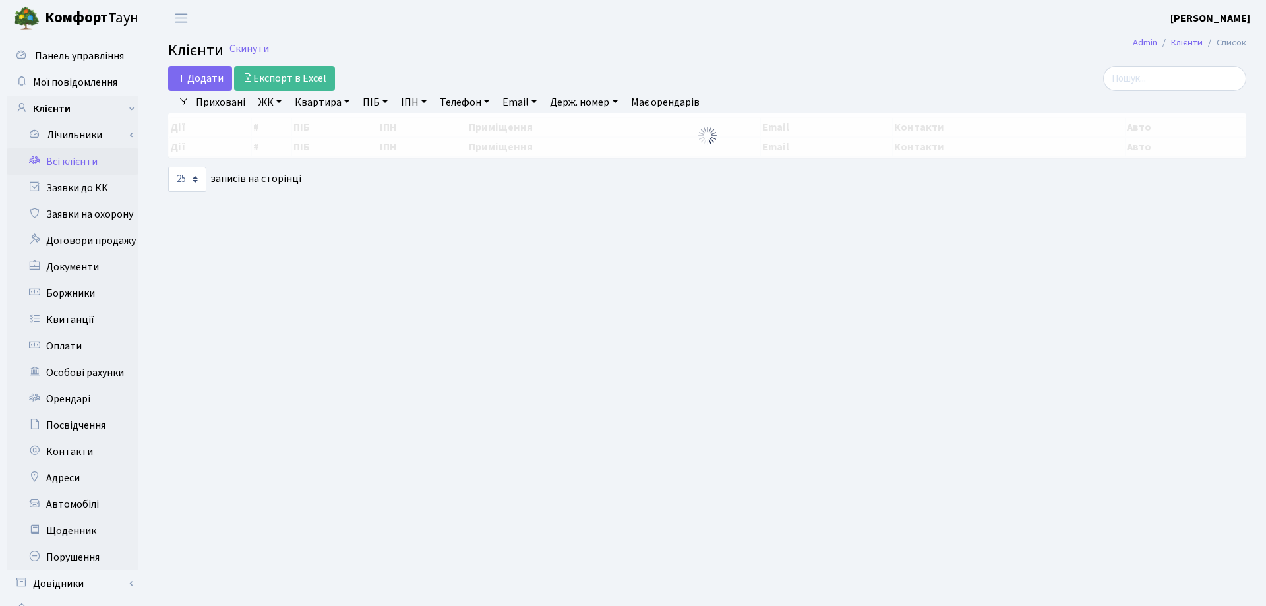
select select "25"
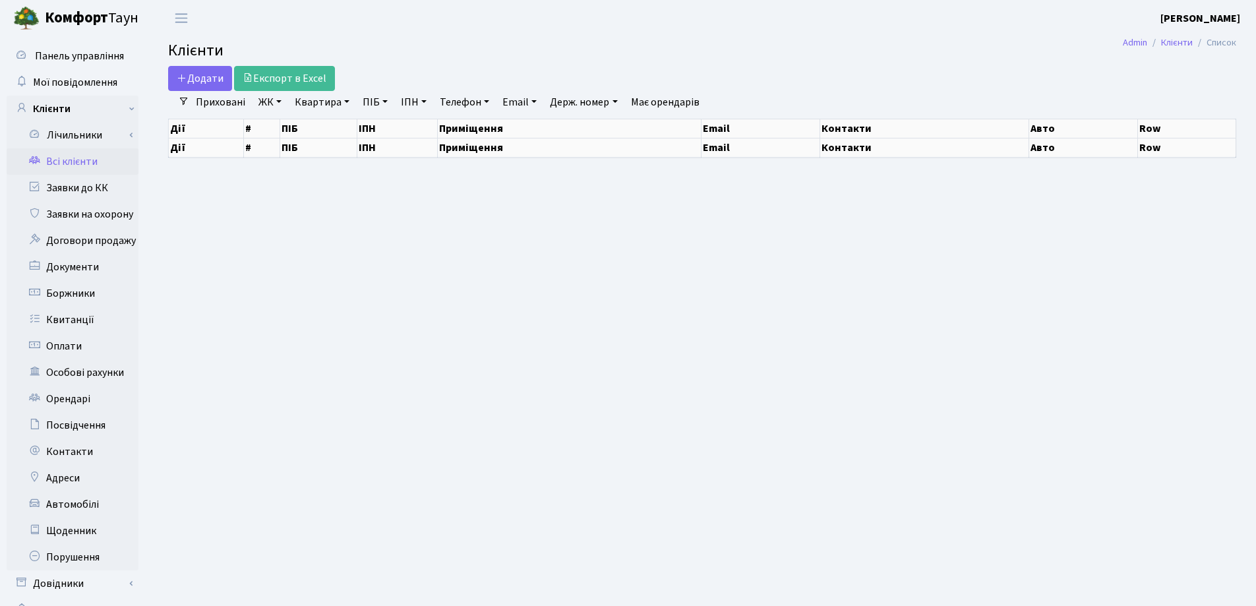
select select "25"
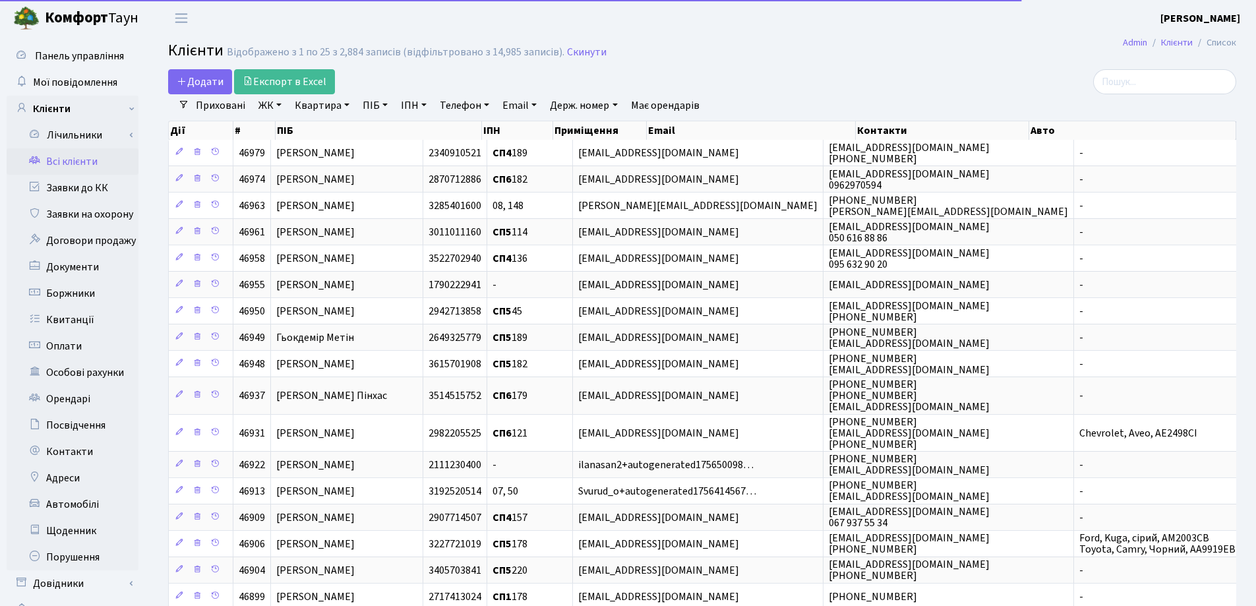
click at [350, 106] on link "Квартира" at bounding box center [321, 105] width 65 height 22
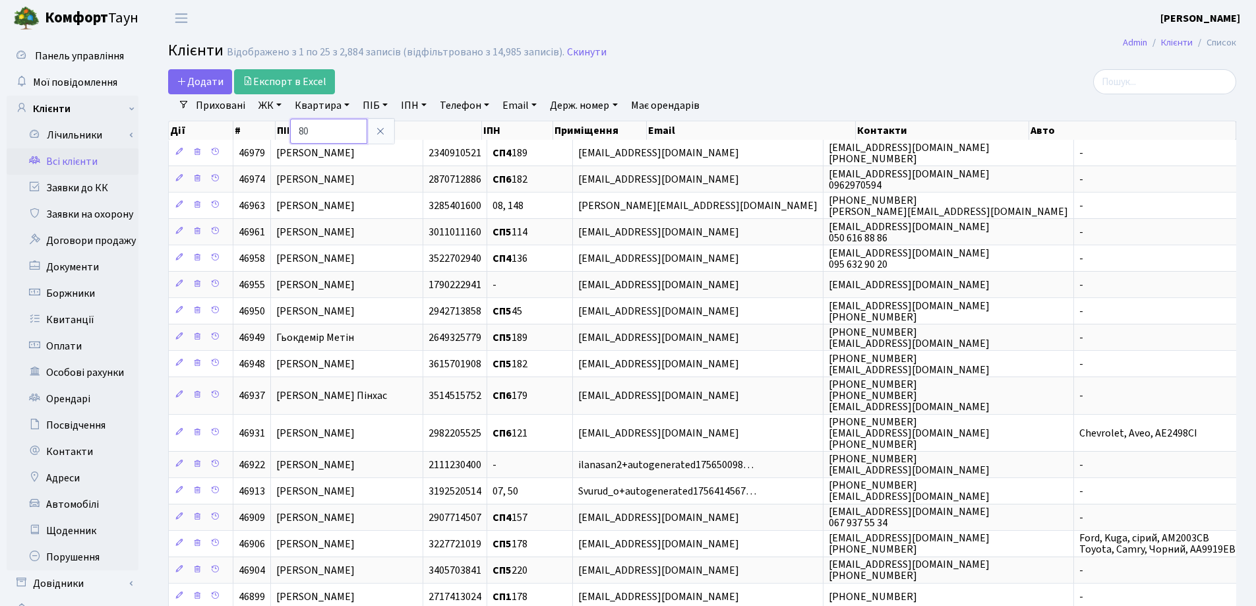
type input "80"
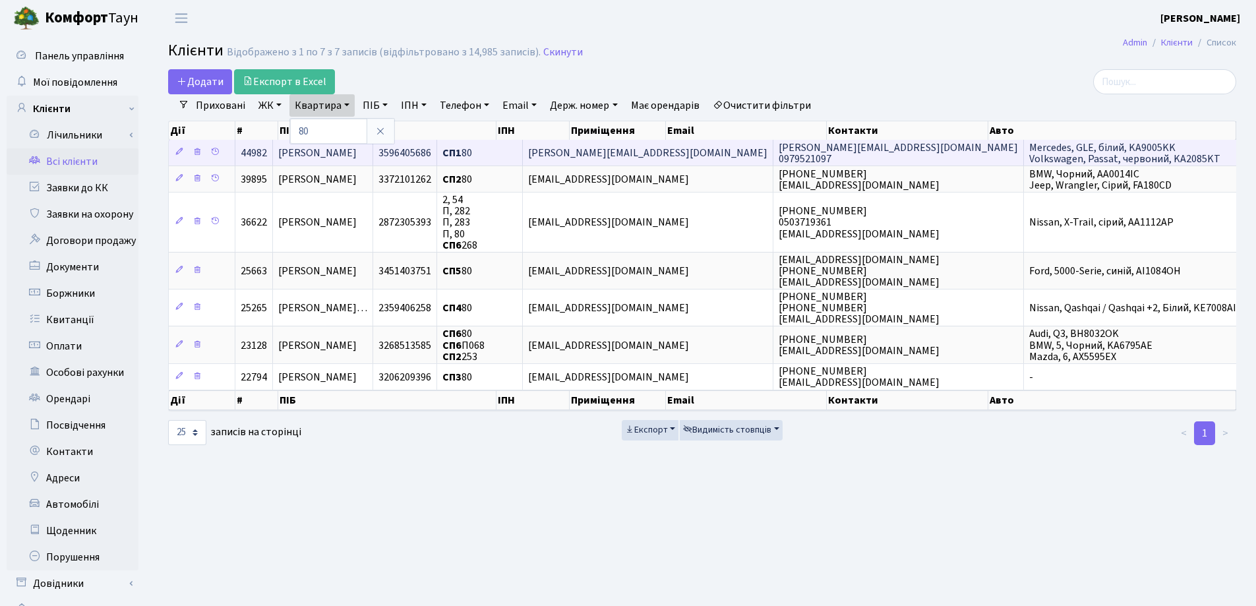
click at [373, 156] on td "[PERSON_NAME]" at bounding box center [323, 153] width 100 height 26
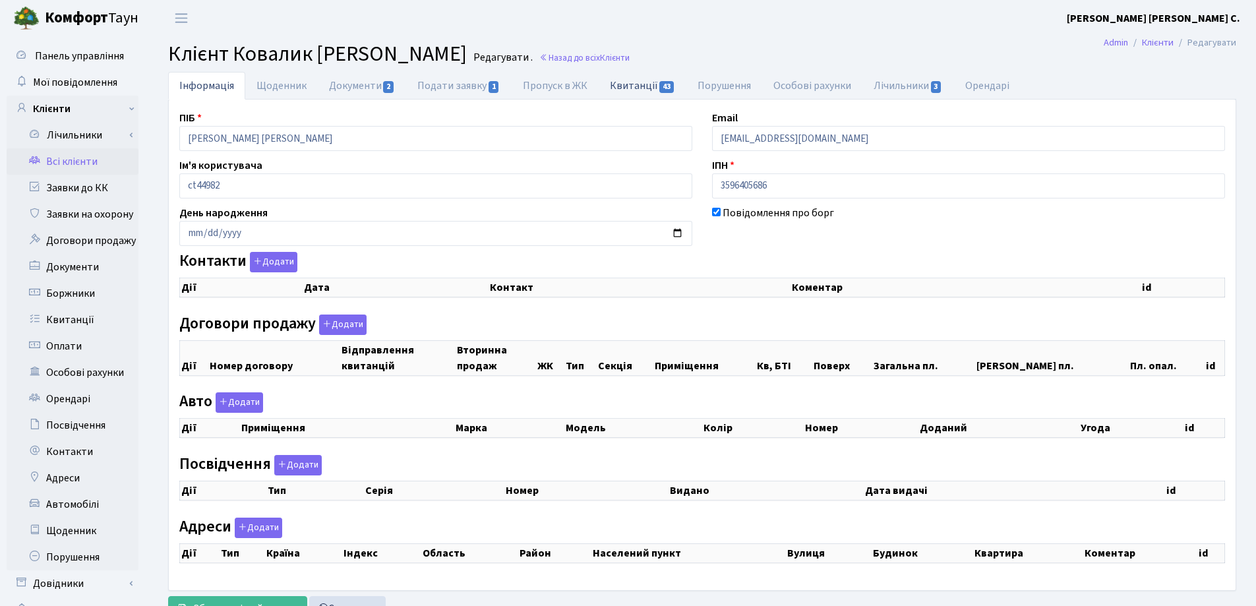
click at [628, 85] on link "Квитанції 43" at bounding box center [643, 85] width 88 height 27
select select "25"
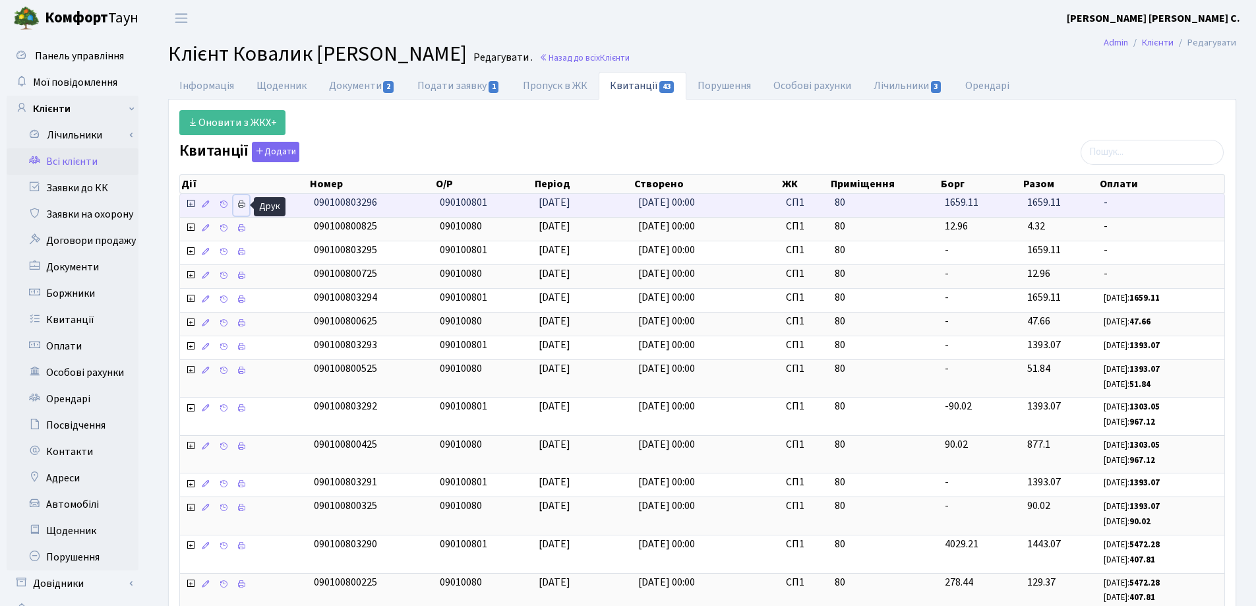
click at [242, 204] on icon at bounding box center [241, 204] width 9 height 9
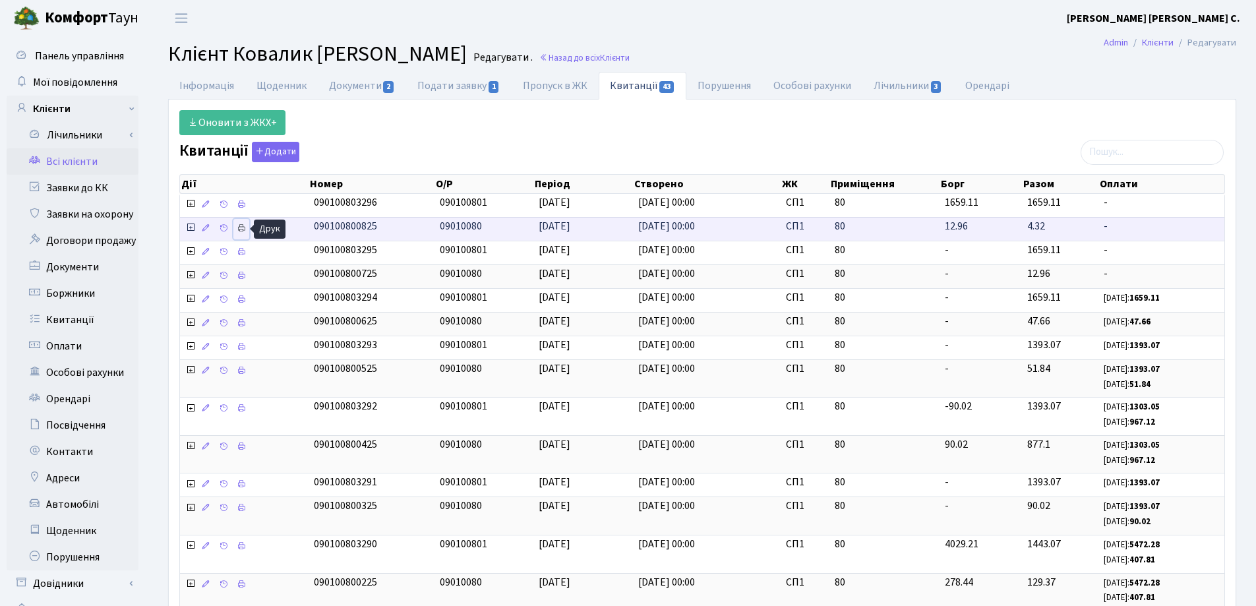
click at [243, 232] on icon at bounding box center [241, 228] width 9 height 9
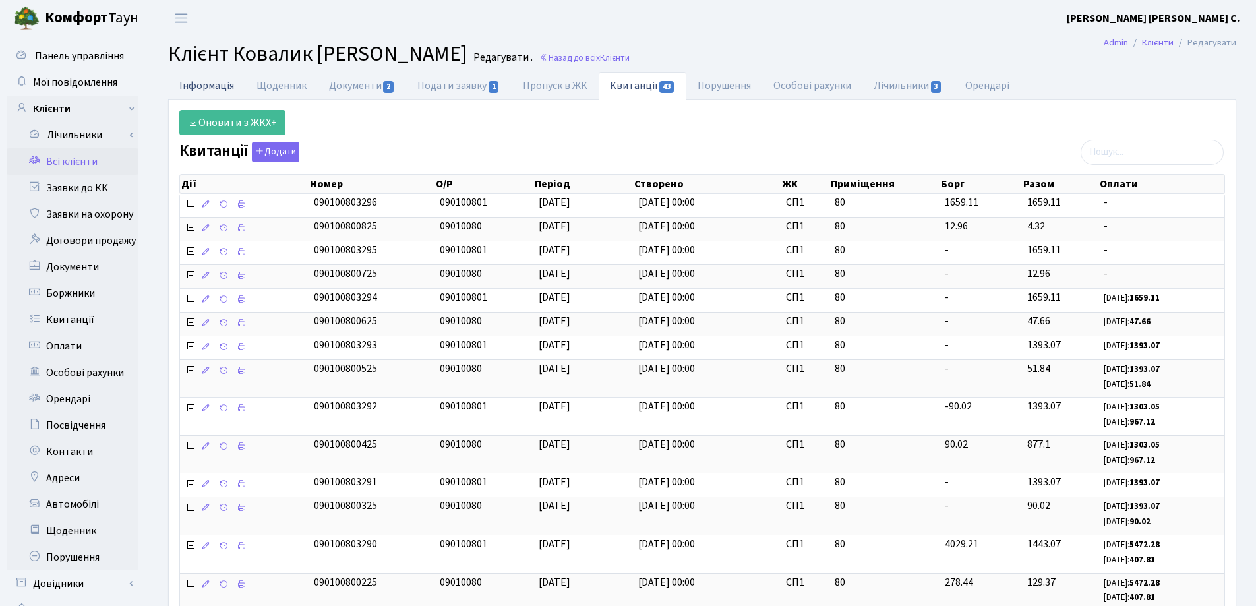
click at [204, 83] on link "Інформація" at bounding box center [206, 85] width 77 height 27
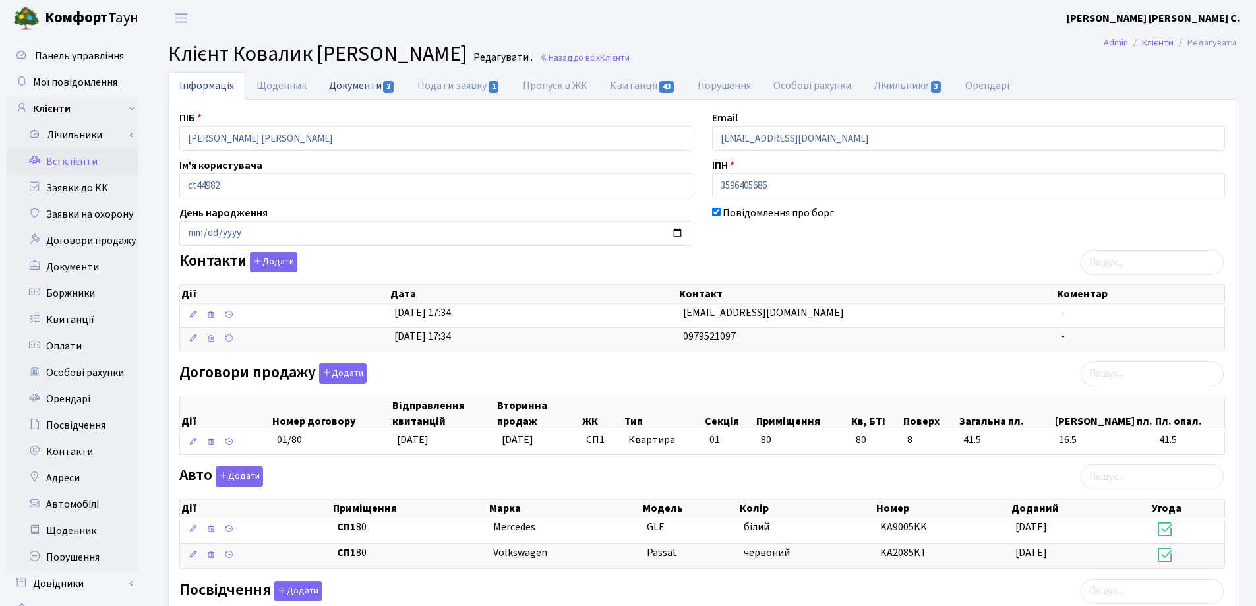
click at [357, 88] on link "Документи 2" at bounding box center [362, 85] width 88 height 27
select select "25"
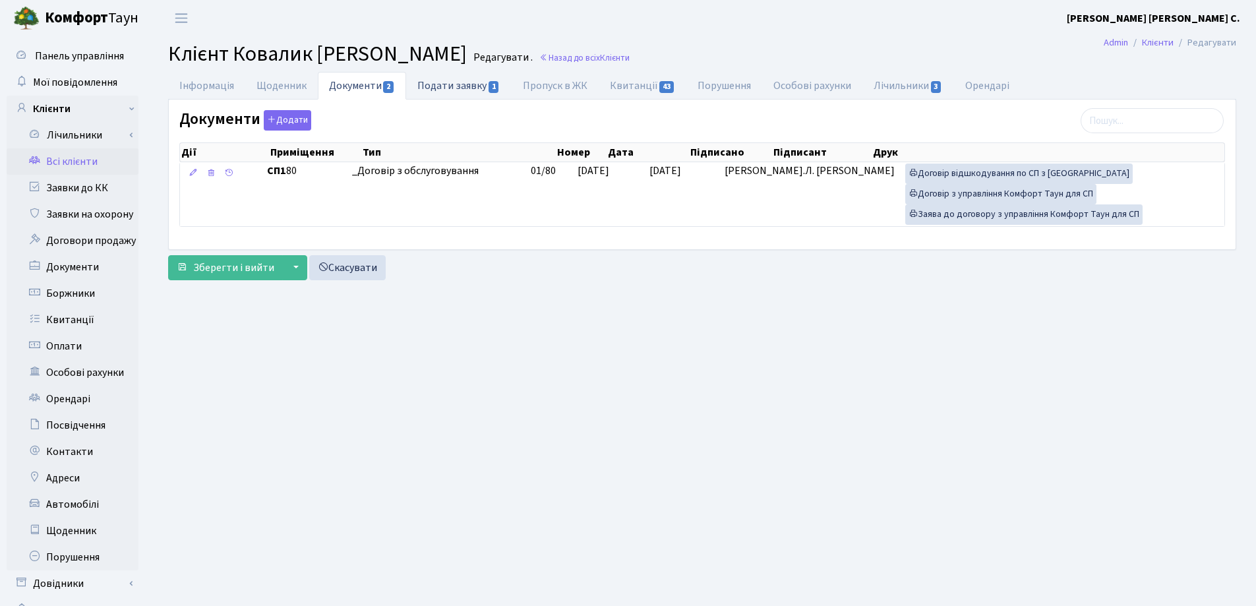
click at [458, 85] on link "Подати заявку 1" at bounding box center [458, 85] width 105 height 27
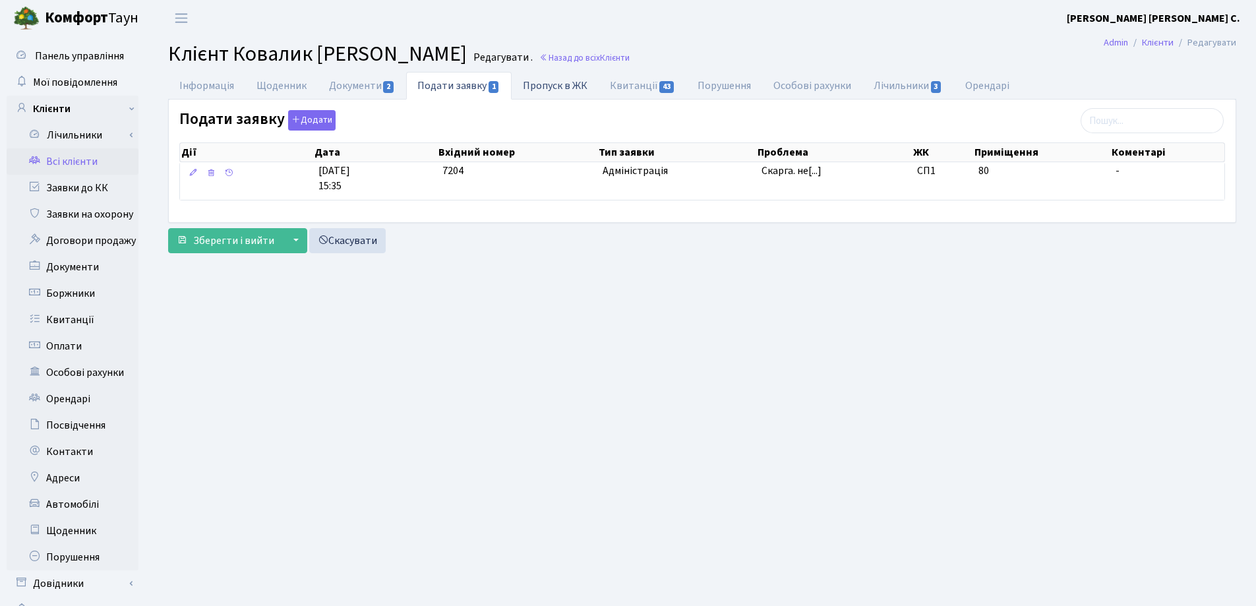
click at [545, 89] on link "Пропуск в ЖК" at bounding box center [555, 85] width 87 height 27
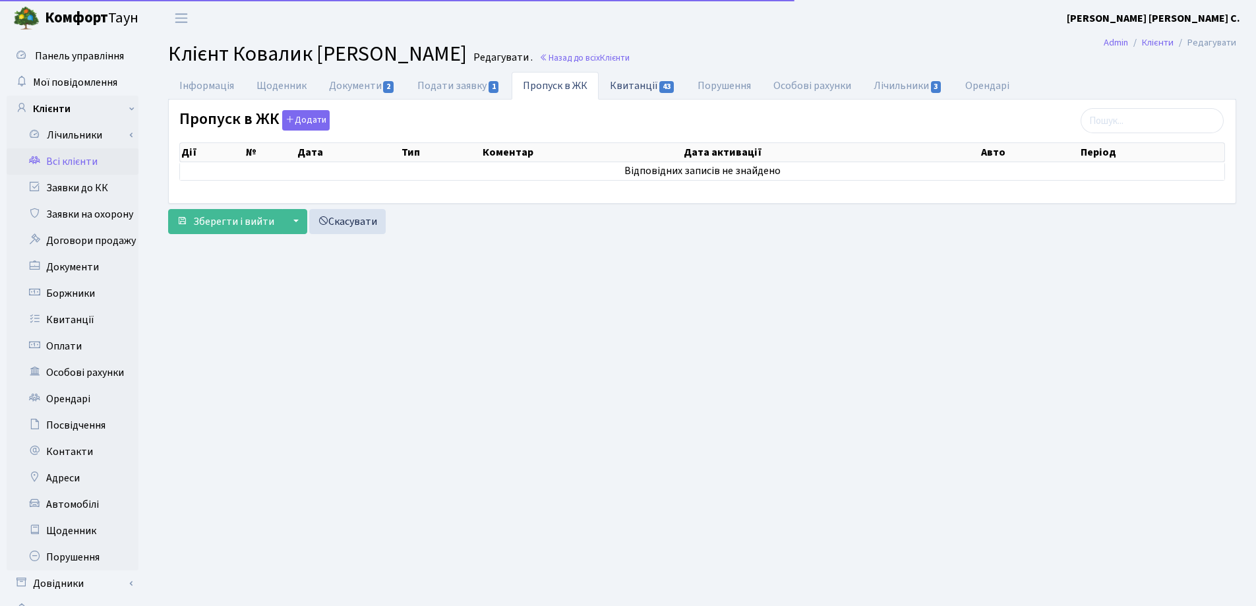
click at [622, 86] on link "Квитанції 43" at bounding box center [643, 85] width 88 height 27
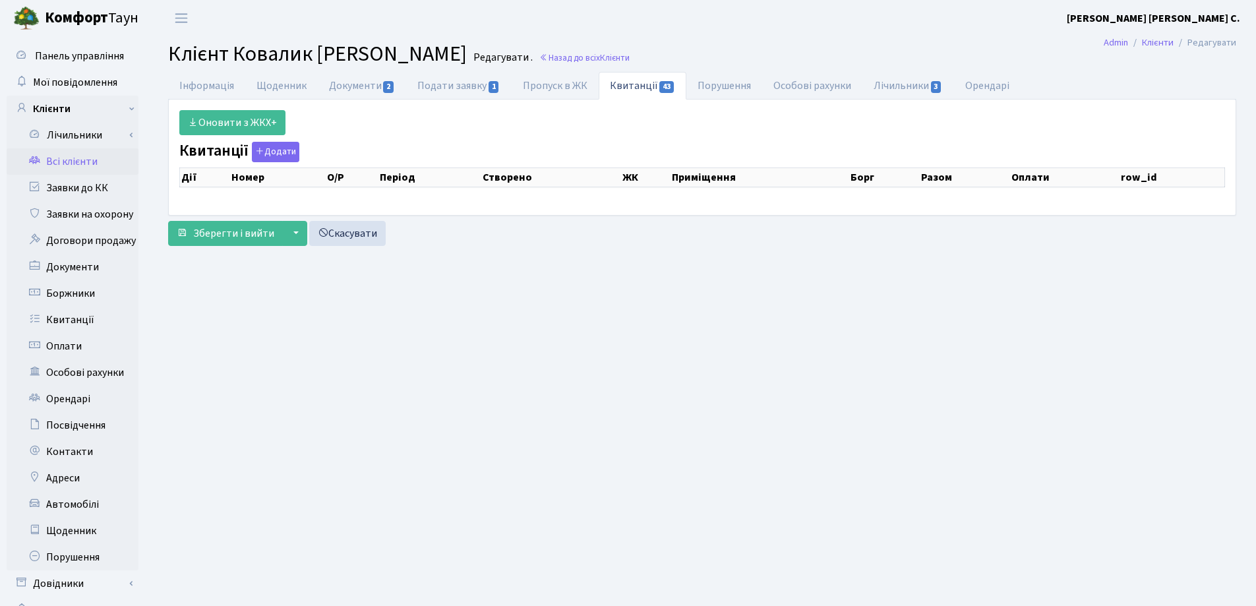
select select "25"
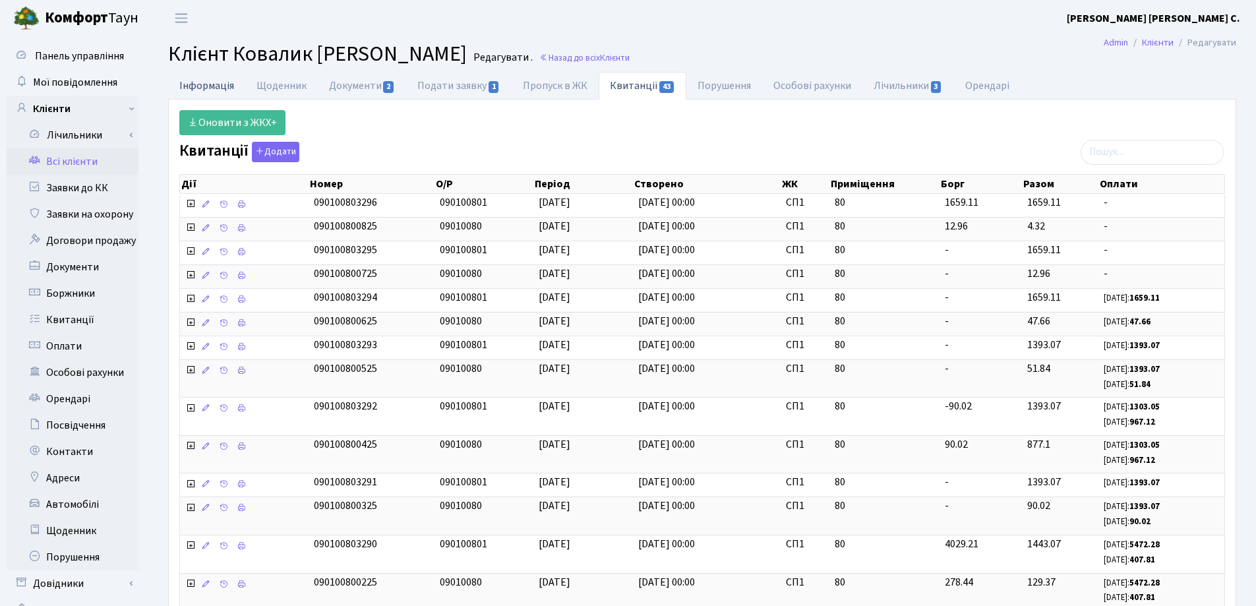
click at [202, 79] on link "Інформація" at bounding box center [206, 85] width 77 height 27
select select "25"
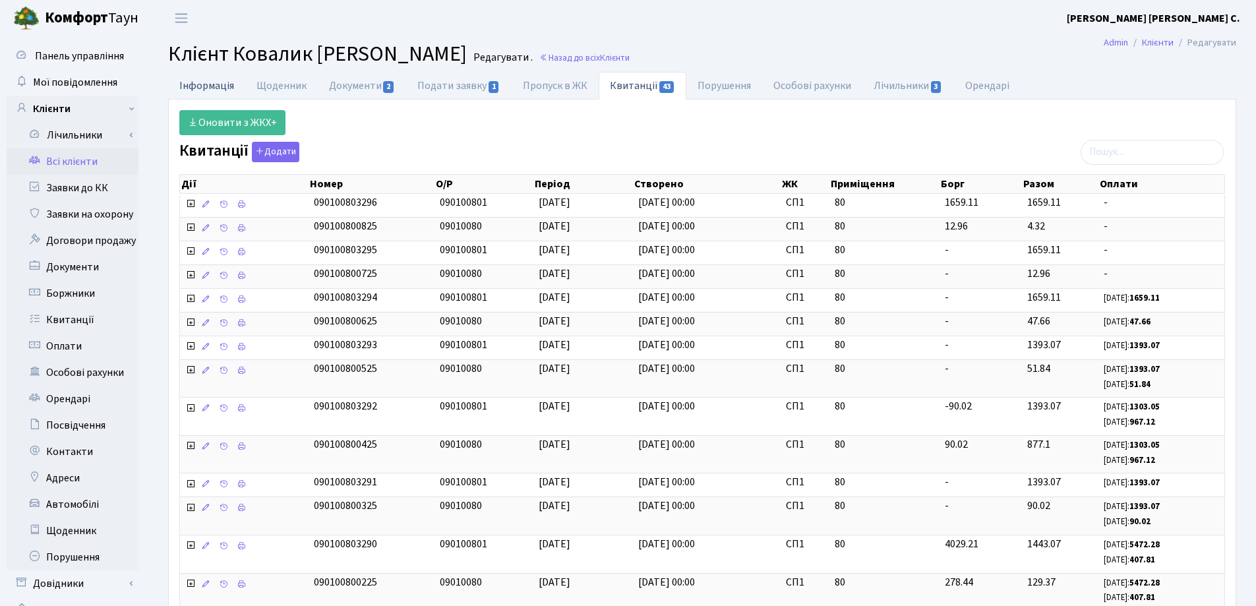
select select "25"
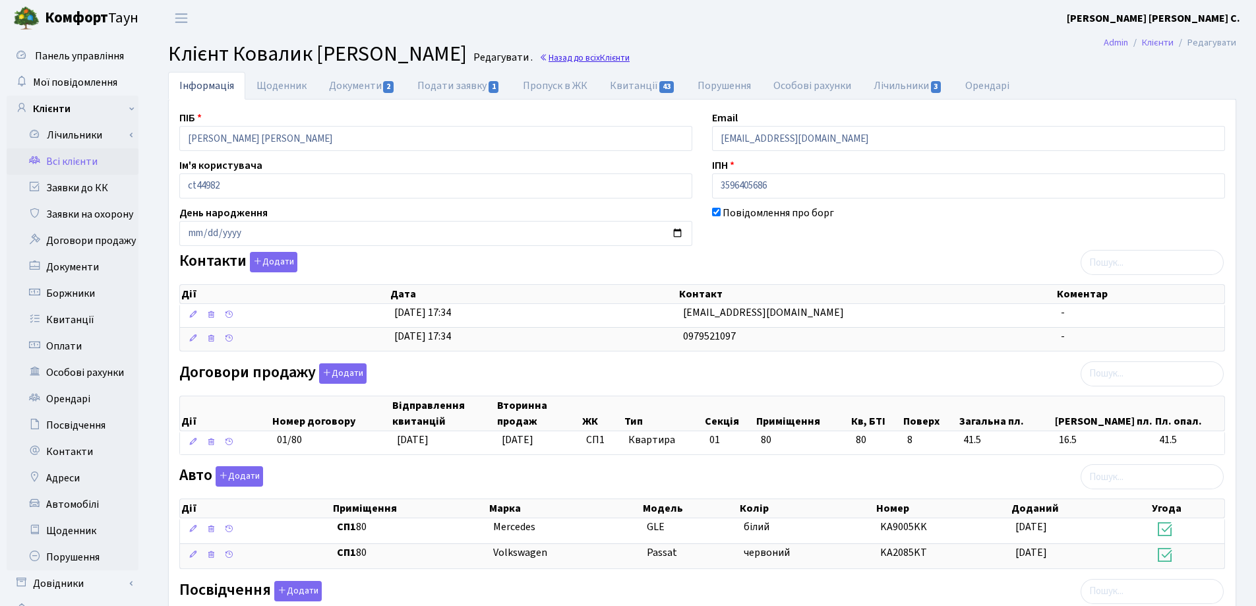
click at [602, 57] on link "Назад до всіх Клієнти" at bounding box center [584, 57] width 90 height 13
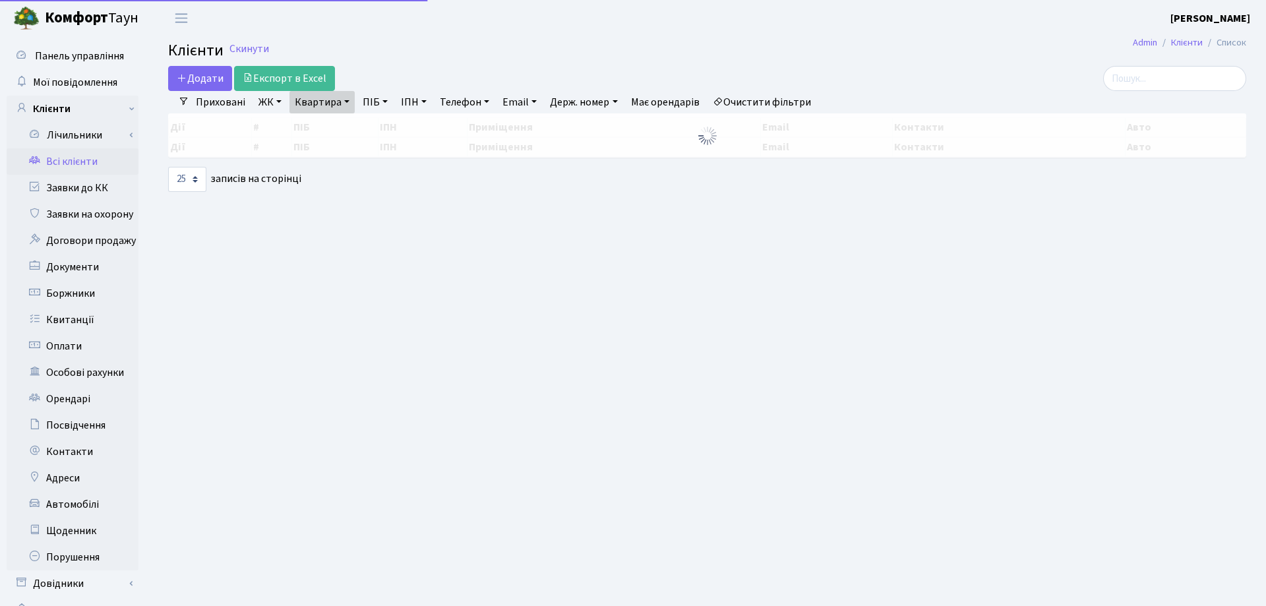
select select "25"
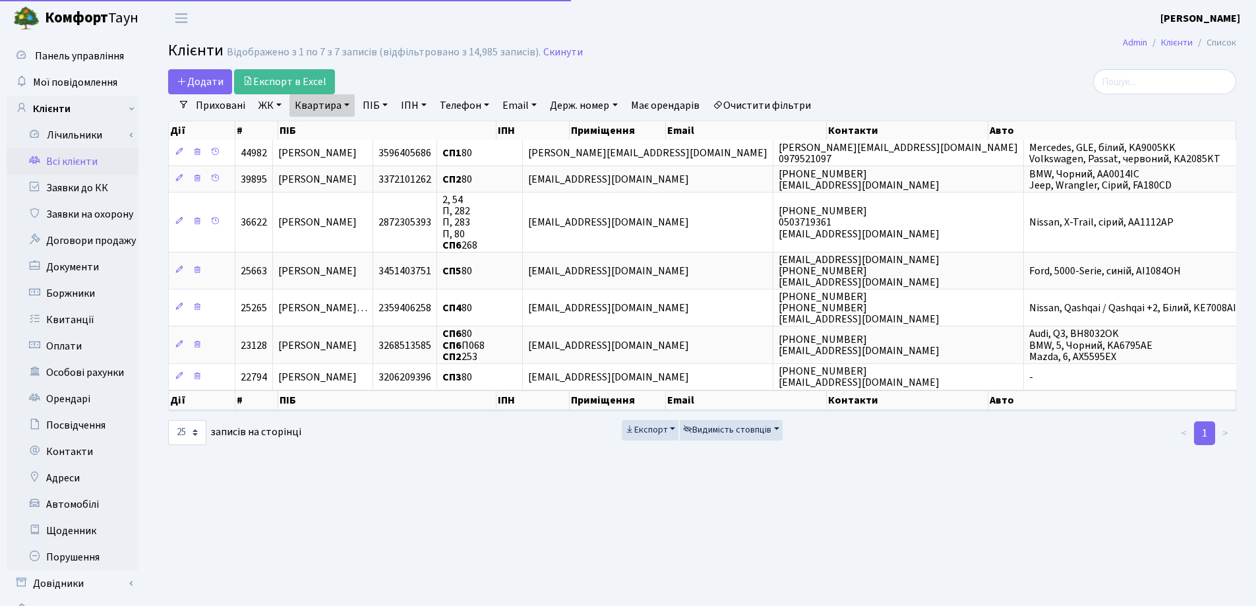
click at [345, 105] on link "Квартира" at bounding box center [321, 105] width 65 height 22
click at [379, 132] on icon at bounding box center [380, 131] width 11 height 11
